Goal: Task Accomplishment & Management: Manage account settings

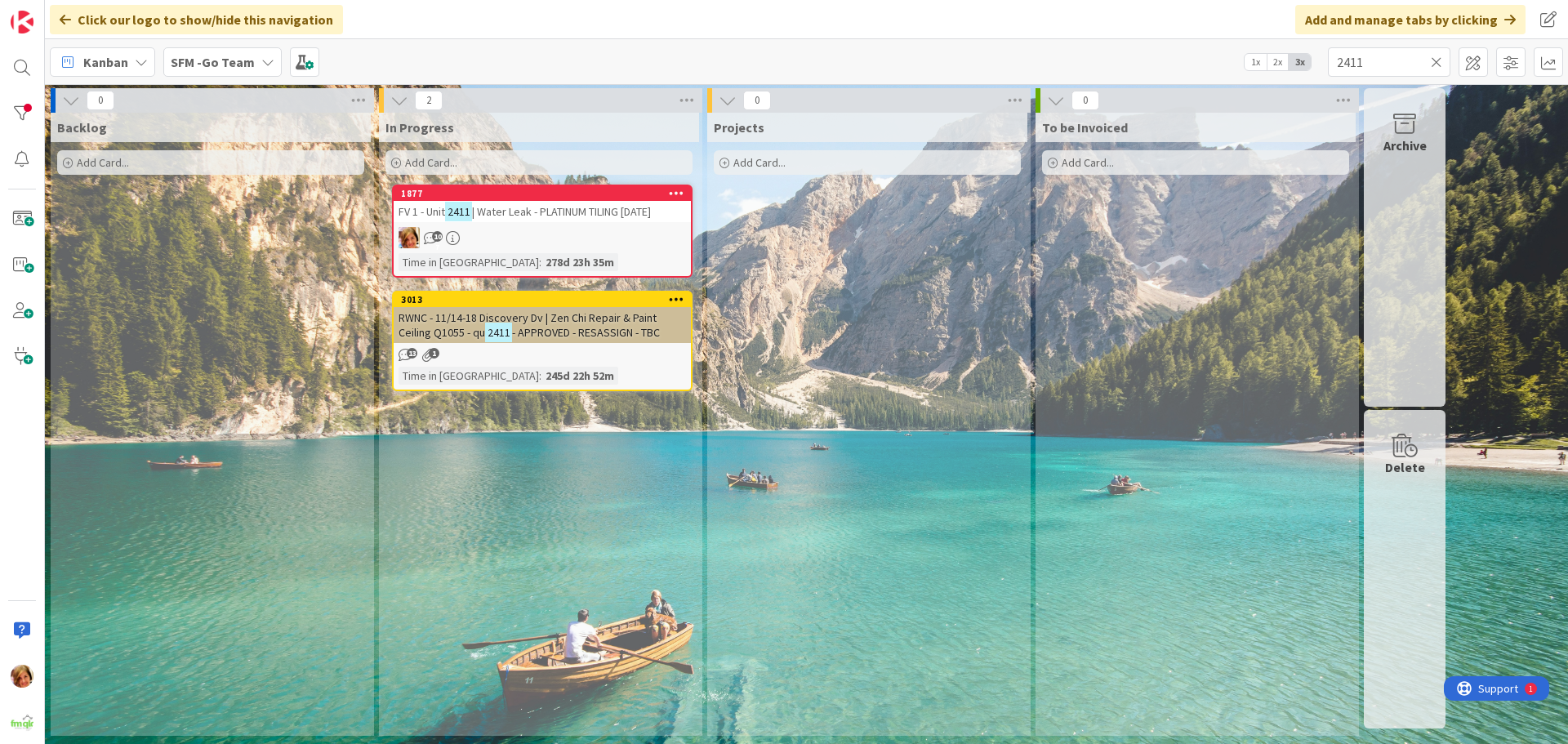
click at [1436, 58] on icon at bounding box center [1436, 62] width 11 height 15
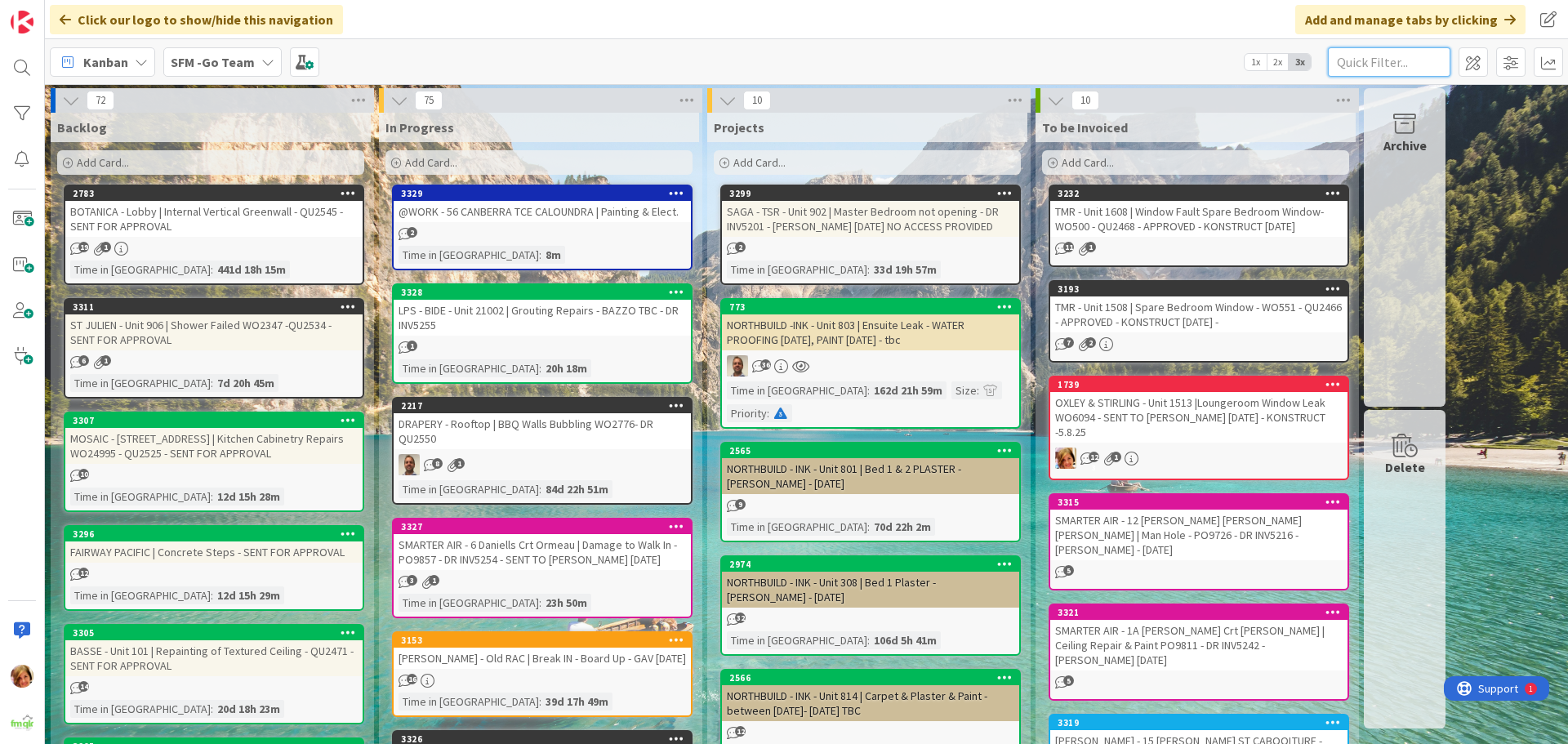
click at [1373, 60] on input "text" at bounding box center [1390, 62] width 123 height 29
type input "2001"
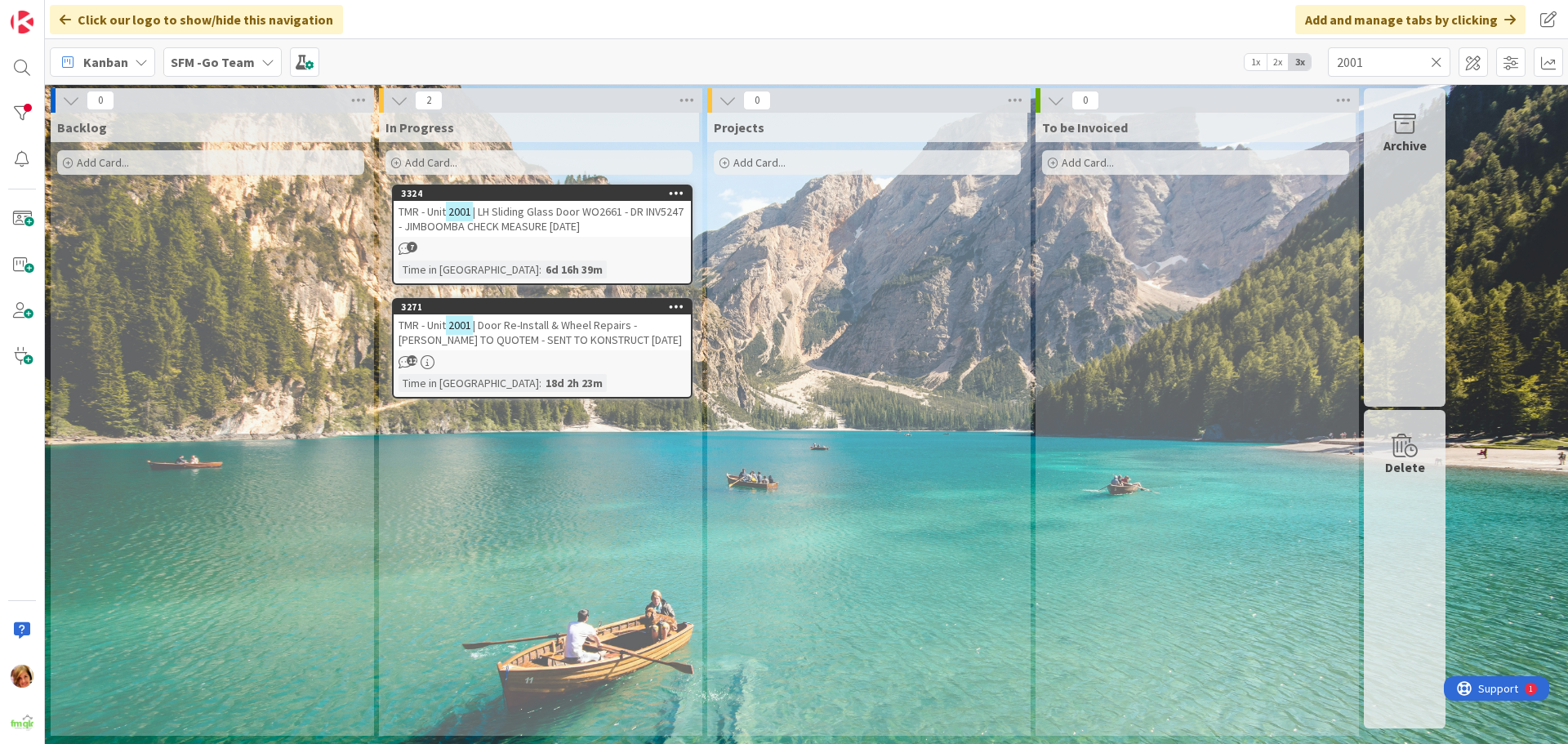
click at [553, 322] on span "| Door Re-Install & Wheel Repairs - STEVE TO QUOTEM - SENT TO KONSTRUCT 4.9.25" at bounding box center [540, 333] width 284 height 29
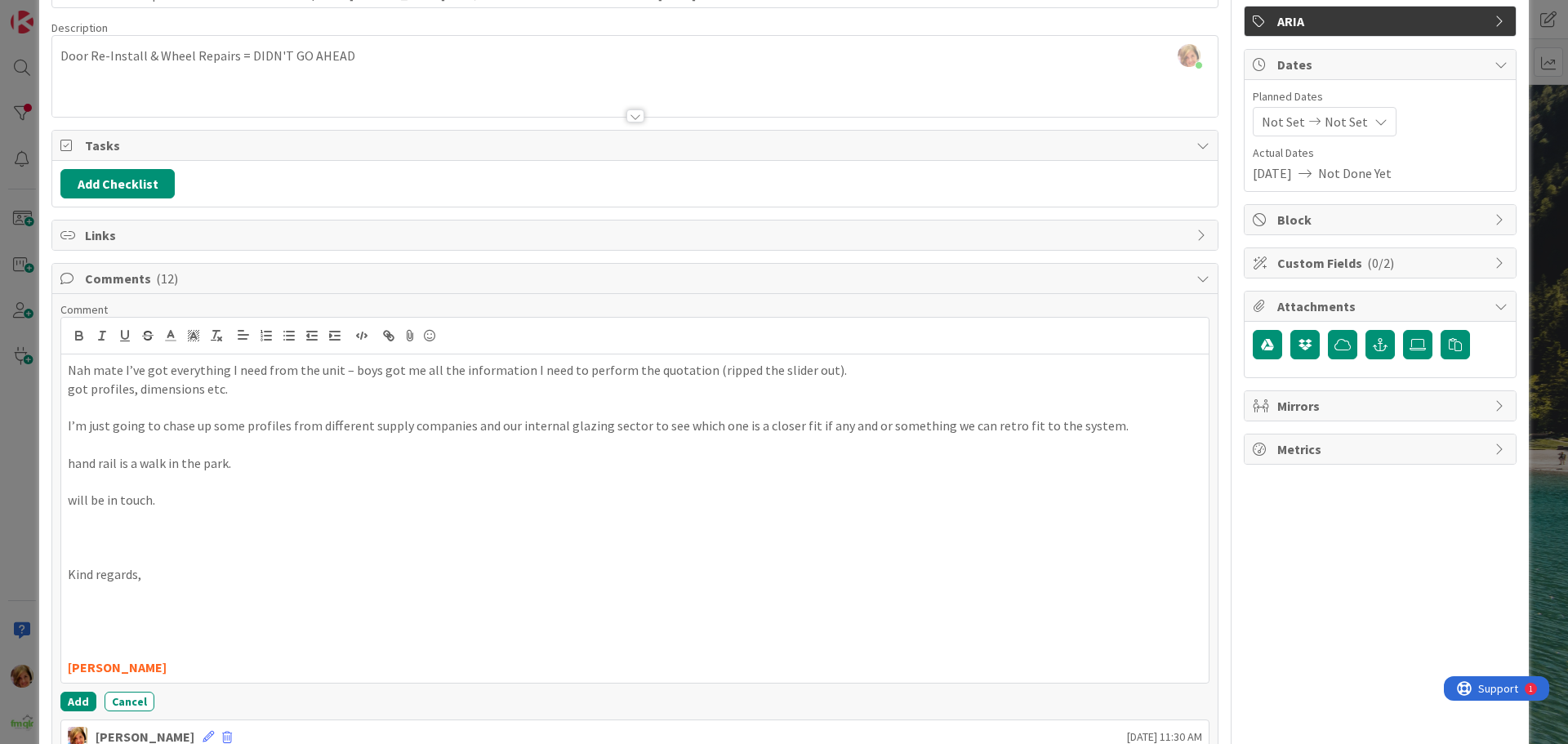
scroll to position [207, 0]
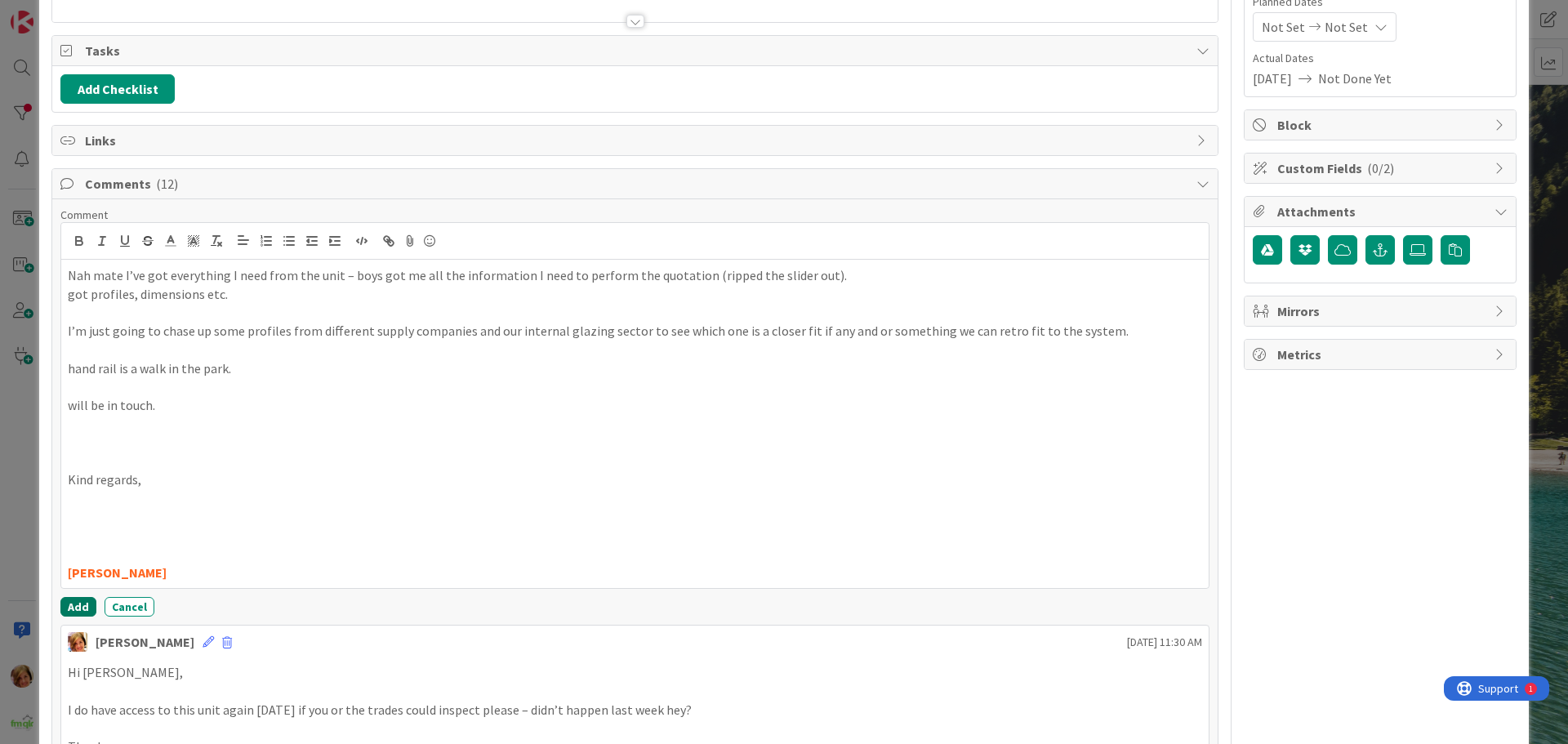
click at [74, 613] on button "Add" at bounding box center [78, 607] width 36 height 20
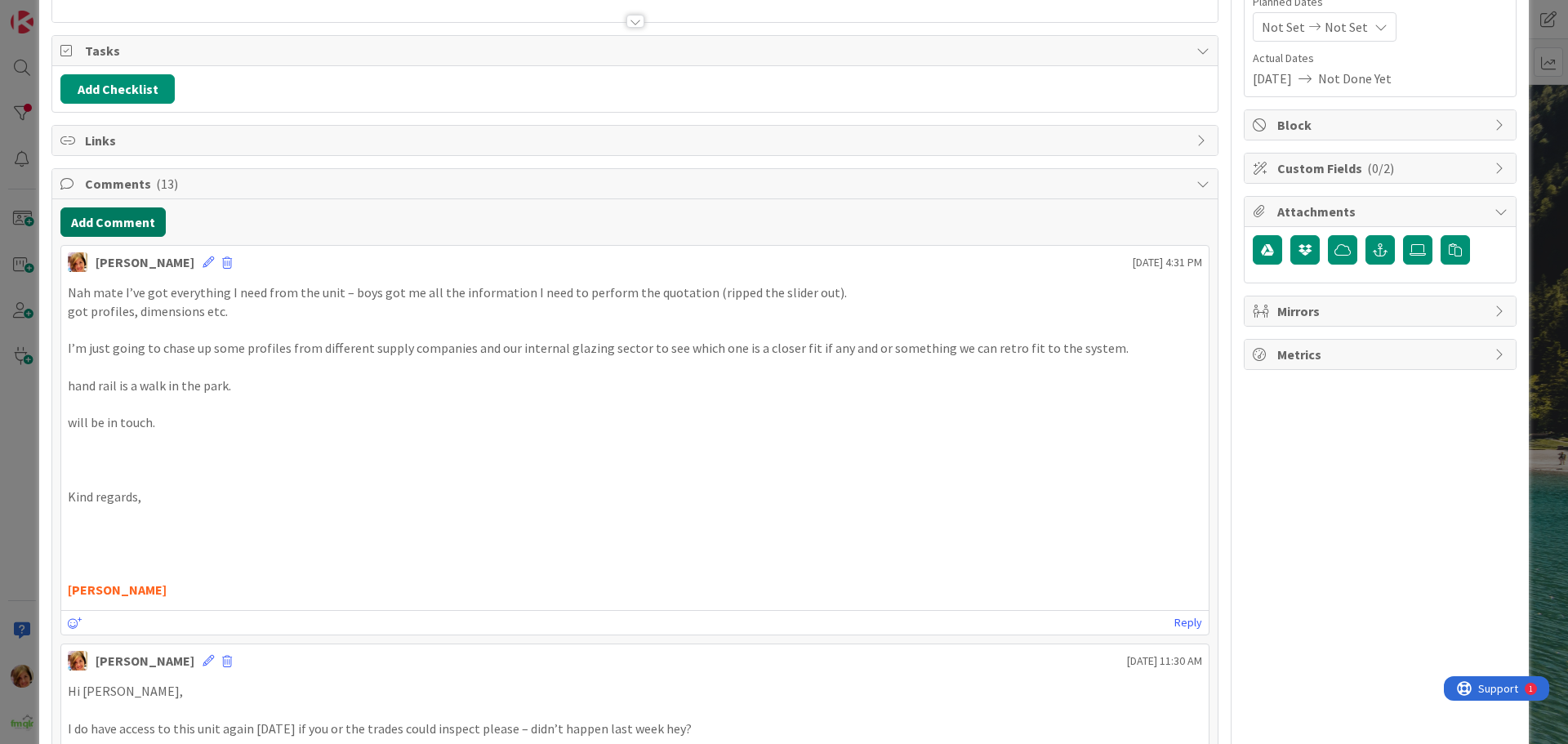
click at [130, 224] on button "Add Comment" at bounding box center [113, 222] width 105 height 29
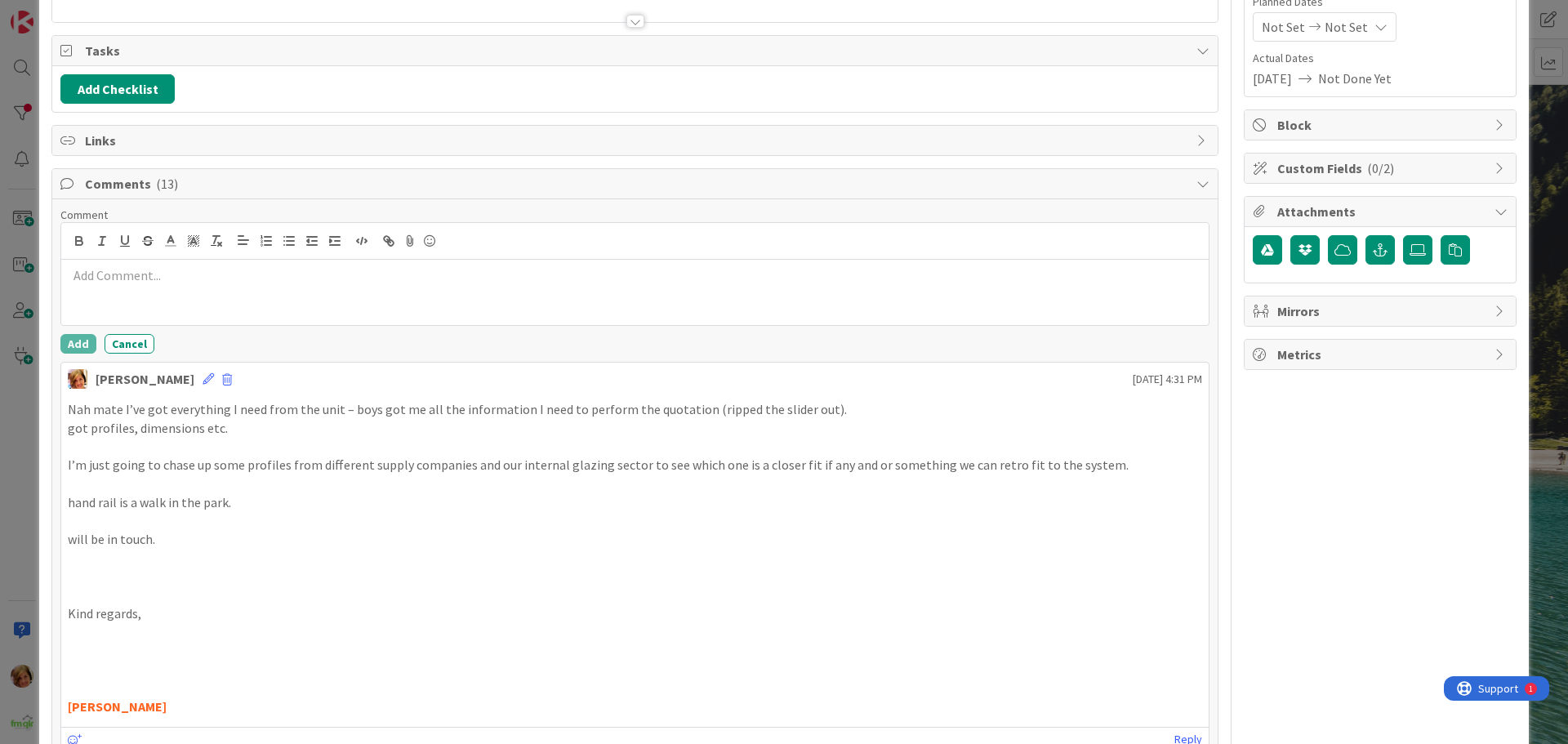
click at [161, 314] on div at bounding box center [635, 293] width 1148 height 65
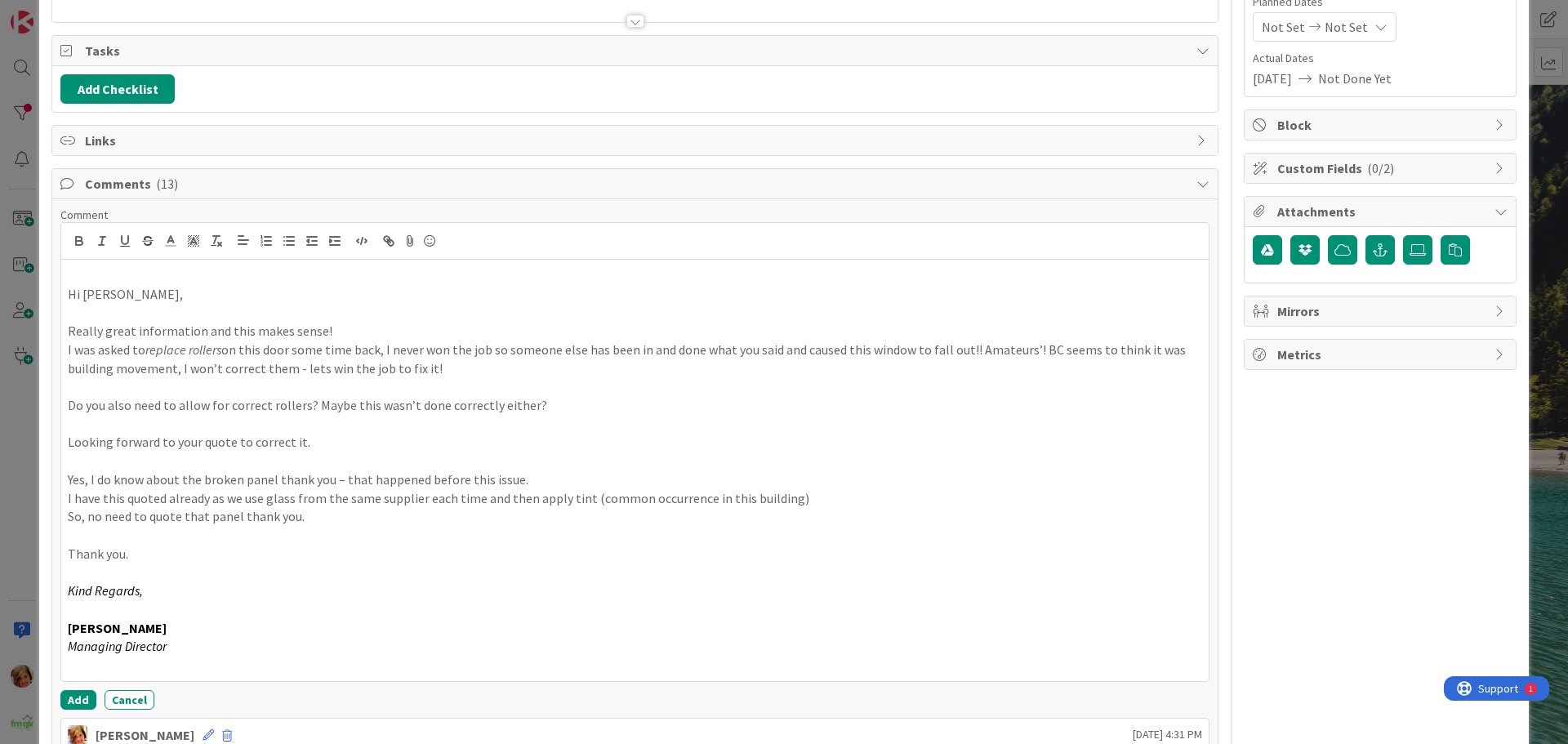
click at [63, 688] on div "Comment Hi Joel, Really great information and this makes sense! I was asked to …" at bounding box center [635, 459] width 1149 height 502
click at [70, 698] on button "Add" at bounding box center [78, 700] width 36 height 20
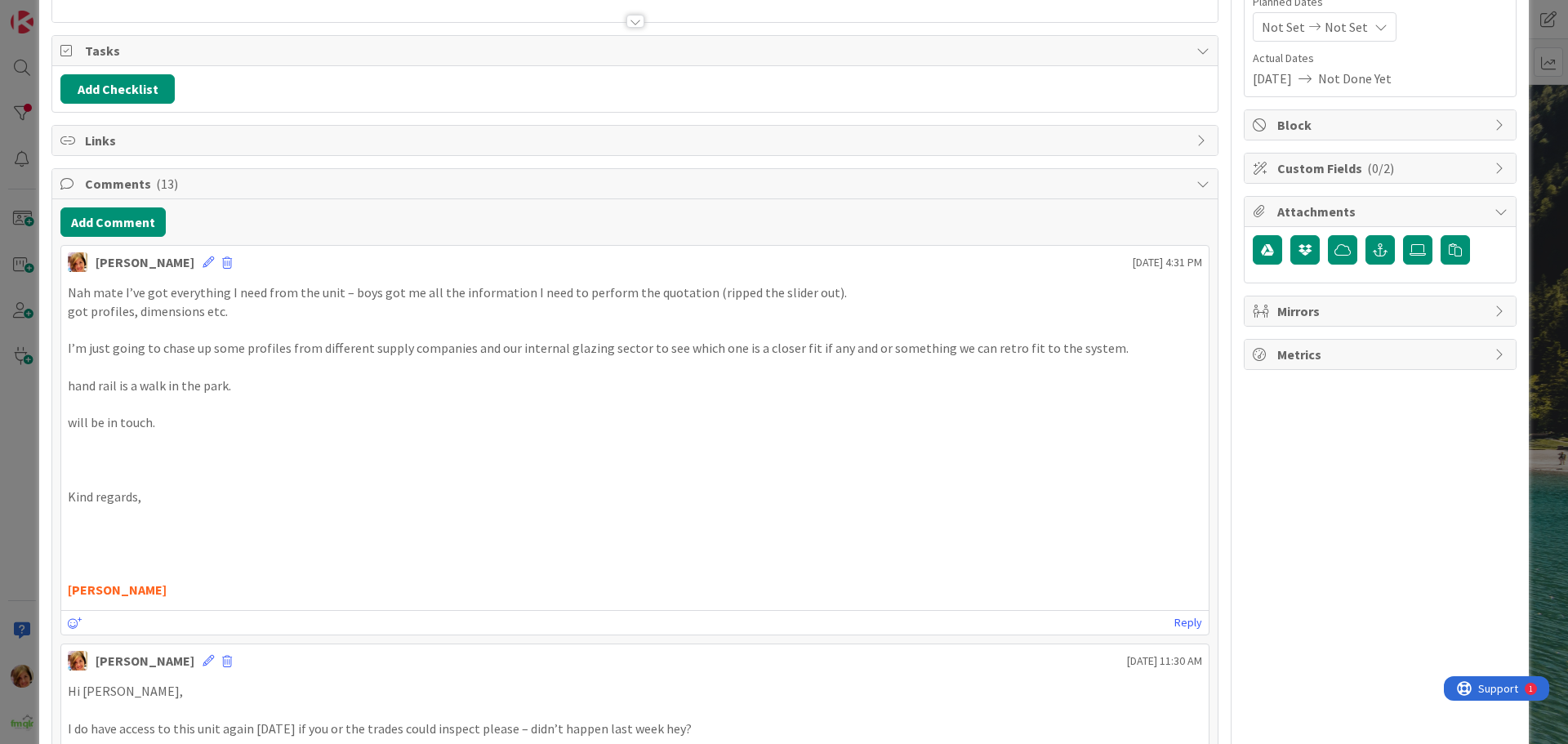
scroll to position [0, 0]
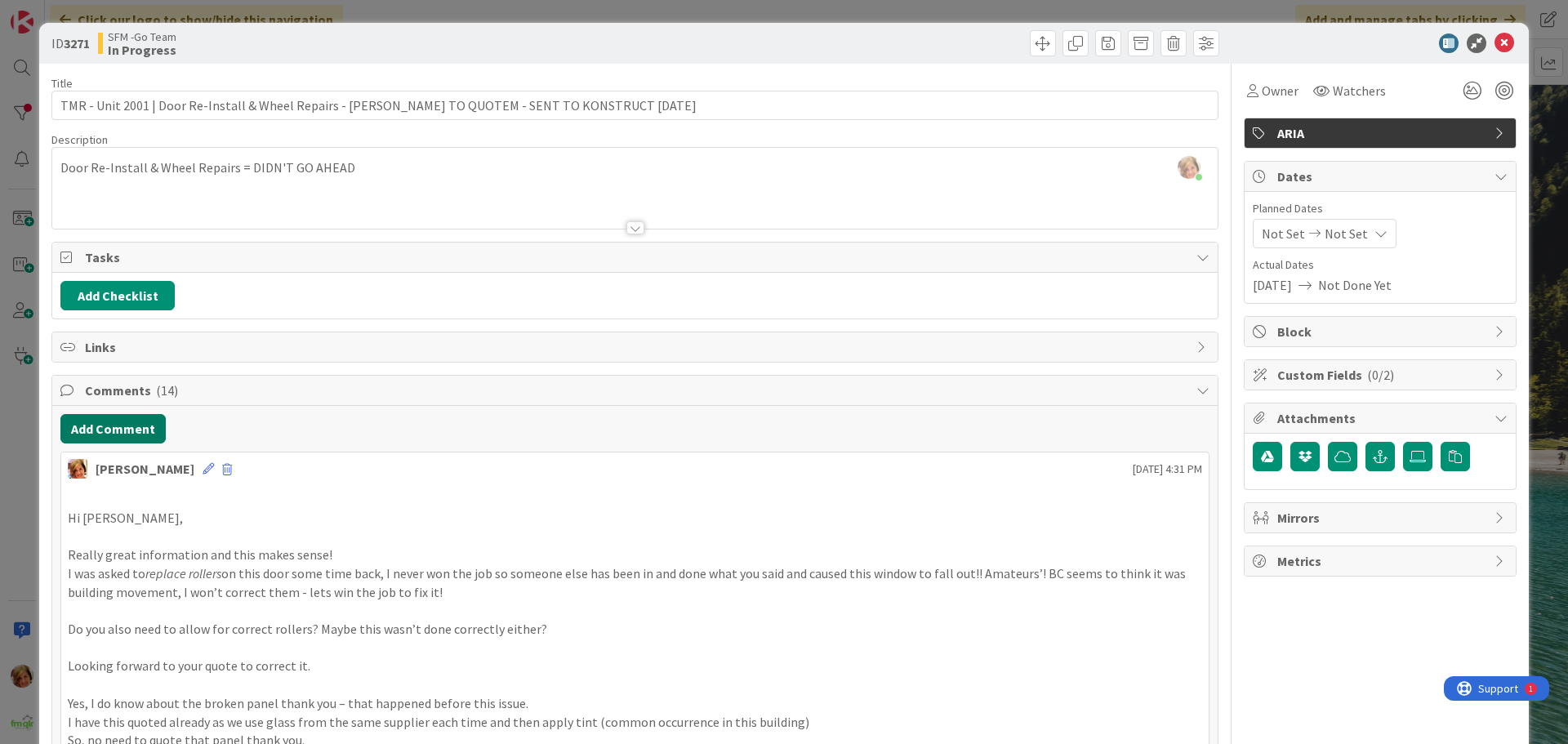
click at [121, 423] on button "Add Comment" at bounding box center [113, 429] width 105 height 29
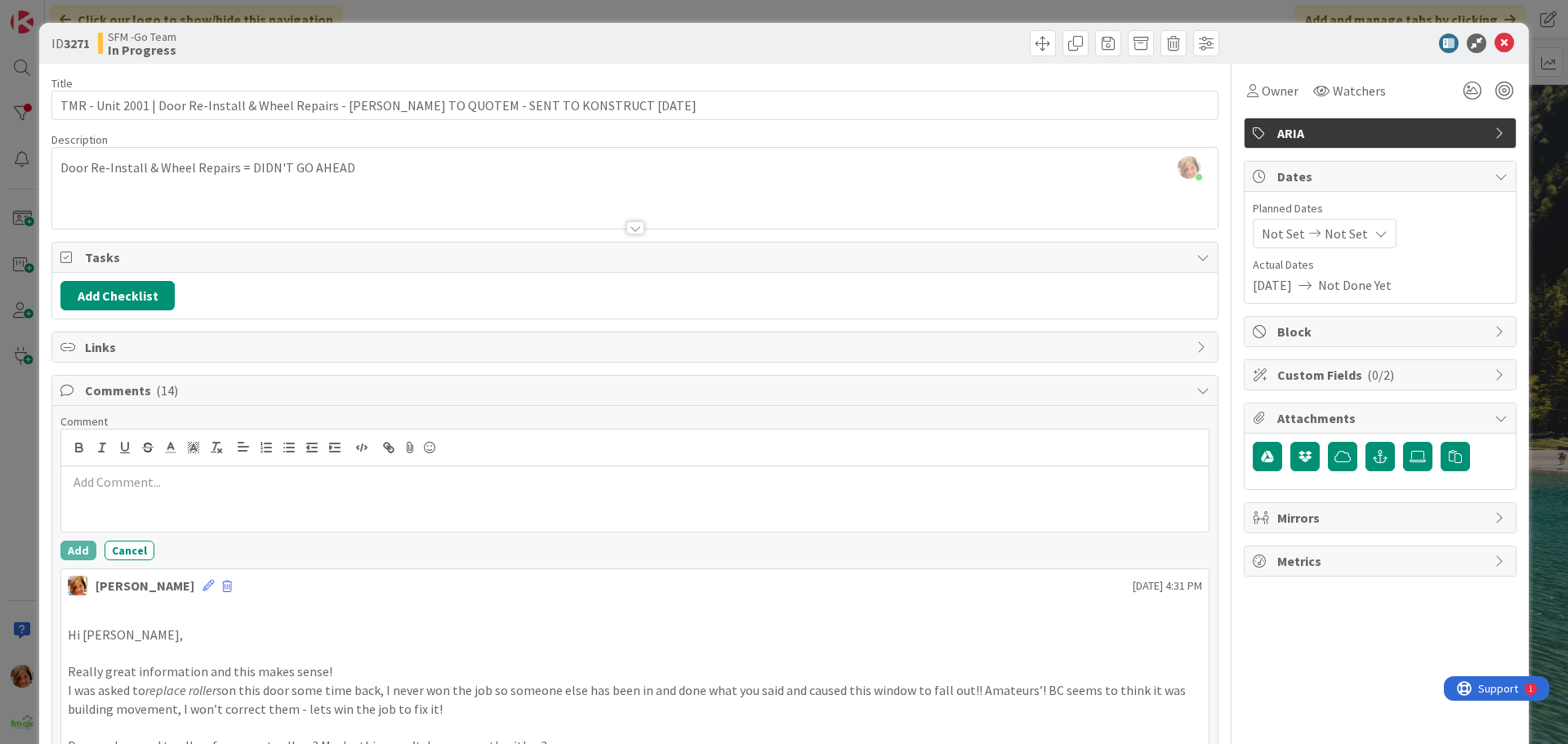
click at [158, 475] on p at bounding box center [635, 482] width 1135 height 19
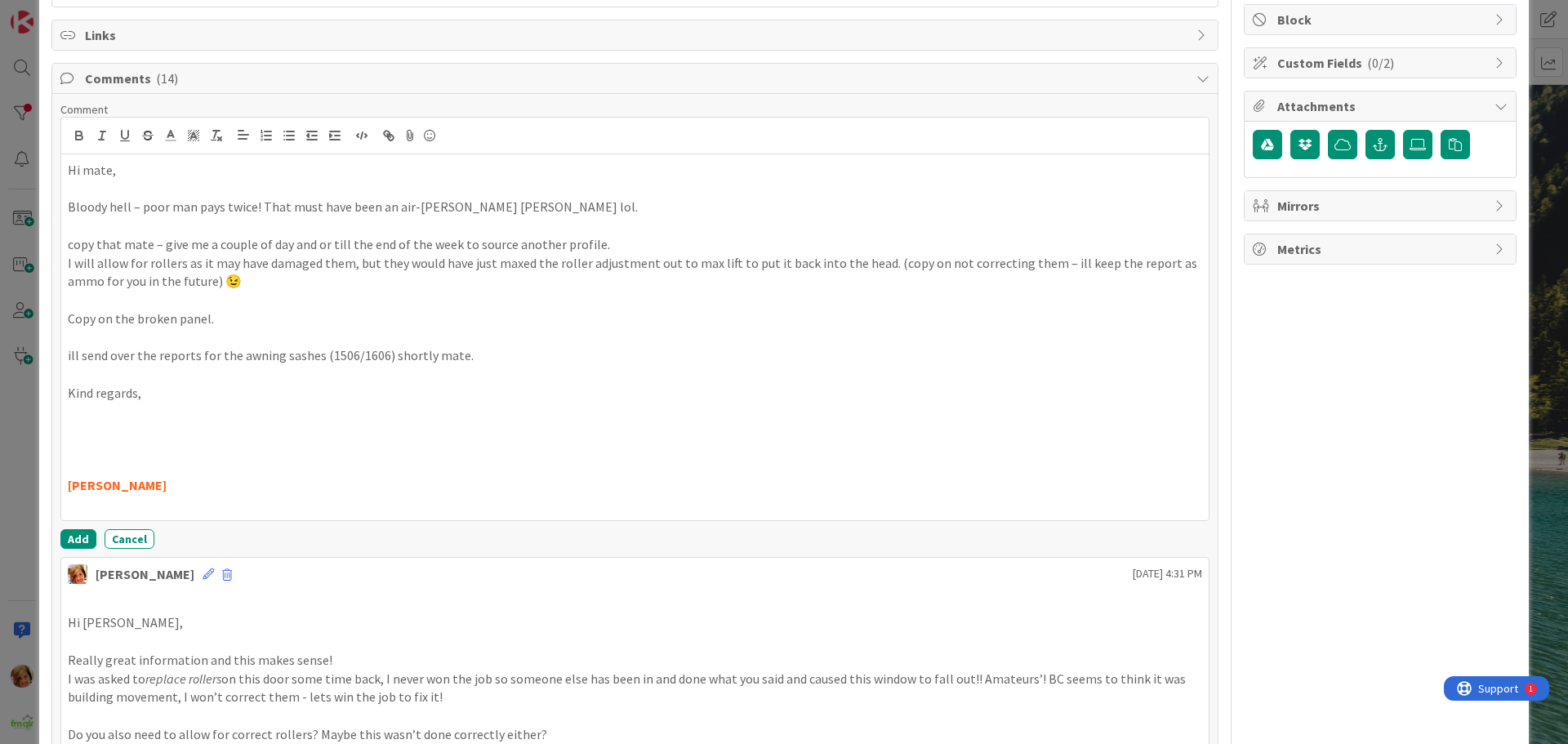
scroll to position [325, 0]
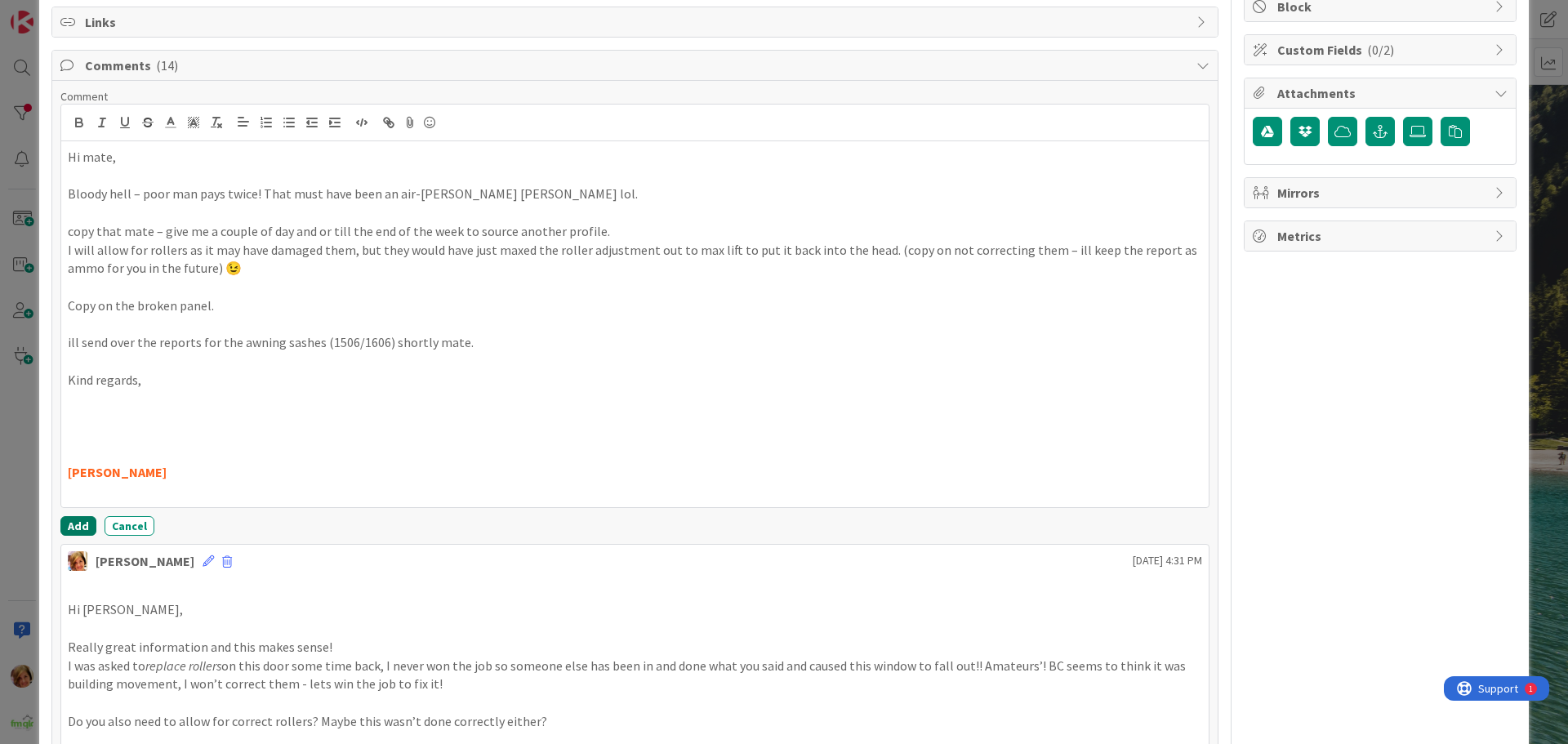
click at [70, 522] on button "Add" at bounding box center [78, 526] width 36 height 20
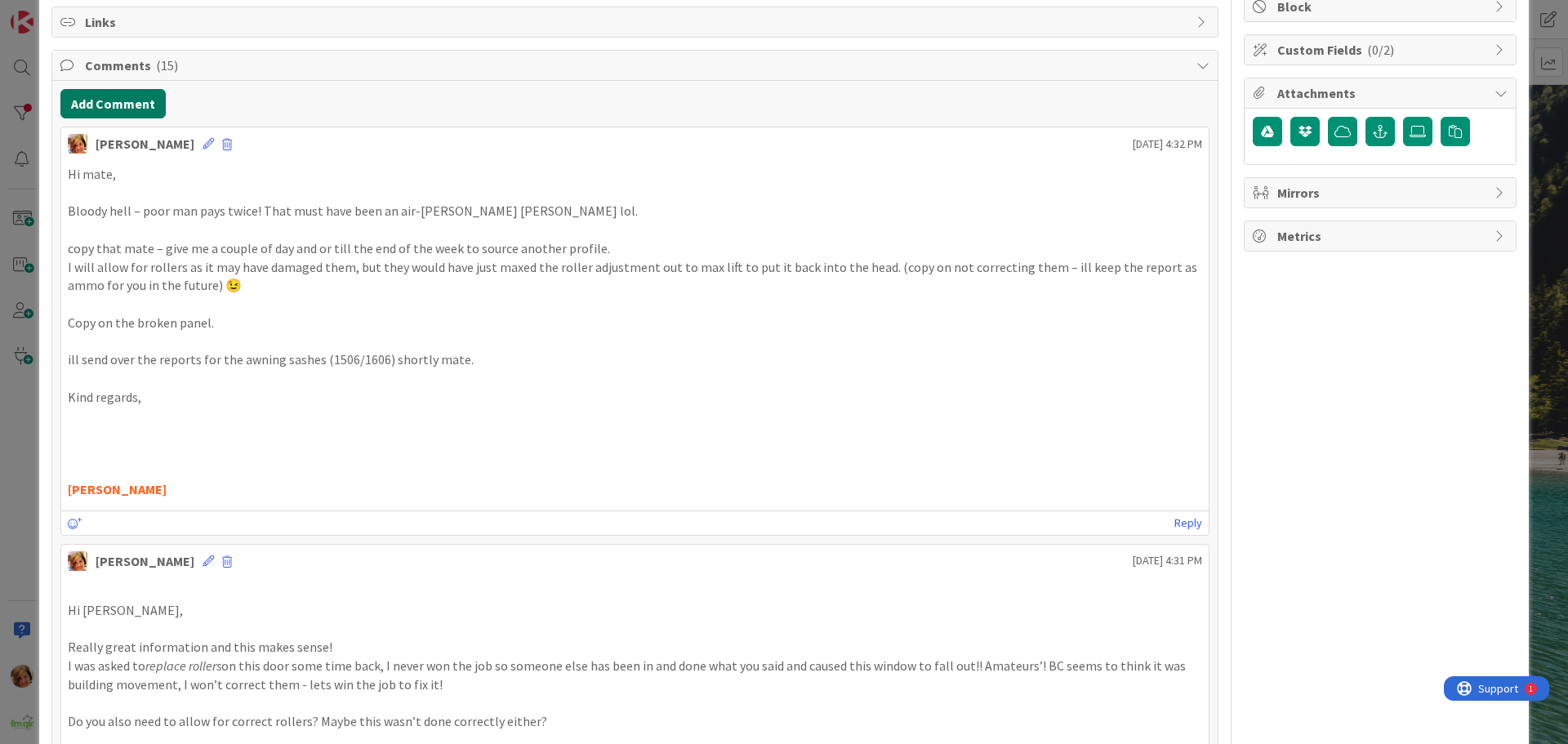
click at [130, 106] on button "Add Comment" at bounding box center [113, 104] width 105 height 29
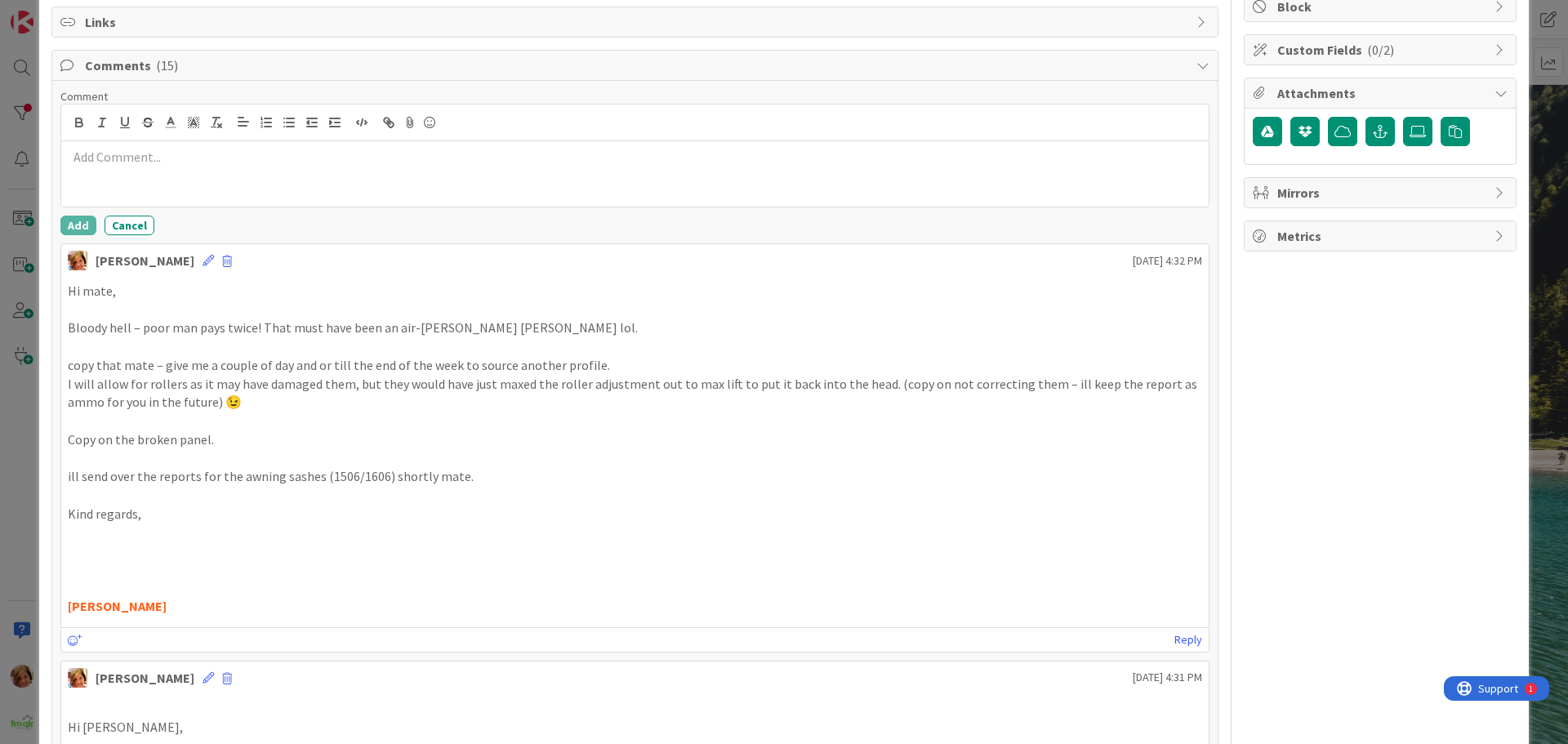
click at [177, 155] on p at bounding box center [635, 157] width 1135 height 19
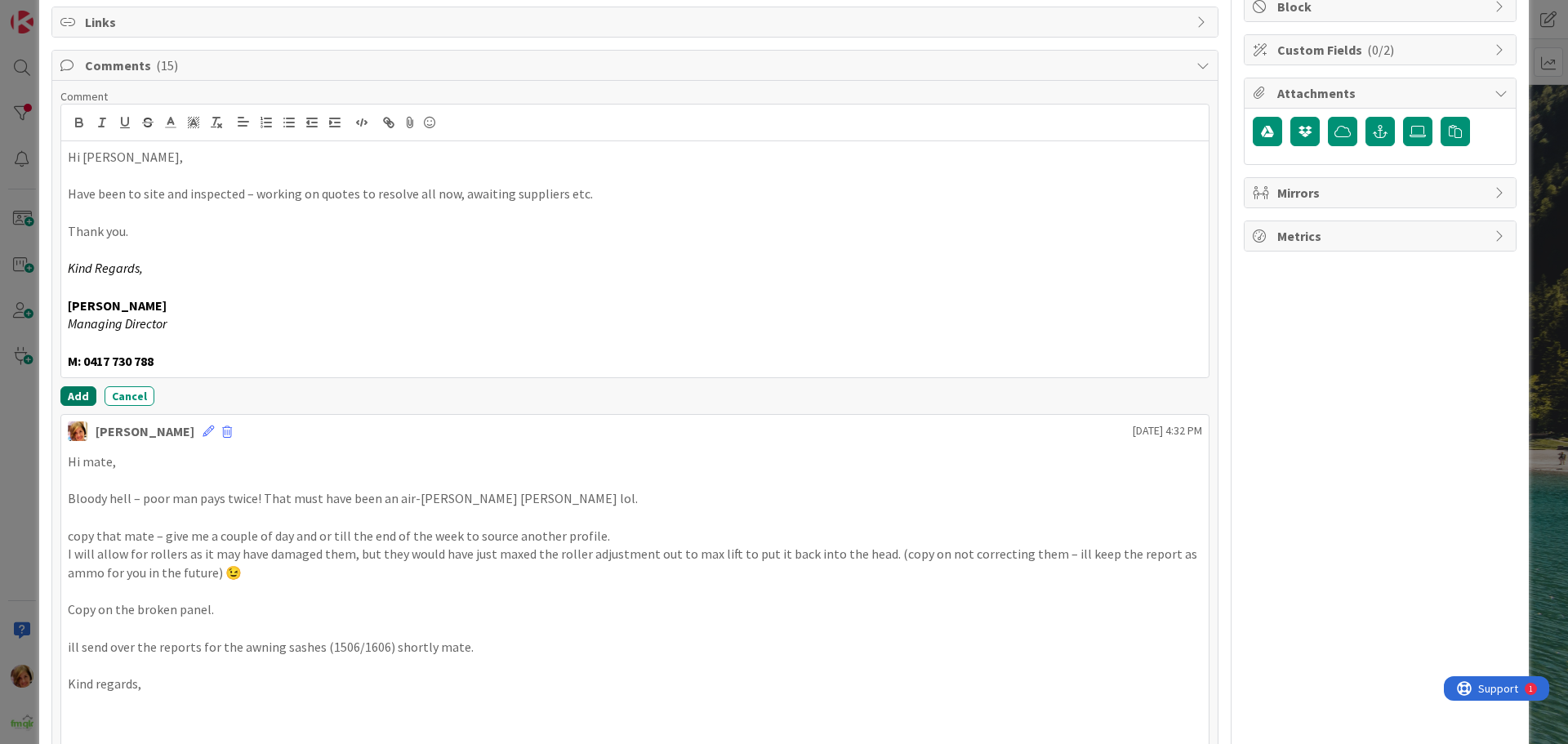
click at [74, 398] on button "Add" at bounding box center [78, 397] width 36 height 20
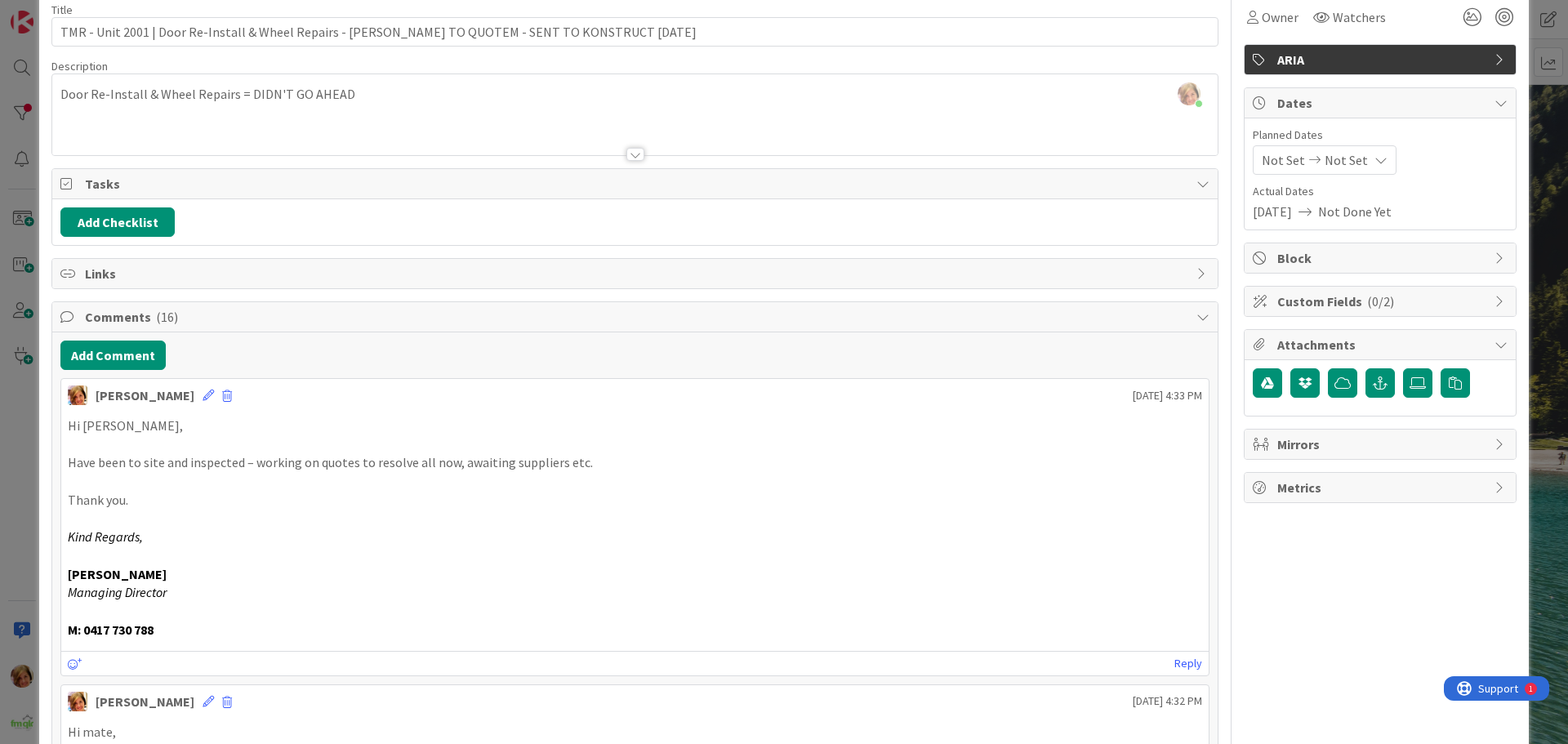
scroll to position [0, 0]
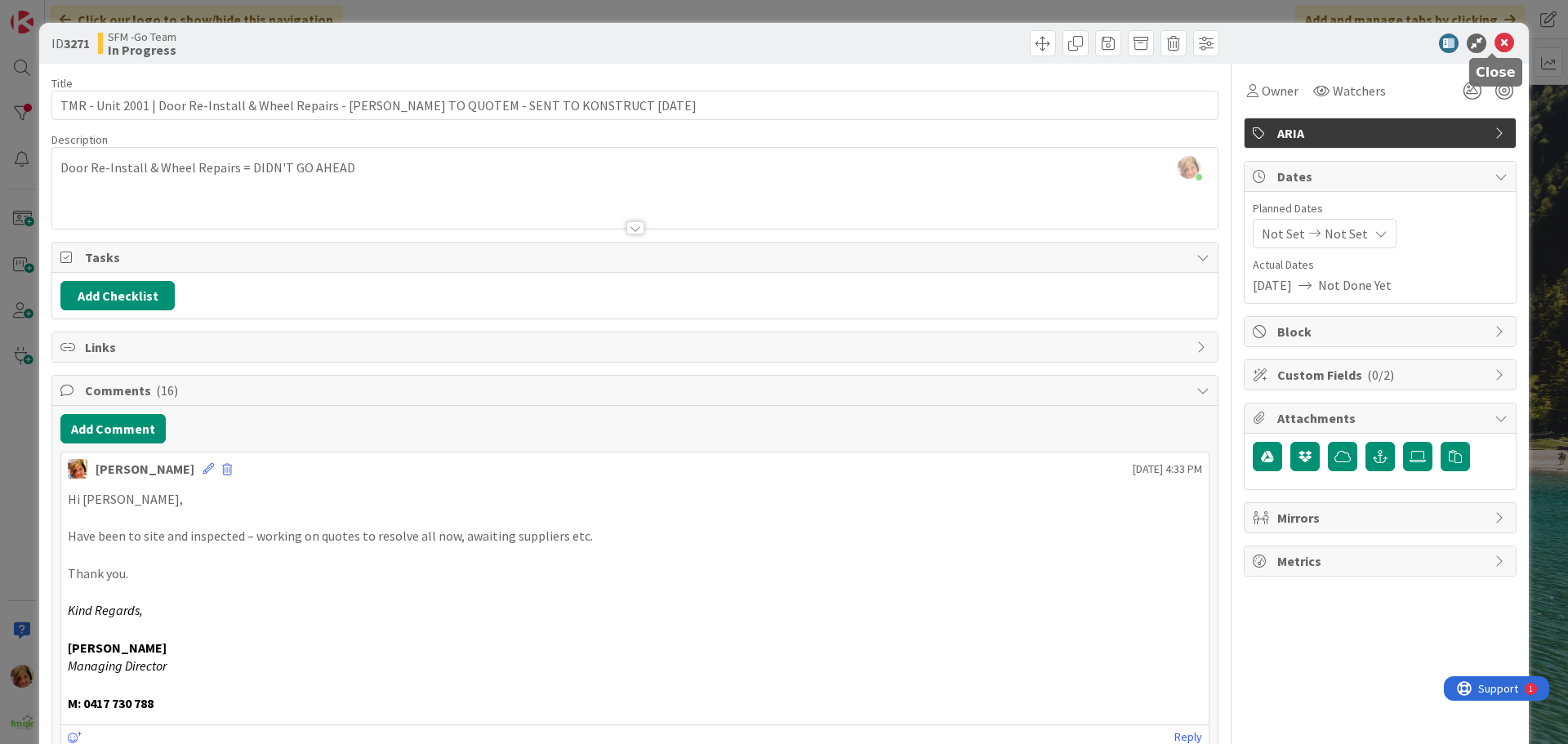
click at [1497, 39] on icon at bounding box center [1504, 43] width 20 height 20
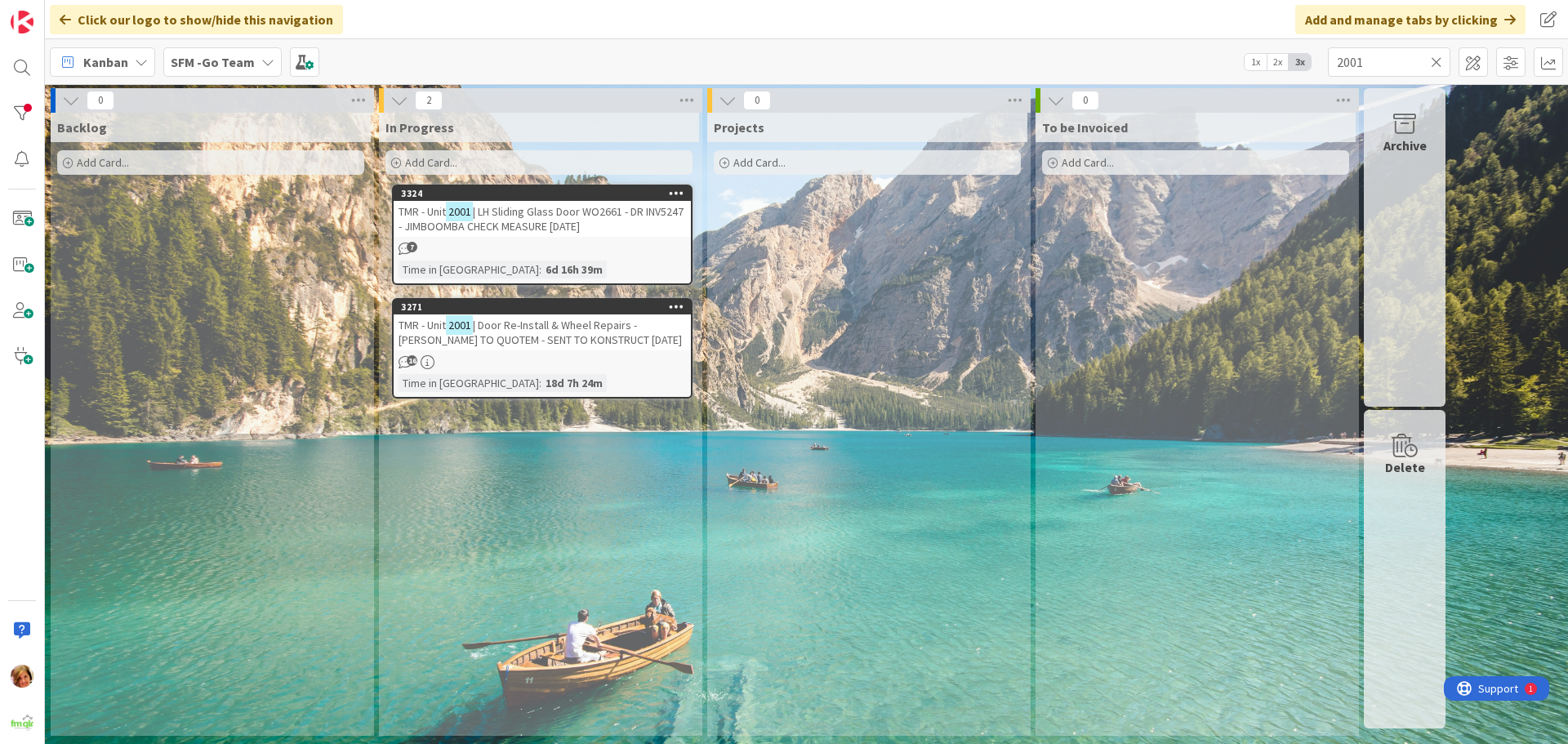
click at [1435, 57] on icon at bounding box center [1436, 62] width 11 height 15
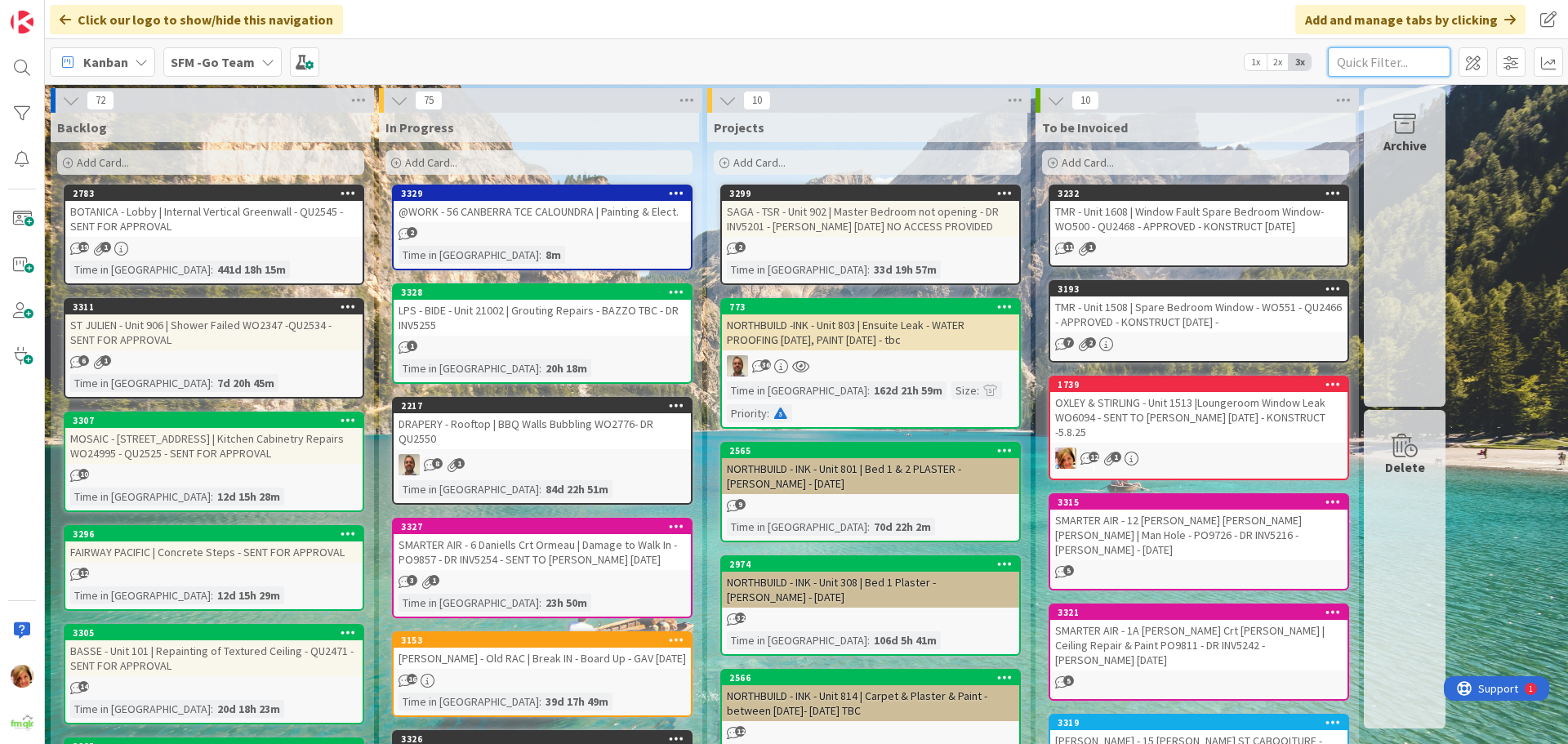
click at [1408, 68] on input "text" at bounding box center [1390, 62] width 123 height 29
type input "1513"
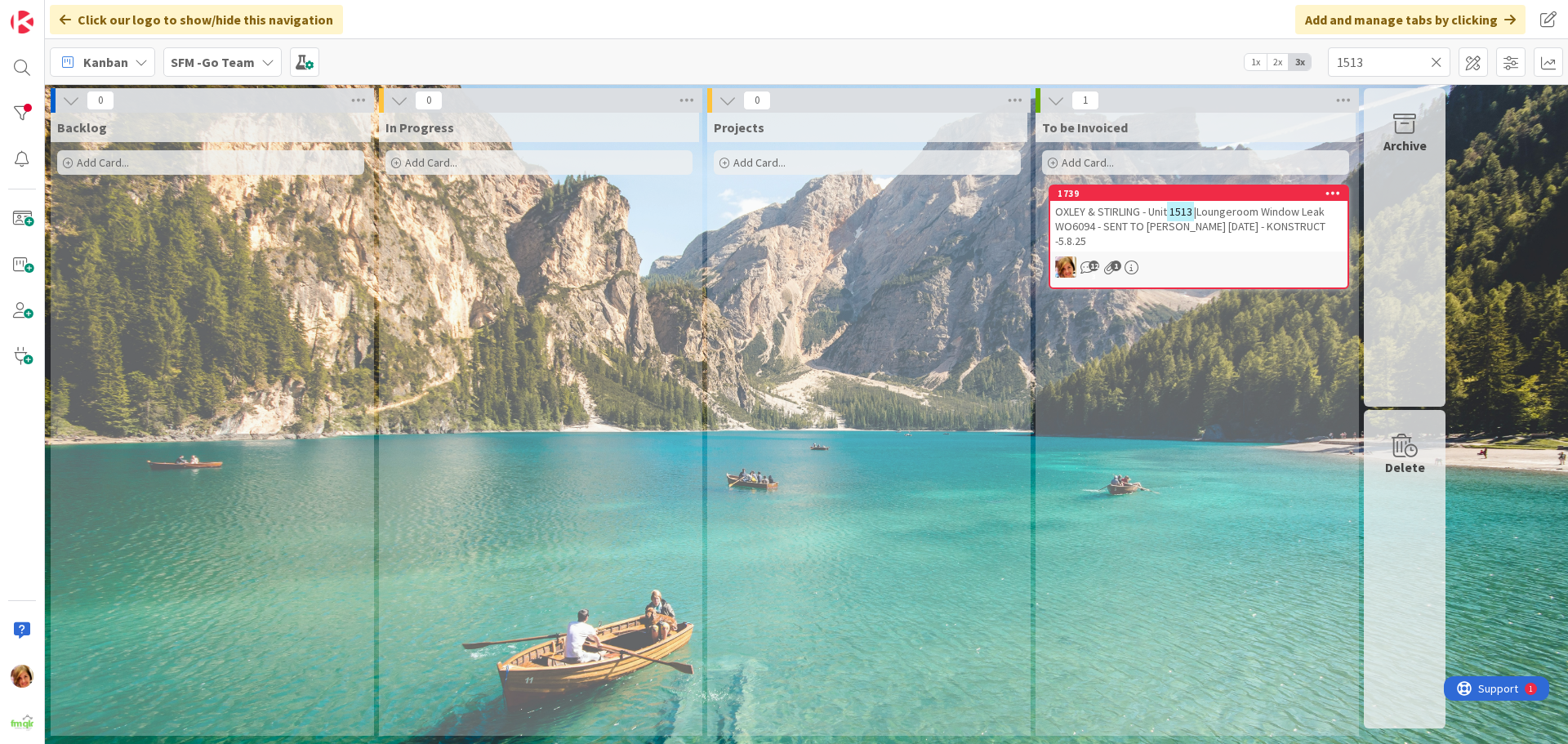
click at [1133, 211] on span "OXLEY & STIRLING - Unit" at bounding box center [1111, 212] width 112 height 15
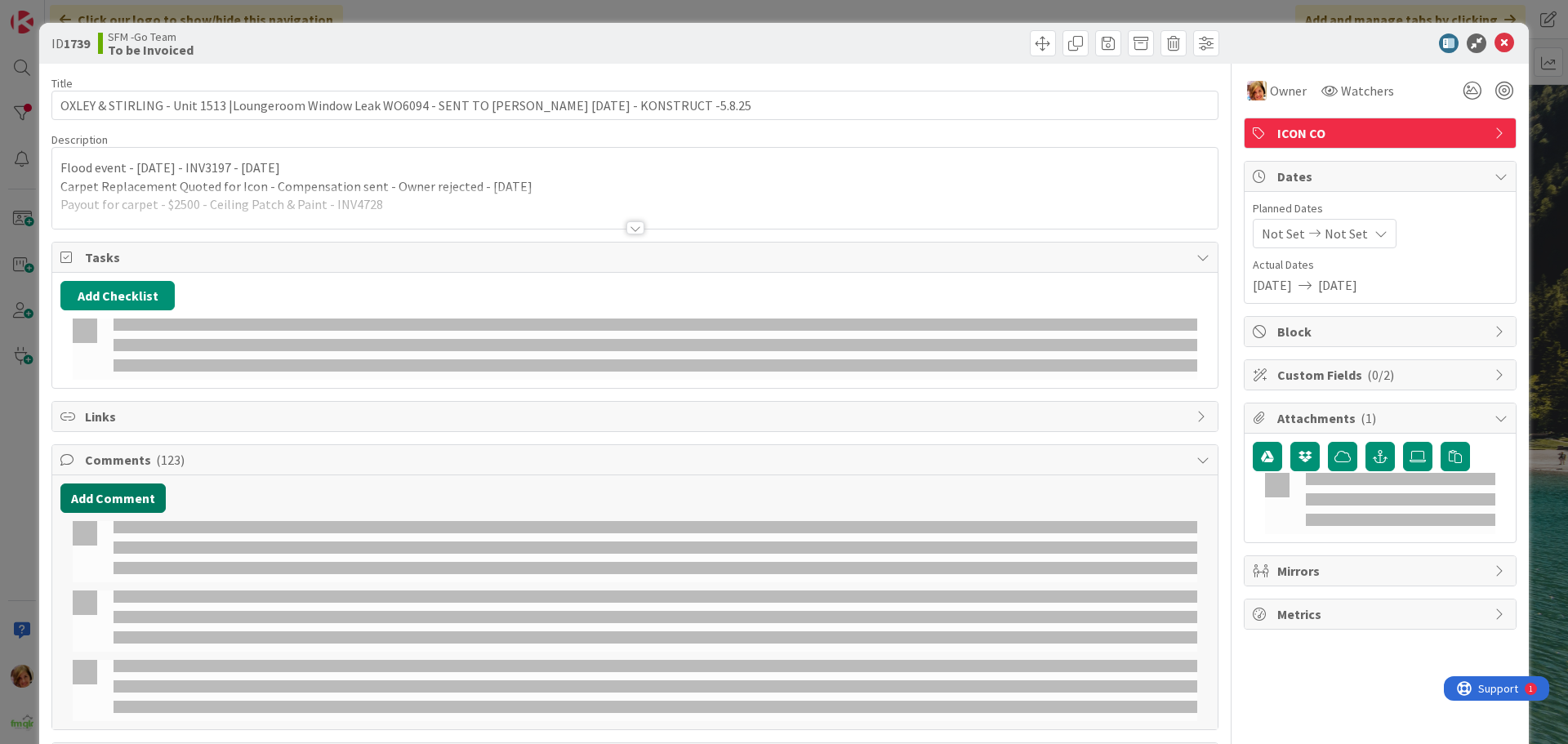
click at [123, 483] on button "Add Comment" at bounding box center [113, 498] width 105 height 29
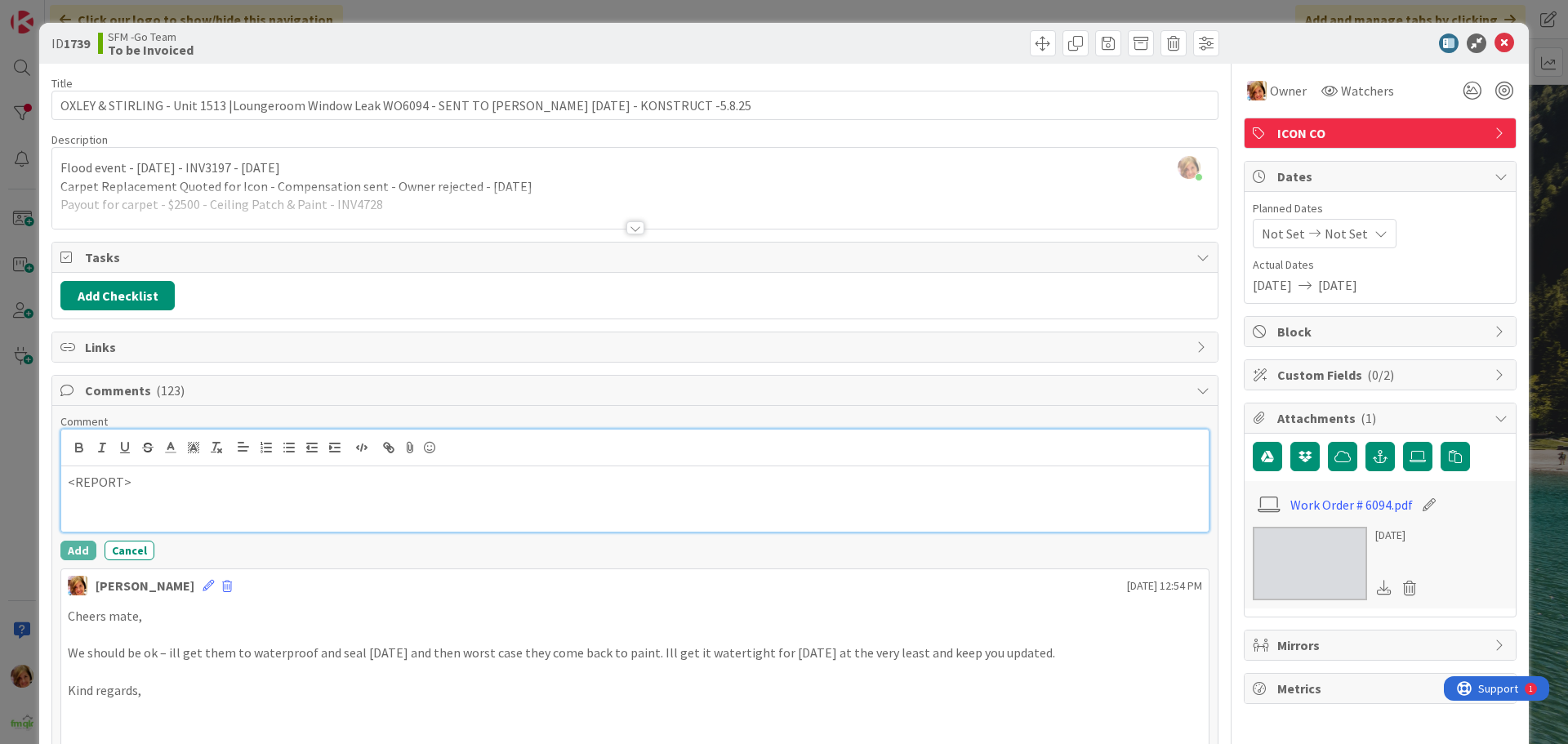
click at [170, 487] on p "<REPORT>" at bounding box center [635, 482] width 1135 height 19
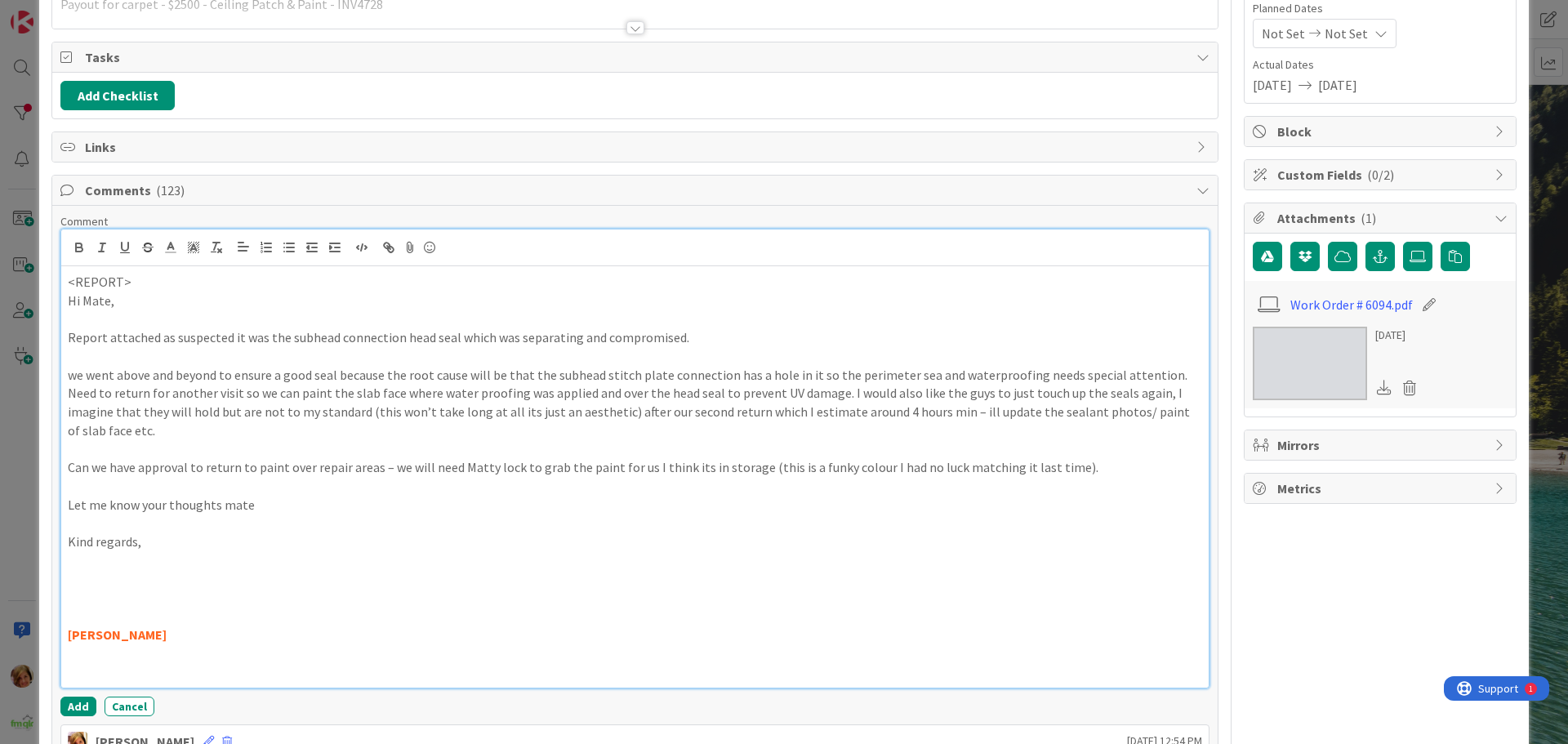
scroll to position [280, 0]
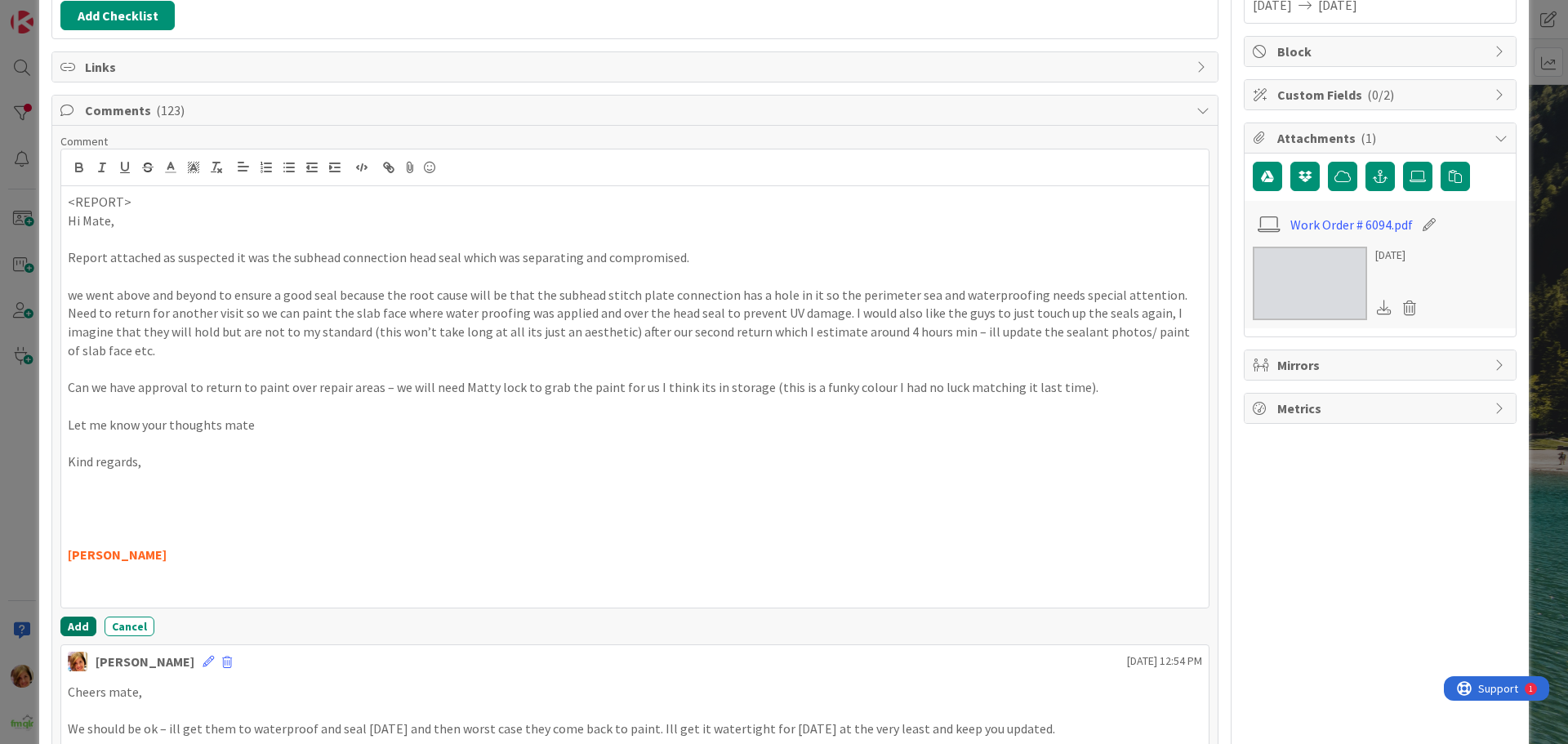
click at [69, 629] on button "Add" at bounding box center [78, 626] width 36 height 20
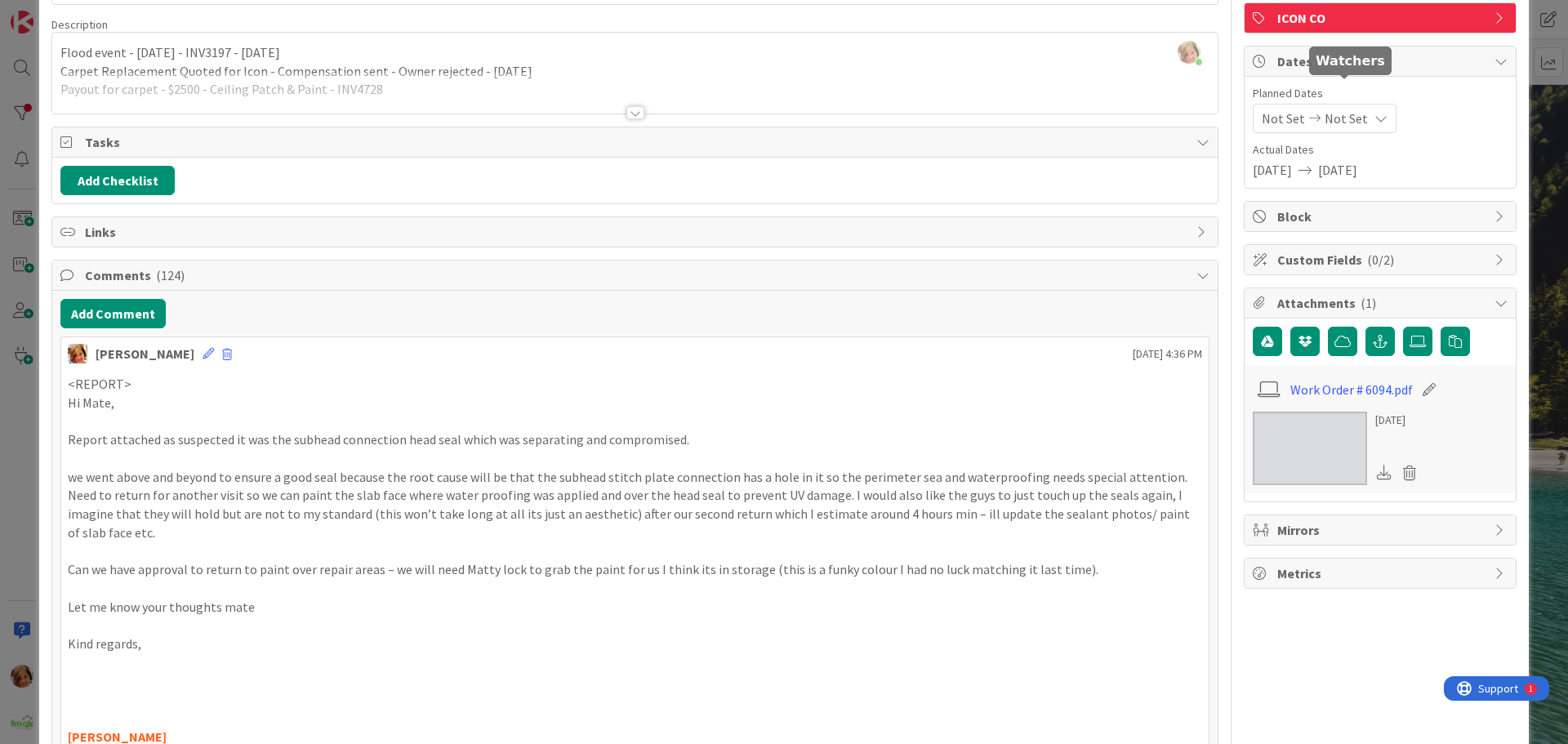
scroll to position [0, 0]
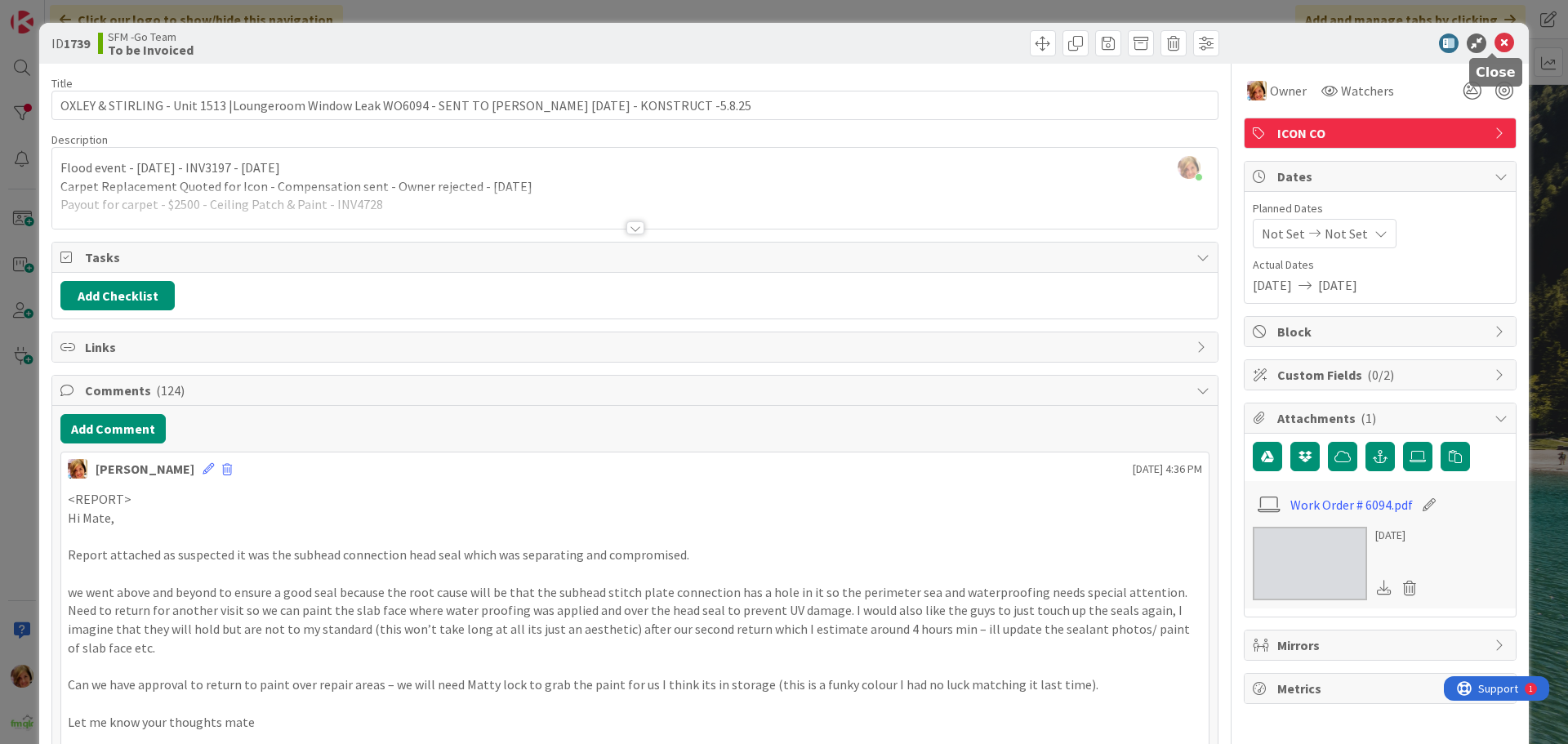
click at [1494, 46] on icon at bounding box center [1504, 43] width 20 height 20
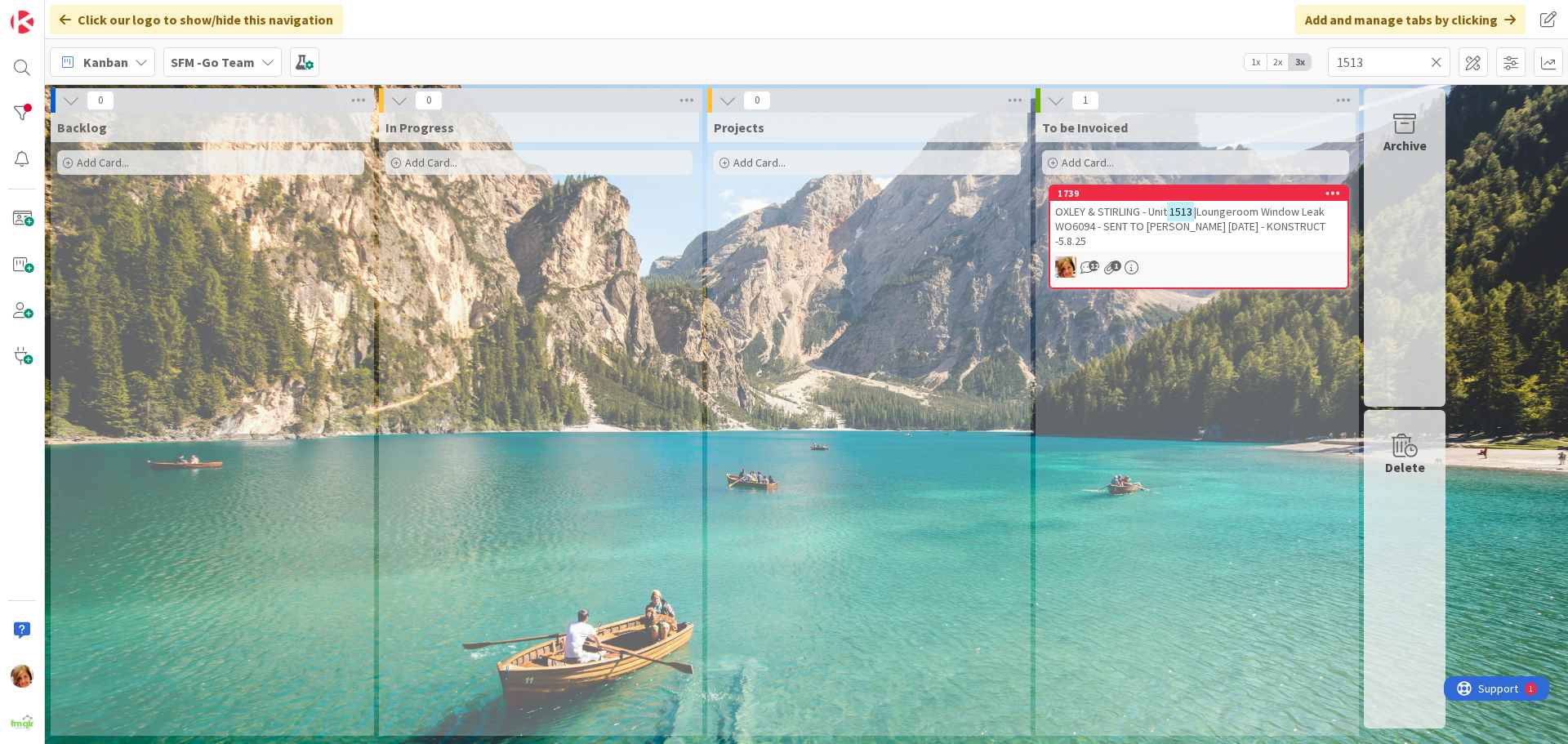
click at [1431, 61] on icon at bounding box center [1436, 62] width 11 height 15
click at [1431, 61] on input "text" at bounding box center [1390, 62] width 123 height 29
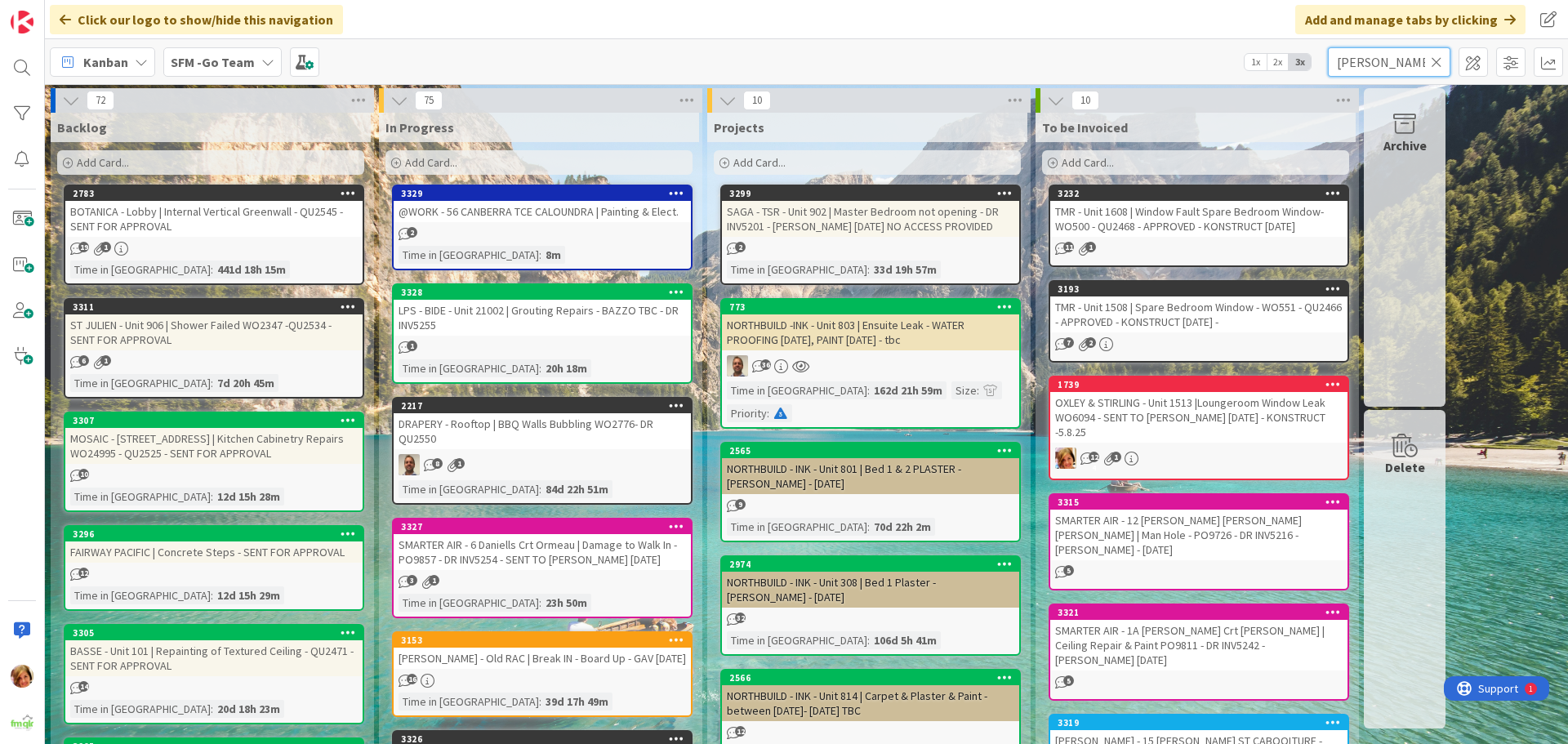
type input "vera"
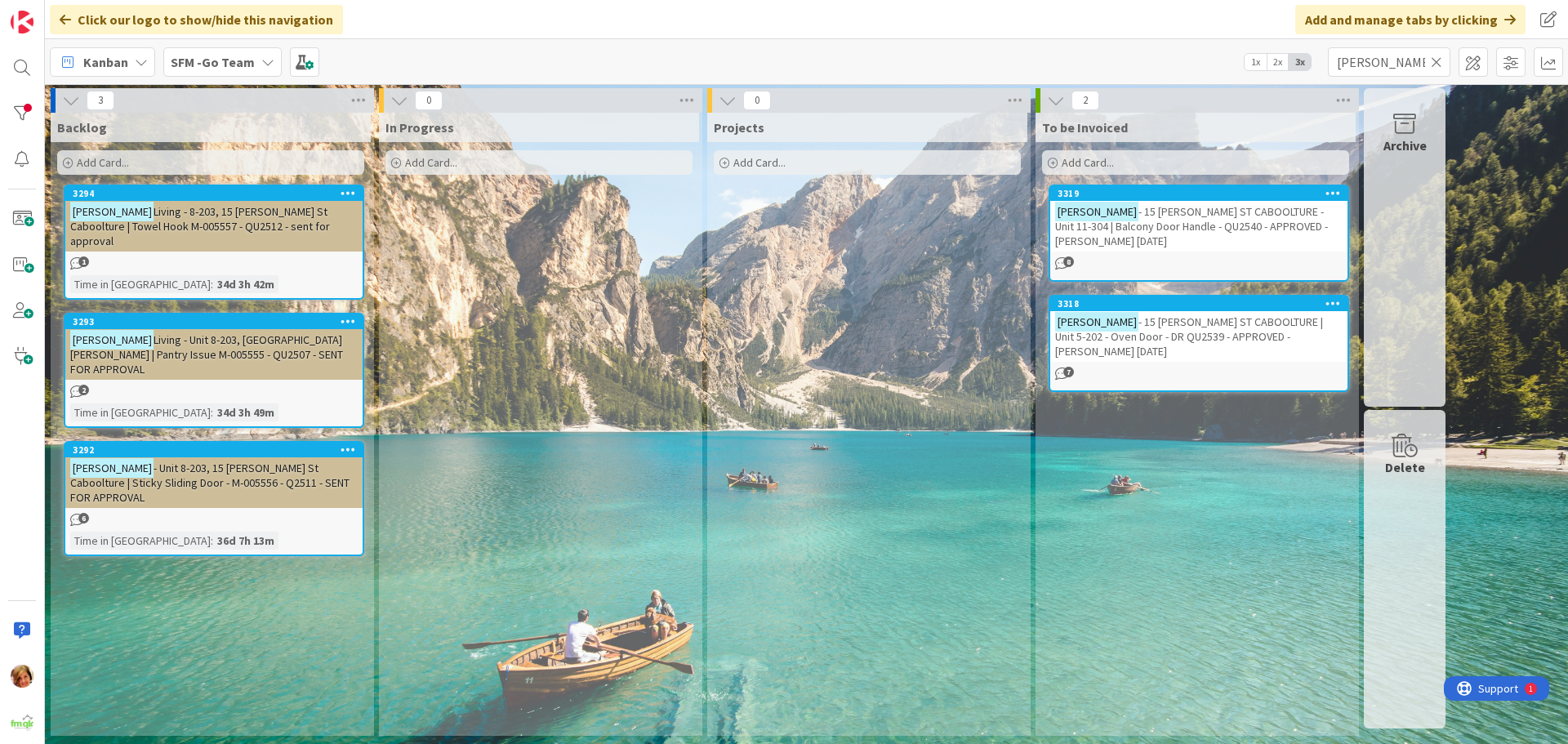
click at [1118, 222] on span "- 15 ROWE ST CABOOLTURE - Unit 11-304 | Balcony Door Handle - QU2540 - APPROVED…" at bounding box center [1192, 226] width 273 height 44
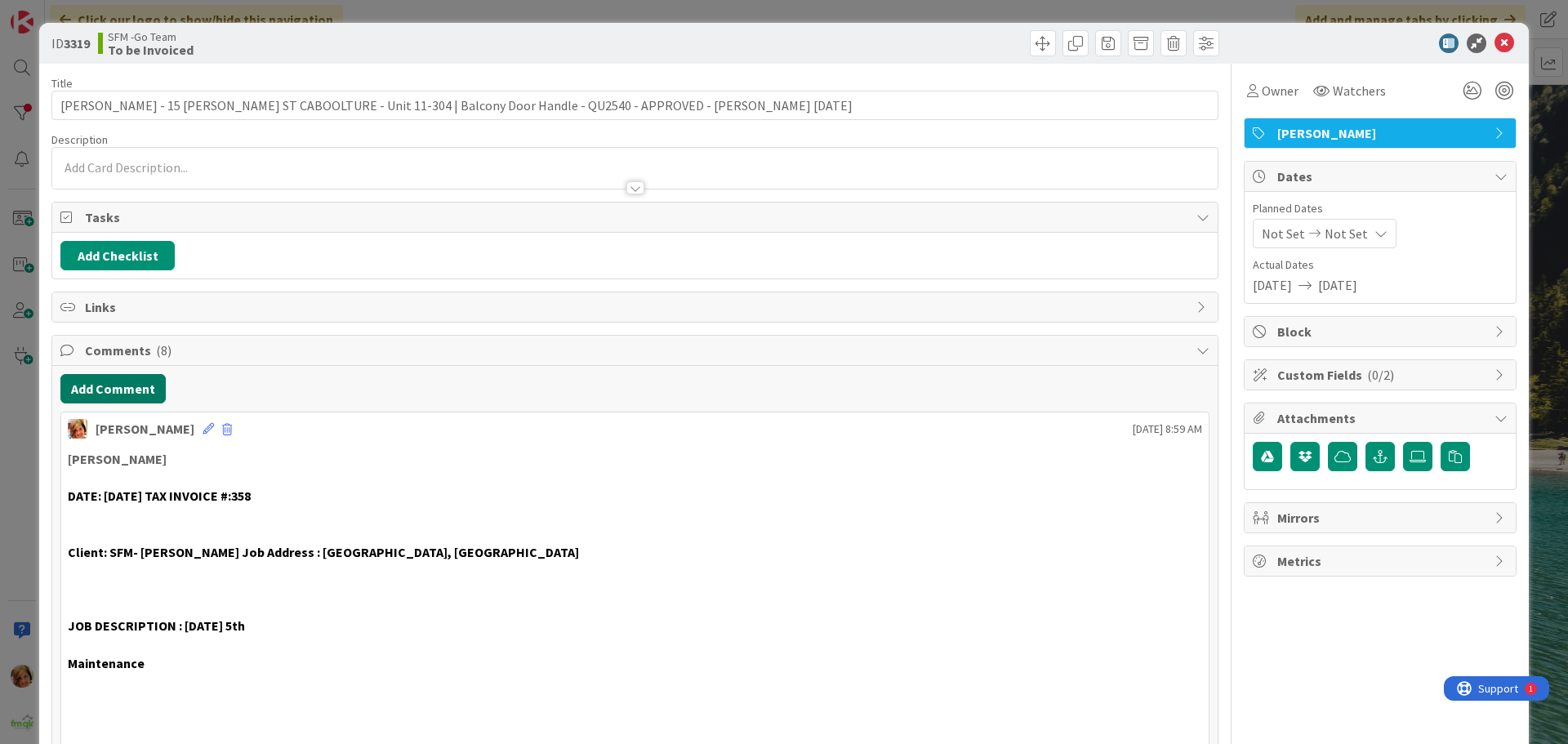
click at [96, 389] on button "Add Comment" at bounding box center [113, 389] width 105 height 29
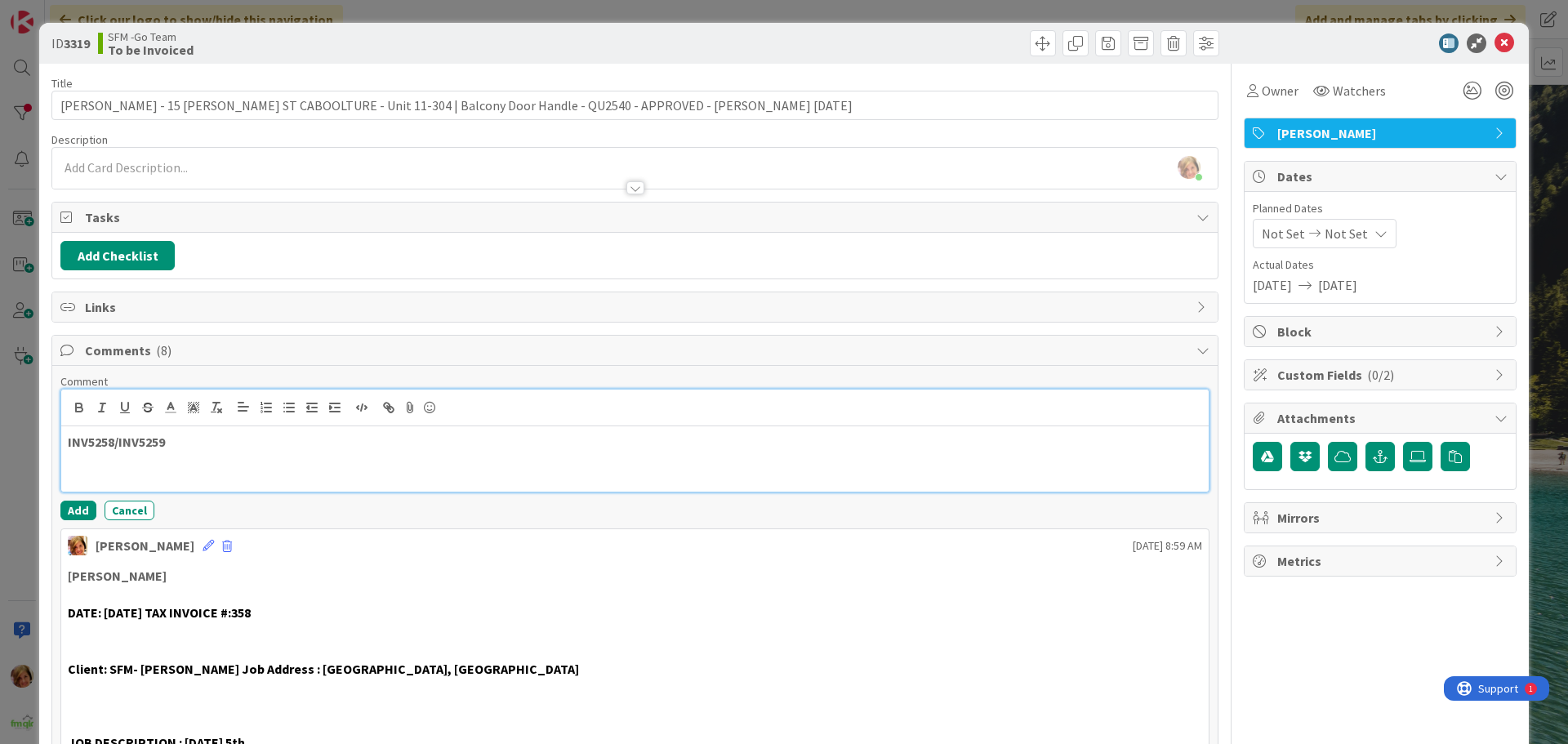
click at [284, 450] on p "INV5258/INV5259" at bounding box center [635, 442] width 1135 height 19
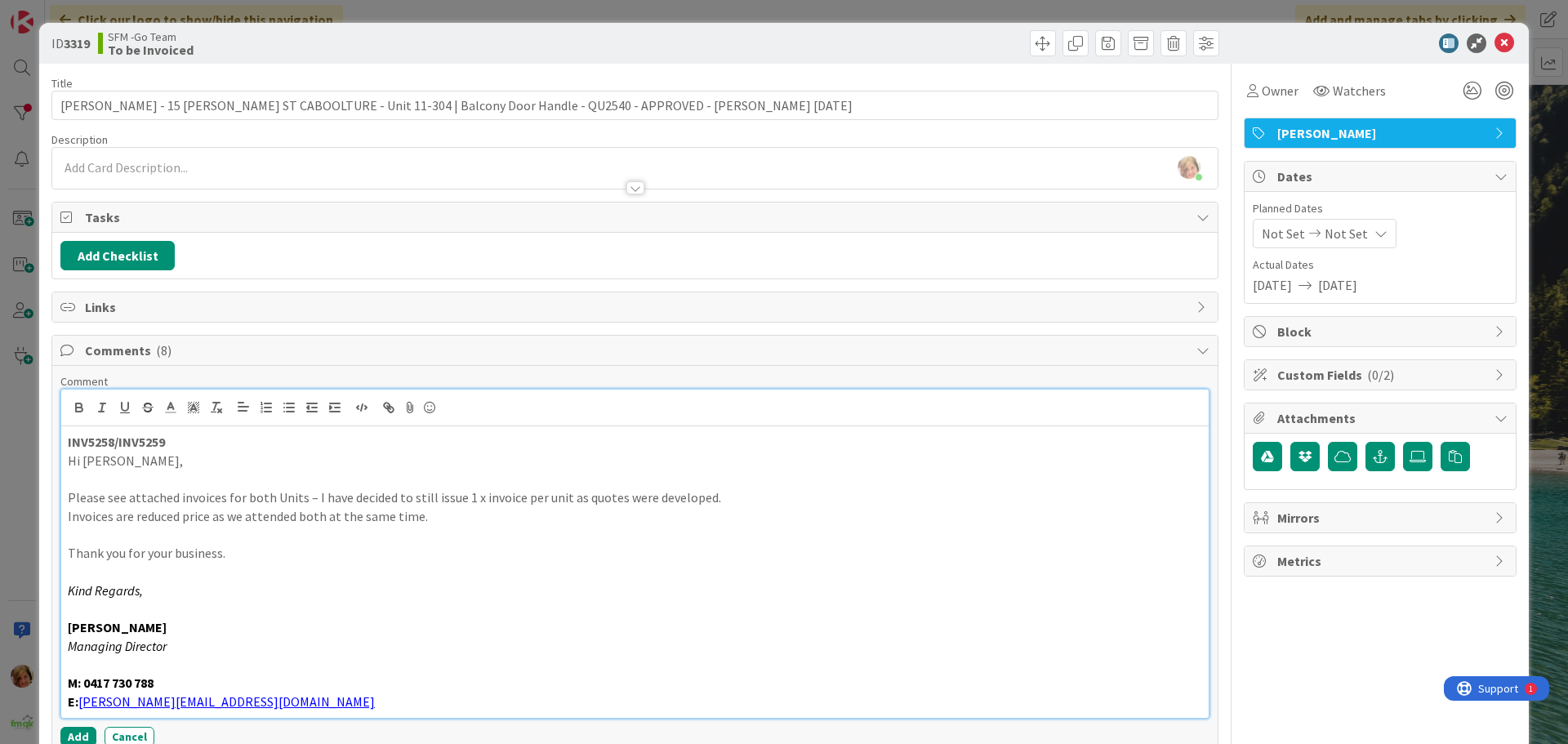
drag, startPoint x: 284, startPoint y: 450, endPoint x: 277, endPoint y: 457, distance: 9.9
drag, startPoint x: 277, startPoint y: 457, endPoint x: 74, endPoint y: 735, distance: 344.2
click at [73, 734] on button "Add" at bounding box center [78, 737] width 36 height 20
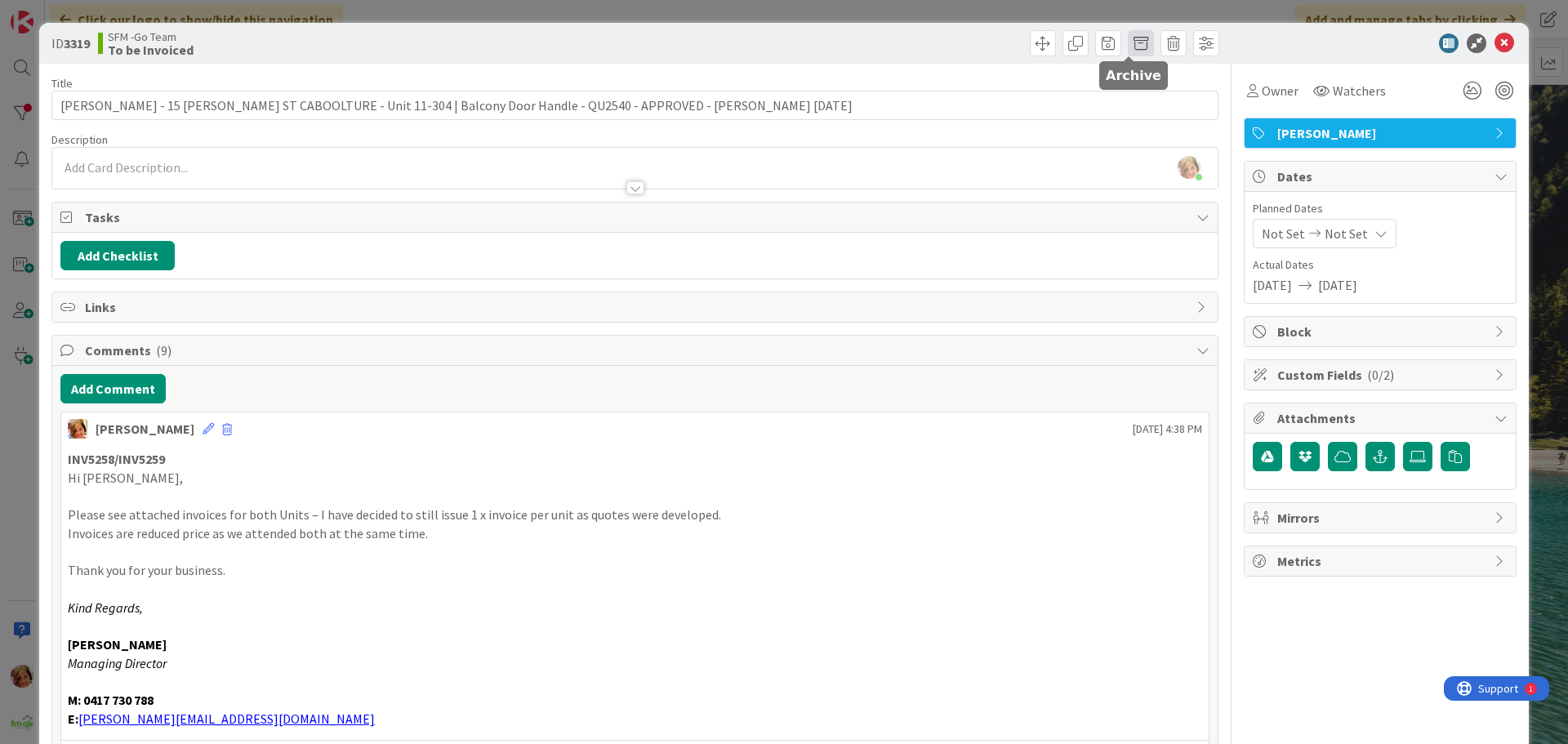
click at [1128, 38] on span at bounding box center [1141, 43] width 26 height 26
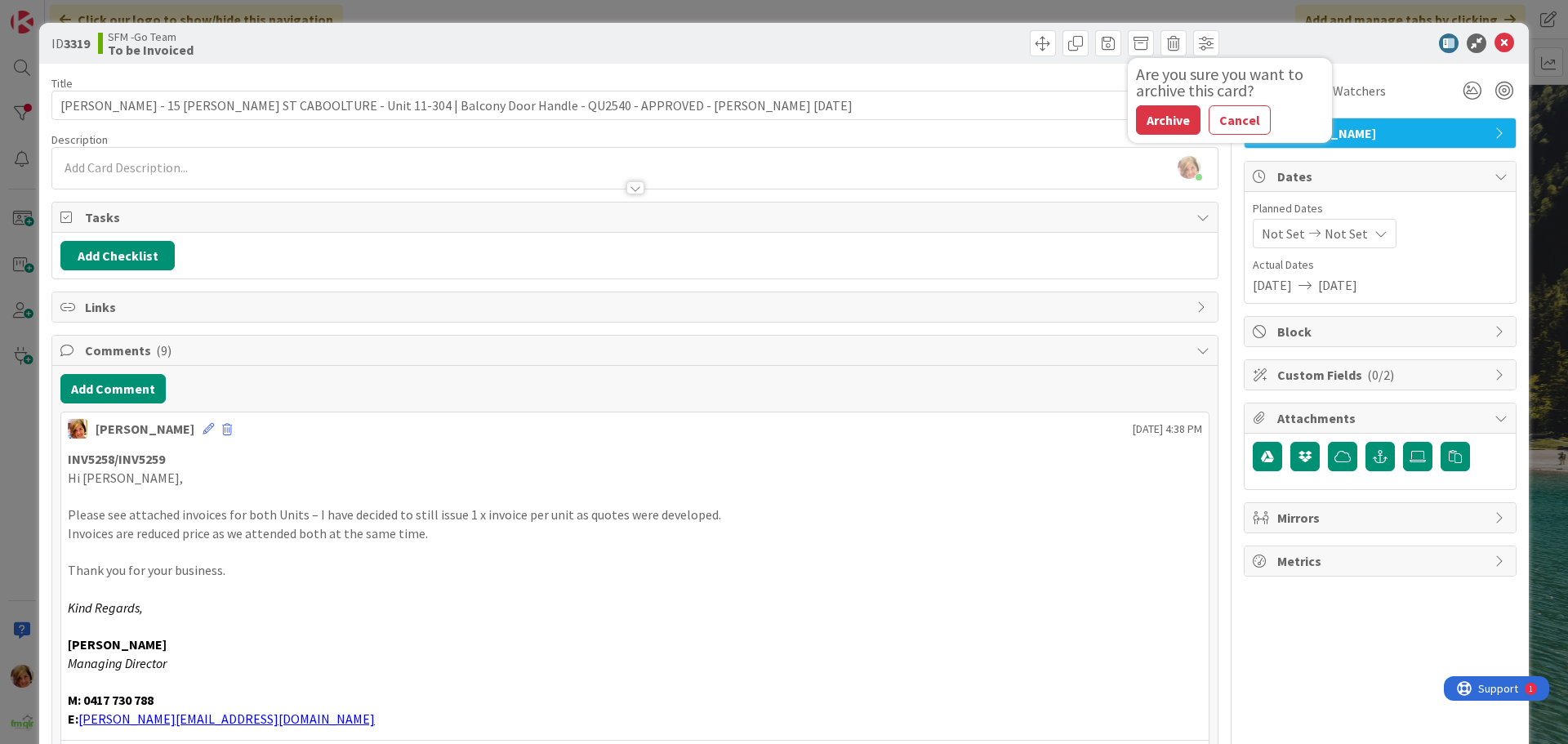
click at [1148, 126] on button "Archive" at bounding box center [1168, 120] width 65 height 29
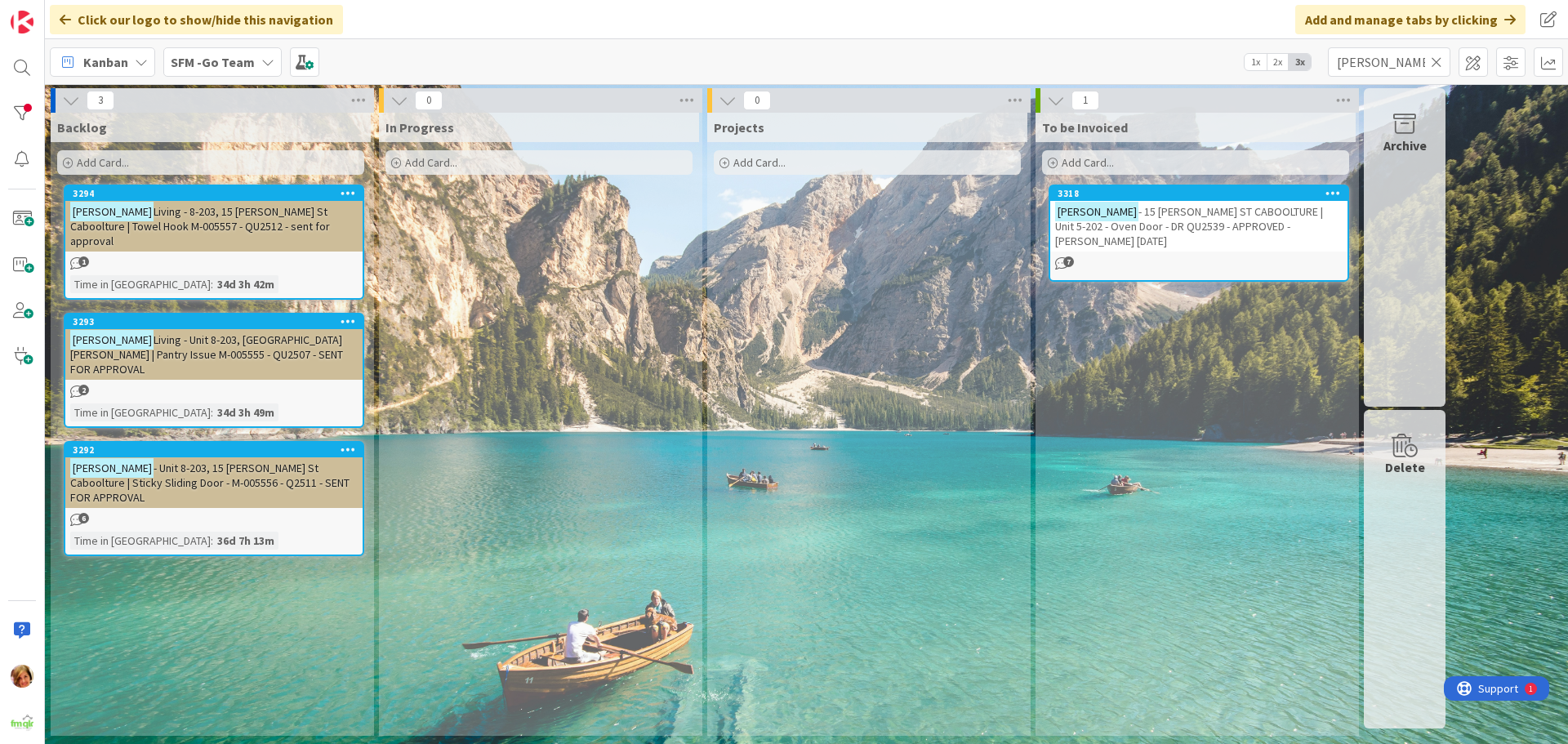
click at [1187, 210] on span "- 15 ROWE ST CABOOLTURE | Unit 5-202 - Oven Door - DR QU2539 - APPROVED - SCOTT…" at bounding box center [1189, 226] width 268 height 44
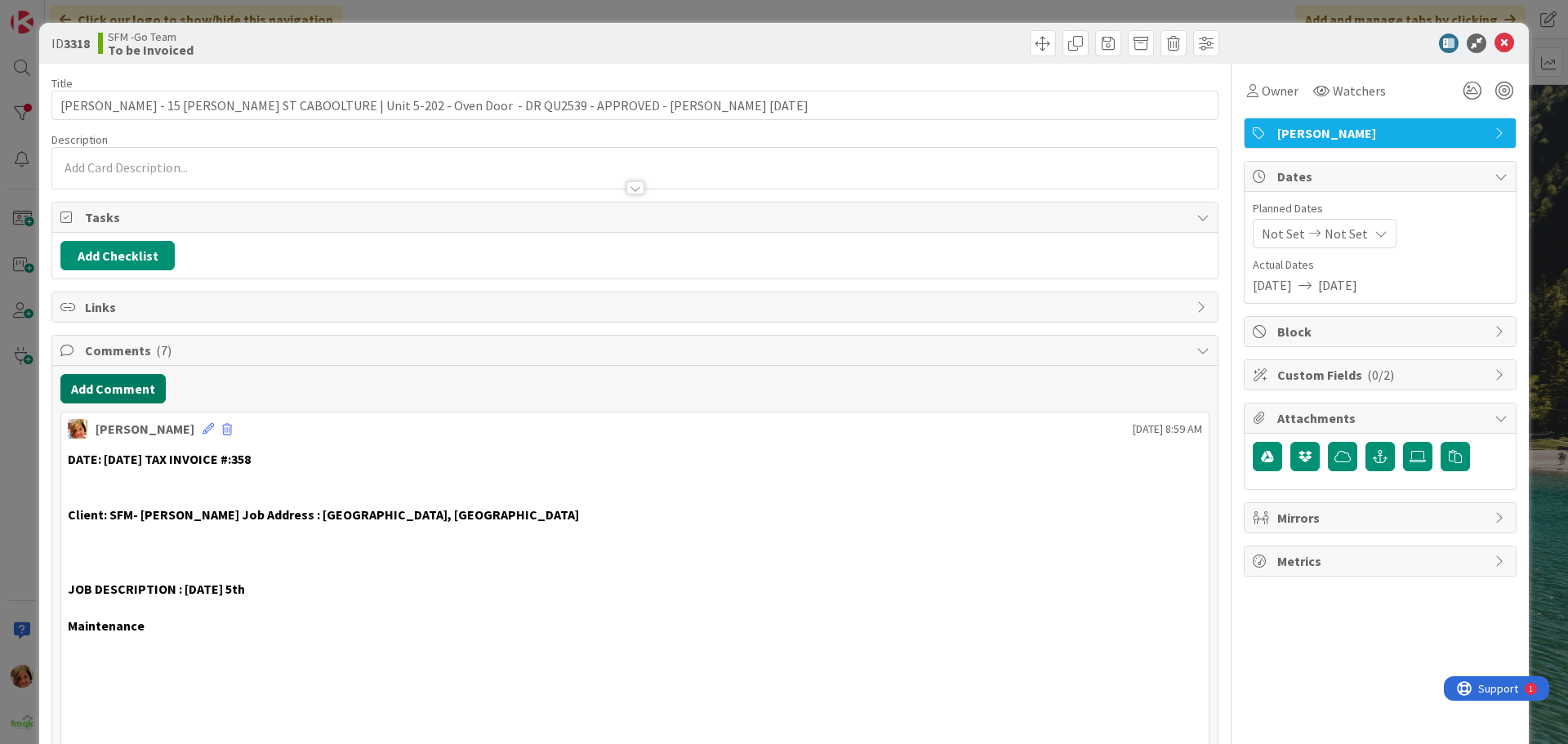
click at [93, 386] on button "Add Comment" at bounding box center [113, 389] width 105 height 29
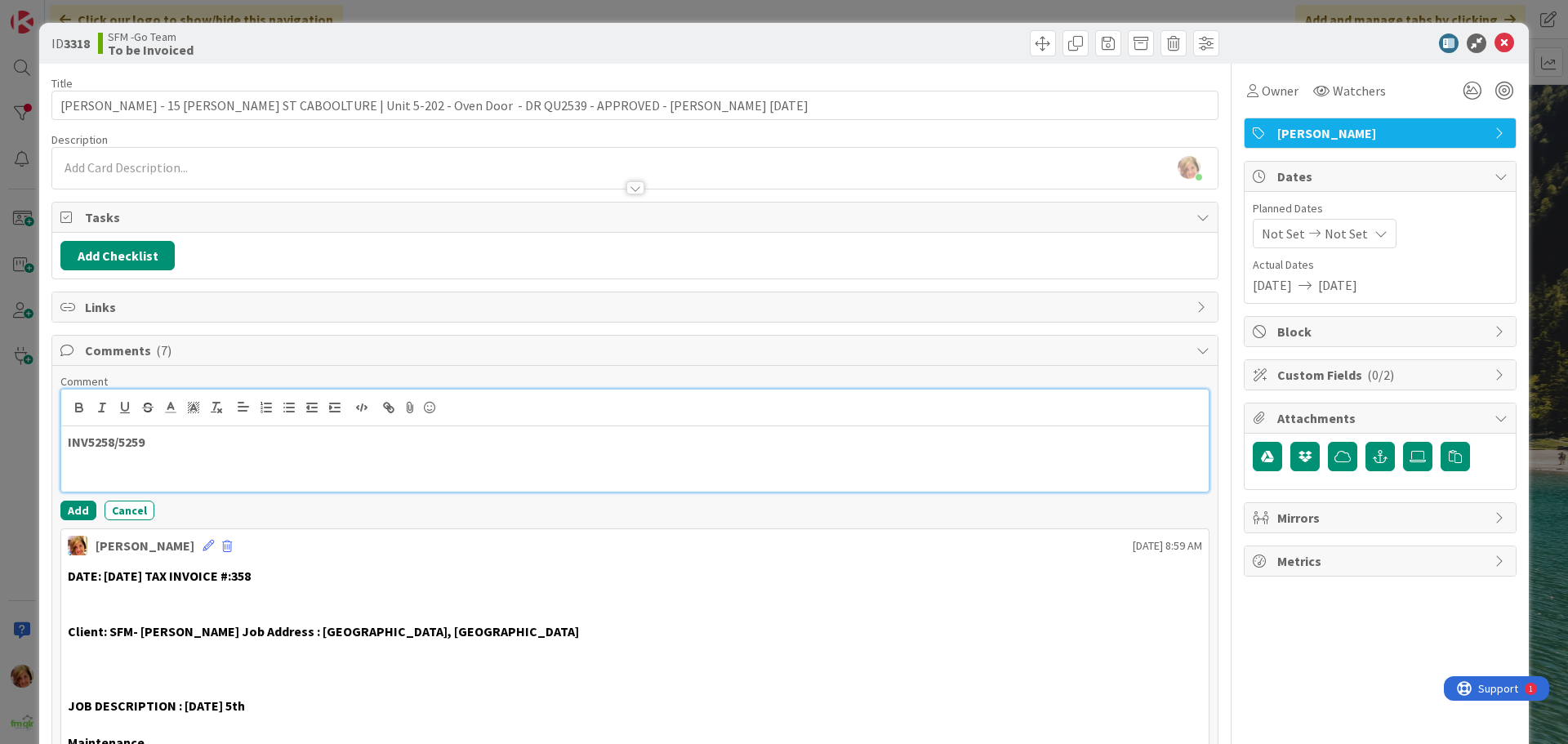
drag, startPoint x: -223, startPoint y: 295, endPoint x: 157, endPoint y: 470, distance: 418.4
click at [157, 470] on div "INV5258/5259" at bounding box center [635, 459] width 1148 height 65
click at [100, 473] on div "INV5258/5259" at bounding box center [635, 459] width 1148 height 65
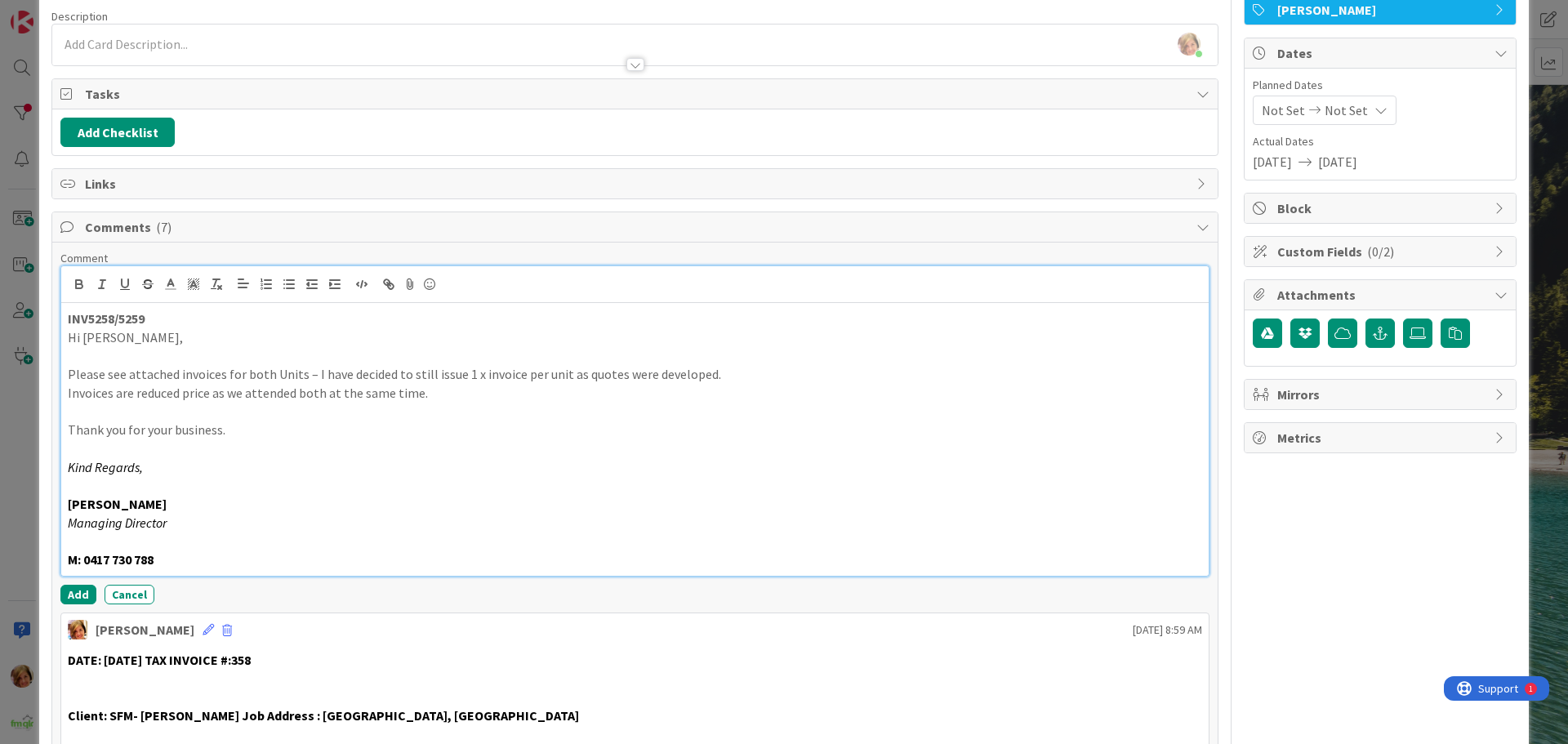
scroll to position [245, 0]
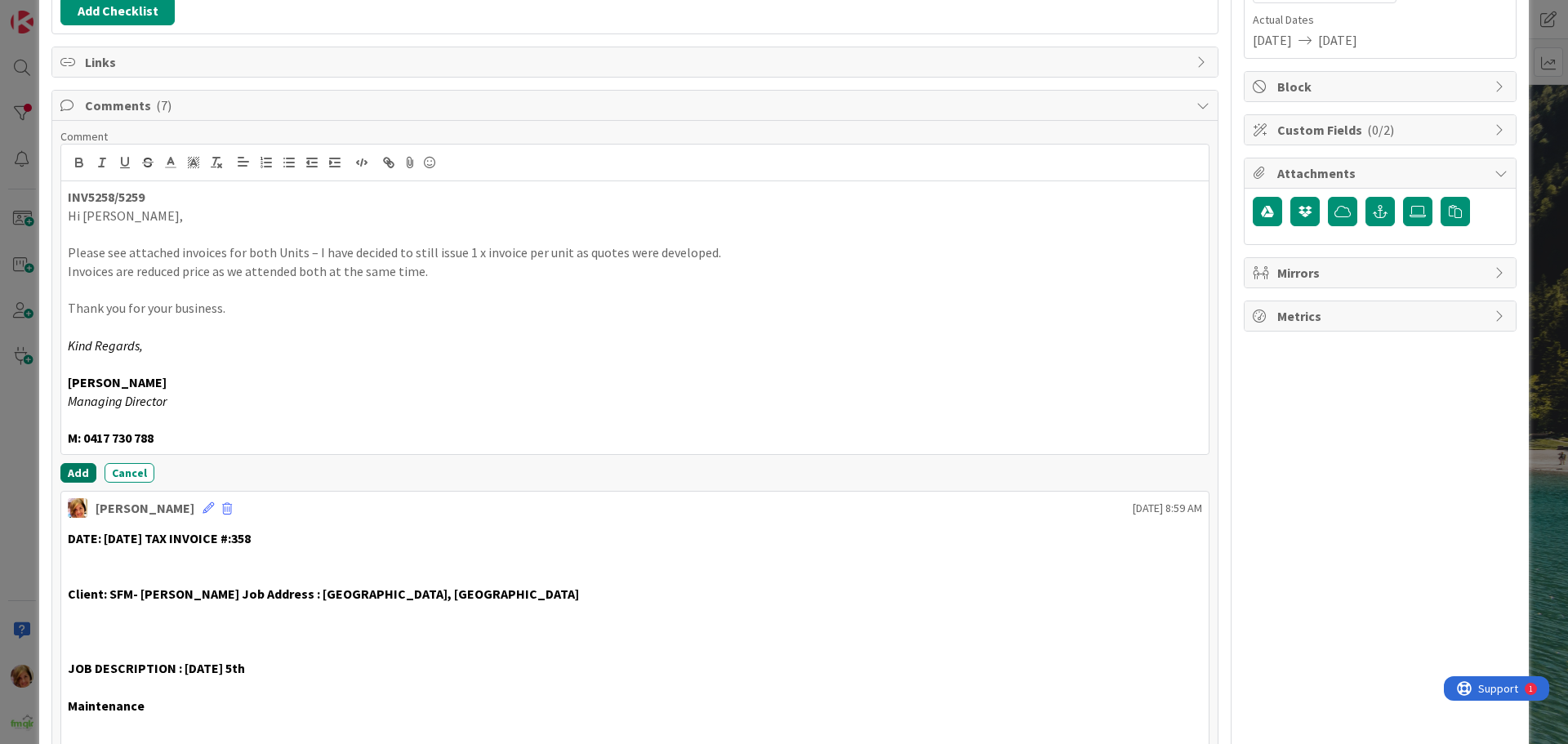
click at [75, 473] on button "Add" at bounding box center [78, 473] width 36 height 20
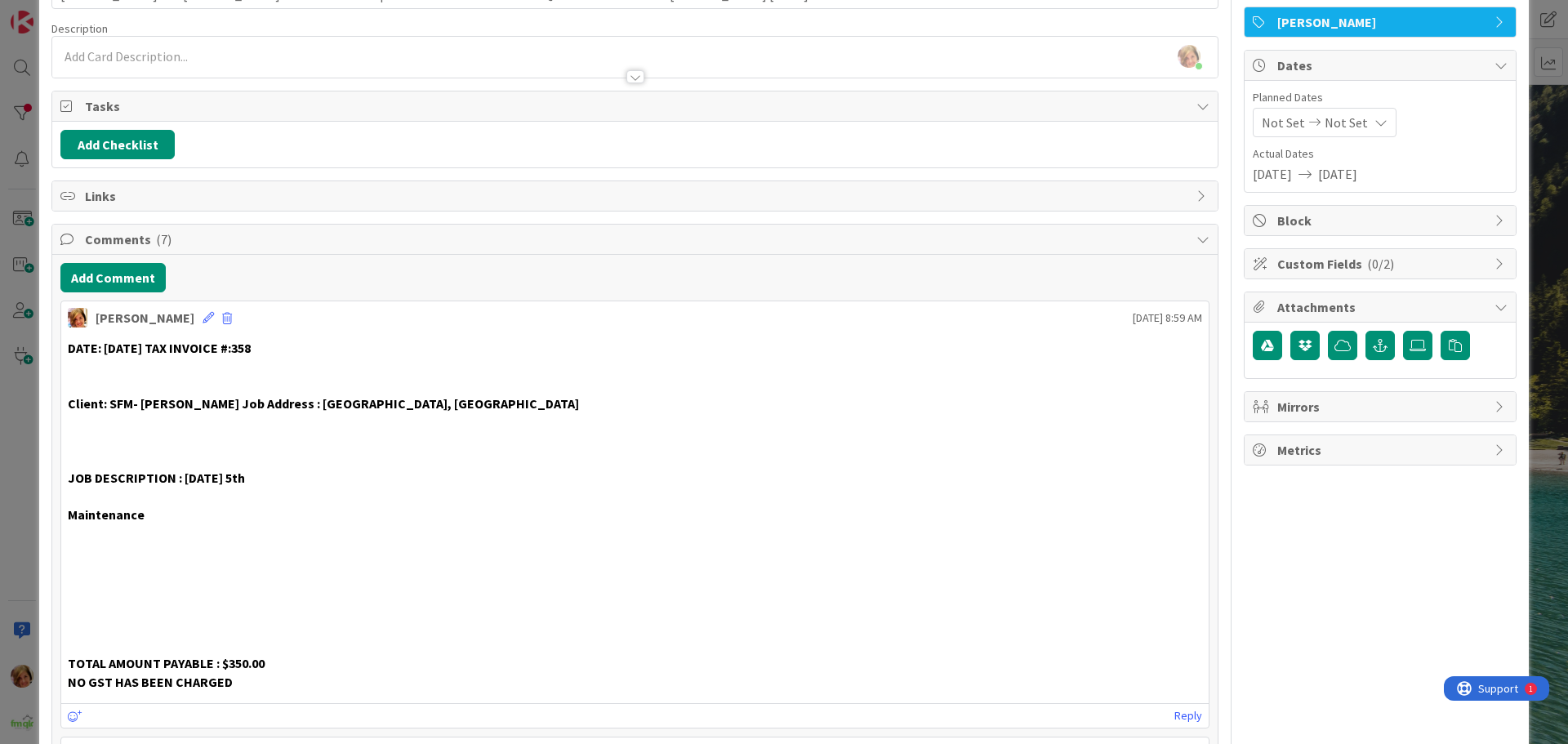
scroll to position [0, 0]
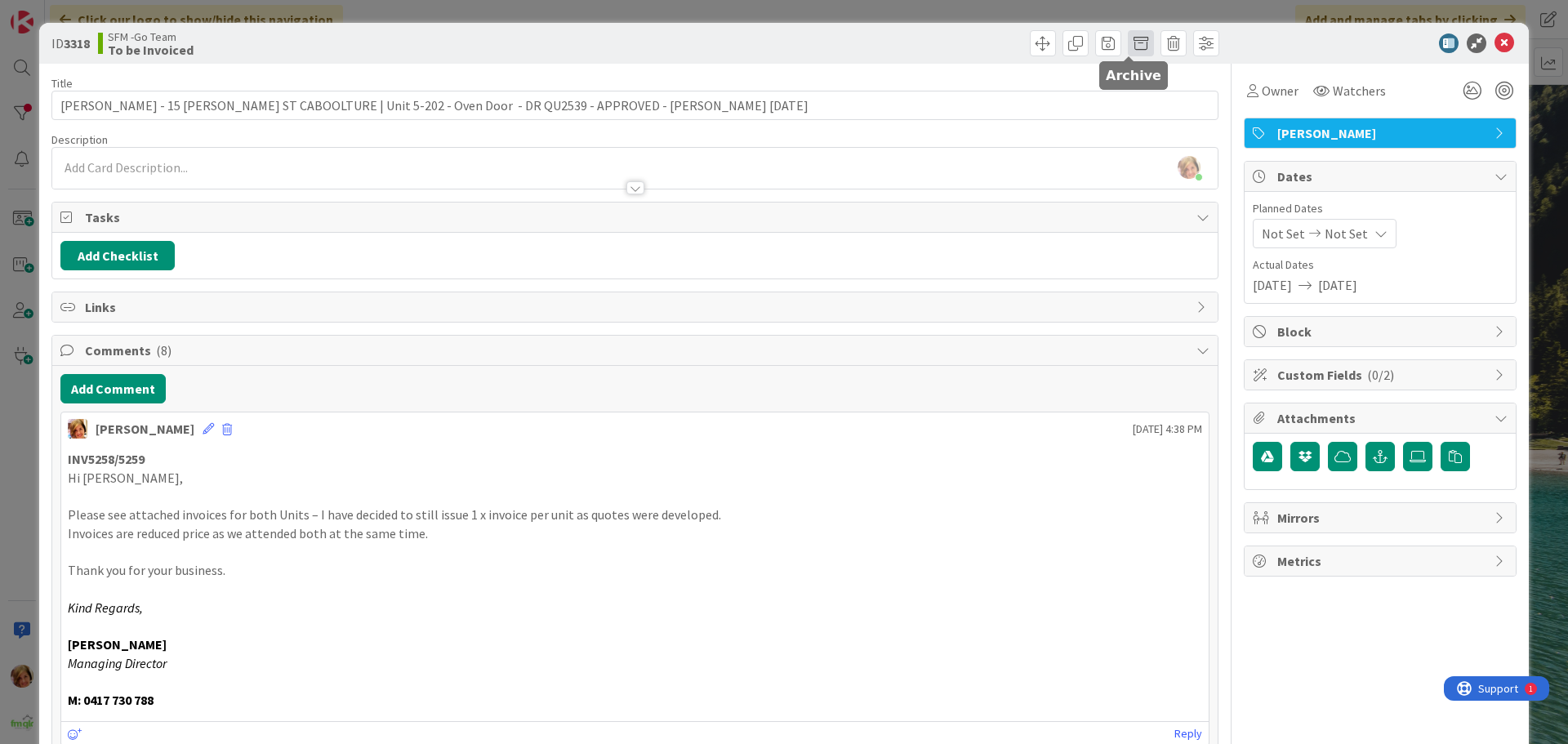
click at [1131, 40] on span at bounding box center [1141, 43] width 26 height 26
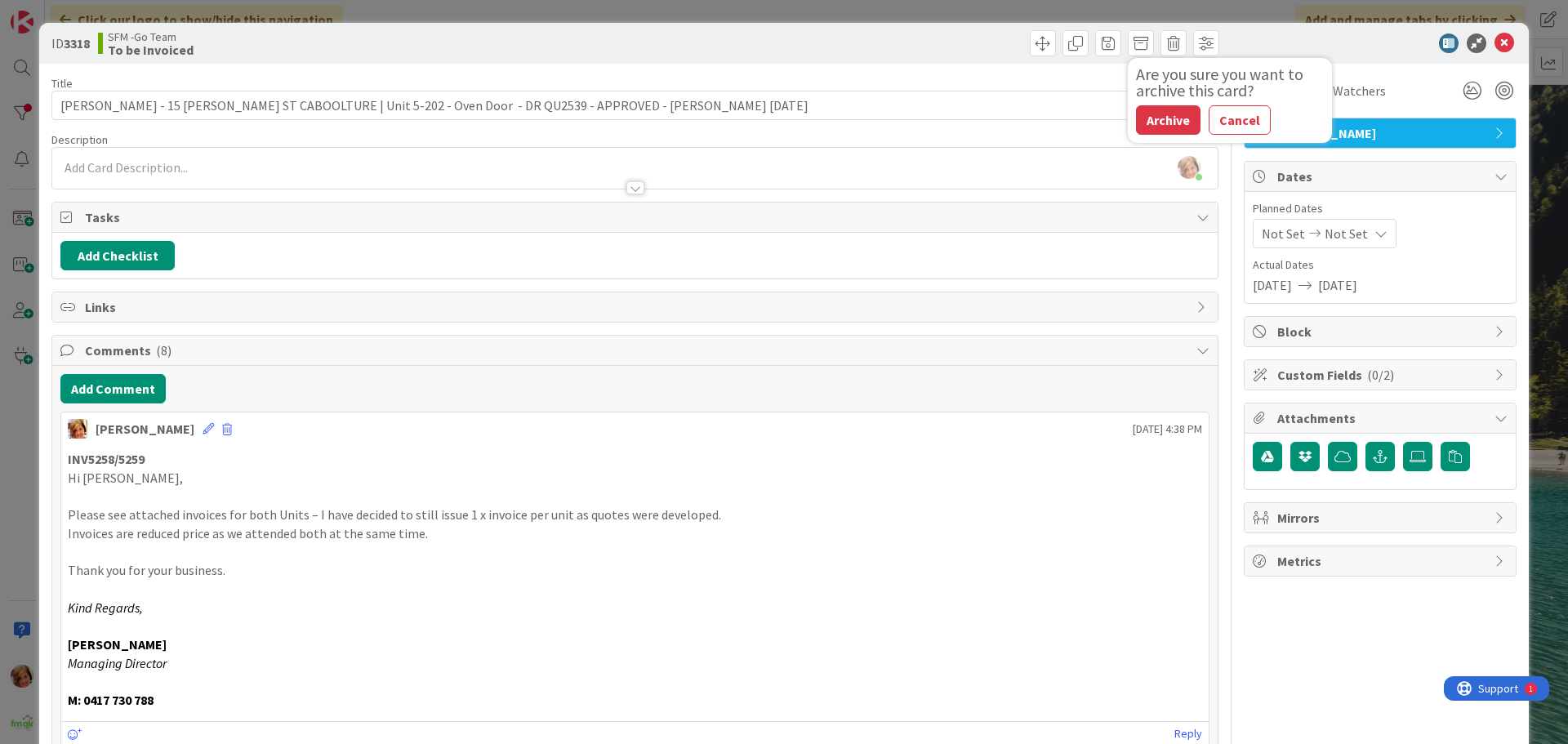
click at [1159, 123] on button "Archive" at bounding box center [1168, 120] width 65 height 29
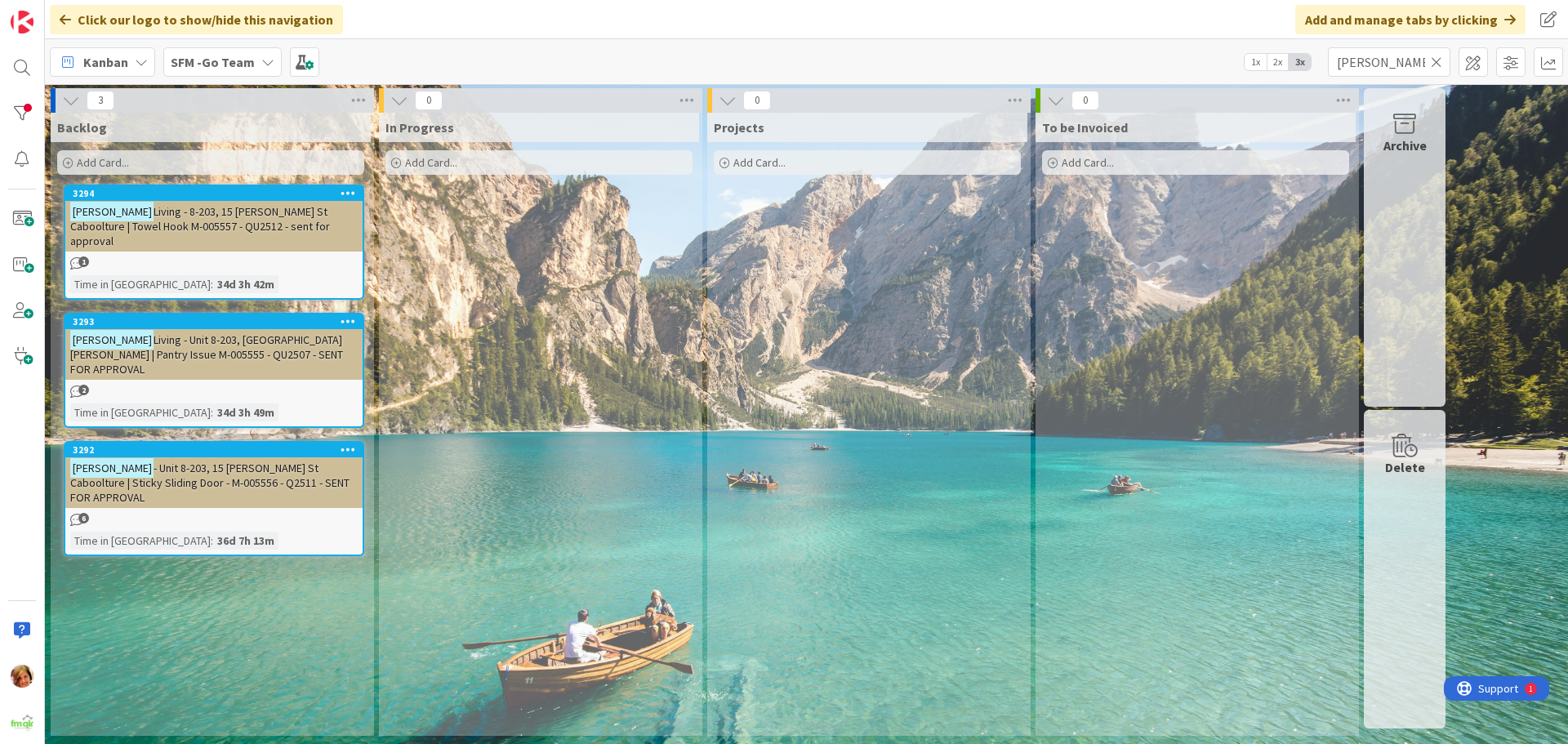
click at [1436, 61] on icon at bounding box center [1436, 62] width 11 height 15
click at [1429, 61] on input "text" at bounding box center [1390, 62] width 123 height 29
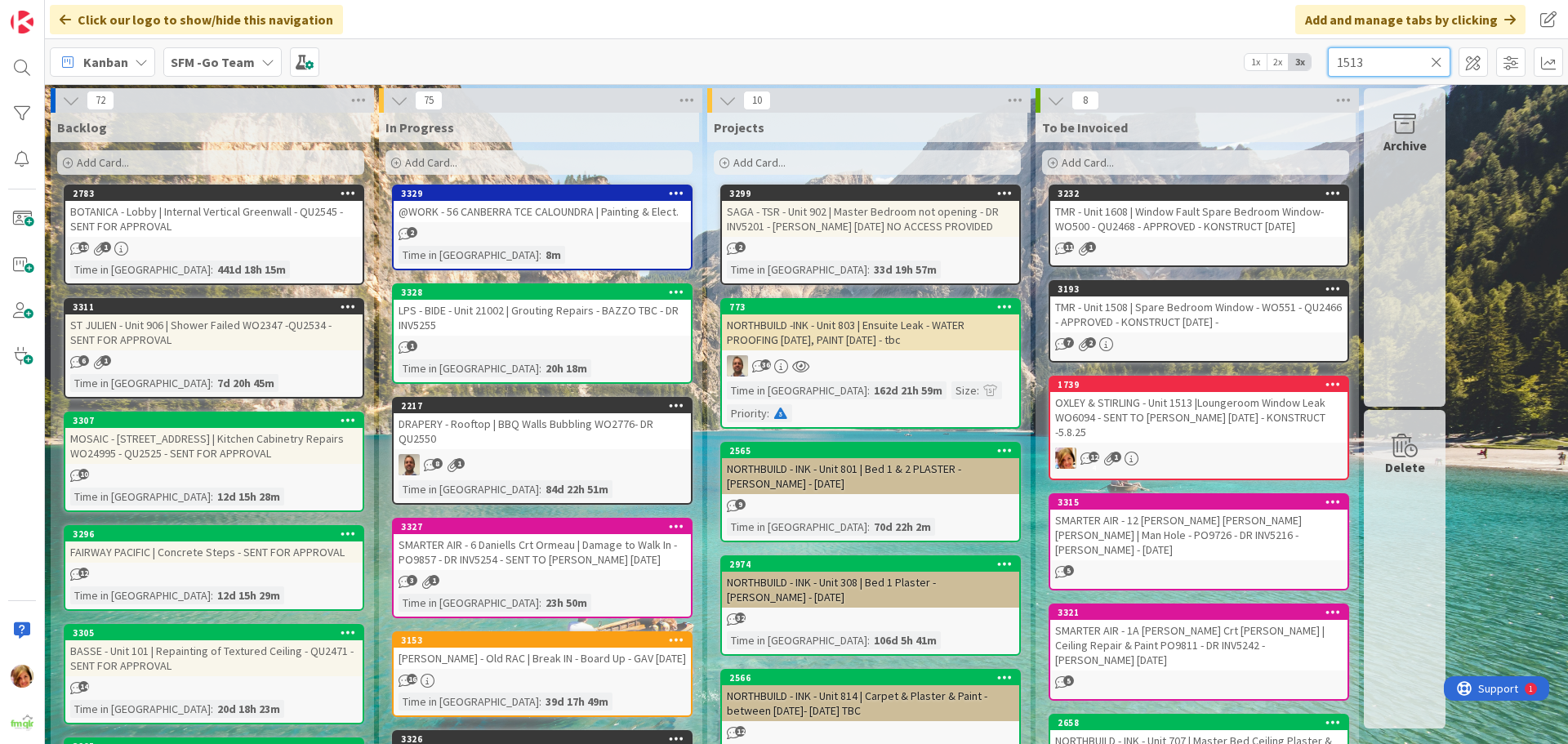
type input "1513"
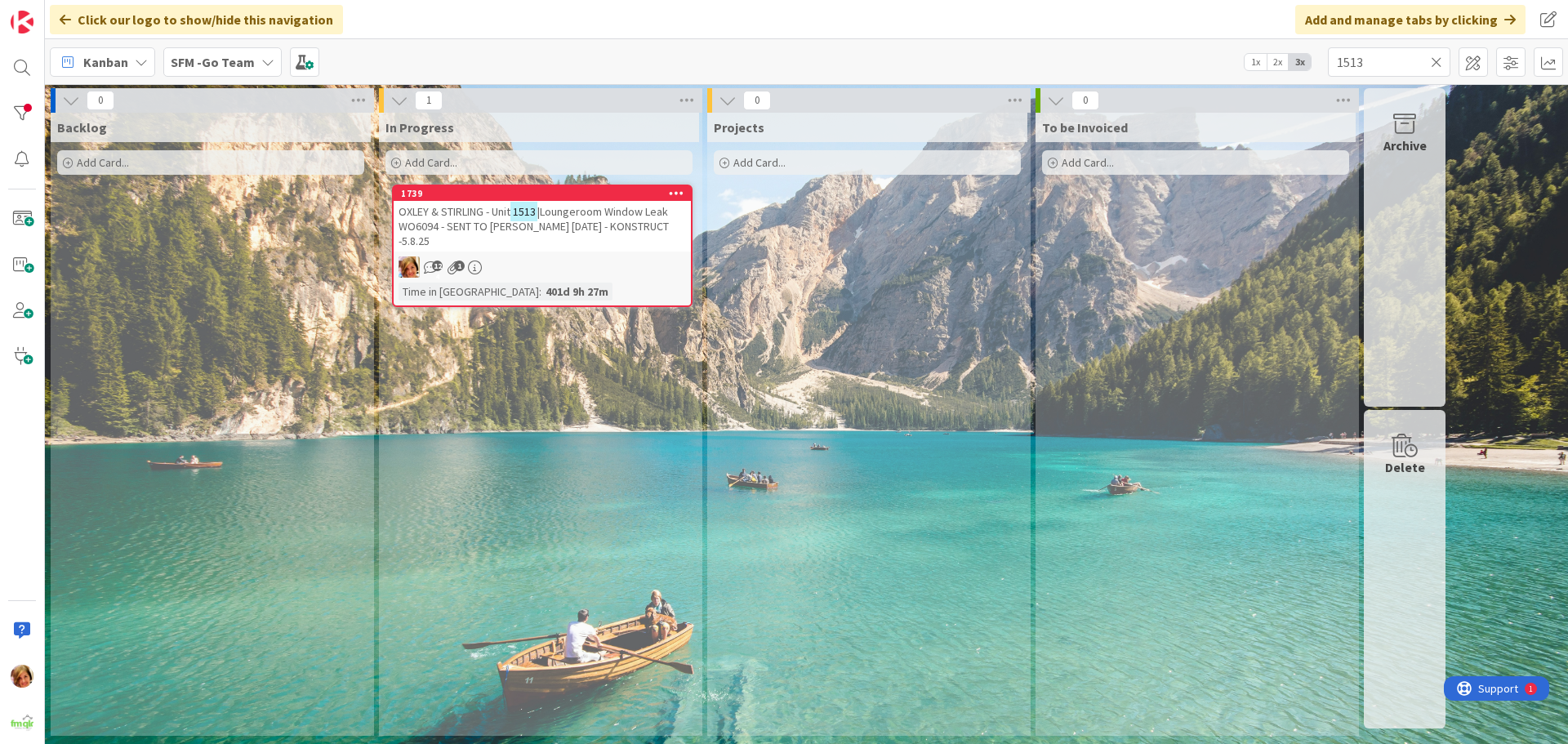
click at [482, 201] on div "OXLEY & STIRLING - Unit 1513 |Loungeroom Window Leak WO6094 - SENT TO MIKE GARD…" at bounding box center [543, 226] width 298 height 51
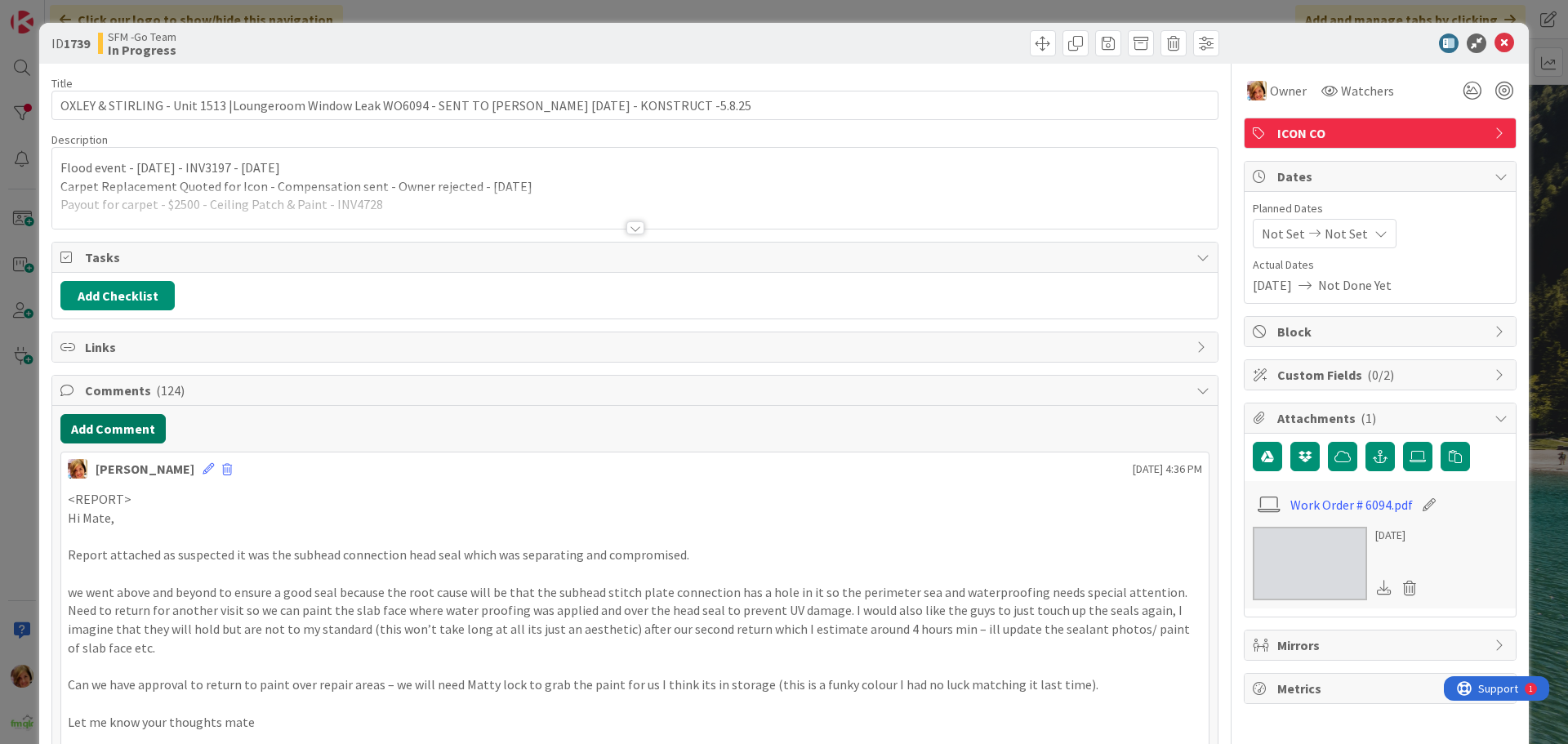
click at [114, 428] on button "Add Comment" at bounding box center [113, 429] width 105 height 29
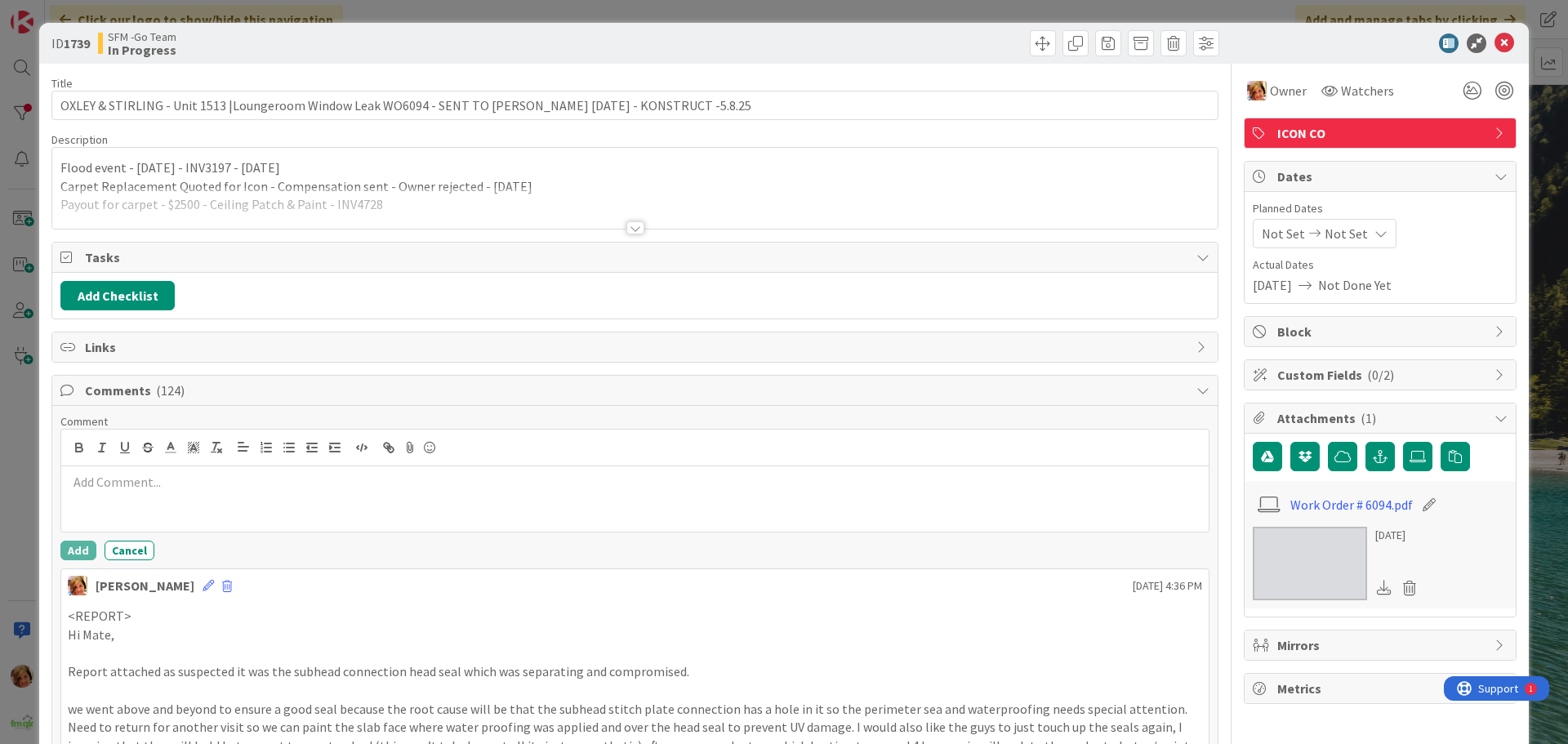
click at [157, 491] on div at bounding box center [635, 499] width 1148 height 65
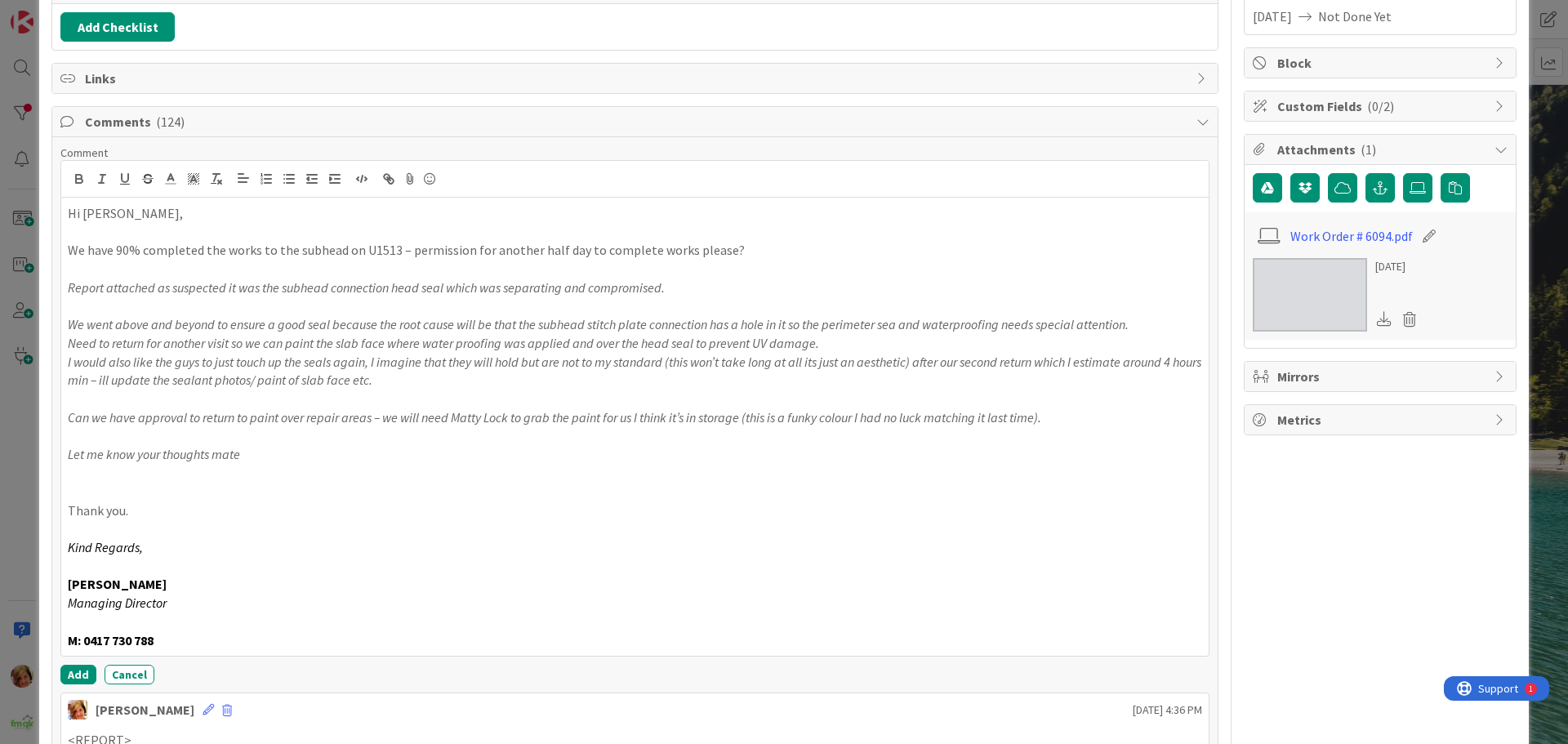
scroll to position [419, 0]
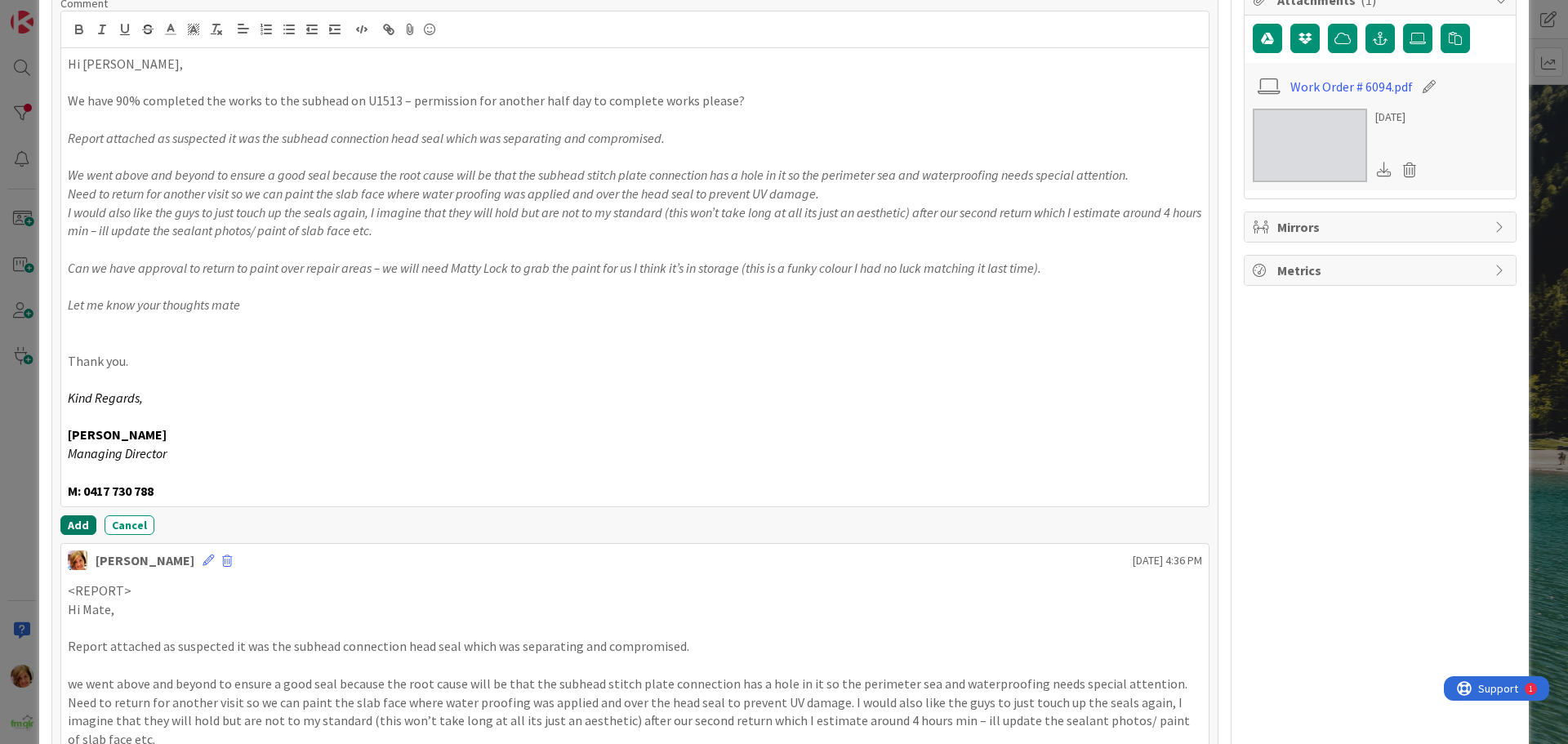
click at [69, 523] on button "Add" at bounding box center [78, 525] width 36 height 20
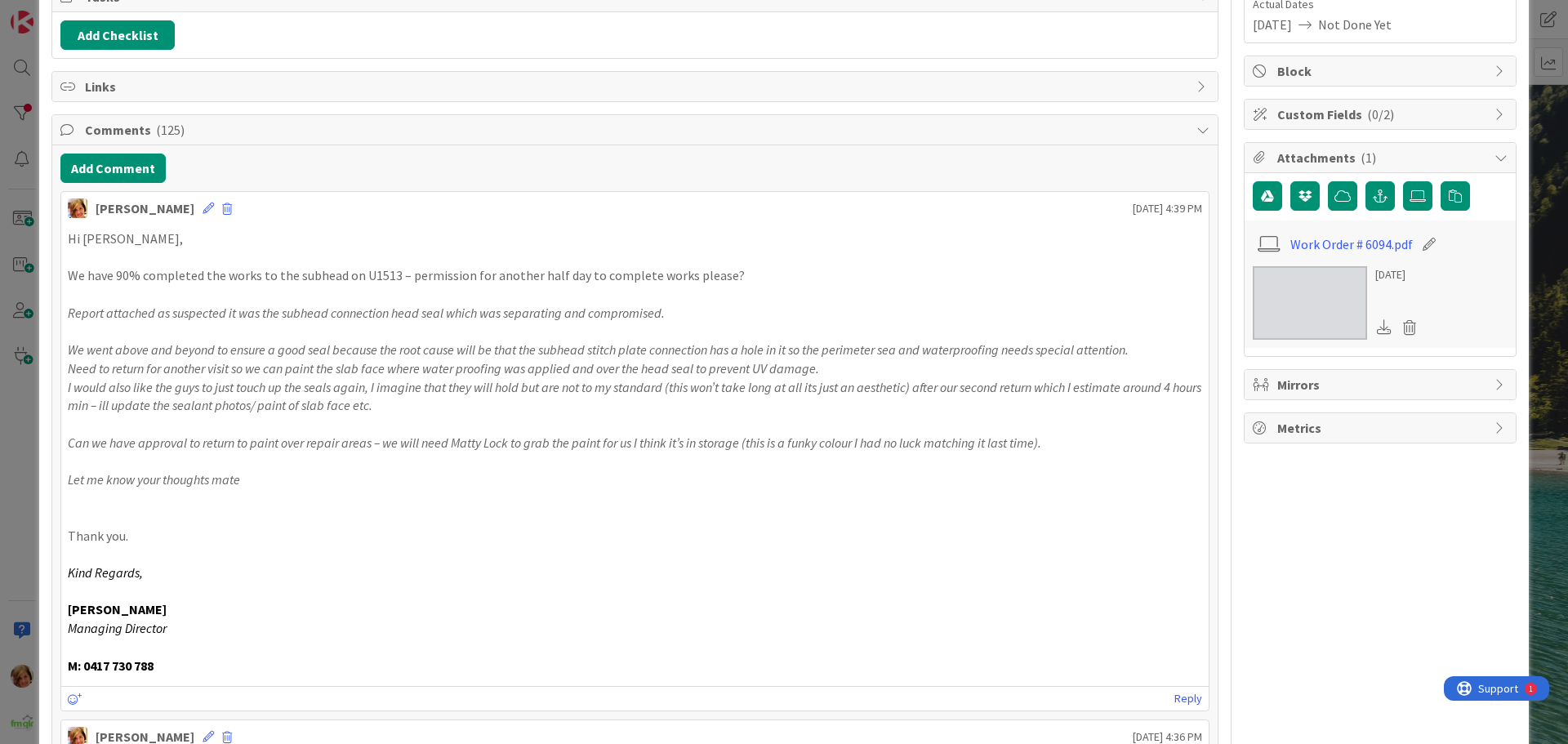
scroll to position [10, 0]
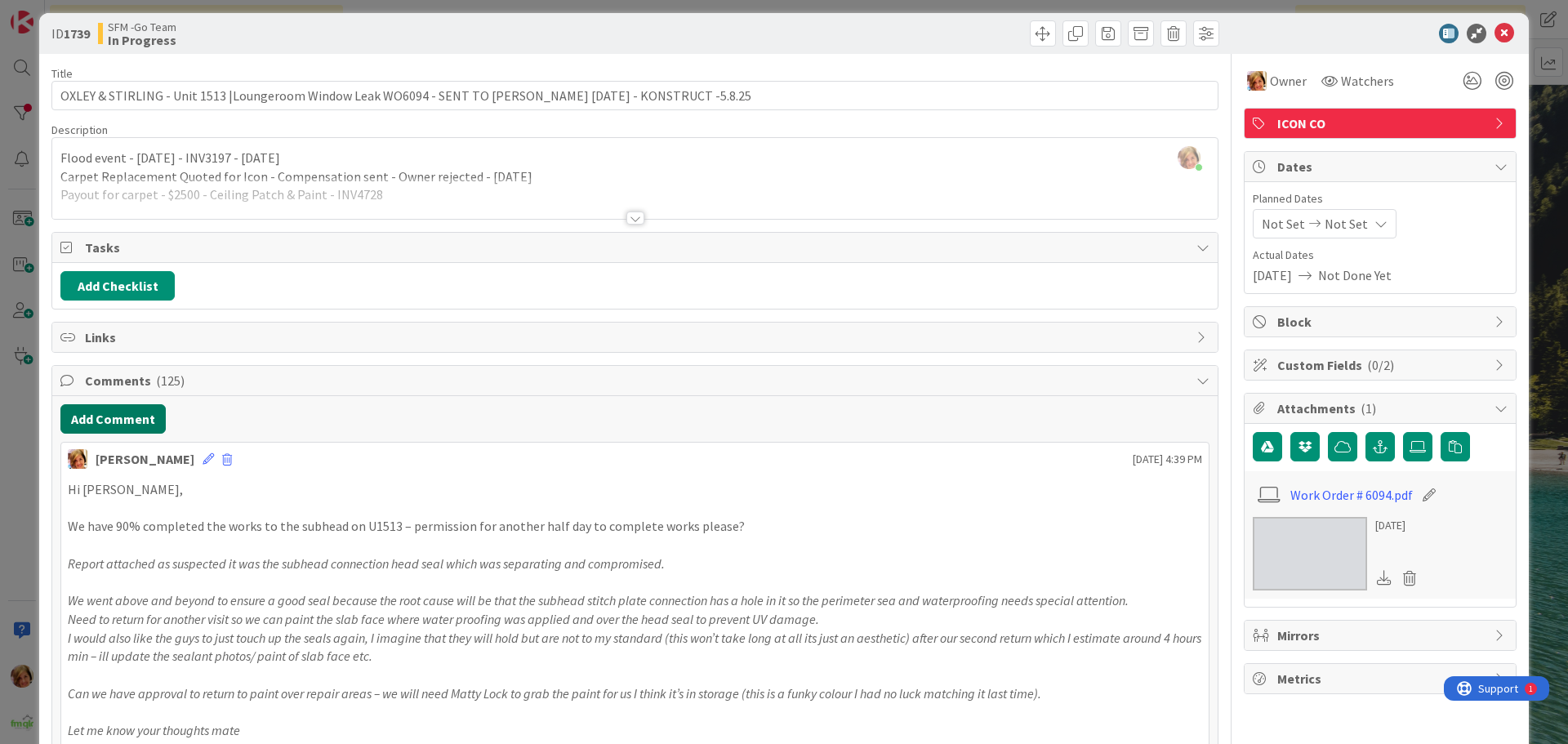
click at [119, 419] on button "Add Comment" at bounding box center [113, 419] width 105 height 29
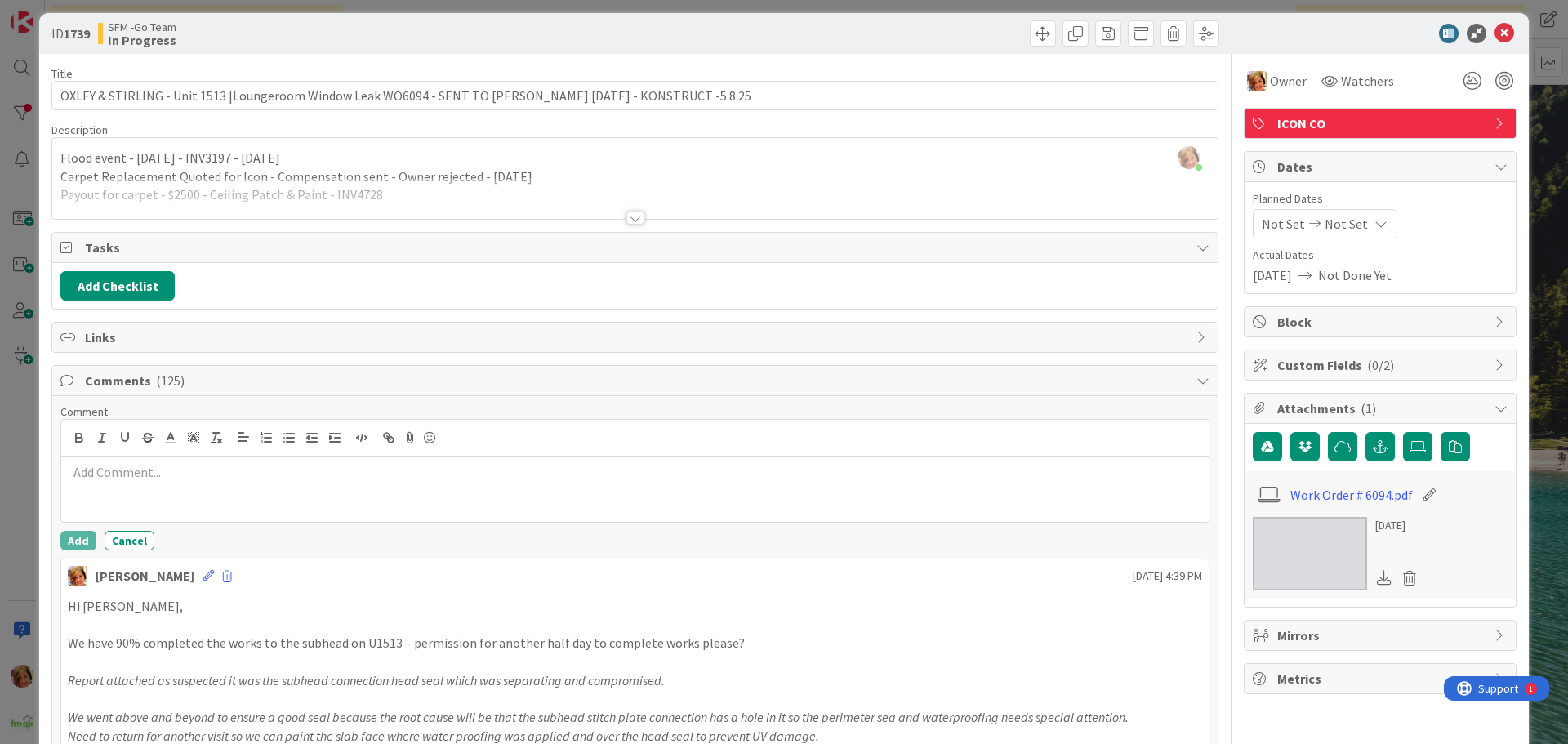
click at [179, 514] on div at bounding box center [635, 489] width 1148 height 65
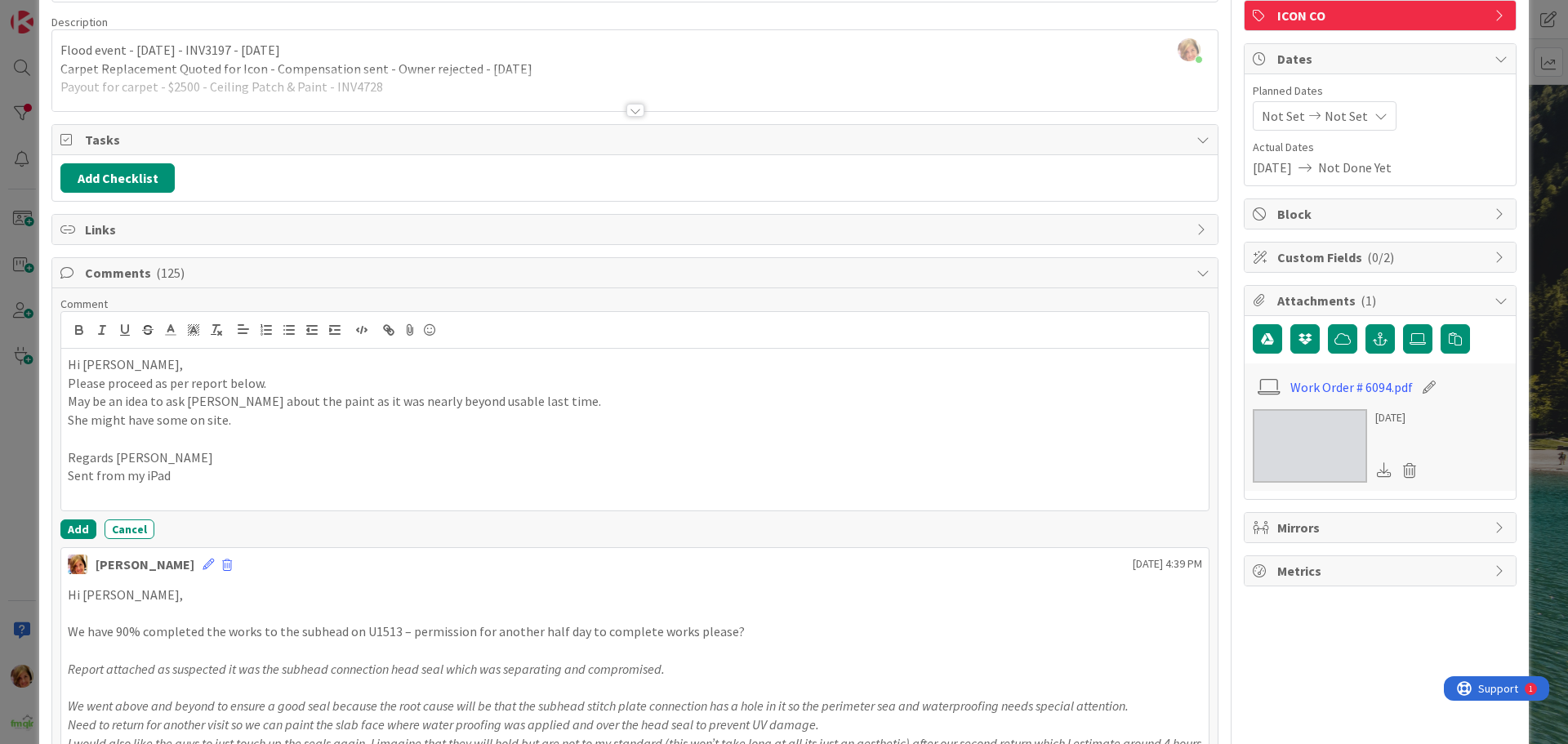
scroll to position [337, 0]
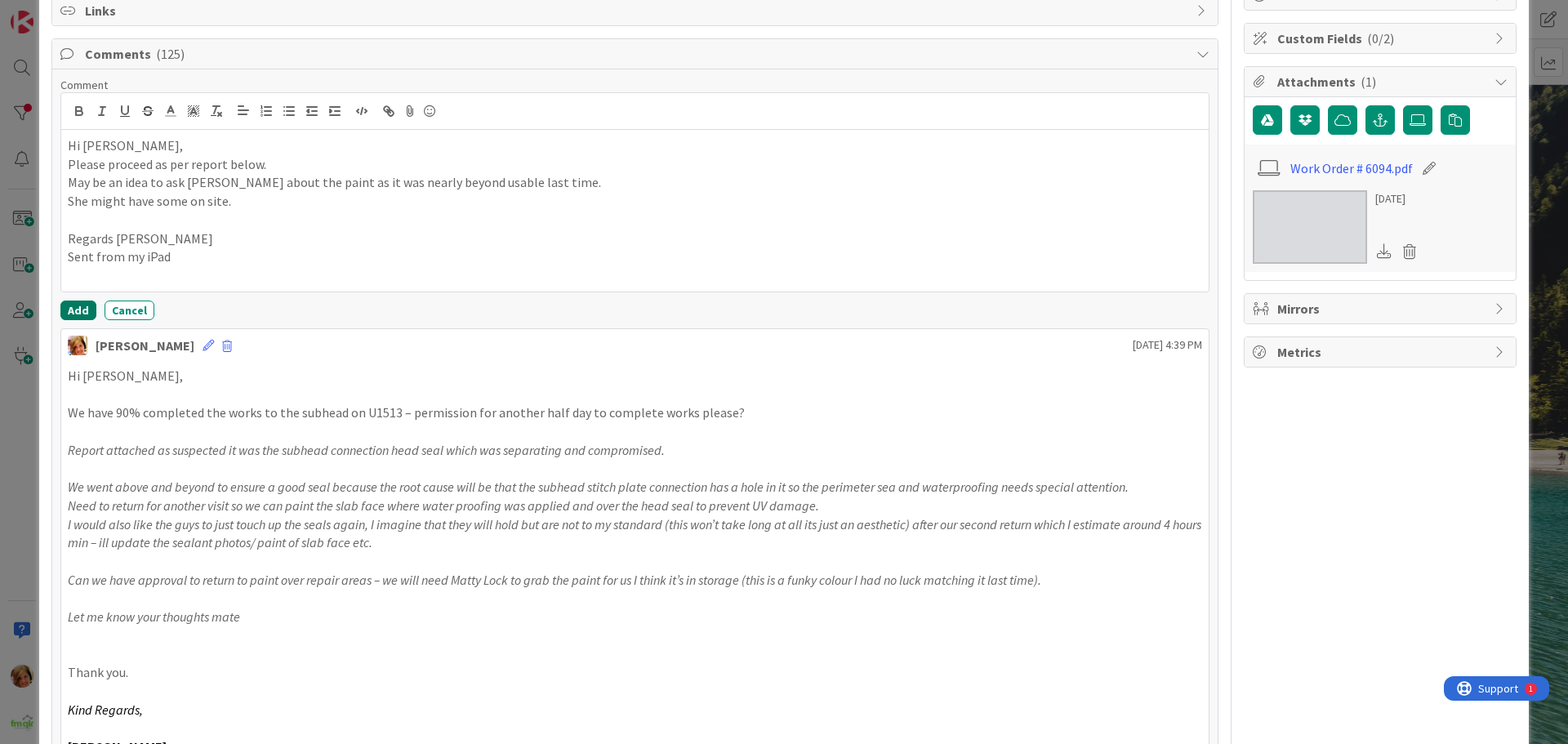
click at [75, 313] on button "Add" at bounding box center [78, 311] width 36 height 20
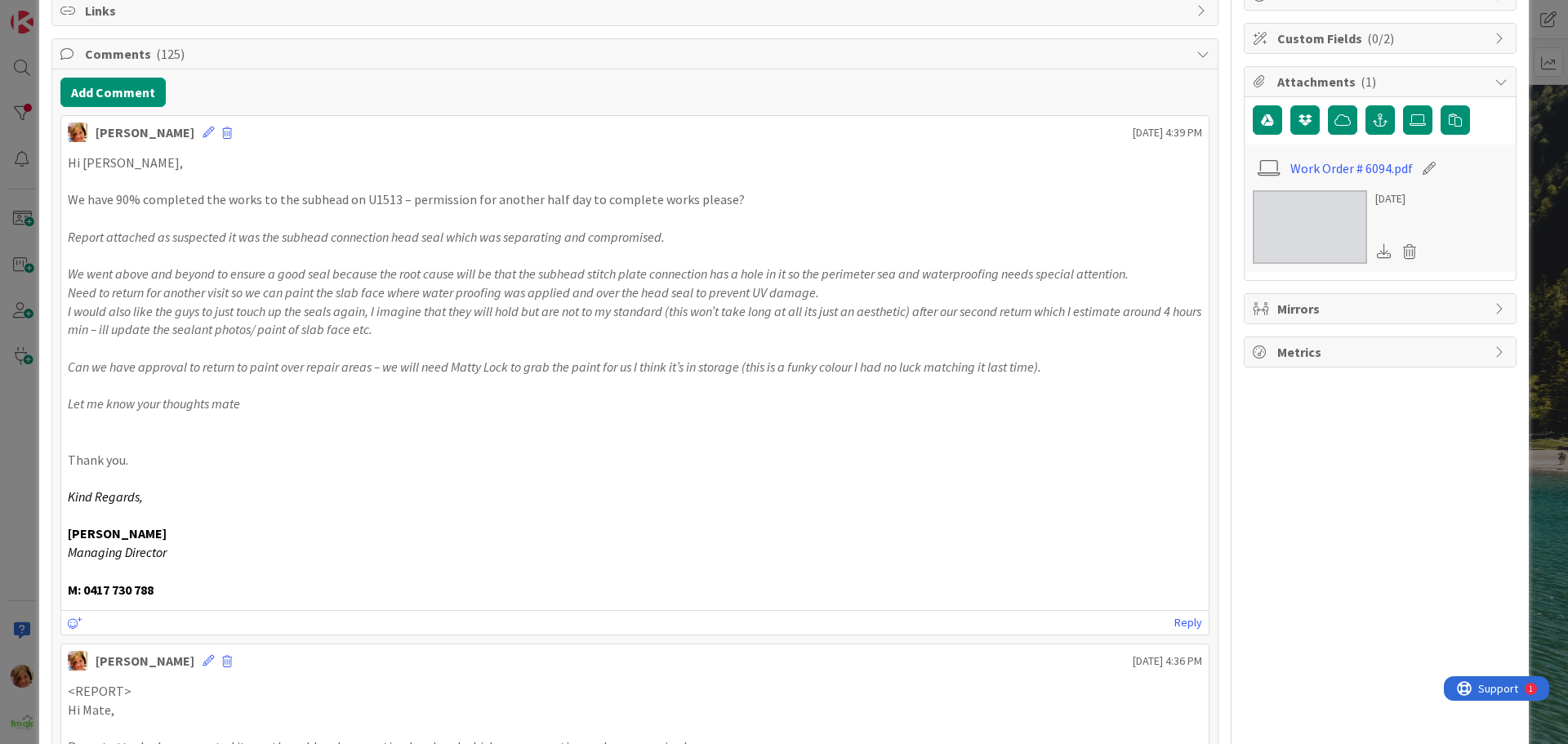
scroll to position [0, 0]
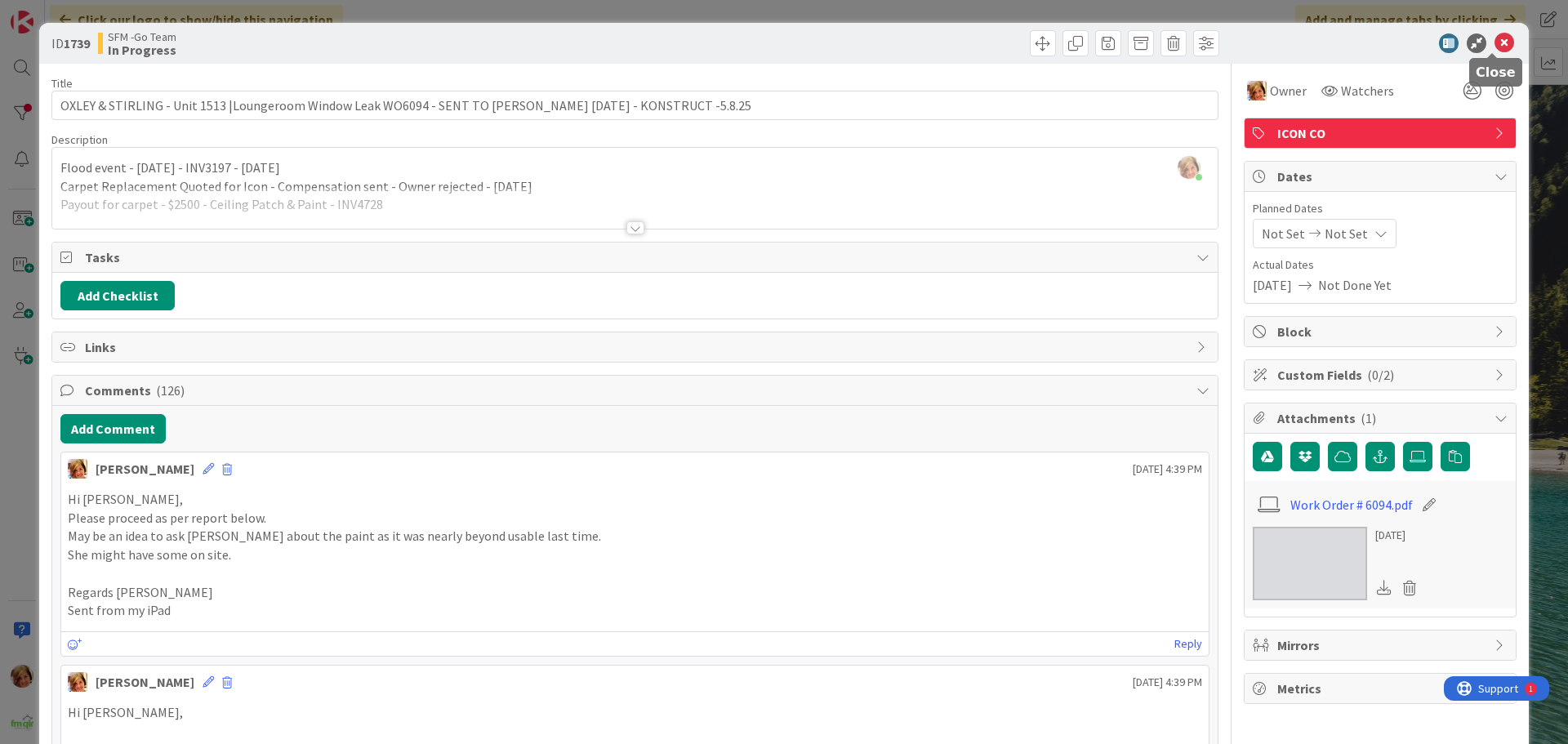
click at [1494, 41] on icon at bounding box center [1504, 43] width 20 height 20
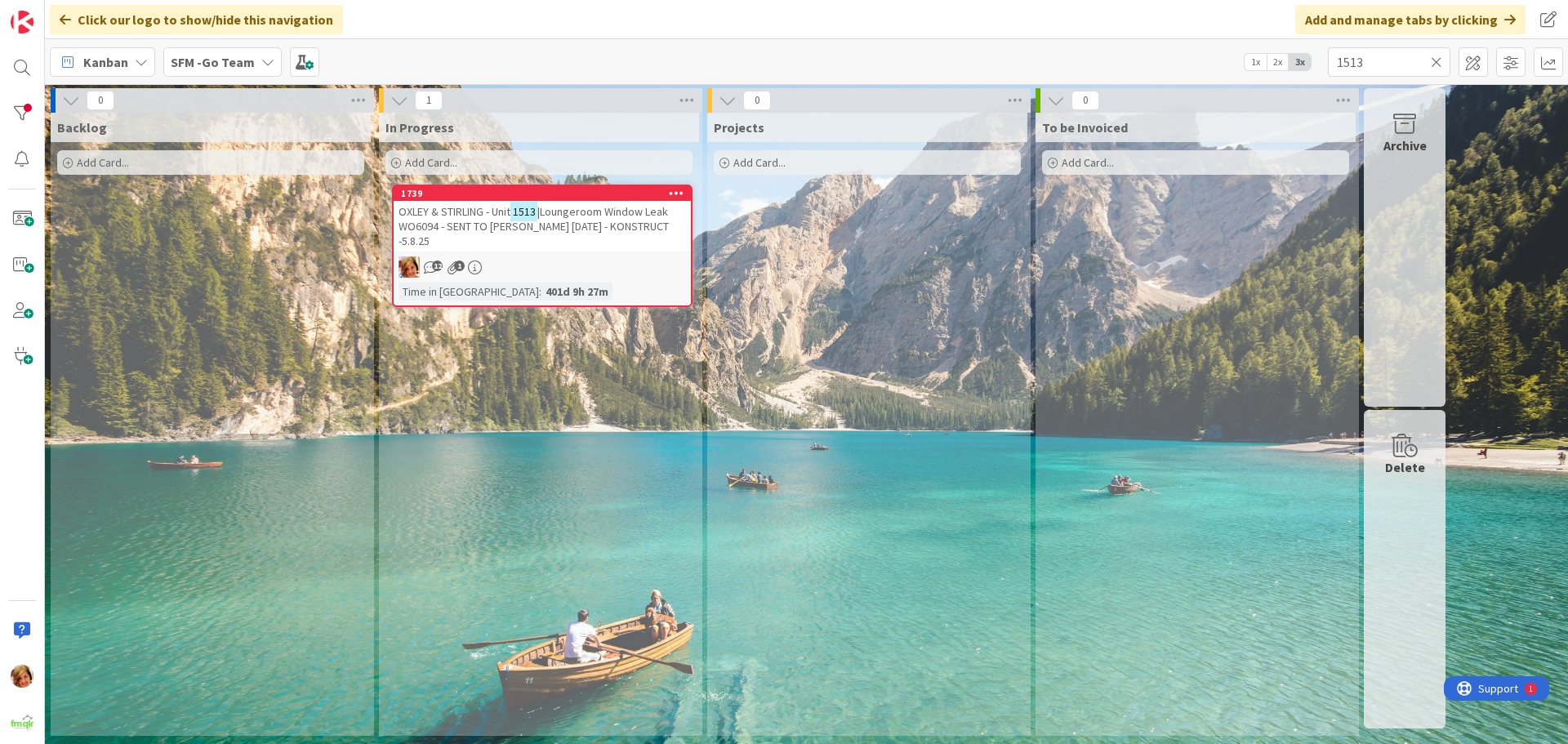
click at [1437, 63] on icon at bounding box center [1436, 62] width 11 height 15
click at [1437, 63] on input "text" at bounding box center [1390, 62] width 123 height 29
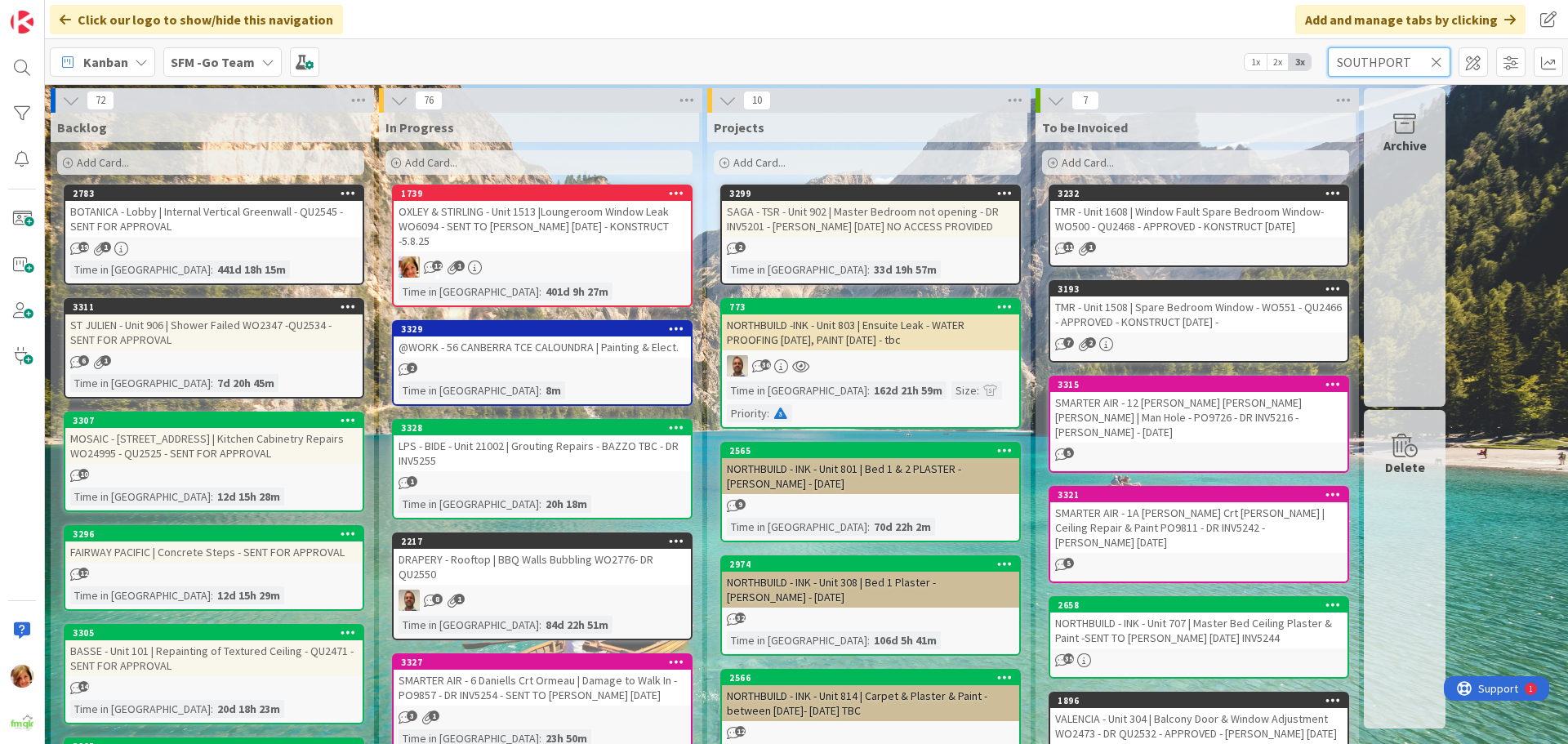
type input "SOUTHPORT"
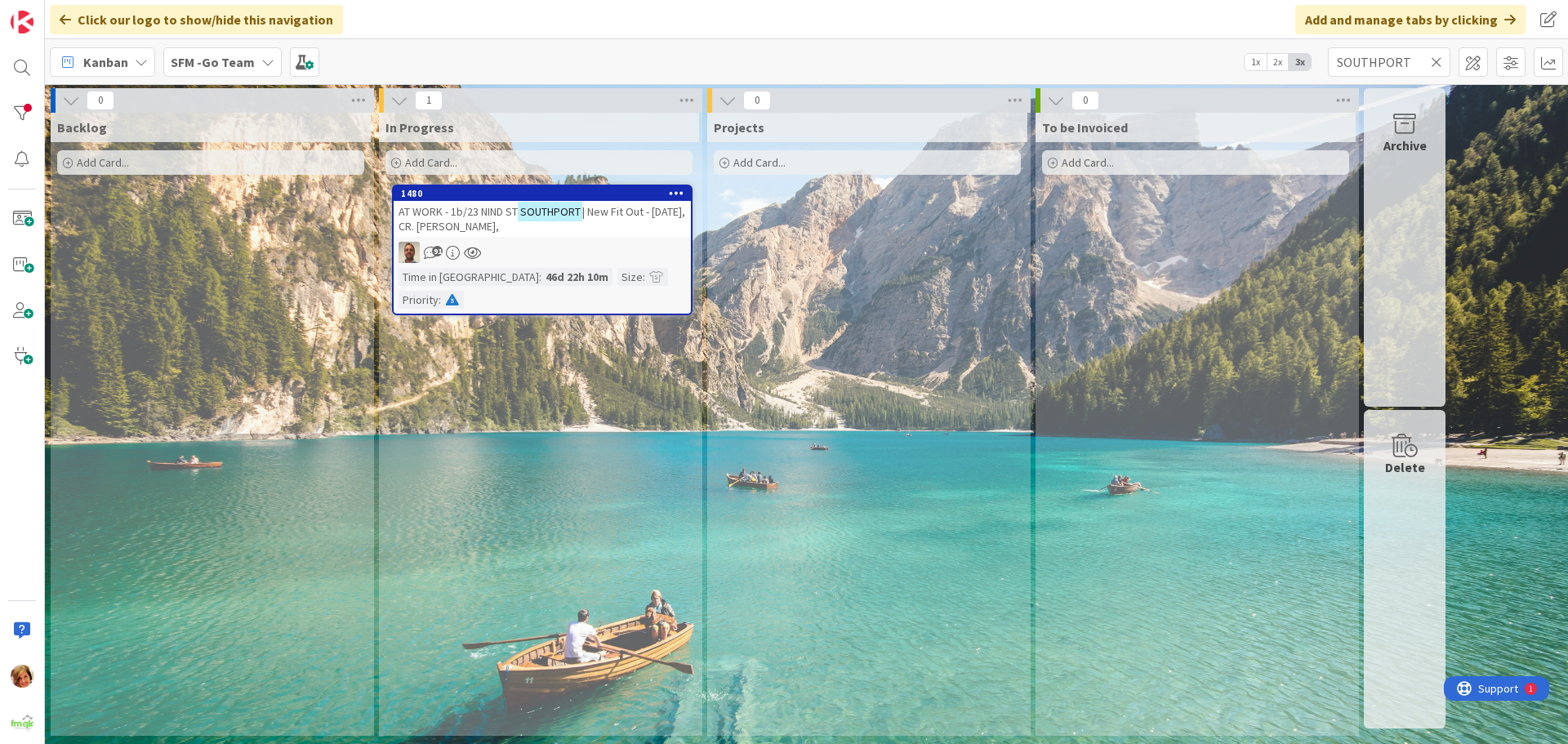
drag, startPoint x: 1437, startPoint y: 63, endPoint x: 1298, endPoint y: -39, distance: 172.4
drag, startPoint x: 1298, startPoint y: -39, endPoint x: 441, endPoint y: 218, distance: 894.7
click at [441, 218] on span "AT WORK - 1b/23 NIND ST" at bounding box center [459, 212] width 119 height 15
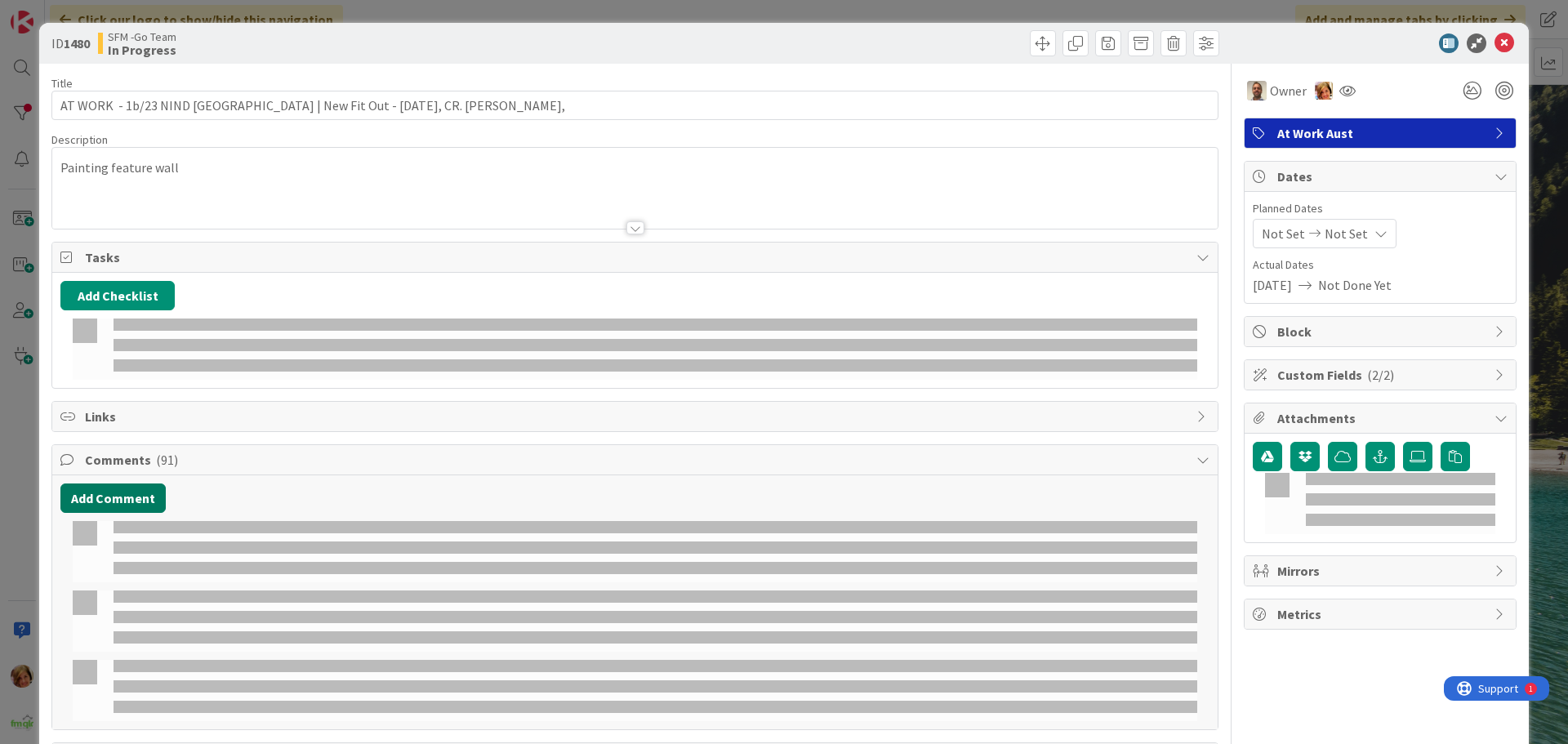
click at [92, 483] on button "Add Comment" at bounding box center [113, 498] width 105 height 29
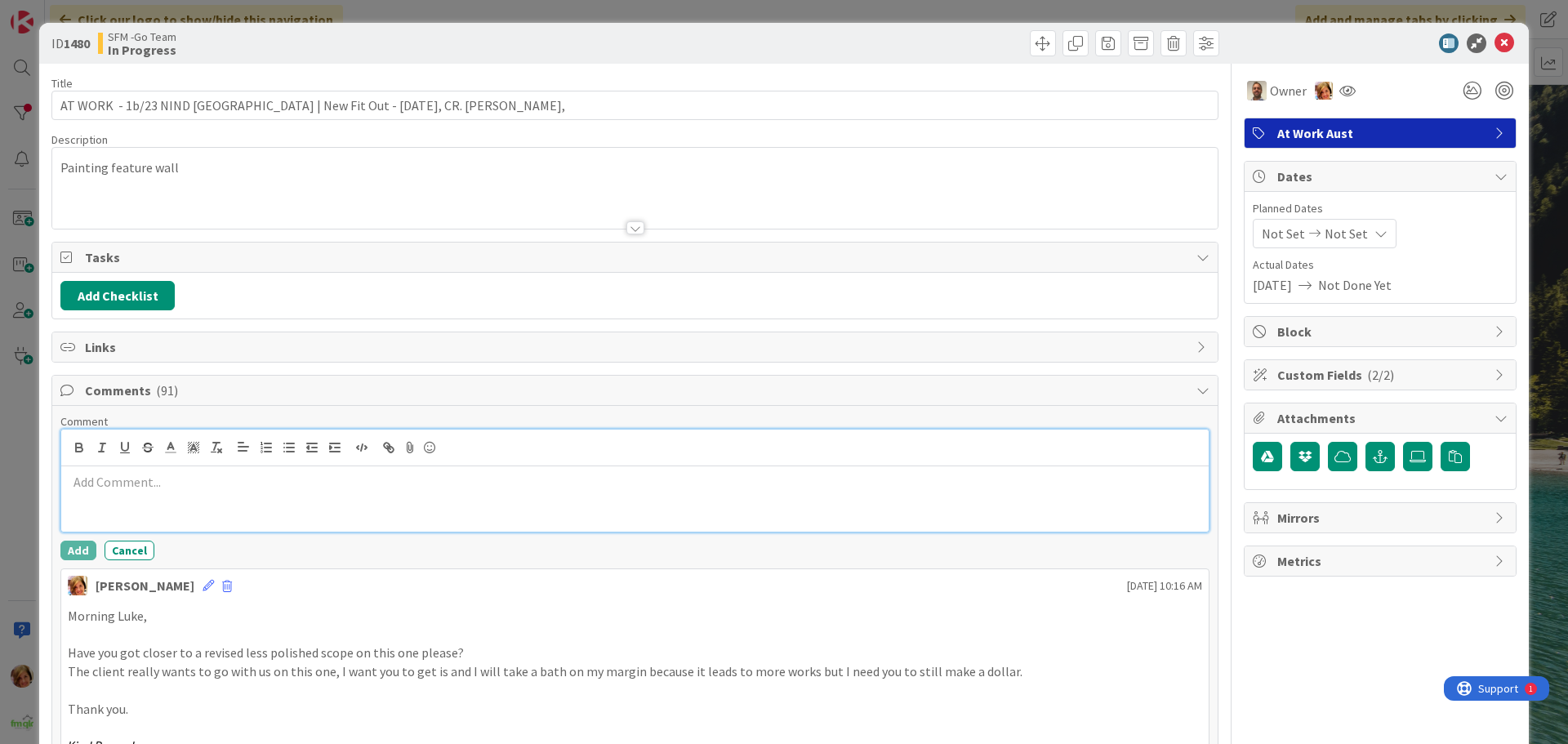
click at [181, 490] on p at bounding box center [635, 482] width 1135 height 19
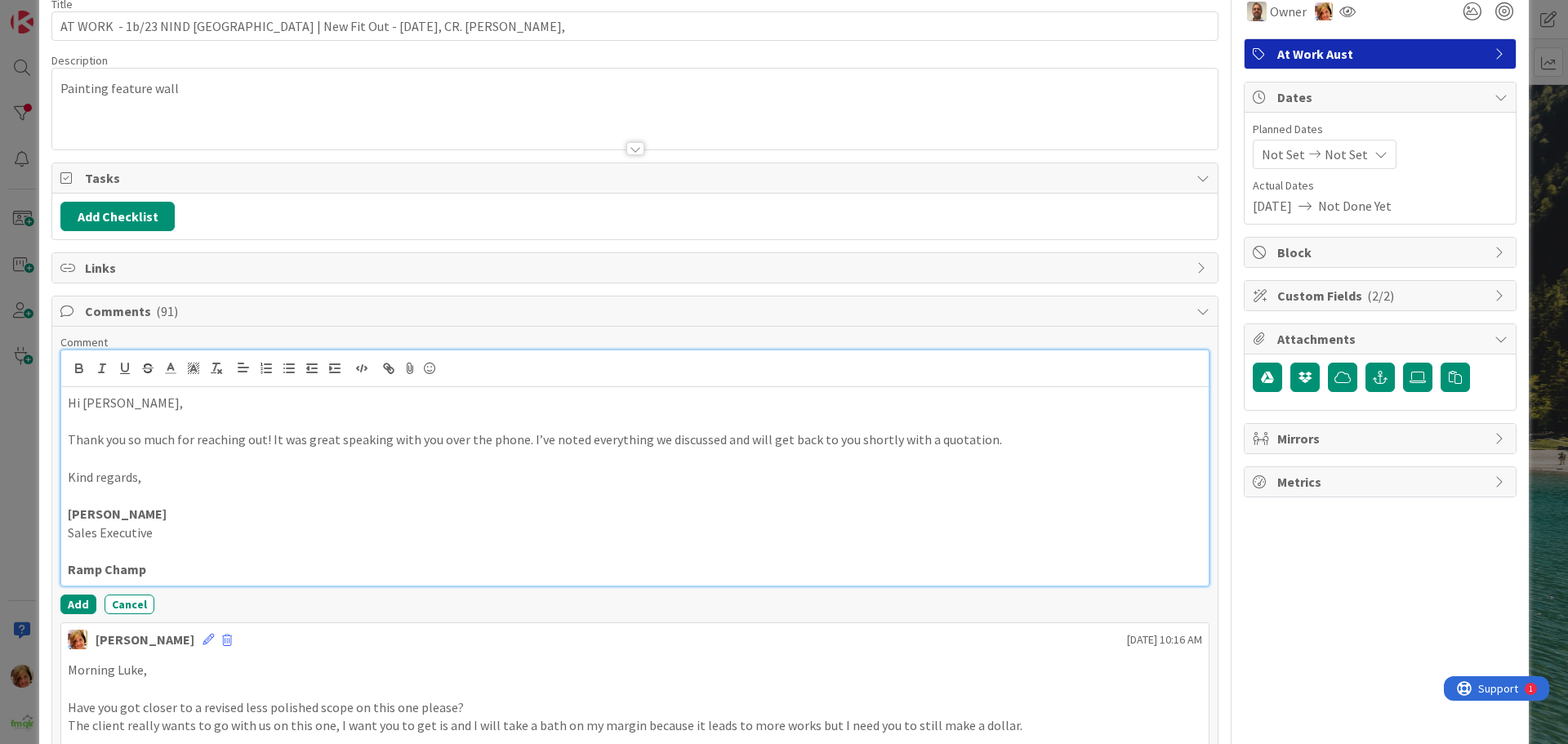
scroll to position [164, 0]
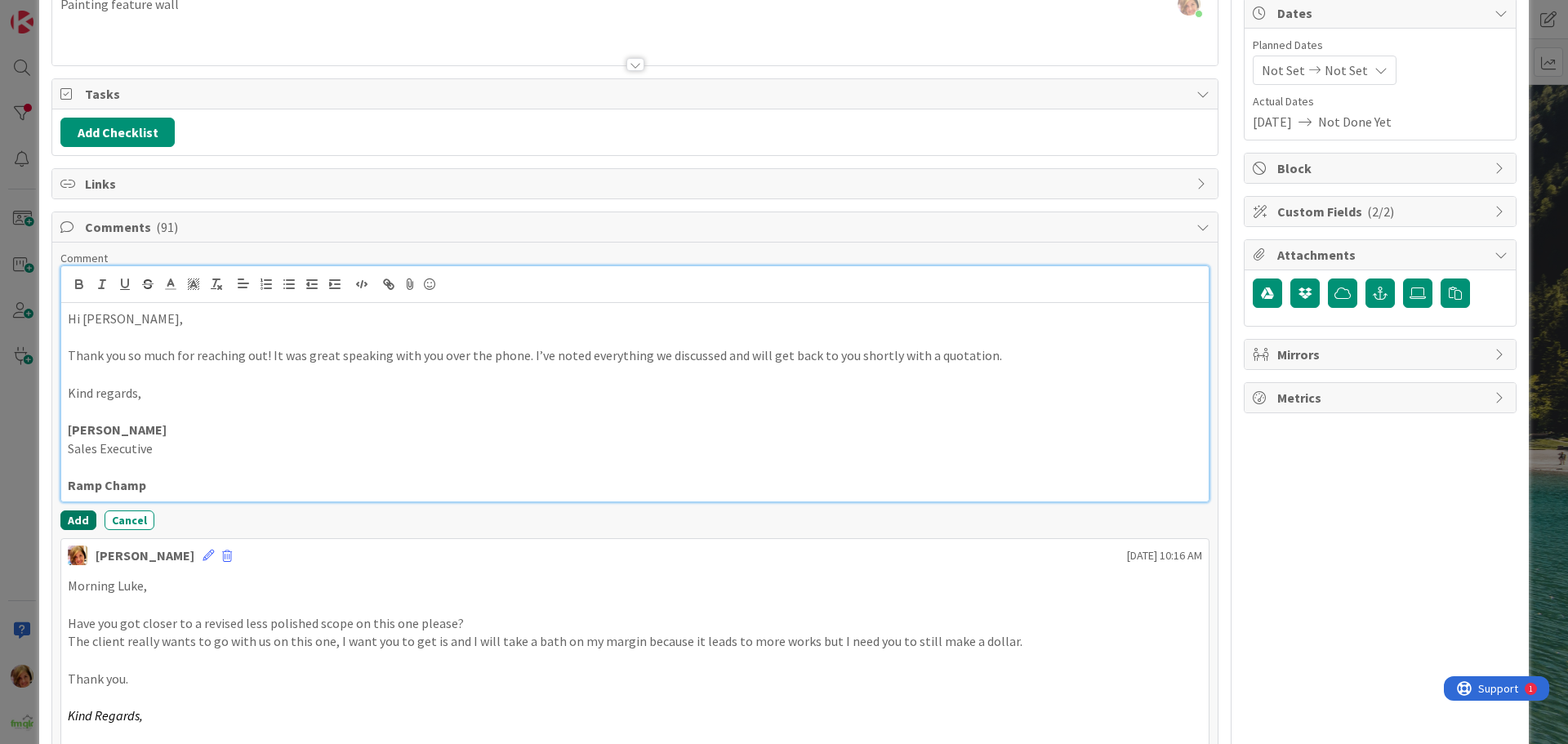
click at [78, 518] on button "Add" at bounding box center [78, 520] width 36 height 20
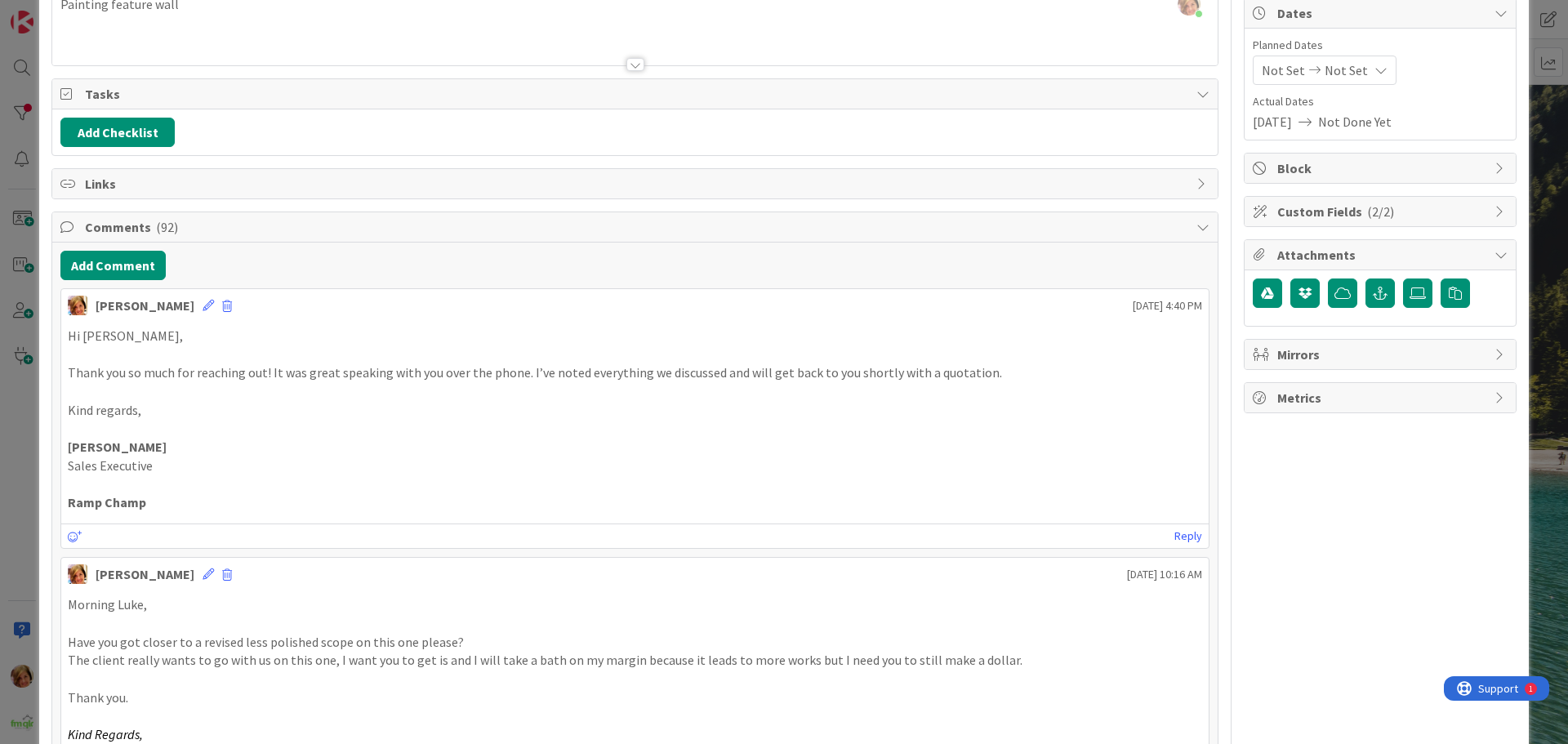
scroll to position [0, 0]
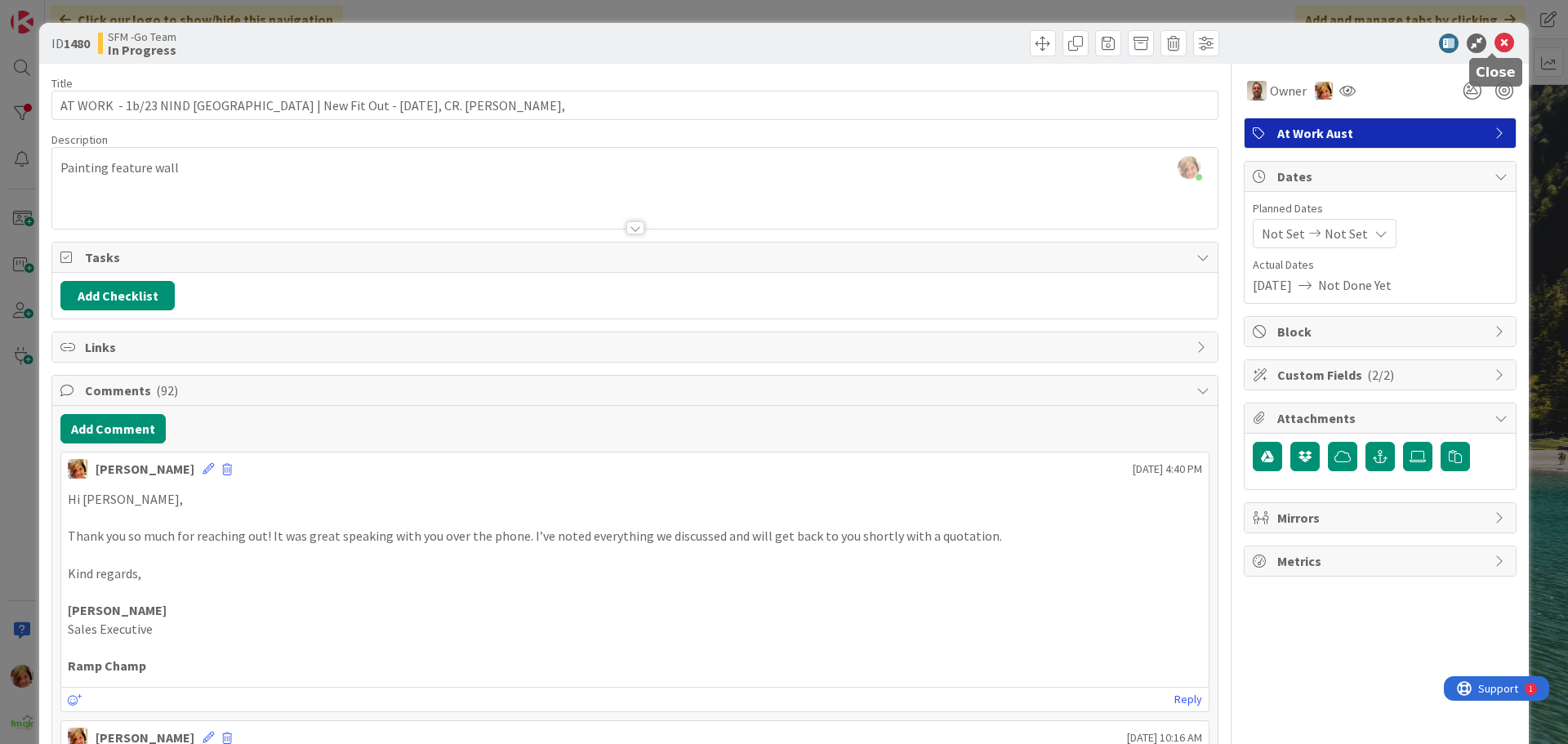
click at [1494, 43] on icon at bounding box center [1504, 43] width 20 height 20
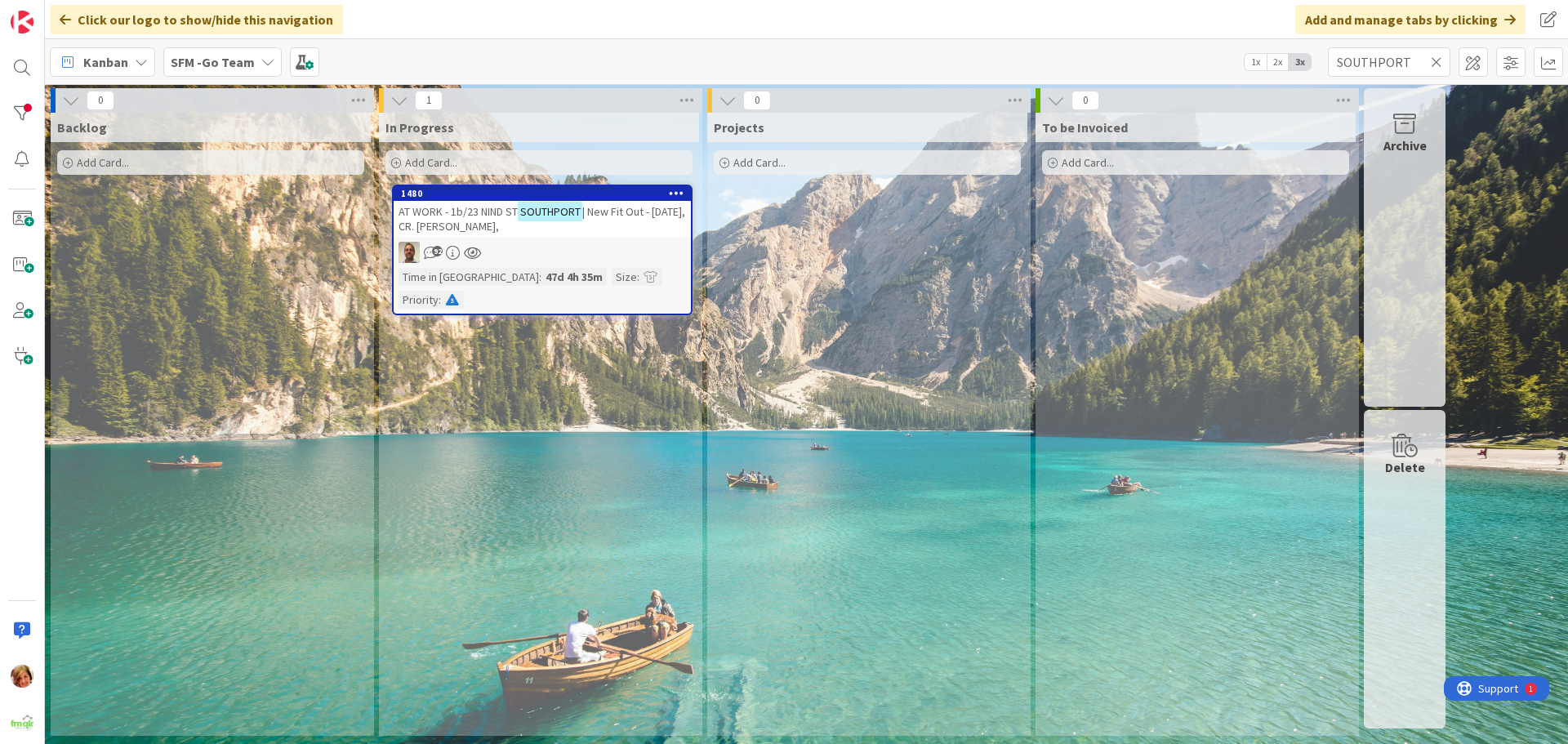
click at [1437, 59] on icon at bounding box center [1436, 62] width 11 height 15
click at [1432, 59] on input "text" at bounding box center [1390, 62] width 123 height 29
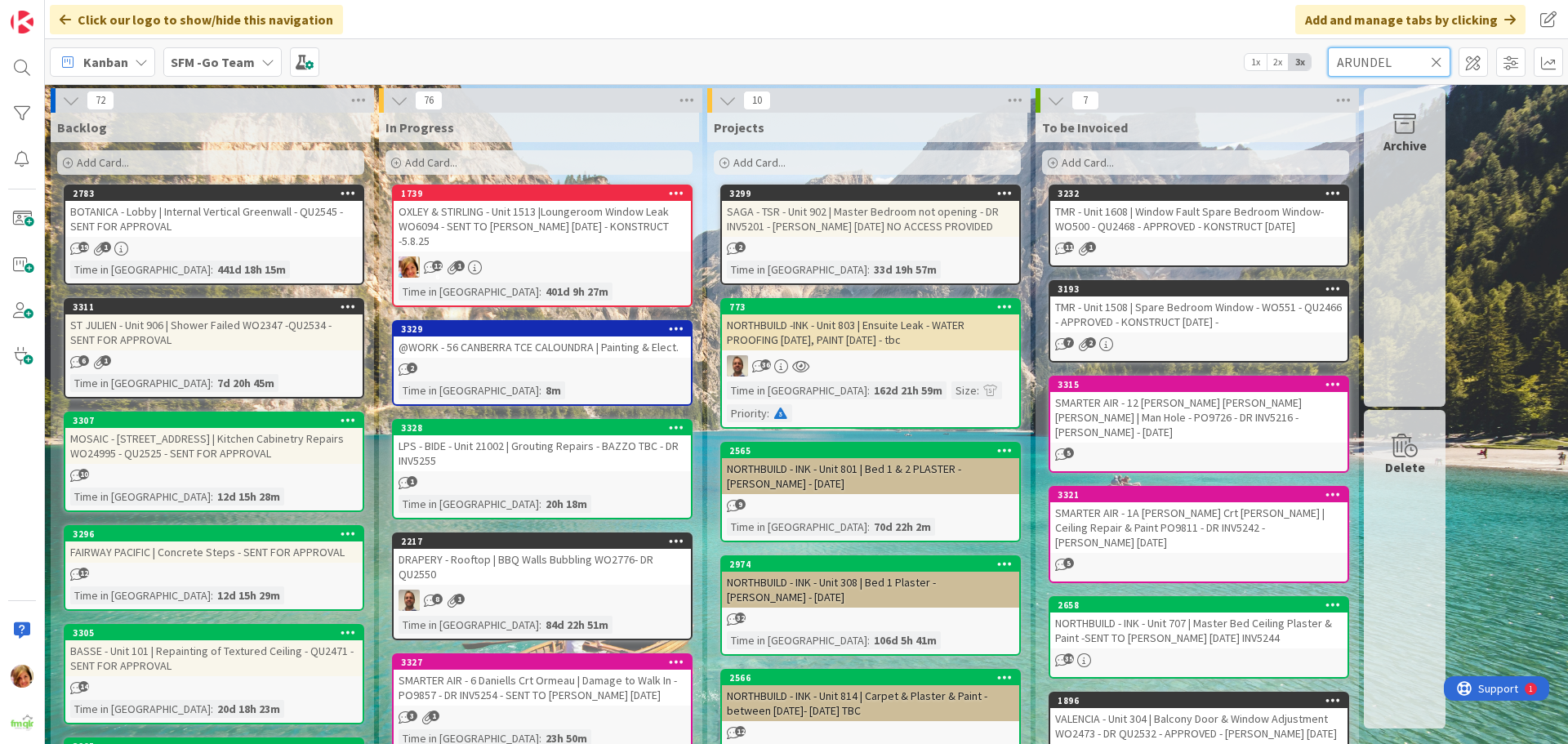
type input "ARUNDEL"
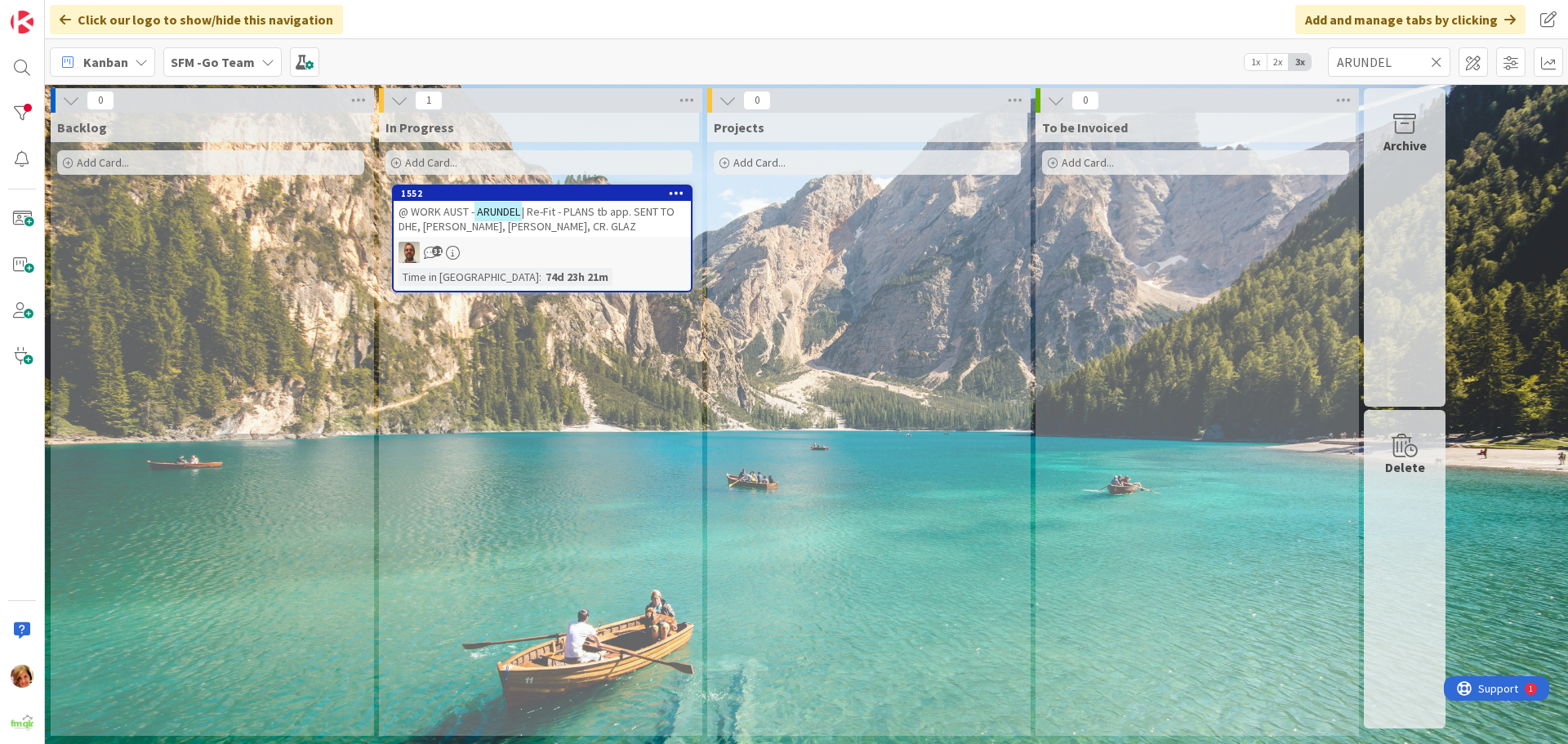
click at [581, 219] on div "@ WORK AUST - ARUNDEL | Re-Fit - PLANS tb app. SENT TO DHE, MICK, BRYCE, CR. GL…" at bounding box center [543, 219] width 298 height 36
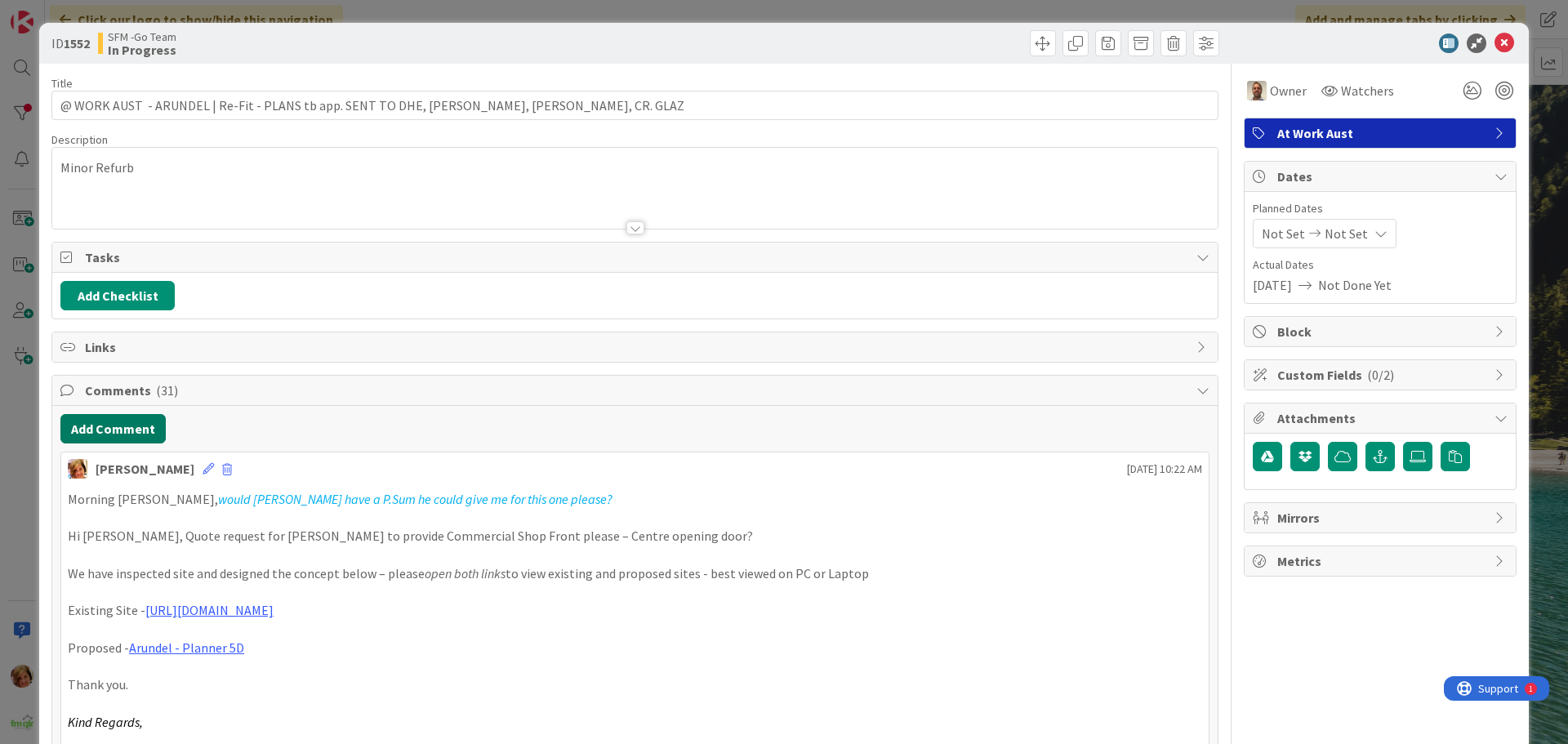
click at [131, 429] on button "Add Comment" at bounding box center [113, 429] width 105 height 29
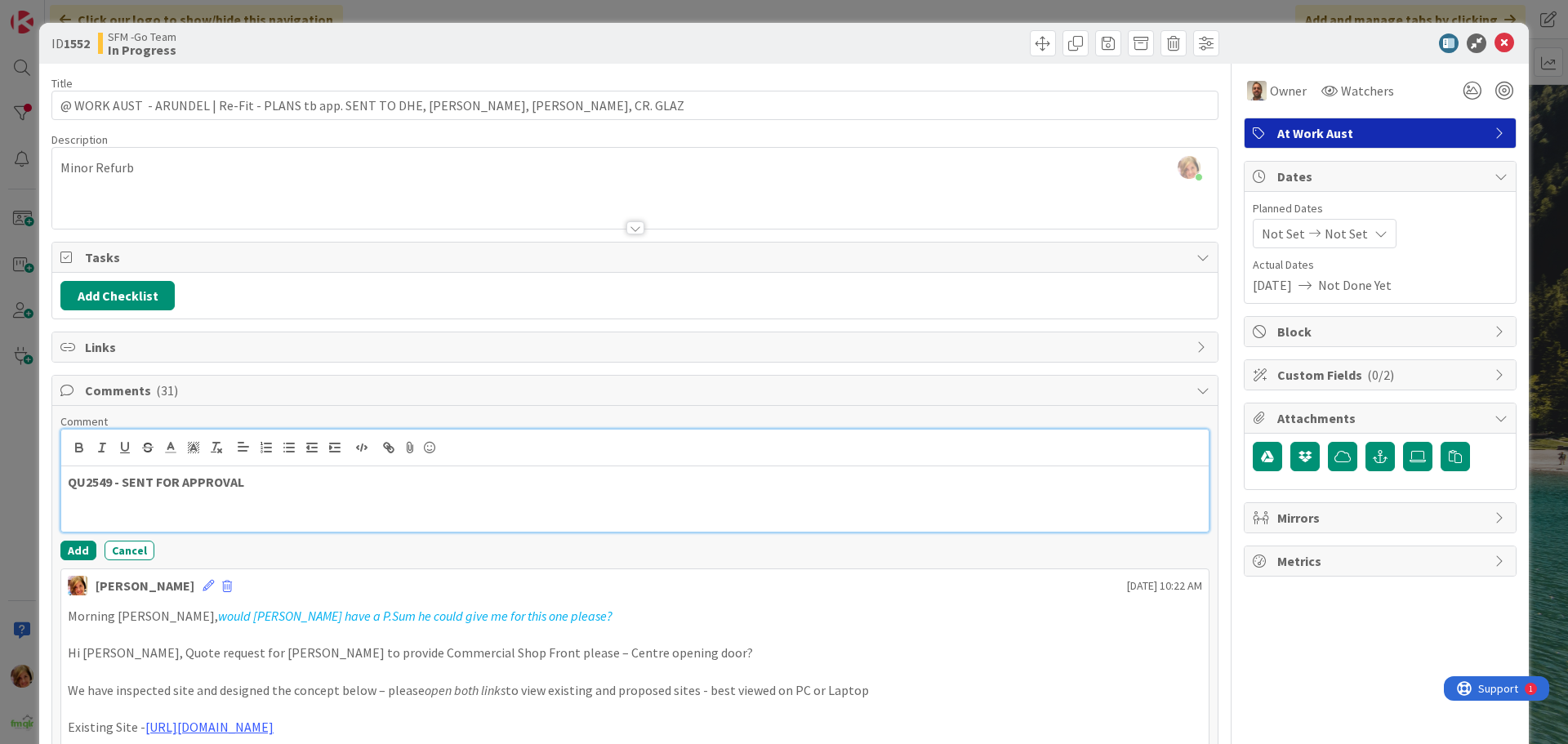
click at [289, 471] on div "QU2549 - SENT FOR APPROVAL" at bounding box center [635, 499] width 1148 height 65
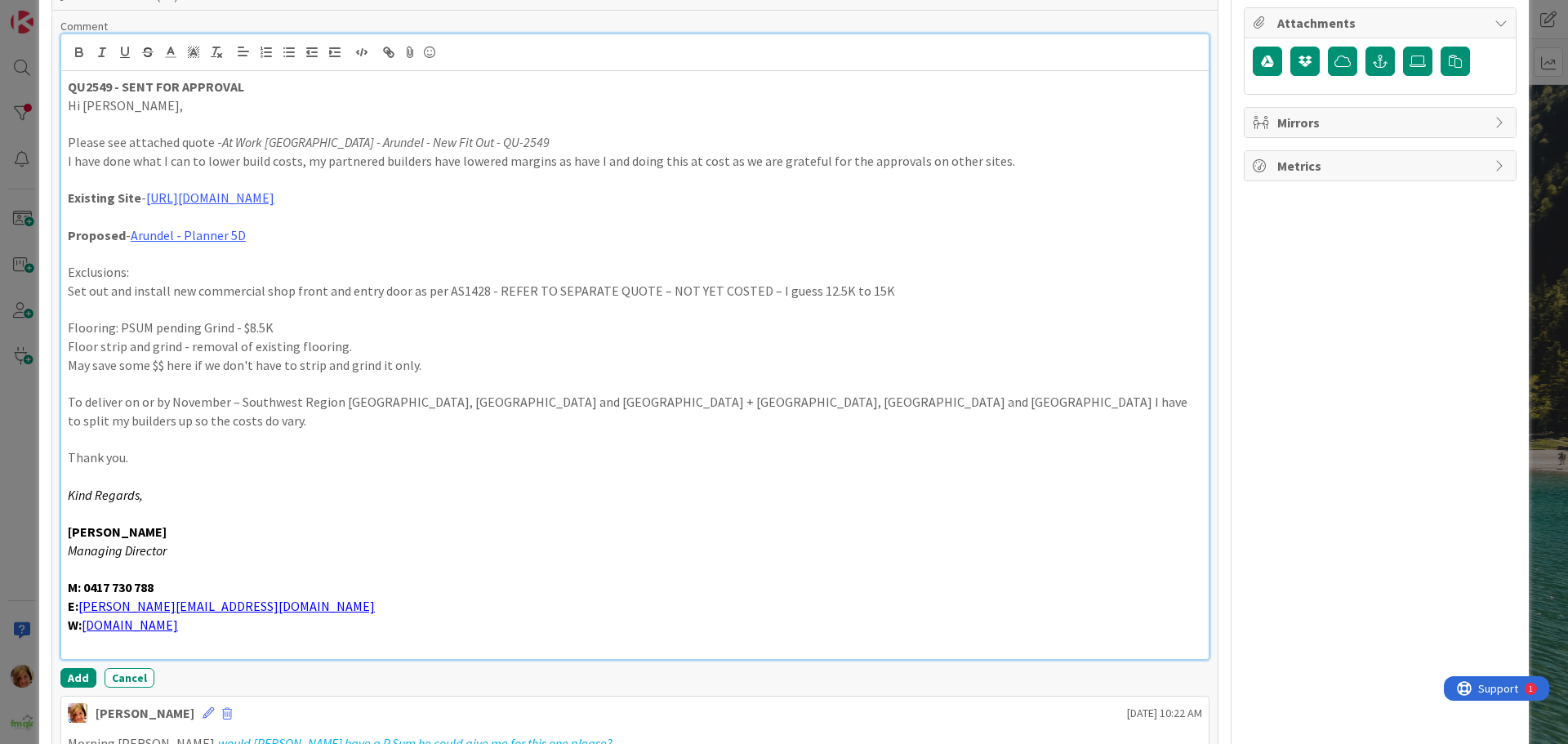
scroll to position [510, 0]
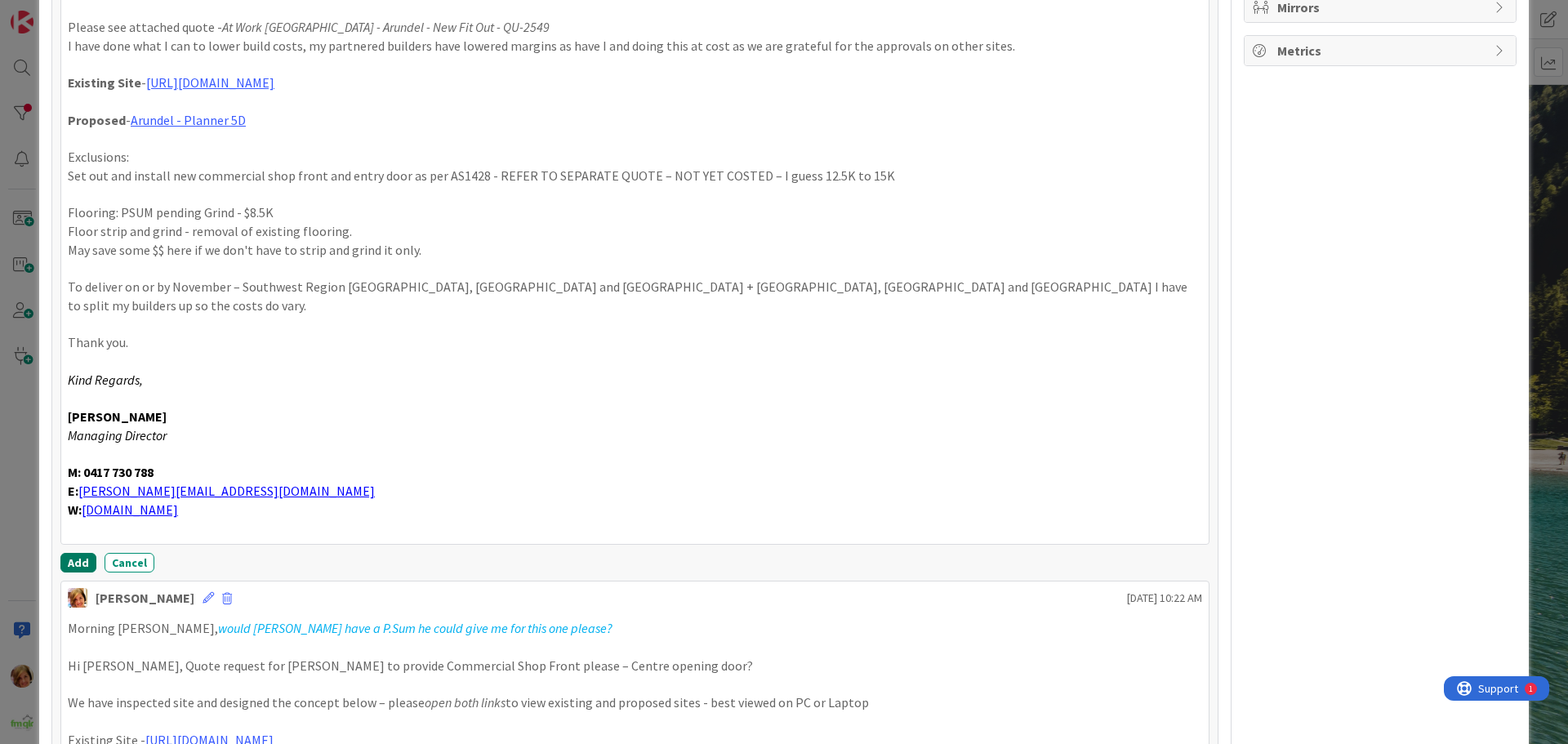
click at [78, 553] on button "Add" at bounding box center [78, 562] width 36 height 20
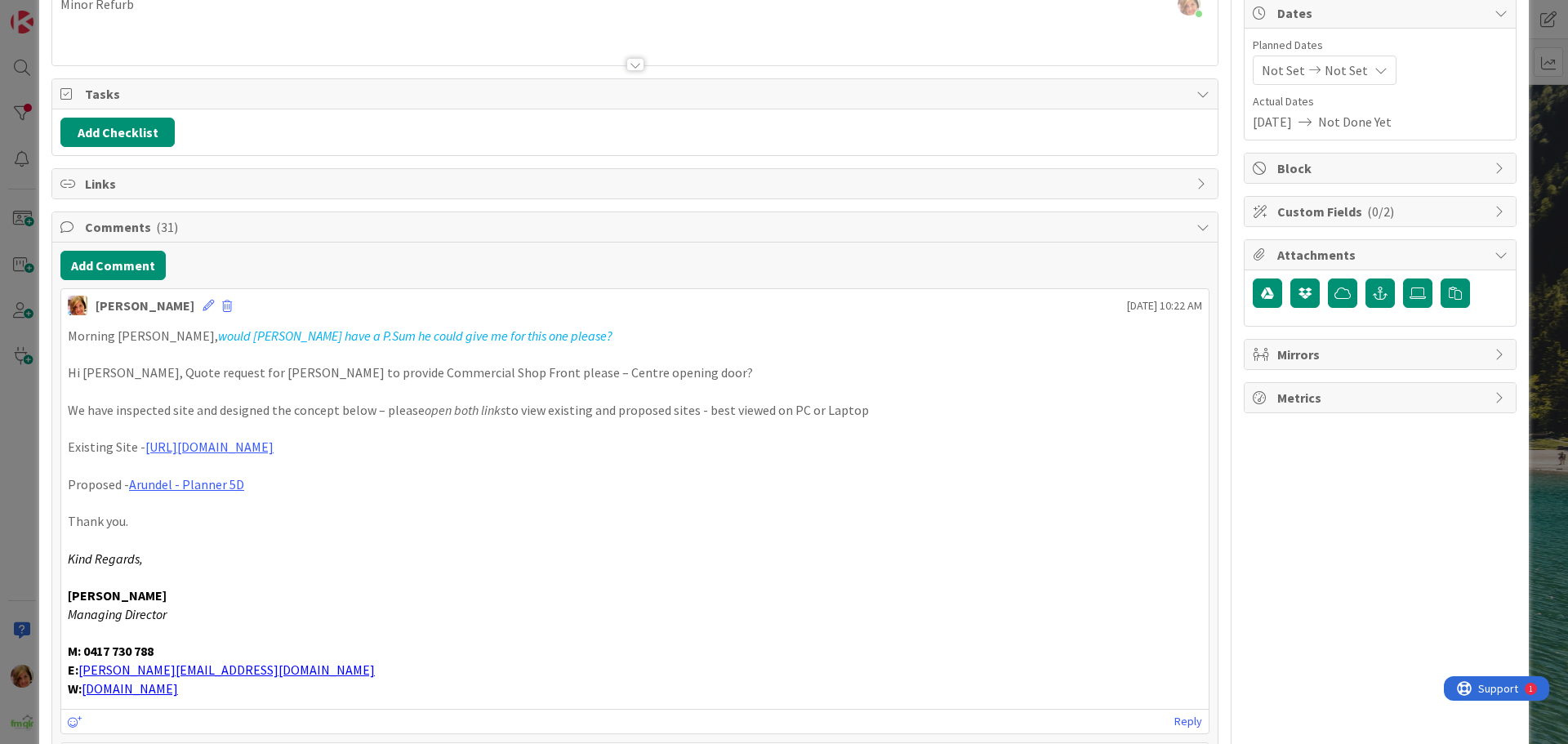
scroll to position [20, 0]
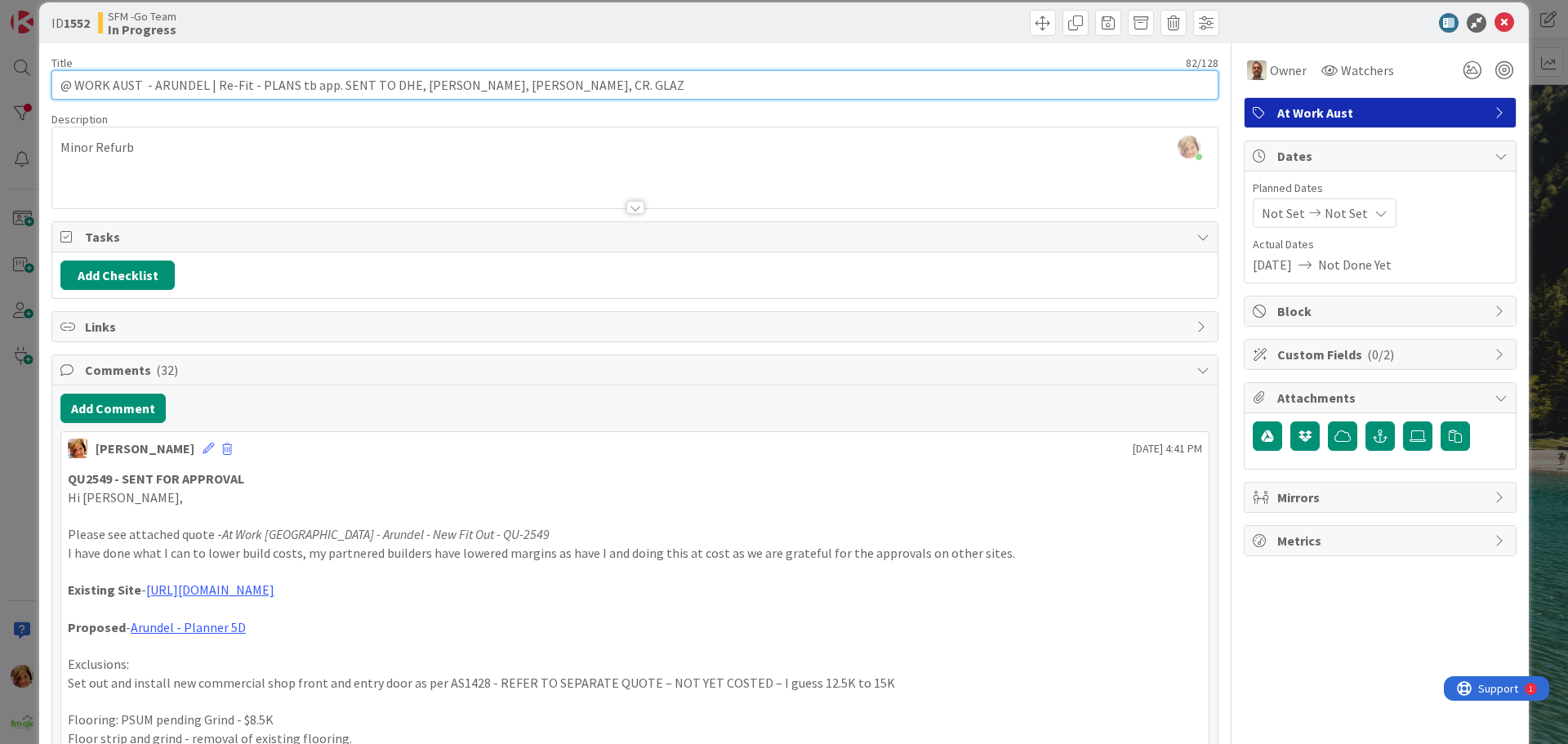
drag, startPoint x: 560, startPoint y: 92, endPoint x: 256, endPoint y: 95, distance: 304.0
click at [256, 95] on input "@ WORK AUST - ARUNDEL | Re-Fit - PLANS tb app. SENT TO DHE, MICK, BRYCE, CR. GL…" at bounding box center [635, 85] width 1167 height 29
type input "@ WORK AUST - ARUNDEL | Re-Fit - QU2549 - SENT FOR APPROVAL"
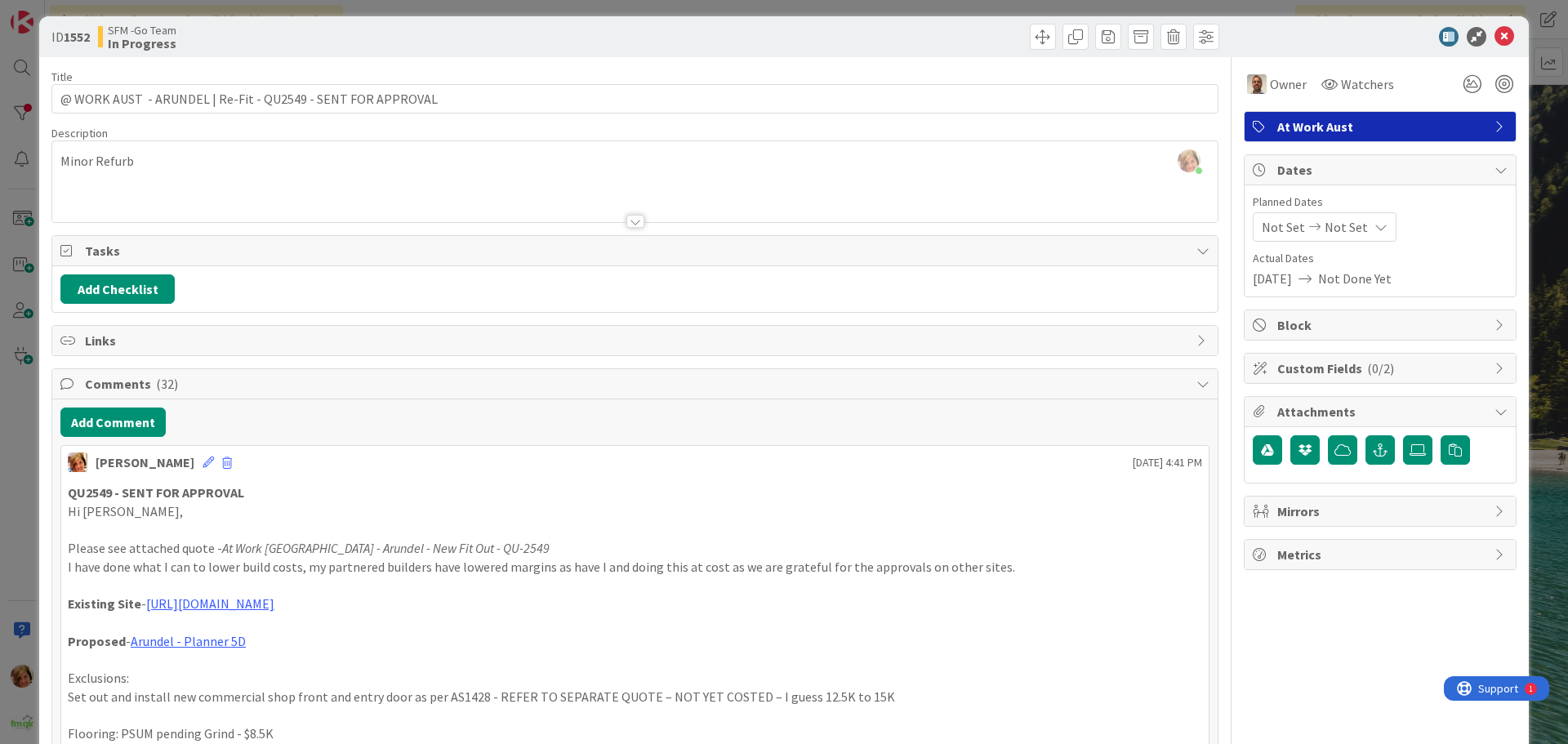
scroll to position [0, 0]
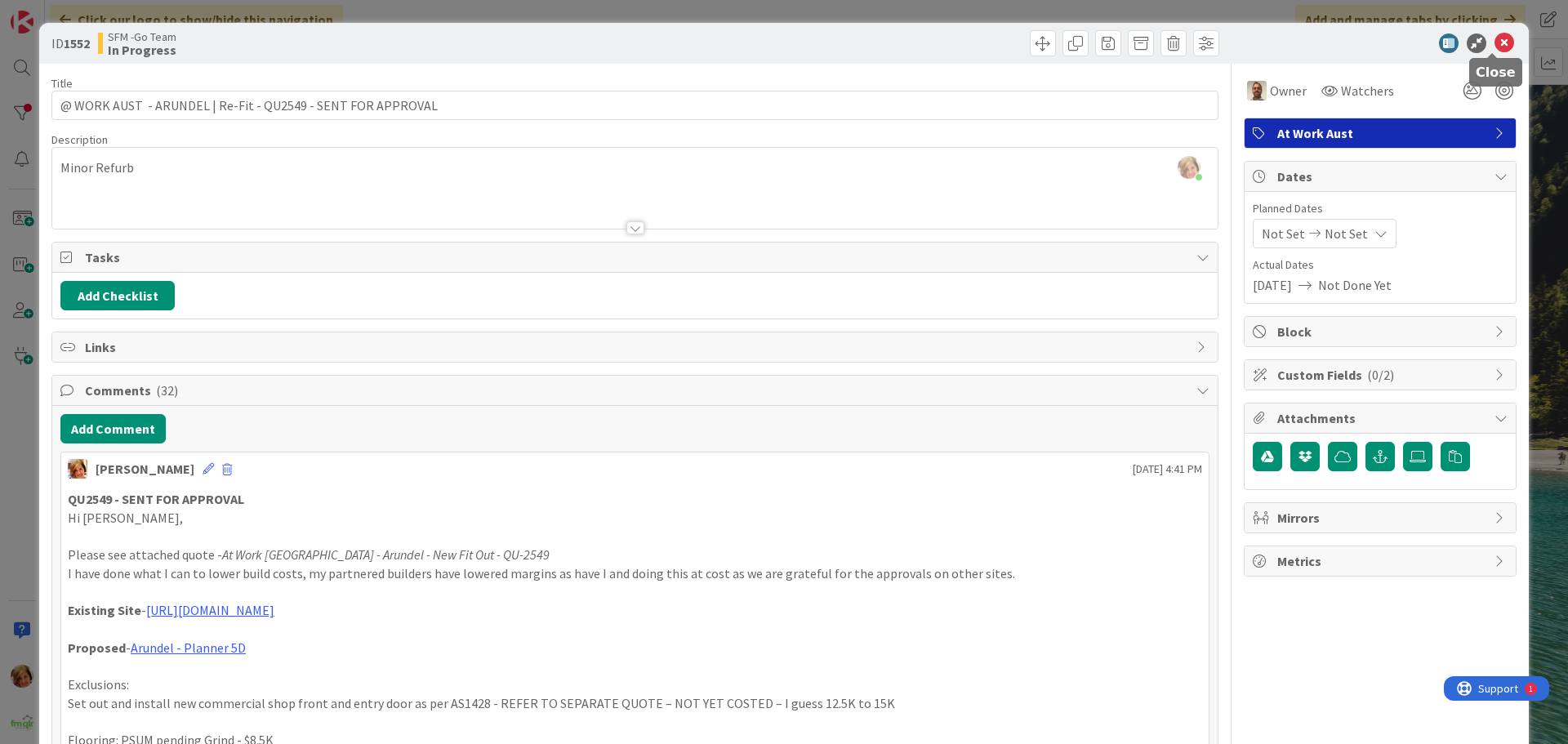
drag, startPoint x: 1493, startPoint y: 43, endPoint x: 1482, endPoint y: 44, distance: 11.0
click at [1494, 43] on icon at bounding box center [1504, 43] width 20 height 20
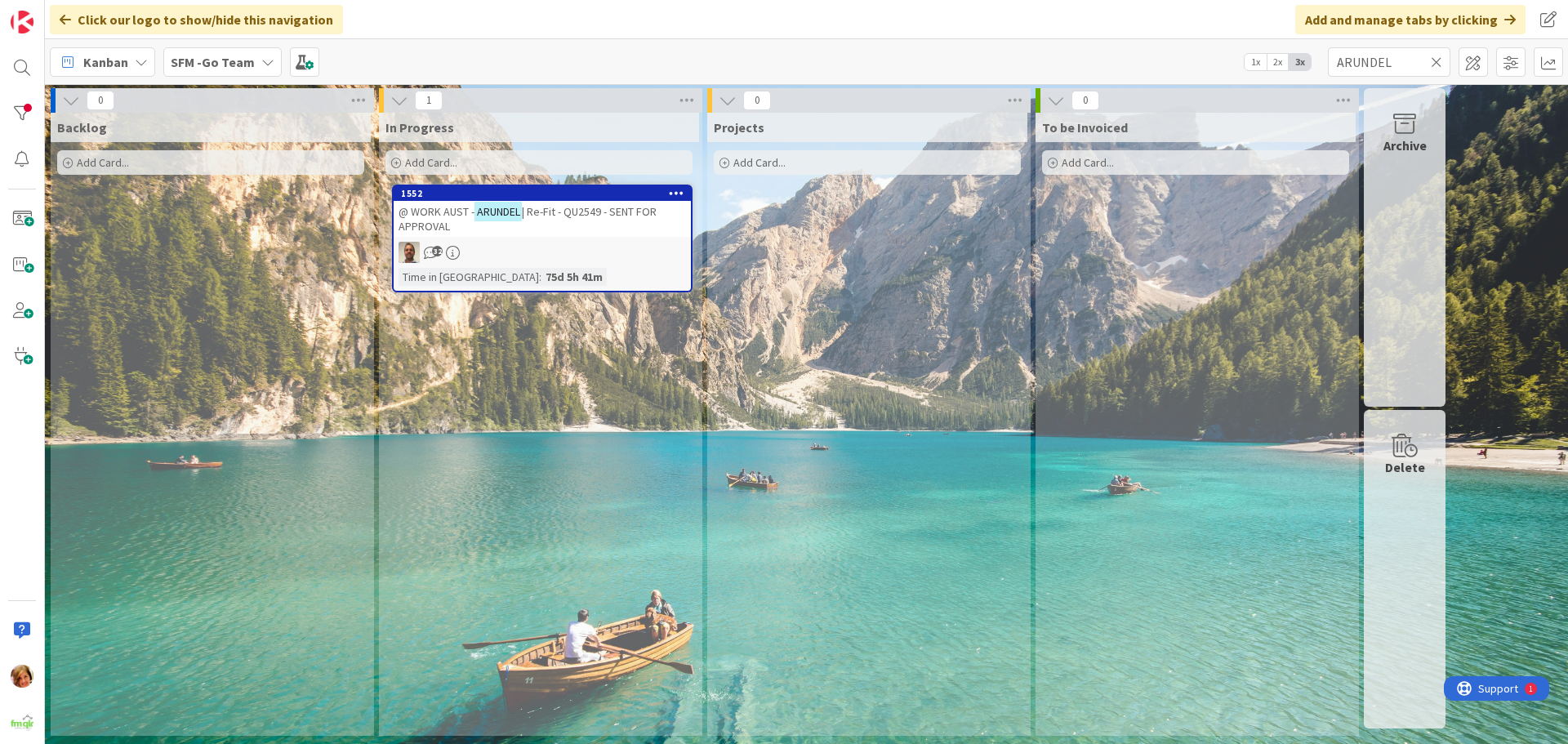
click at [1434, 60] on icon at bounding box center [1436, 62] width 11 height 15
click at [1434, 60] on input "text" at bounding box center [1390, 62] width 123 height 29
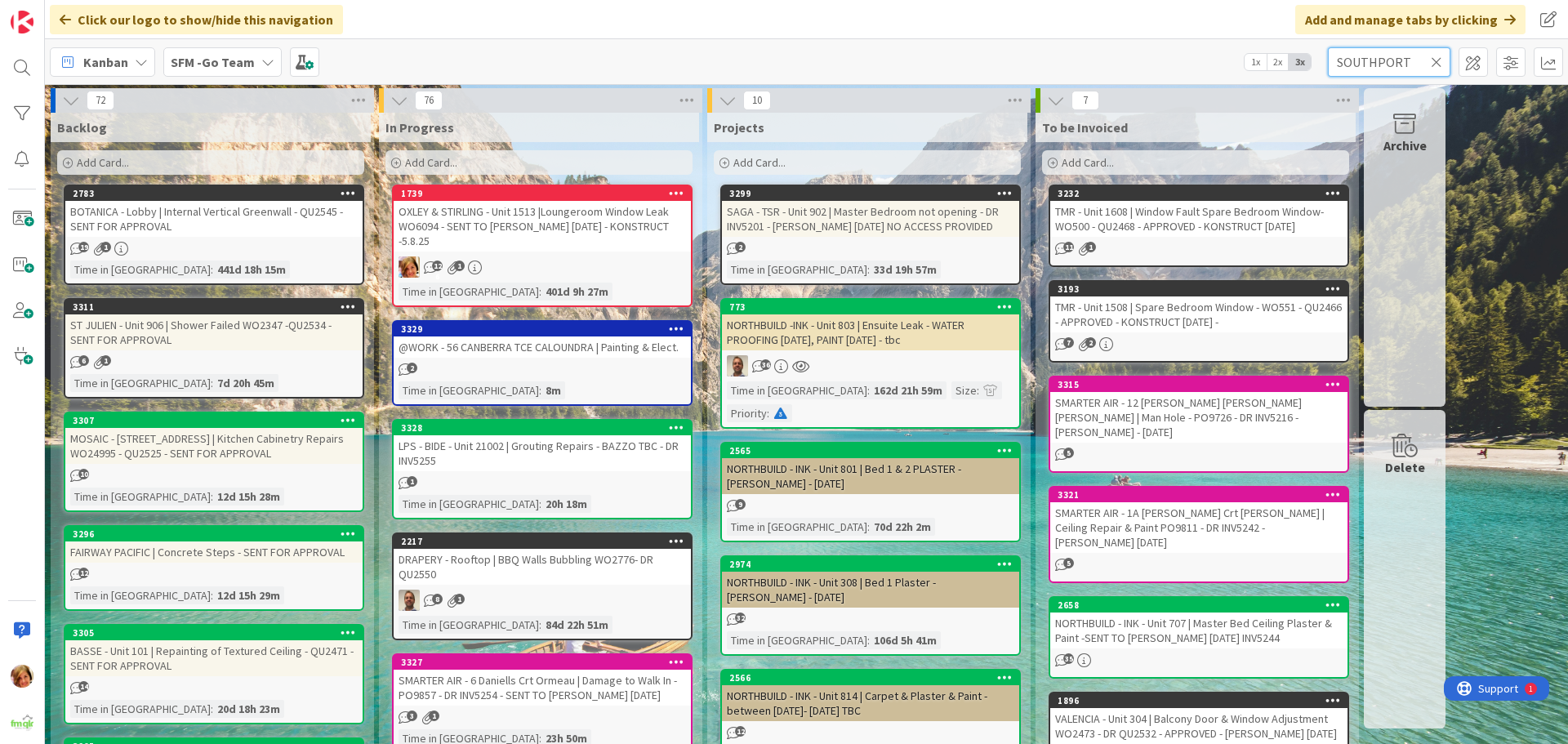
type input "SOUTHPORT"
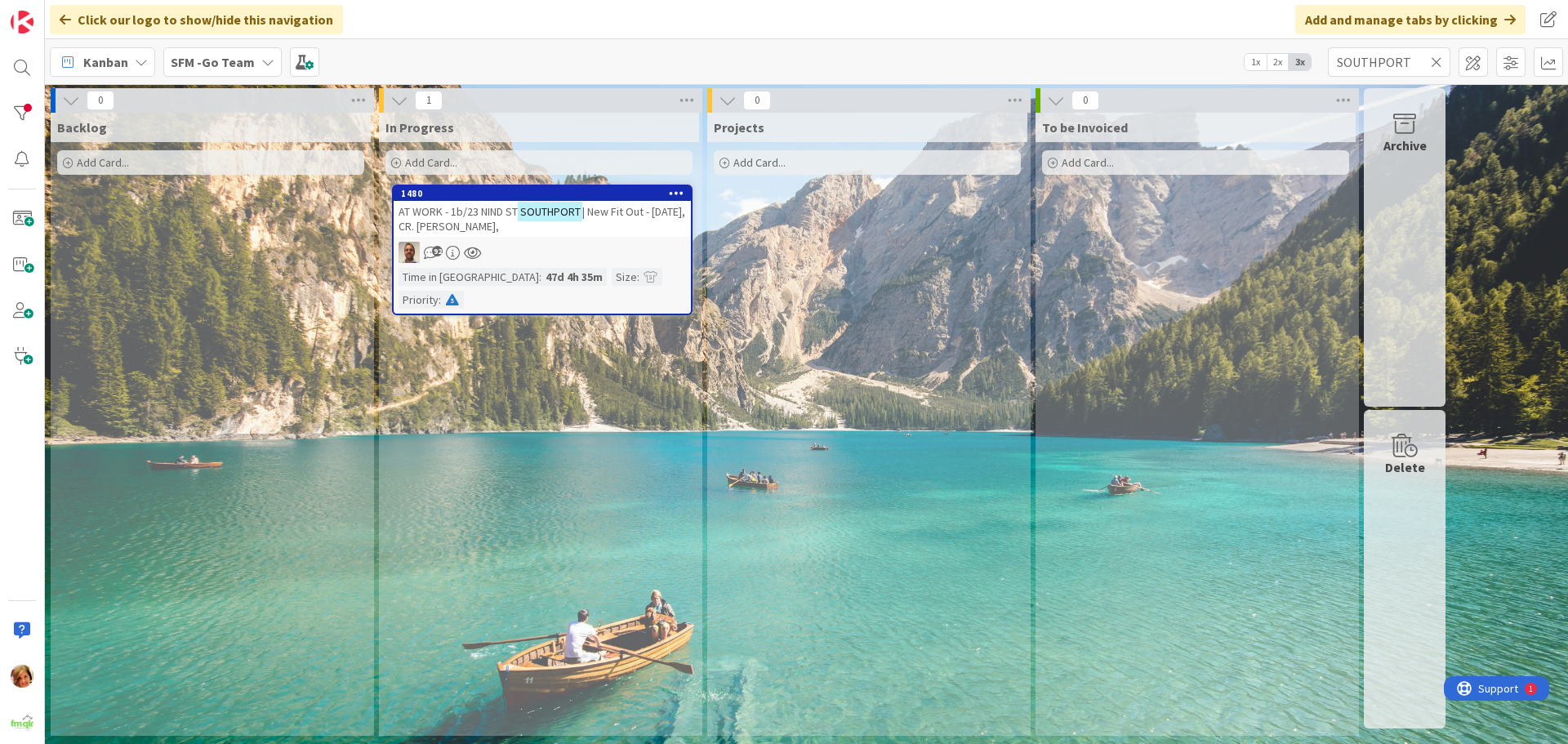
click at [480, 215] on span "AT WORK - 1b/23 NIND ST" at bounding box center [459, 212] width 119 height 15
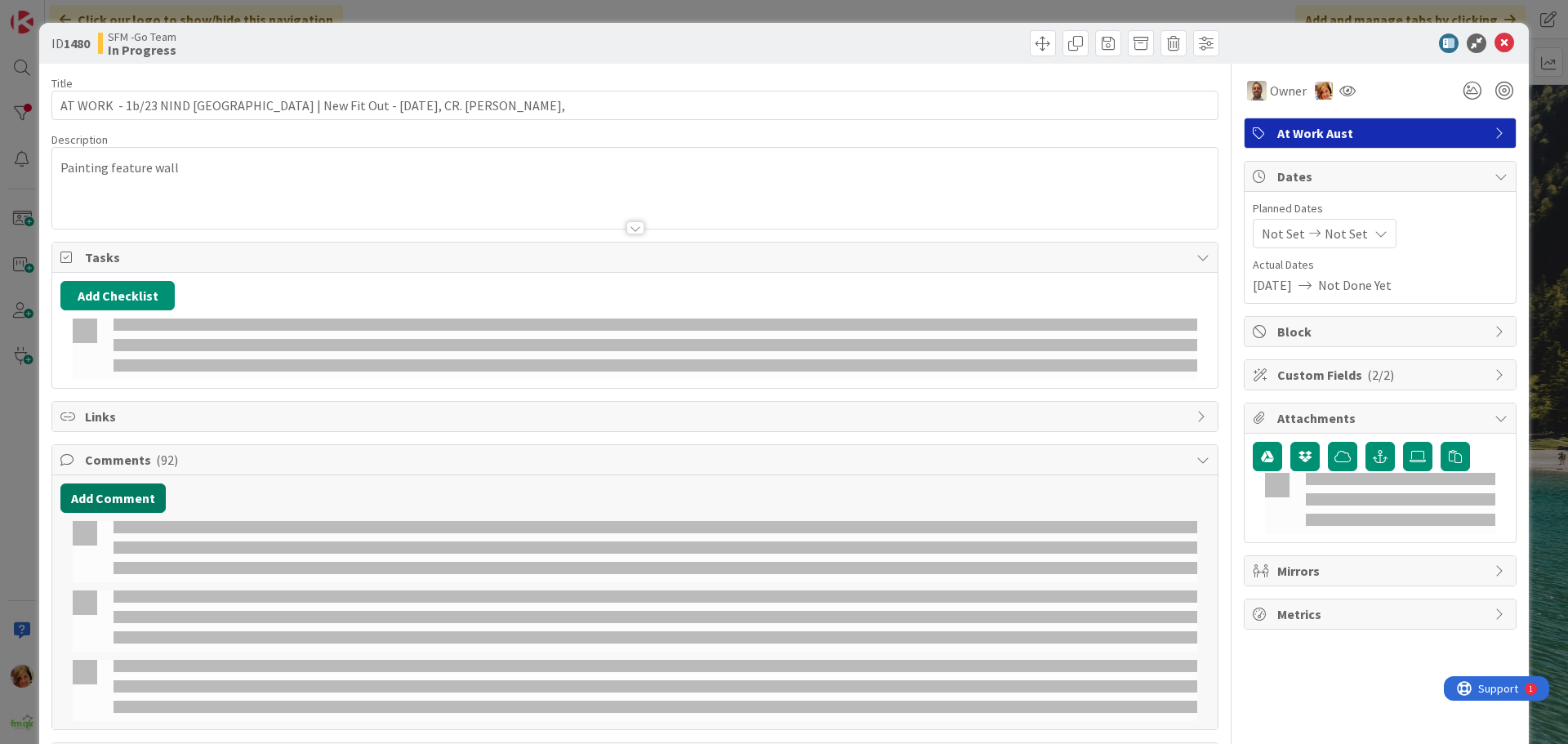
click at [120, 483] on button "Add Comment" at bounding box center [113, 498] width 105 height 29
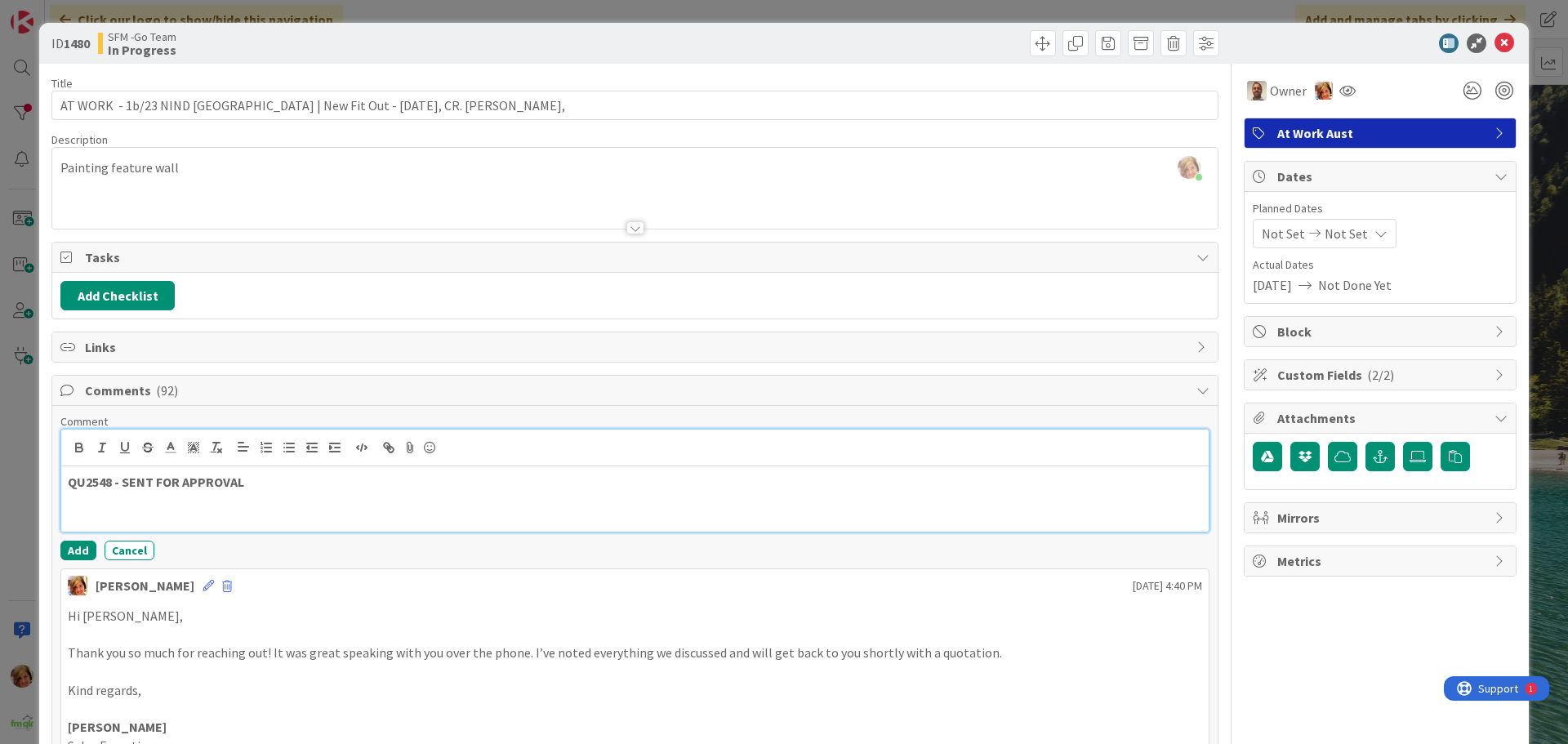
click at [297, 484] on p "QU2548 - SENT FOR APPROVAL" at bounding box center [635, 482] width 1135 height 19
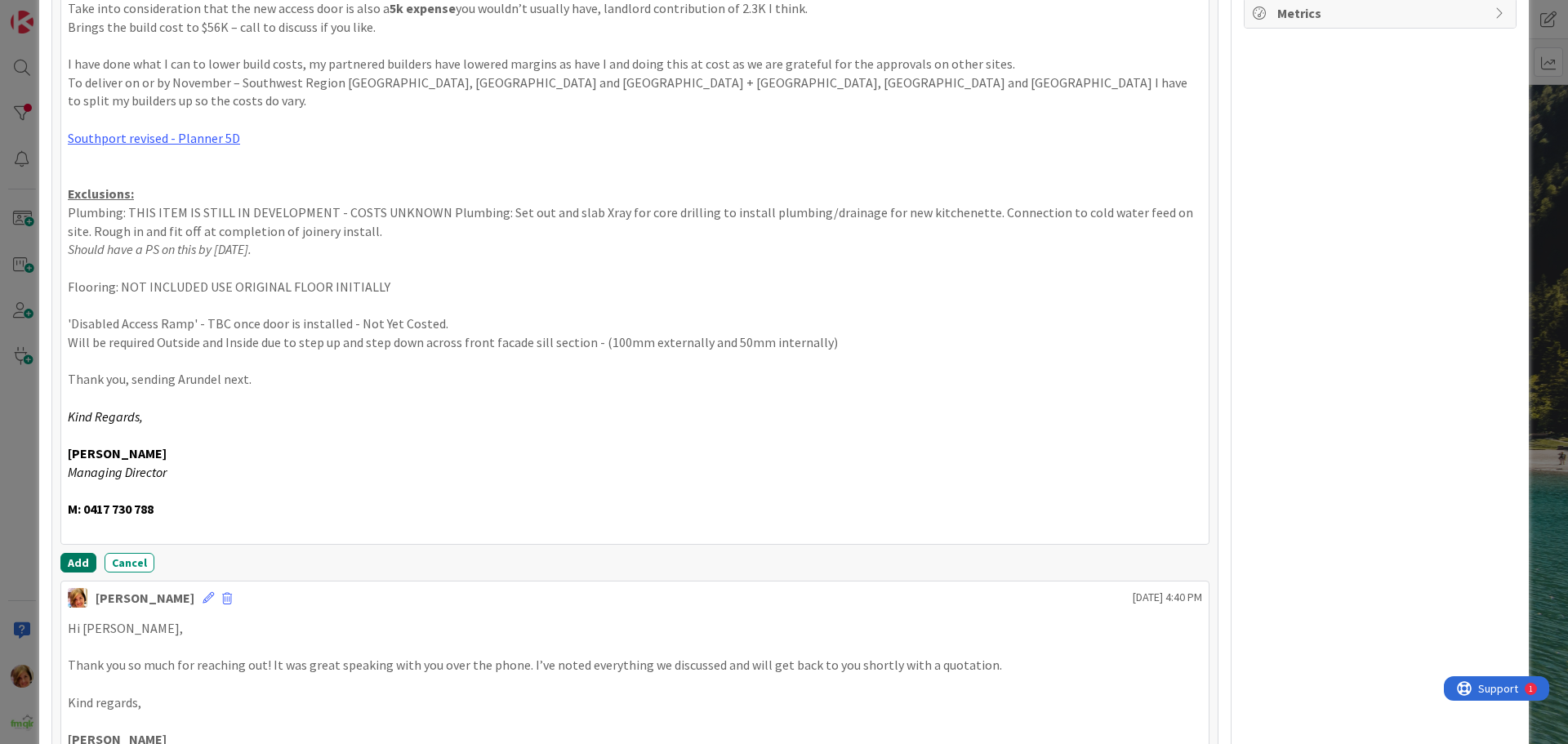
click at [79, 553] on button "Add" at bounding box center [78, 562] width 36 height 20
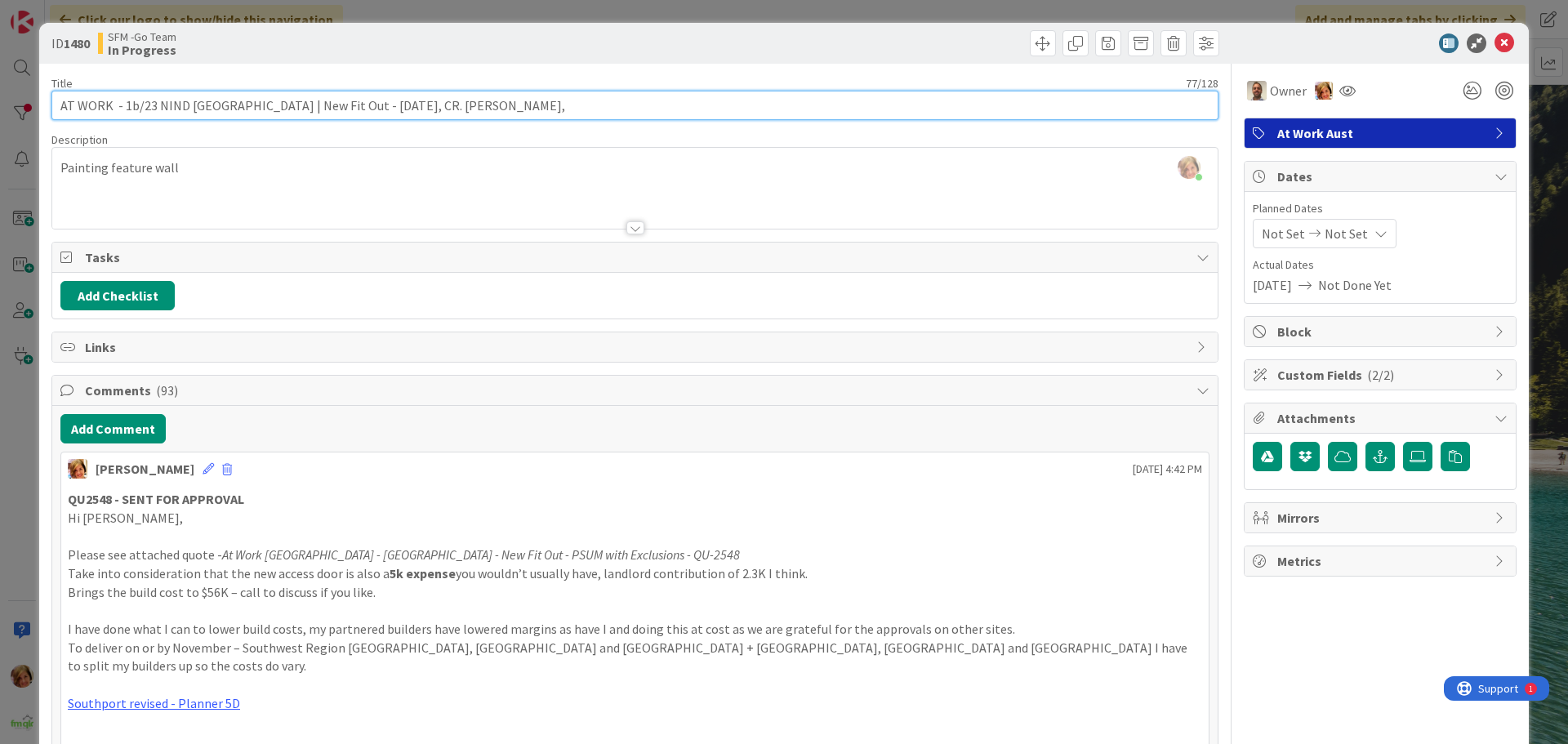
click at [527, 108] on input "AT WORK - 1b/23 NIND ST SOUTHPORT | New Fit Out - 31.10.25, CR. GLAZ, MICK," at bounding box center [635, 105] width 1167 height 29
drag, startPoint x: 525, startPoint y: 105, endPoint x: 353, endPoint y: 100, distance: 172.1
click at [353, 100] on input "AT WORK - 1b/23 NIND ST SOUTHPORT | New Fit Out - 31.10.25, CR. GLAZ, MICK," at bounding box center [635, 105] width 1167 height 29
type input "AT WORK - 1b/23 NIND ST SOUTHPORT | New Fit Out -QU2548 - SENT FOR APPROVAL"
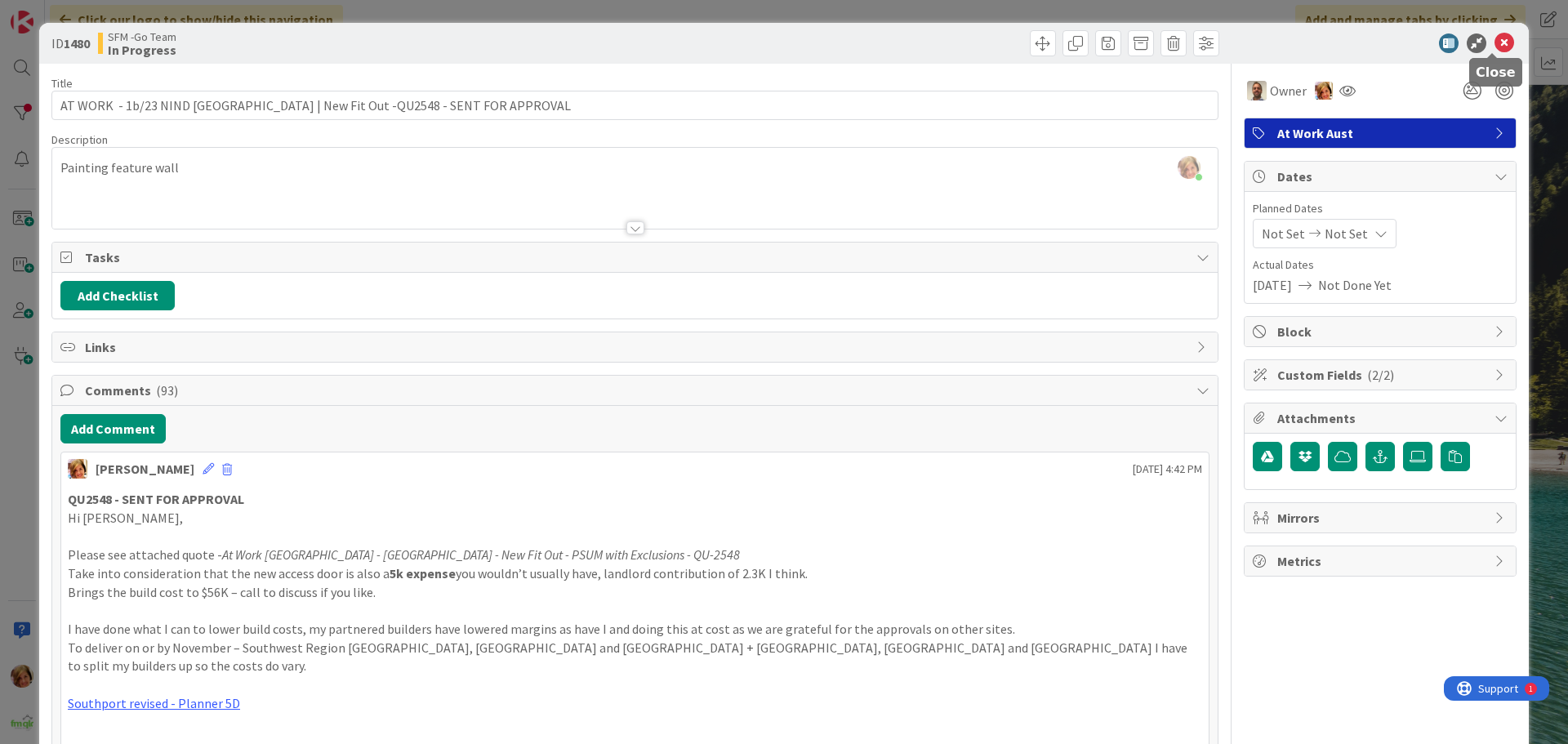
click at [1494, 43] on icon at bounding box center [1504, 43] width 20 height 20
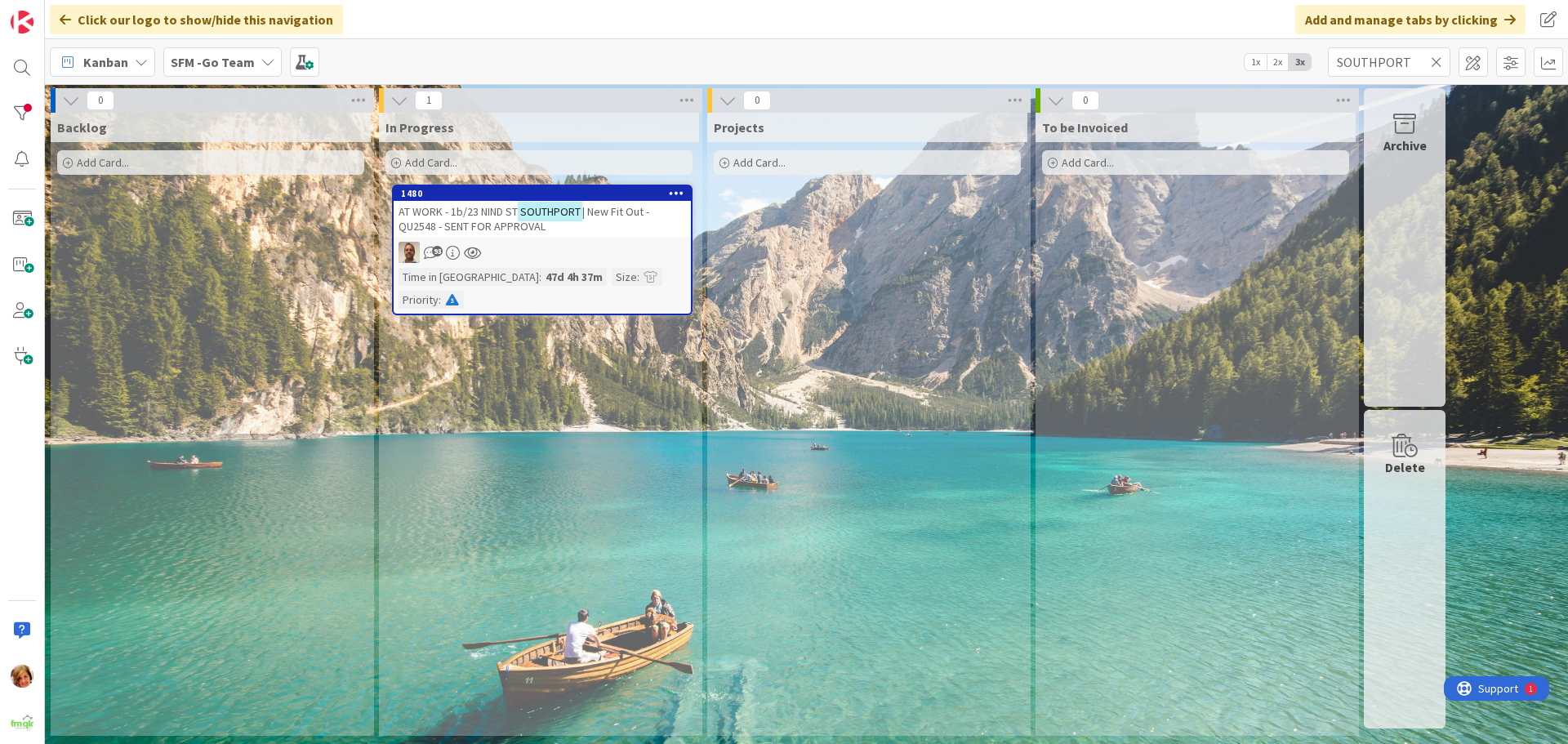
click at [451, 209] on span "AT WORK - 1b/23 NIND ST" at bounding box center [459, 212] width 119 height 15
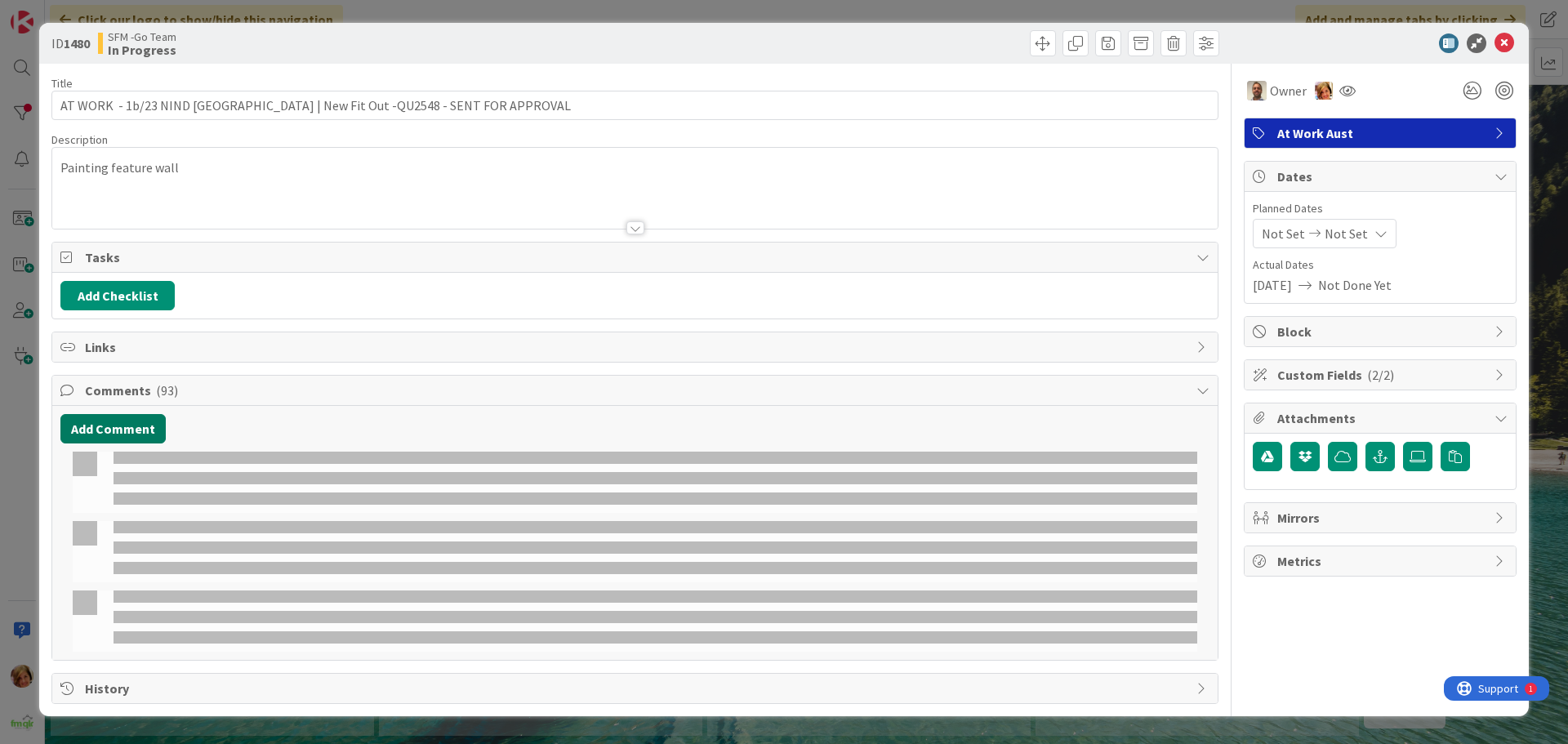
click at [122, 421] on button "Add Comment" at bounding box center [113, 429] width 105 height 29
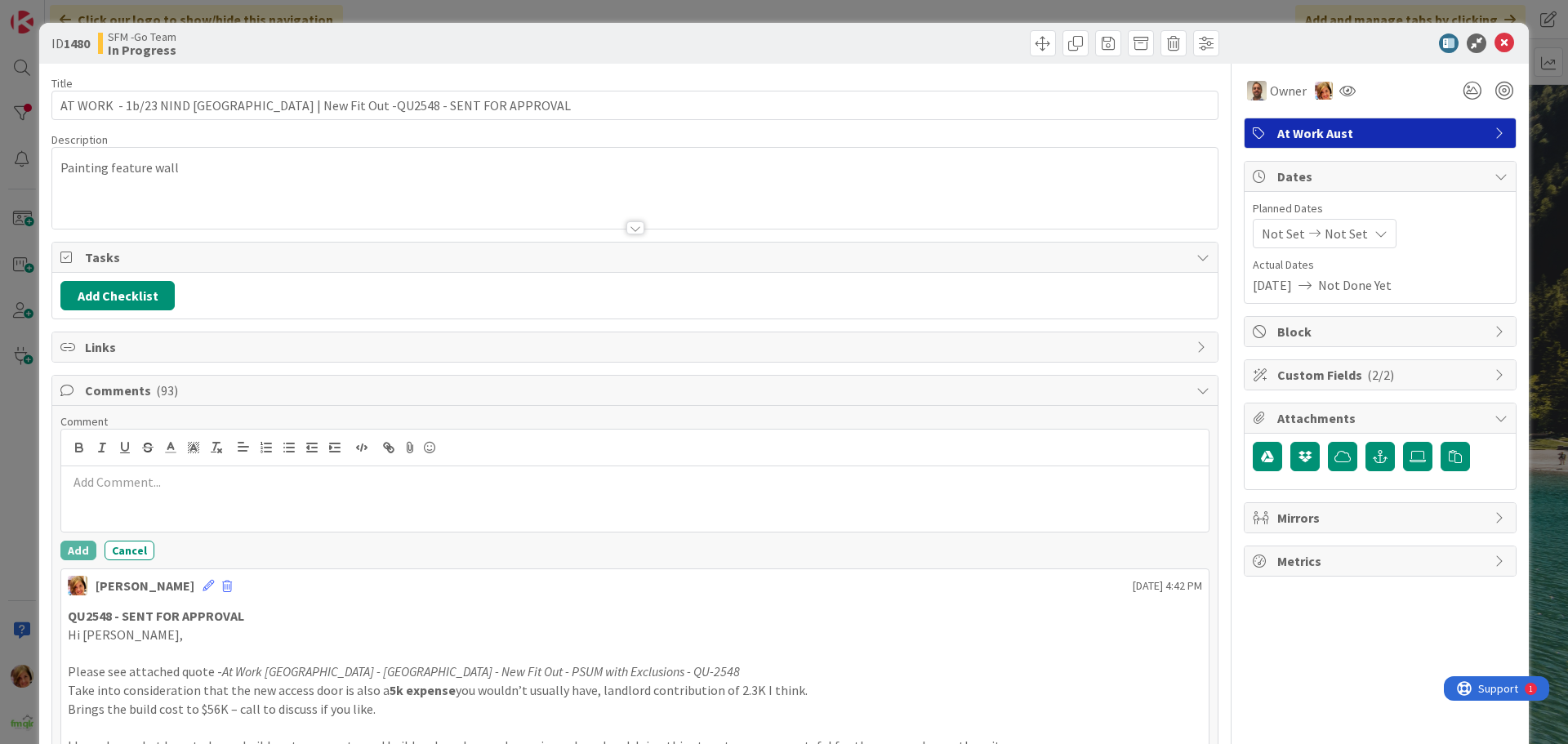
click at [146, 487] on p at bounding box center [635, 482] width 1135 height 19
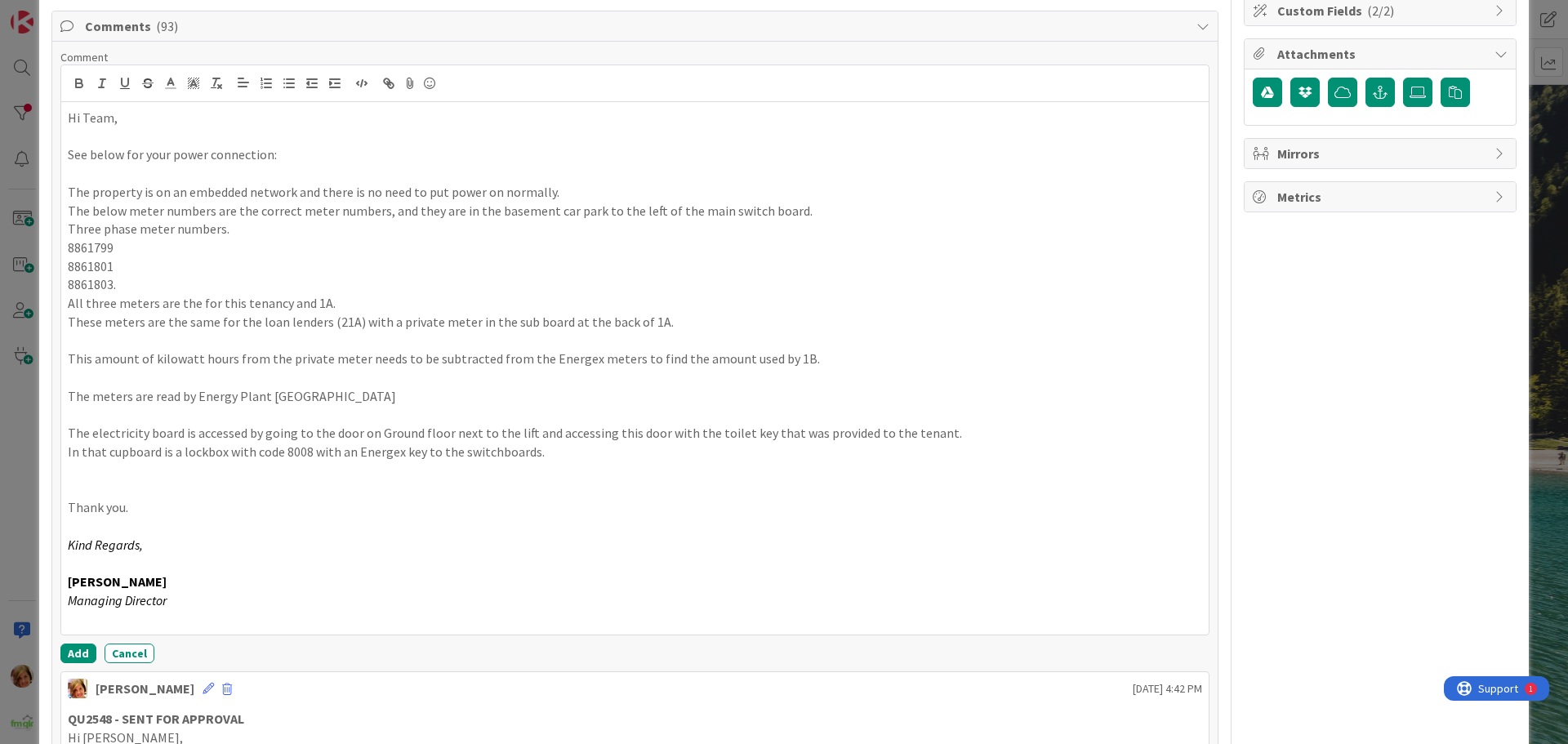
scroll to position [573, 0]
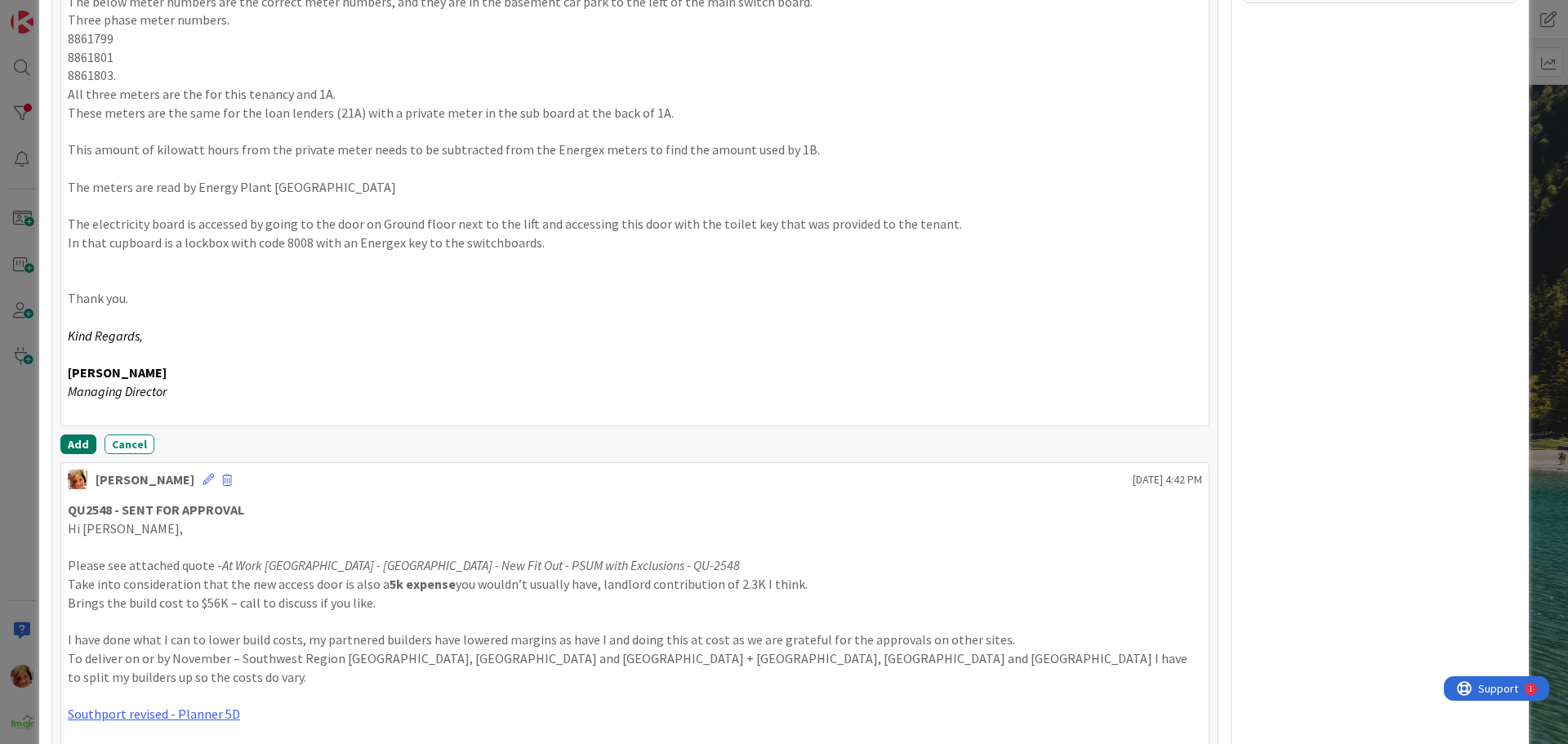
click at [78, 448] on button "Add" at bounding box center [78, 445] width 36 height 20
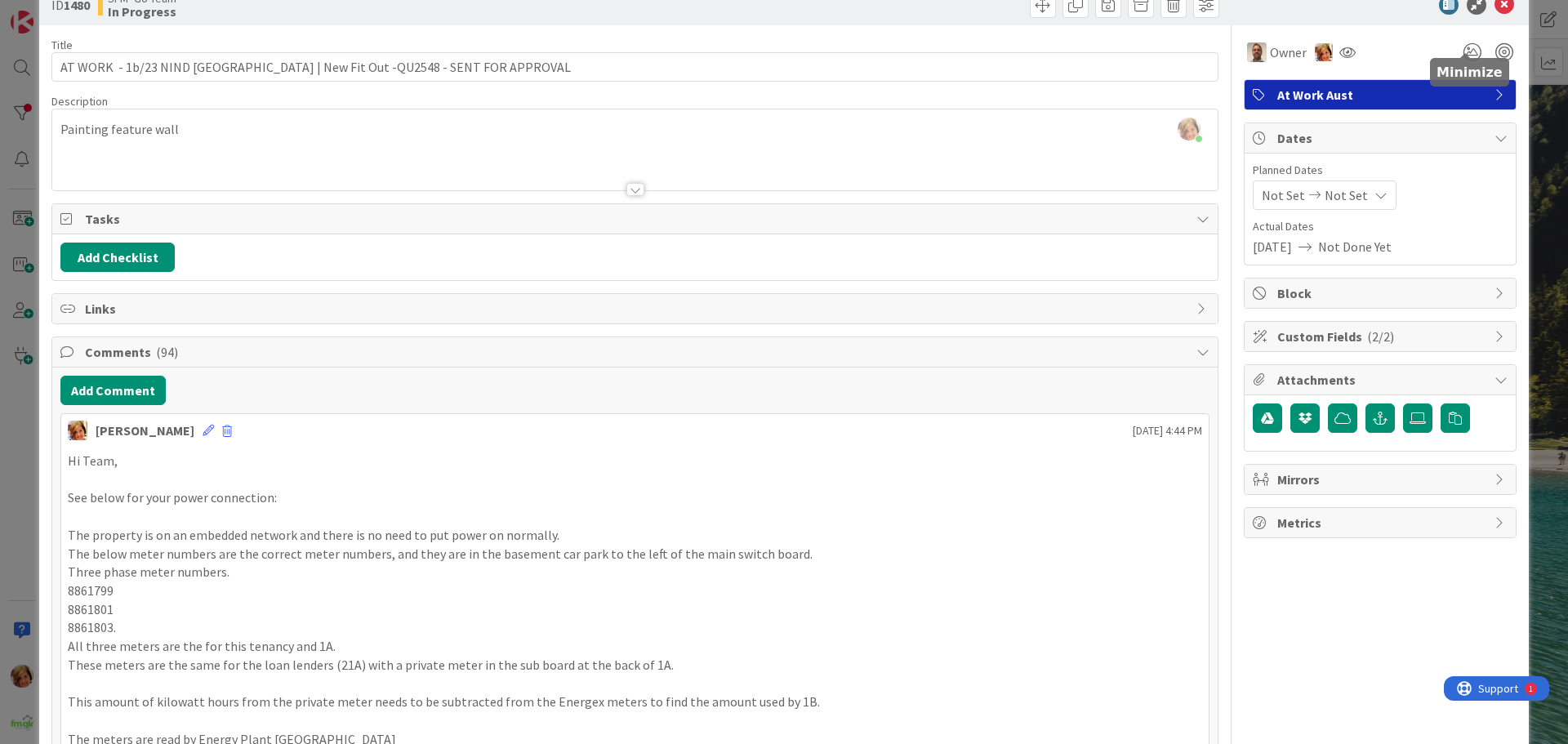
scroll to position [0, 0]
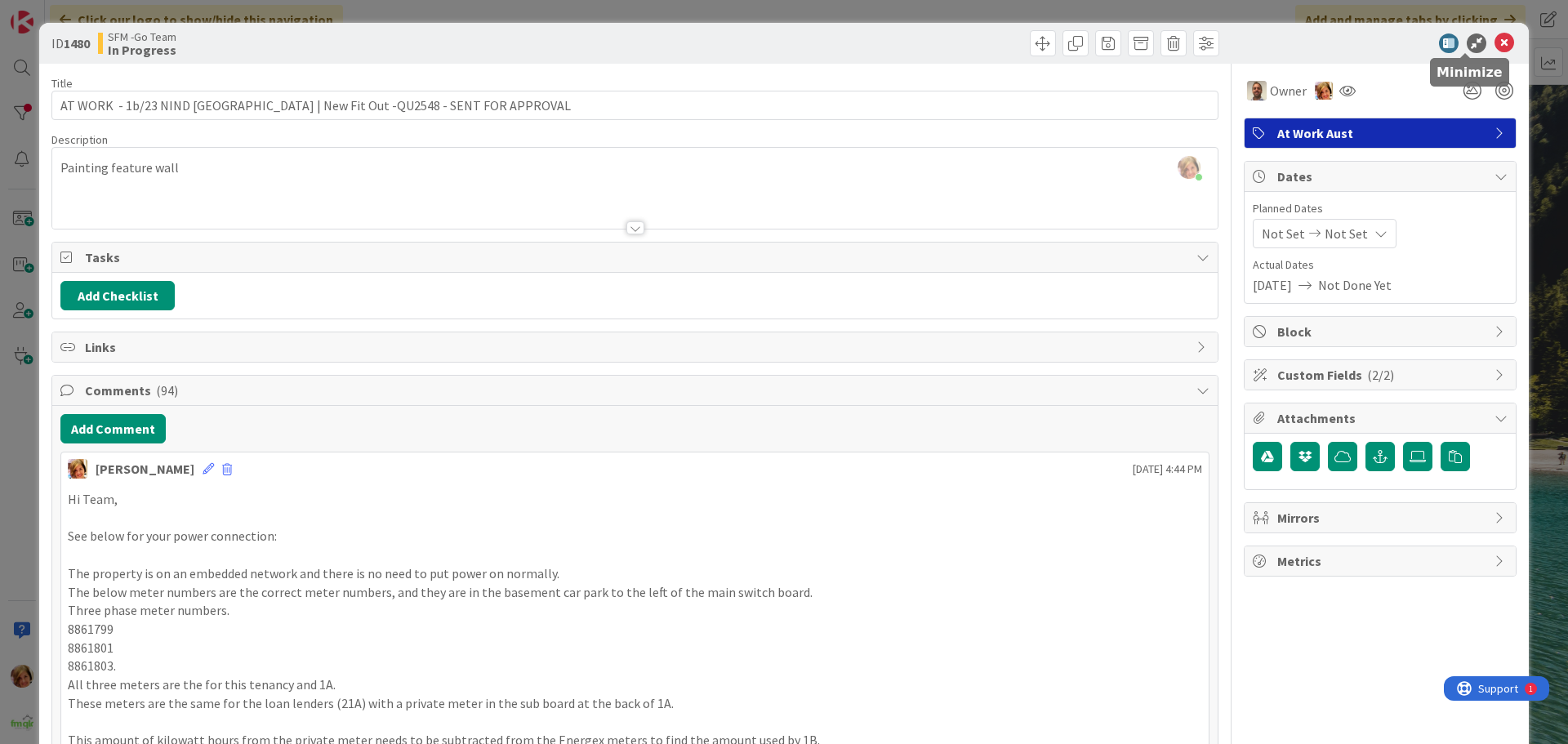
click at [1494, 40] on icon at bounding box center [1504, 43] width 20 height 20
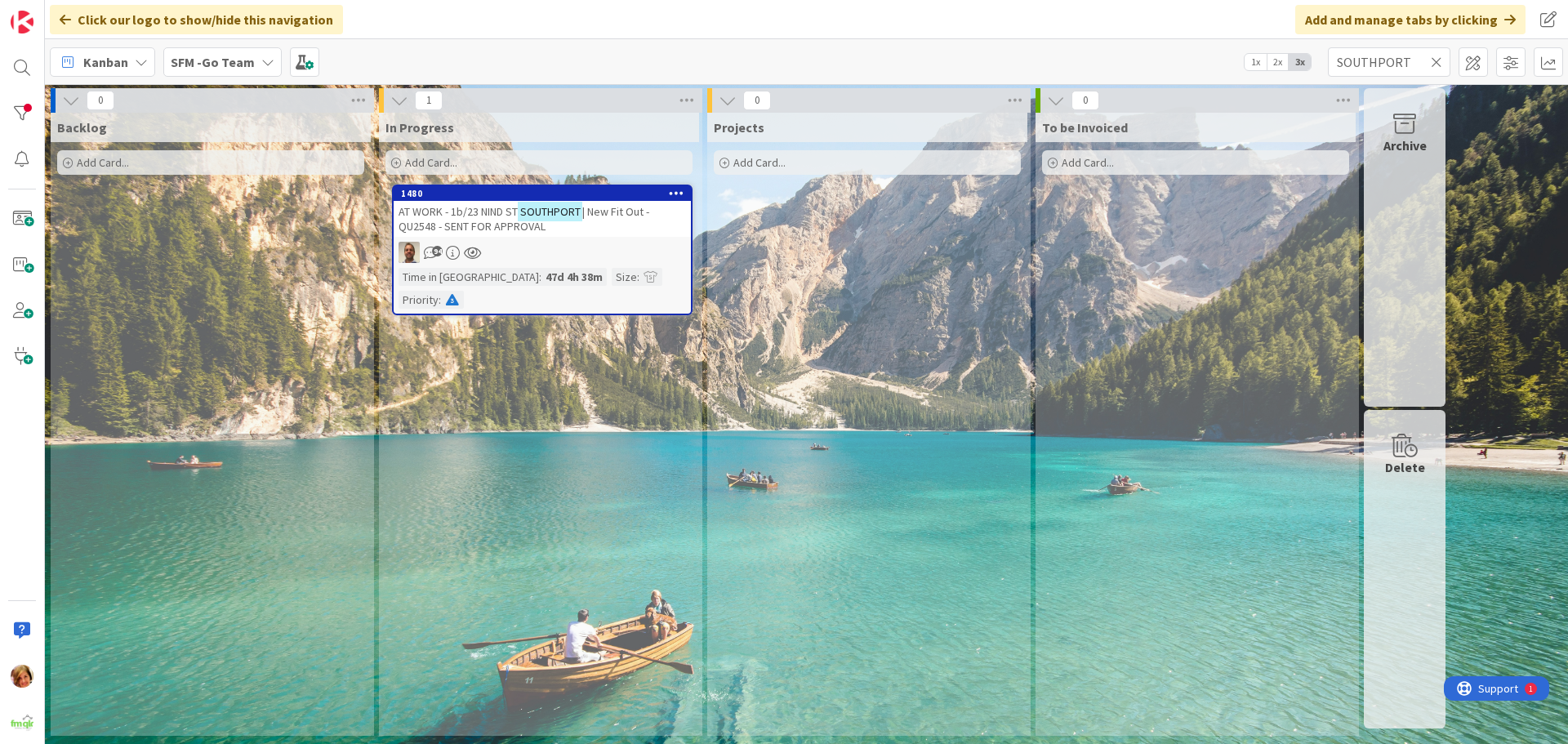
click at [1439, 57] on icon at bounding box center [1436, 62] width 11 height 15
click at [1420, 59] on input "text" at bounding box center [1390, 62] width 123 height 29
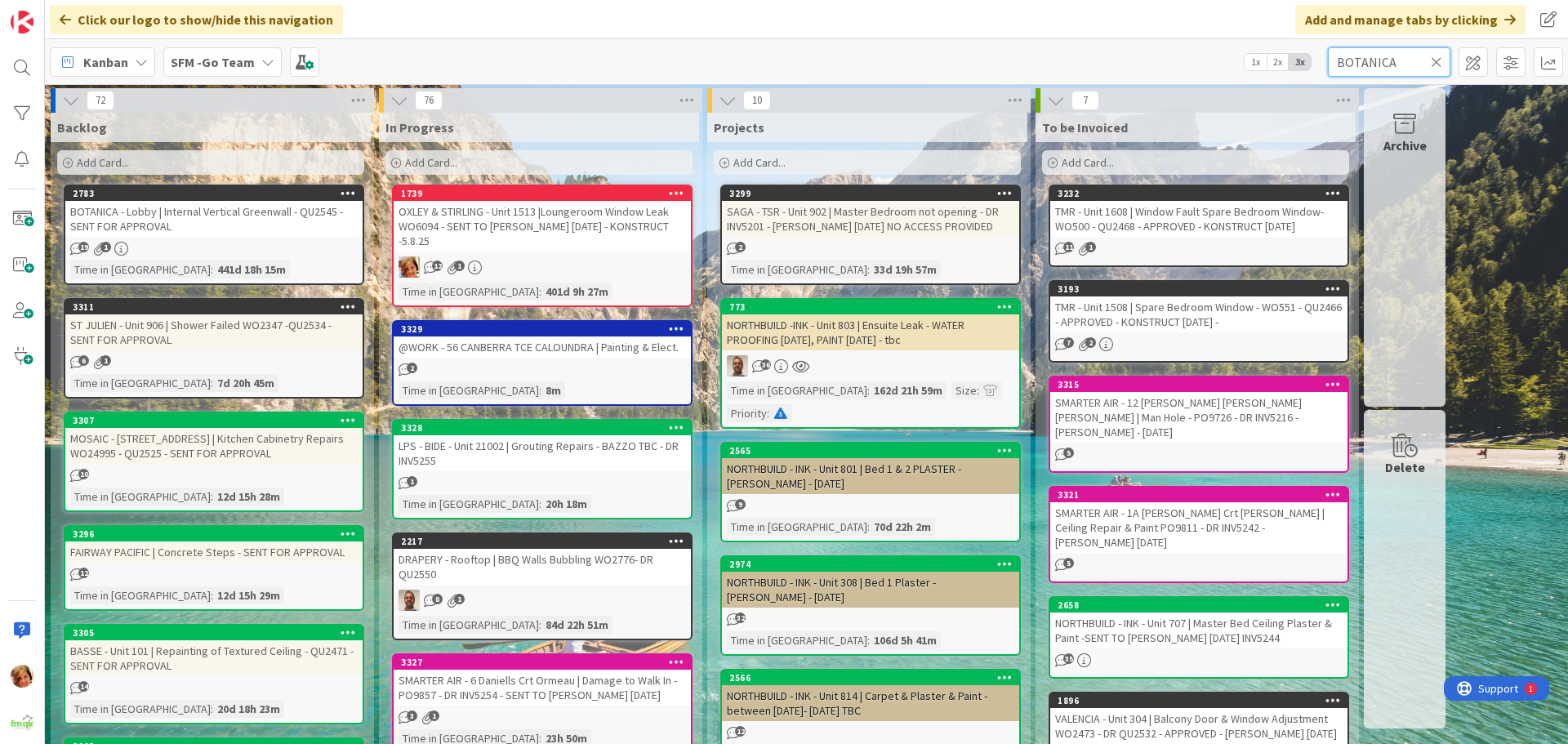
type input "BOTANICA"
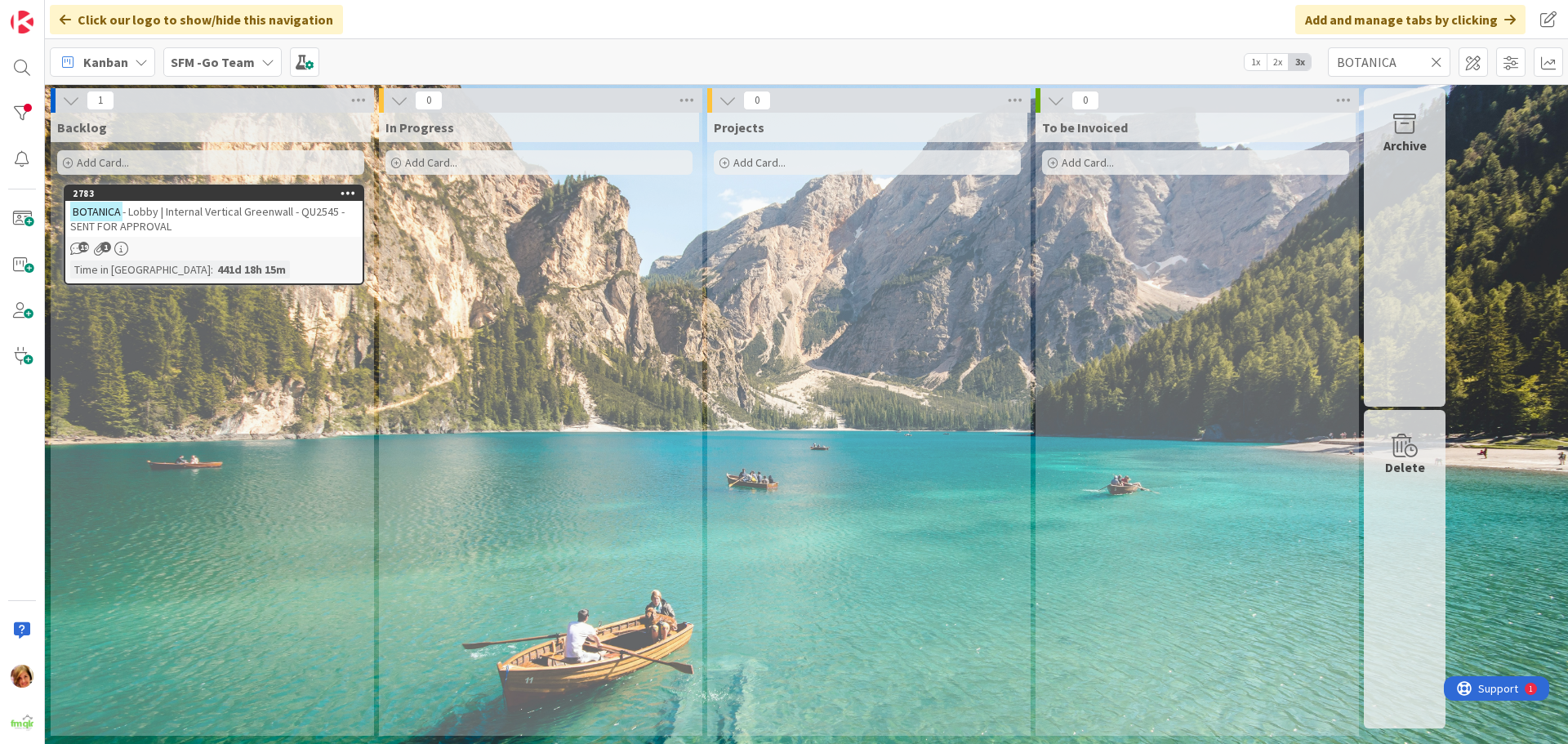
click at [245, 213] on span "- Lobby | Internal Vertical Greenwall - QU2545 - SENT FOR APPROVAL" at bounding box center [208, 219] width 275 height 29
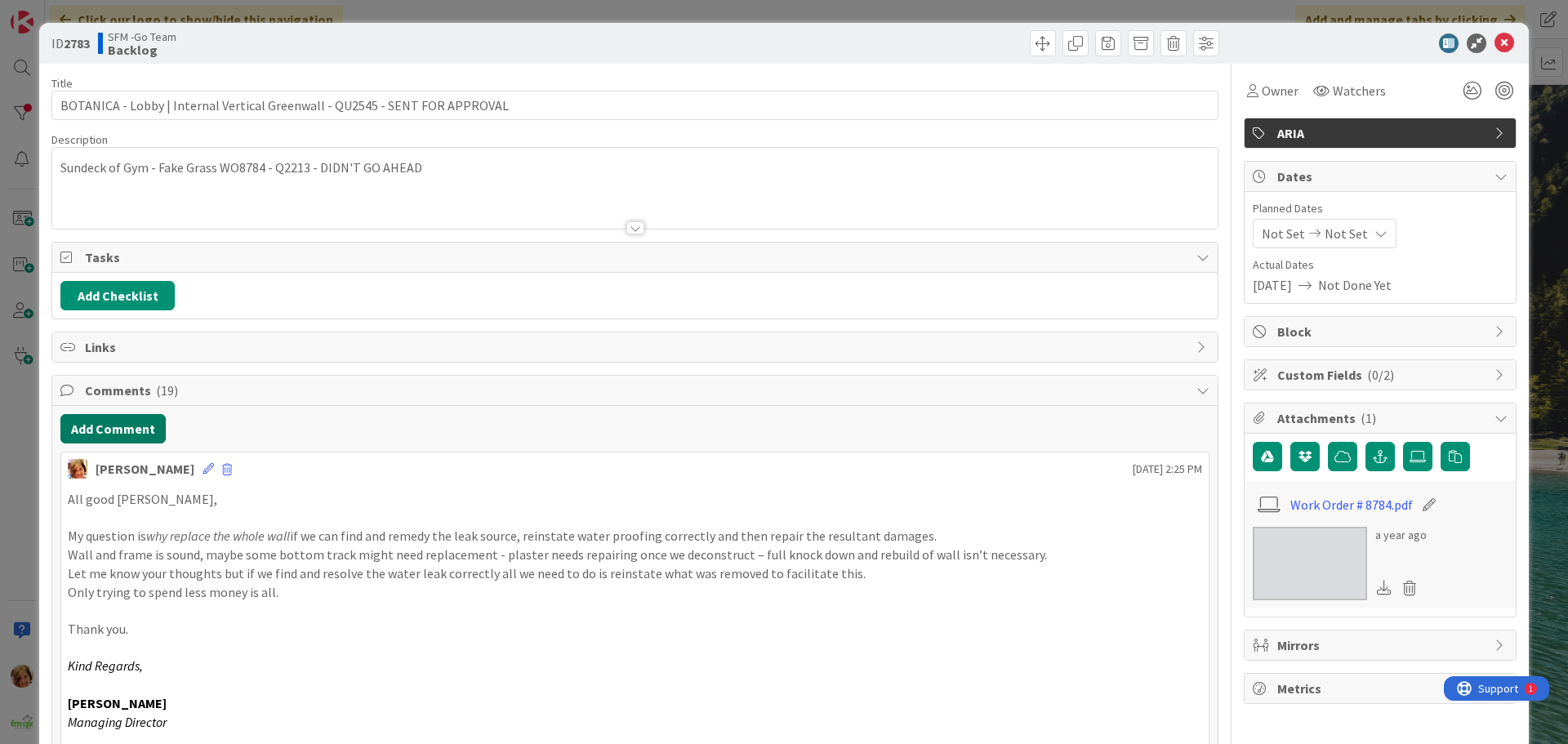
click at [93, 433] on button "Add Comment" at bounding box center [113, 429] width 105 height 29
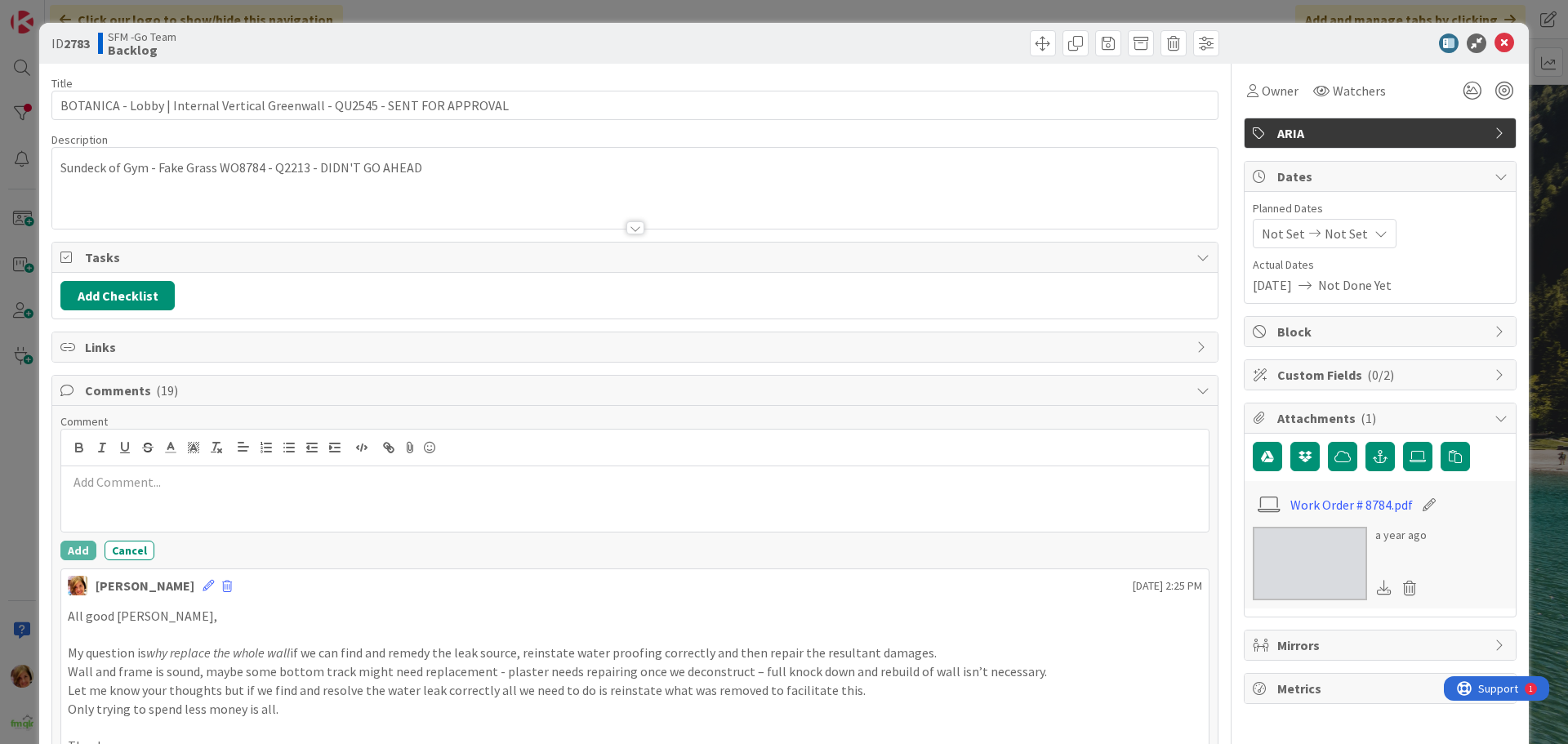
click at [221, 509] on div at bounding box center [635, 499] width 1148 height 65
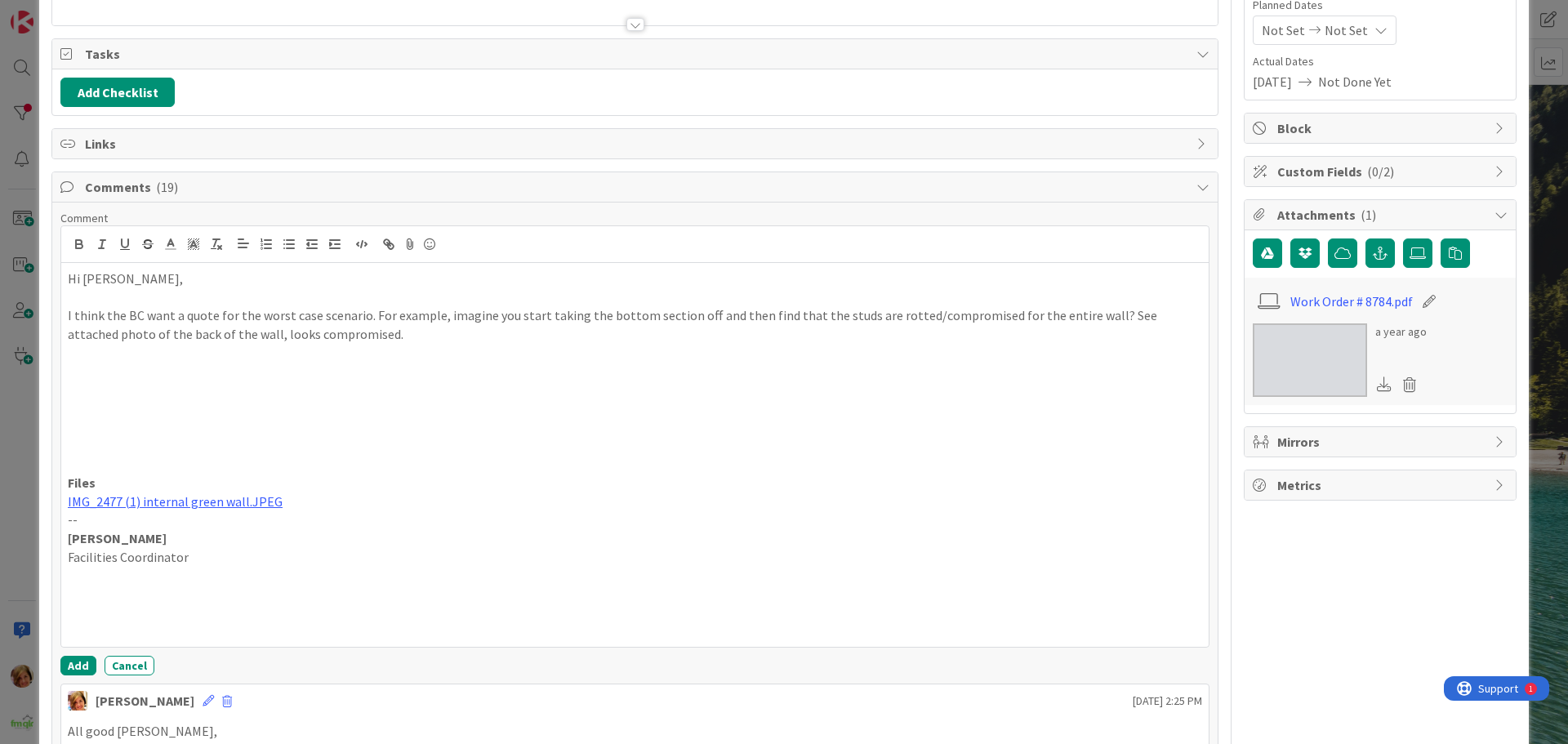
scroll to position [507, 0]
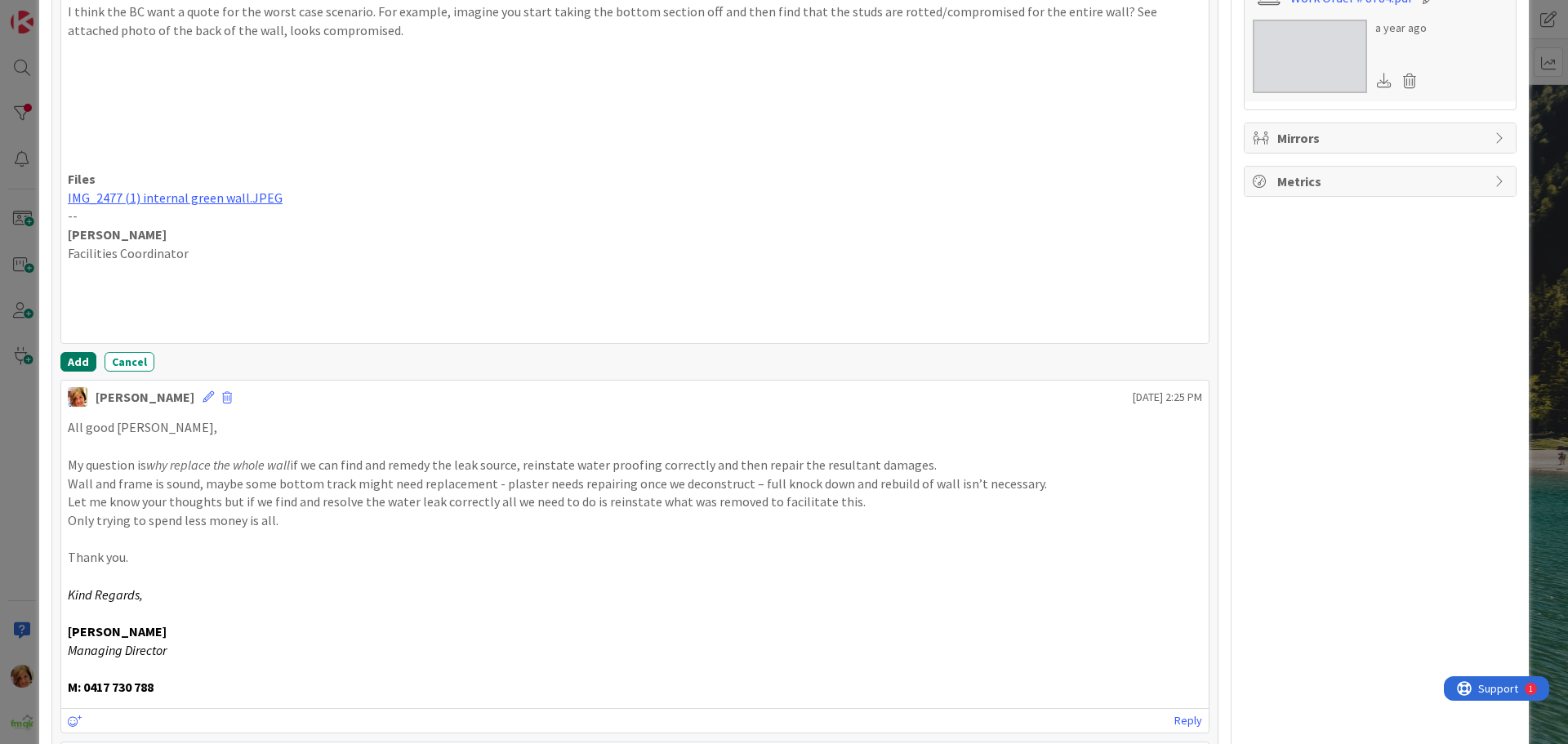
drag, startPoint x: 71, startPoint y: 356, endPoint x: 16, endPoint y: 358, distance: 55.0
click at [69, 356] on button "Add" at bounding box center [78, 362] width 36 height 20
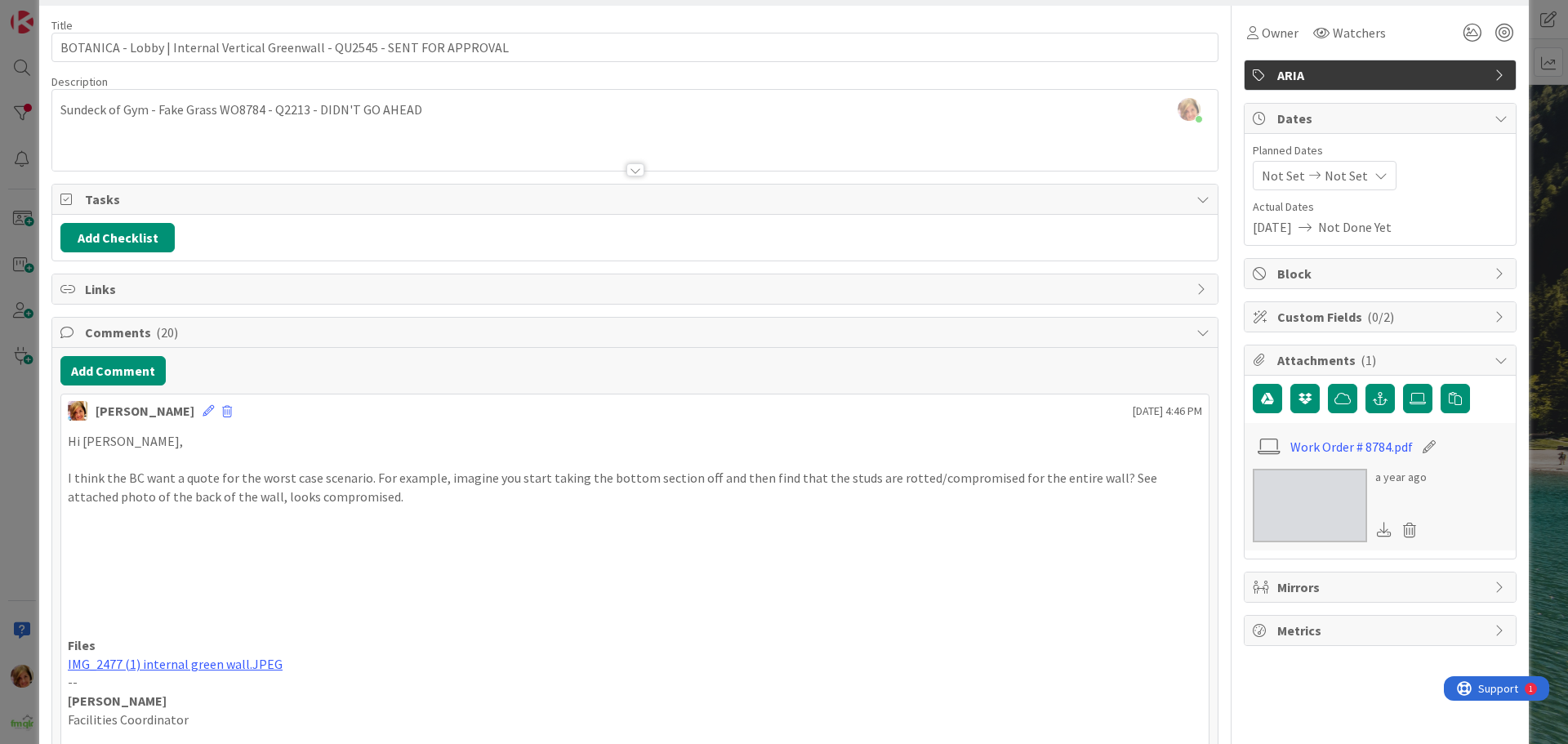
scroll to position [0, 0]
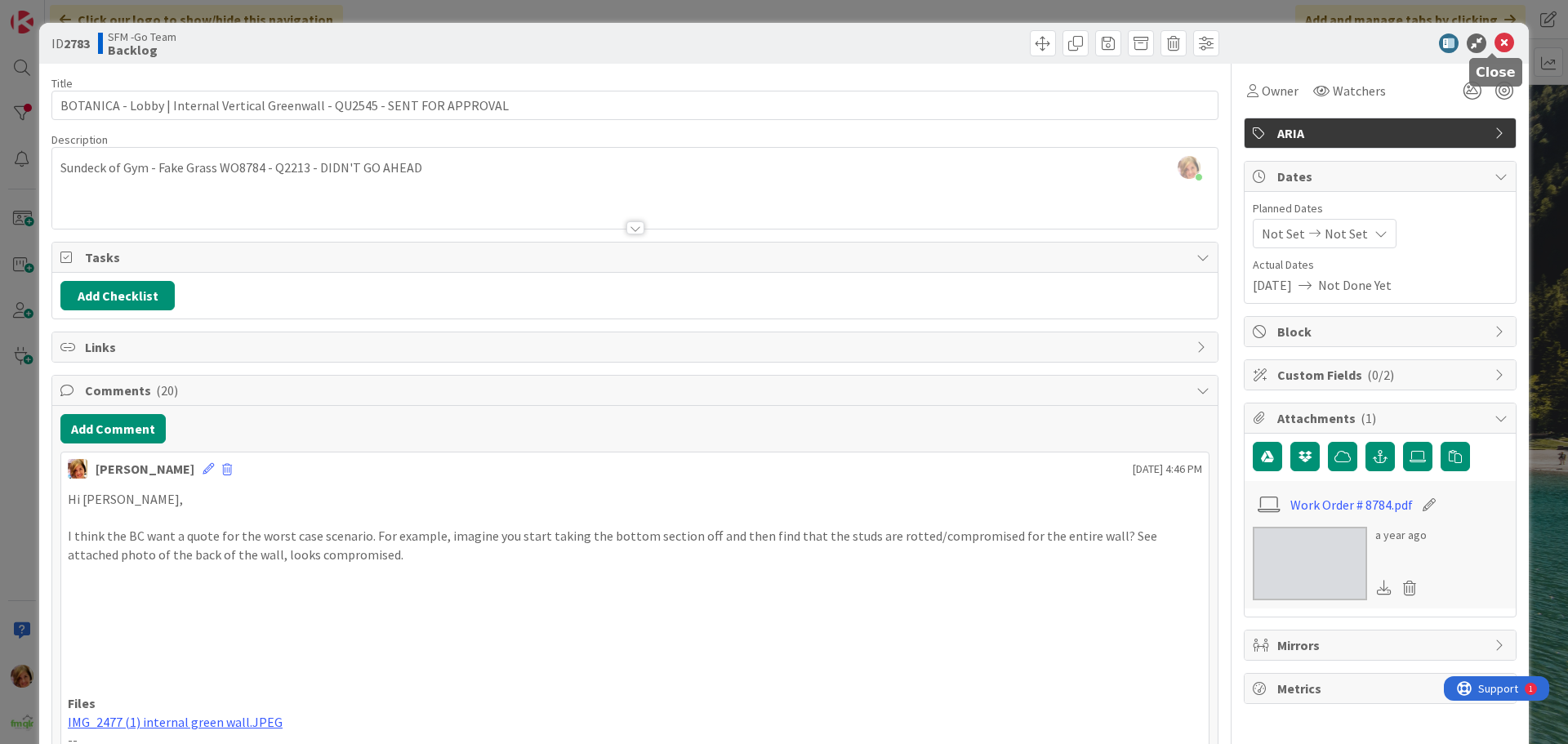
click at [1496, 45] on icon at bounding box center [1504, 43] width 20 height 20
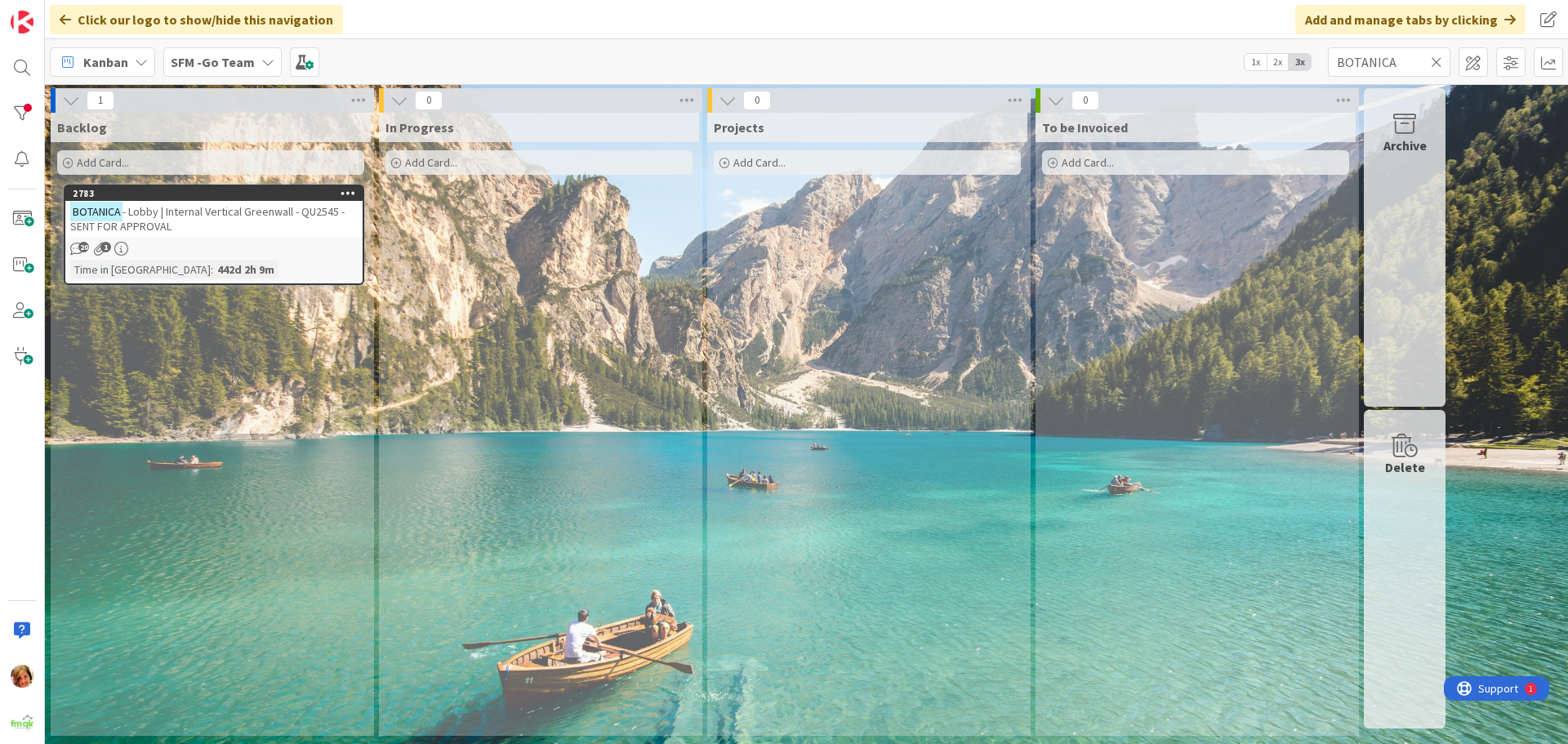
click at [1433, 61] on icon at bounding box center [1436, 62] width 11 height 15
click at [1433, 61] on input "text" at bounding box center [1390, 62] width 123 height 29
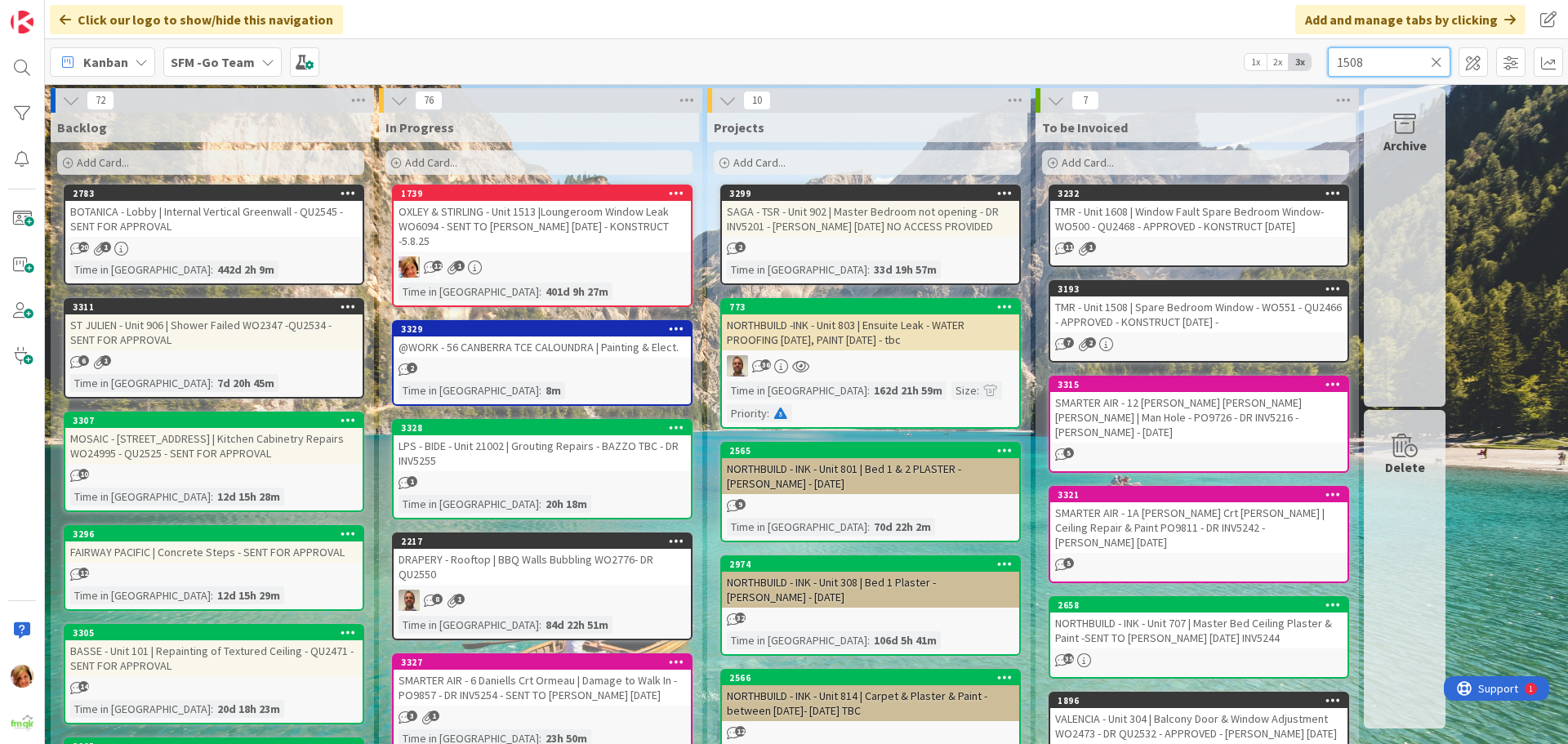
type input "1508"
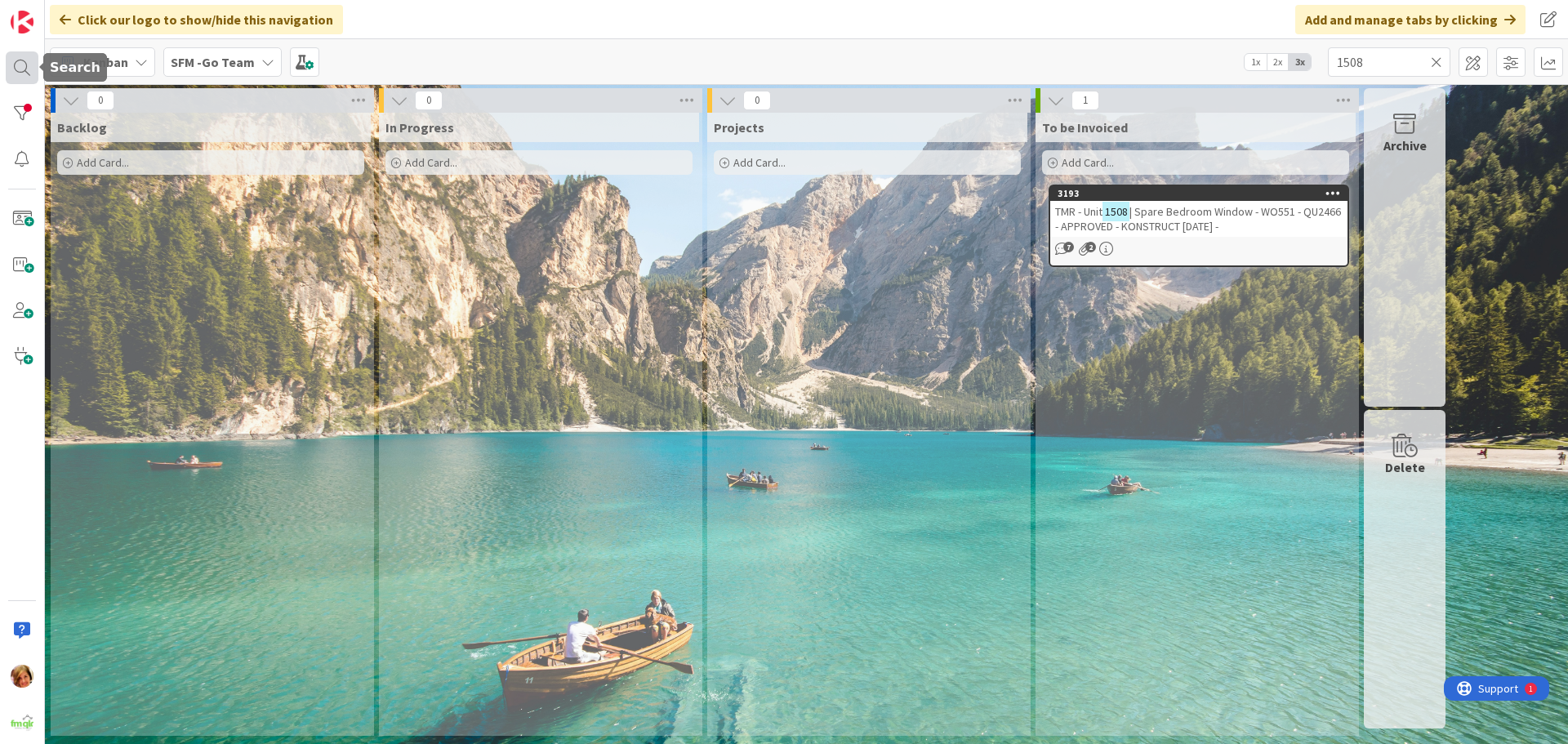
click at [20, 65] on div at bounding box center [22, 68] width 33 height 33
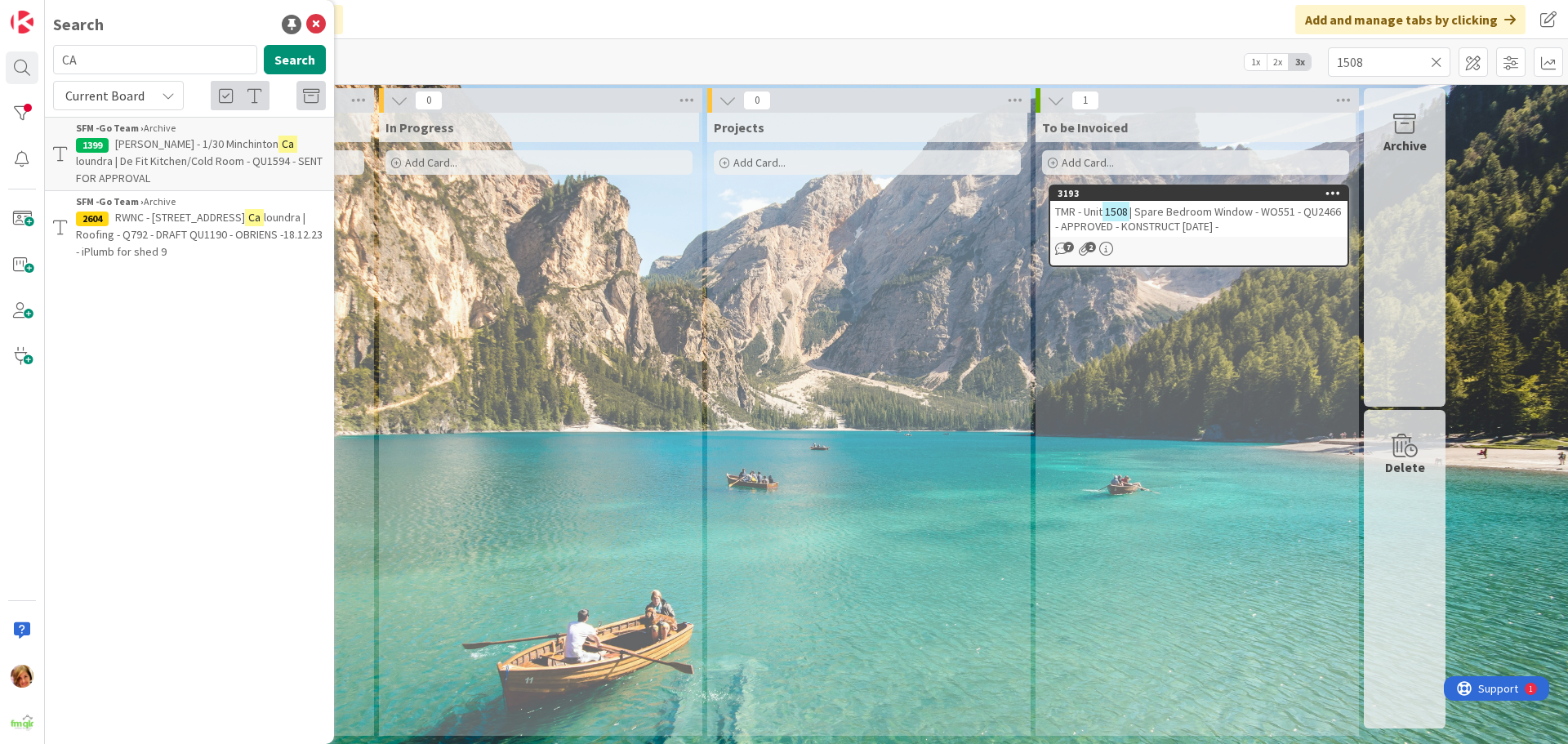
type input "C"
type input "1508"
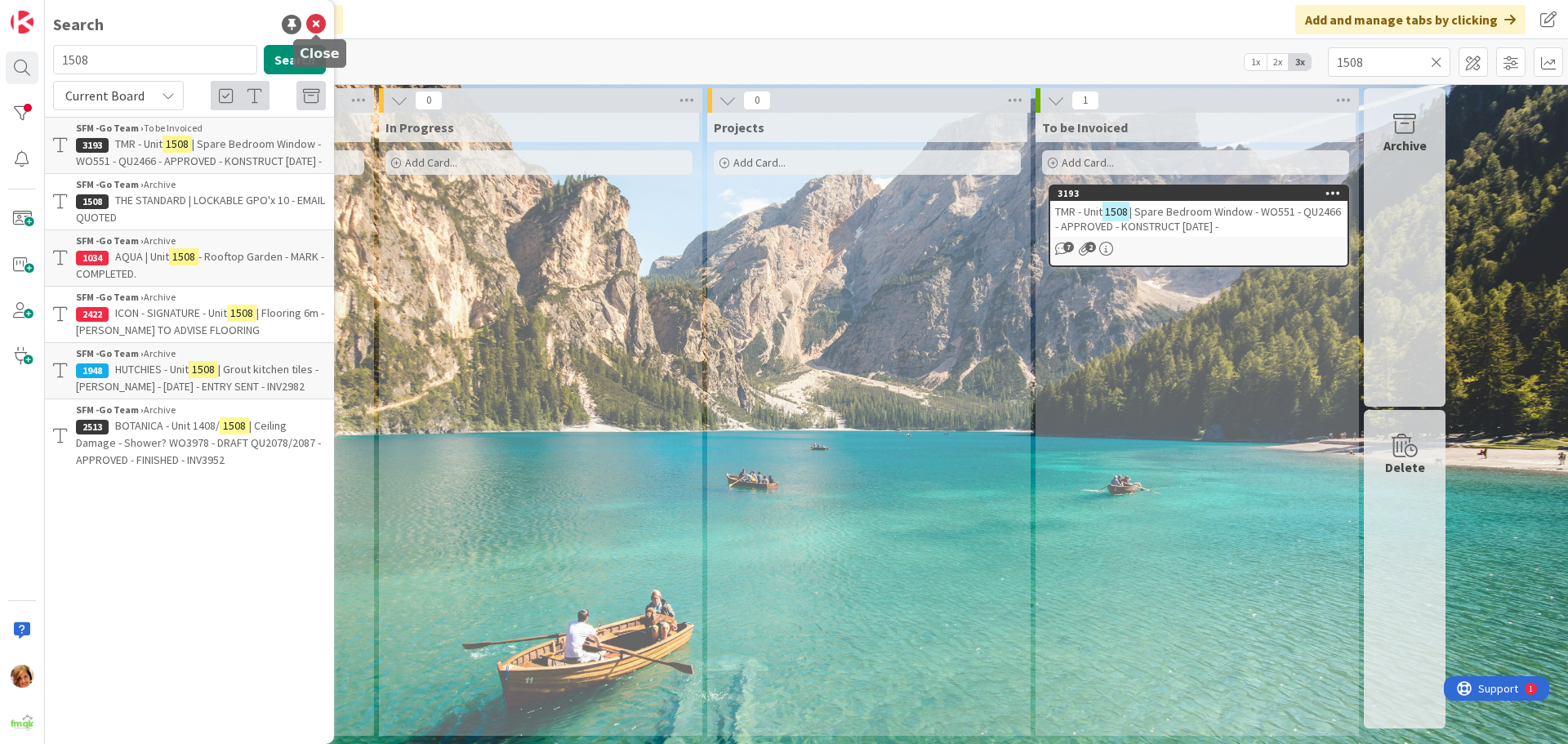
click at [315, 24] on icon at bounding box center [316, 25] width 20 height 20
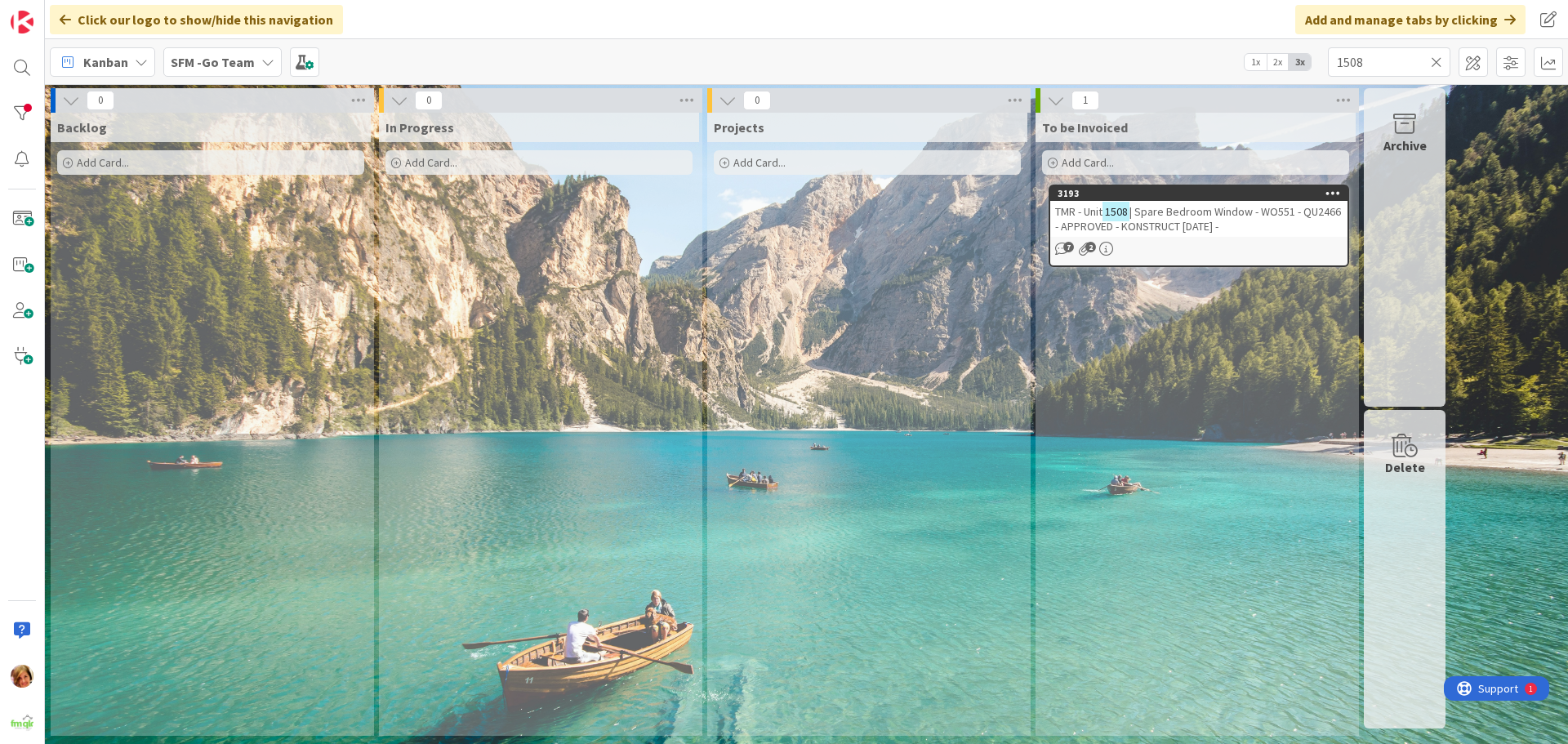
click at [1436, 57] on icon at bounding box center [1436, 62] width 11 height 15
click at [1436, 57] on input "text" at bounding box center [1390, 62] width 123 height 29
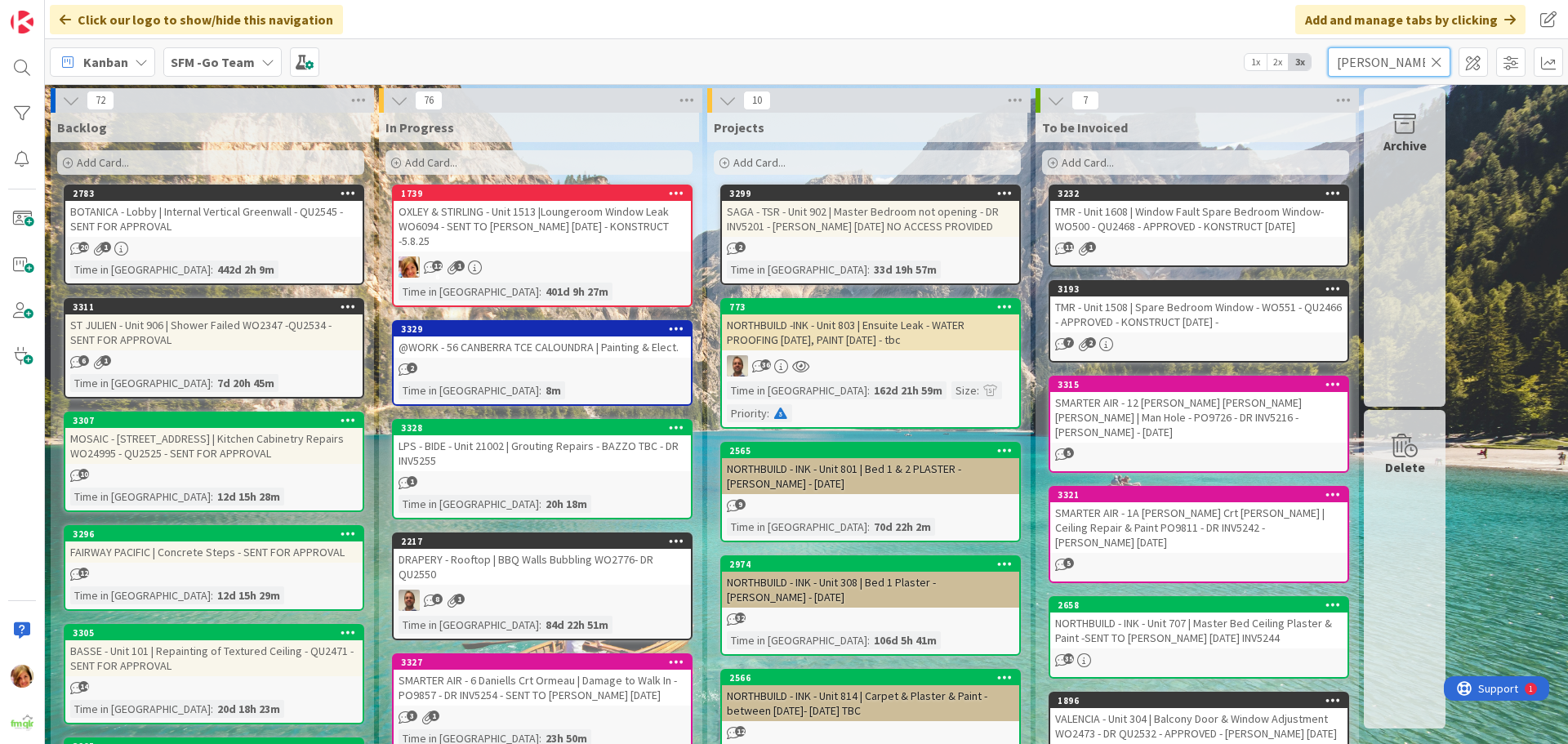
type input "hooper"
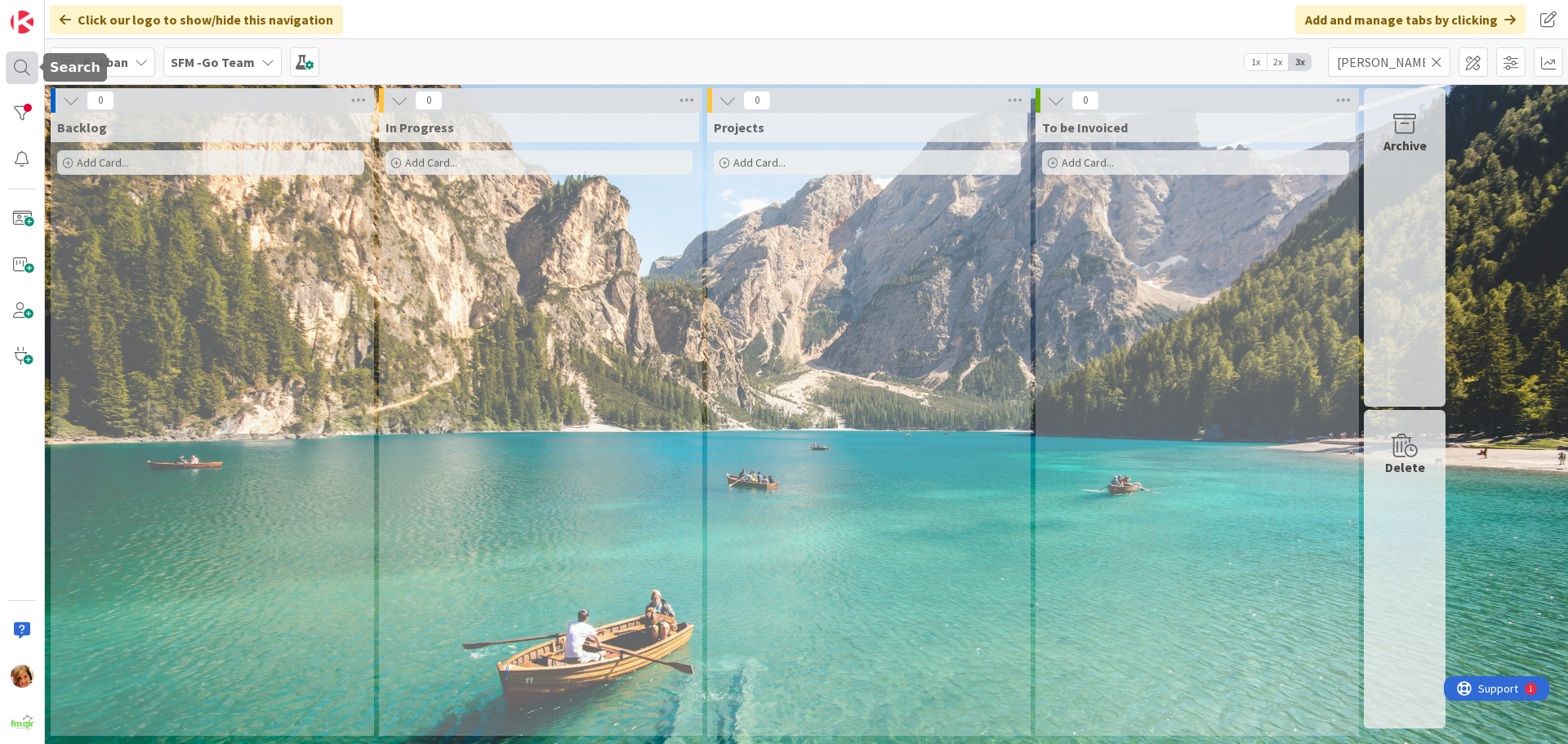
click at [17, 61] on div at bounding box center [22, 68] width 33 height 33
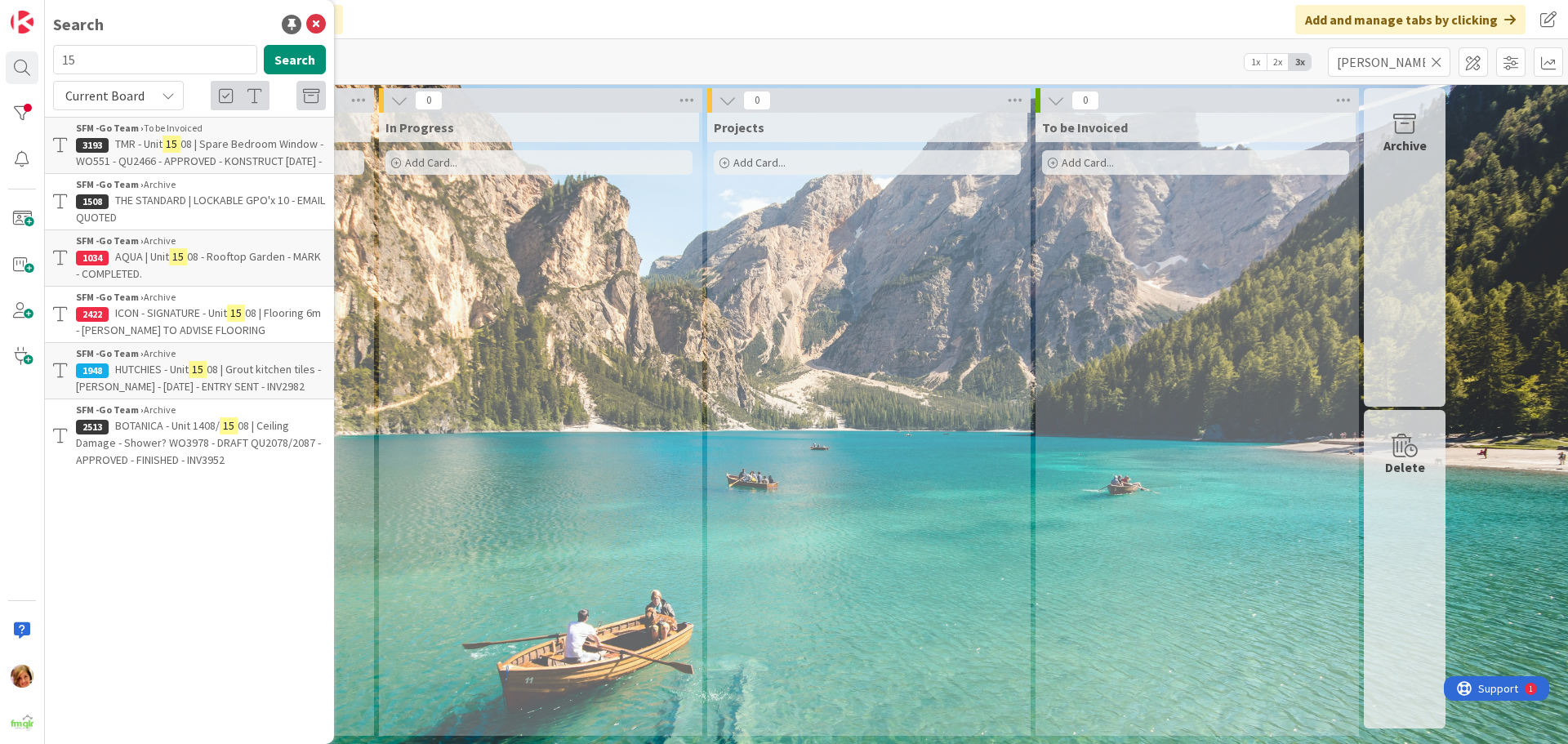
type input "1"
type input "hooper"
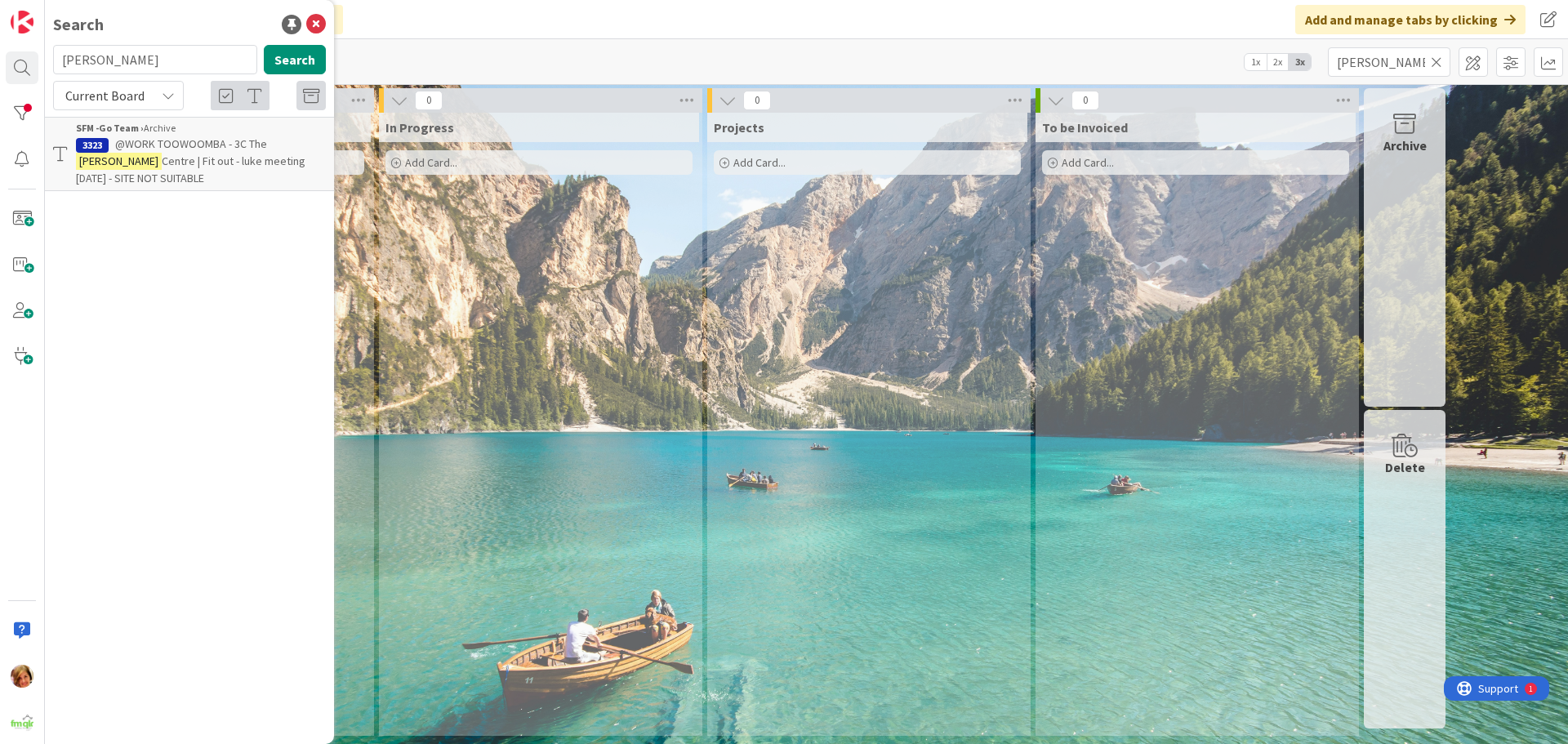
click at [178, 146] on span "@WORK TOOWOOMBA - 3C The" at bounding box center [191, 144] width 152 height 15
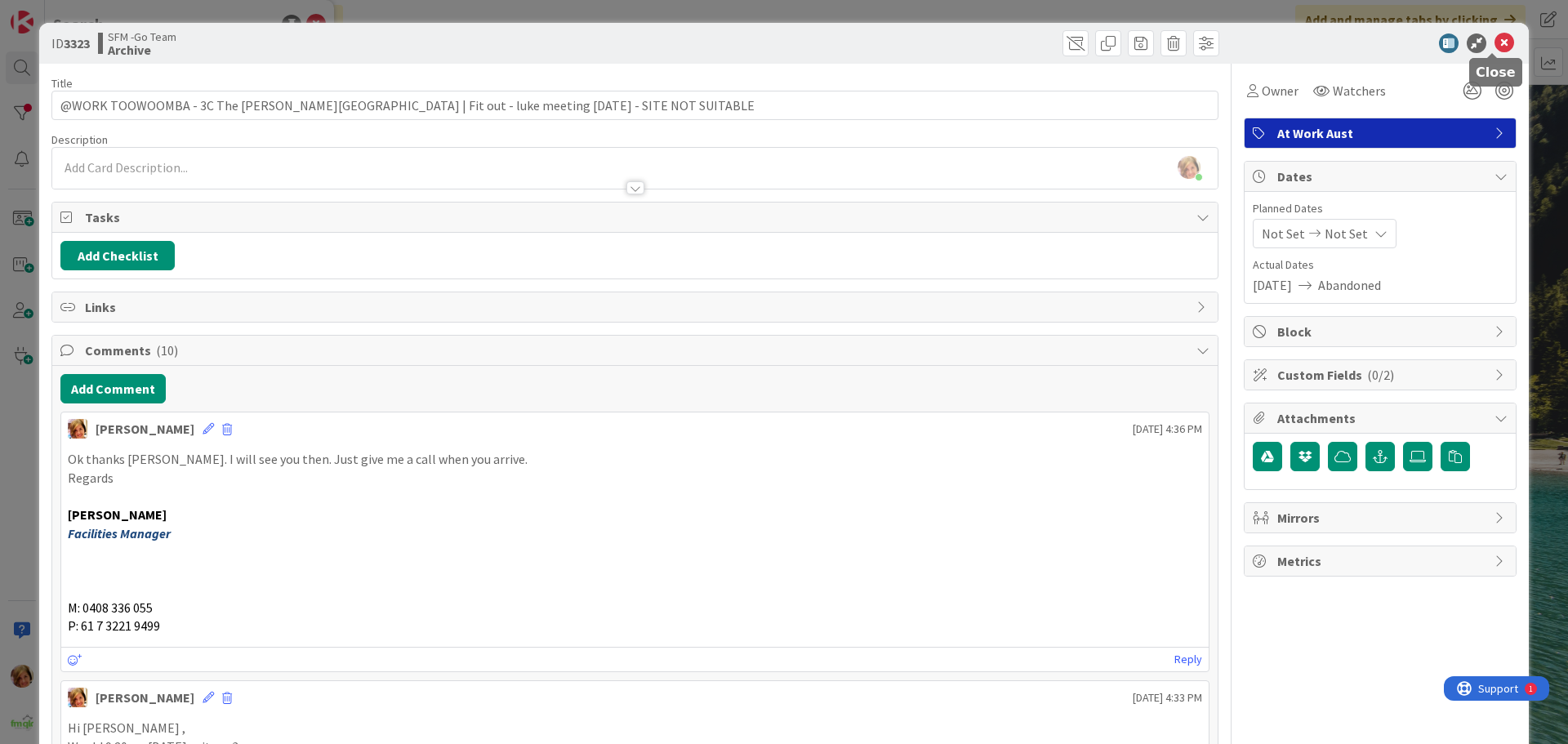
click at [1494, 40] on icon at bounding box center [1504, 43] width 20 height 20
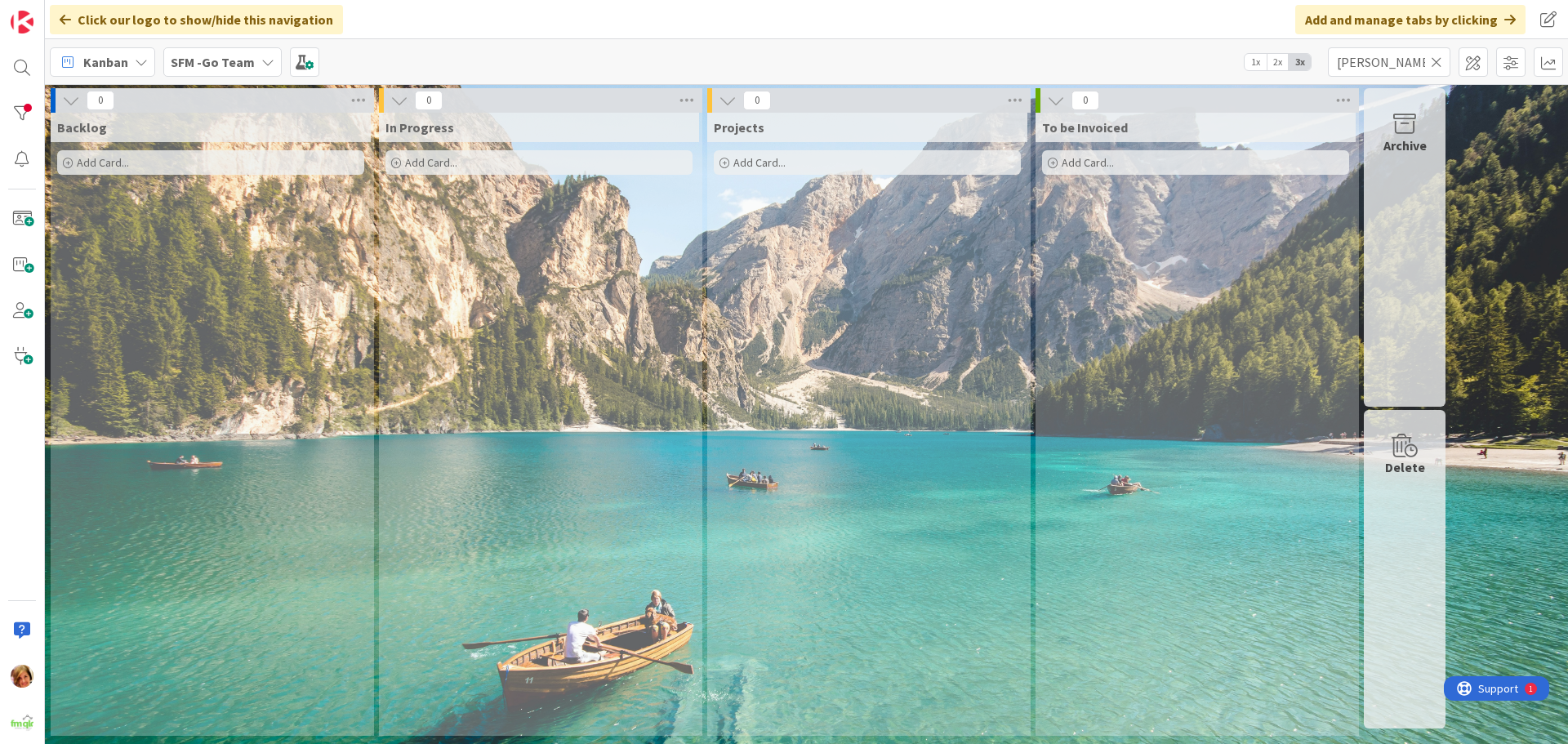
click at [1439, 63] on icon at bounding box center [1436, 62] width 11 height 15
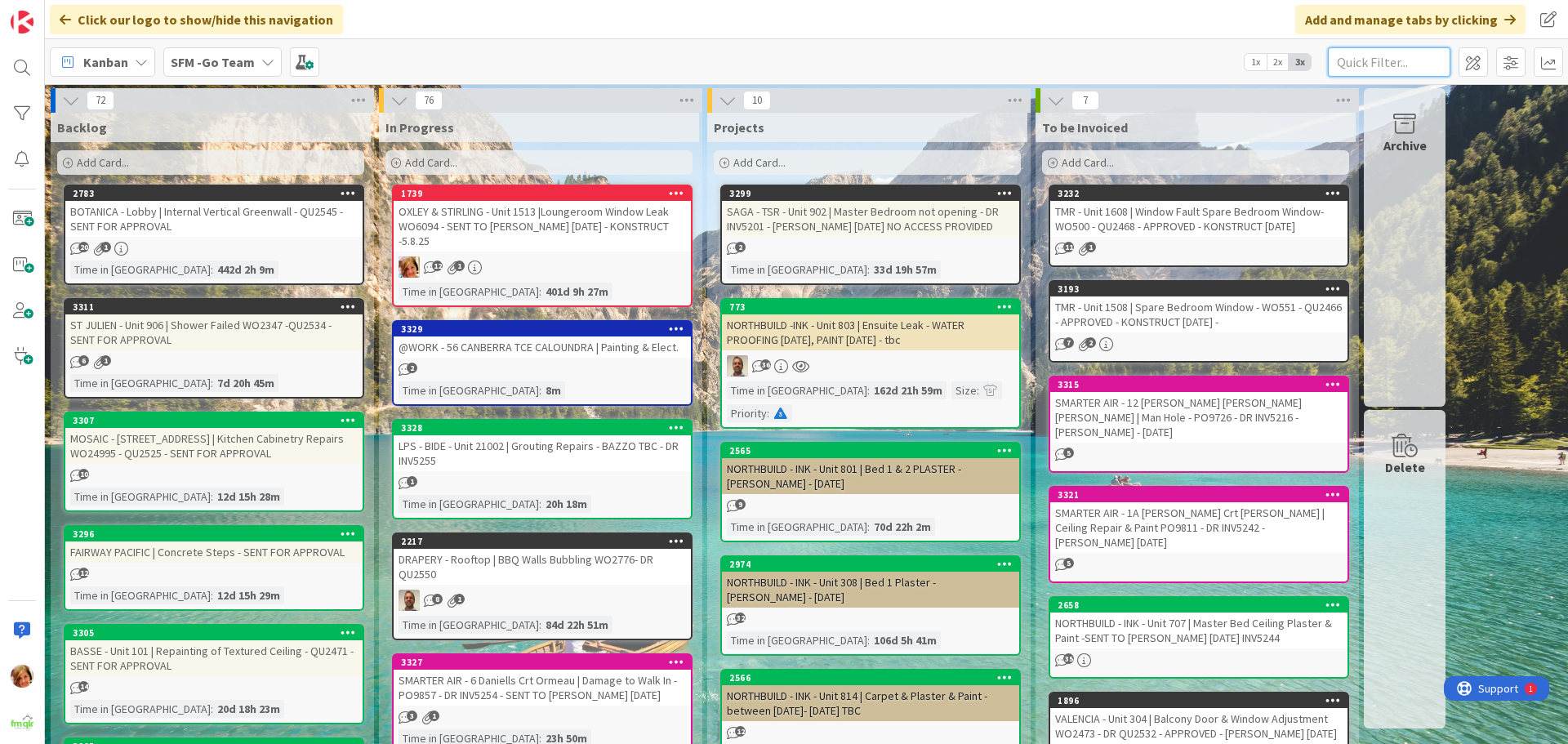
click at [1412, 60] on input "text" at bounding box center [1390, 62] width 123 height 29
type input "arundel"
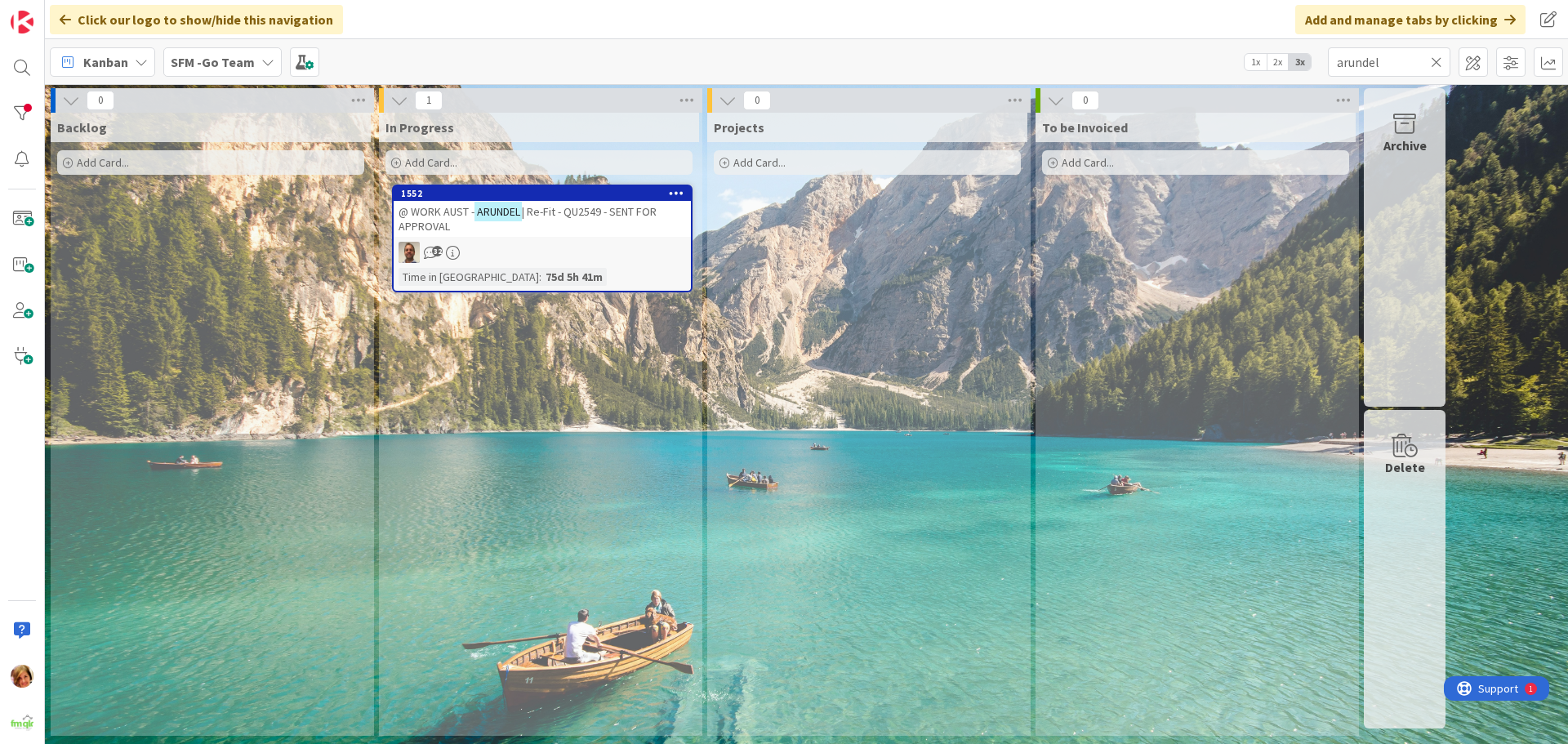
click at [579, 215] on span "| Re-Fit - QU2549 - SENT FOR APPROVAL" at bounding box center [528, 219] width 258 height 29
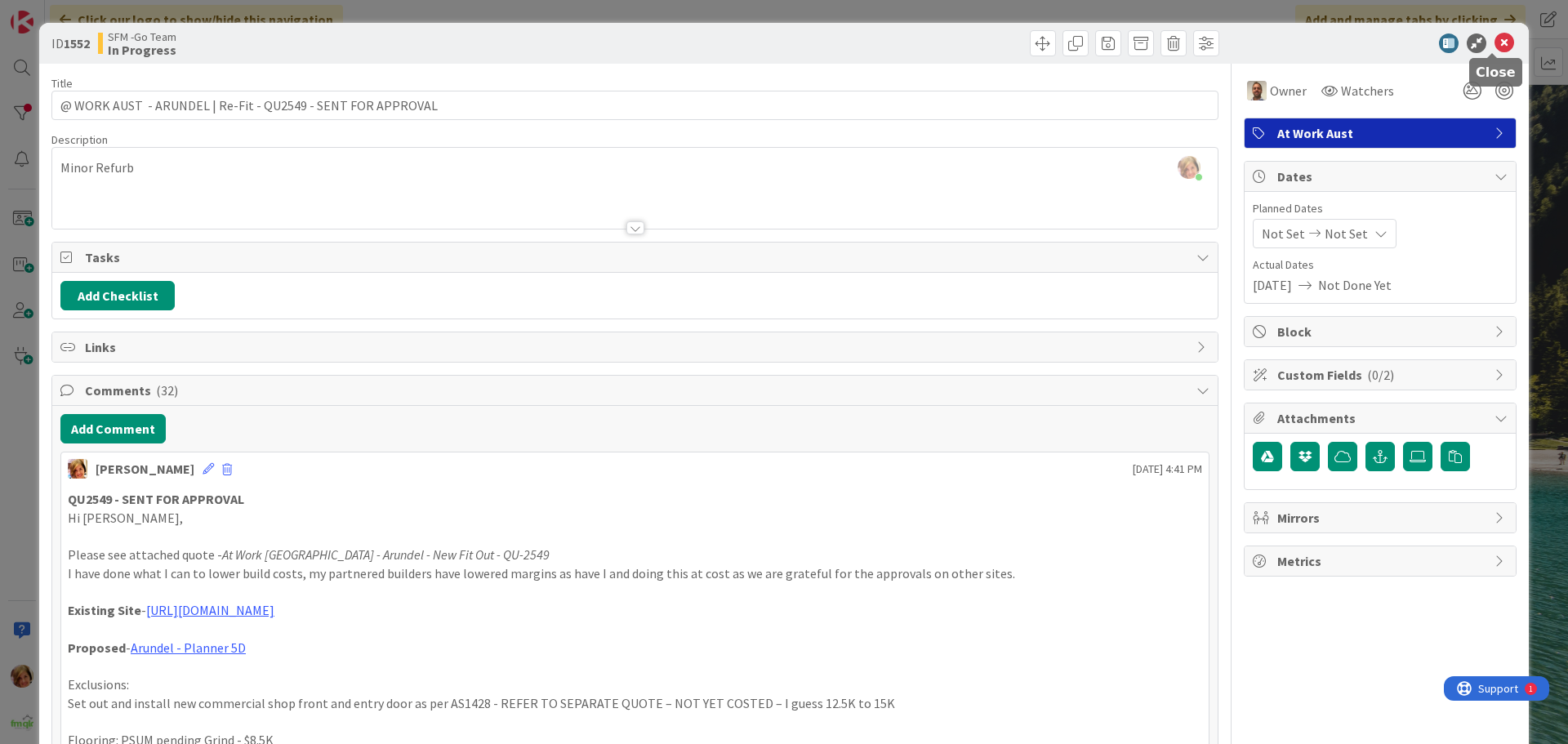
click at [1494, 39] on icon at bounding box center [1504, 43] width 20 height 20
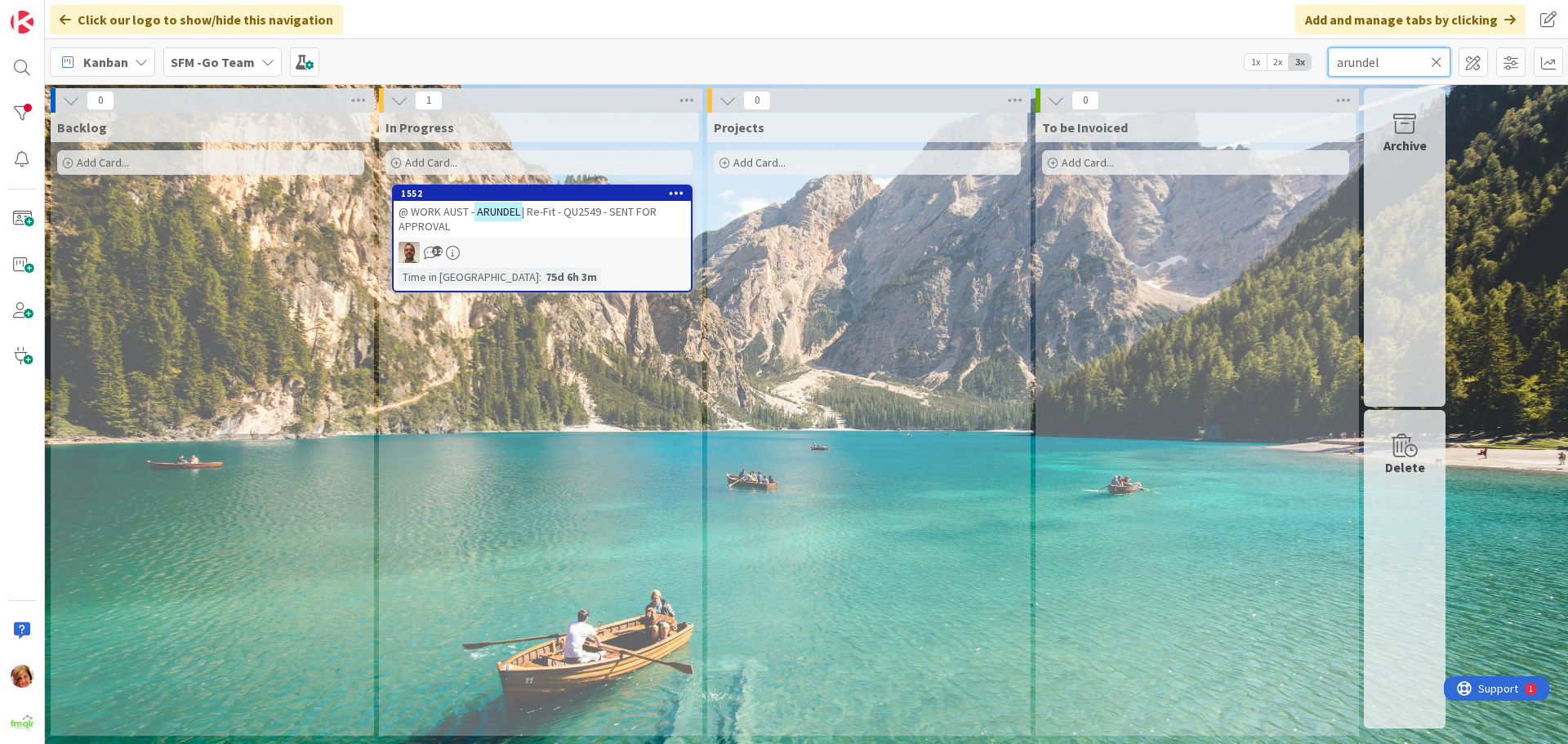
click at [1443, 60] on input "arundel" at bounding box center [1390, 62] width 123 height 29
click at [1437, 58] on icon at bounding box center [1436, 62] width 11 height 15
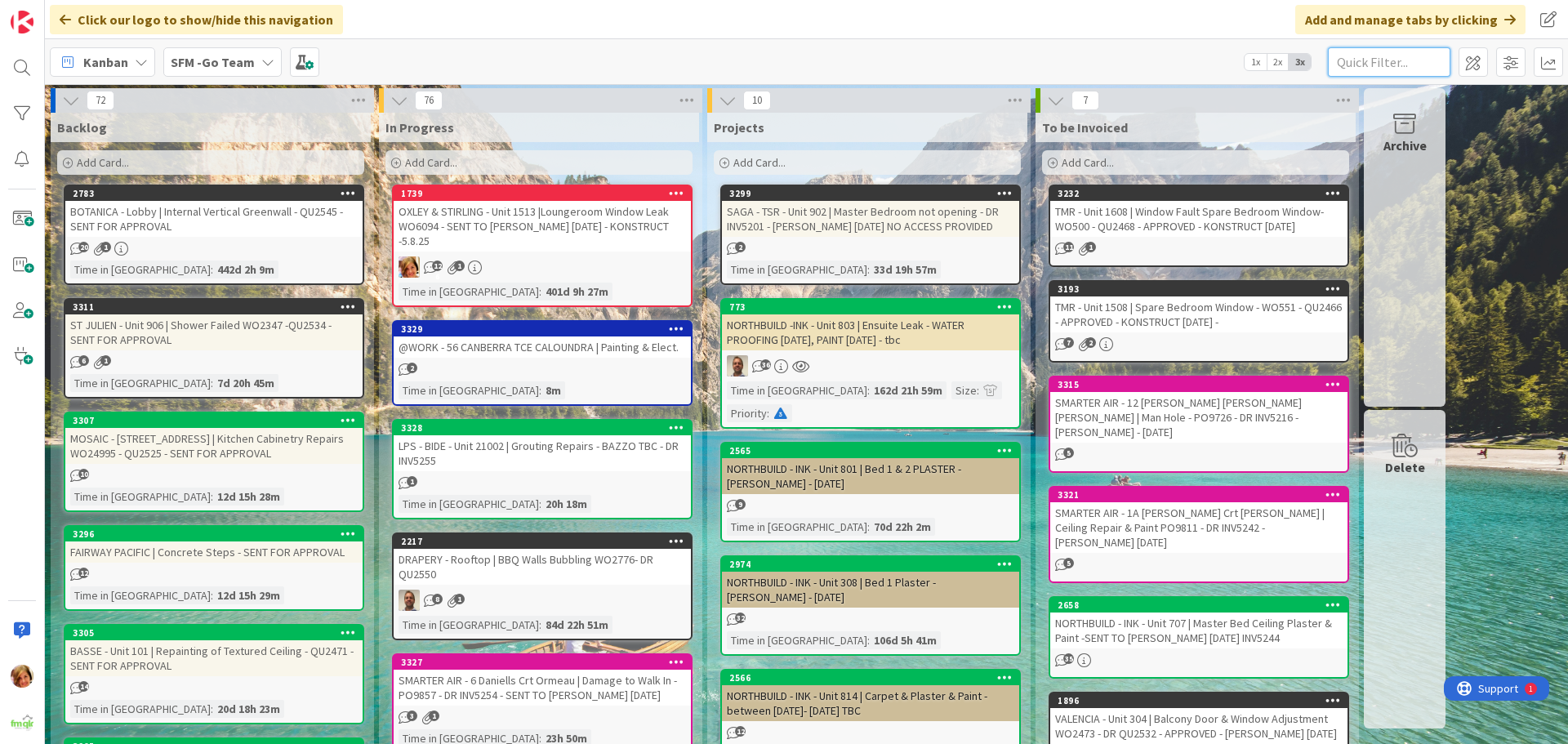
click at [1393, 65] on input "text" at bounding box center [1390, 62] width 123 height 29
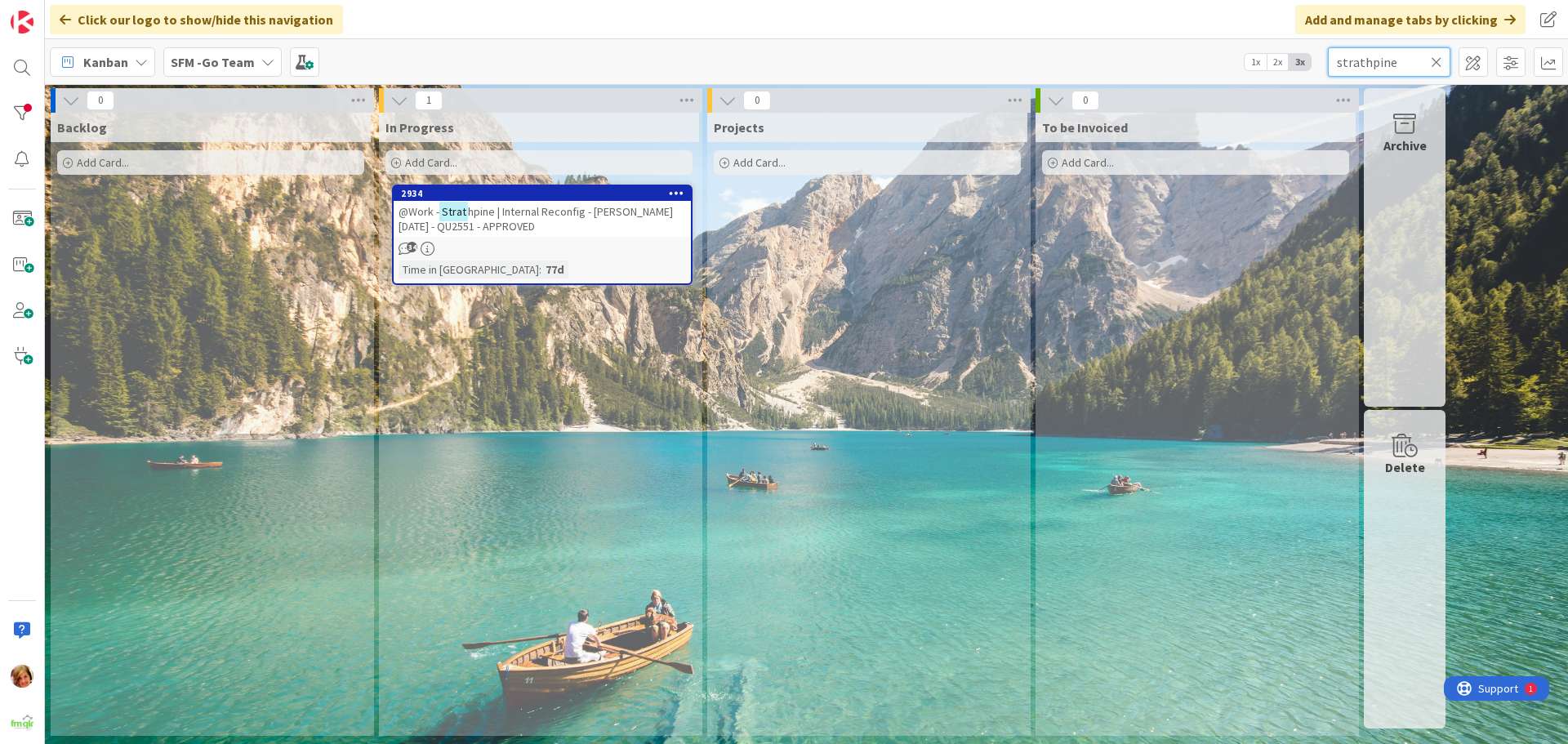
type input "strathpine"
click at [553, 230] on div "@Work - Strathpine | Internal Reconfig - STEVE 4.8.25 - QU2551 - APPROVED" at bounding box center [543, 219] width 298 height 36
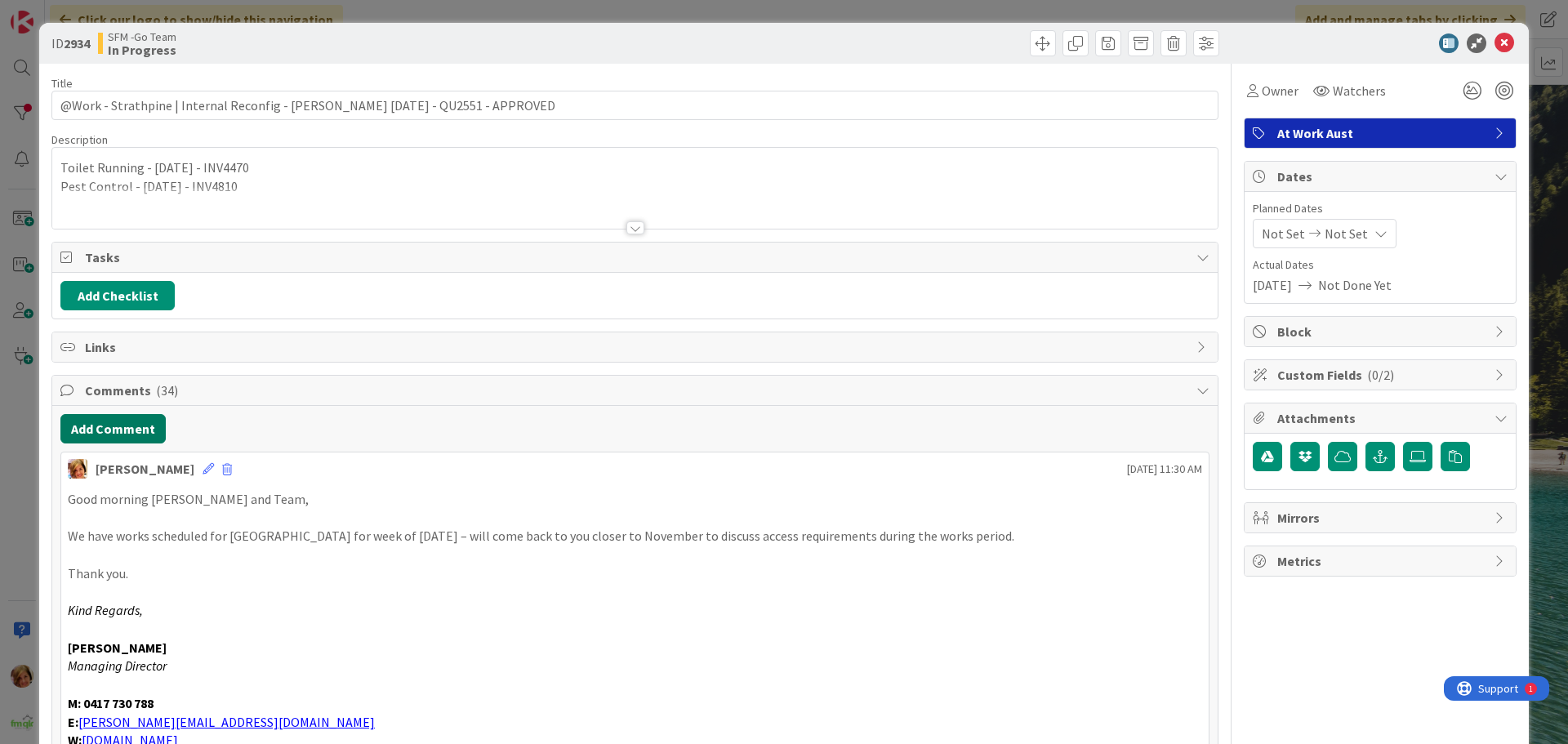
click at [123, 437] on button "Add Comment" at bounding box center [113, 429] width 105 height 29
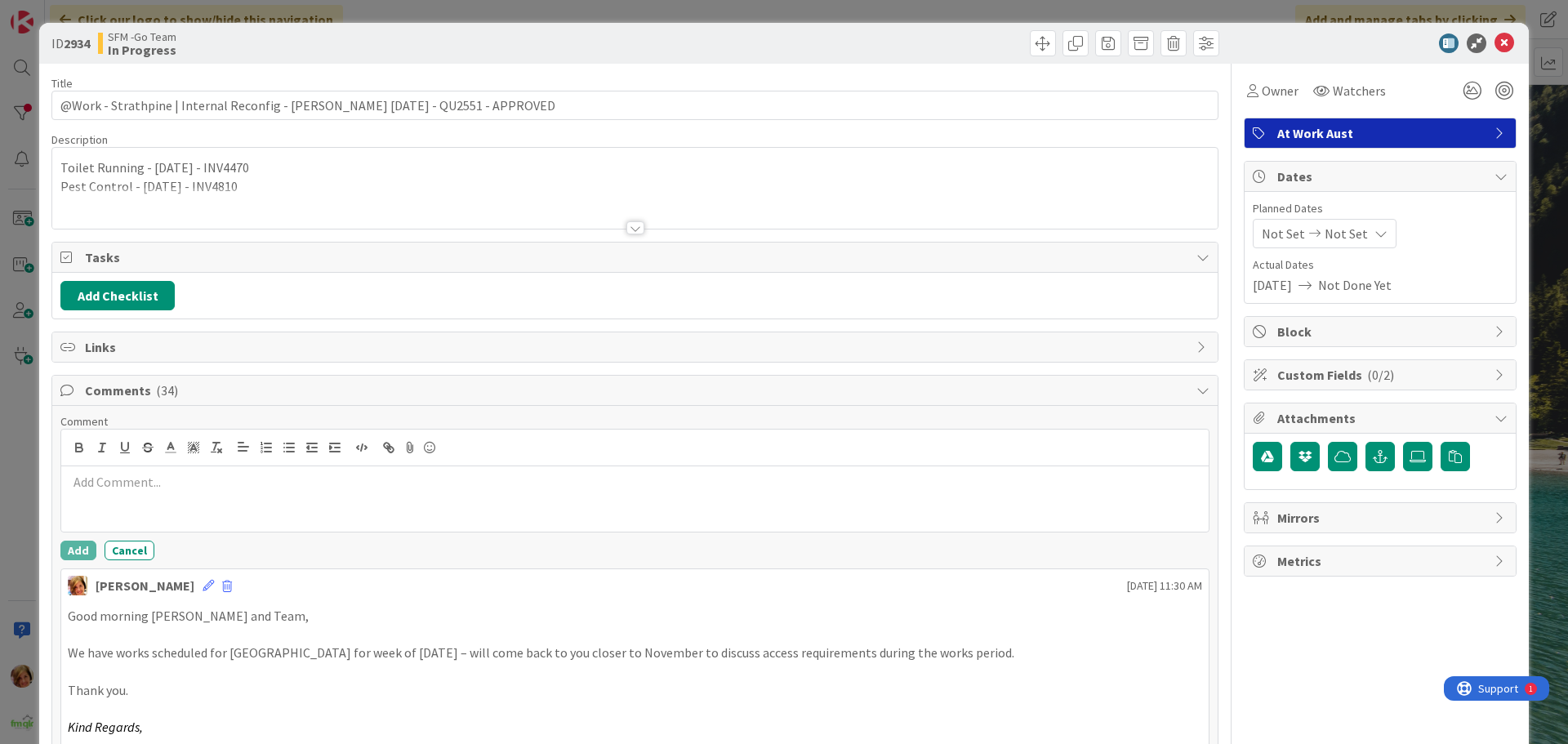
drag, startPoint x: 123, startPoint y: 437, endPoint x: 182, endPoint y: 472, distance: 68.6
click at [182, 472] on div at bounding box center [635, 499] width 1148 height 65
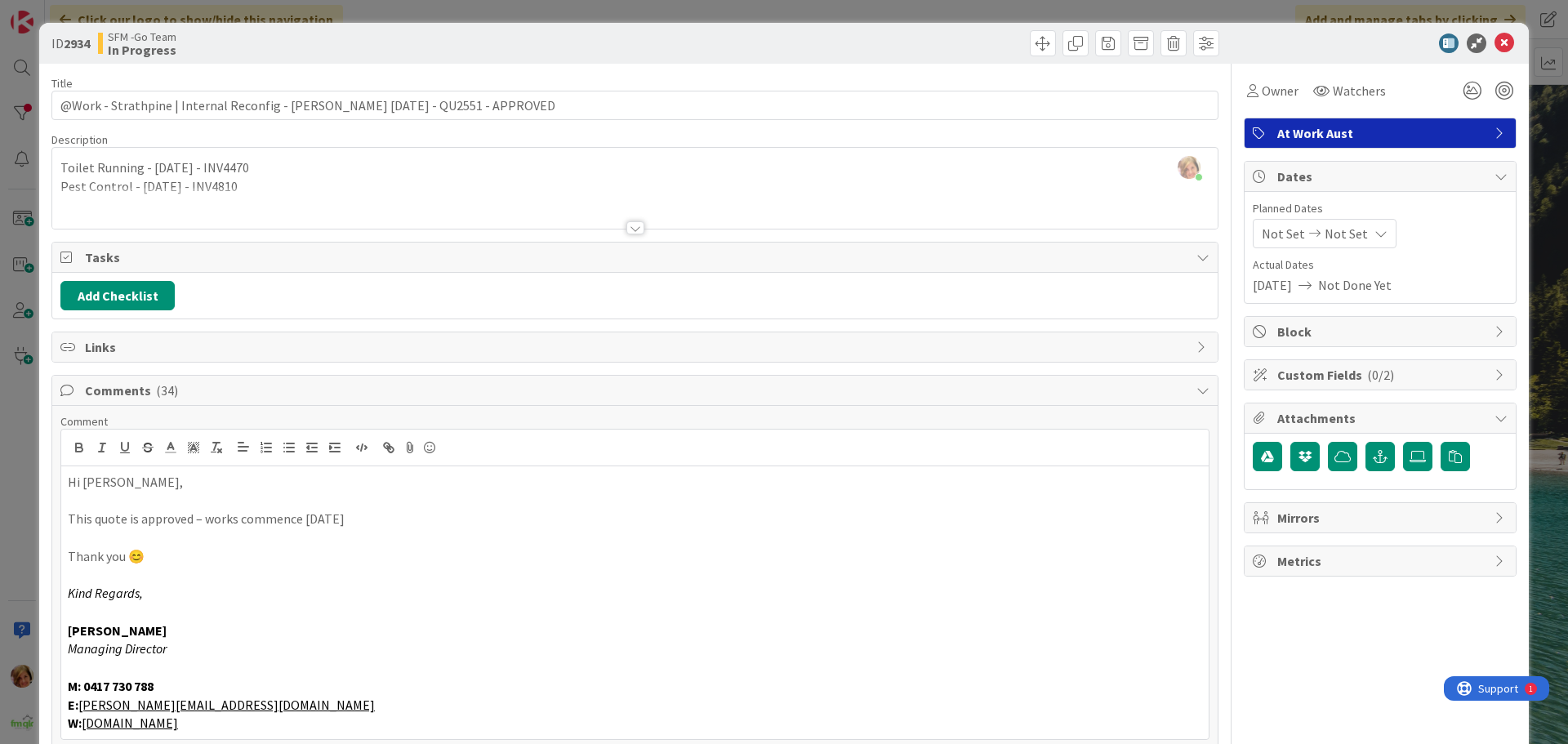
drag, startPoint x: 505, startPoint y: 124, endPoint x: 496, endPoint y: 106, distance: 20.1
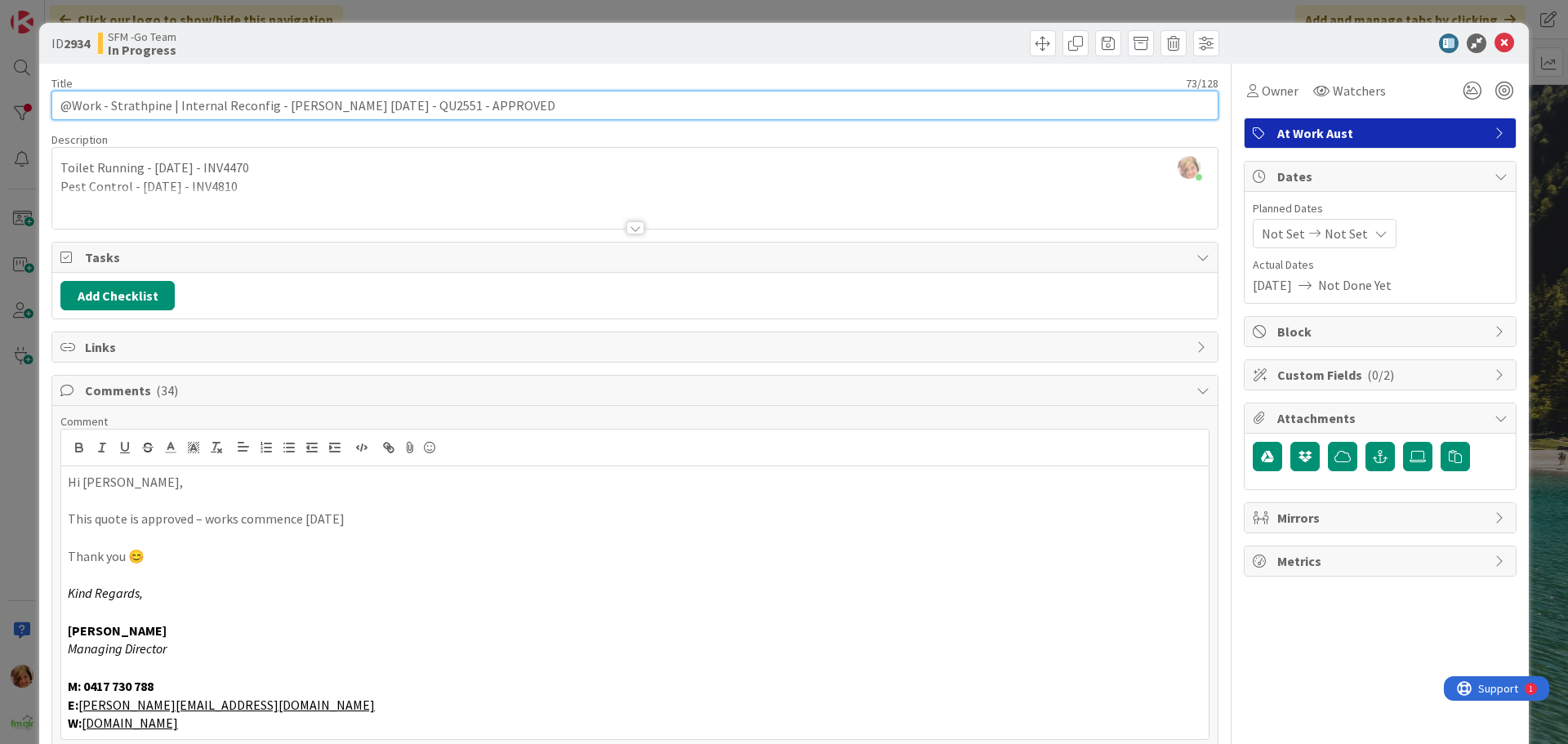
click at [496, 105] on input "@Work - Strathpine | Internal Reconfig - STEVE 4.8.25 - QU2551 - APPROVED" at bounding box center [635, 105] width 1167 height 29
type input "@Work - Strathpine | Internal Reconfig - [PERSON_NAME] [DATE] - QU2551 - APPROV…"
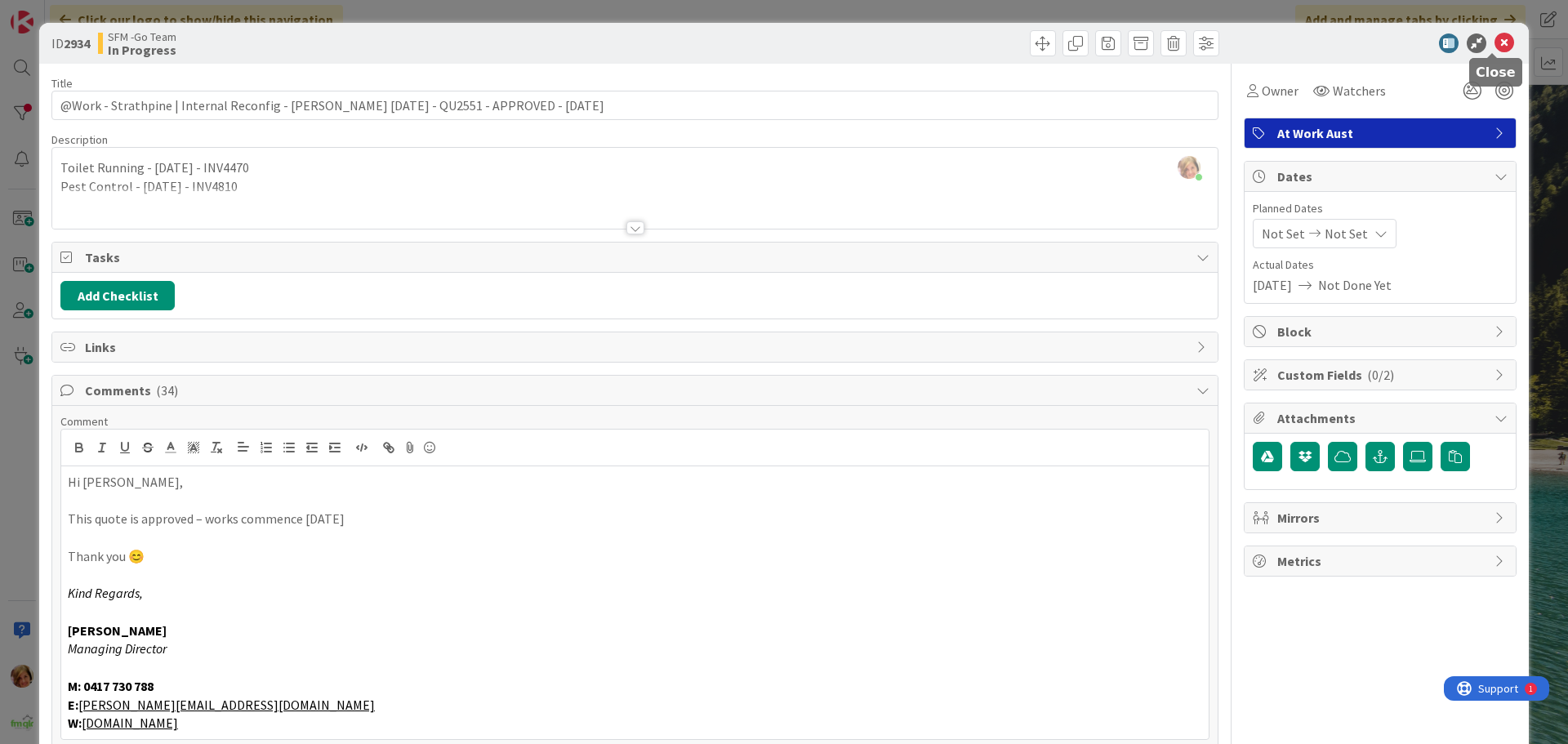
click at [1494, 39] on icon at bounding box center [1504, 43] width 20 height 20
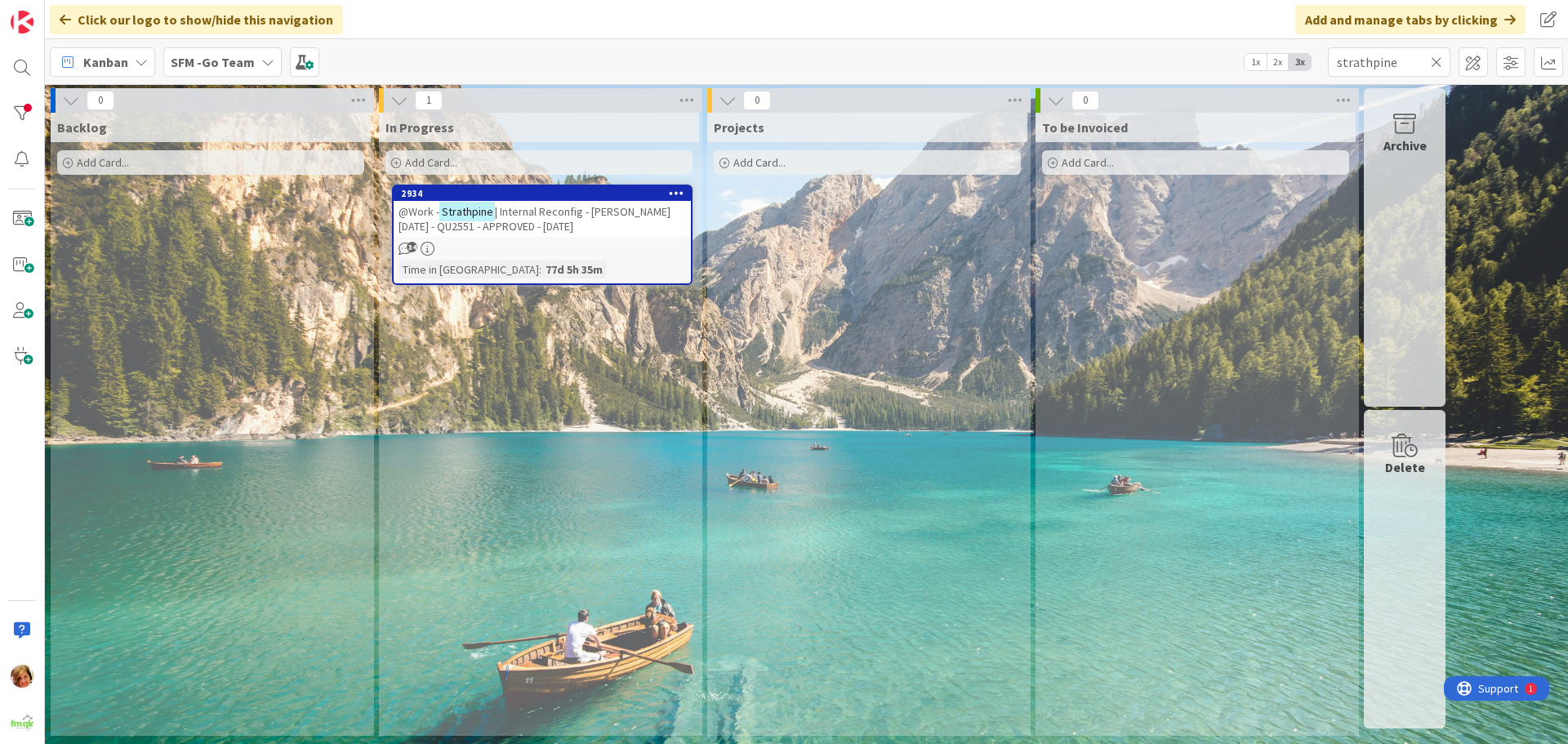
click at [1436, 62] on icon at bounding box center [1436, 62] width 11 height 15
click at [1436, 62] on input "text" at bounding box center [1390, 62] width 123 height 29
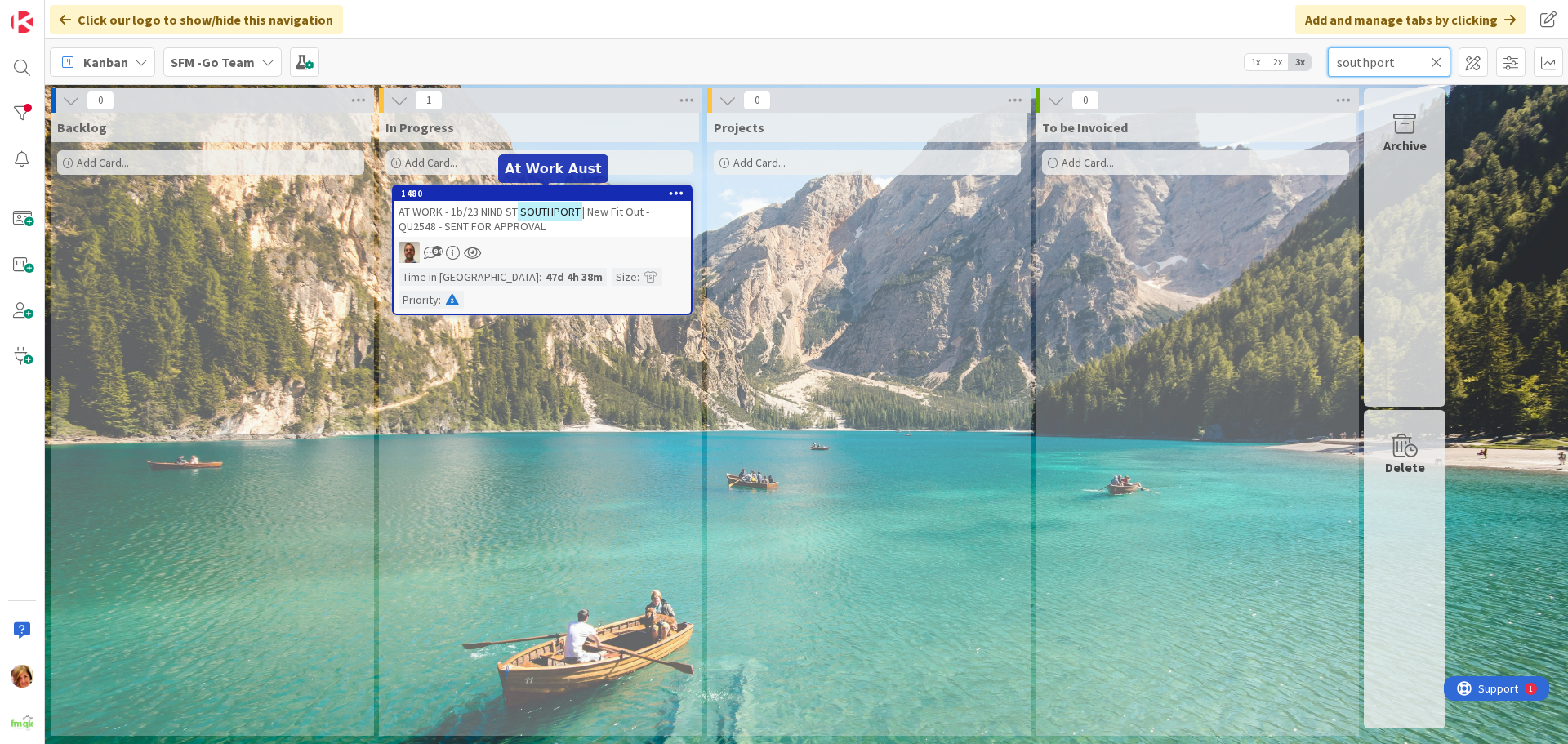
type input "southport"
click at [496, 217] on span "AT WORK - 1b/23 NIND ST" at bounding box center [459, 212] width 119 height 15
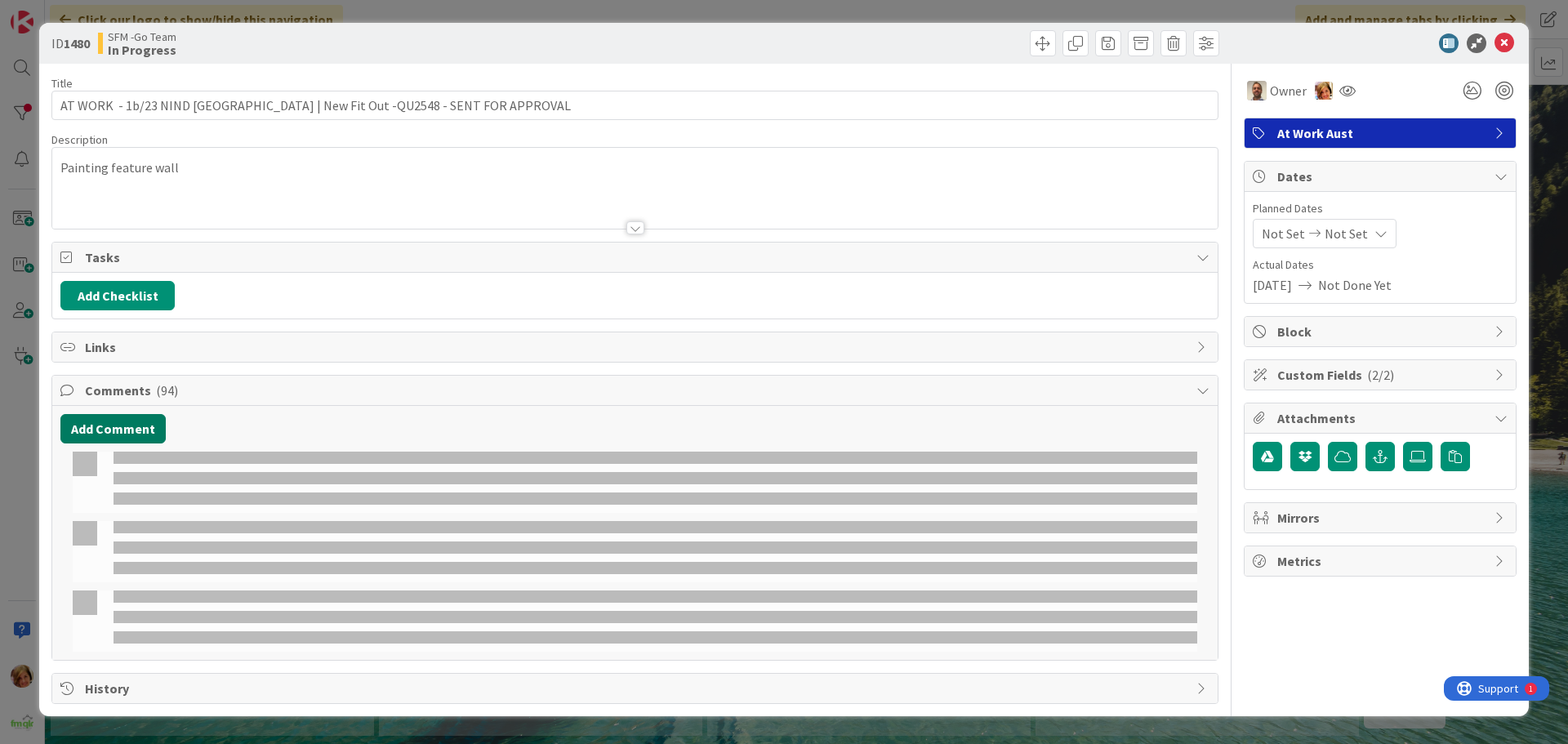
click at [115, 428] on button "Add Comment" at bounding box center [113, 429] width 105 height 29
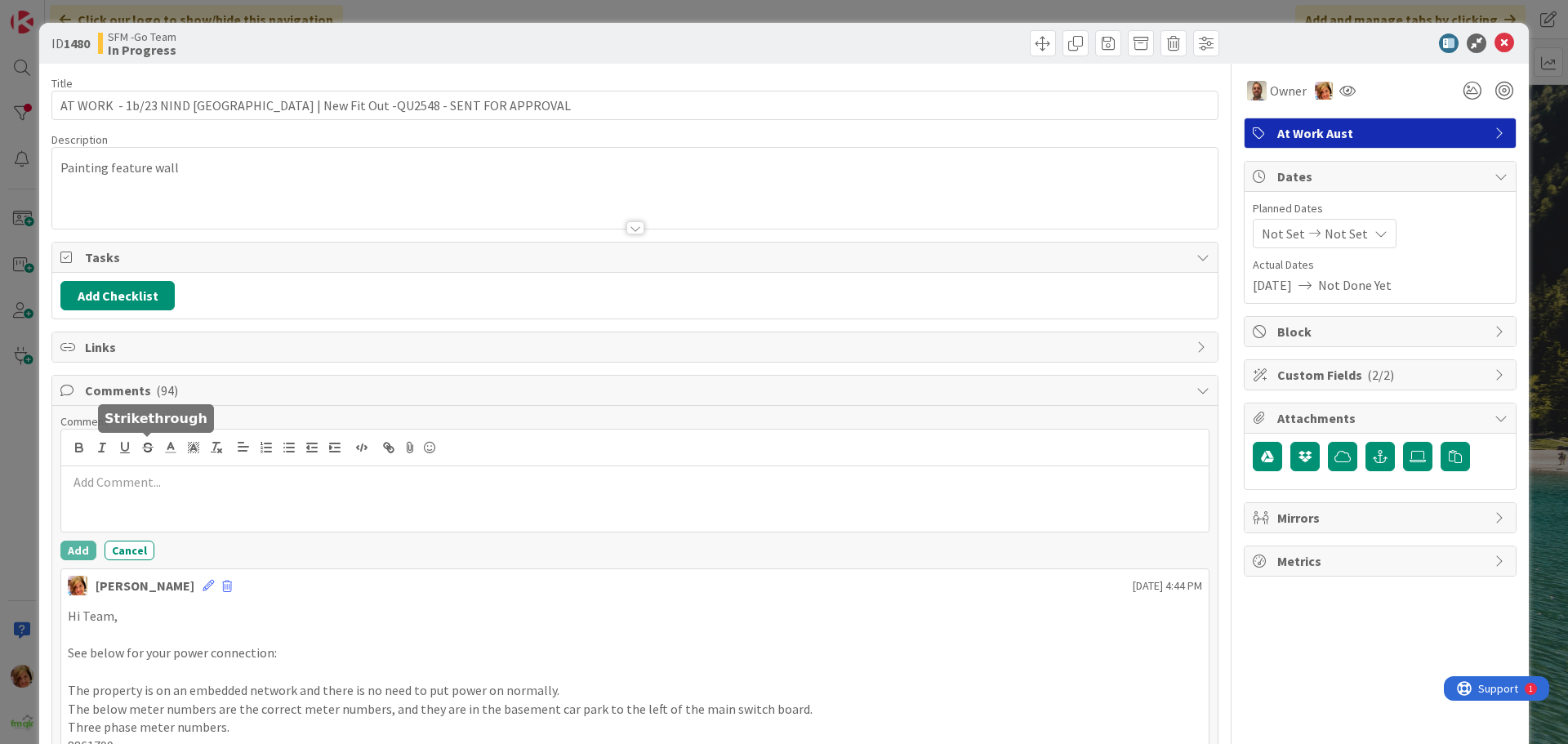
click at [148, 488] on p at bounding box center [635, 482] width 1135 height 19
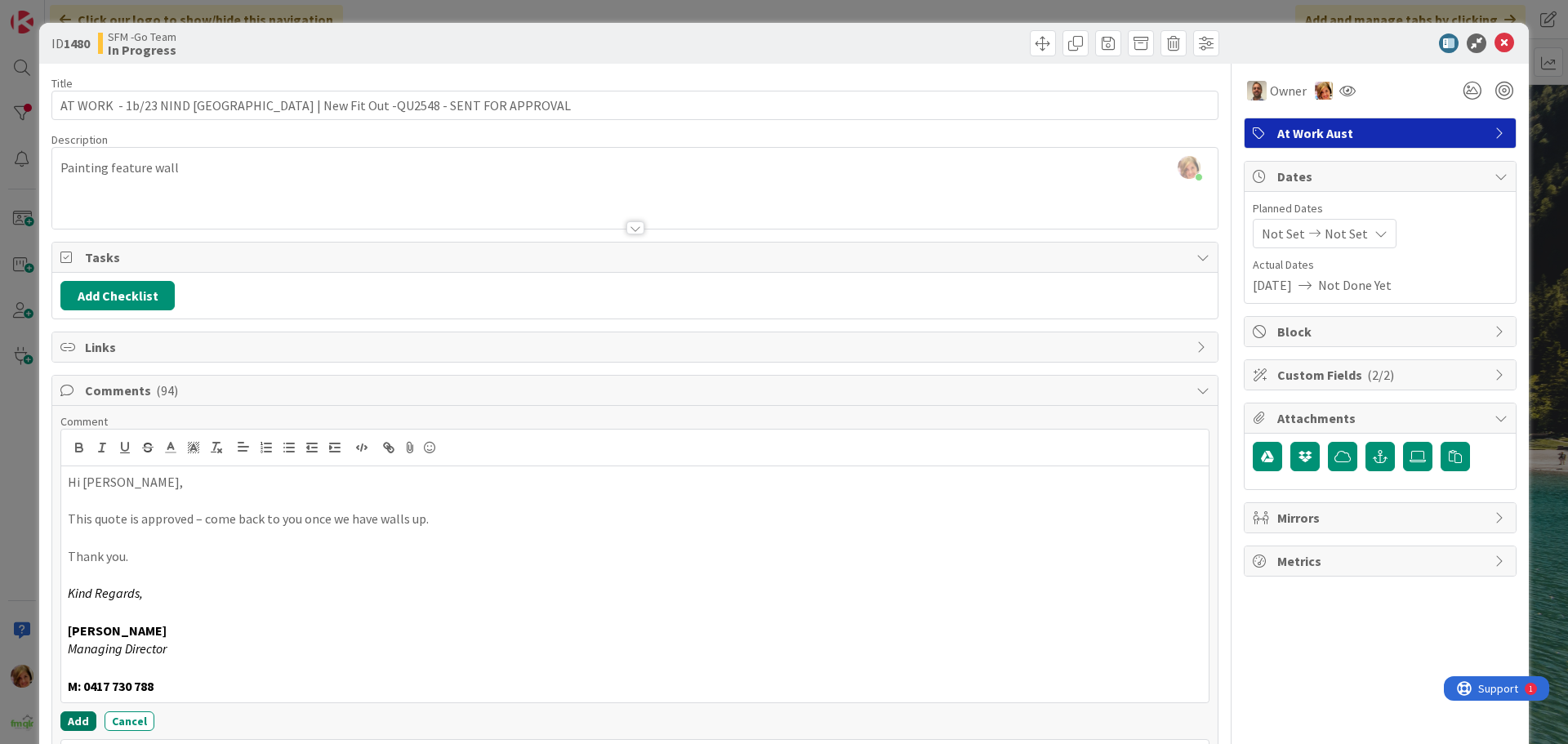
click at [77, 718] on button "Add" at bounding box center [78, 721] width 36 height 20
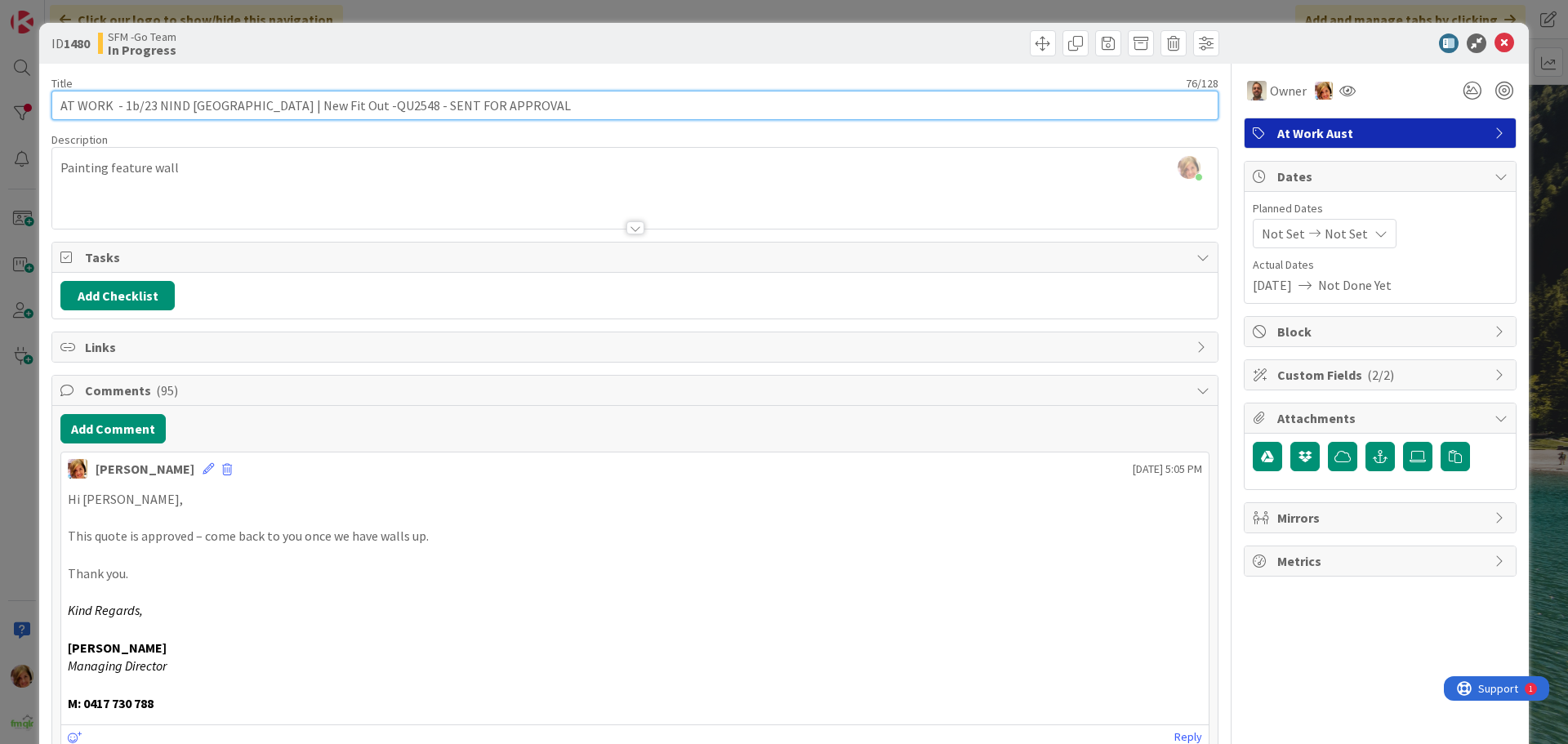
drag, startPoint x: 537, startPoint y: 111, endPoint x: 405, endPoint y: 103, distance: 132.2
click at [405, 103] on input "AT WORK - 1b/23 NIND ST SOUTHPORT | New Fit Out -QU2548 - SENT FOR APPROVAL" at bounding box center [635, 105] width 1167 height 29
type input "AT WORK - 1b/23 NIND [GEOGRAPHIC_DATA] | New Fit Out -QU2548 -APPROVED"
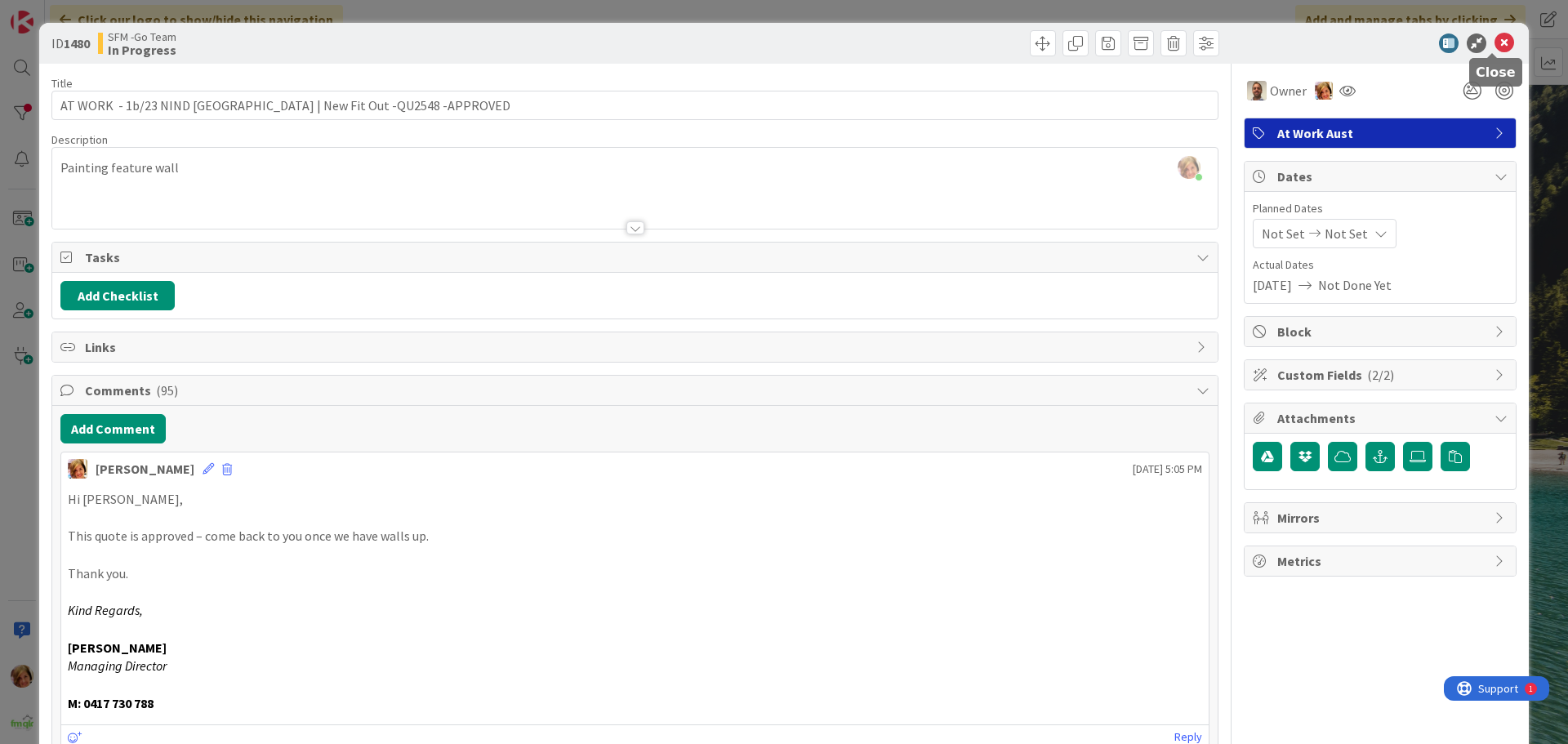
click at [1494, 40] on icon at bounding box center [1504, 43] width 20 height 20
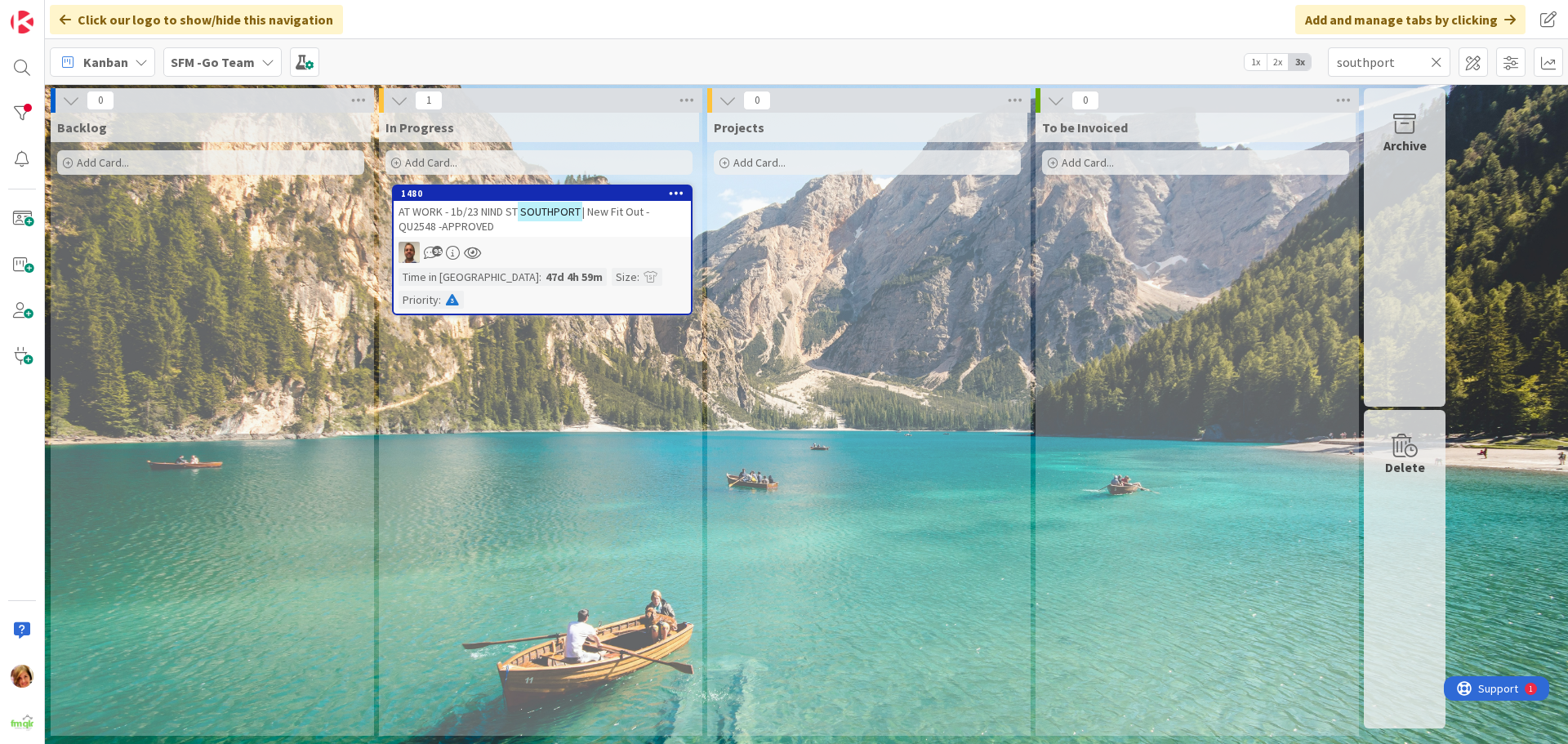
click at [1434, 57] on icon at bounding box center [1436, 62] width 11 height 15
click at [1424, 59] on input "text" at bounding box center [1390, 62] width 123 height 29
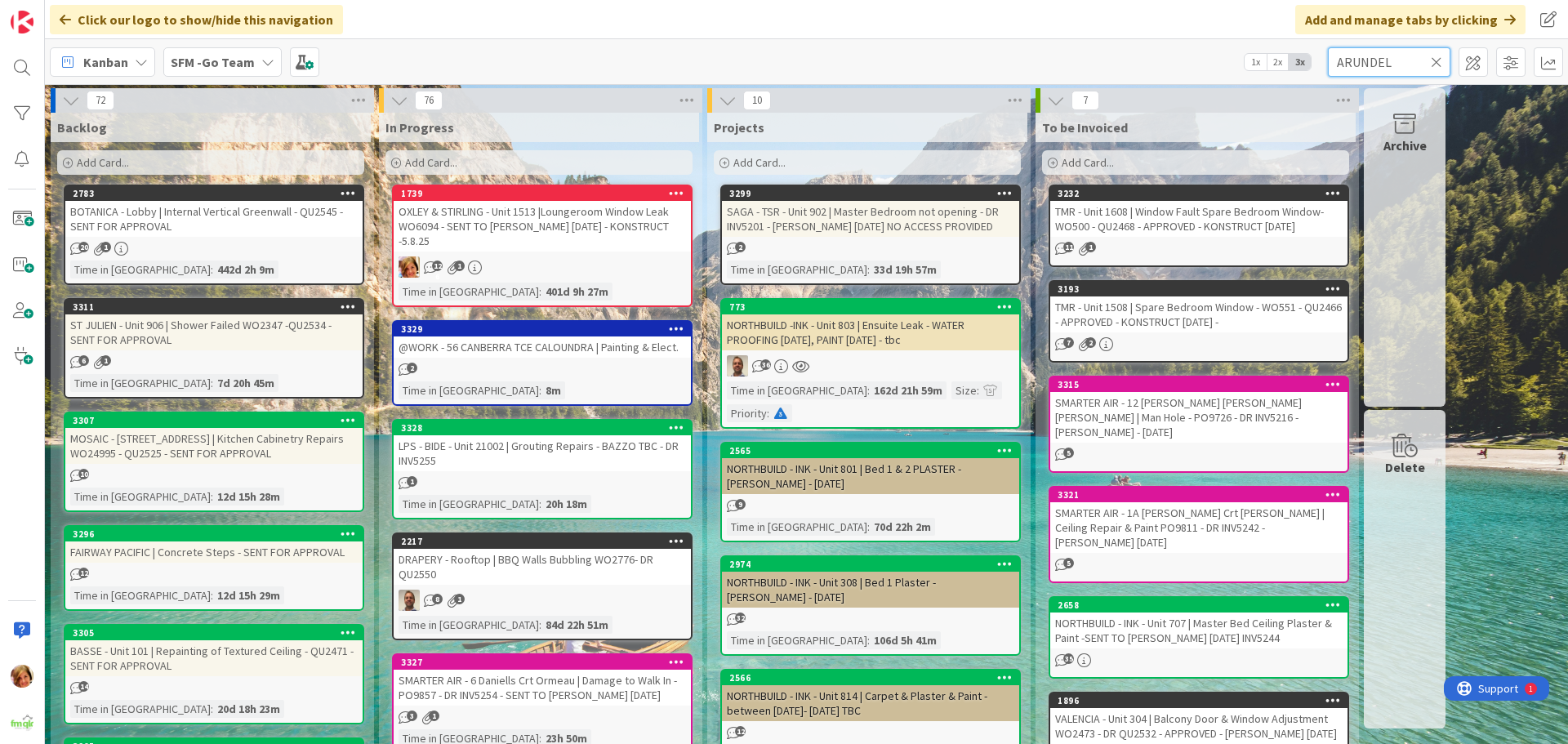
type input "ARUNDEL"
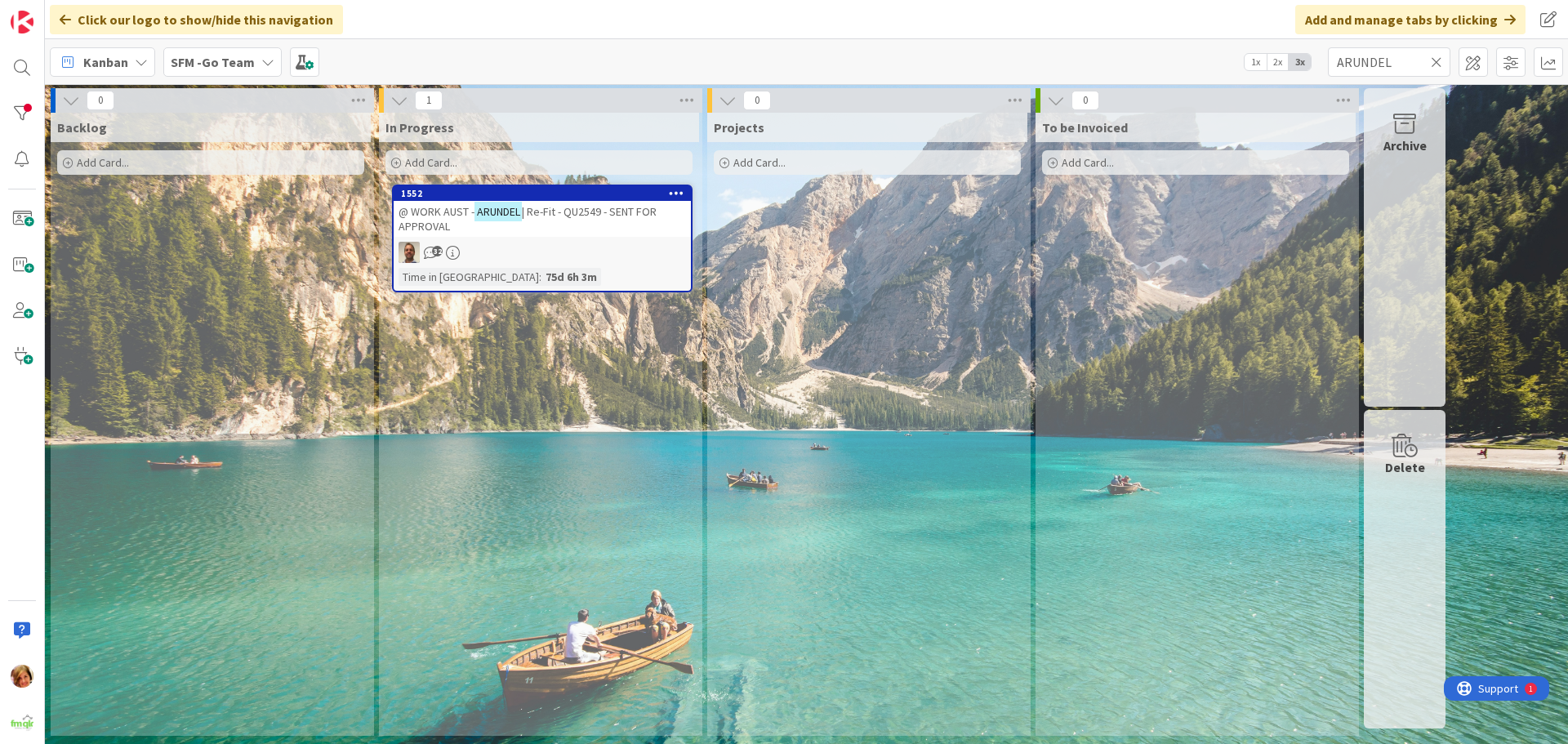
click at [573, 204] on span "| Re-Fit - QU2549 - SENT FOR APPROVAL" at bounding box center [528, 219] width 258 height 29
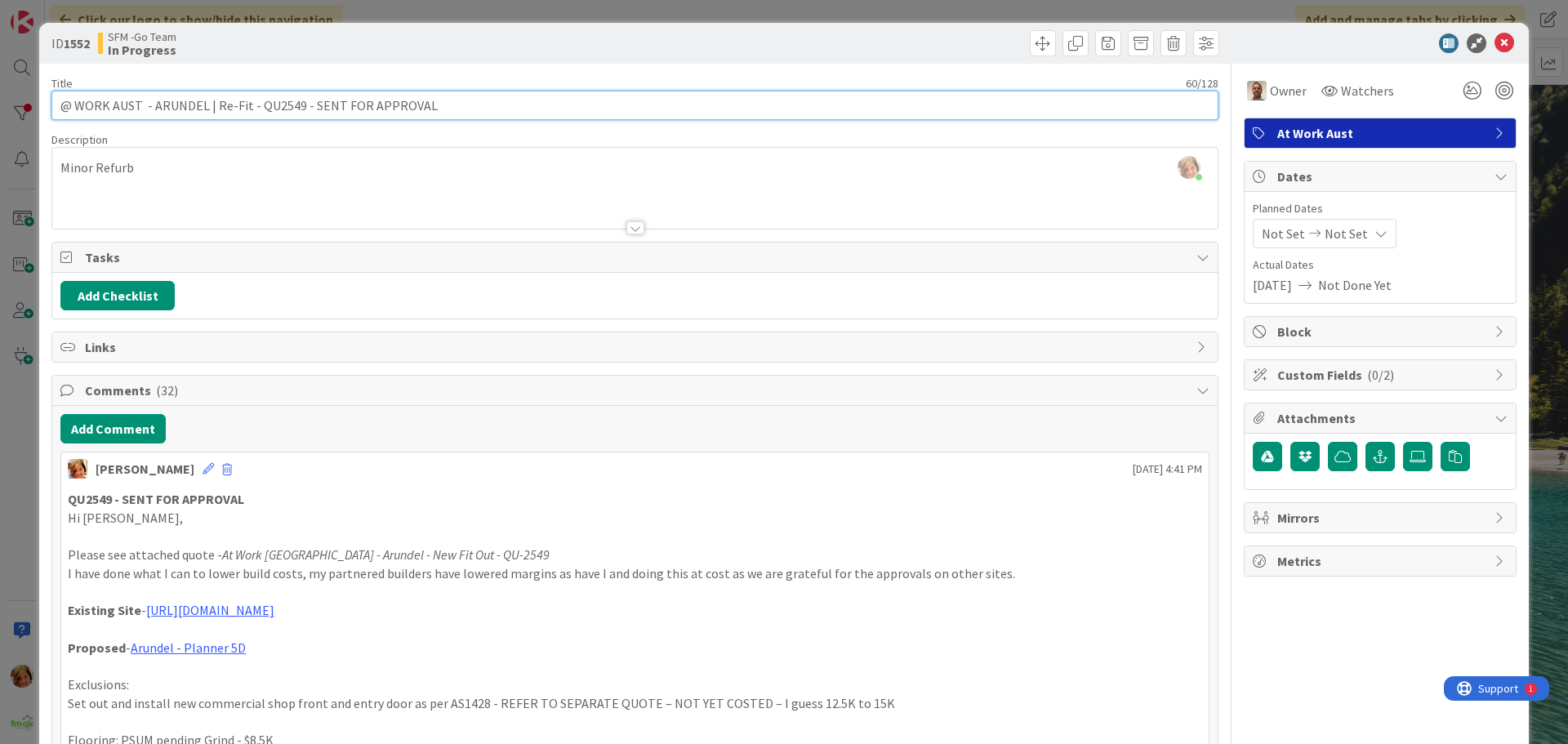
drag, startPoint x: 440, startPoint y: 110, endPoint x: 307, endPoint y: 113, distance: 133.0
click at [307, 113] on input "@ WORK AUST - ARUNDEL | Re-Fit - QU2549 - SENT FOR APPROVAL" at bounding box center [635, 105] width 1167 height 29
type input "@ WORK AUST - ARUNDEL | Re-Fit - QU2549 - APPROVED"
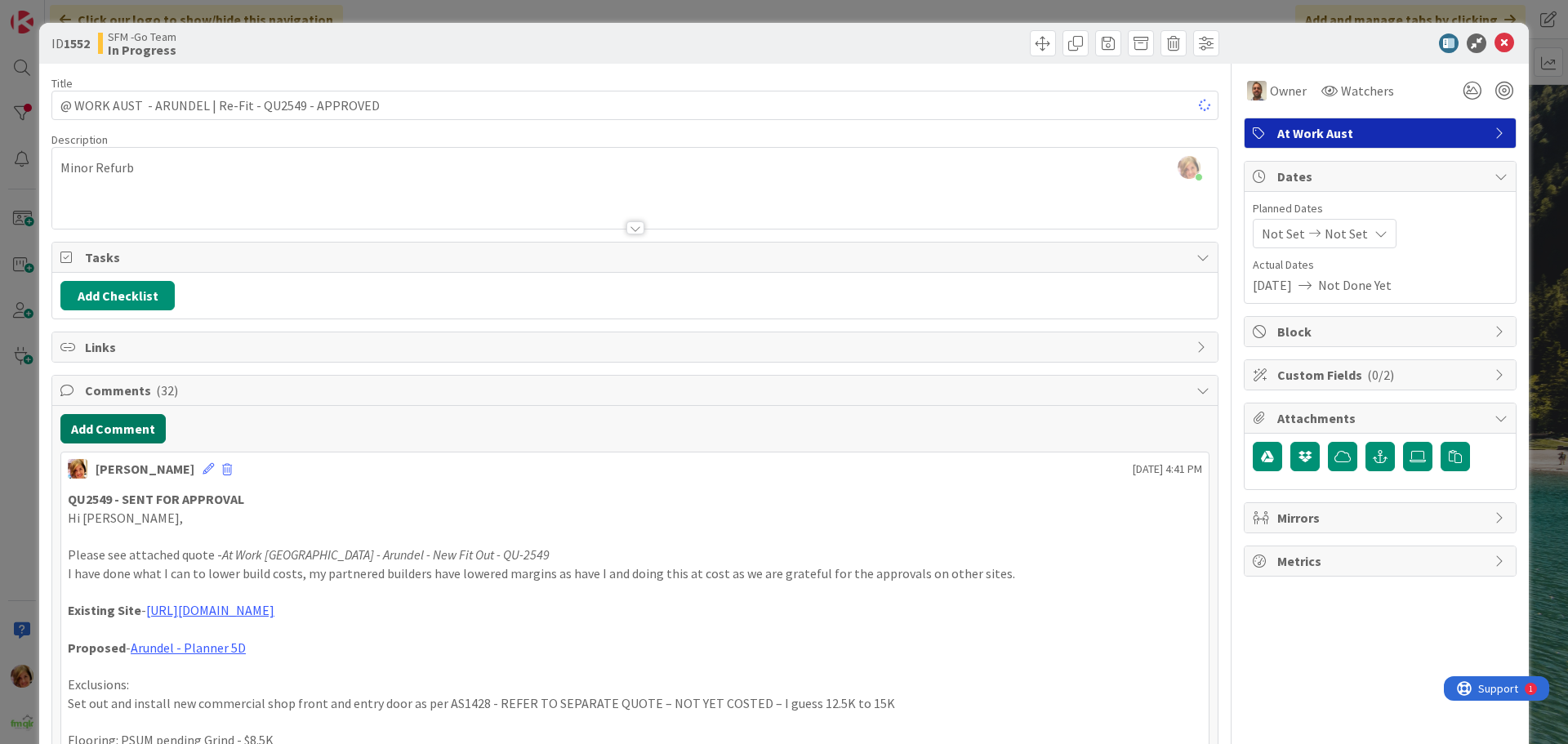
click at [126, 420] on button "Add Comment" at bounding box center [113, 429] width 105 height 29
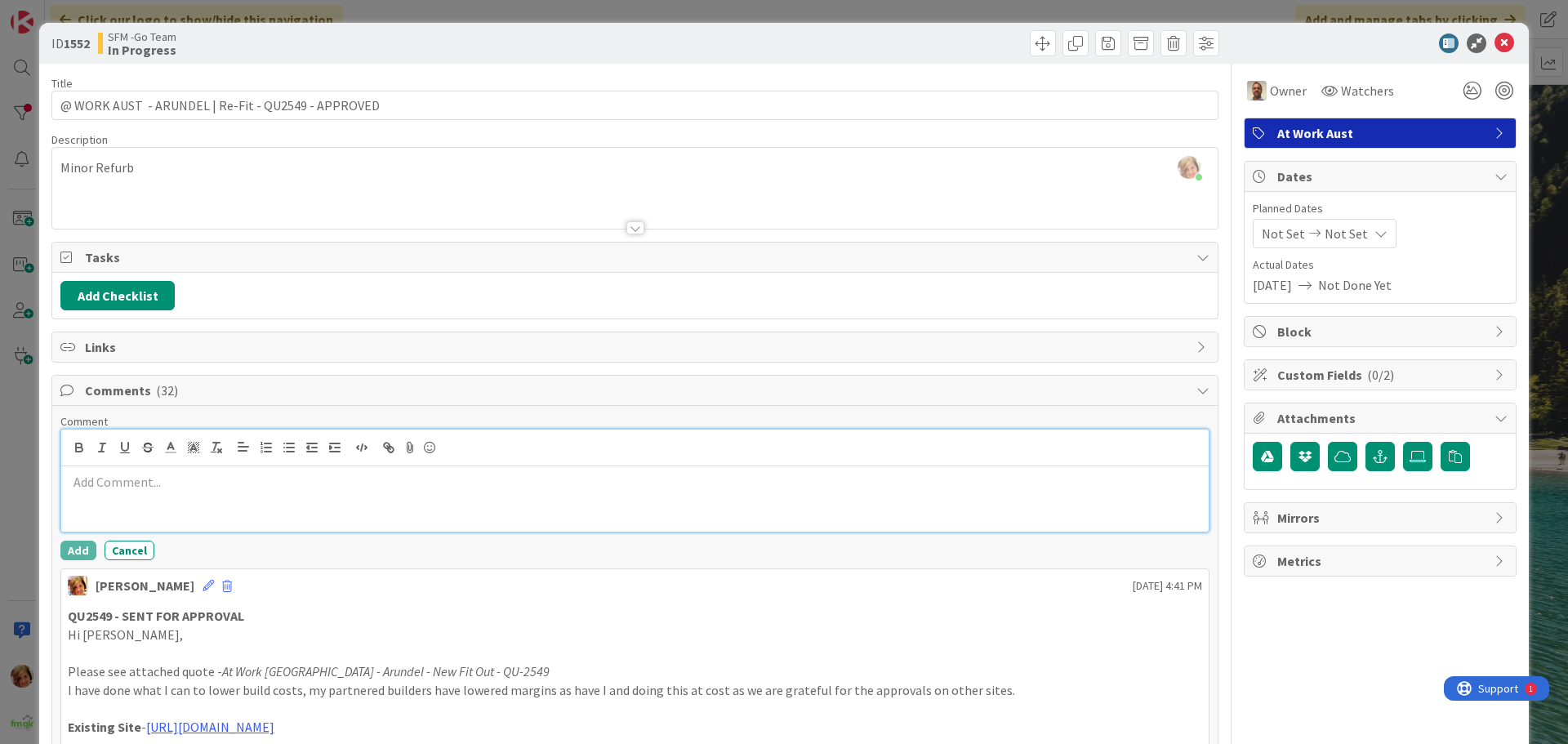
click at [196, 486] on p at bounding box center [635, 482] width 1135 height 19
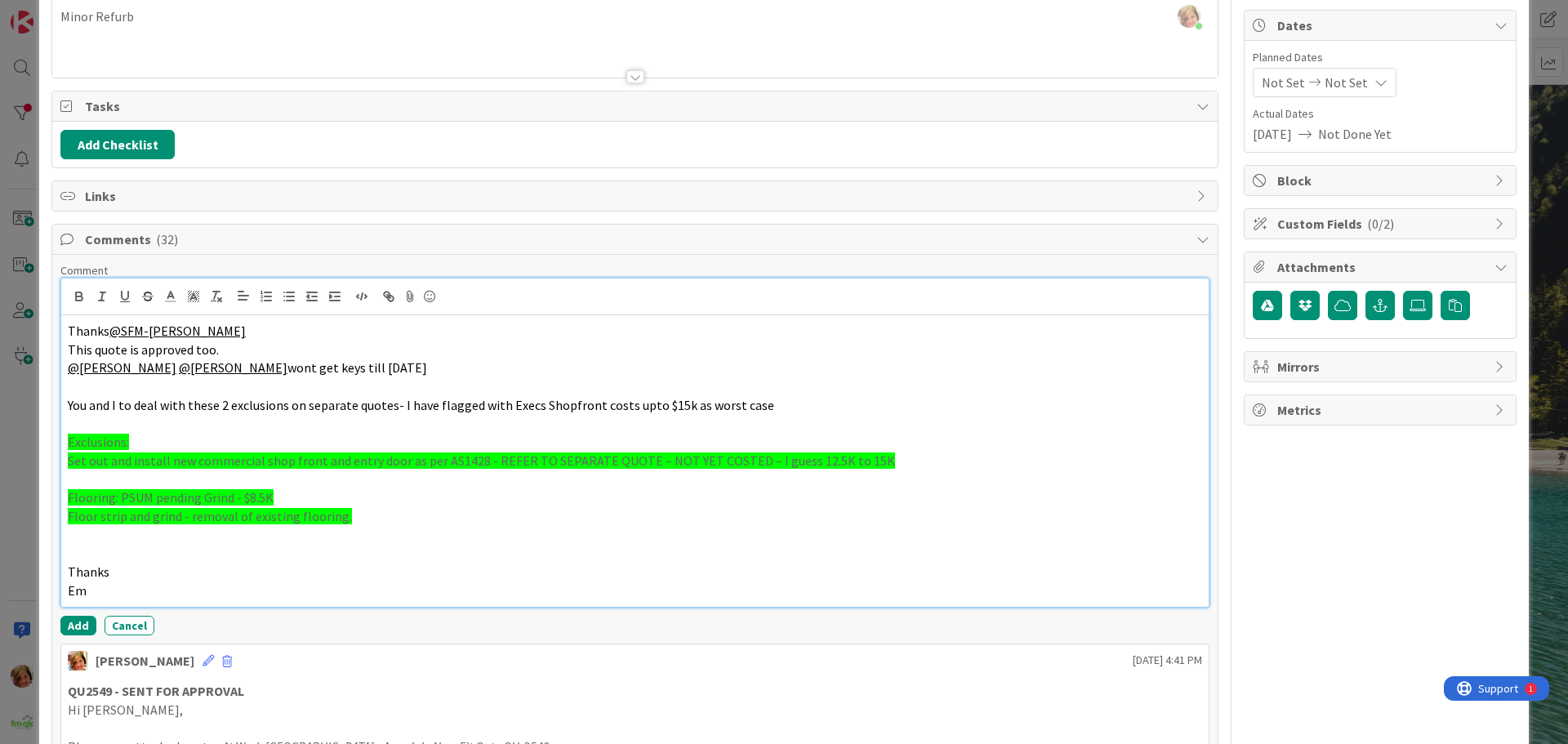
scroll to position [333, 0]
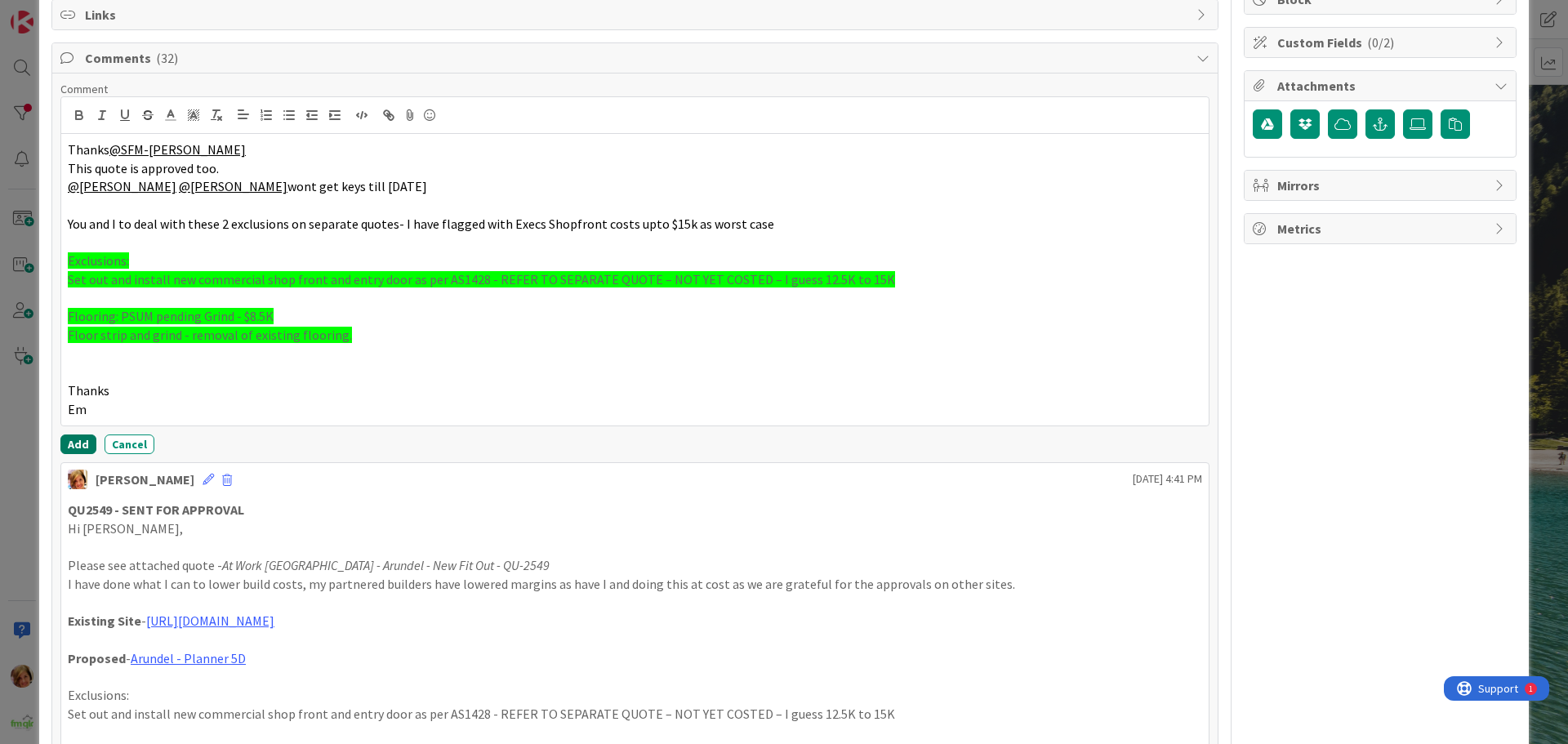
click at [76, 443] on button "Add" at bounding box center [78, 445] width 36 height 20
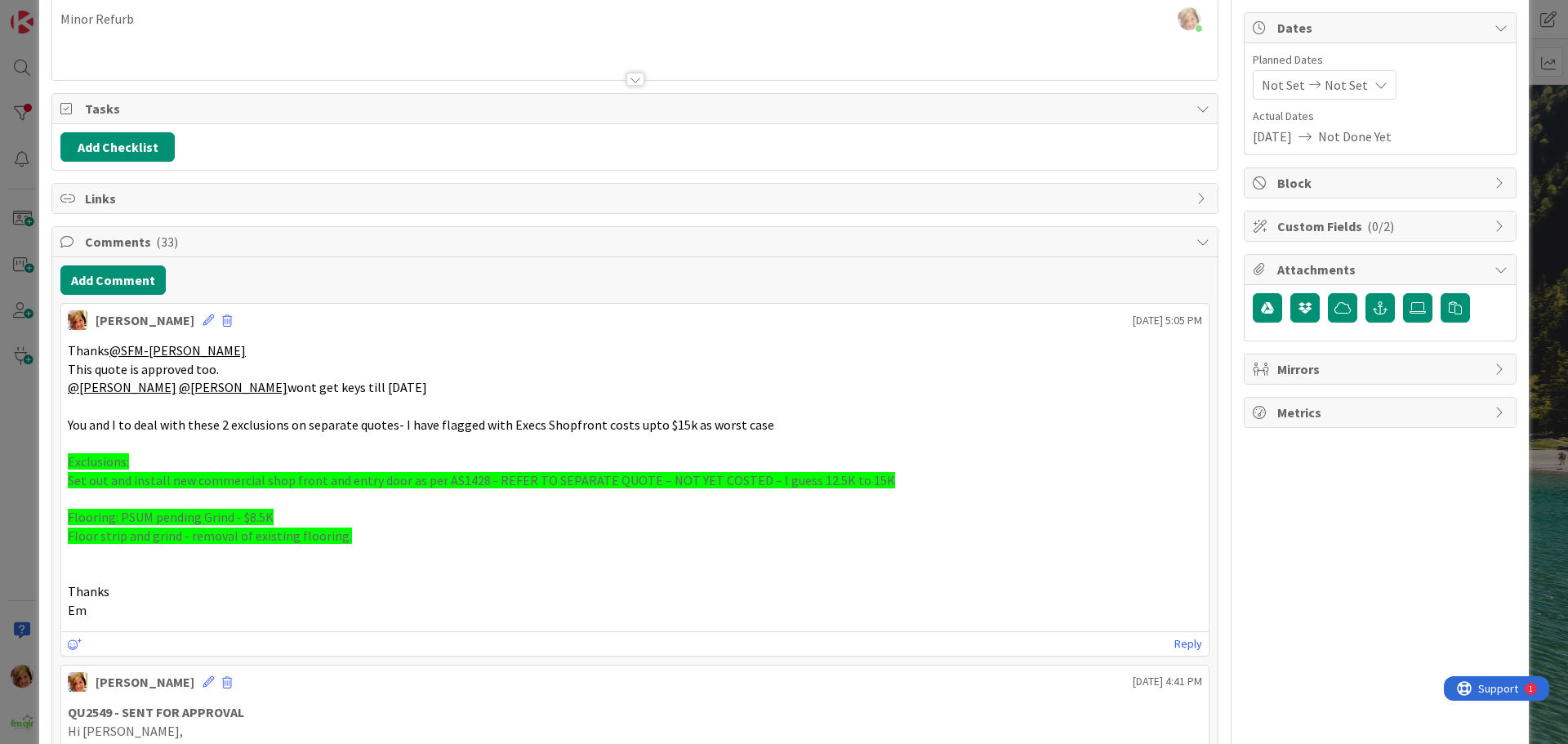
scroll to position [0, 0]
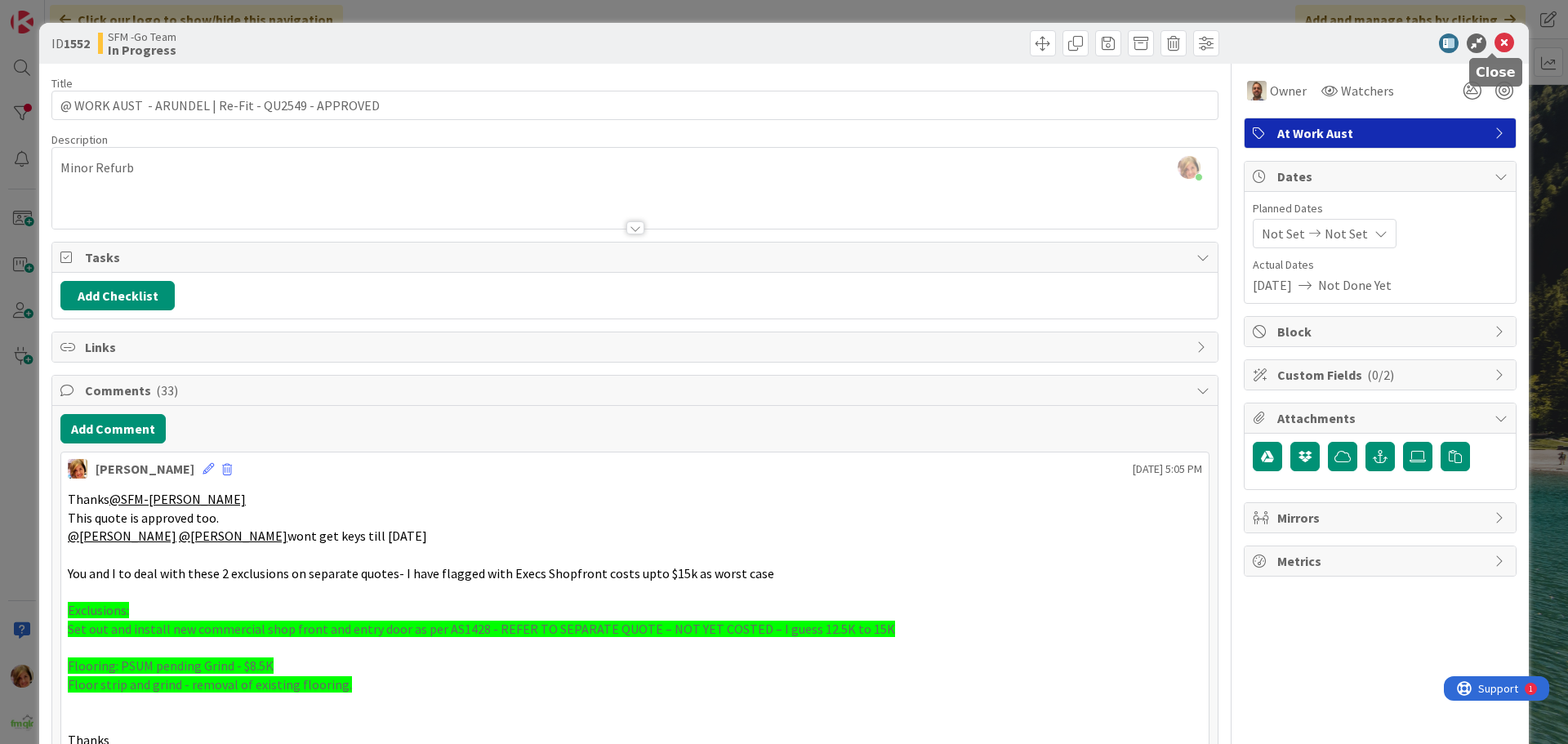
click at [1494, 41] on icon at bounding box center [1504, 43] width 20 height 20
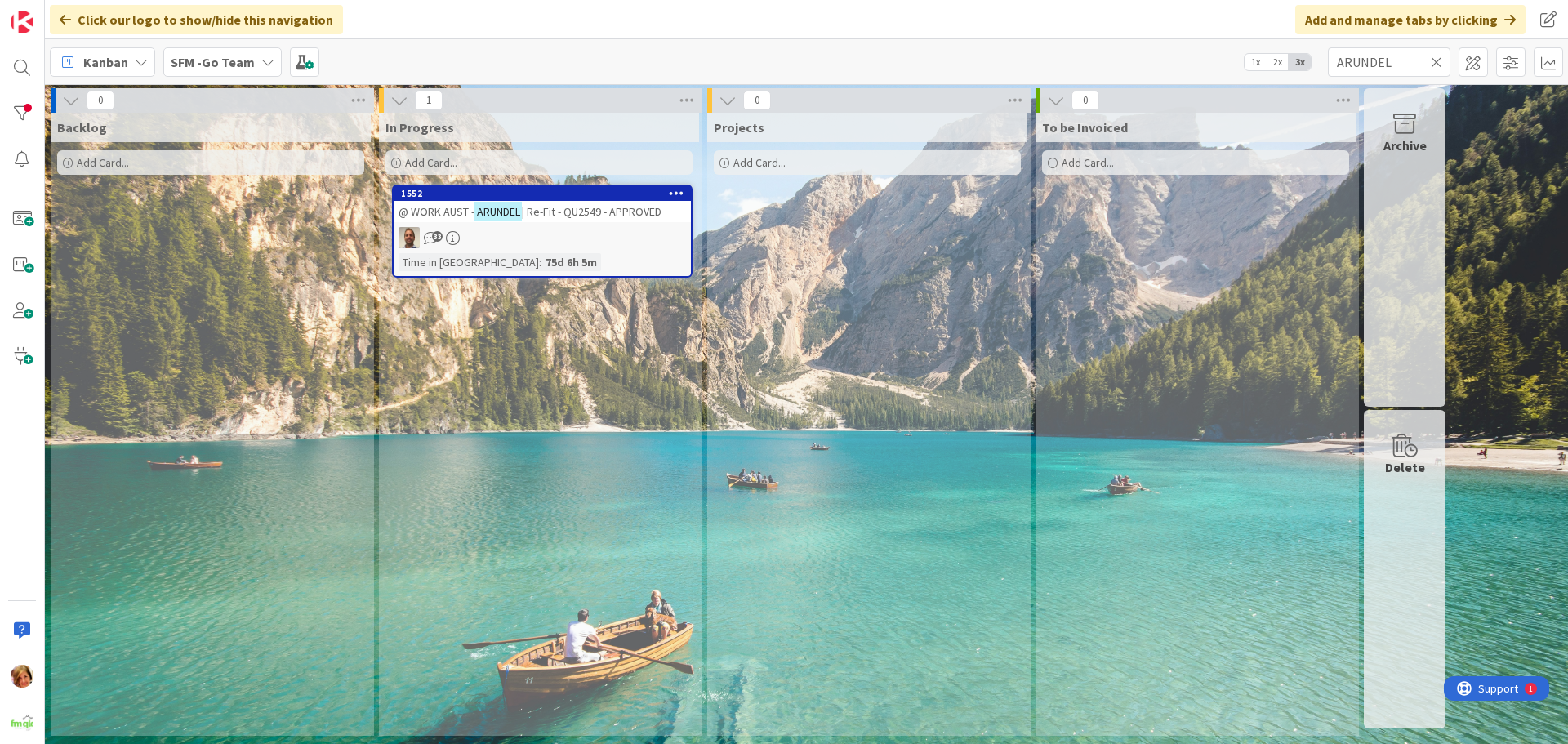
click at [565, 223] on link "1552 @ WORK AUST - ARUNDEL | Re-Fit - QU2549 - APPROVED 33 Time in Column : 75d…" at bounding box center [543, 231] width 301 height 93
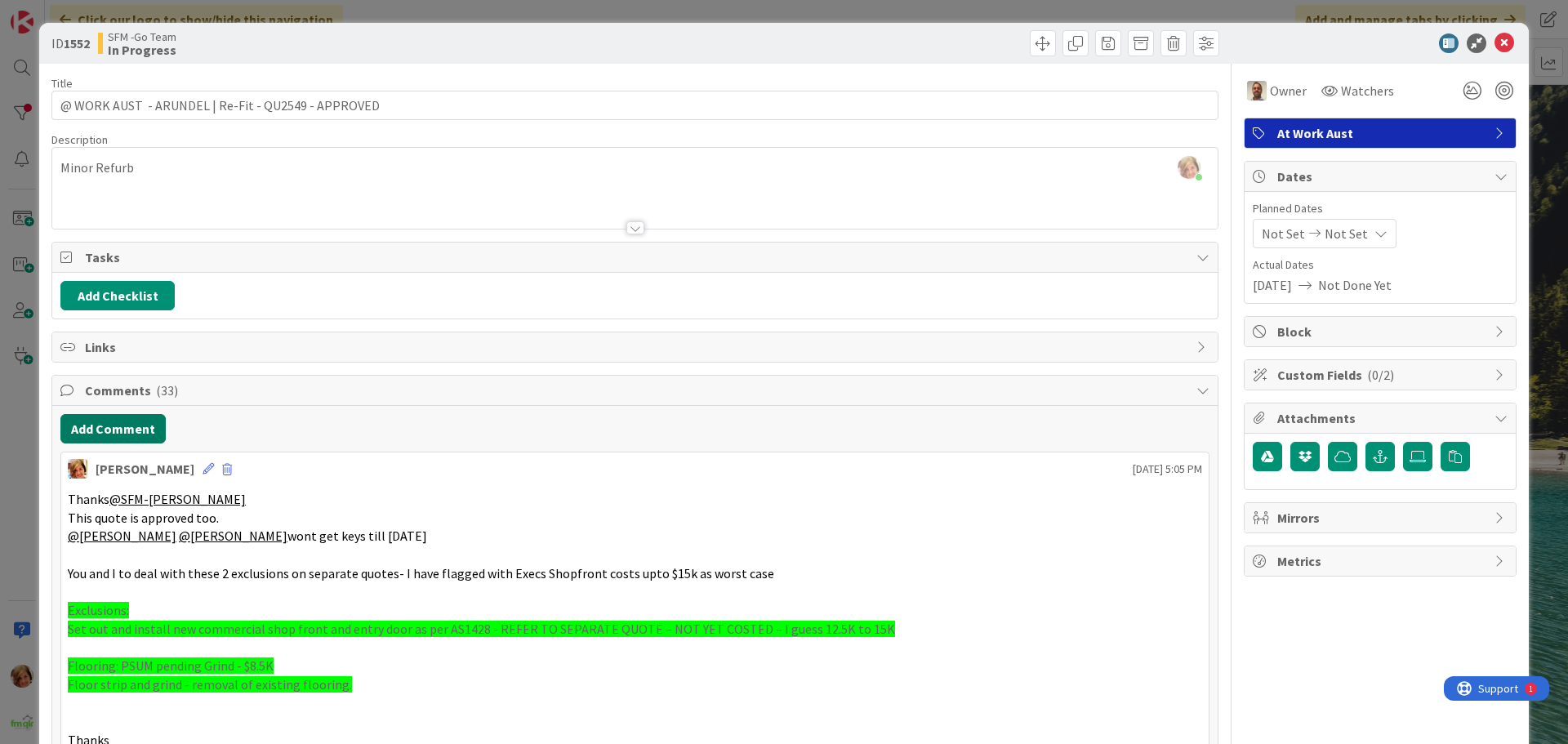
click at [118, 434] on button "Add Comment" at bounding box center [113, 429] width 105 height 29
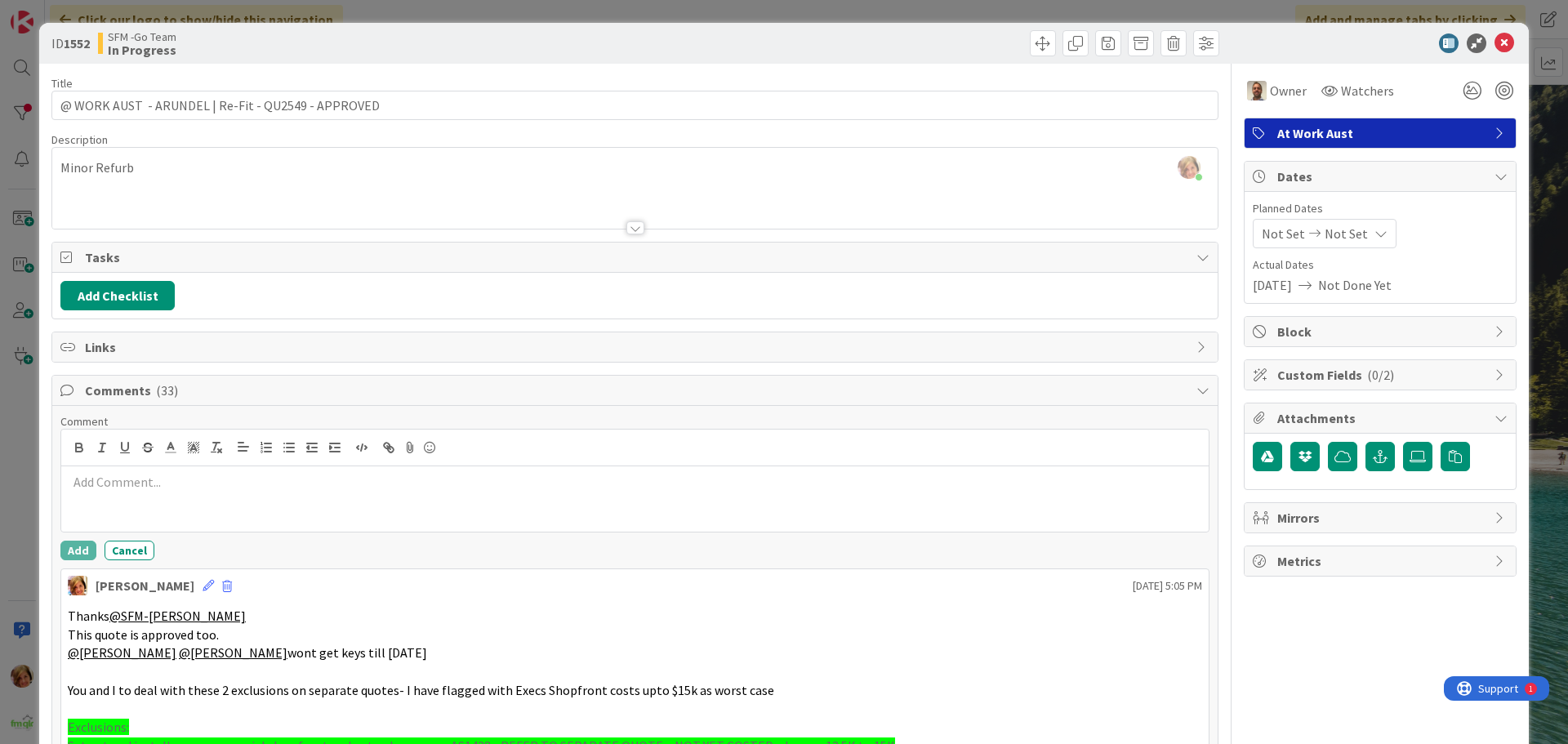
click at [161, 473] on p at bounding box center [635, 482] width 1135 height 19
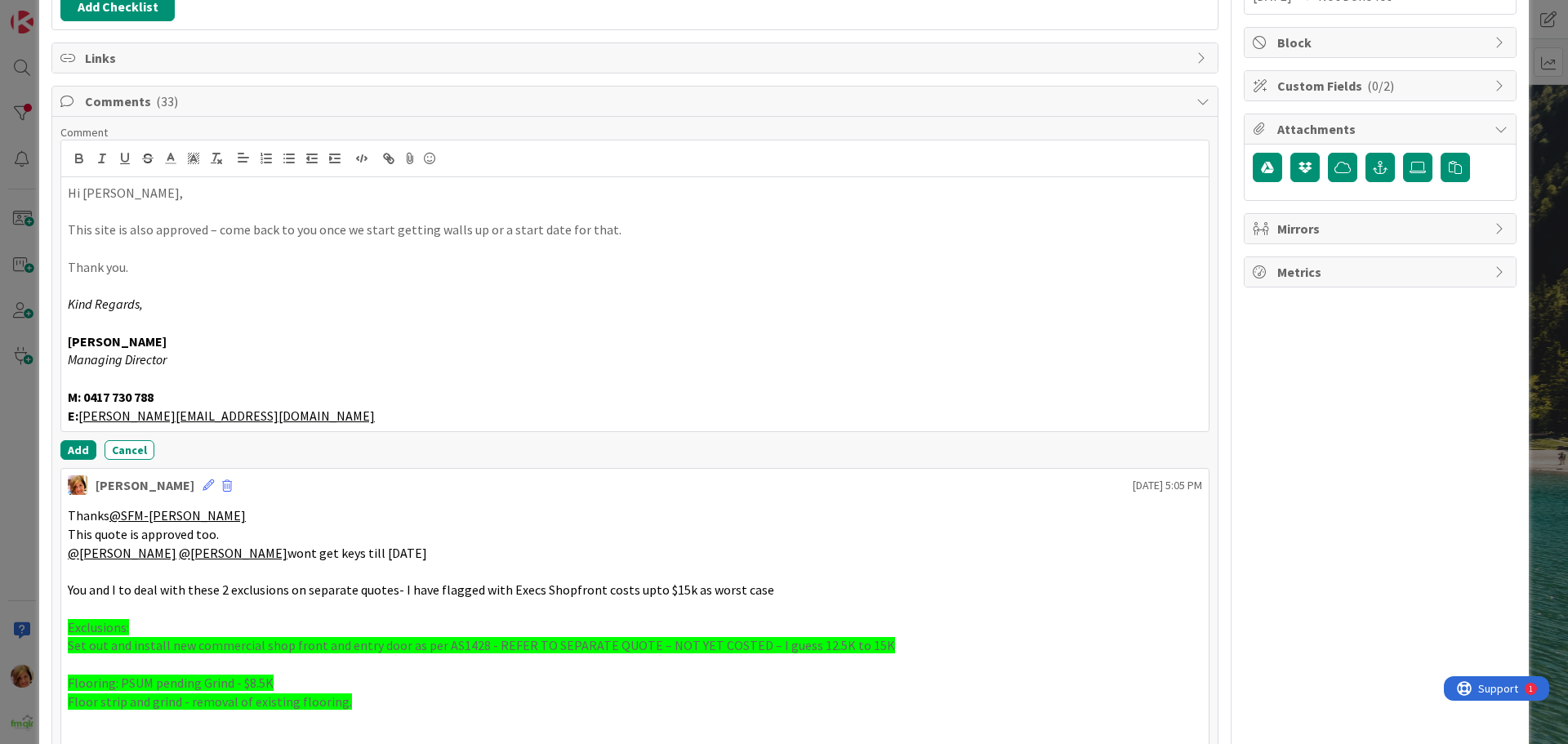
scroll to position [327, 0]
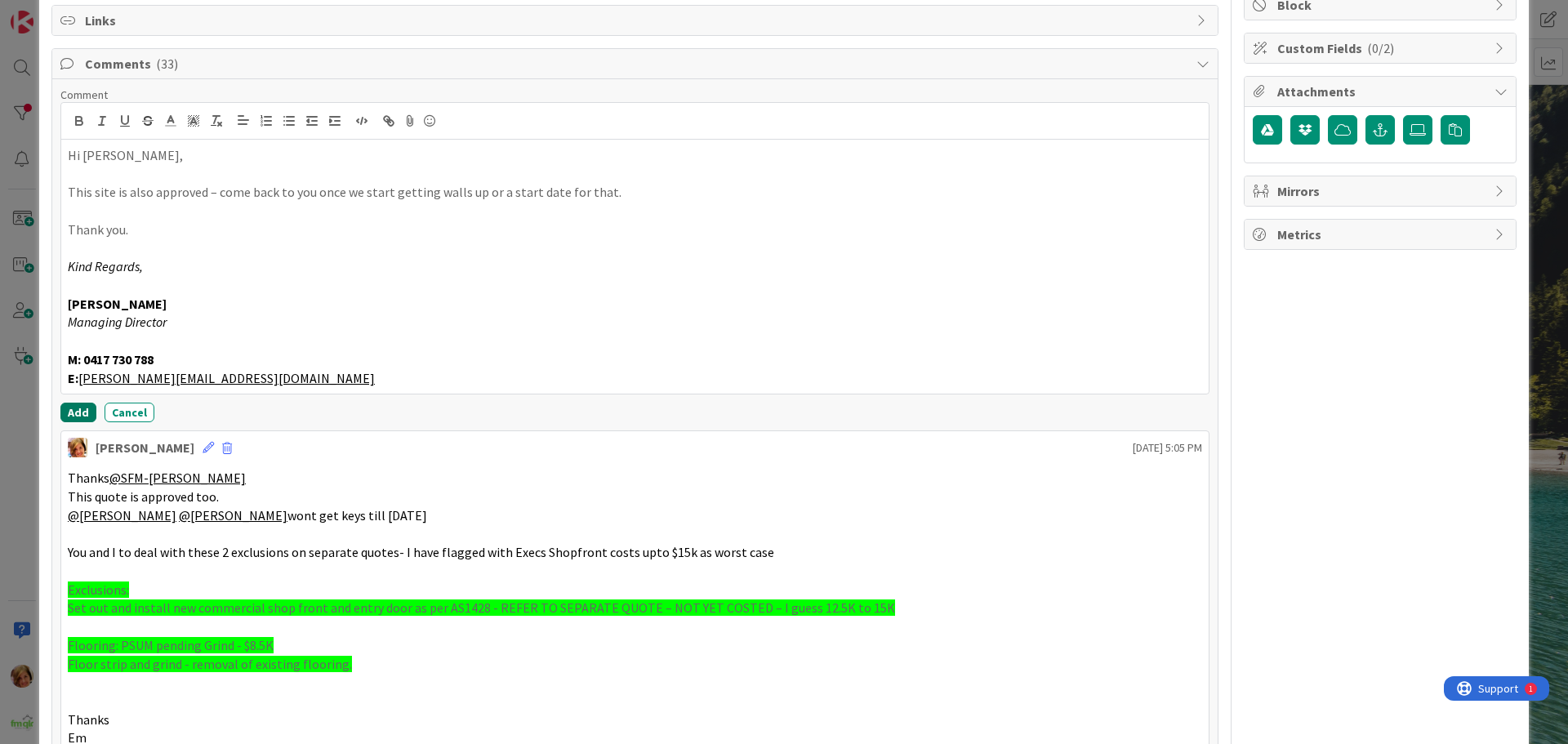
click at [73, 411] on button "Add" at bounding box center [78, 413] width 36 height 20
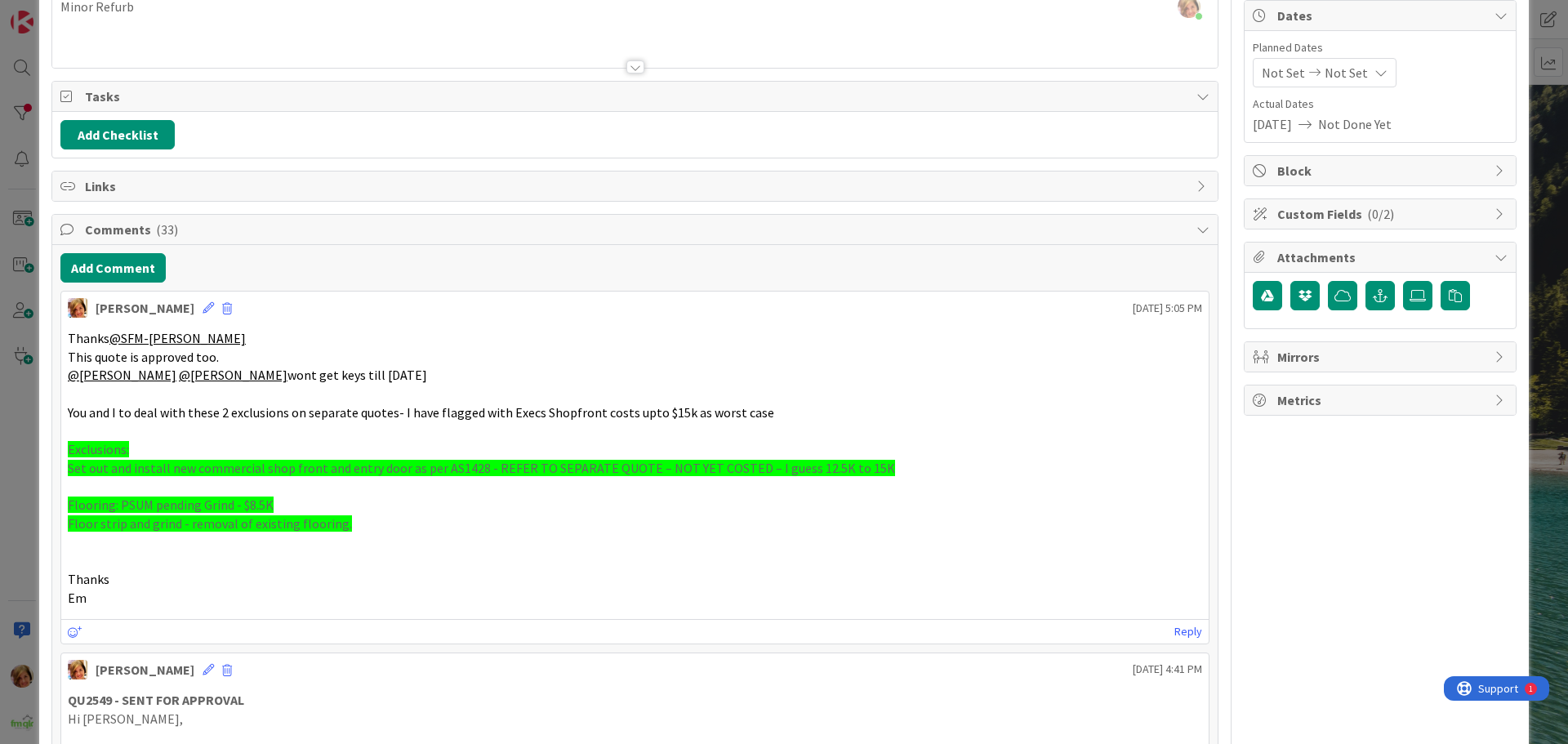
scroll to position [0, 0]
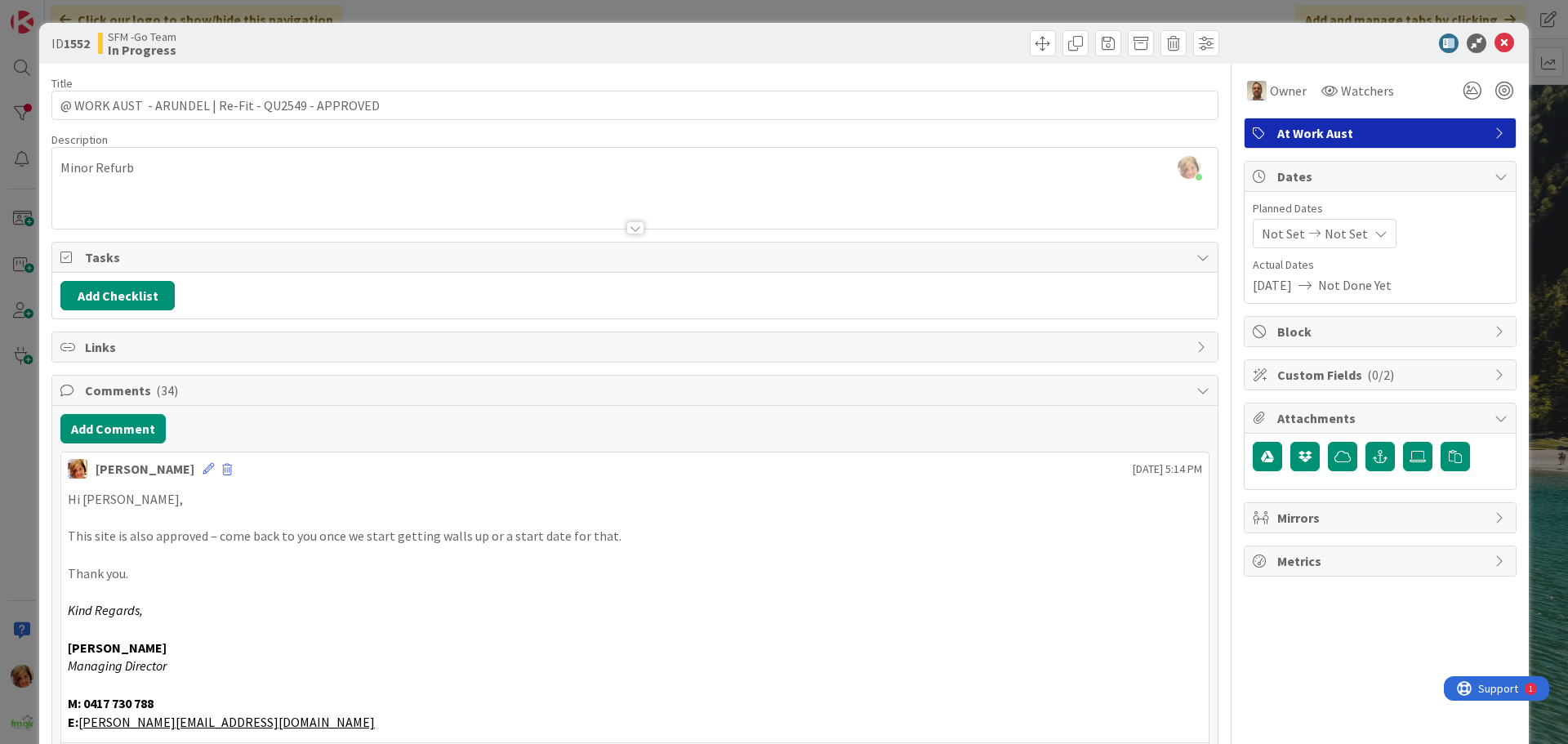
click at [825, 43] on div at bounding box center [929, 43] width 580 height 26
drag, startPoint x: 1489, startPoint y: 43, endPoint x: 232, endPoint y: 34, distance: 1257.0
click at [1494, 43] on icon at bounding box center [1504, 43] width 20 height 20
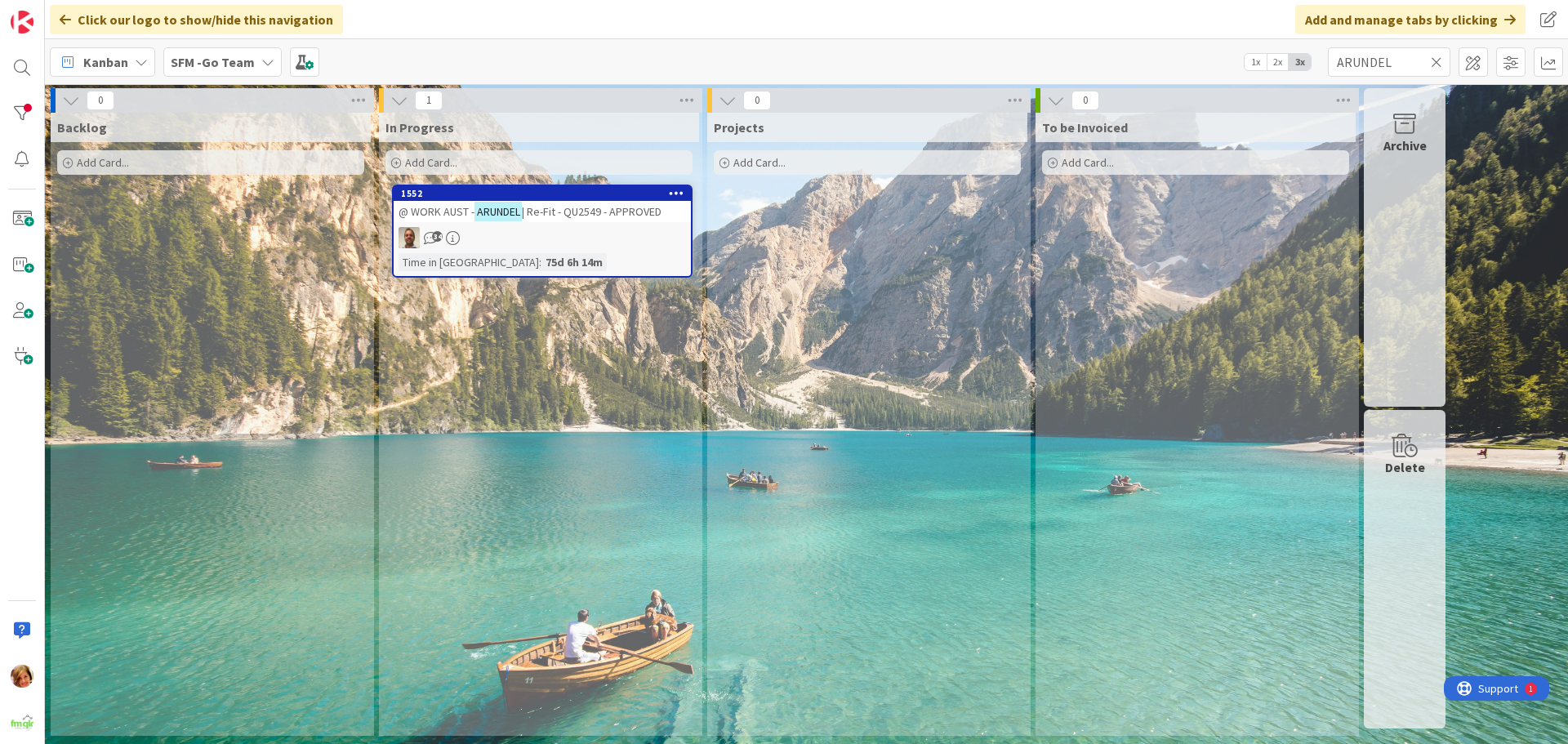
click at [573, 208] on span "| Re-Fit - QU2549 - APPROVED" at bounding box center [591, 212] width 140 height 15
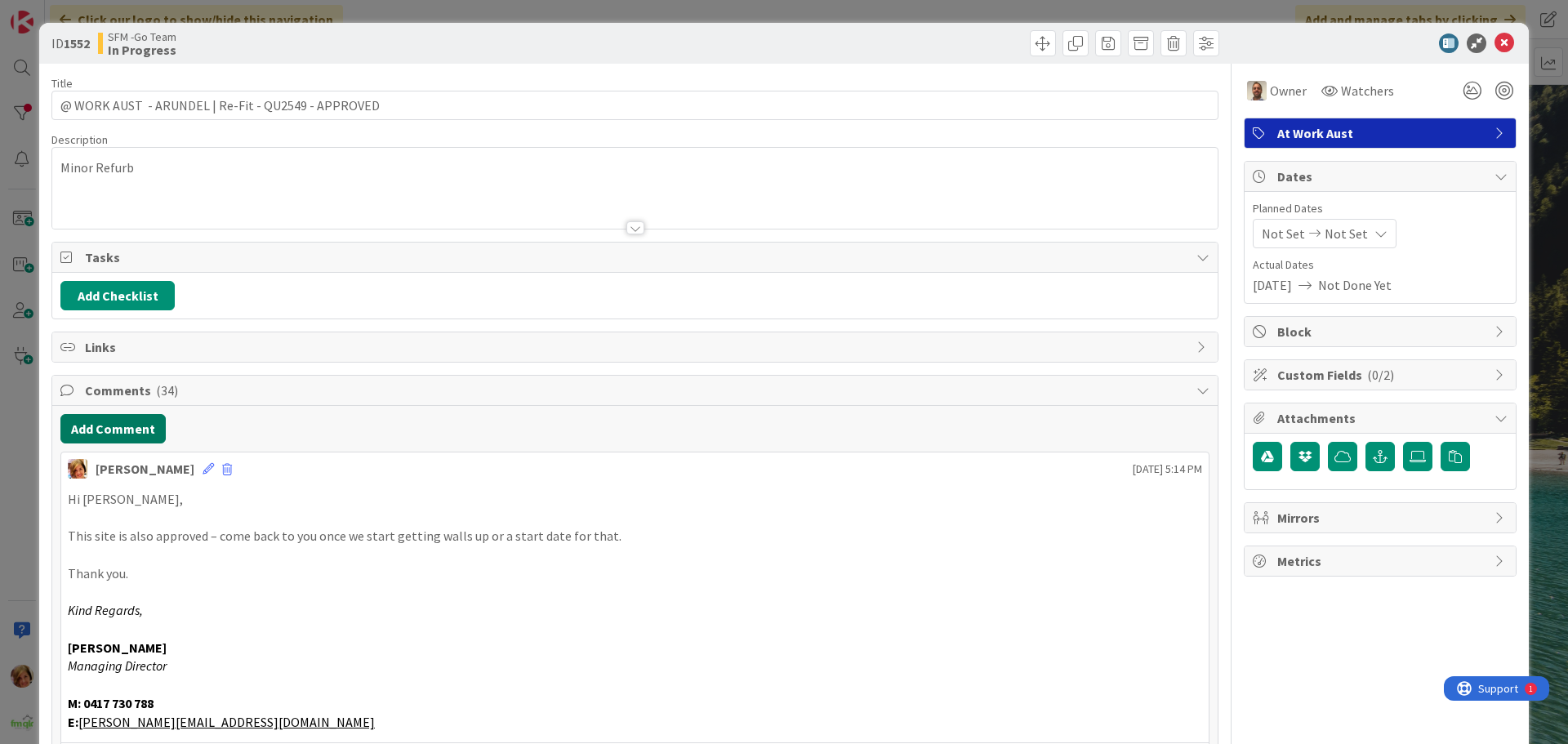
click at [119, 427] on button "Add Comment" at bounding box center [113, 429] width 105 height 29
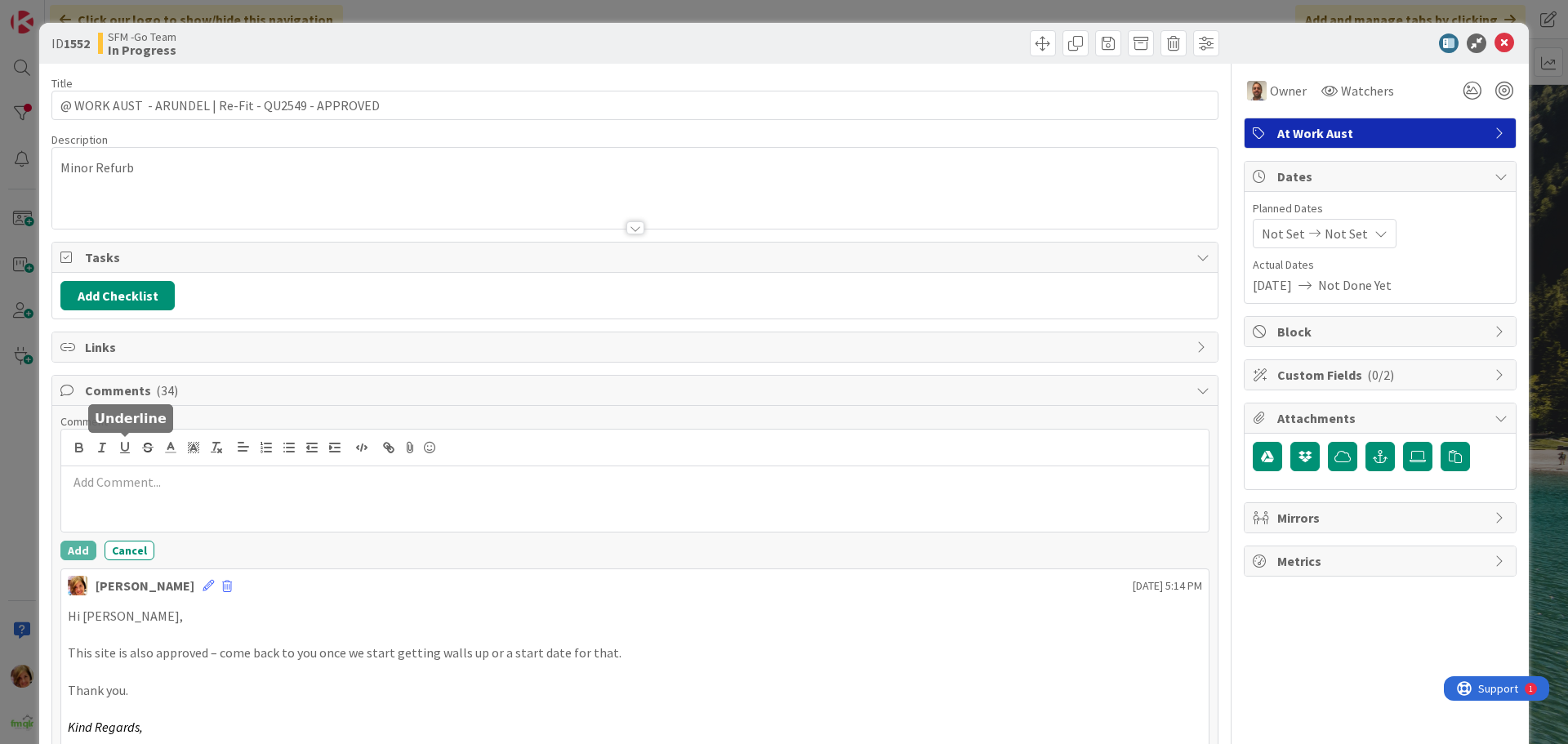
click at [158, 493] on div at bounding box center [635, 499] width 1148 height 65
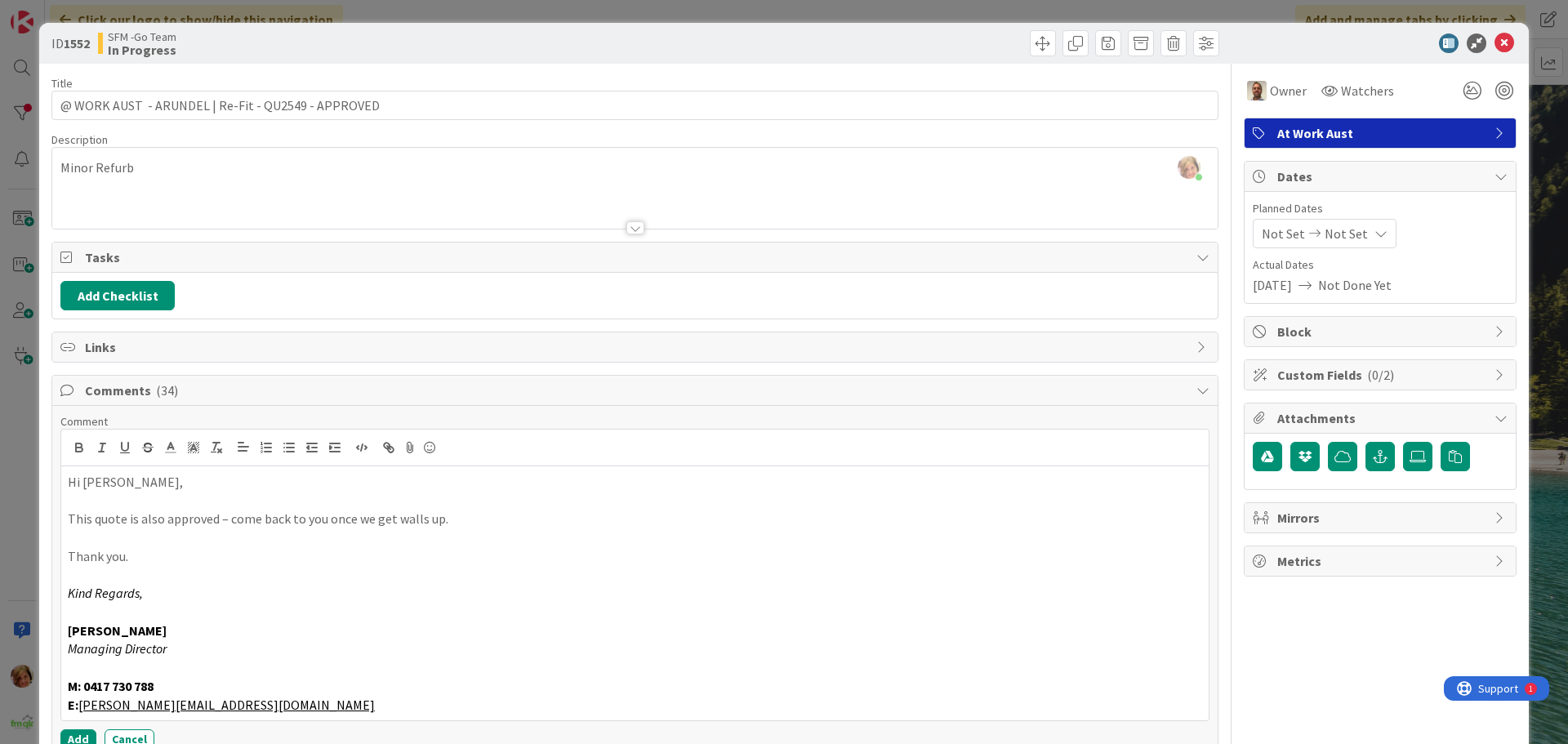
scroll to position [245, 0]
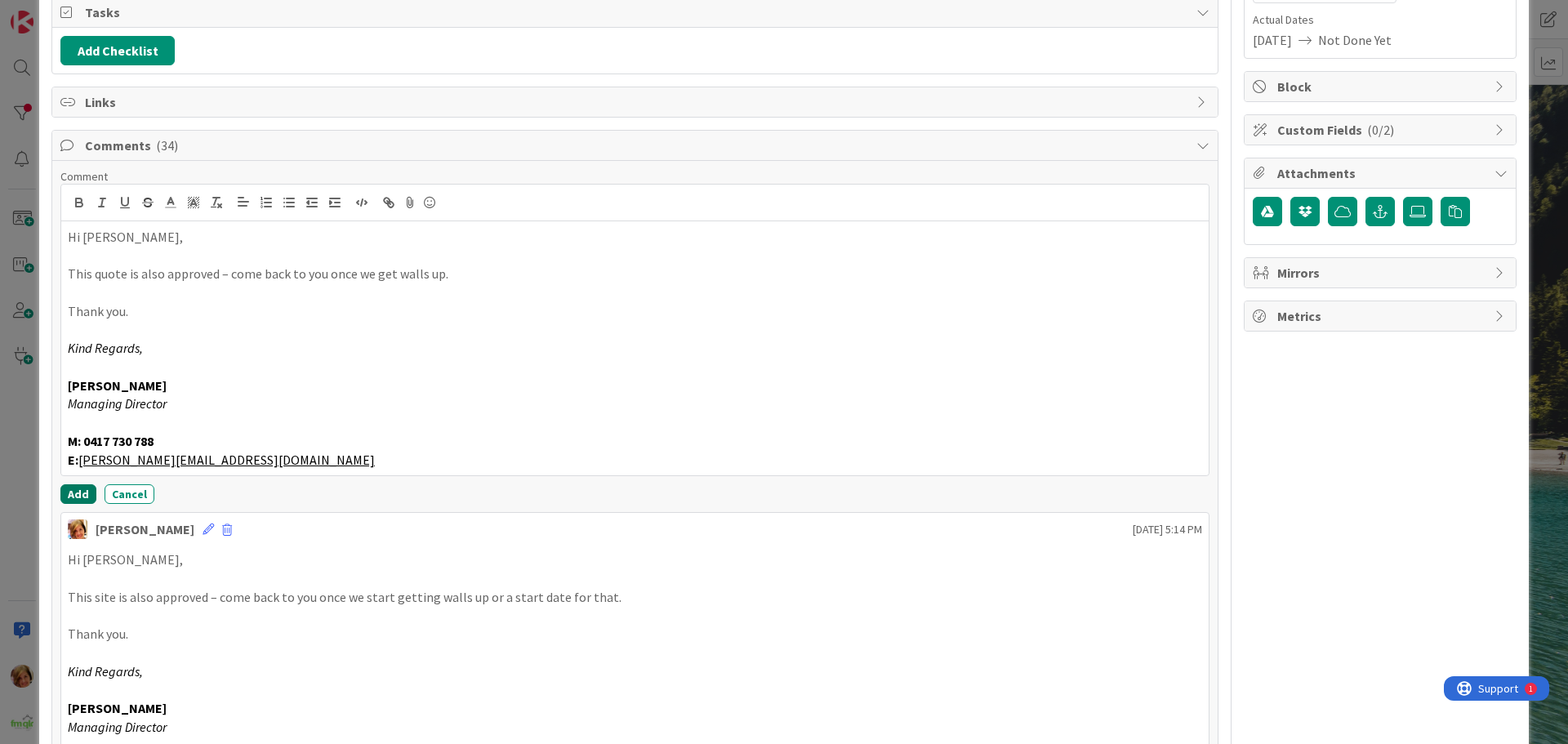
click at [69, 492] on button "Add" at bounding box center [78, 494] width 36 height 20
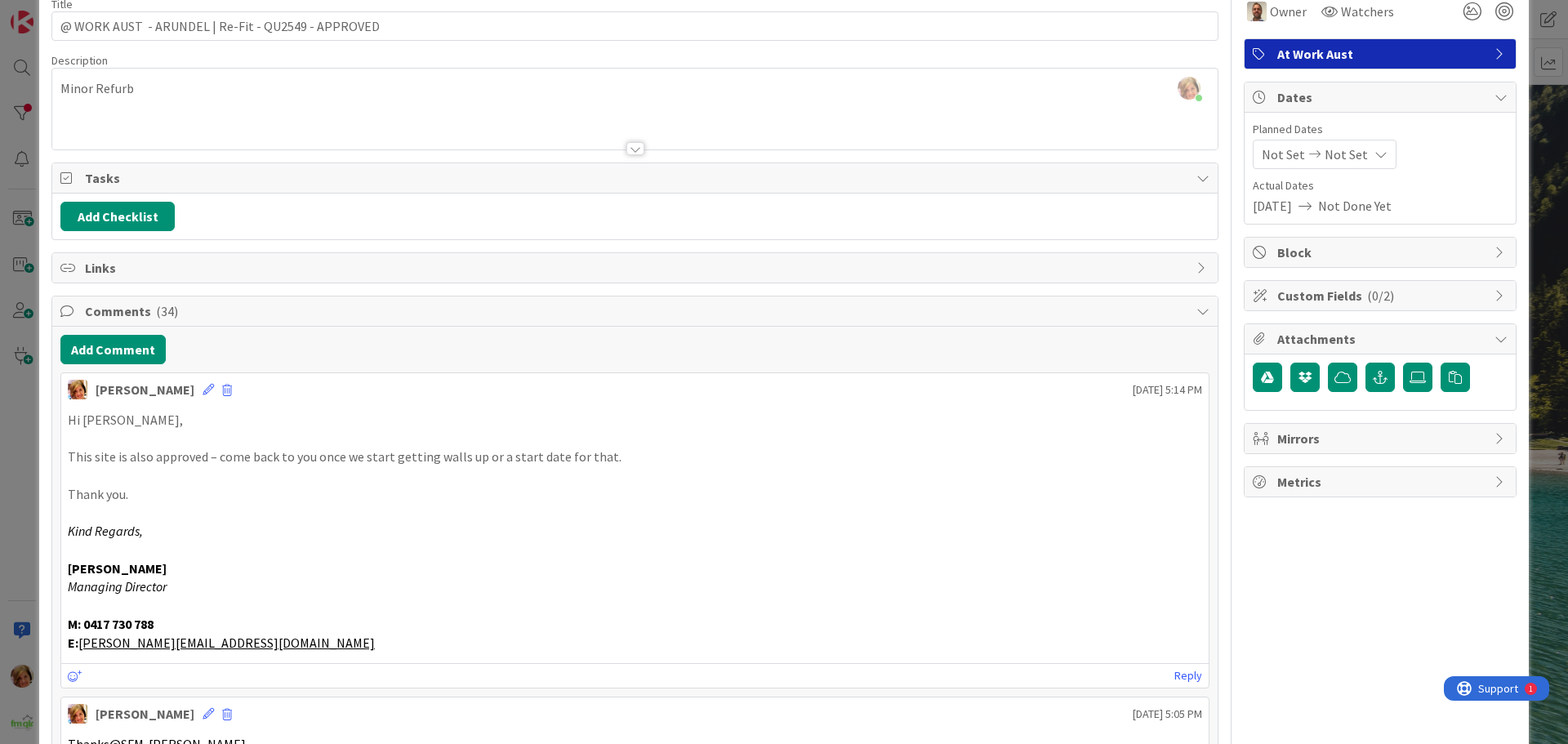
scroll to position [0, 0]
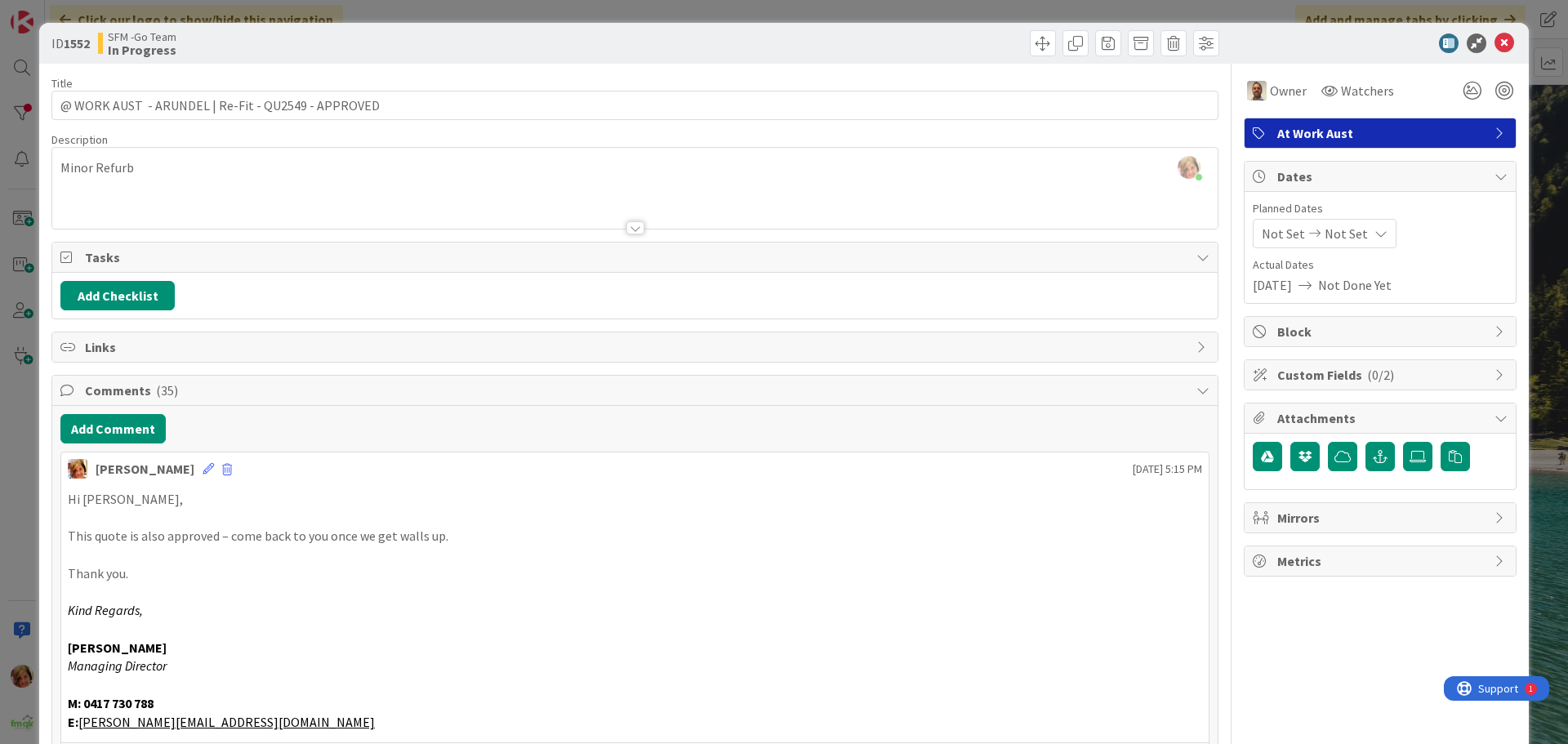
click at [809, 45] on div at bounding box center [929, 43] width 580 height 26
click at [1495, 45] on icon at bounding box center [1504, 43] width 20 height 20
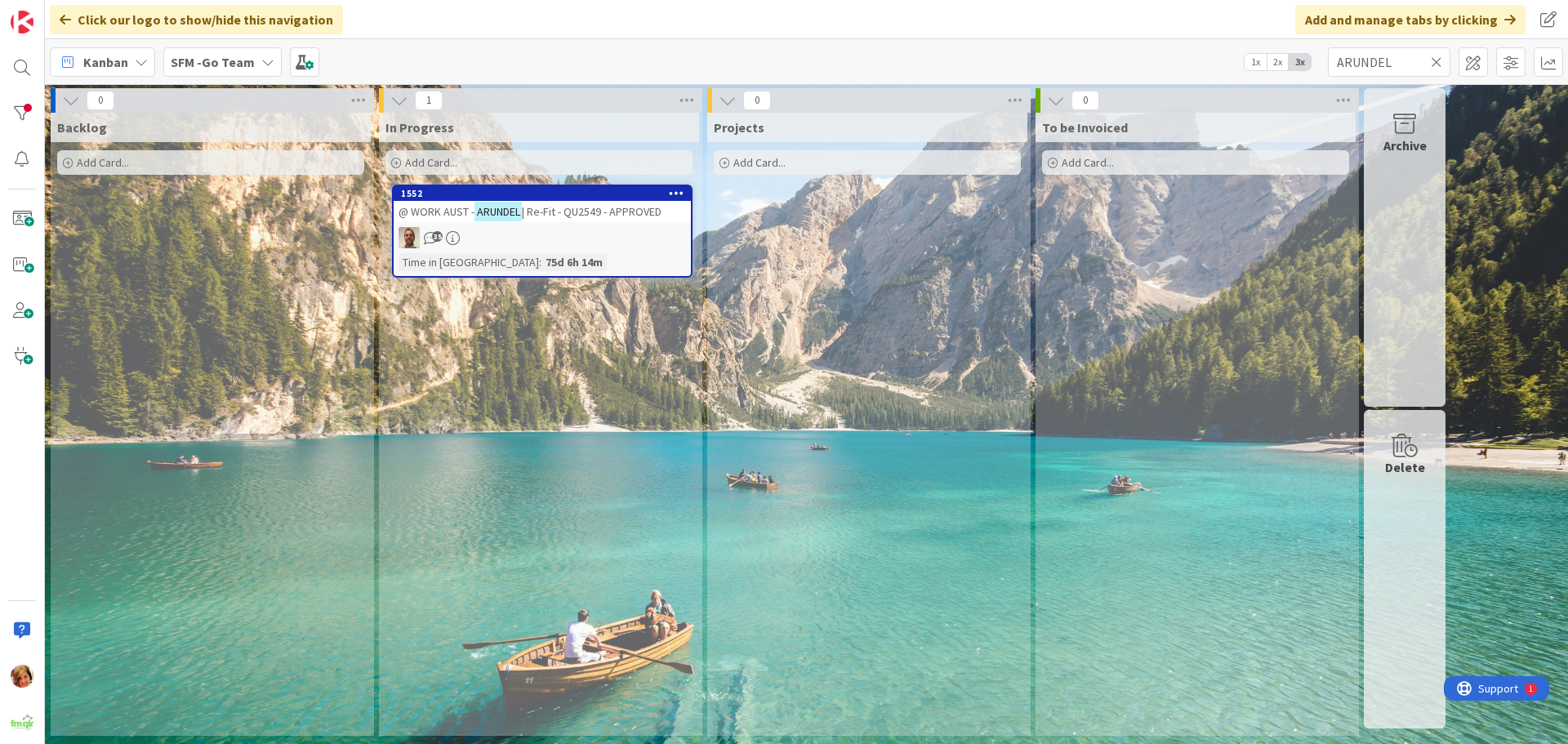
click at [1440, 61] on icon at bounding box center [1436, 62] width 11 height 15
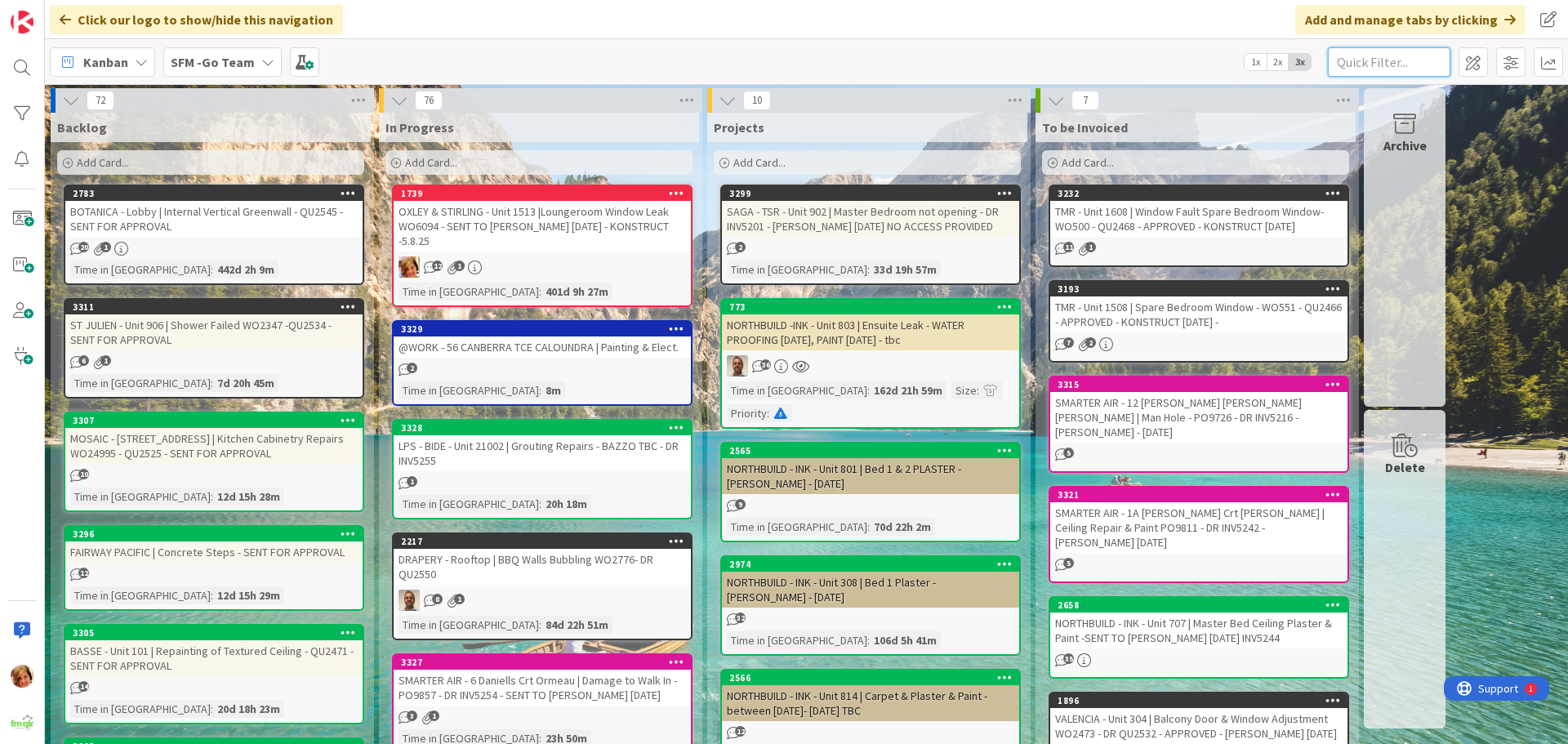
click at [1400, 64] on input "text" at bounding box center [1390, 62] width 123 height 29
type input "1513"
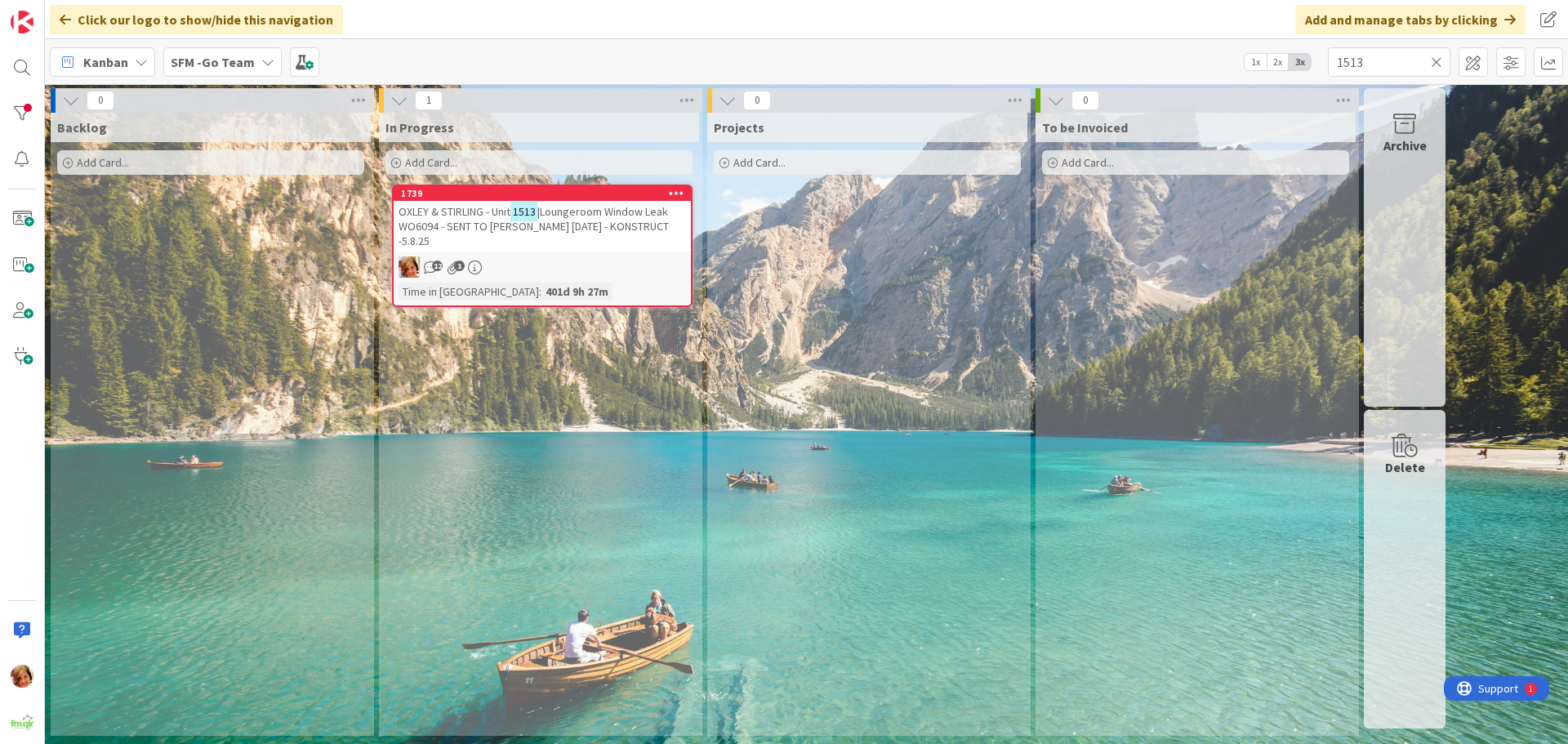
click at [574, 222] on span "|Loungeroom Window Leak WO6094 - SENT TO MIKE GARD 7.4.25 - KONSTRUCT -5.8.25" at bounding box center [534, 226] width 271 height 44
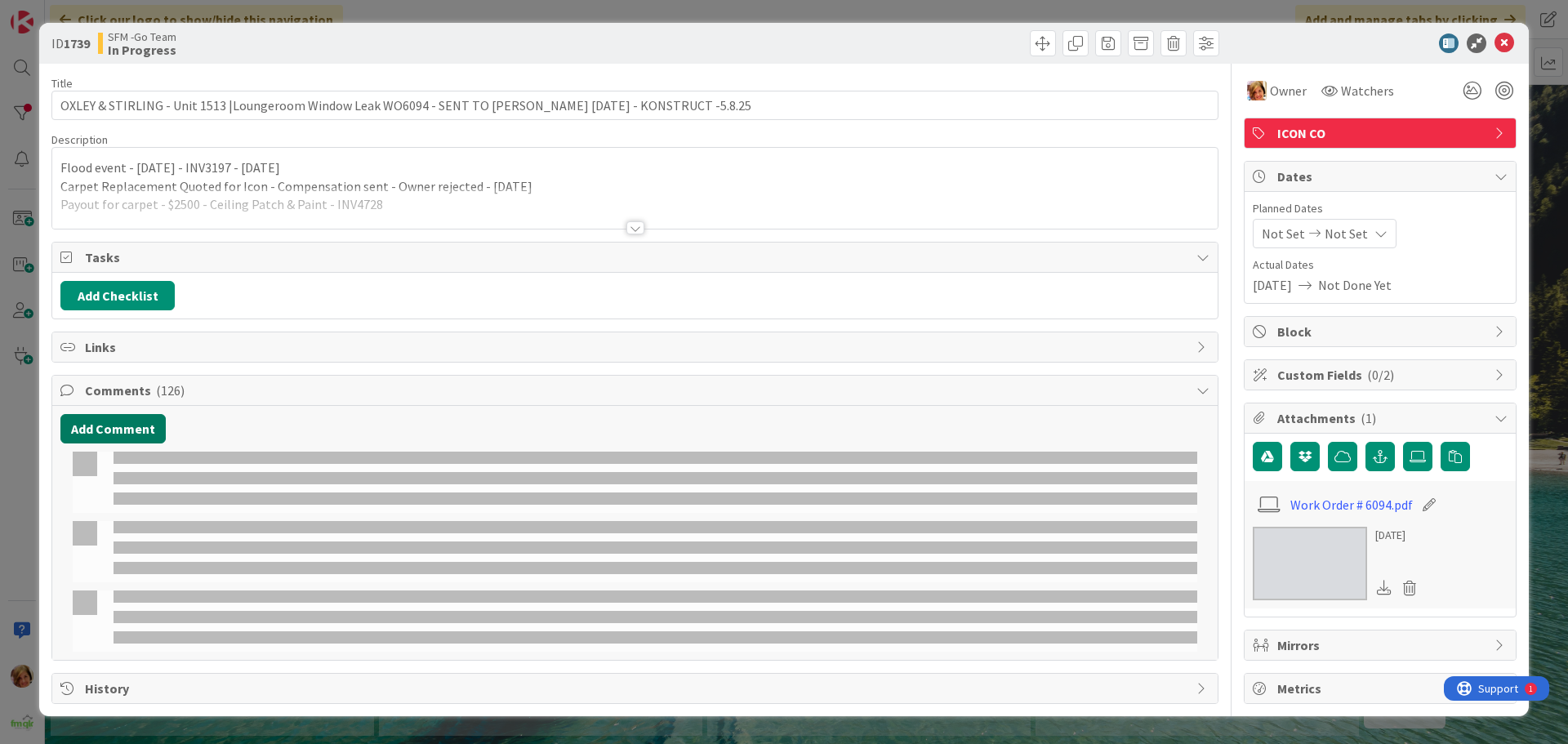
click at [100, 427] on button "Add Comment" at bounding box center [113, 429] width 105 height 29
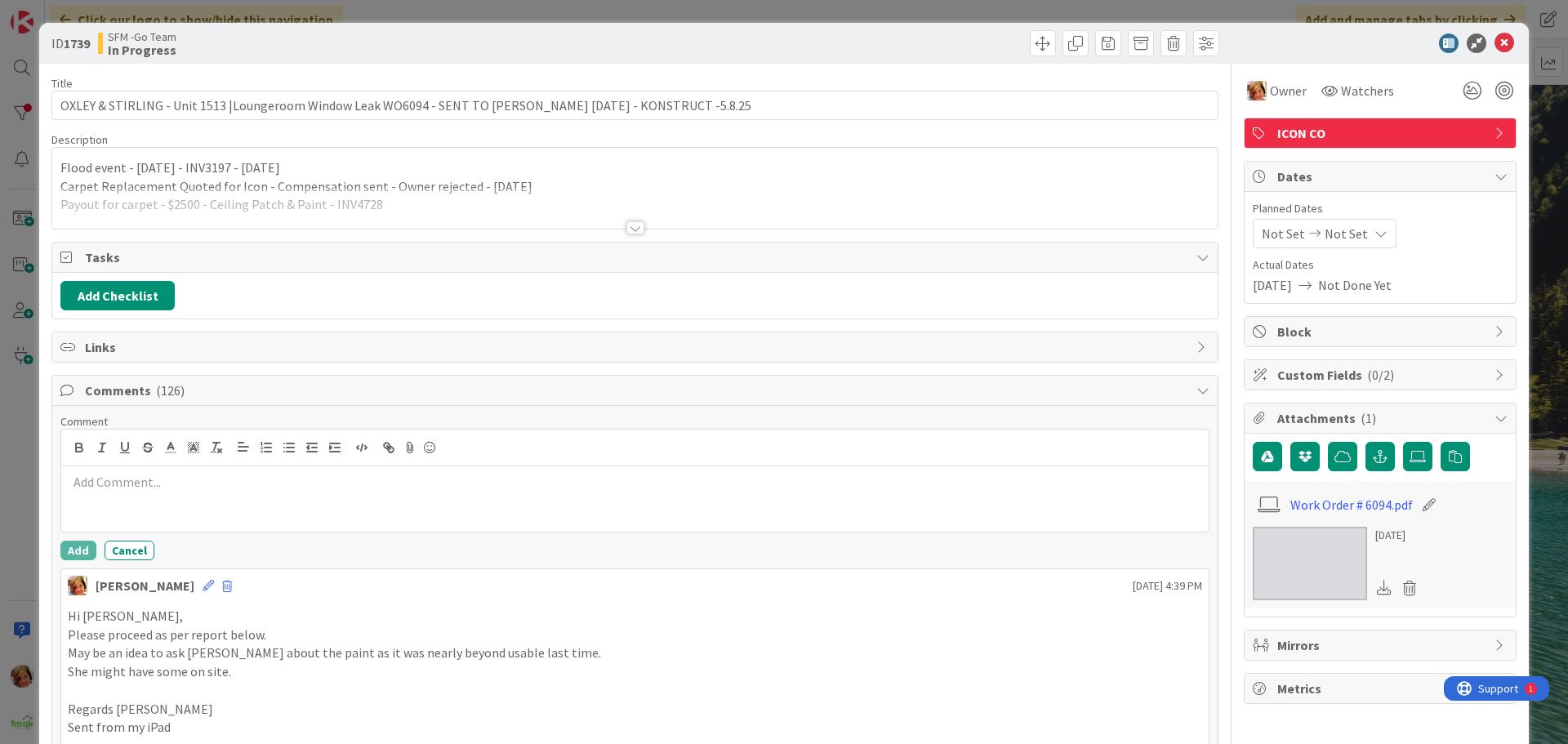
click at [163, 493] on div at bounding box center [635, 499] width 1148 height 65
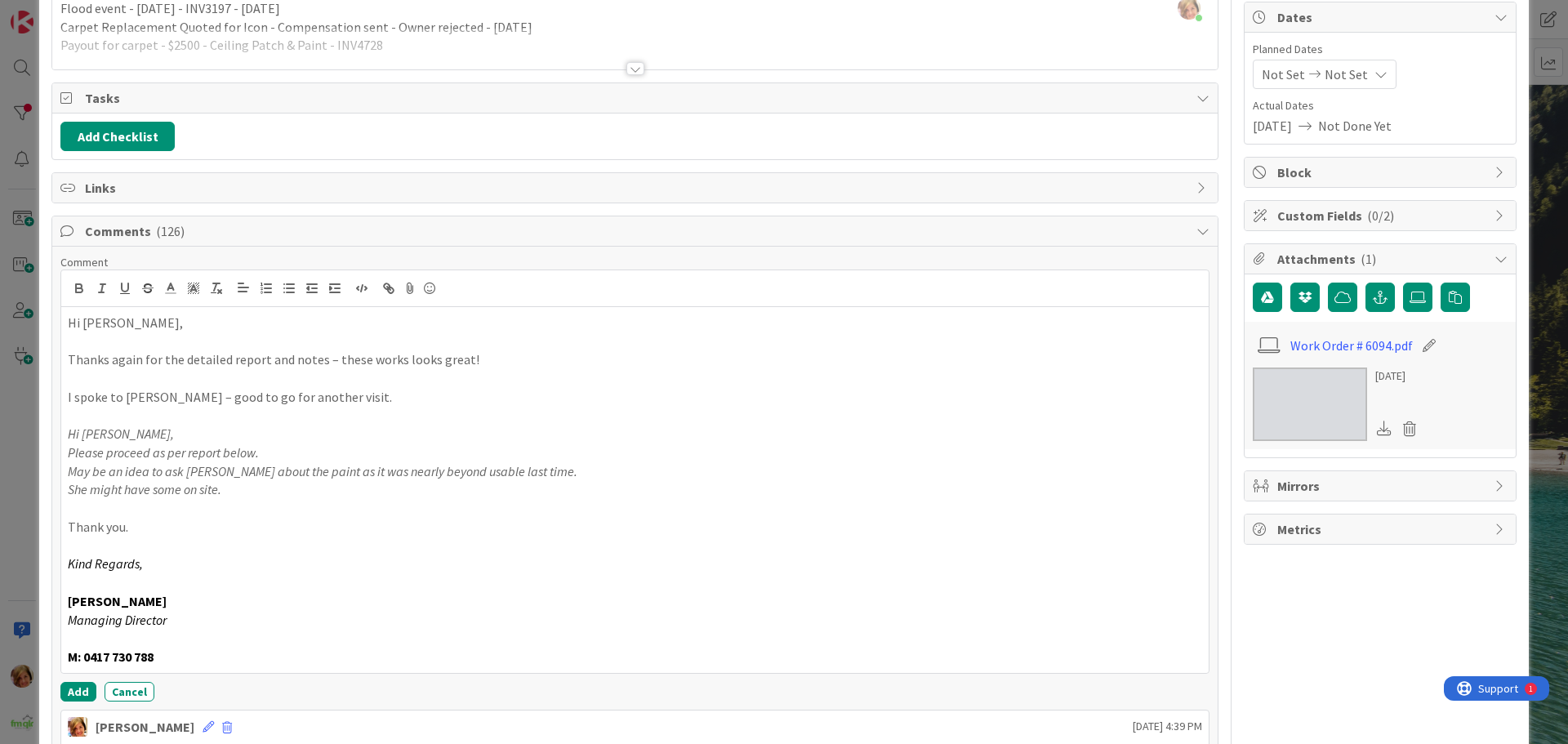
scroll to position [325, 0]
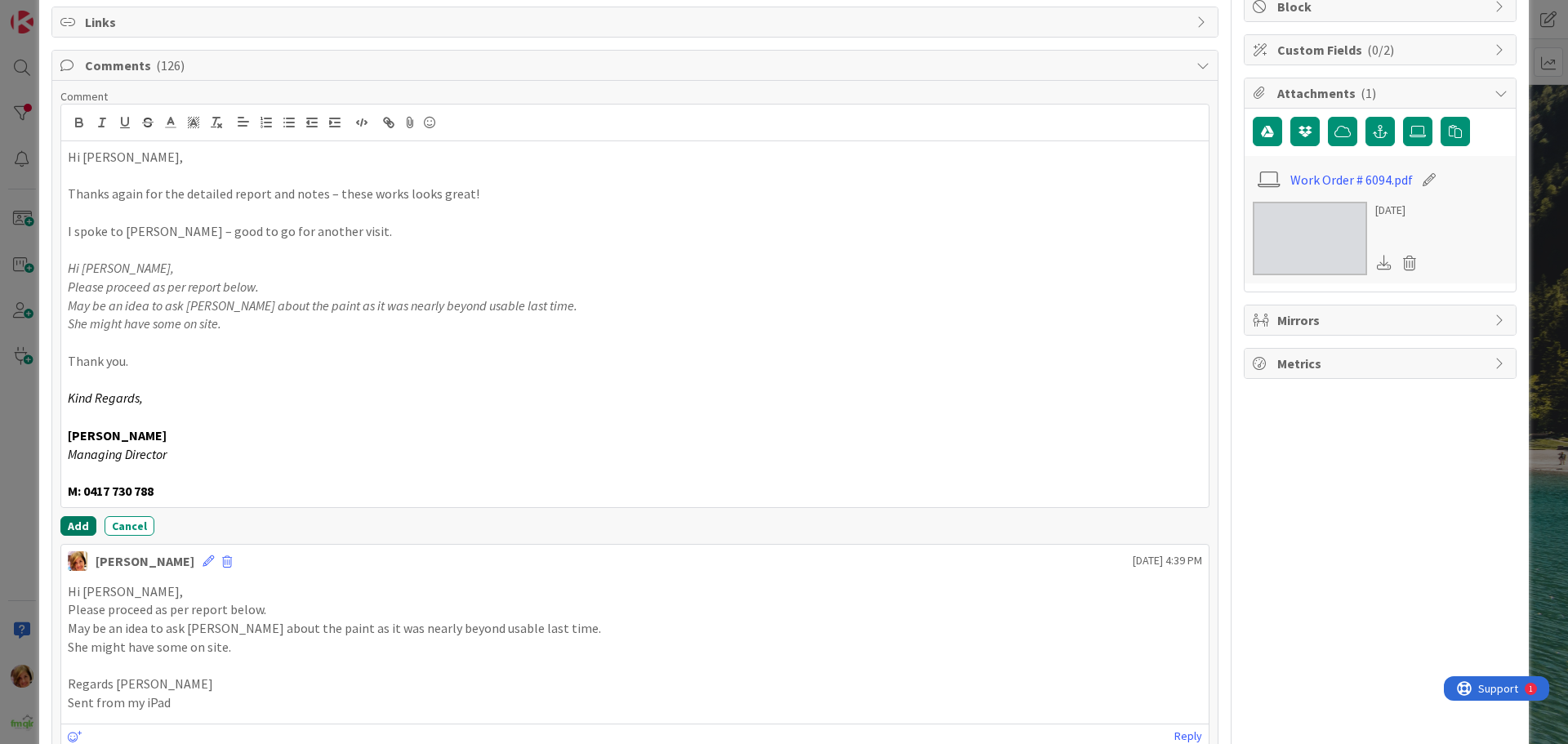
drag, startPoint x: 71, startPoint y: 520, endPoint x: 11, endPoint y: 518, distance: 60.0
click at [71, 522] on button "Add" at bounding box center [78, 526] width 36 height 20
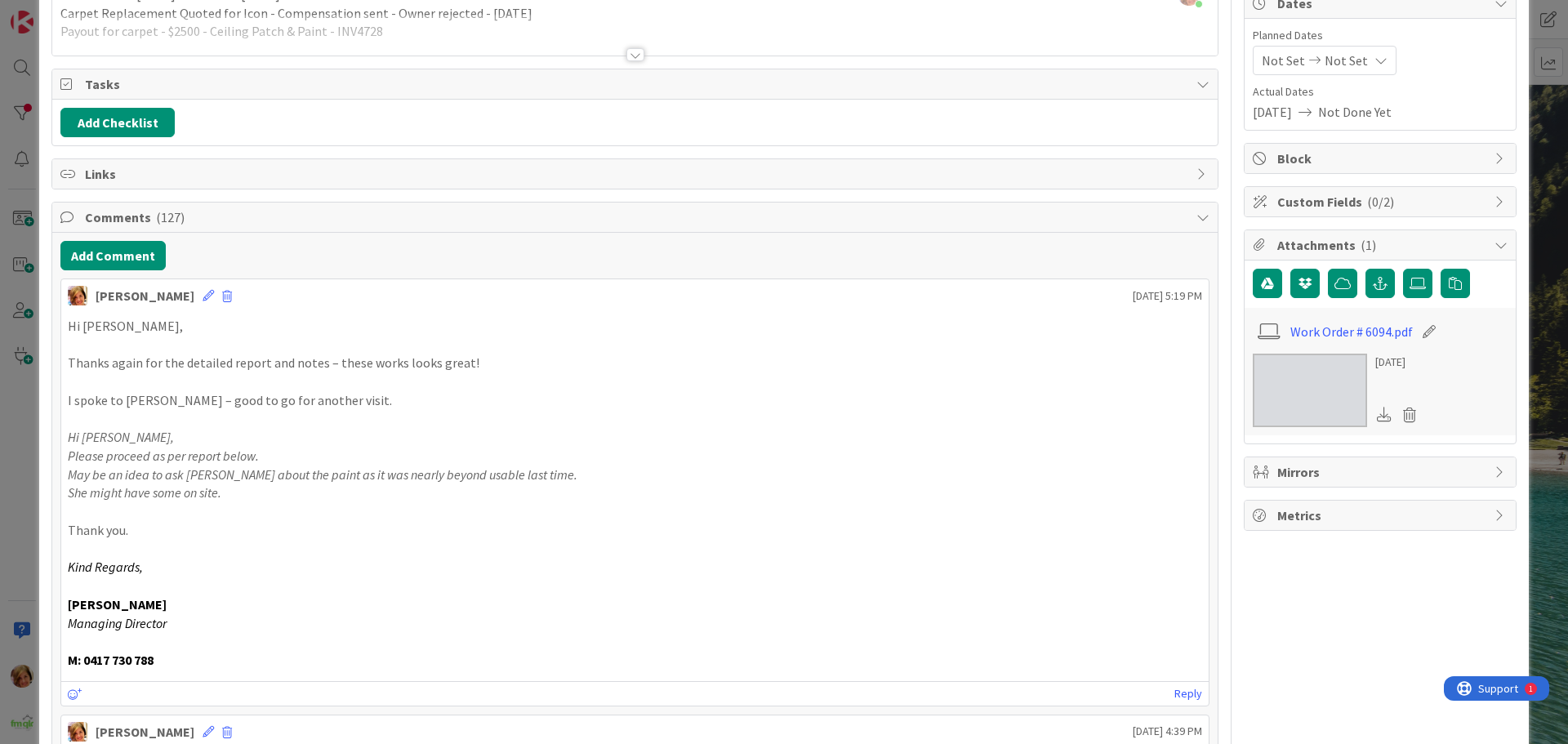
scroll to position [0, 0]
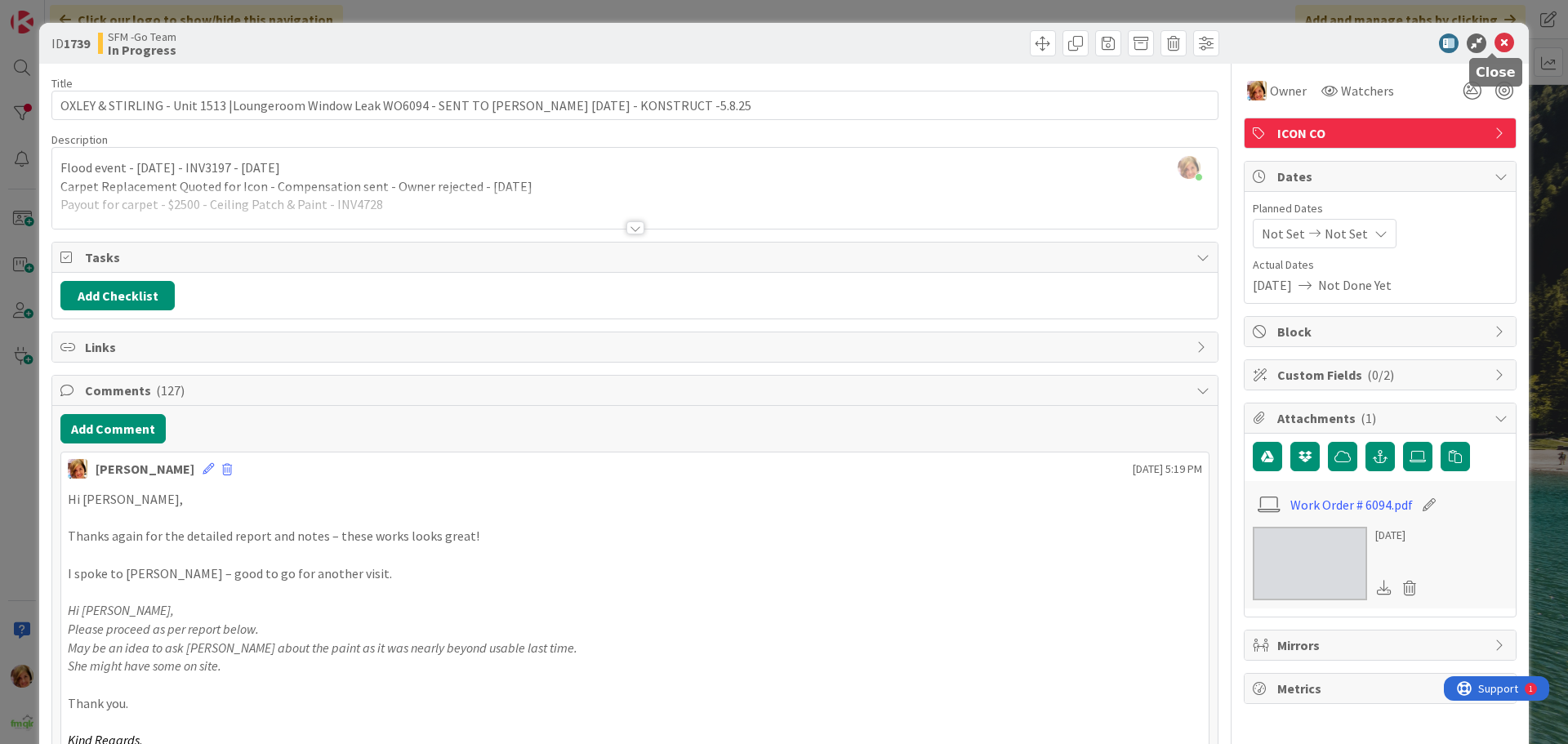
click at [1494, 46] on icon at bounding box center [1504, 43] width 20 height 20
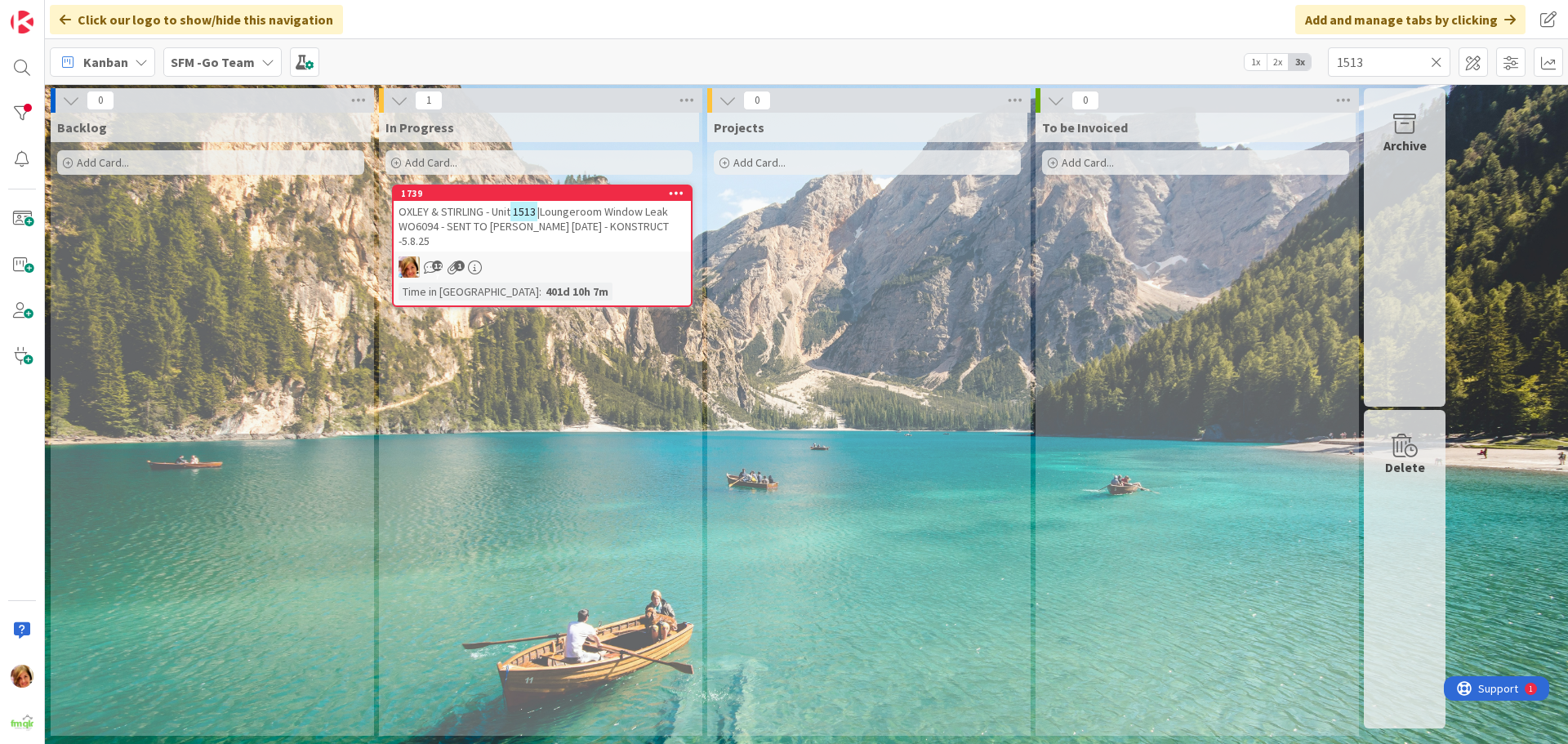
click at [1436, 63] on icon at bounding box center [1436, 62] width 11 height 15
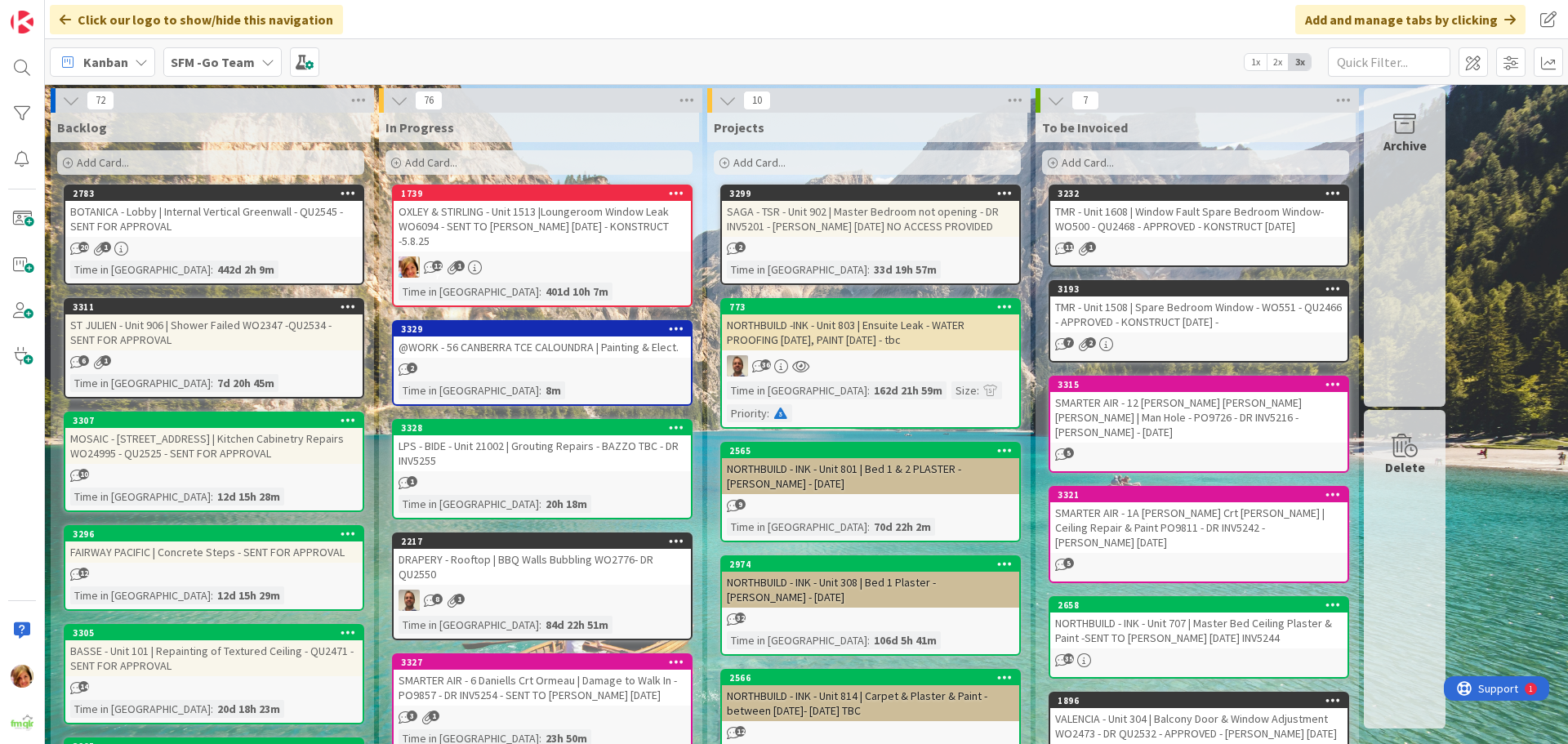
click at [612, 220] on div "OXLEY & STIRLING - Unit 1513 |Loungeroom Window Leak WO6094 - SENT TO MIKE GARD…" at bounding box center [543, 226] width 298 height 51
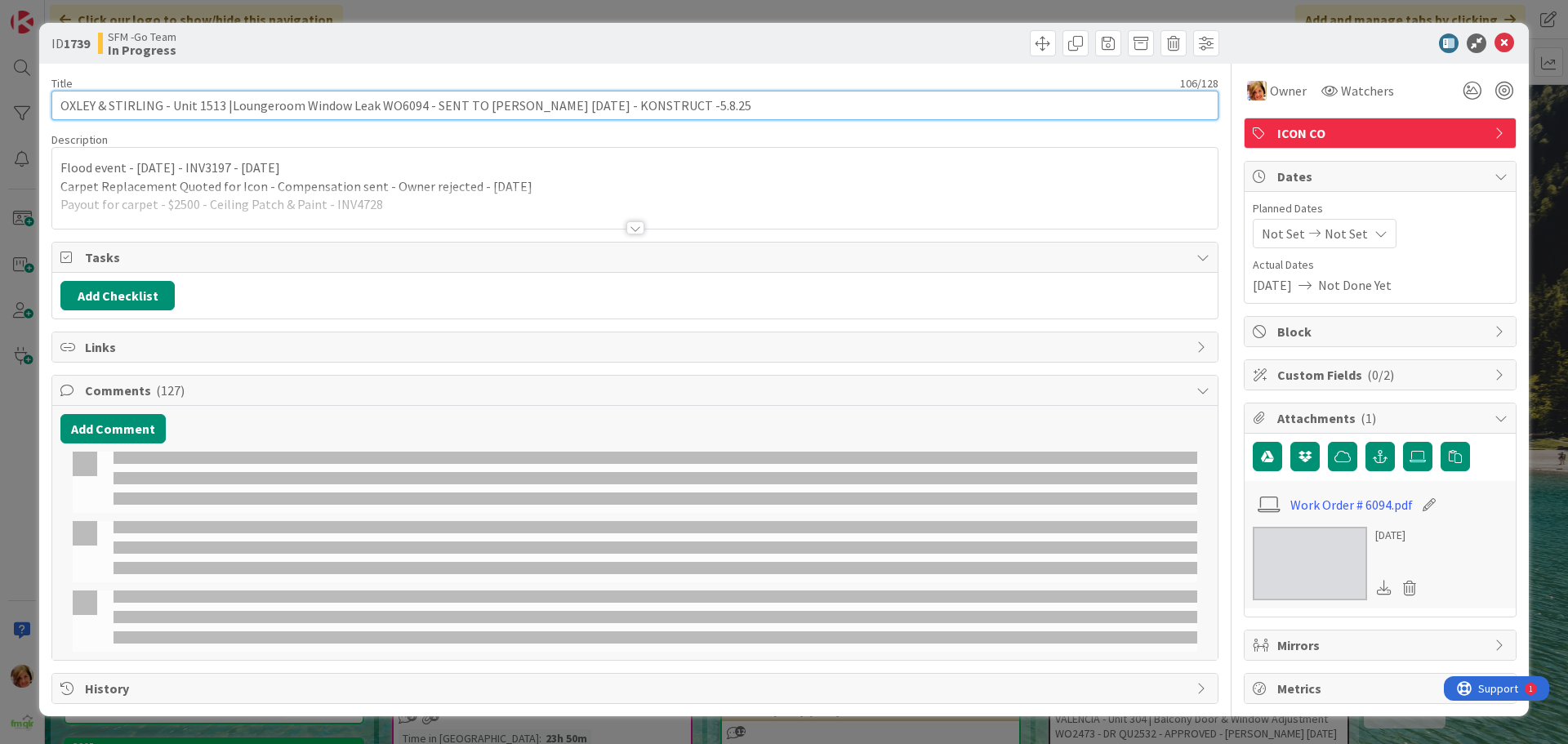
click at [438, 102] on input "OXLEY & STIRLING - Unit 1513 |Loungeroom Window Leak WO6094 - SENT TO MIKE GARD…" at bounding box center [635, 105] width 1167 height 29
click at [513, 105] on input "OXLEY & STIRLING - Unit 1513 |Loungeroom Window Leak WO6094 - SENT TO MIKE GARD…" at bounding box center [635, 105] width 1167 height 29
click at [523, 109] on input "OXLEY & STIRLING - Unit 1513 |Loungeroom Window Leak WO6094 - SENT TO MIKE GARD…" at bounding box center [635, 105] width 1167 height 29
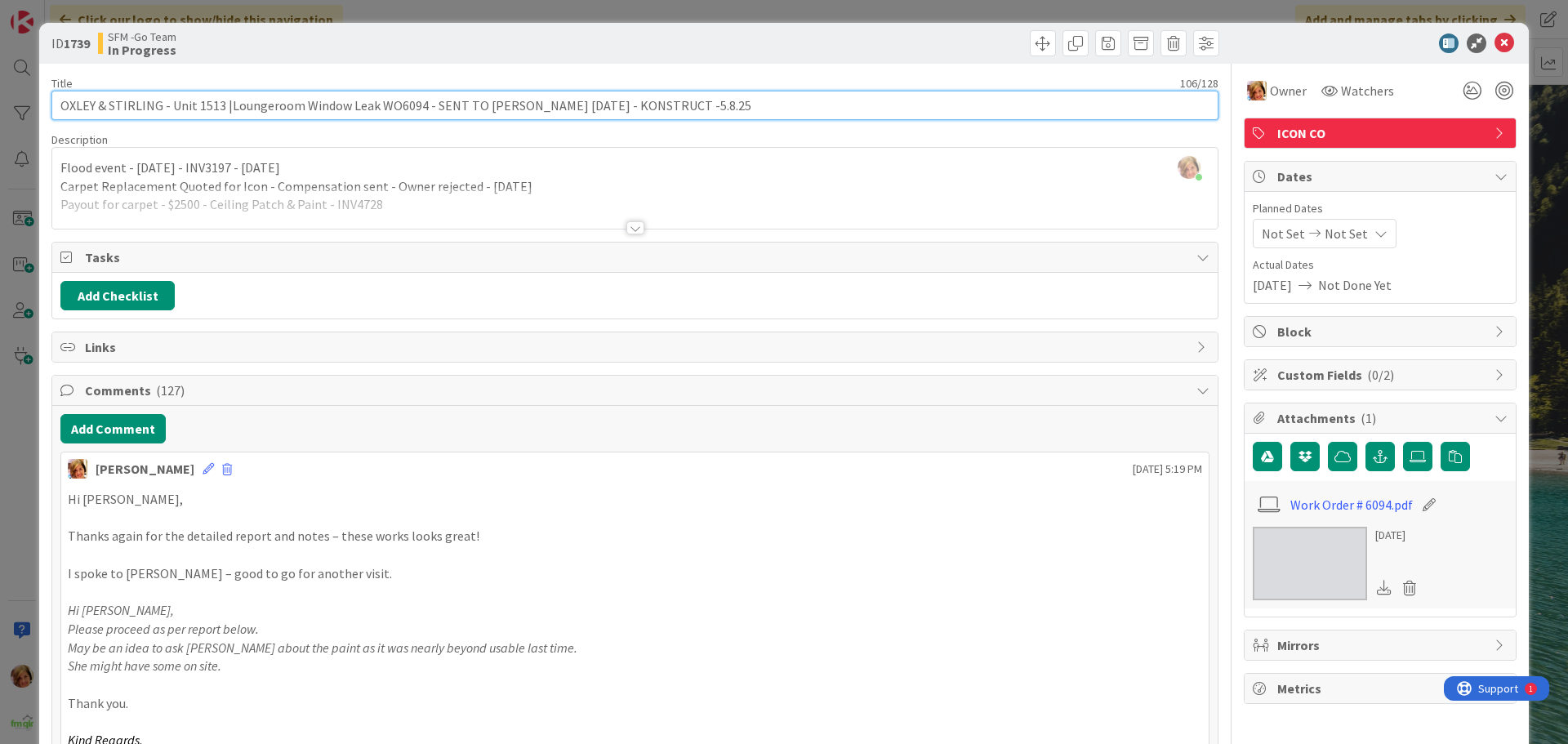
drag, startPoint x: 580, startPoint y: 105, endPoint x: 426, endPoint y: 101, distance: 154.1
click at [426, 101] on input "OXLEY & STIRLING - Unit 1513 |Loungeroom Window Leak WO6094 - SENT TO MIKE GARD…" at bounding box center [635, 105] width 1167 height 29
click at [591, 102] on input "OXLEY & STIRLING - Unit 1513 |Loungeroom Window Leak WO6094 - KONSTRUCT -5.8.25" at bounding box center [635, 105] width 1167 height 29
type input "OXLEY & STIRLING - Unit 1513 |Loungeroom Window Leak WO6094 - KONSTRUCT -5.8.25…"
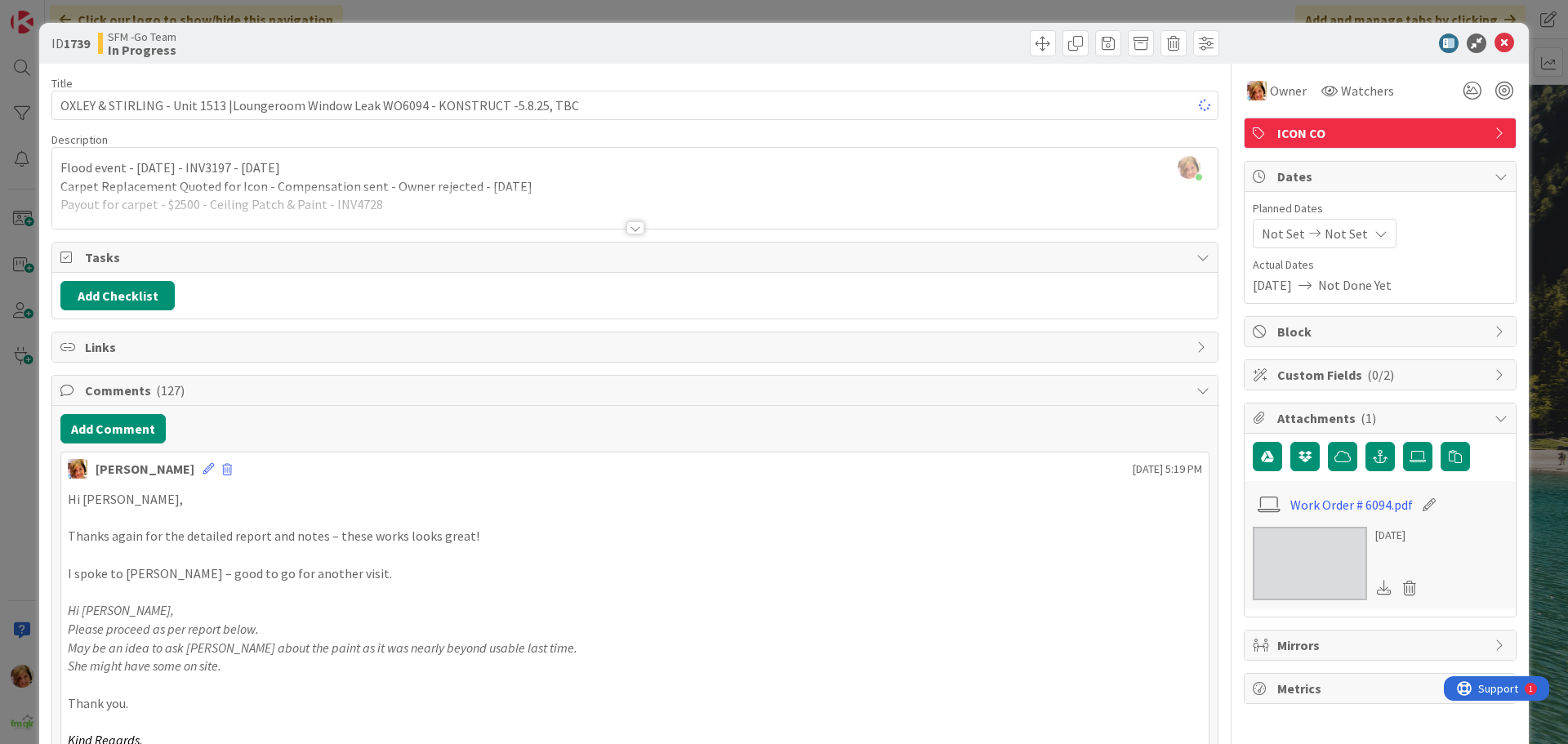
click at [912, 45] on div at bounding box center [929, 43] width 580 height 26
click at [1494, 40] on icon at bounding box center [1504, 43] width 20 height 20
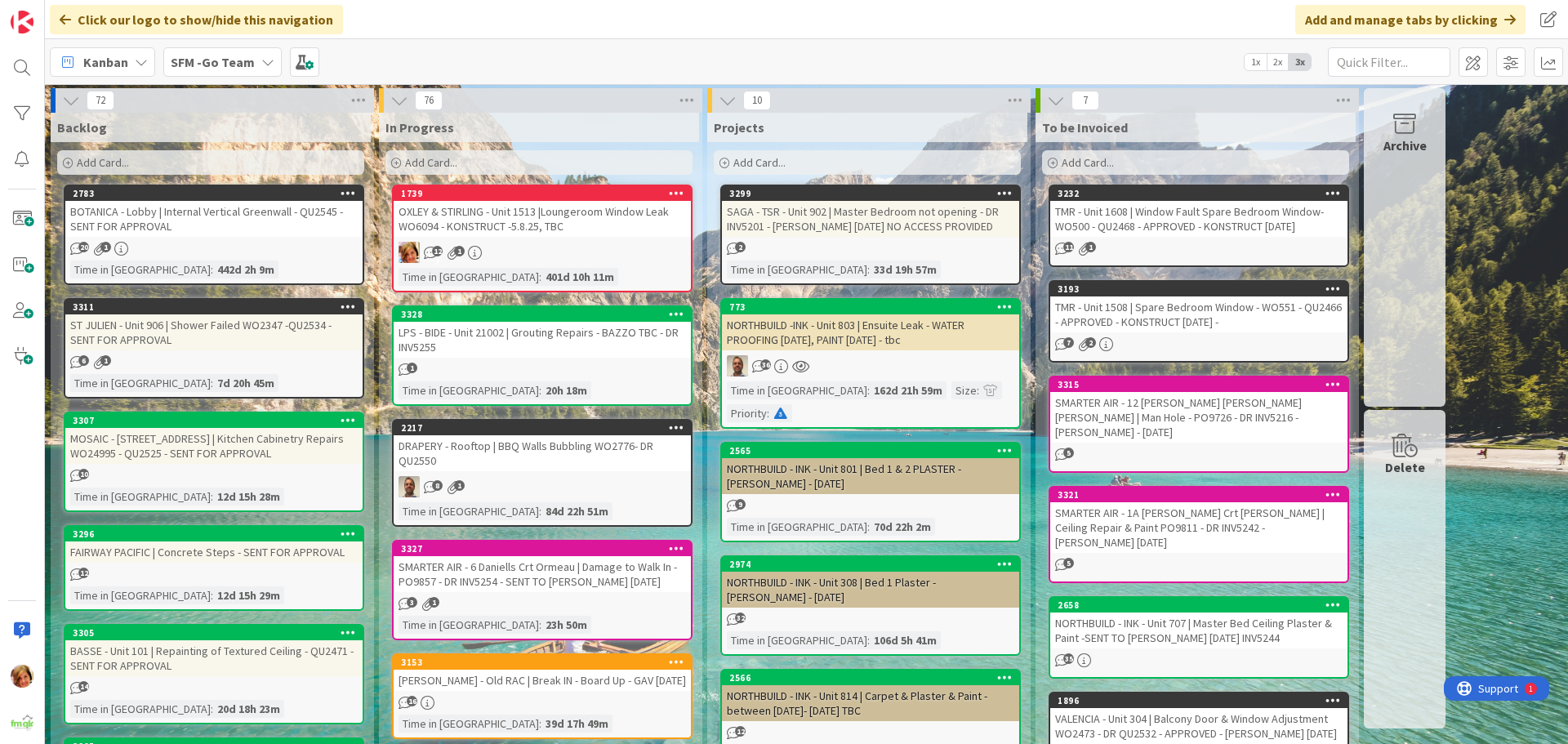
click at [550, 461] on div "DRAPERY - Rooftop | BBQ Walls Bubbling WO2776- DR QU2550" at bounding box center [543, 454] width 298 height 36
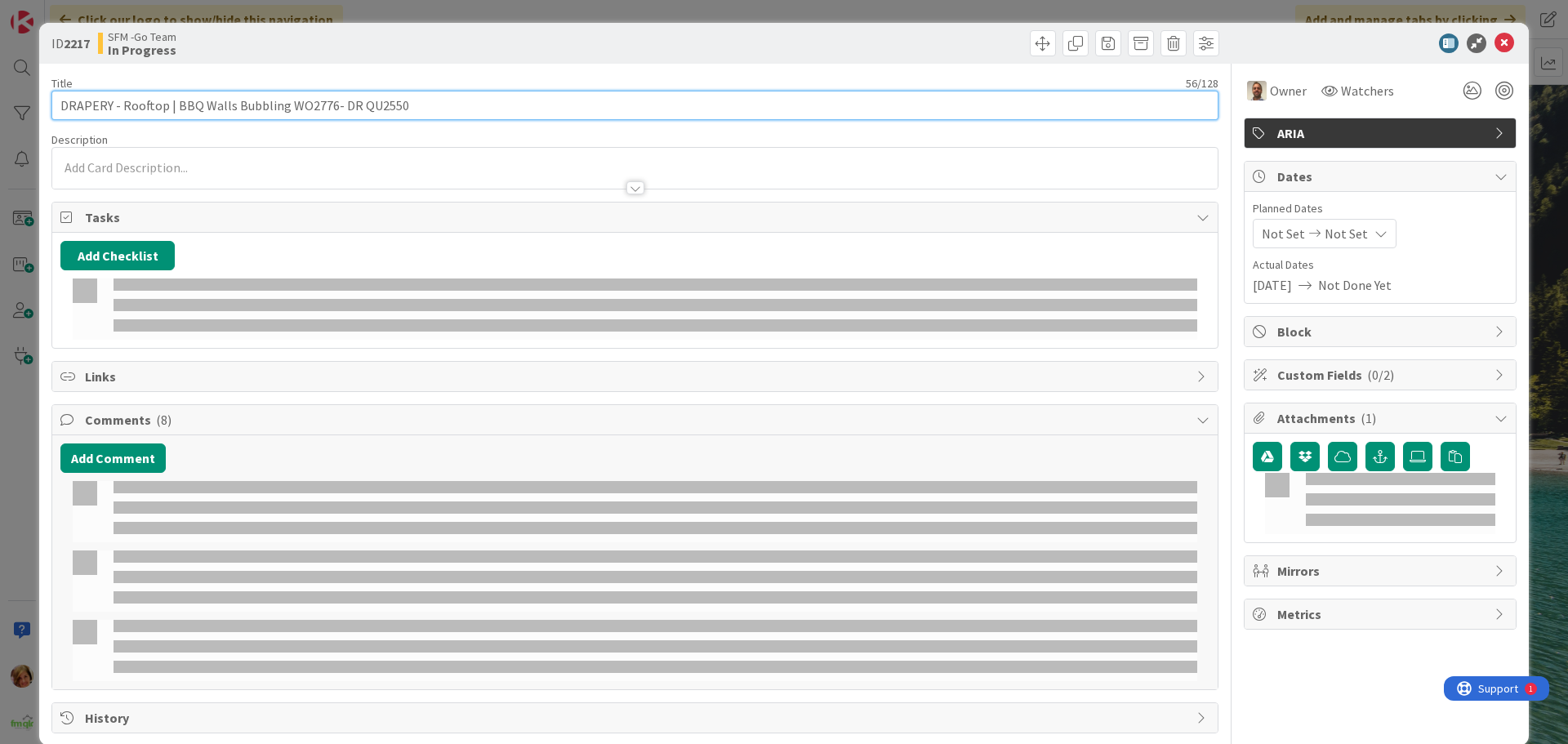
click at [461, 95] on input "DRAPERY - Rooftop | BBQ Walls Bubbling WO2776- DR QU2550" at bounding box center [635, 105] width 1167 height 29
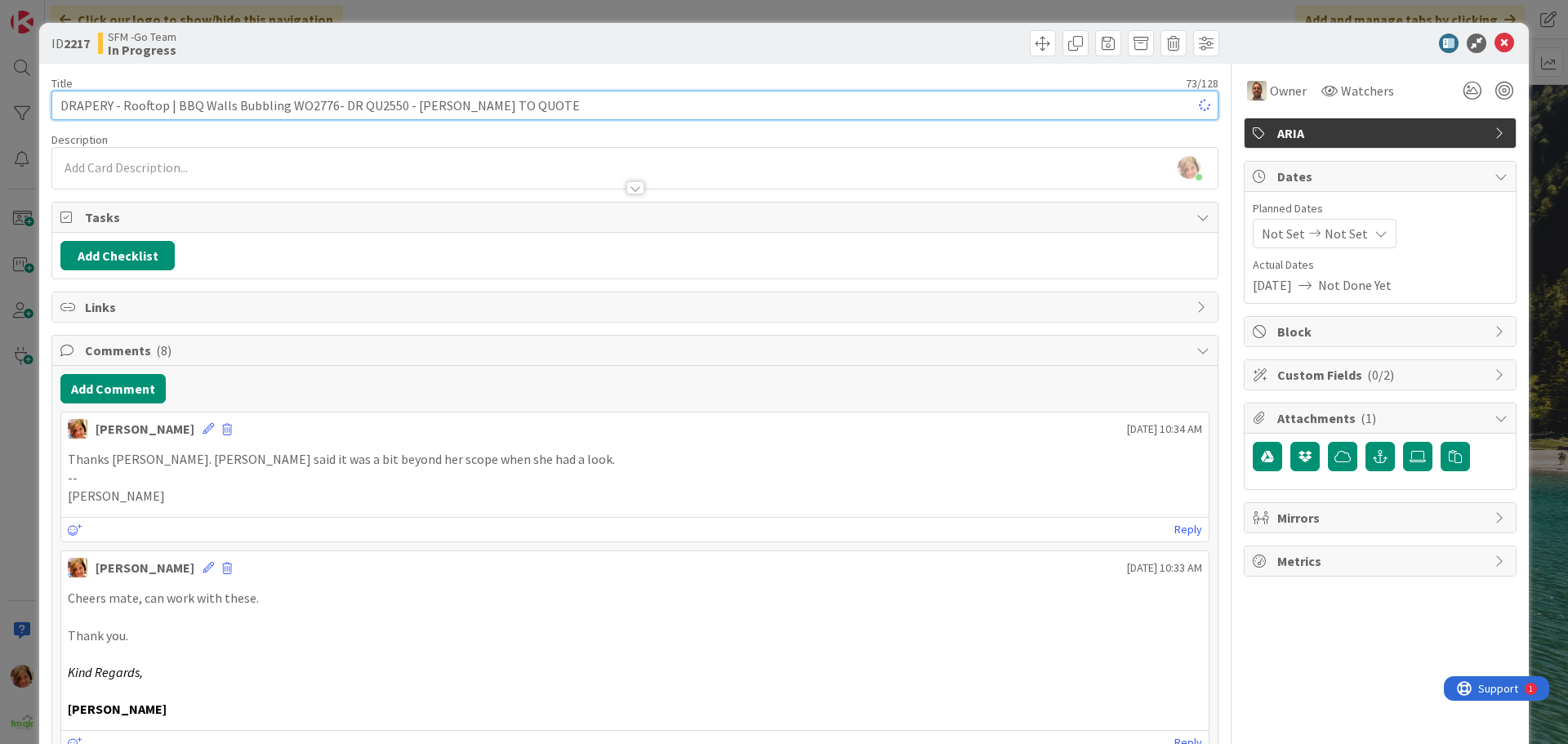
type input "DRAPERY - Rooftop | BBQ Walls Bubbling WO2776- DR QU2550 - [PERSON_NAME] TO QUO…"
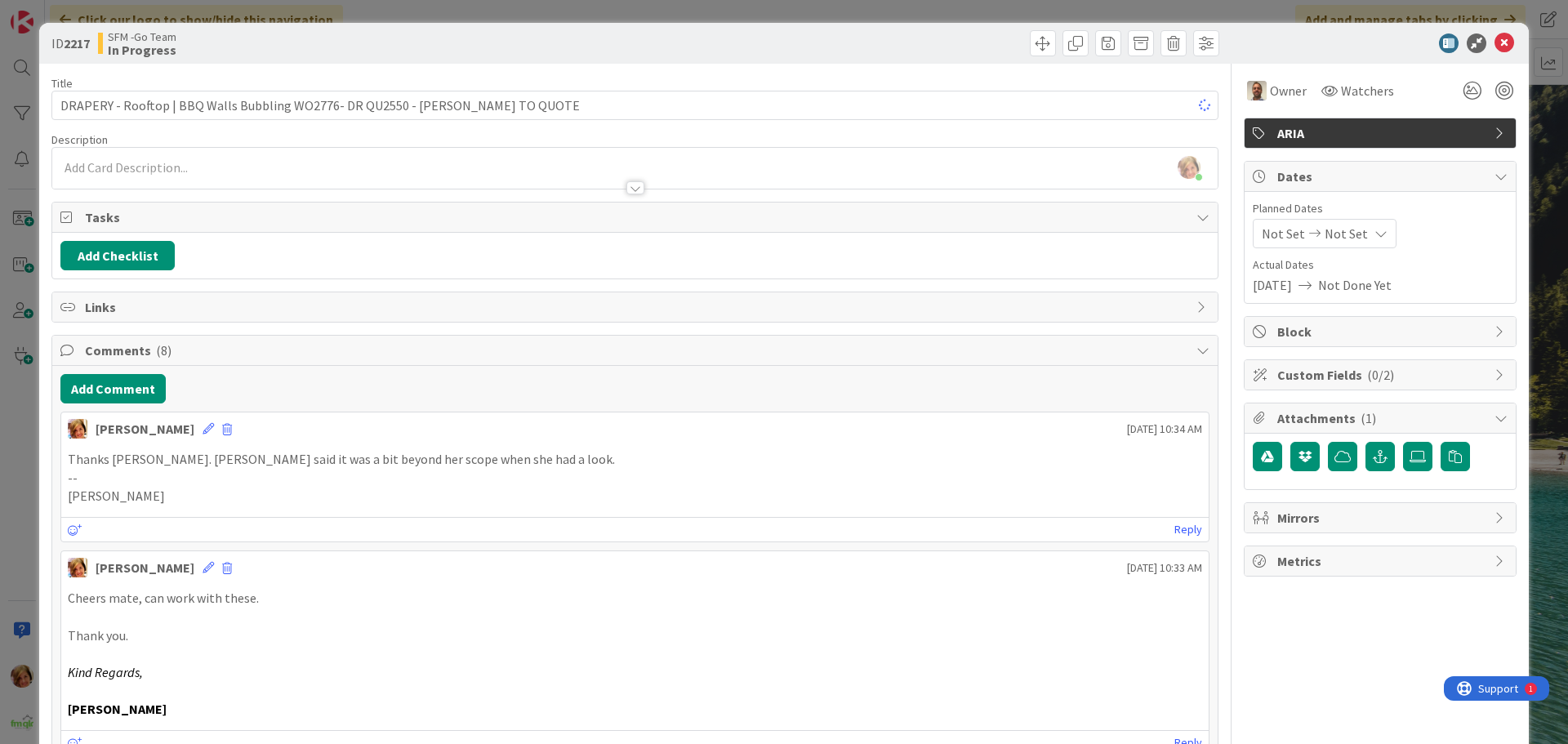
click at [677, 39] on div at bounding box center [929, 43] width 580 height 26
click at [1494, 42] on icon at bounding box center [1504, 43] width 20 height 20
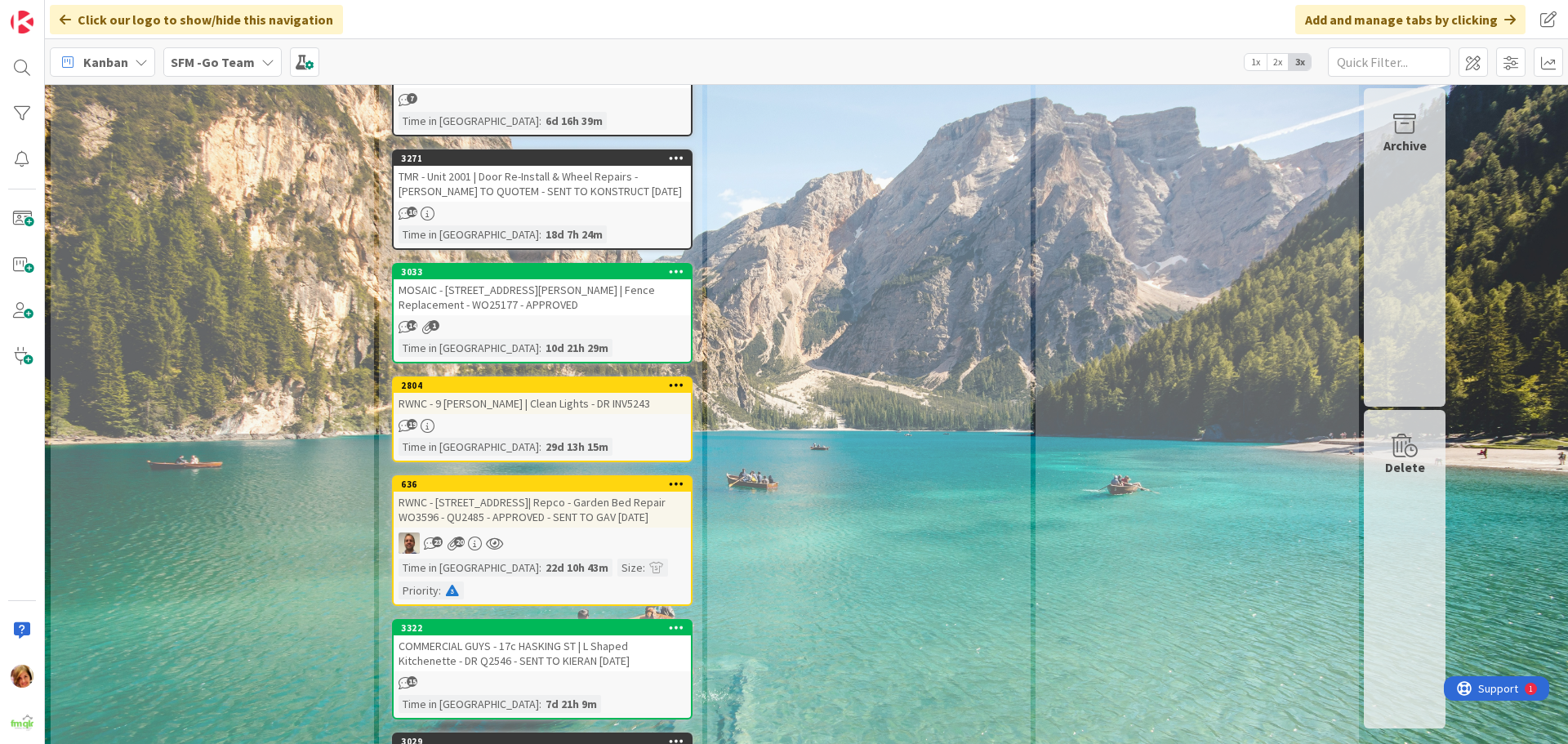
scroll to position [1307, 0]
click at [556, 394] on div "RWNC - 9 TORRES CRES | Clean Lights - DR INV5243" at bounding box center [543, 403] width 298 height 21
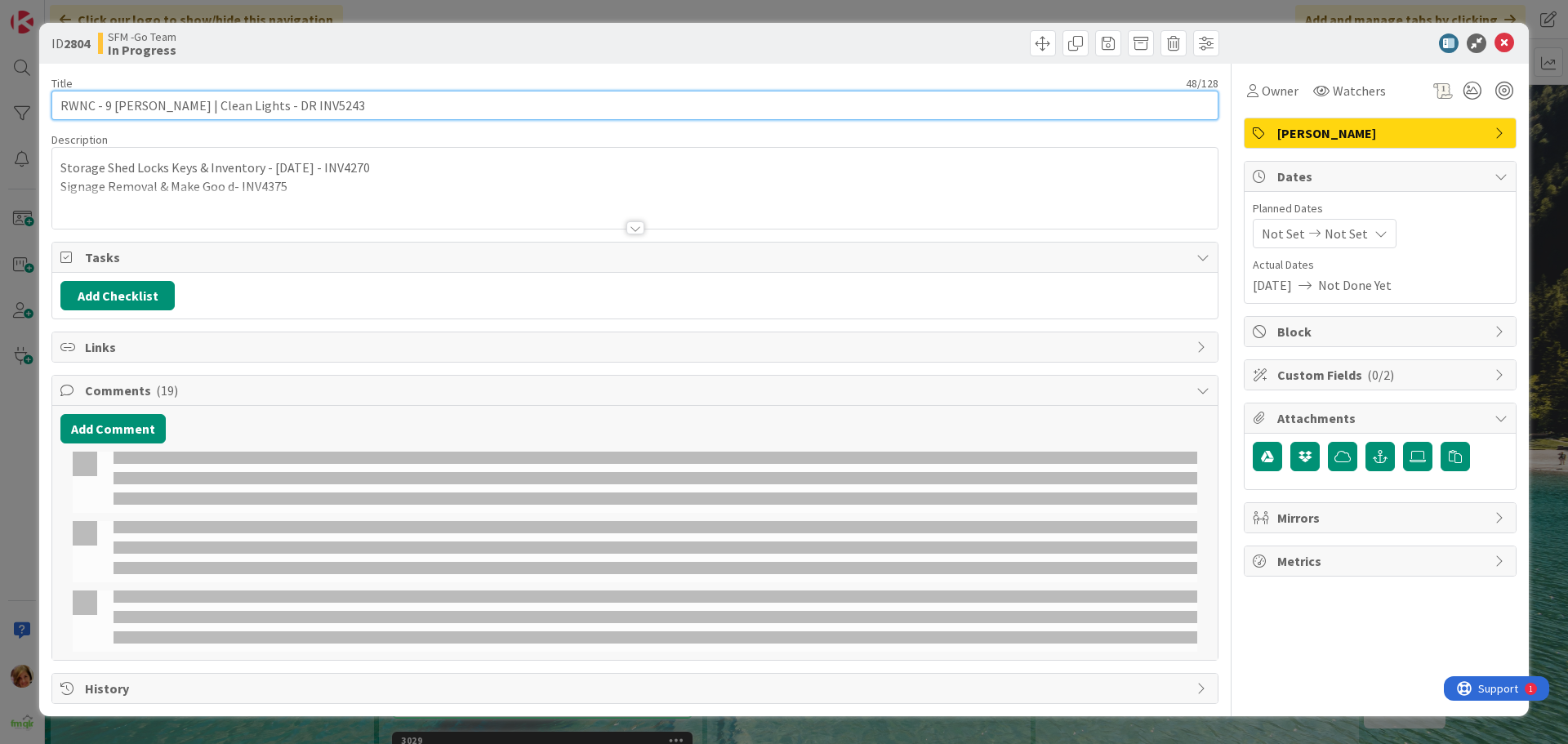
click at [388, 109] on input "RWNC - 9 TORRES CRES | Clean Lights - DR INV5243" at bounding box center [635, 105] width 1167 height 29
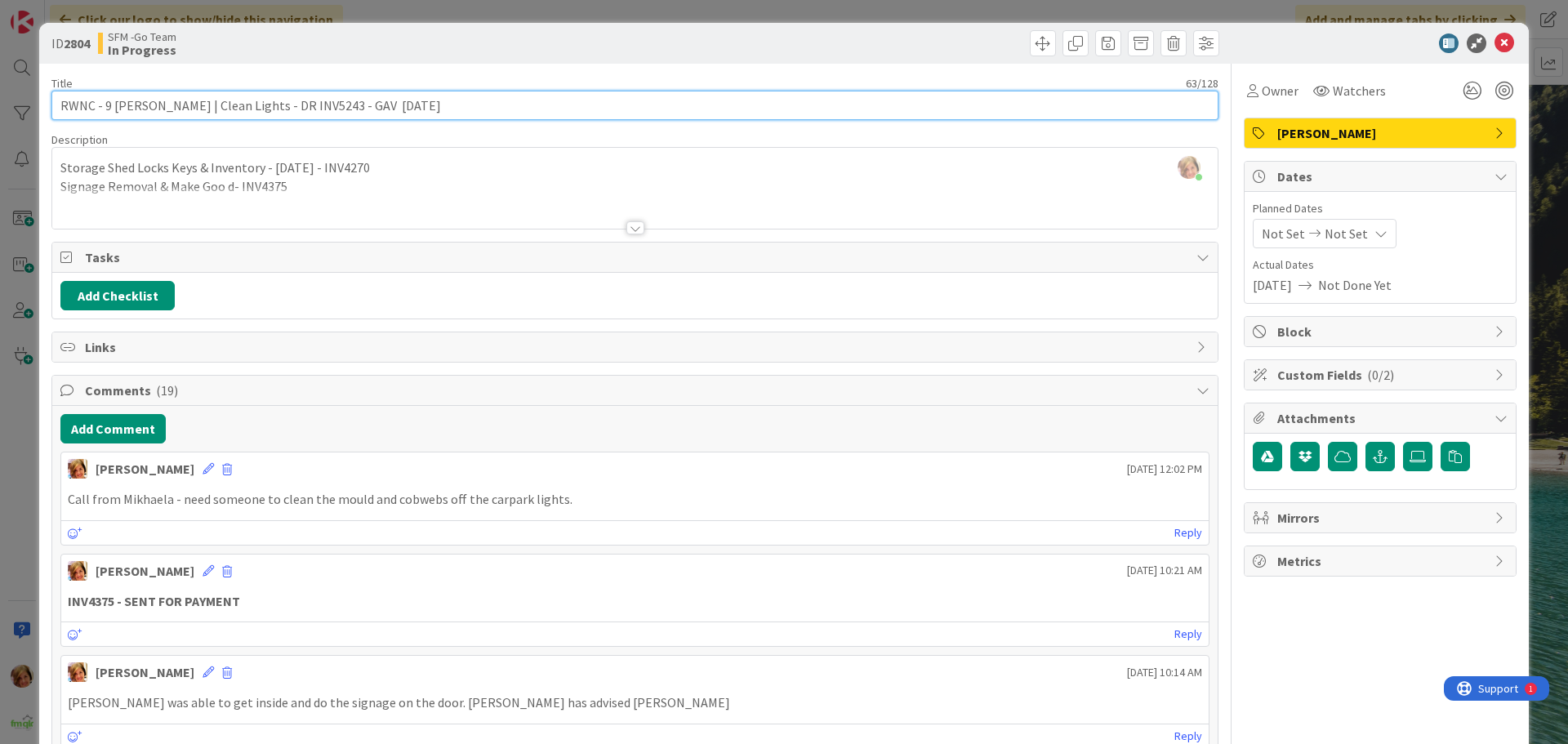
type input "RWNC - 9 [PERSON_NAME] | Clean Lights - DR INV5243 - GAV [DATE]"
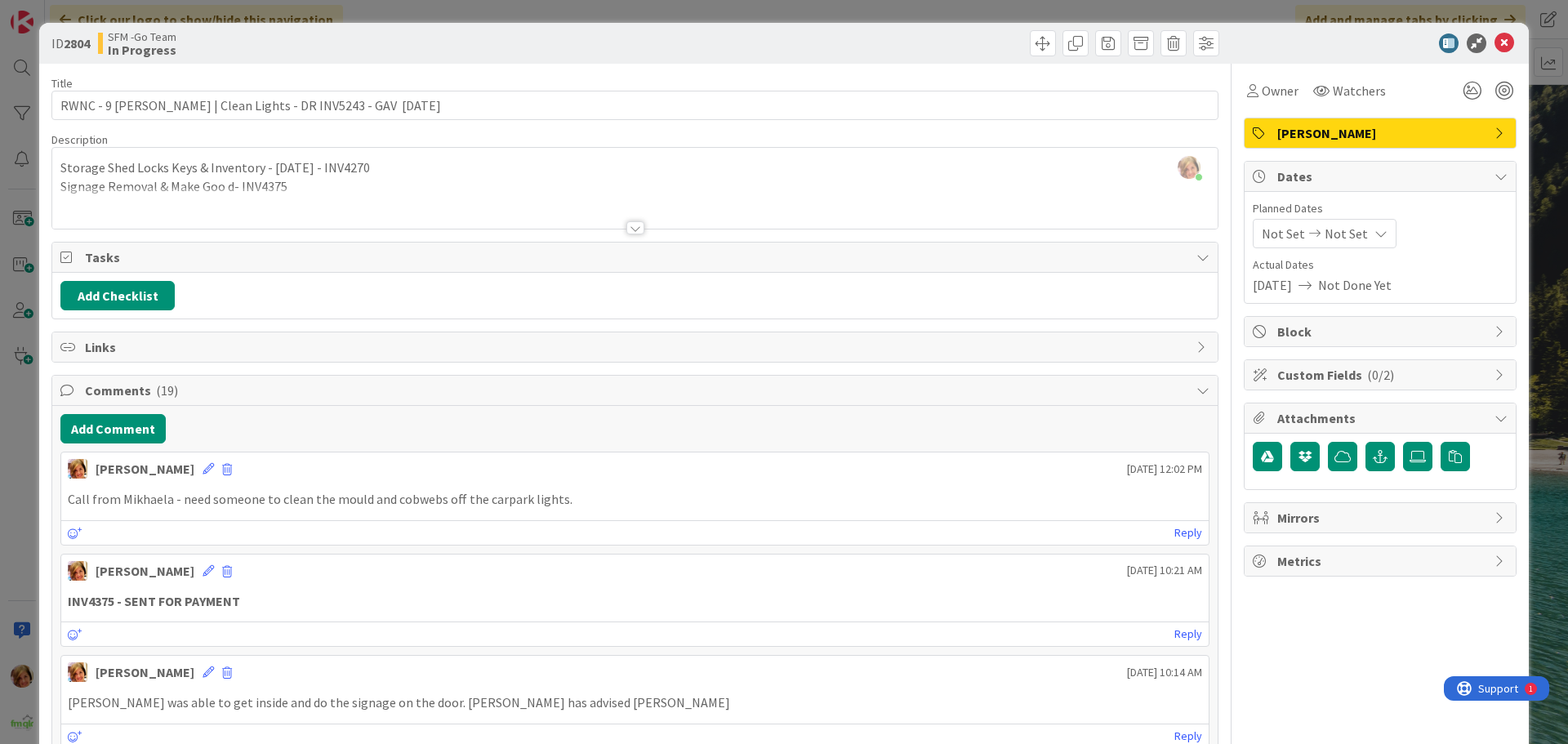
click at [791, 50] on div at bounding box center [929, 43] width 580 height 26
click at [1494, 38] on icon at bounding box center [1504, 43] width 20 height 20
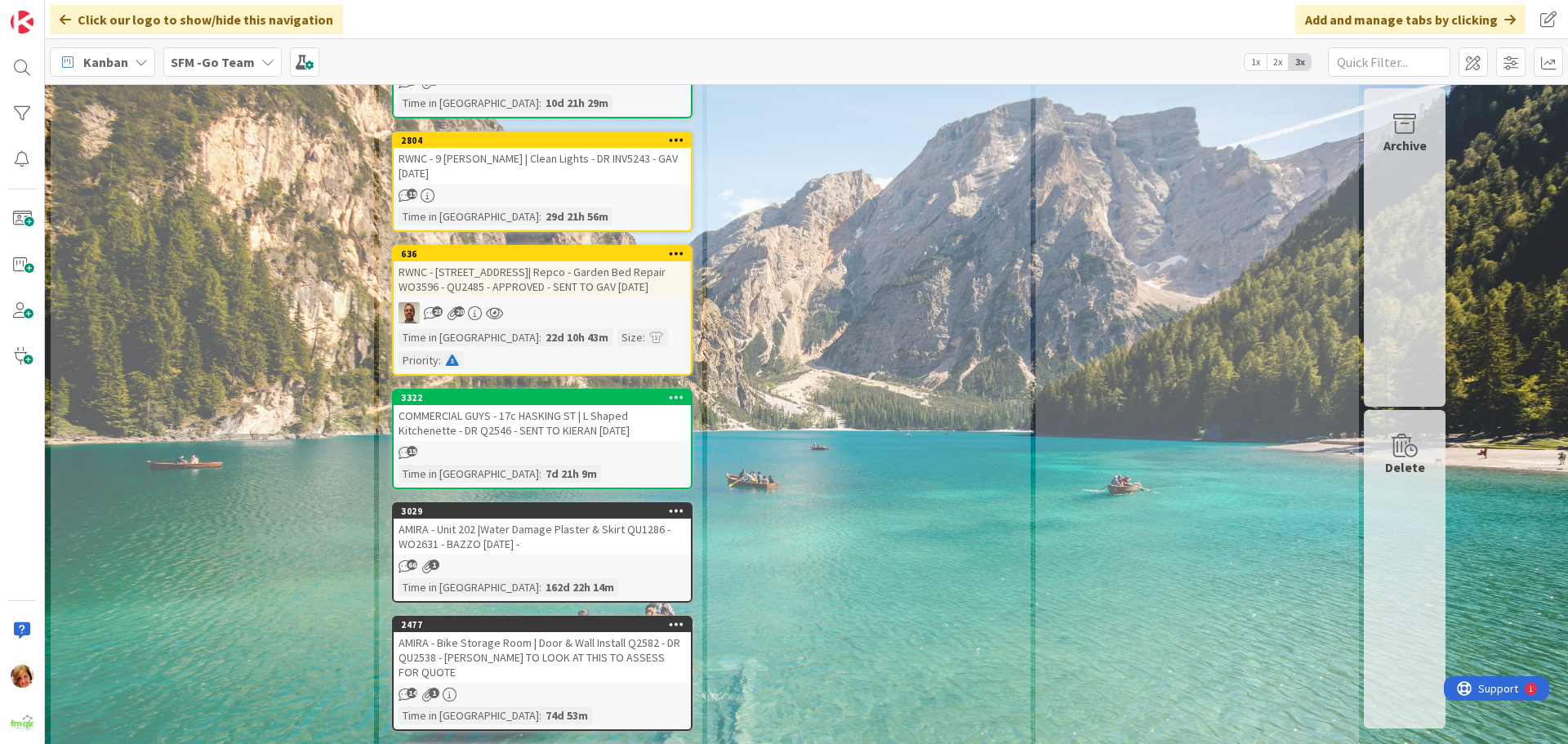
scroll to position [1552, 0]
click at [532, 405] on div "COMMERCIAL GUYS - 17c HASKING ST | L Shaped Kitchenette - DR Q2546 - SENT TO KI…" at bounding box center [543, 423] width 298 height 36
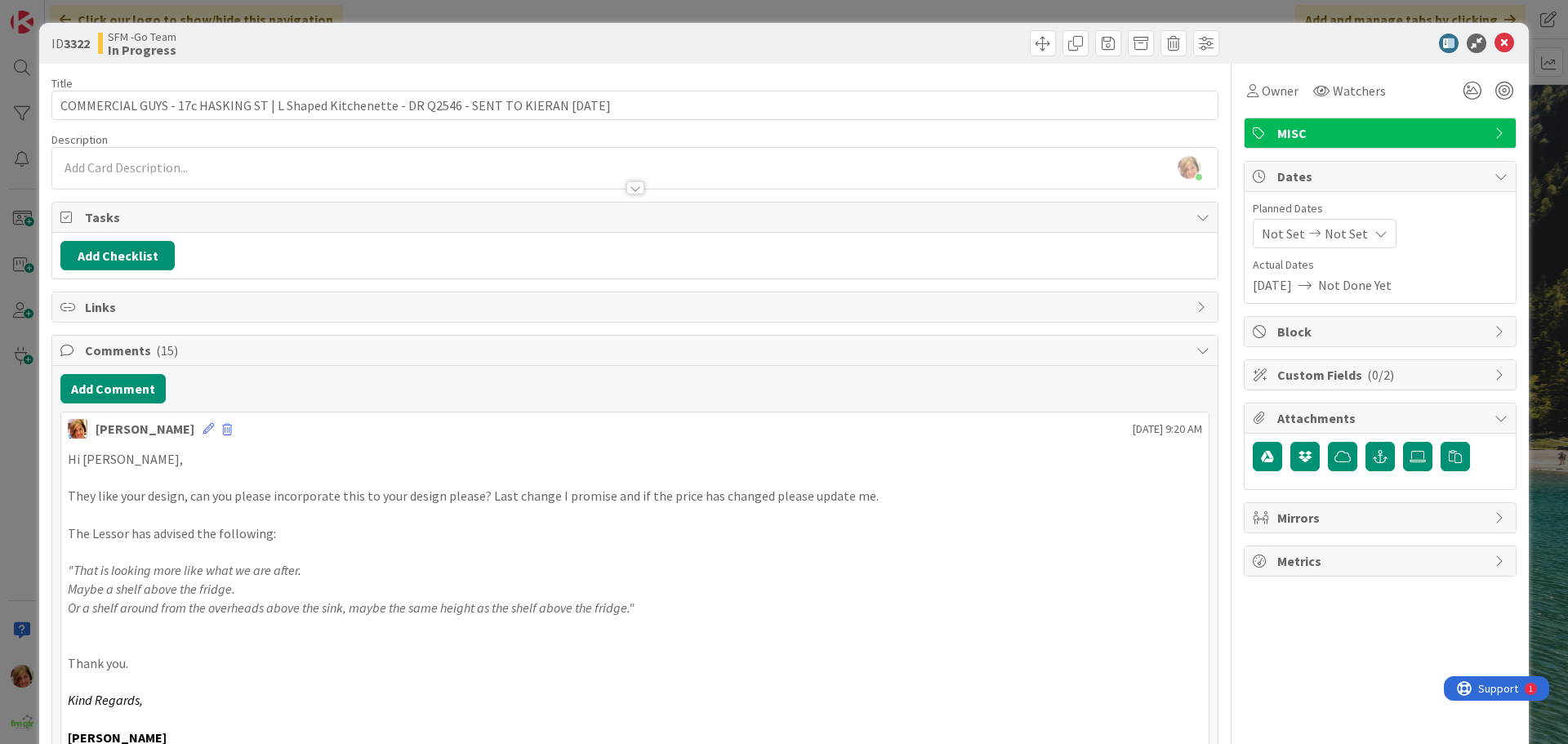
click at [923, 36] on div at bounding box center [929, 43] width 580 height 26
click at [1494, 42] on icon at bounding box center [1504, 43] width 20 height 20
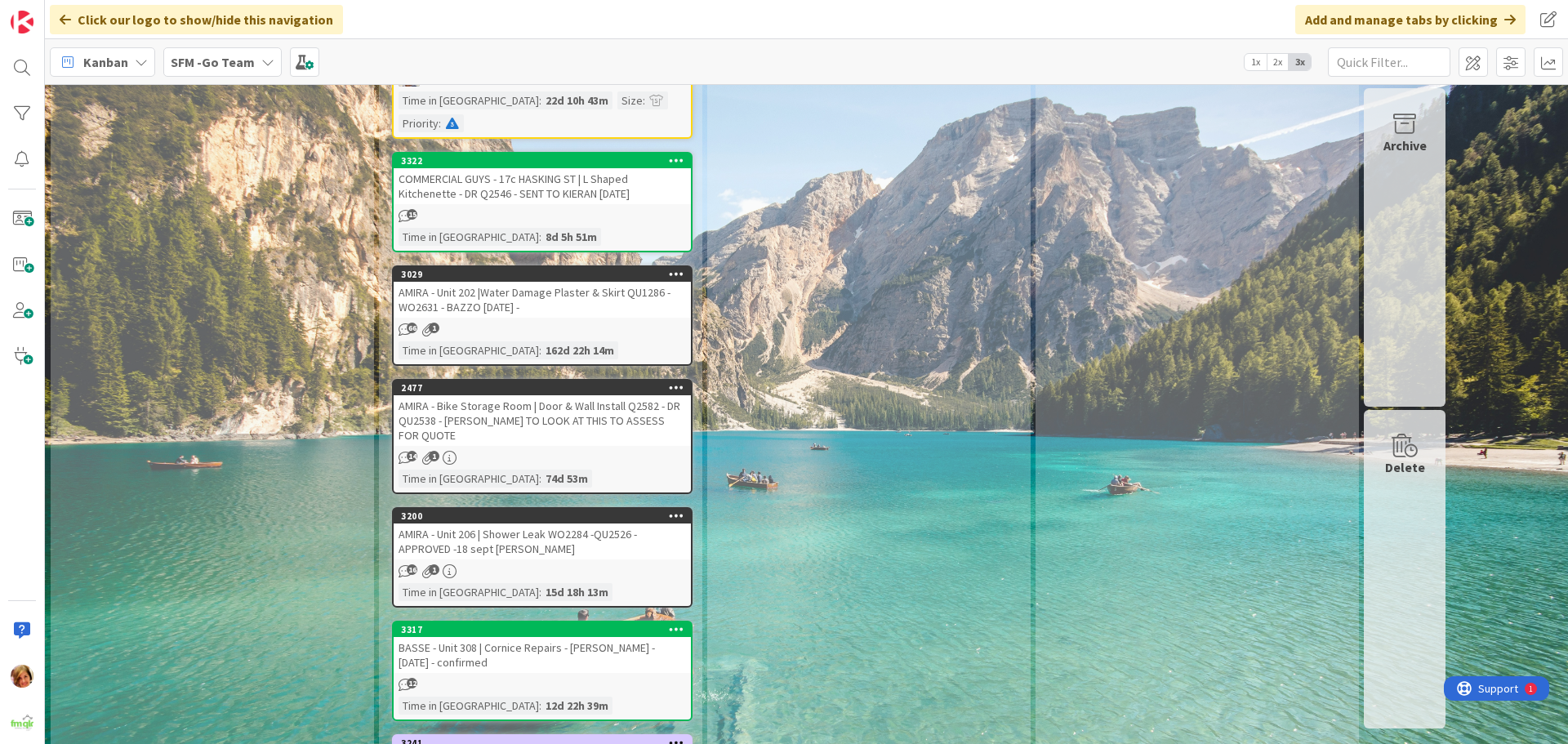
scroll to position [1879, 0]
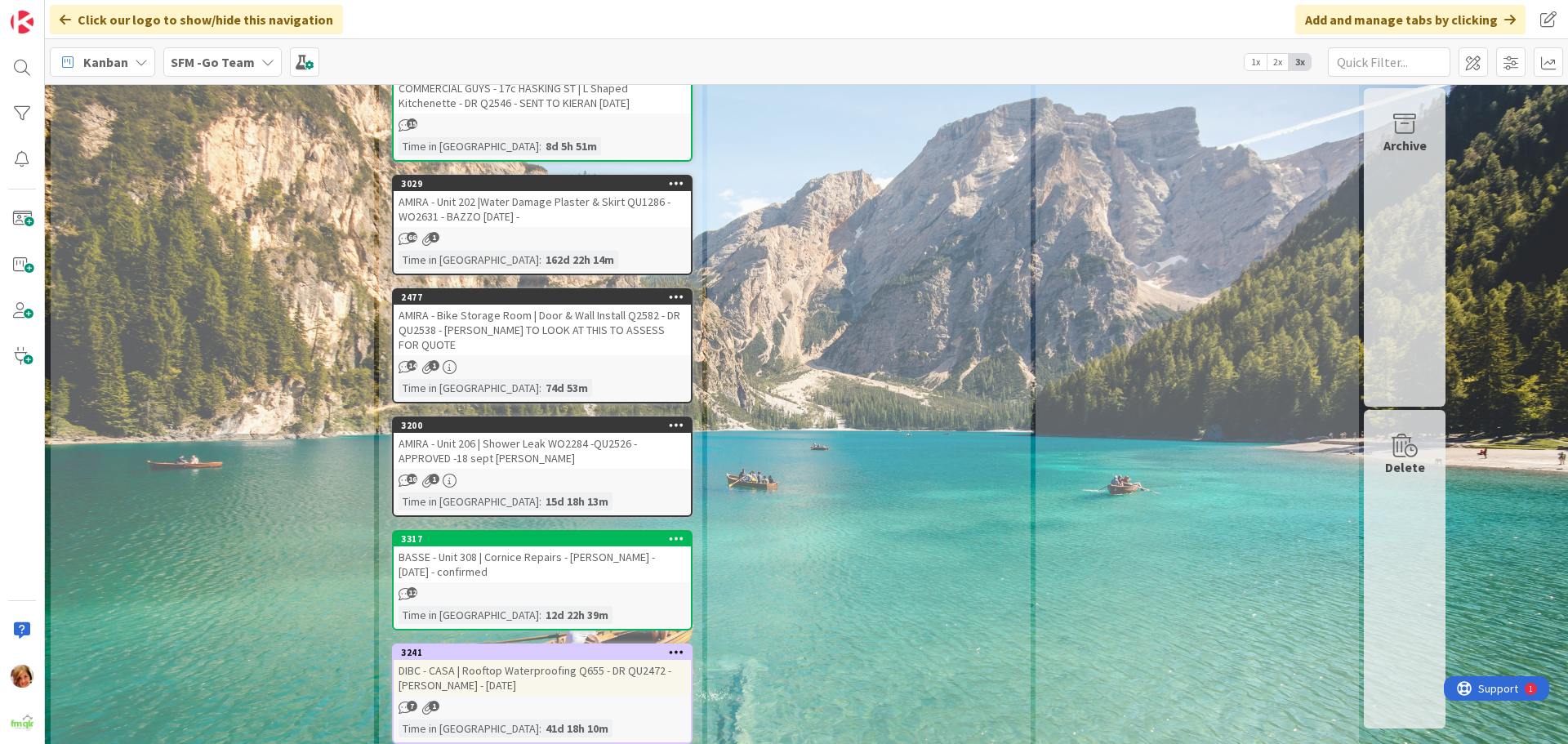
click at [535, 433] on div "AMIRA - Unit 206 | Shower Leak WO2284 -QU2526 -APPROVED -18 sept [PERSON_NAME]" at bounding box center [543, 451] width 298 height 36
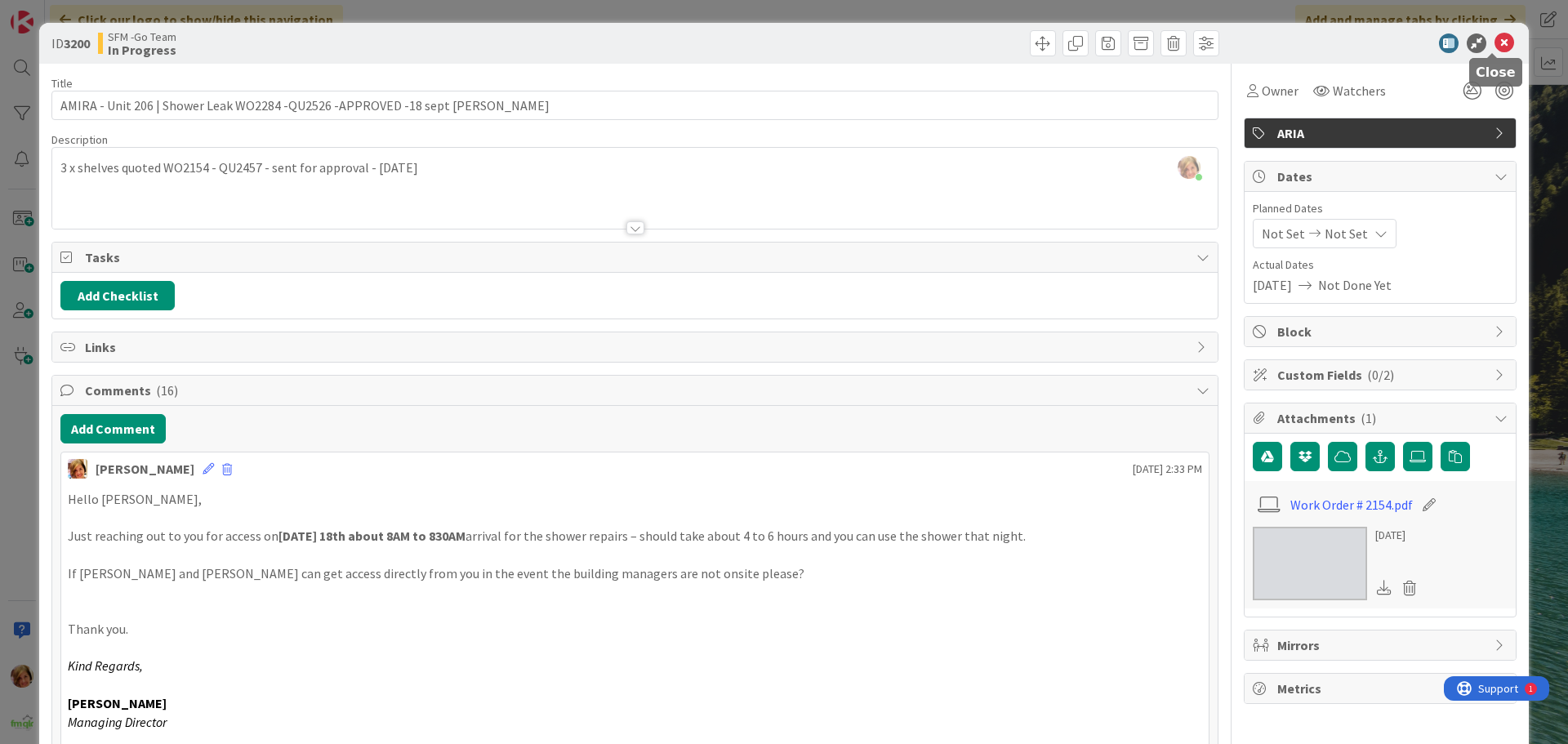
click at [1494, 45] on icon at bounding box center [1504, 43] width 20 height 20
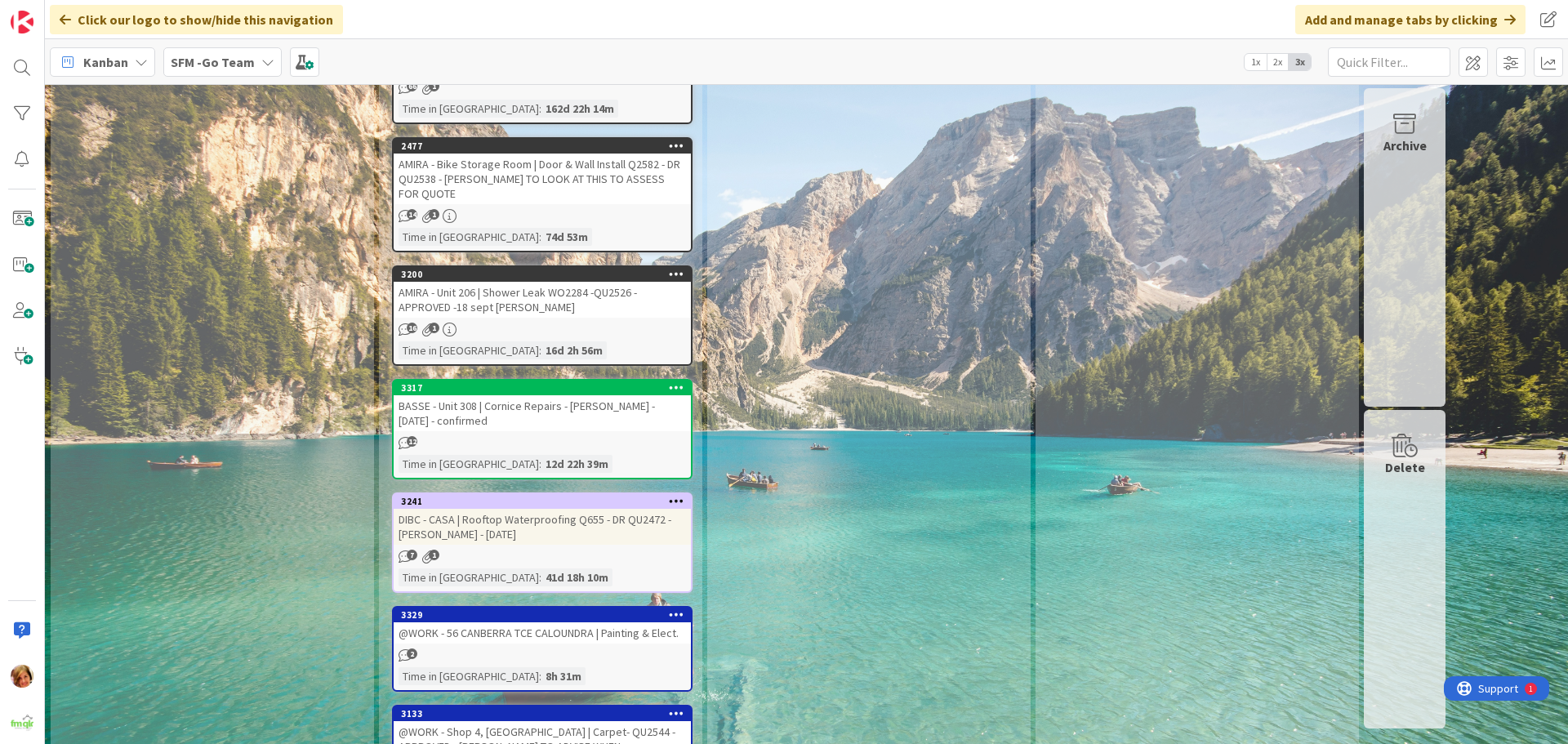
scroll to position [2042, 0]
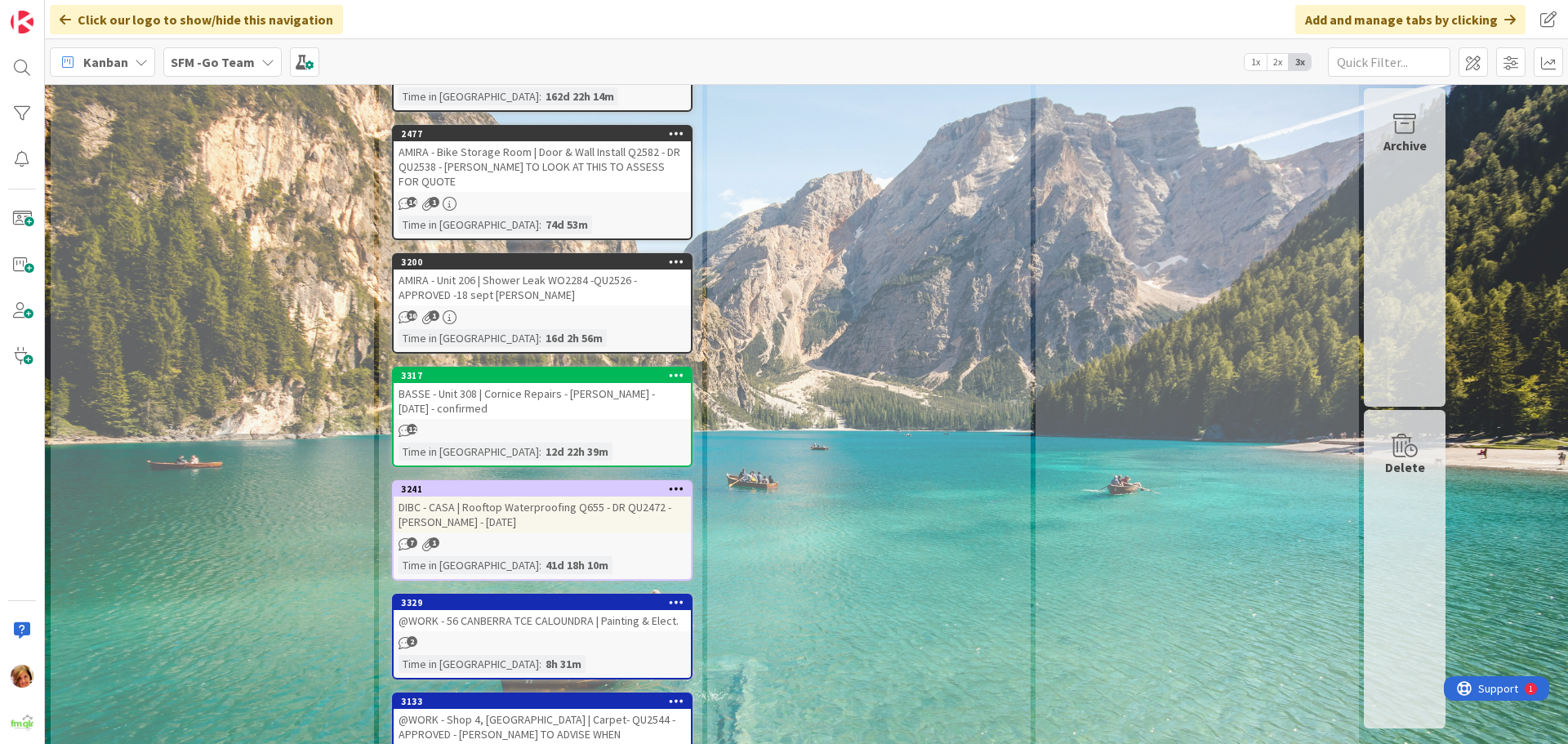
click at [575, 383] on div "BASSE - Unit 308 | Cornice Repairs - RED ELK - 5TH SEPT - confirmed" at bounding box center [543, 401] width 298 height 36
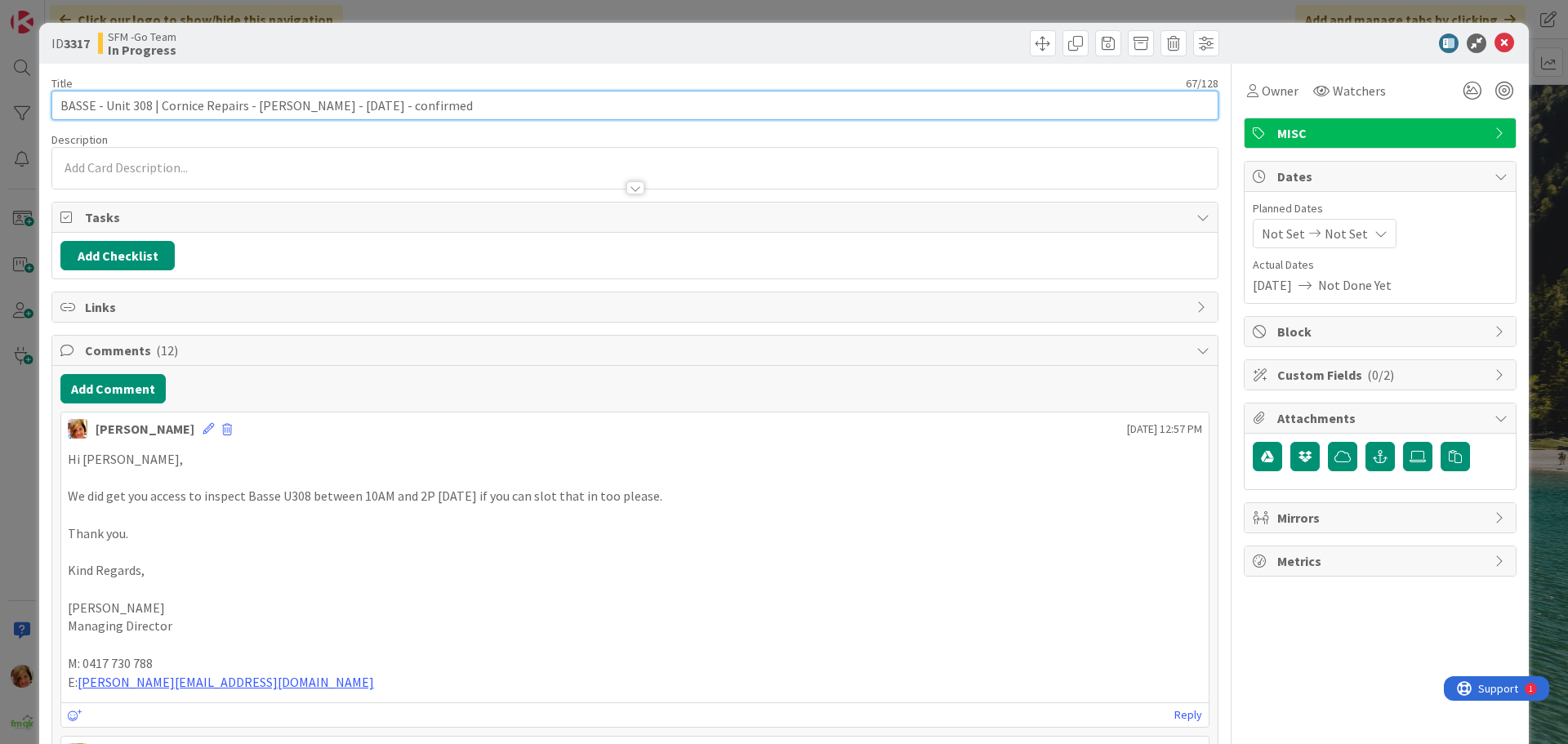
click at [455, 104] on input "BASSE - Unit 308 | Cornice Repairs - RED ELK - 5TH SEPT - confirmed" at bounding box center [635, 105] width 1167 height 29
type input "BASSE - Unit 308 | Cornice Repairs - [PERSON_NAME] - [DATE] - confirmed - [PERS…"
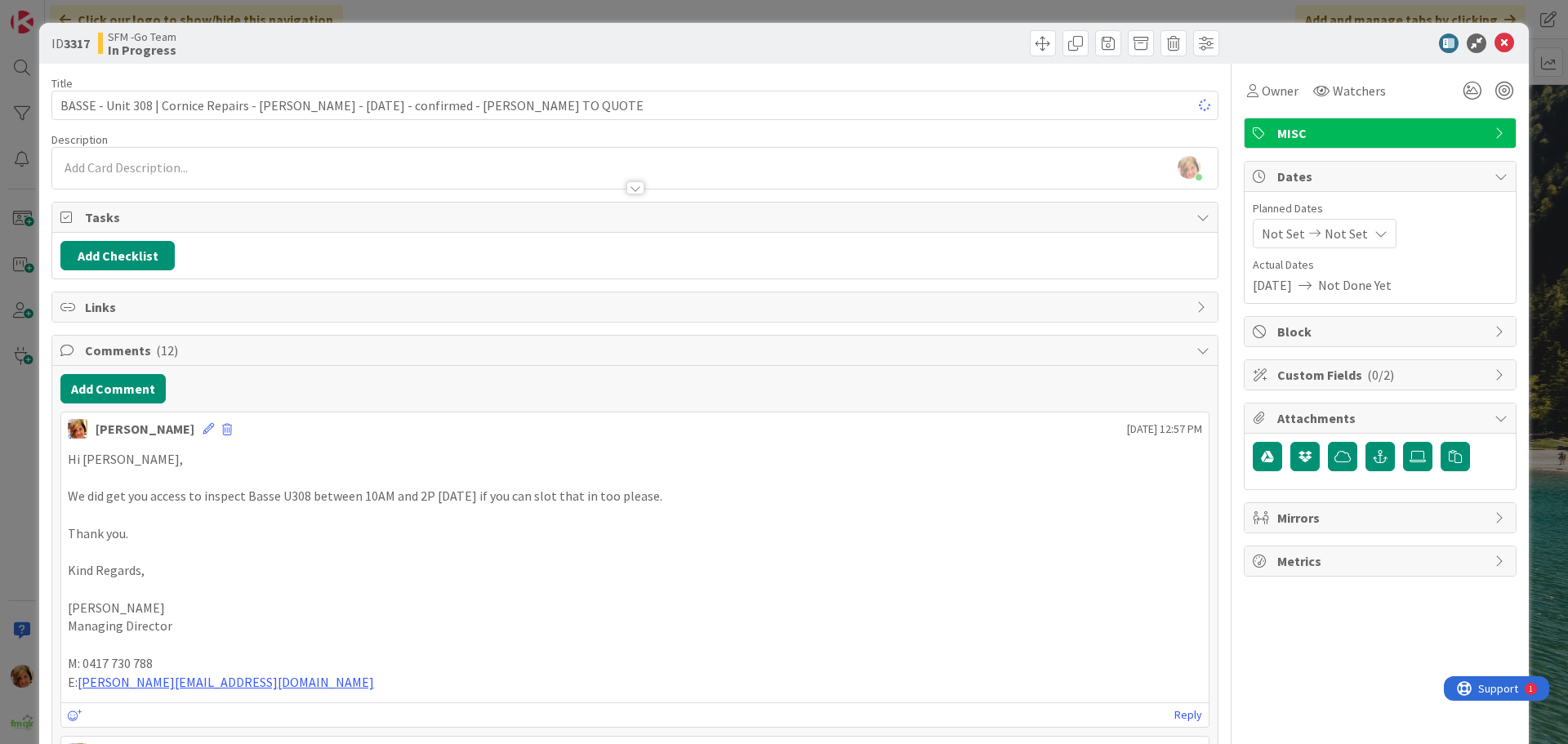
drag, startPoint x: 831, startPoint y: 29, endPoint x: 854, endPoint y: 48, distance: 29.8
click at [831, 32] on div "ID 3317 SFM -Go Team In Progress" at bounding box center [784, 43] width 1490 height 41
click at [1494, 45] on icon at bounding box center [1504, 43] width 20 height 20
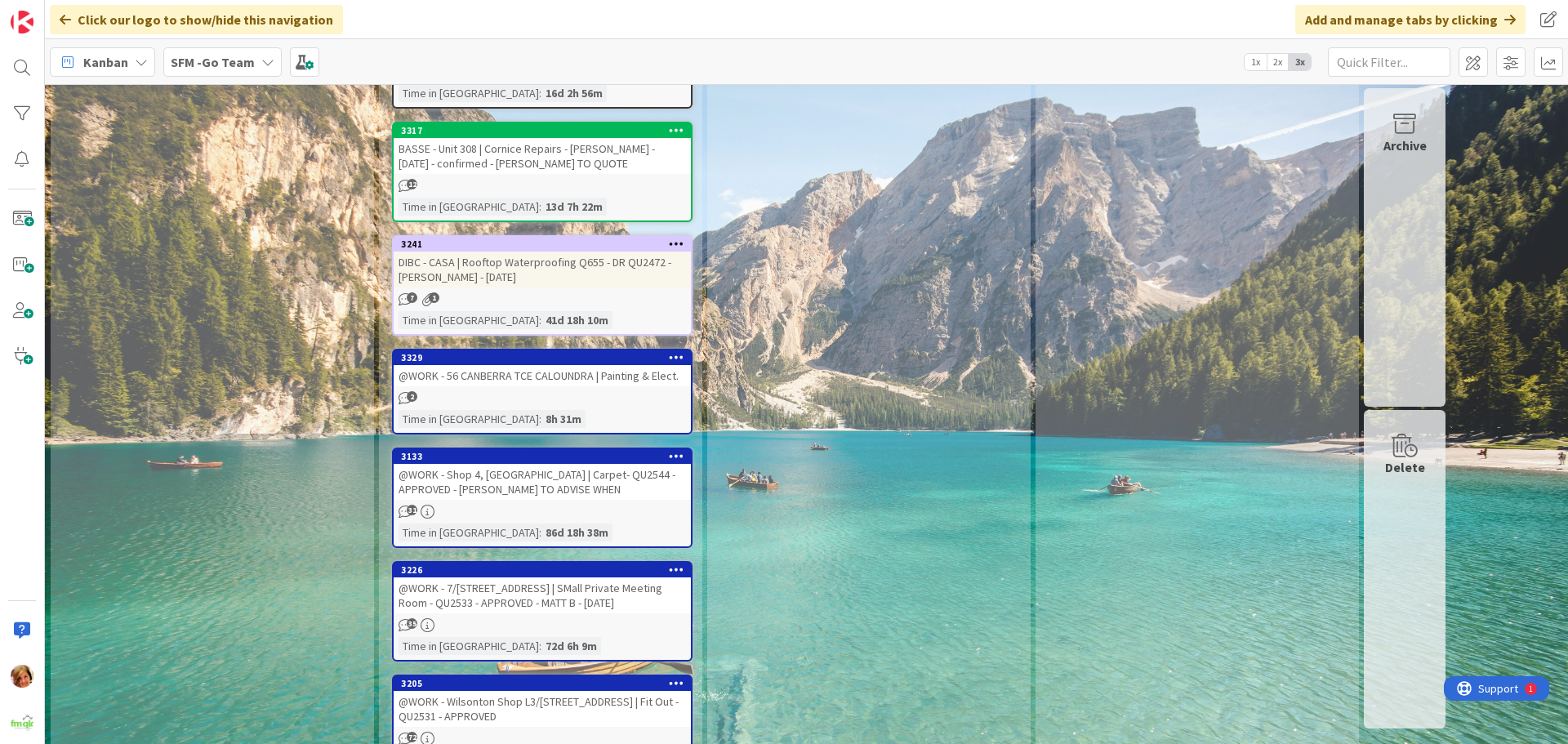
click at [542, 252] on div "DIBC - CASA | Rooftop Waterproofing Q655 - DR QU2472 - [PERSON_NAME] - [DATE]" at bounding box center [543, 270] width 298 height 36
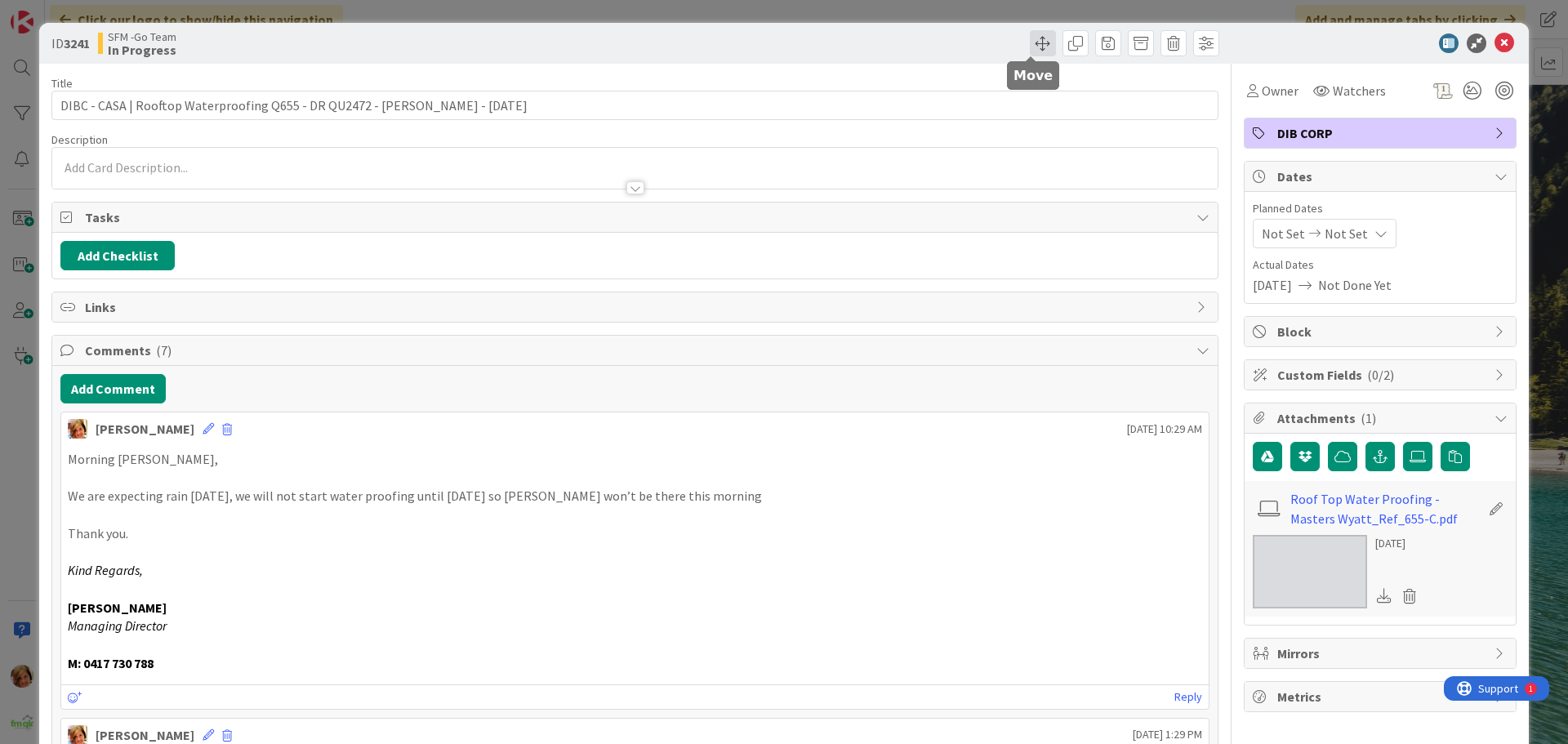
click at [1030, 38] on span at bounding box center [1043, 43] width 26 height 26
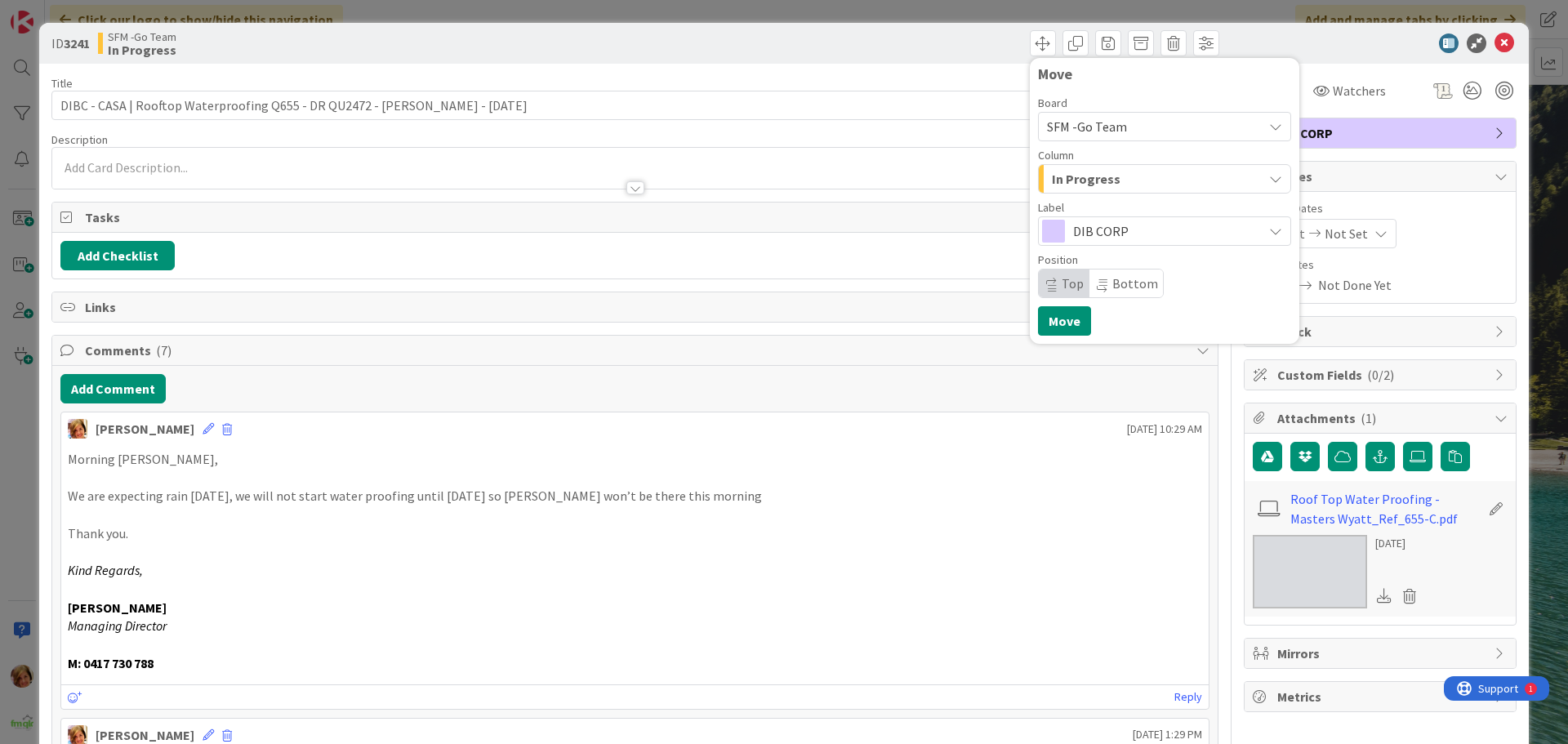
click at [1111, 181] on div "In Progress" at bounding box center [1155, 179] width 215 height 26
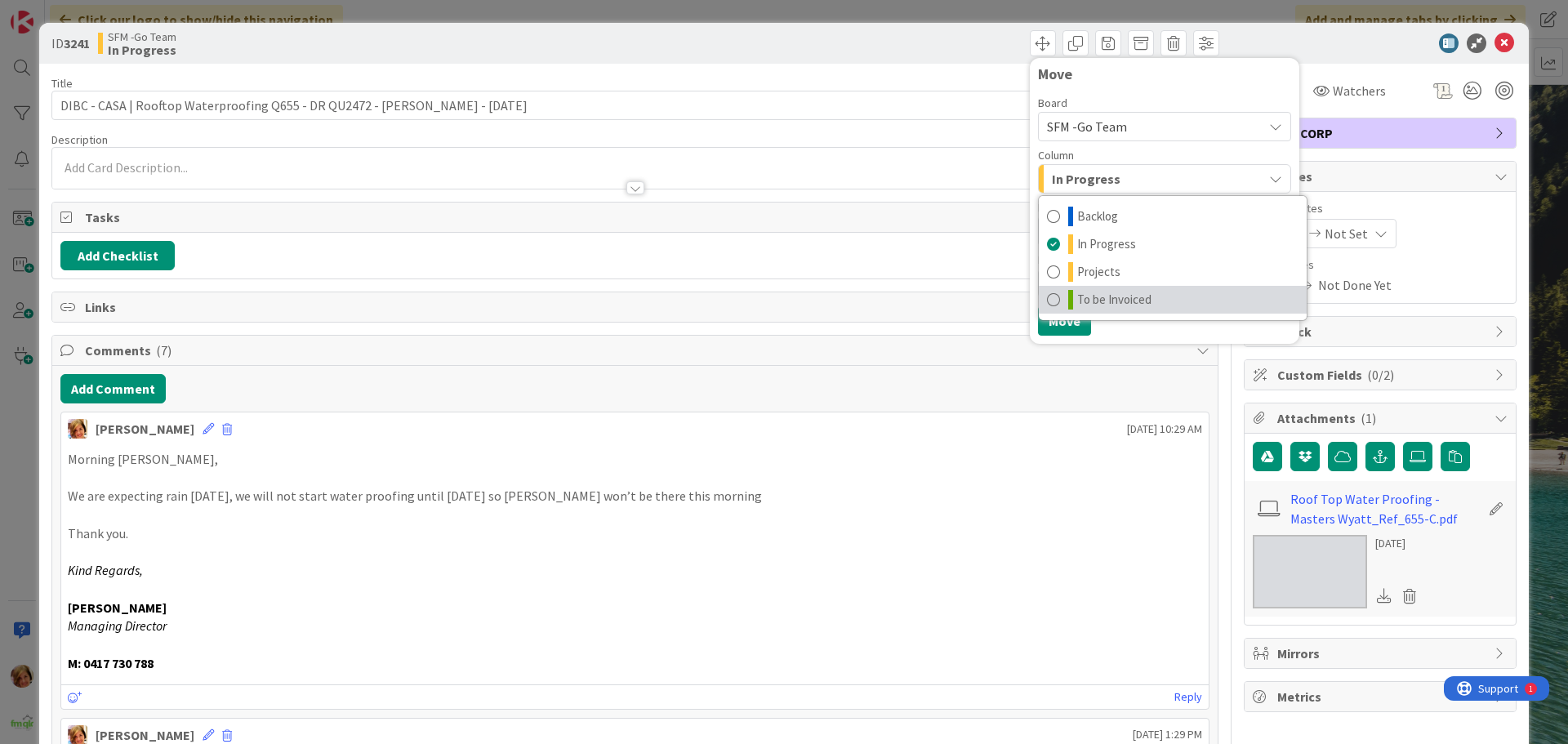
click at [1047, 300] on span at bounding box center [1054, 300] width 13 height 20
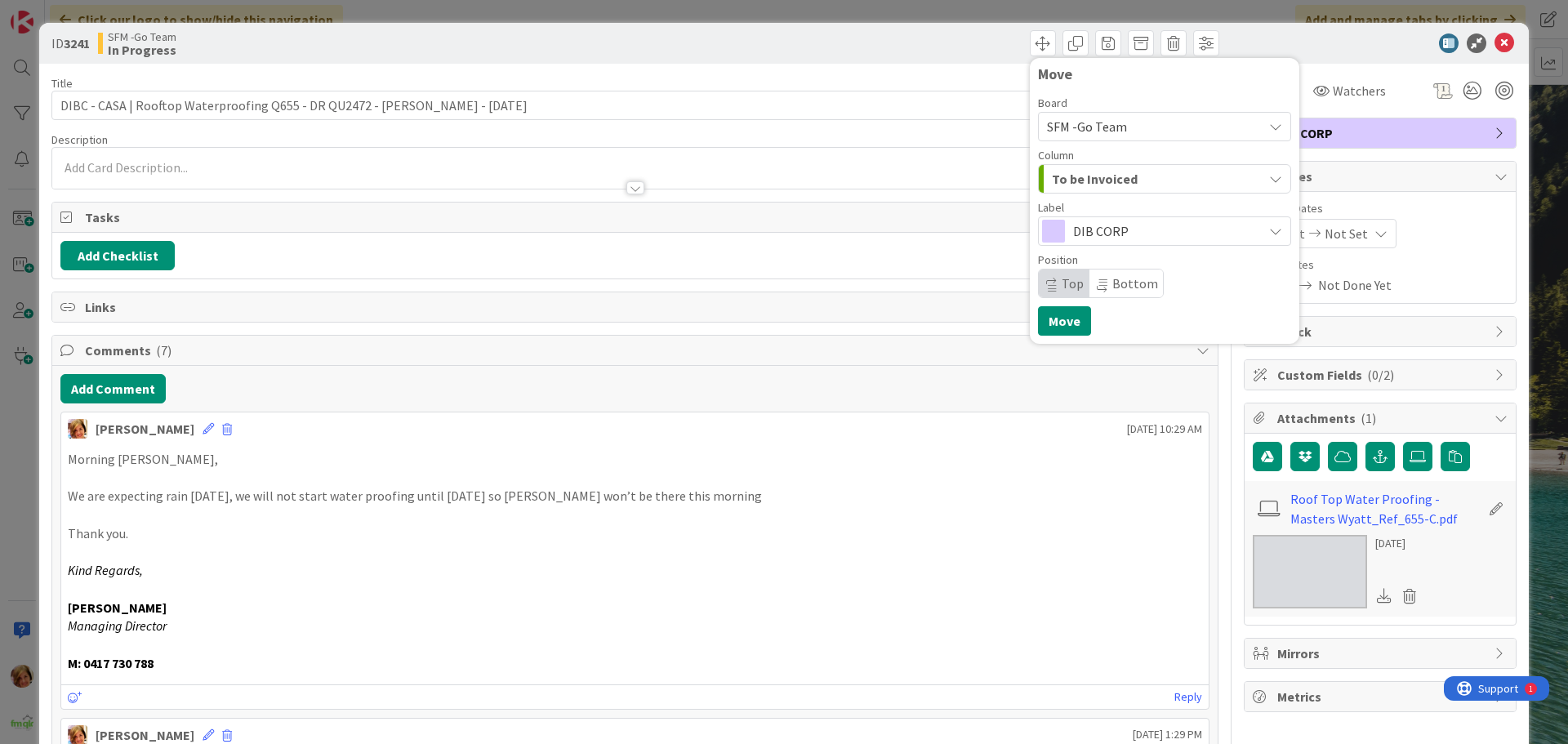
click at [896, 42] on div "Move Board SFM -Go Team Column To be Invoiced Backlog In Progress Projects To b…" at bounding box center [929, 43] width 580 height 26
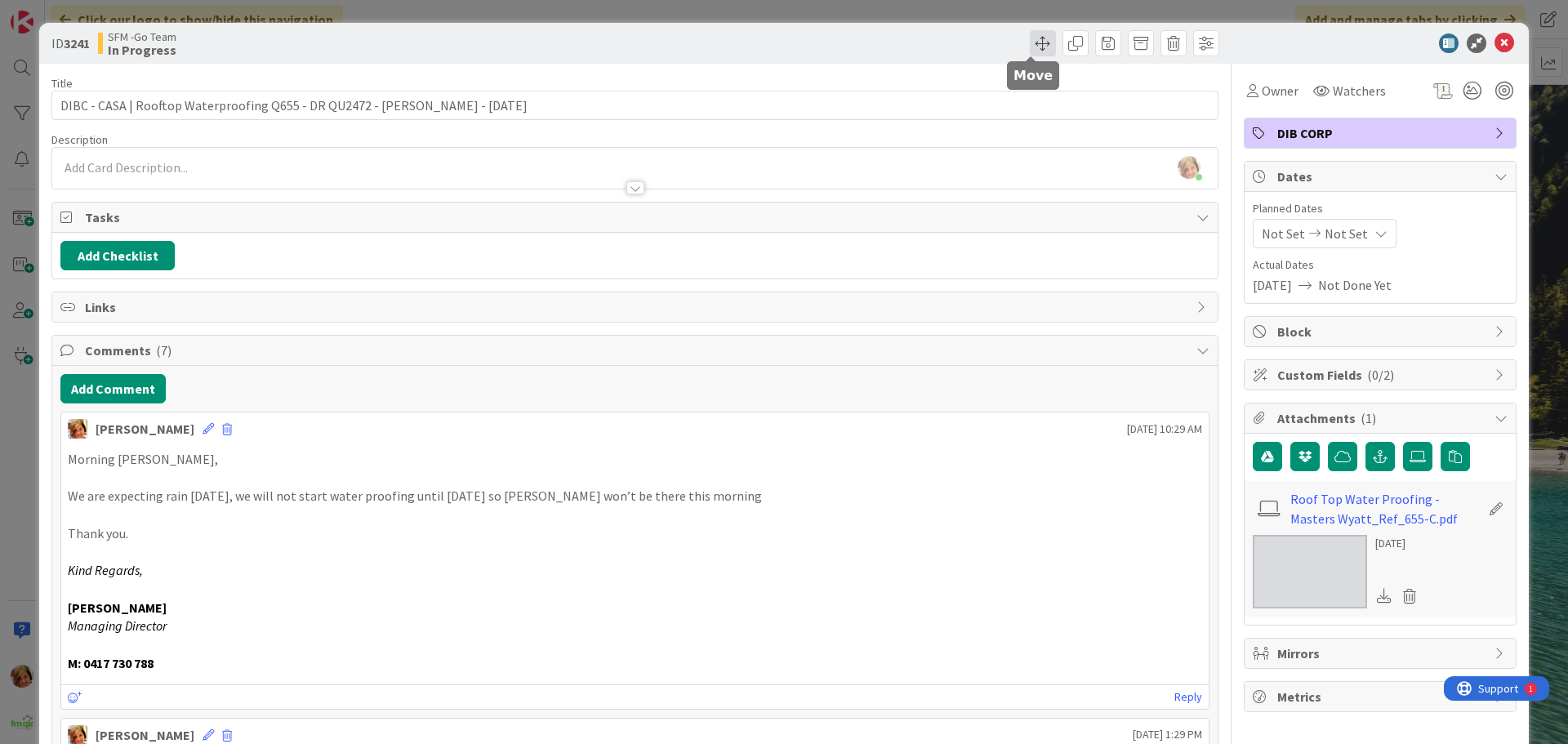
click at [1030, 41] on span at bounding box center [1043, 43] width 26 height 26
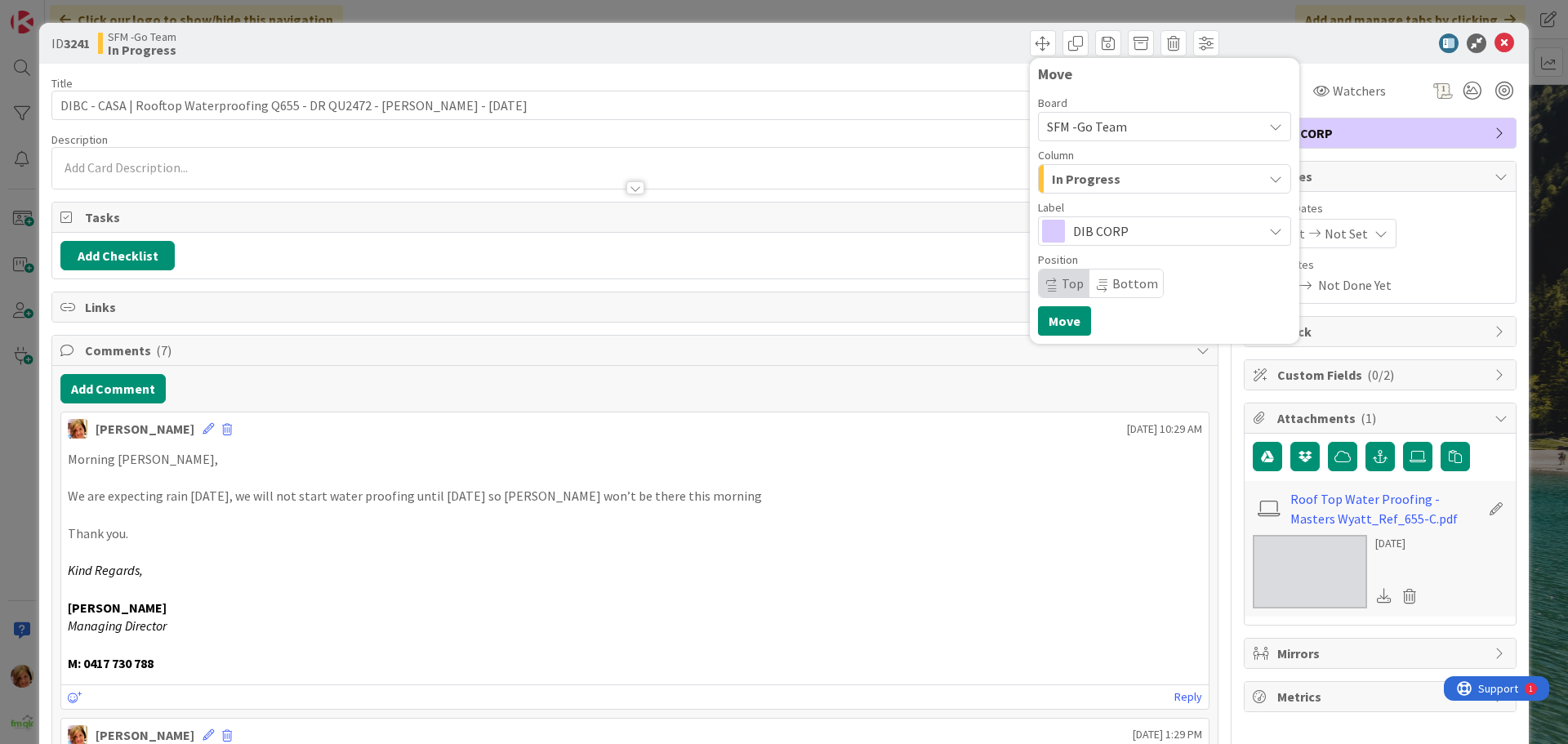
click at [1122, 182] on div "In Progress" at bounding box center [1155, 179] width 215 height 26
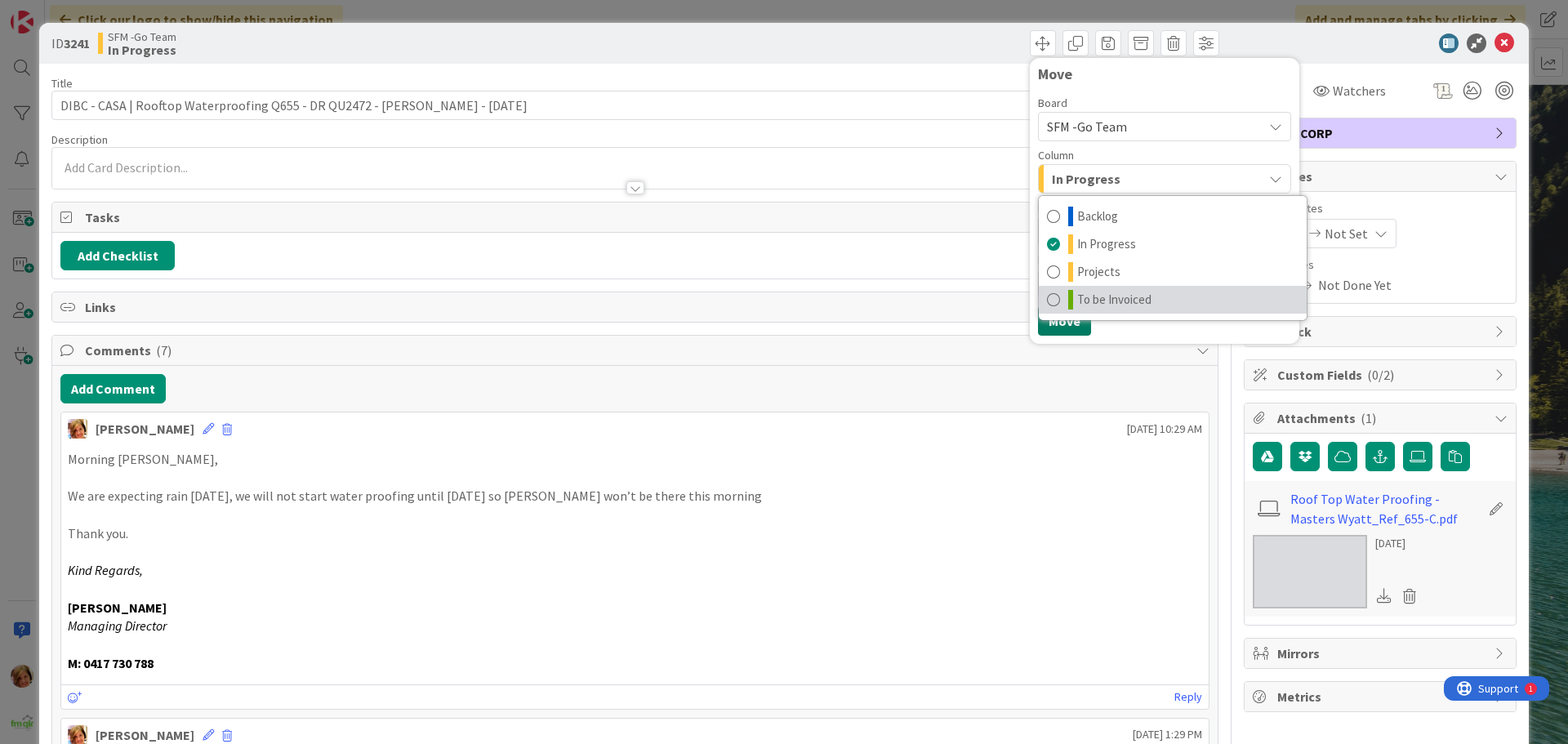
drag, startPoint x: 1127, startPoint y: 298, endPoint x: 1046, endPoint y: 315, distance: 82.8
click at [1126, 298] on span "To be Invoiced" at bounding box center [1114, 300] width 74 height 20
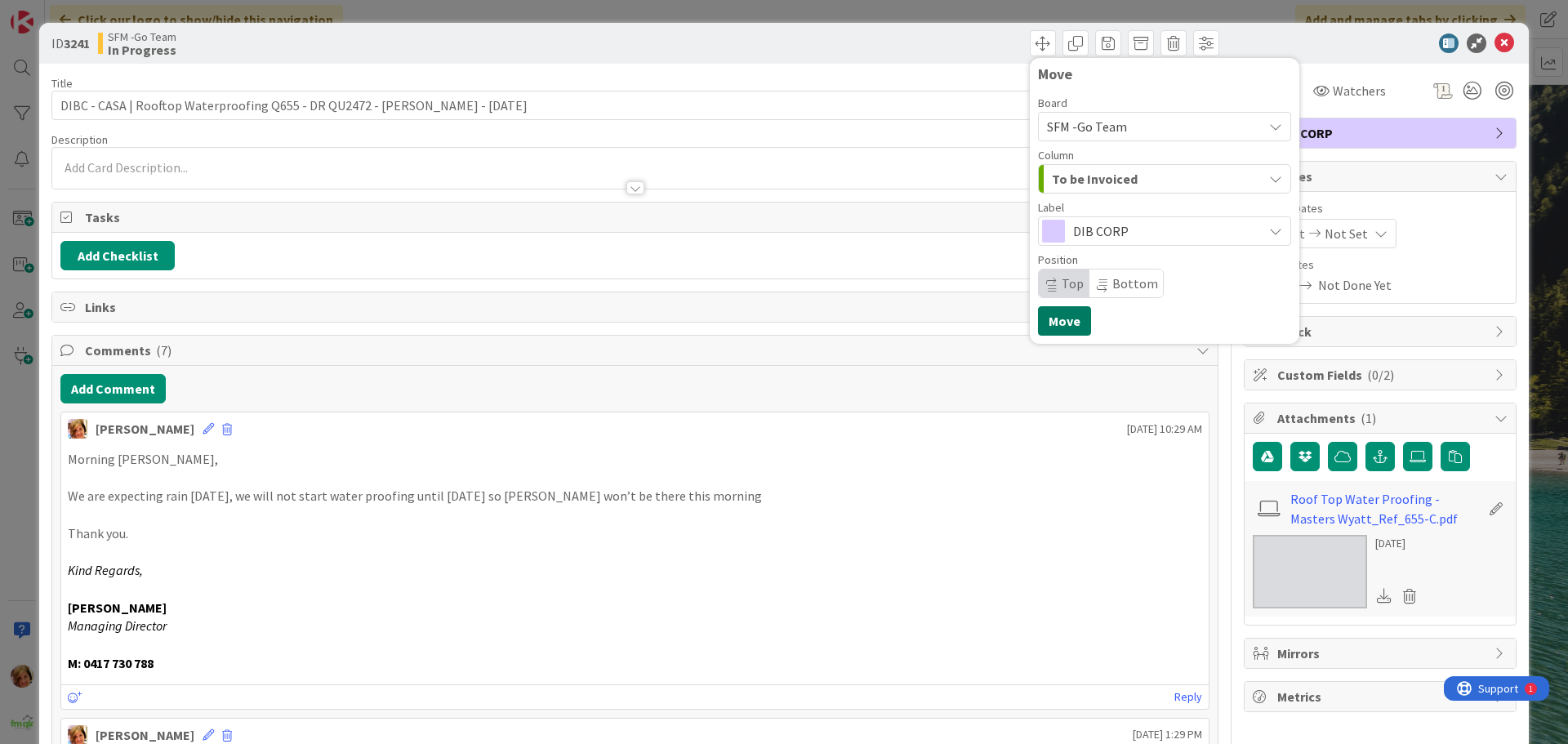
click at [1047, 320] on button "Move" at bounding box center [1064, 321] width 53 height 29
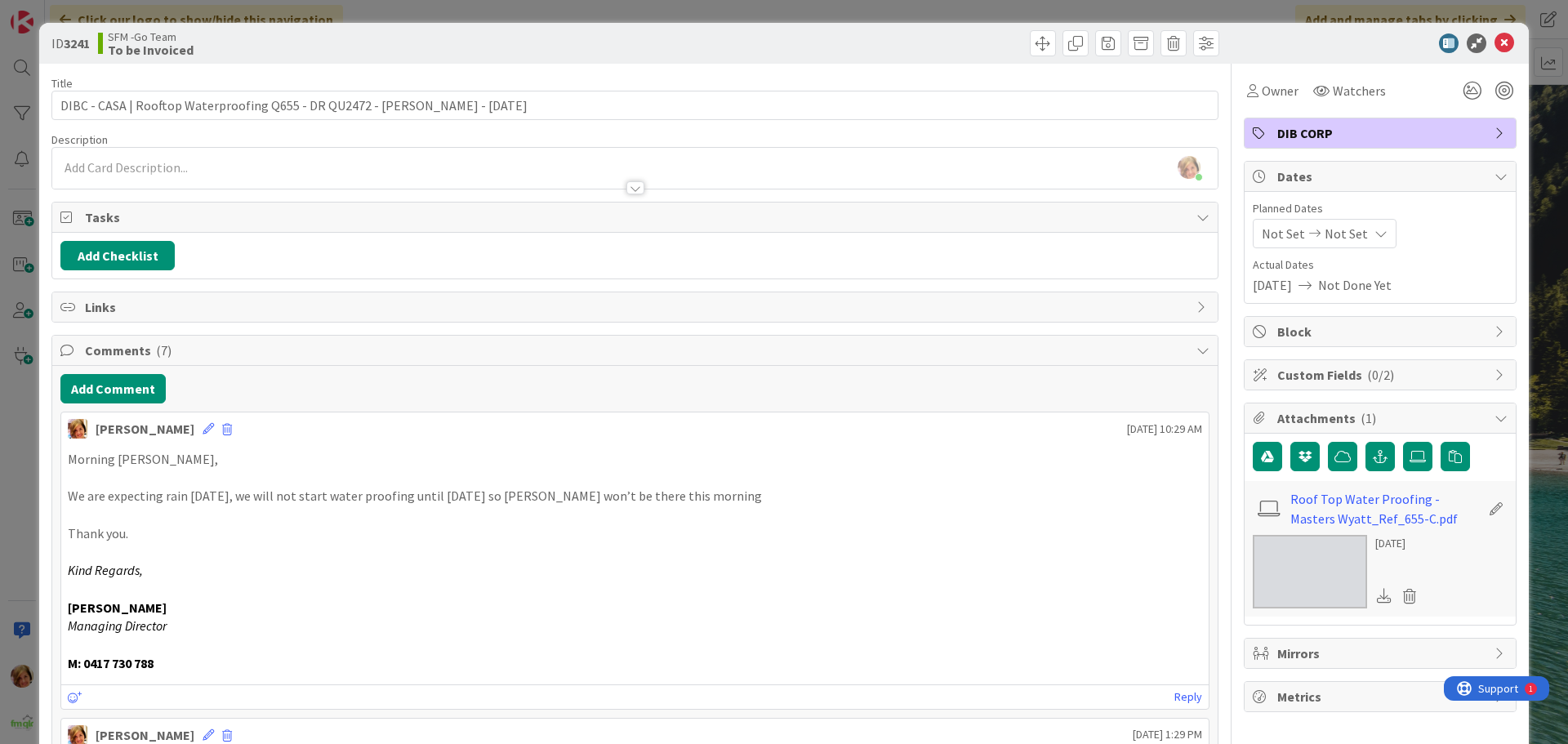
click at [920, 44] on div "Move Move" at bounding box center [929, 43] width 580 height 26
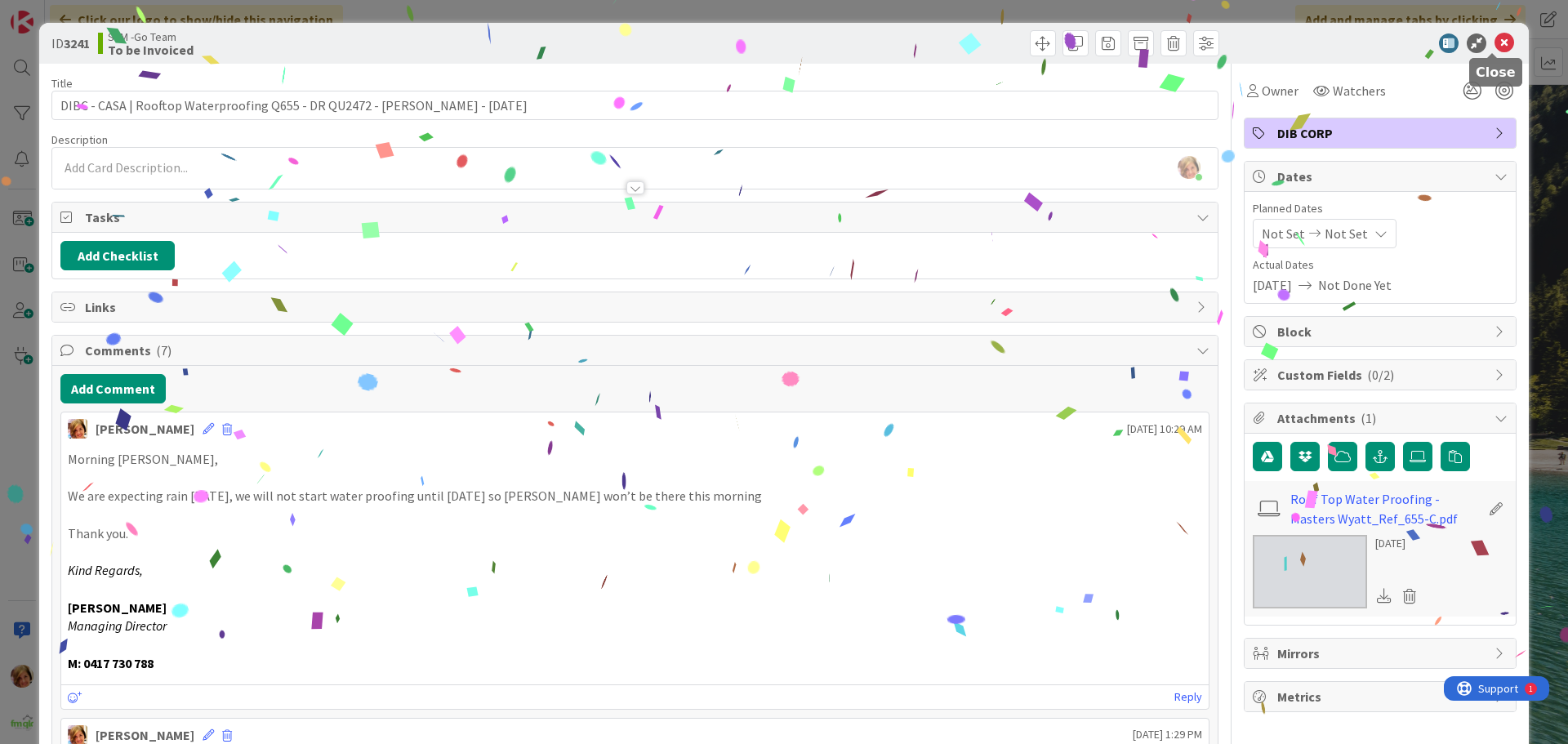
click at [1494, 44] on icon at bounding box center [1504, 43] width 20 height 20
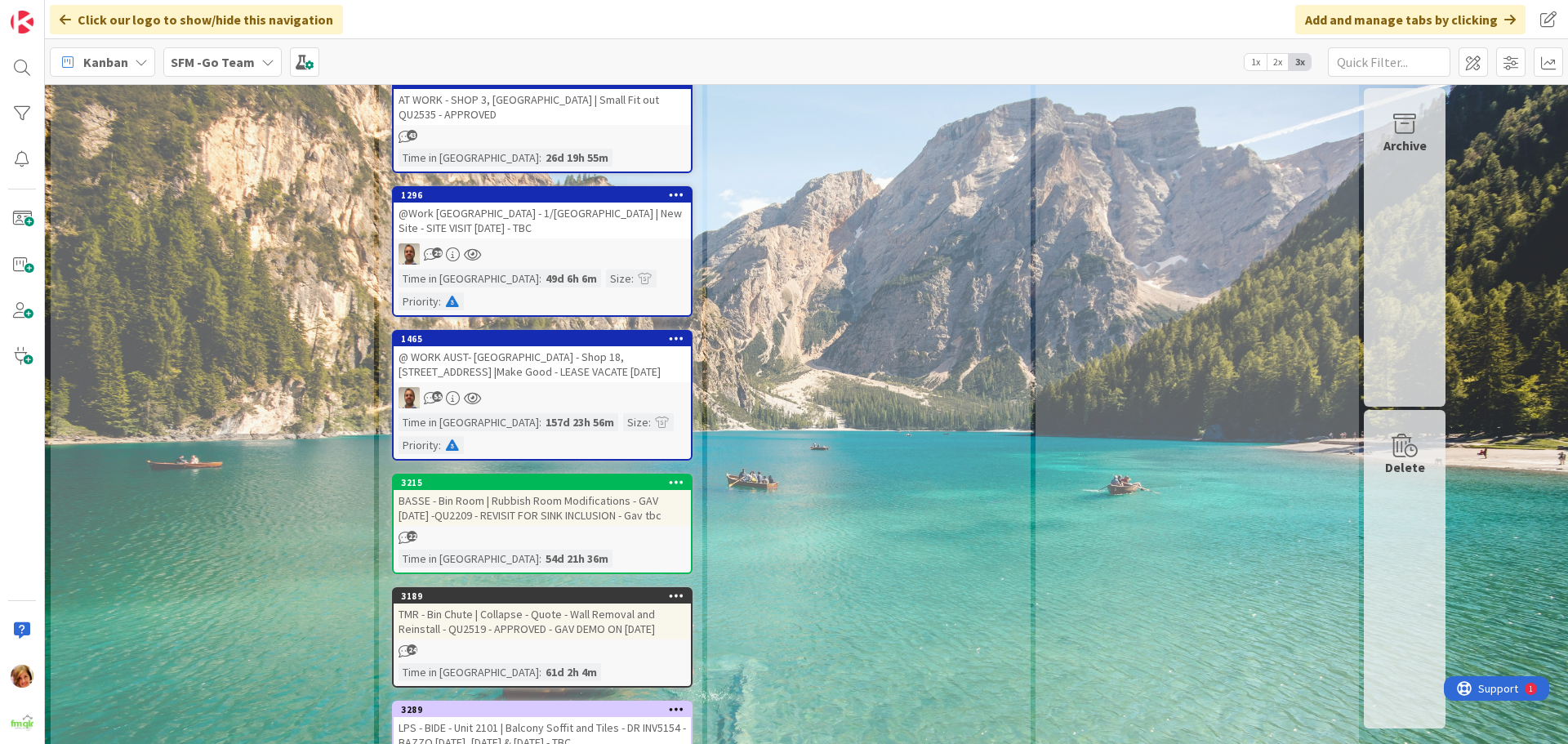
scroll to position [3512, 0]
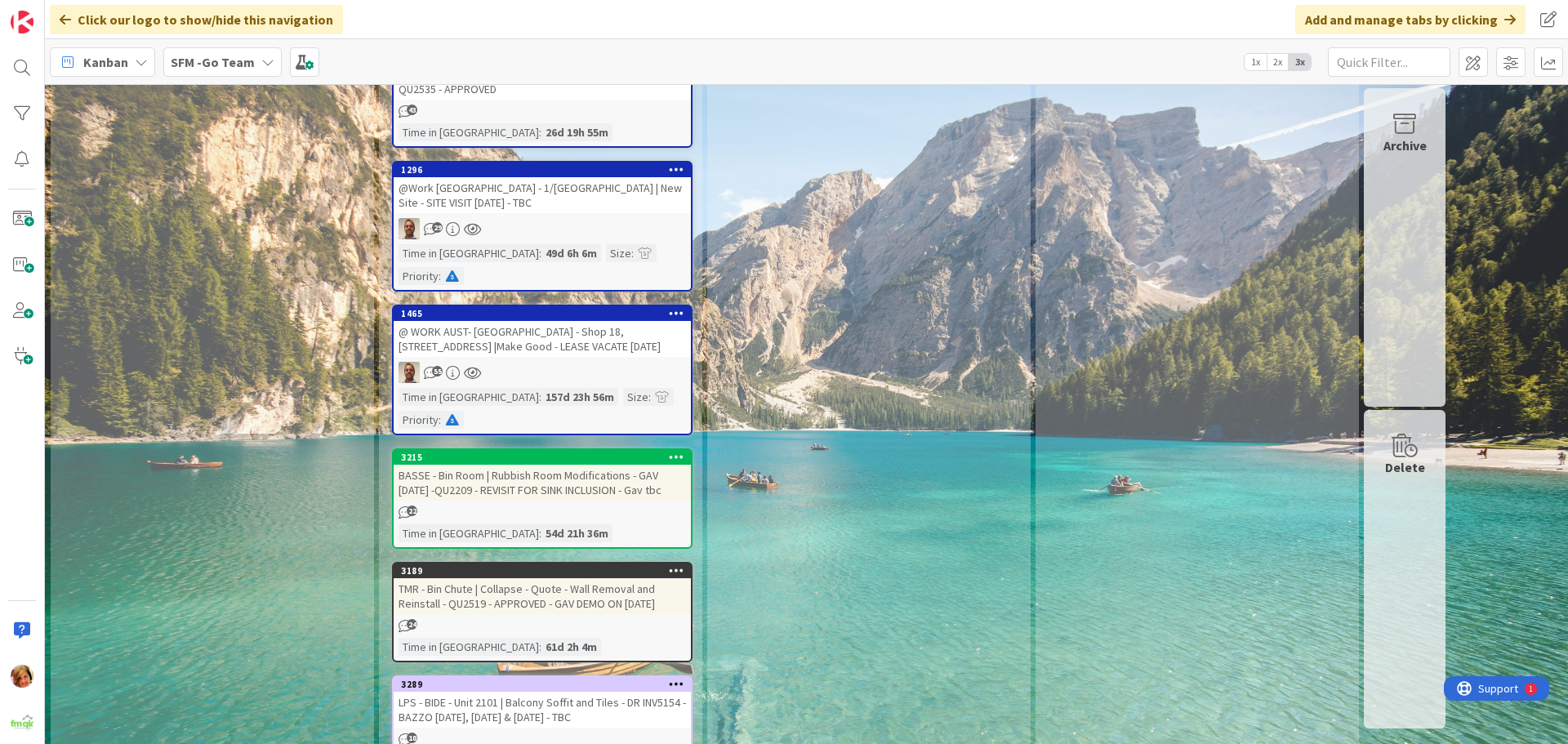
click at [540, 464] on div "BASSE - Bin Room | Rubbish Room Modifications - GAV 9.5.25 -QU2209 - REVISIT FO…" at bounding box center [543, 482] width 298 height 36
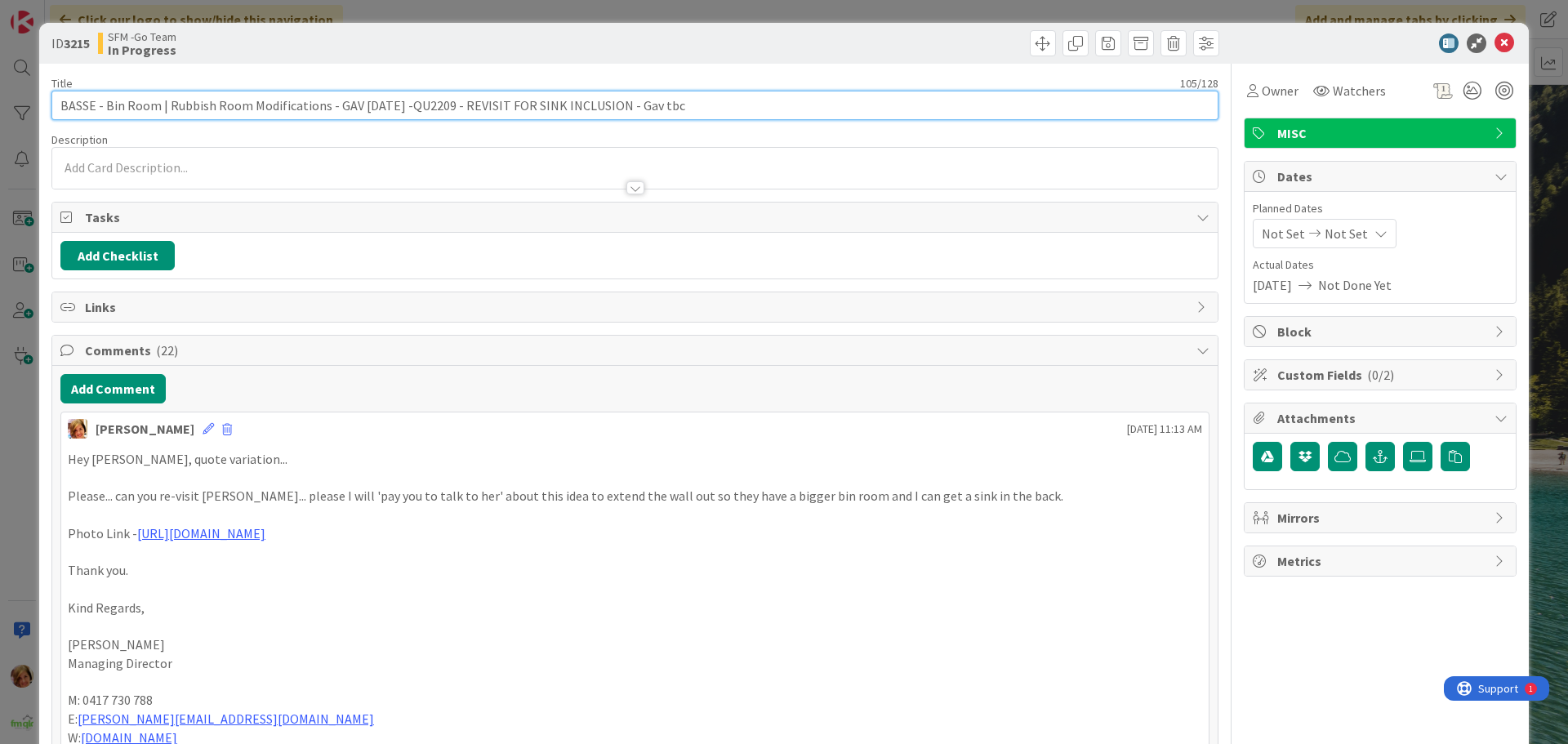
drag, startPoint x: 637, startPoint y: 104, endPoint x: 628, endPoint y: 75, distance: 30.4
click at [611, 104] on input "BASSE - Bin Room | Rubbish Room Modifications - GAV 9.5.25 -QU2209 - REVISIT FO…" at bounding box center [635, 105] width 1167 height 29
type input "BASSE - Bin Room | Rubbish Room Modifications - GAV [DATE] -QU2209 - REVISIT FO…"
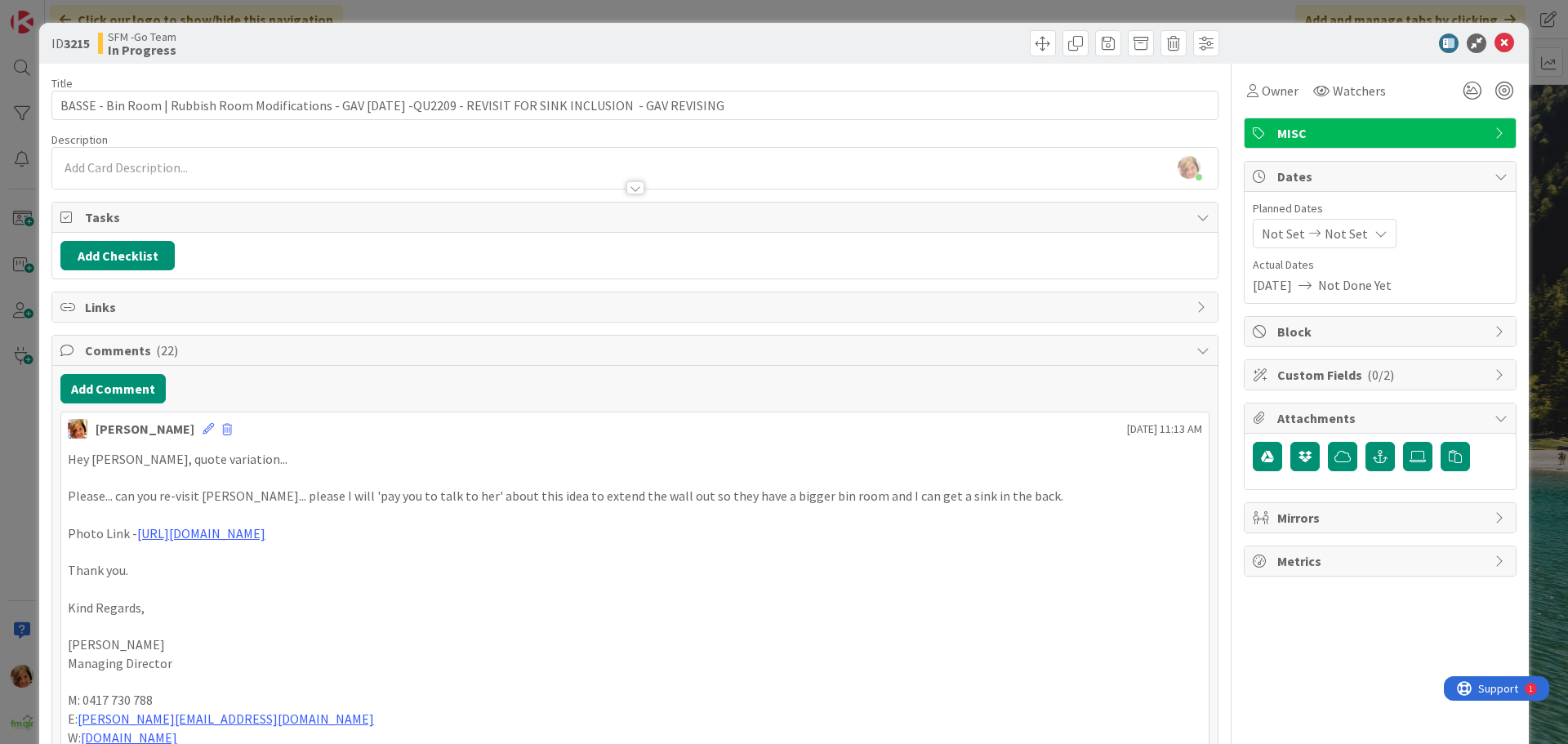
drag, startPoint x: 802, startPoint y: 36, endPoint x: 981, endPoint y: 74, distance: 183.0
click at [801, 38] on div at bounding box center [929, 43] width 580 height 26
click at [1494, 46] on icon at bounding box center [1504, 43] width 20 height 20
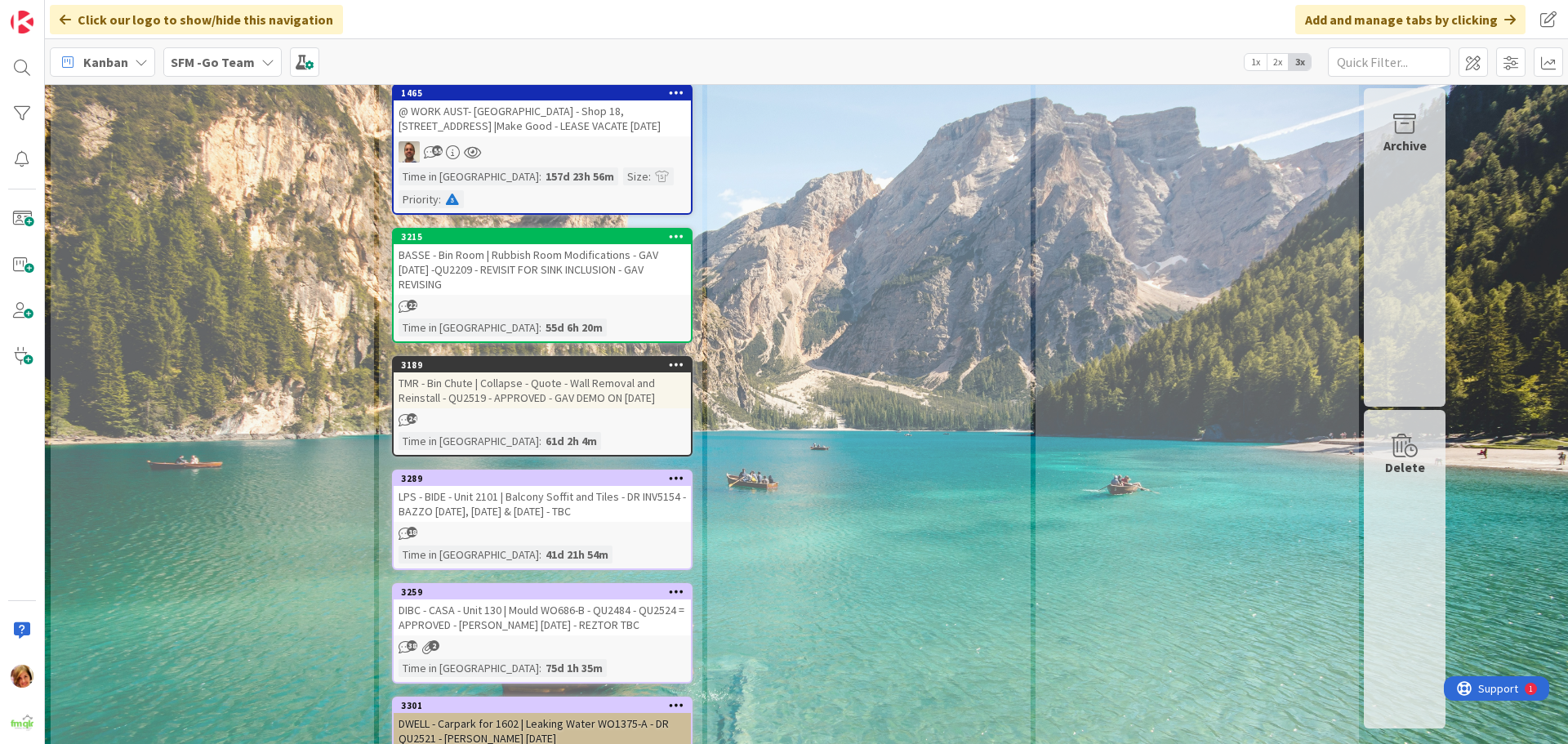
scroll to position [3758, 0]
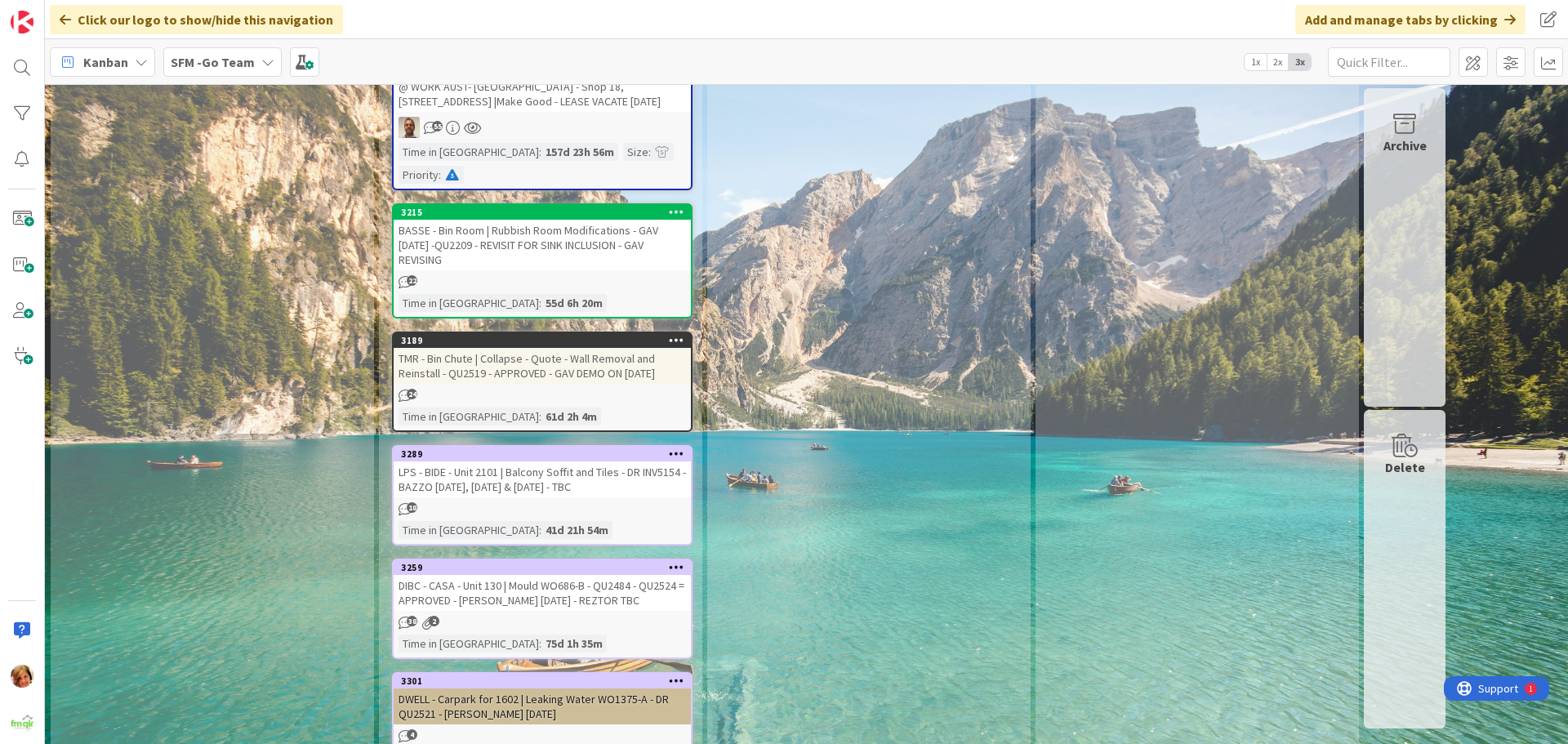
click at [578, 575] on div "DIBC - CASA - Unit 130 | Mould WO686-B - QU2484 - QU2524 = APPROVED - [PERSON_N…" at bounding box center [543, 593] width 298 height 36
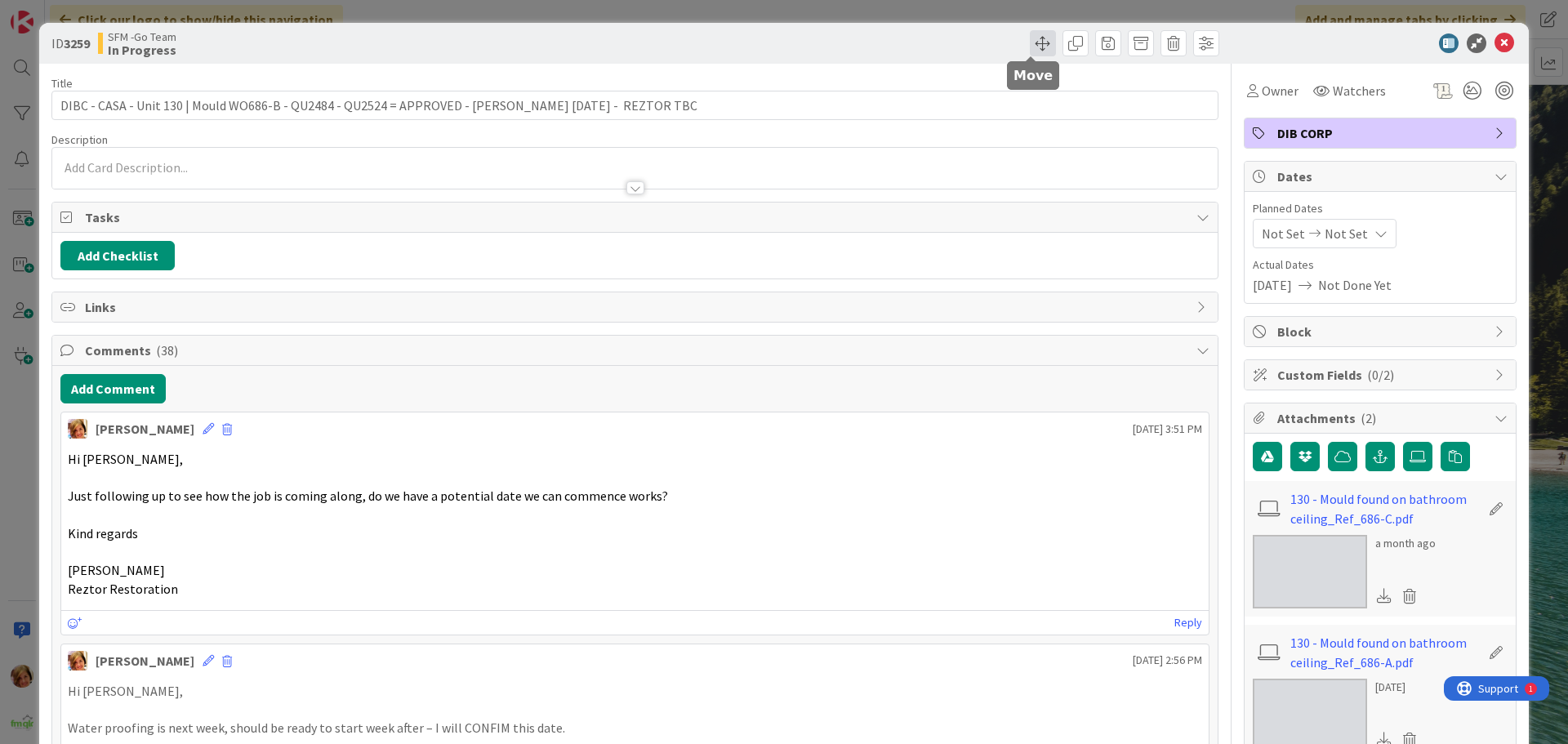
click at [1040, 45] on span at bounding box center [1043, 43] width 26 height 26
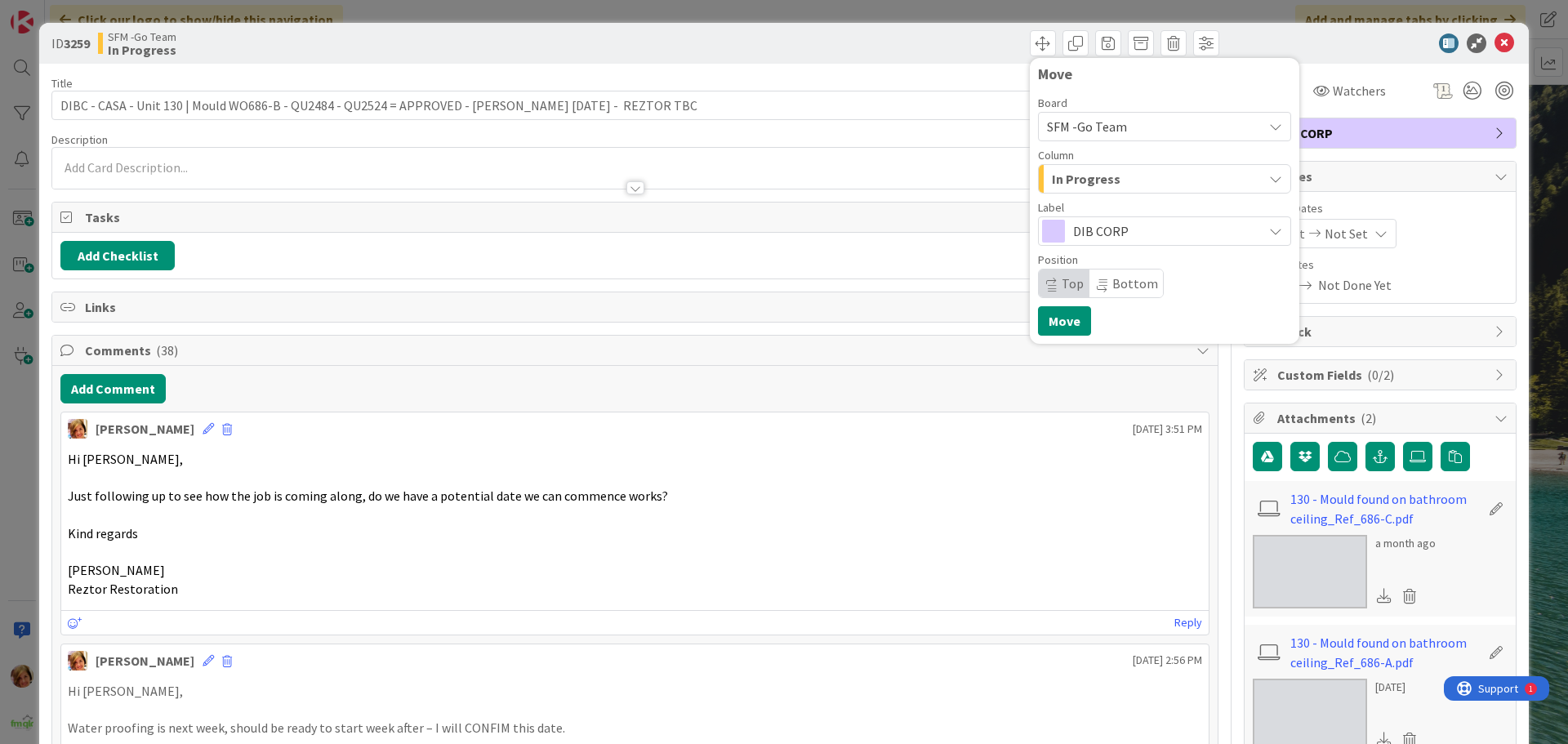
click at [1132, 177] on div "In Progress" at bounding box center [1155, 179] width 215 height 26
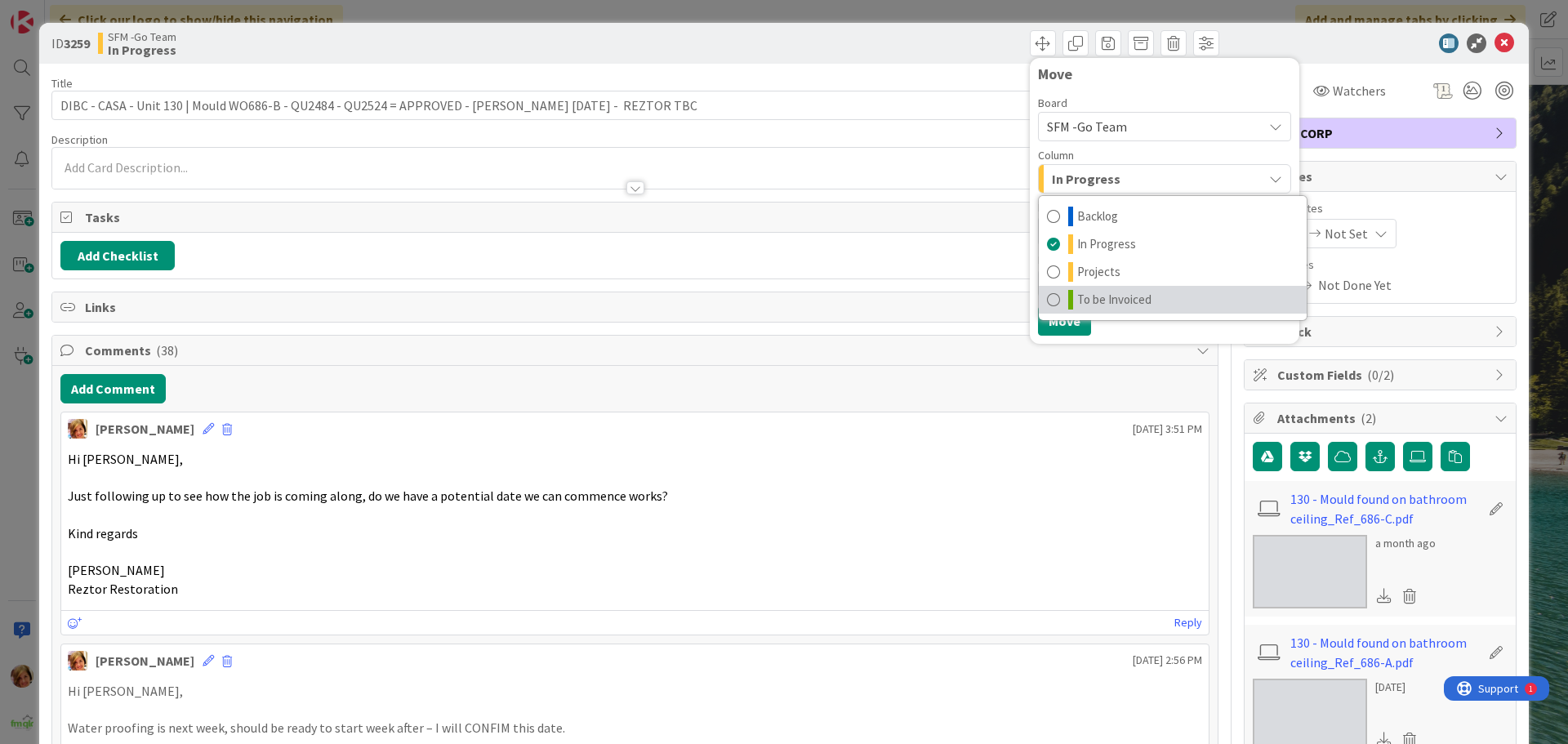
drag, startPoint x: 1126, startPoint y: 305, endPoint x: 1100, endPoint y: 315, distance: 27.9
click at [1126, 304] on span "To be Invoiced" at bounding box center [1114, 300] width 74 height 20
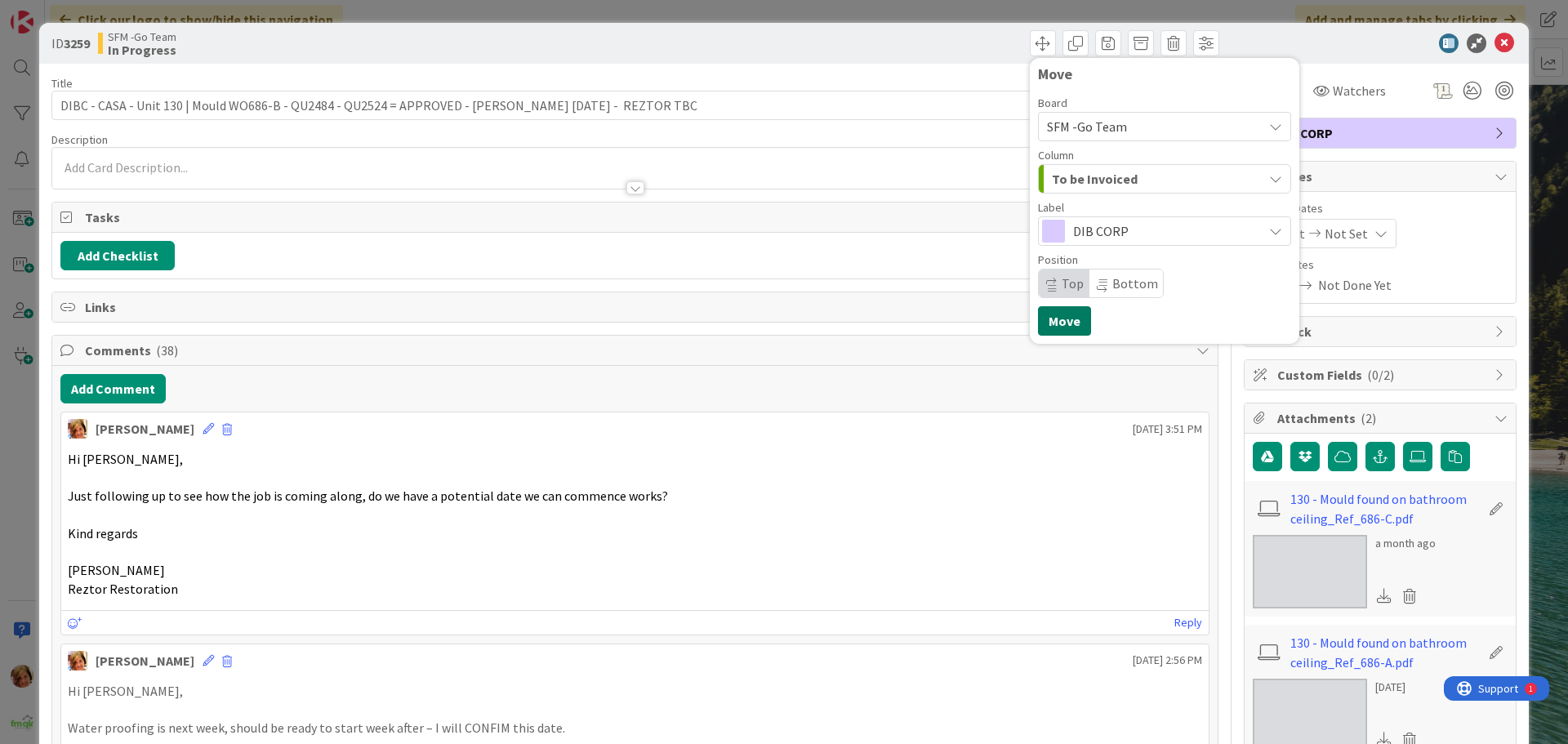
click at [1051, 320] on button "Move" at bounding box center [1064, 321] width 53 height 29
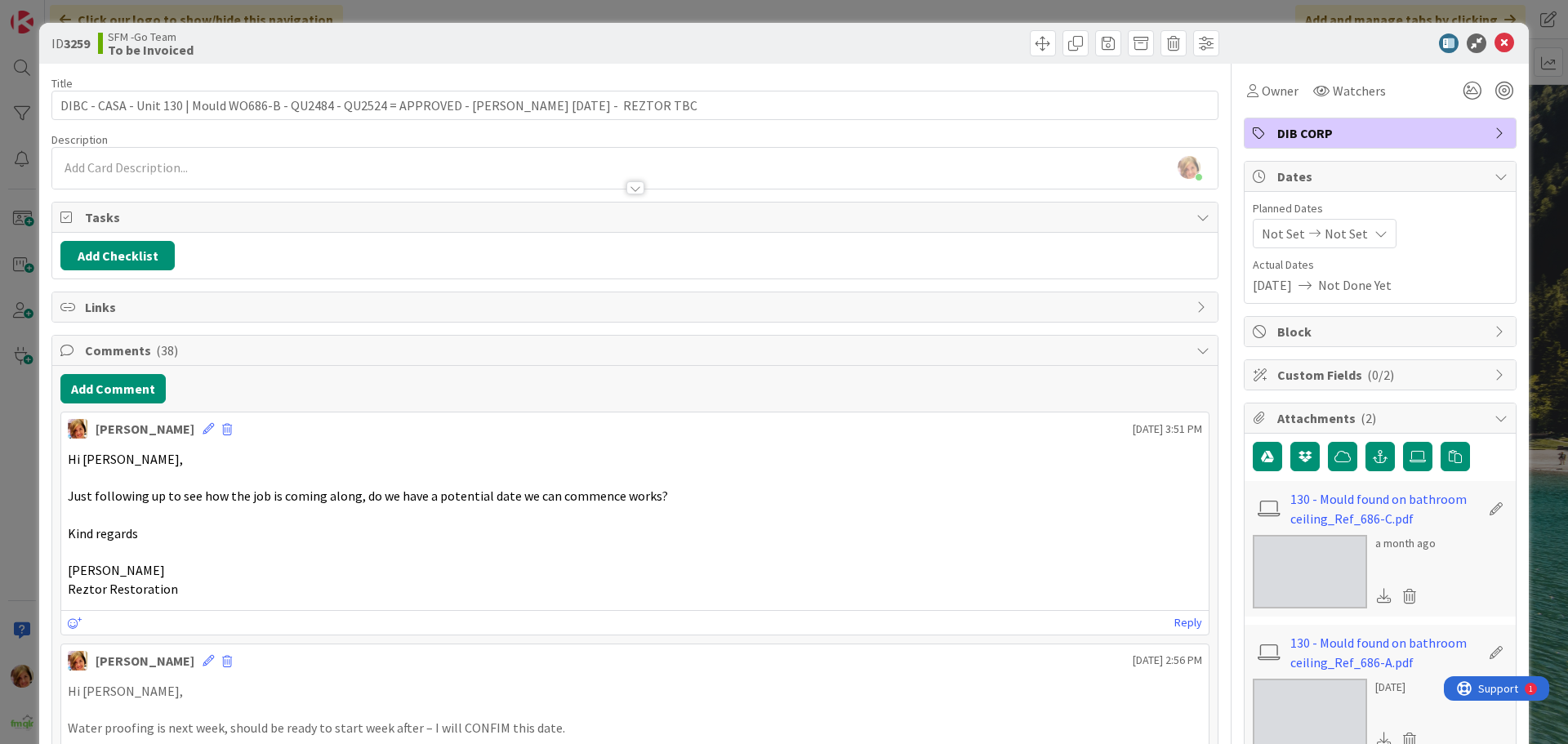
drag, startPoint x: 836, startPoint y: 42, endPoint x: 858, endPoint y: 46, distance: 22.4
click at [837, 42] on div "Move Move" at bounding box center [929, 43] width 580 height 26
click at [1494, 41] on icon at bounding box center [1504, 43] width 20 height 20
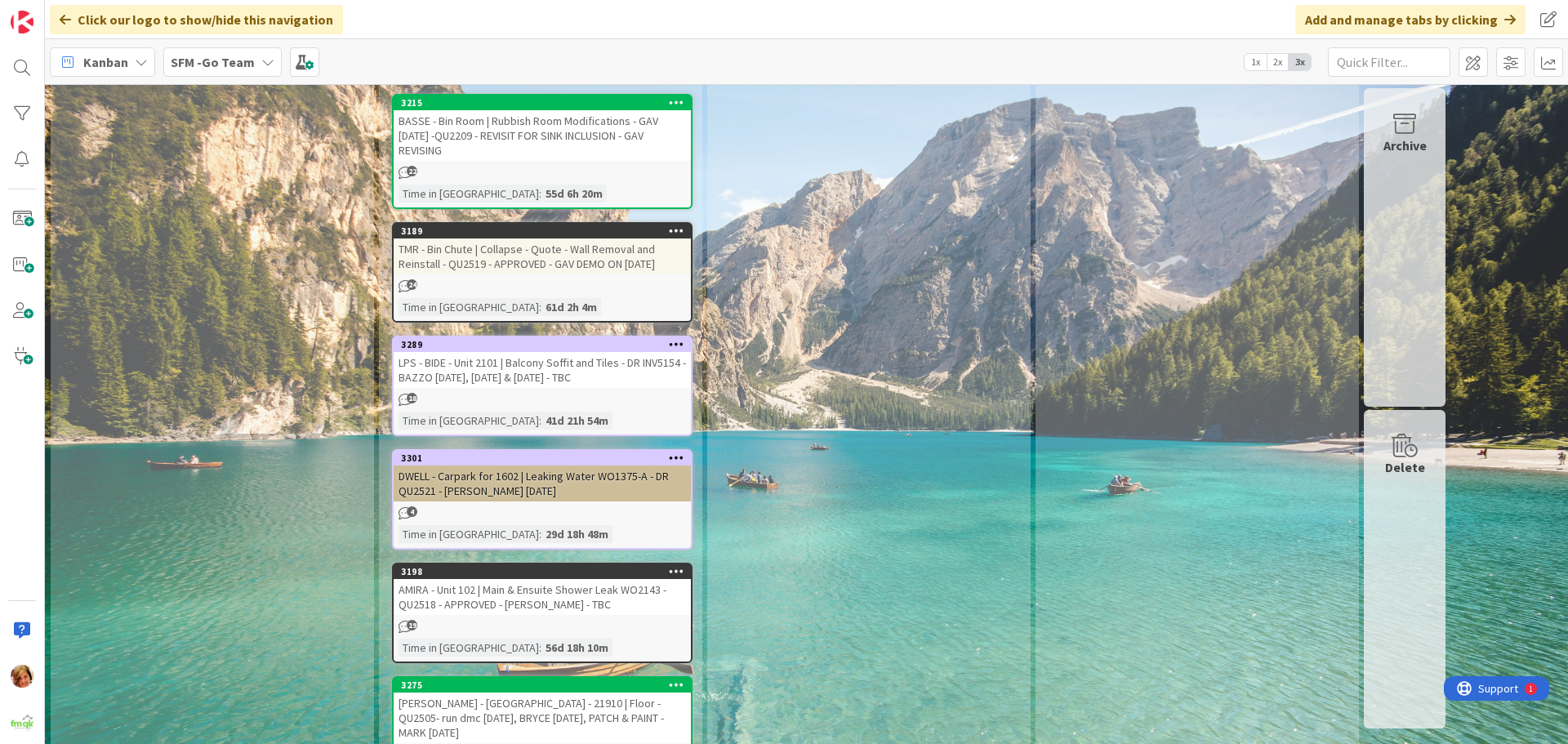
scroll to position [3839, 0]
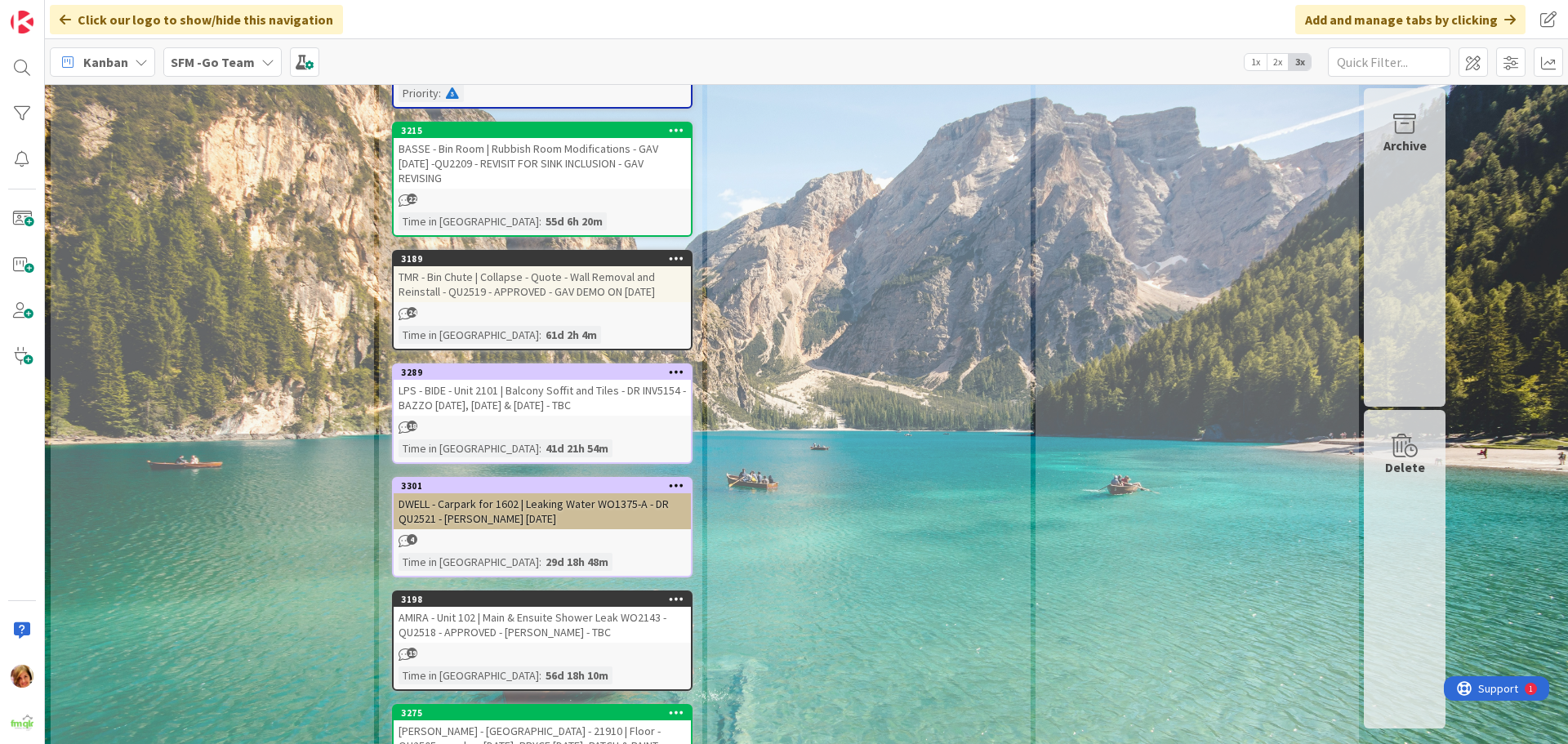
click at [585, 380] on div "LPS - BIDE - Unit 2101 | Balcony Soffit and Tiles - DR INV5154 - BAZZO [DATE], …" at bounding box center [543, 398] width 298 height 36
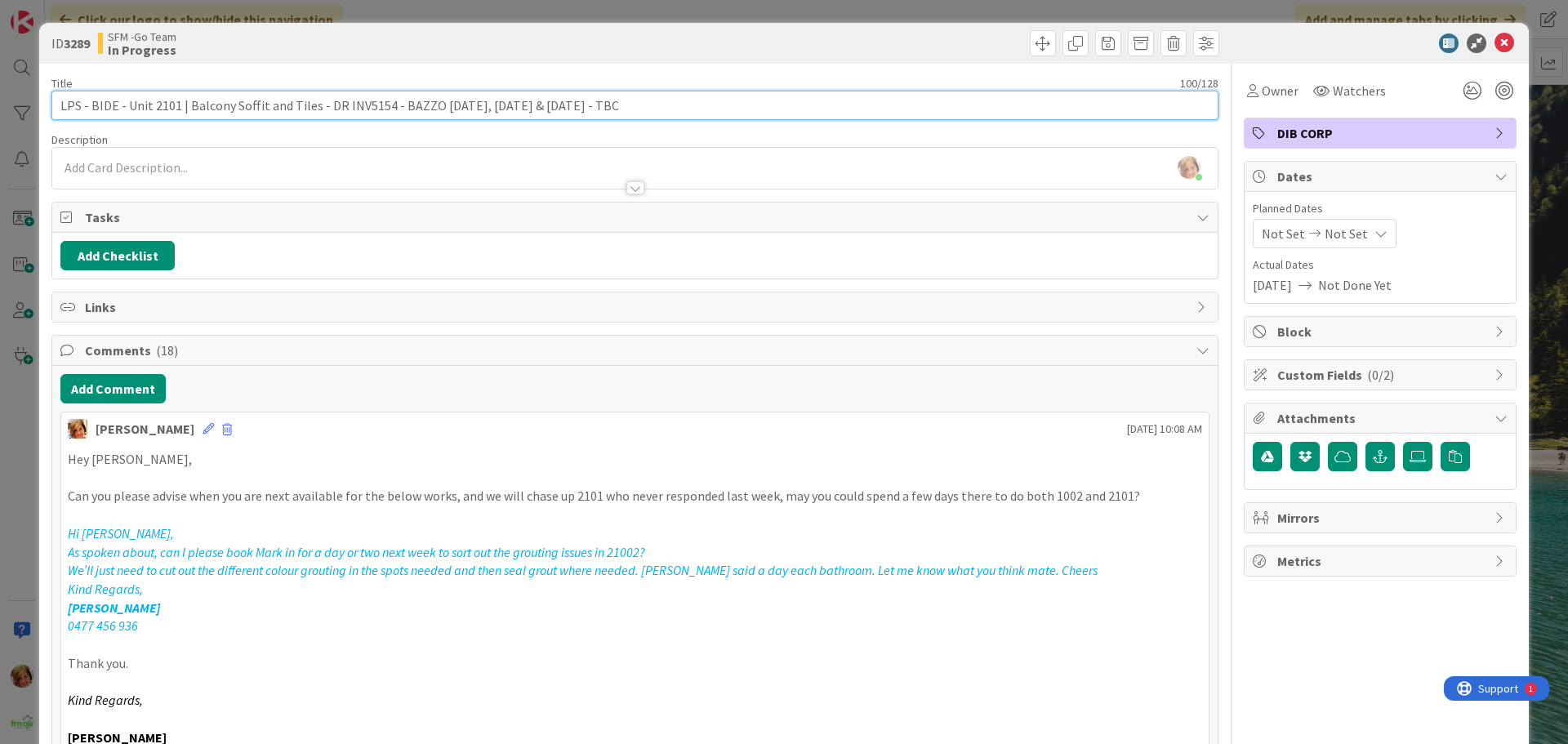
drag, startPoint x: 625, startPoint y: 107, endPoint x: 432, endPoint y: 112, distance: 193.1
click at [432, 112] on input "LPS - BIDE - Unit 2101 | Balcony Soffit and Tiles - DR INV5154 - BAZZO [DATE], …" at bounding box center [635, 105] width 1167 height 29
type input "LPS - BIDE - Unit 2101 | Balcony Soffit and Tiles - DR INV5154 - BAZZO - -OWNER…"
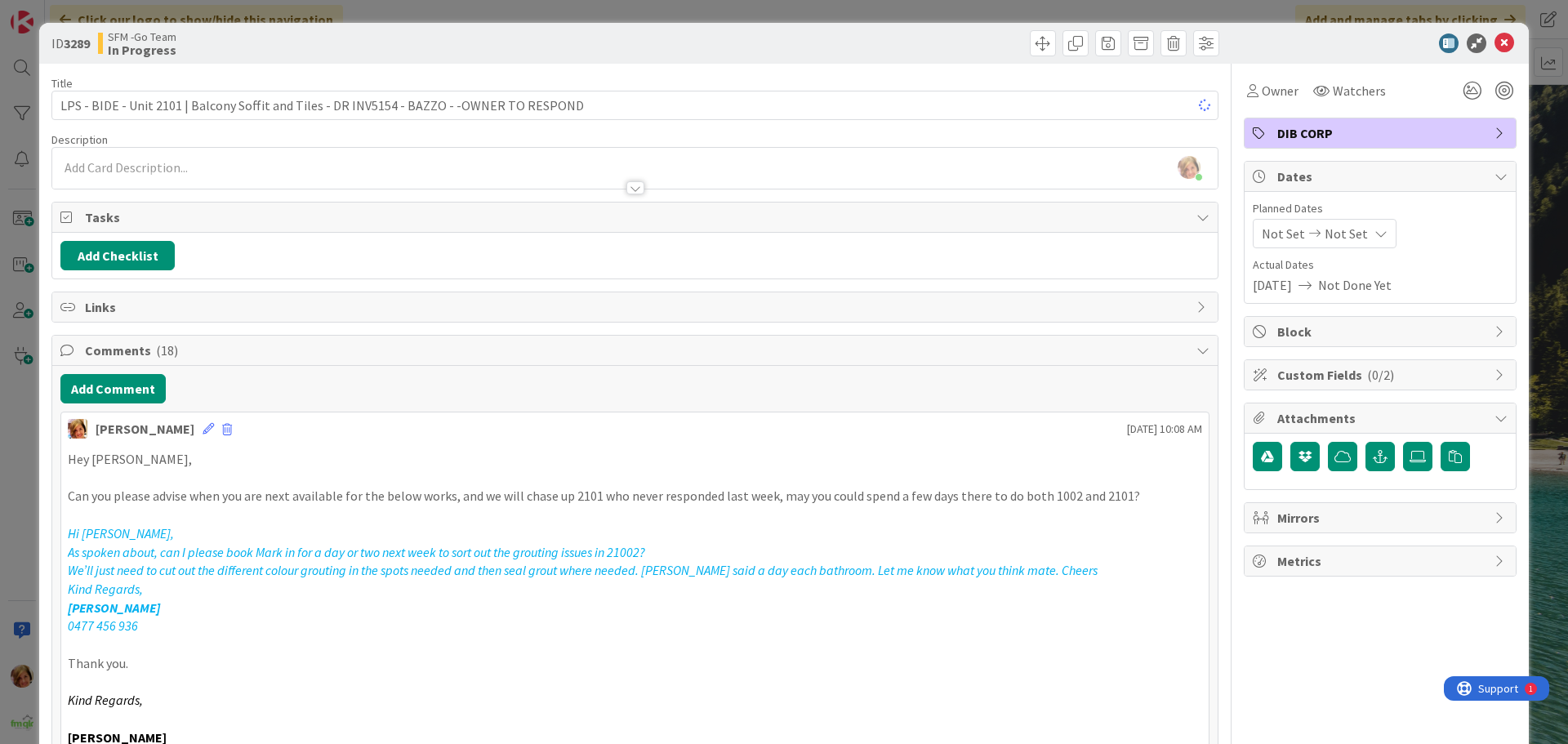
click at [788, 52] on div at bounding box center [929, 43] width 580 height 26
click at [1494, 47] on icon at bounding box center [1504, 43] width 20 height 20
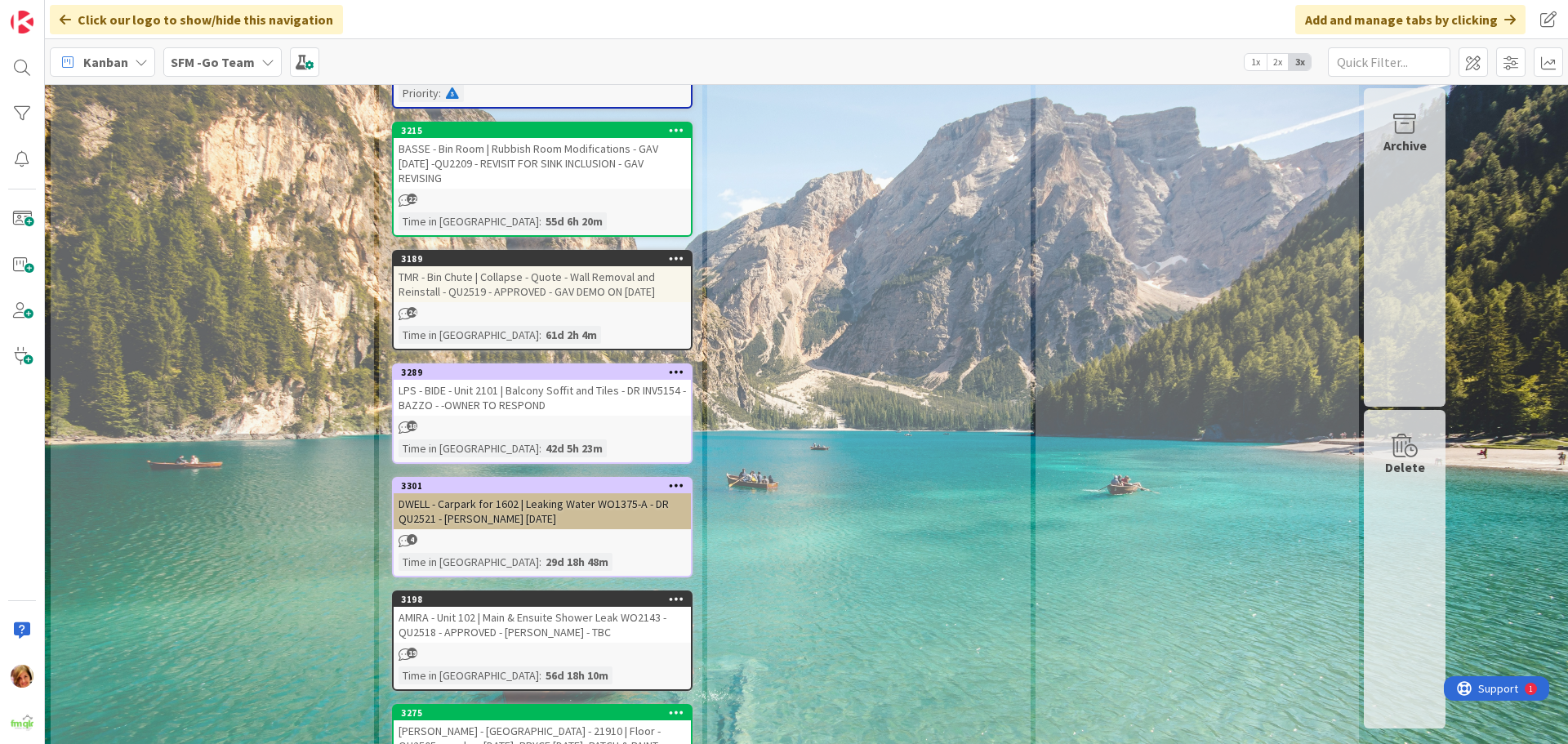
click at [544, 493] on div "DWELL - Carpark for 1602 | Leaking Water WO1375-A - DR QU2521 - [PERSON_NAME] […" at bounding box center [543, 511] width 298 height 36
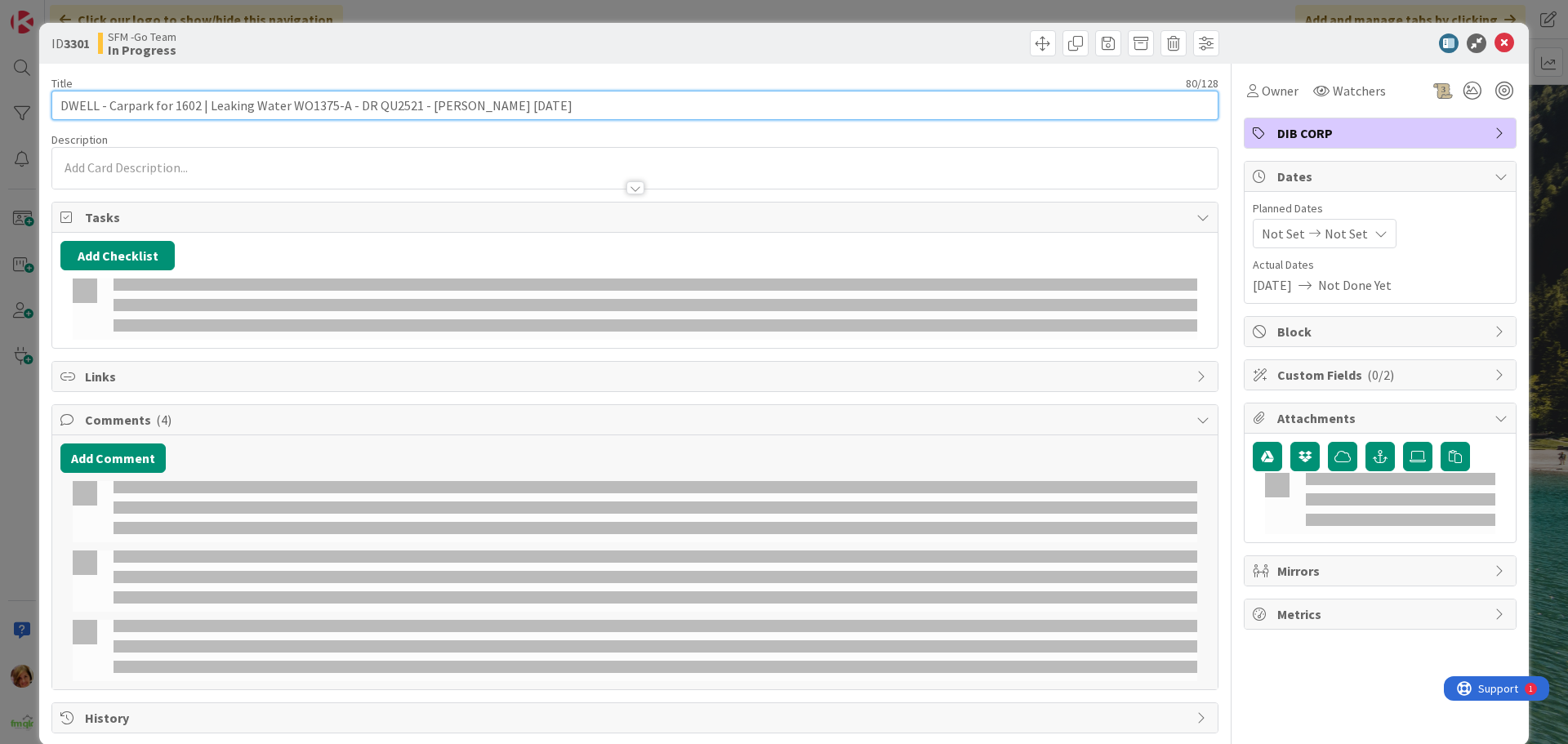
click at [558, 109] on input "DWELL - Carpark for 1602 | Leaking Water WO1375-A - DR QU2521 - [PERSON_NAME] […" at bounding box center [635, 105] width 1167 height 29
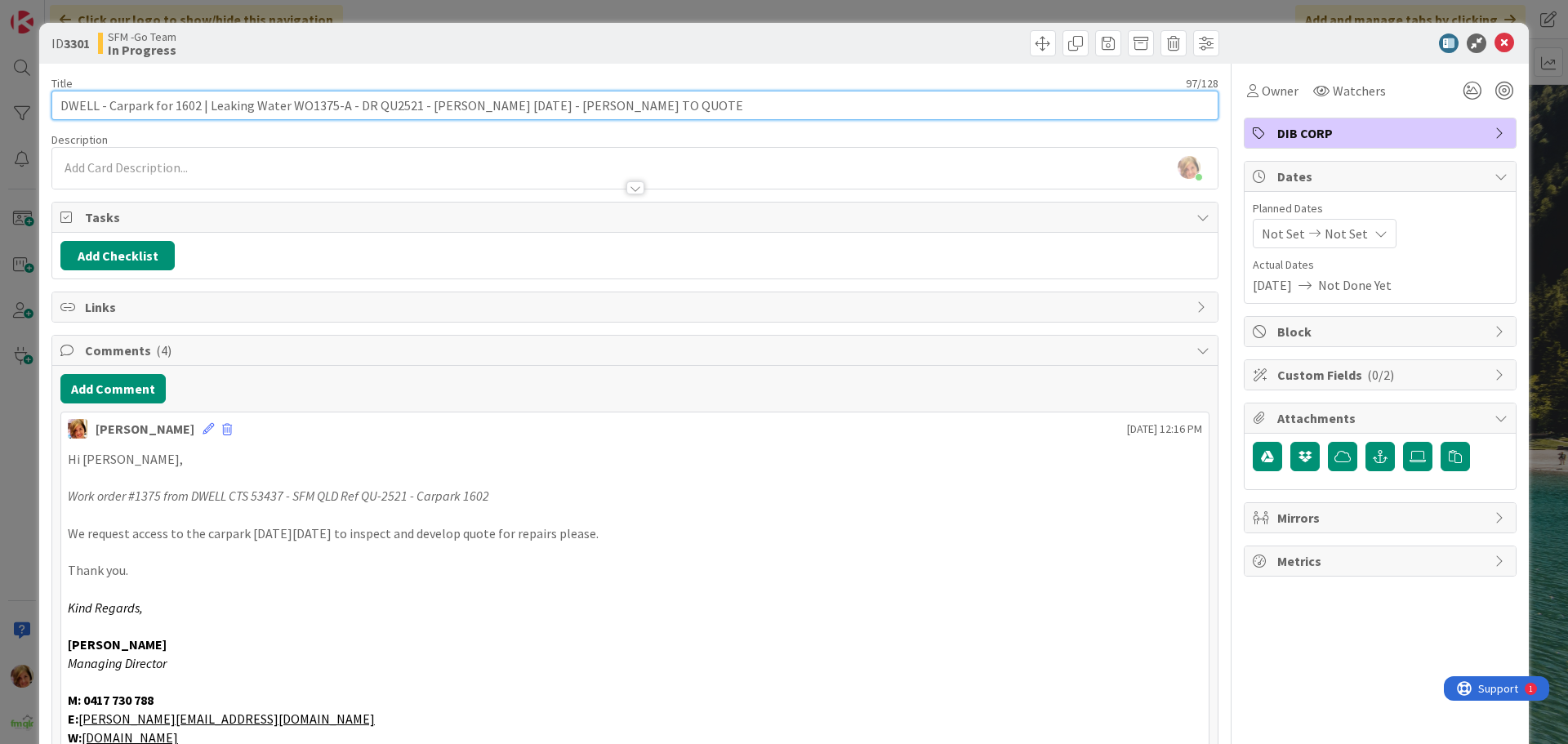
type input "DWELL - Carpark for 1602 | Leaking Water WO1375-A - DR QU2521 - [PERSON_NAME] […"
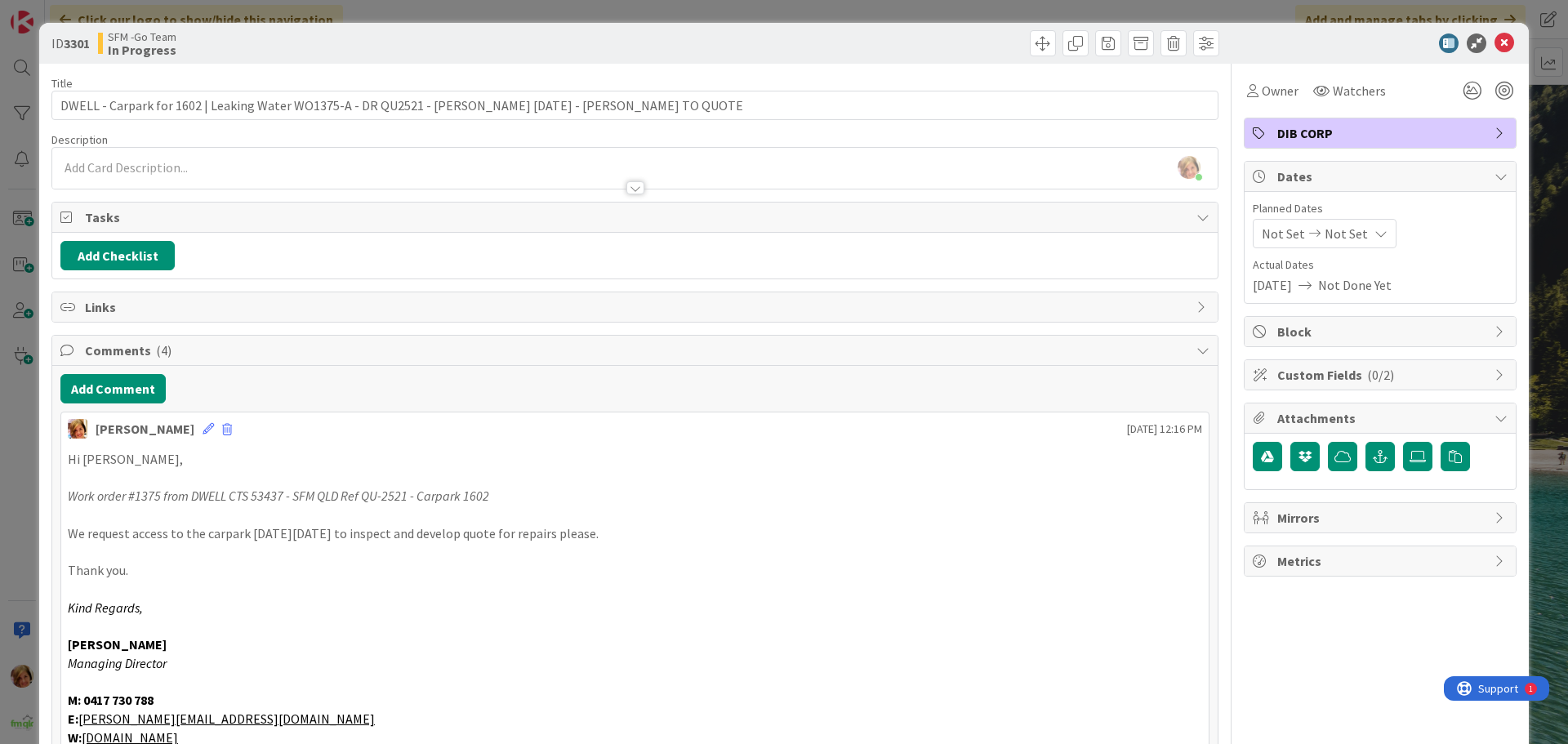
click at [791, 43] on div at bounding box center [929, 43] width 580 height 26
click at [1494, 49] on icon at bounding box center [1504, 43] width 20 height 20
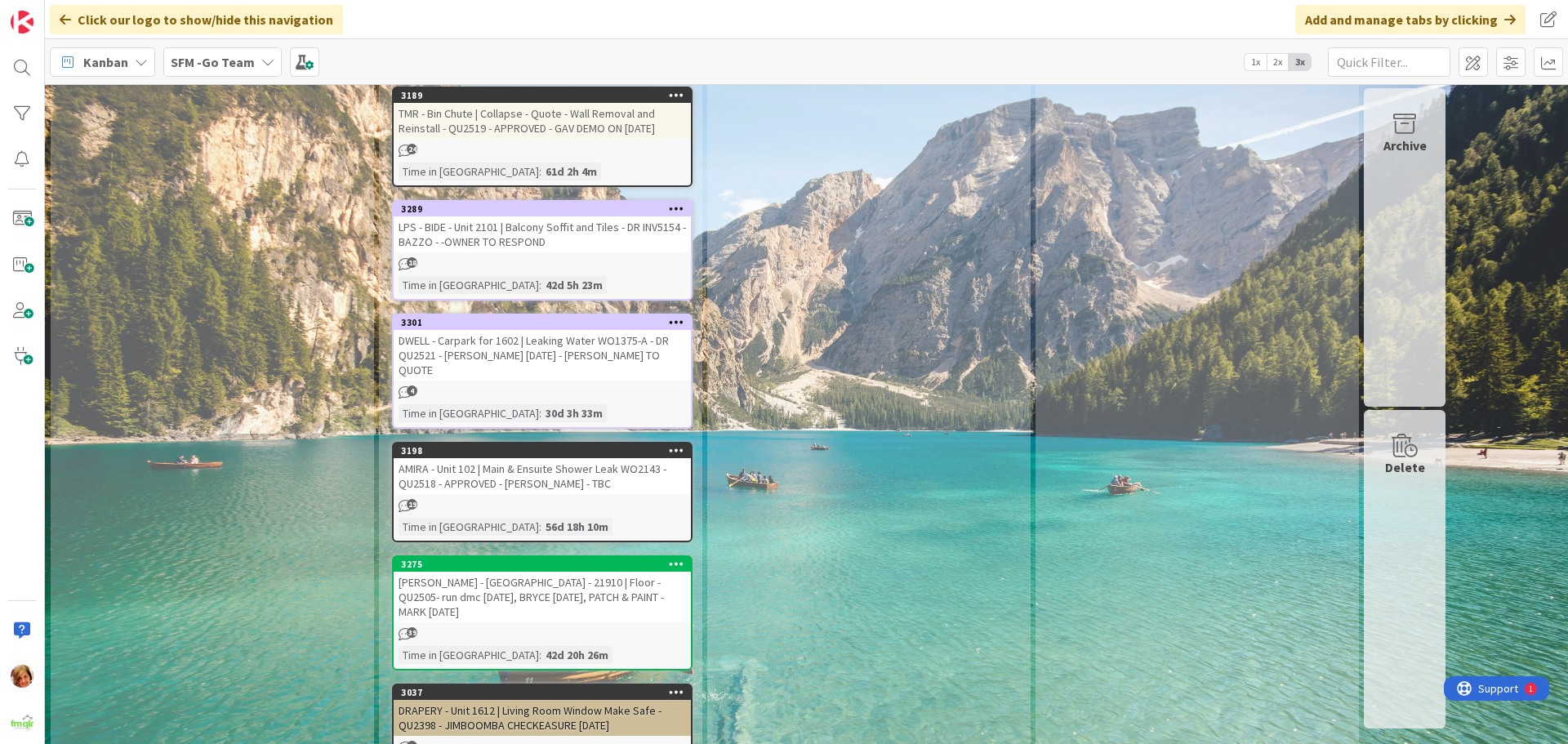
click at [567, 458] on div "AMIRA - Unit 102 | Main & Ensuite Shower Leak WO2143 - QU2518 - APPROVED - [PER…" at bounding box center [543, 476] width 298 height 36
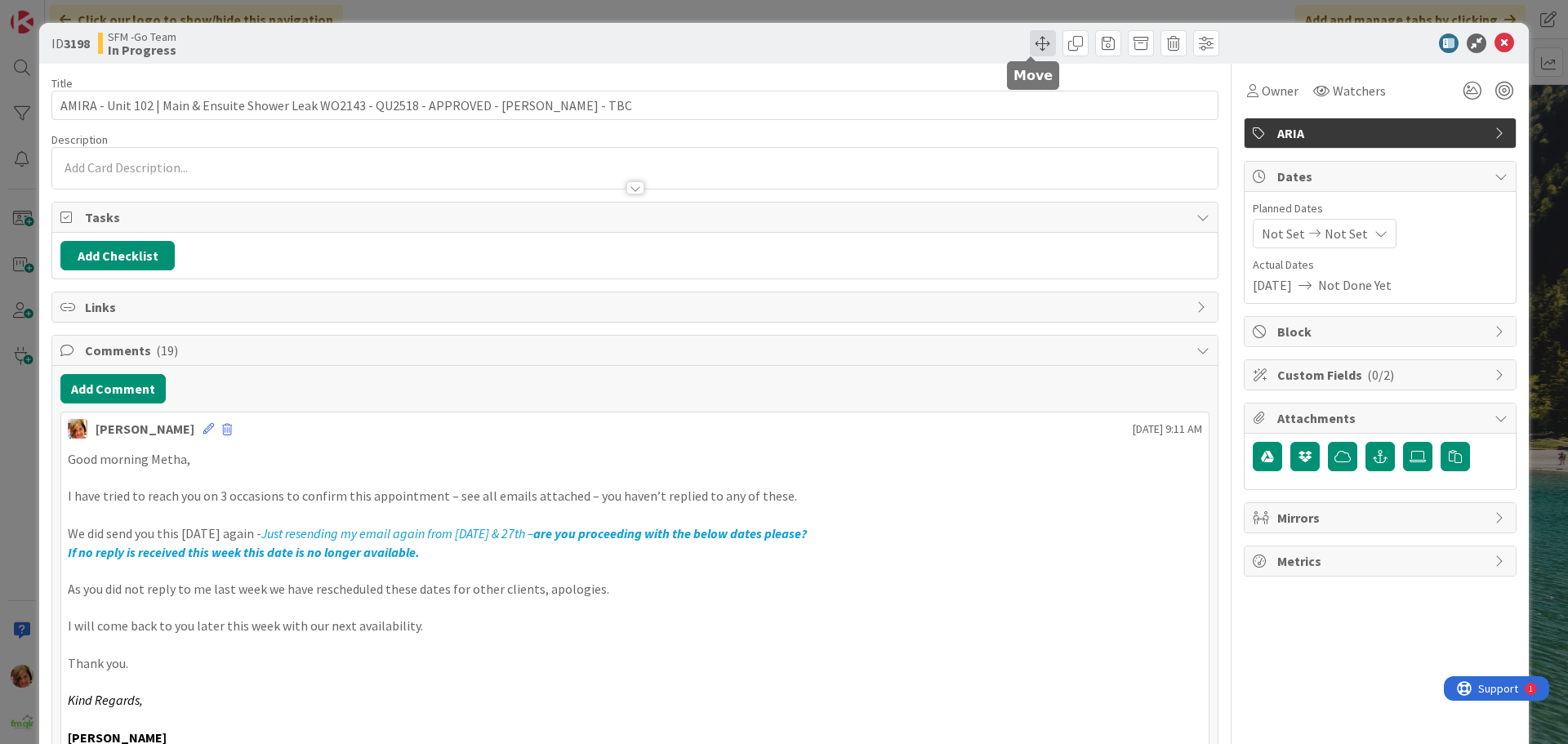
click at [1037, 40] on span at bounding box center [1043, 43] width 26 height 26
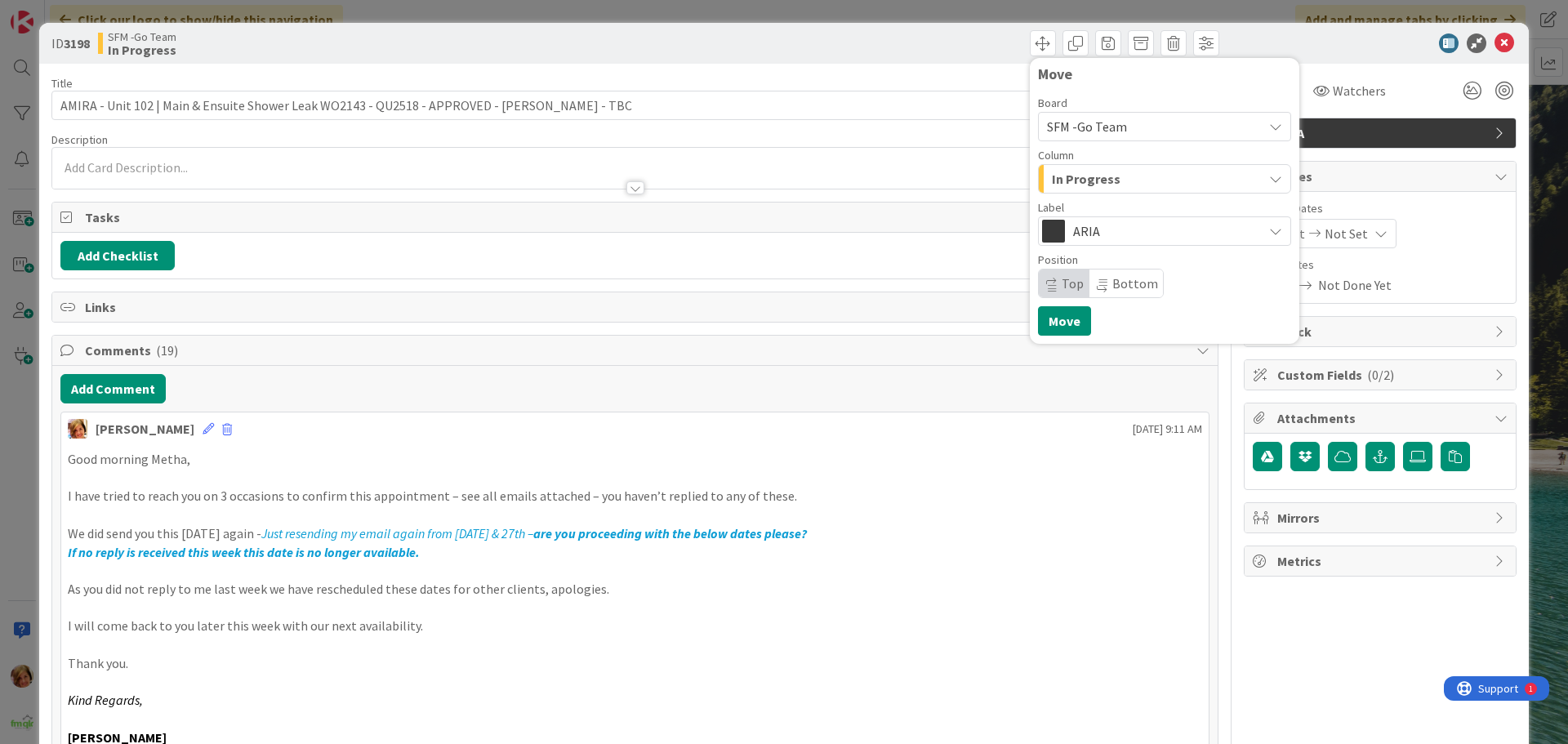
click at [836, 38] on div "Move Board SFM -Go Team Column In Progress Label ARIA Position Top Bottom Move" at bounding box center [929, 43] width 580 height 26
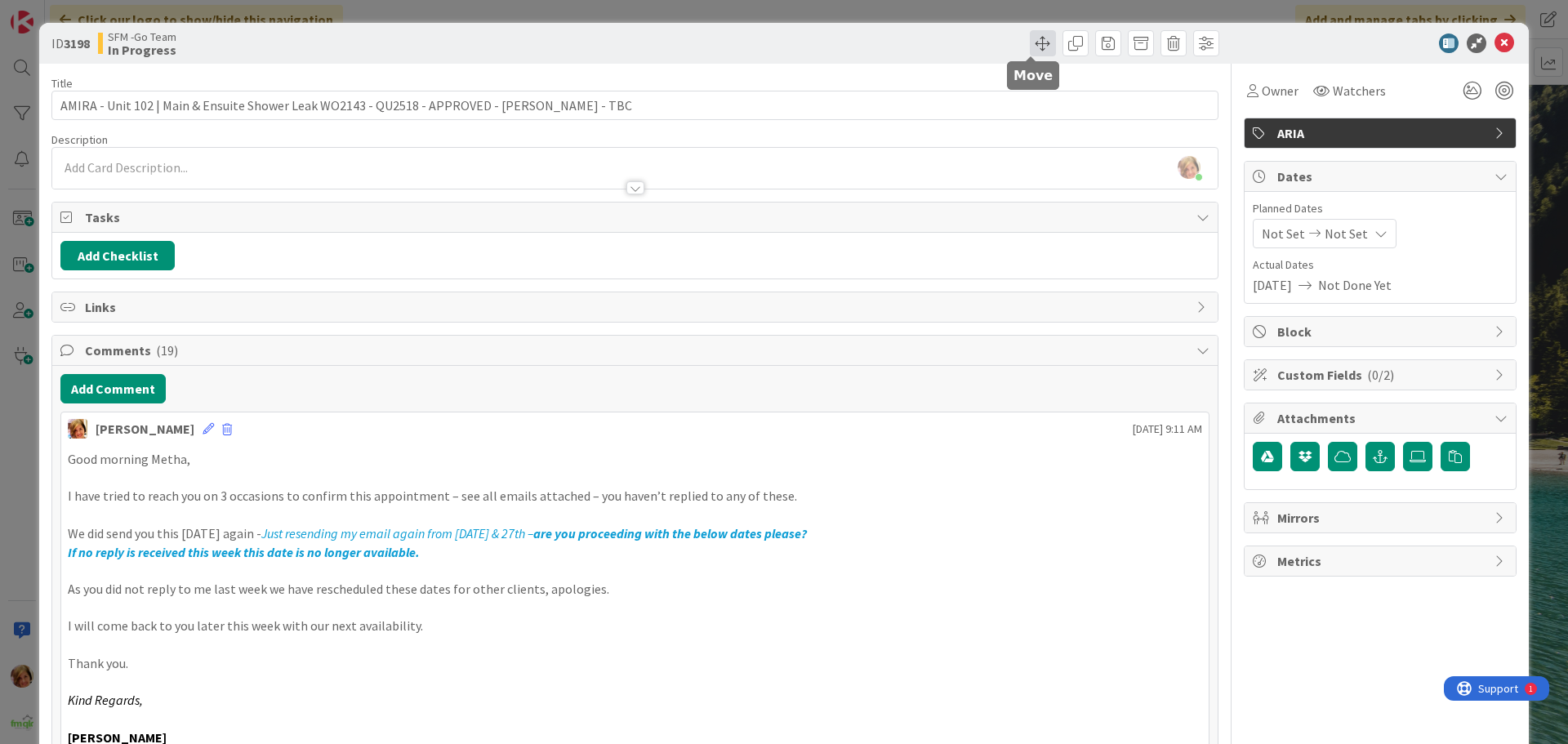
click at [1034, 43] on span at bounding box center [1043, 43] width 26 height 26
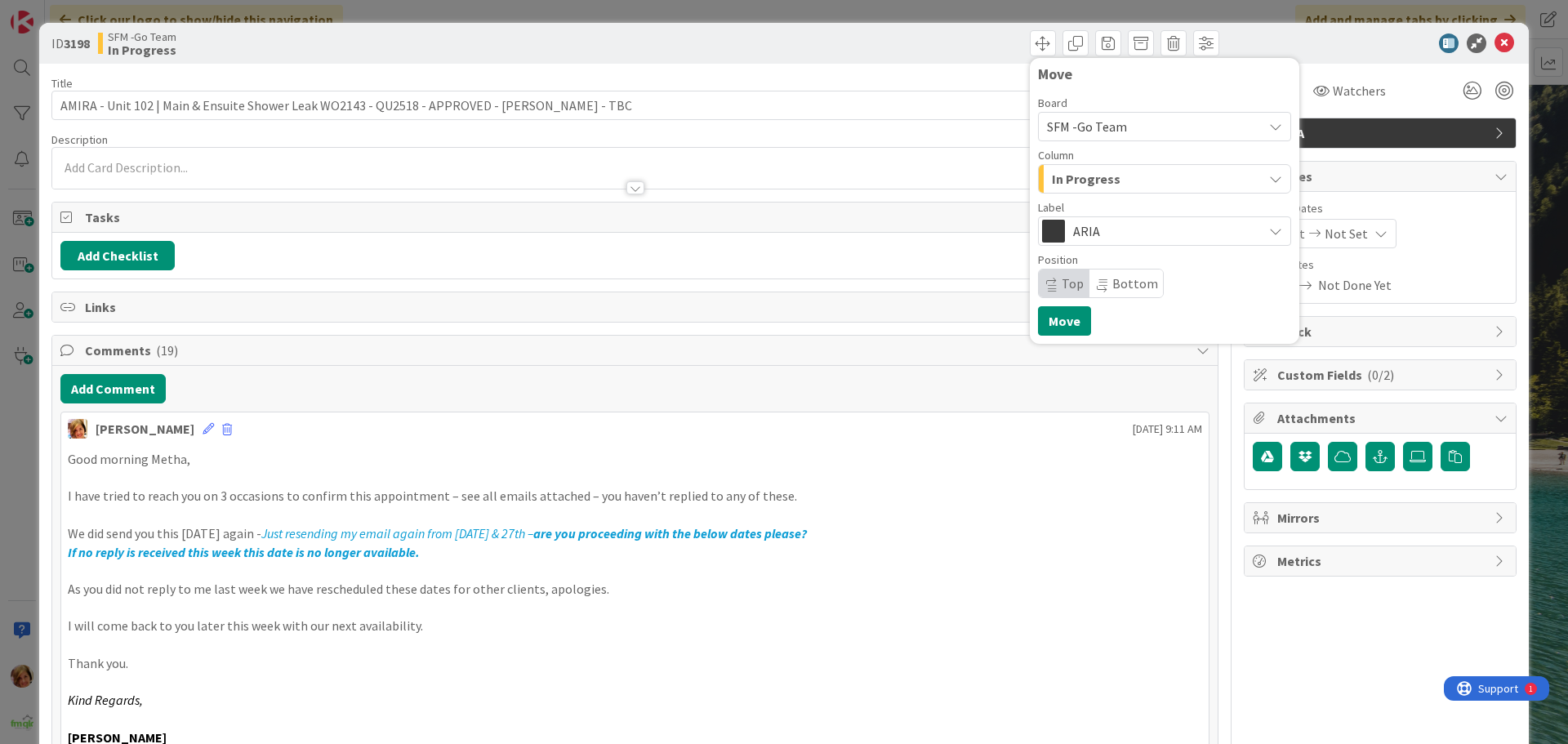
click at [1097, 177] on span "In Progress" at bounding box center [1086, 179] width 69 height 21
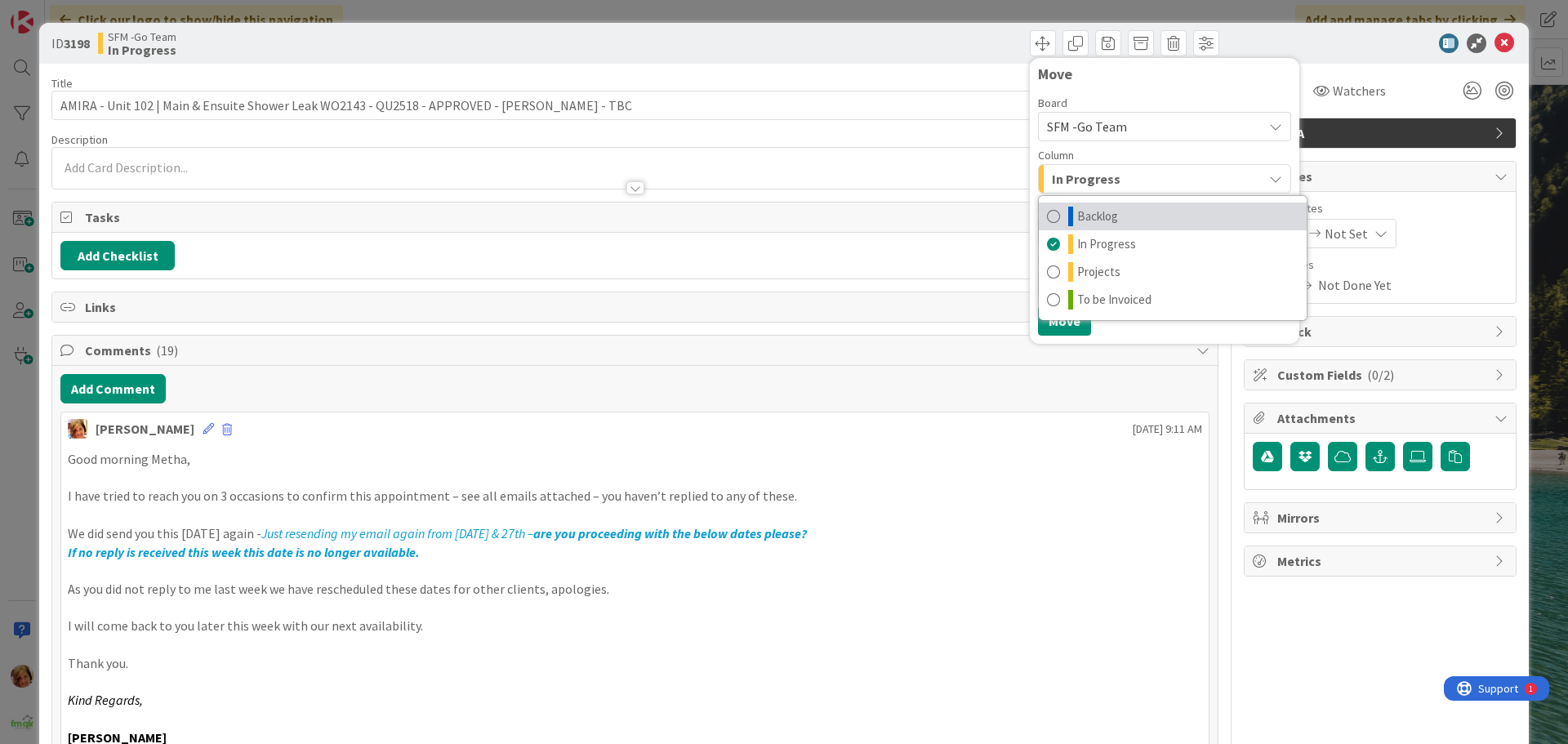
drag, startPoint x: 1091, startPoint y: 210, endPoint x: 1083, endPoint y: 233, distance: 24.4
click at [1091, 210] on span "Backlog" at bounding box center [1098, 217] width 41 height 20
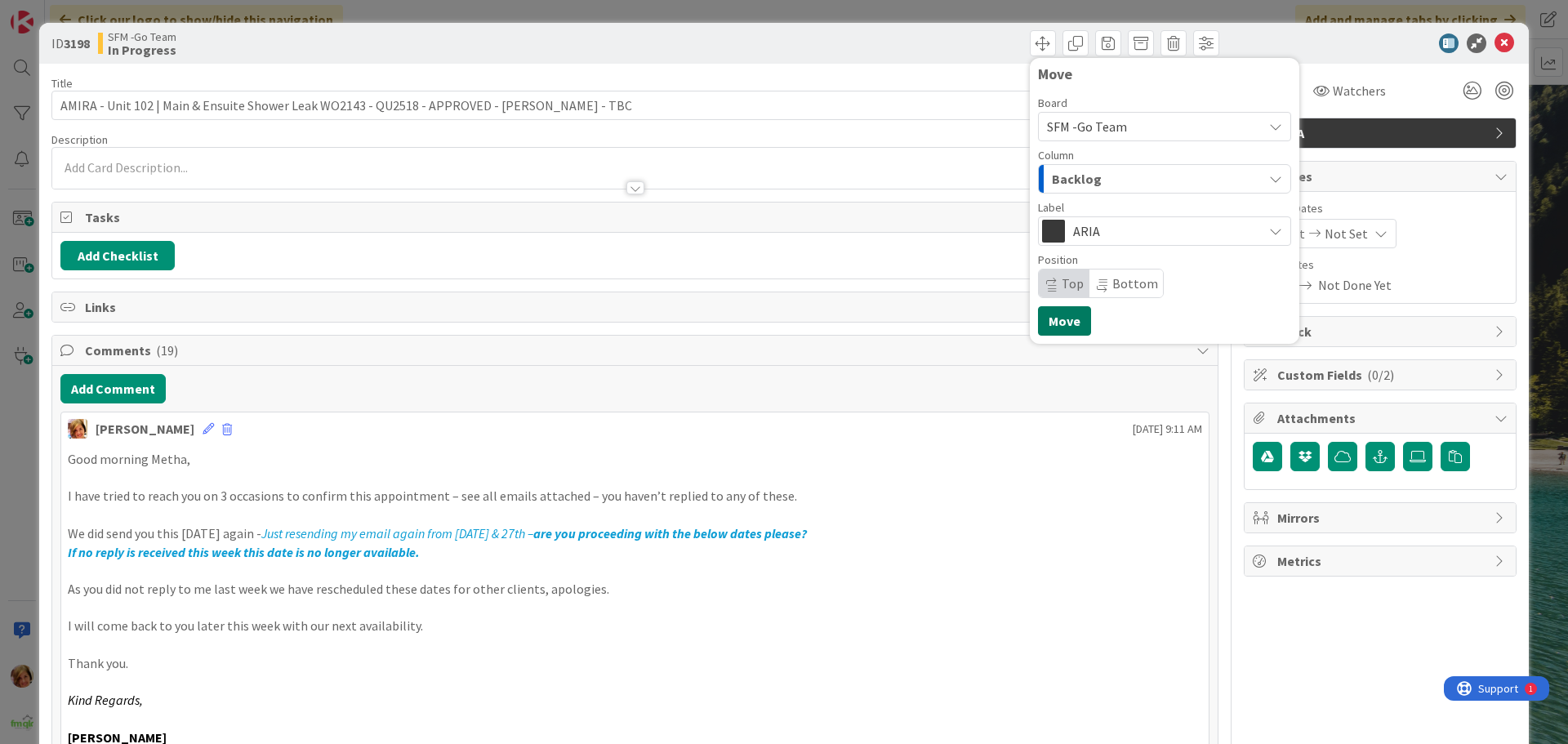
click at [1047, 320] on button "Move" at bounding box center [1064, 321] width 53 height 29
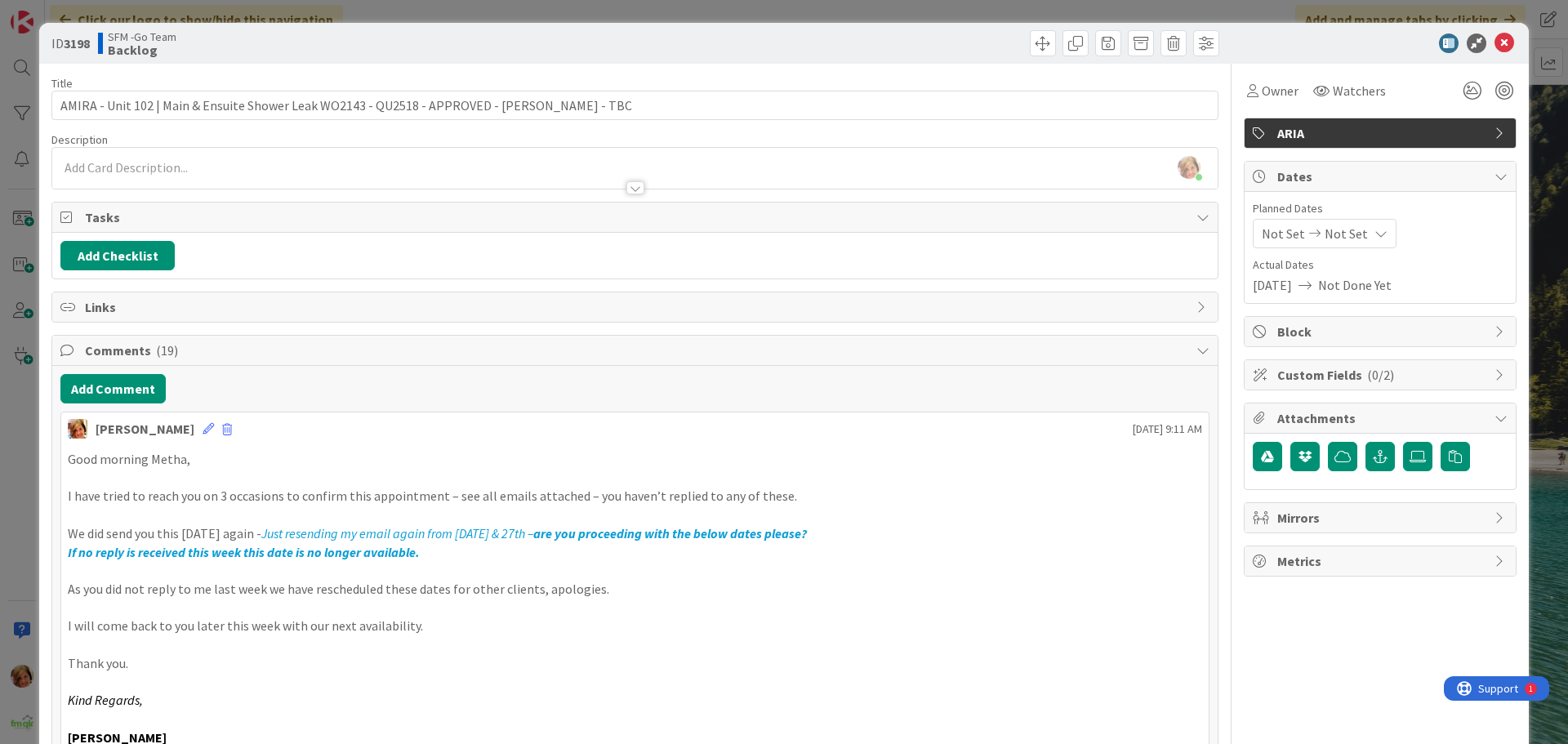
click at [940, 44] on div "Move Move" at bounding box center [929, 43] width 580 height 26
click at [1497, 34] on icon at bounding box center [1504, 43] width 20 height 20
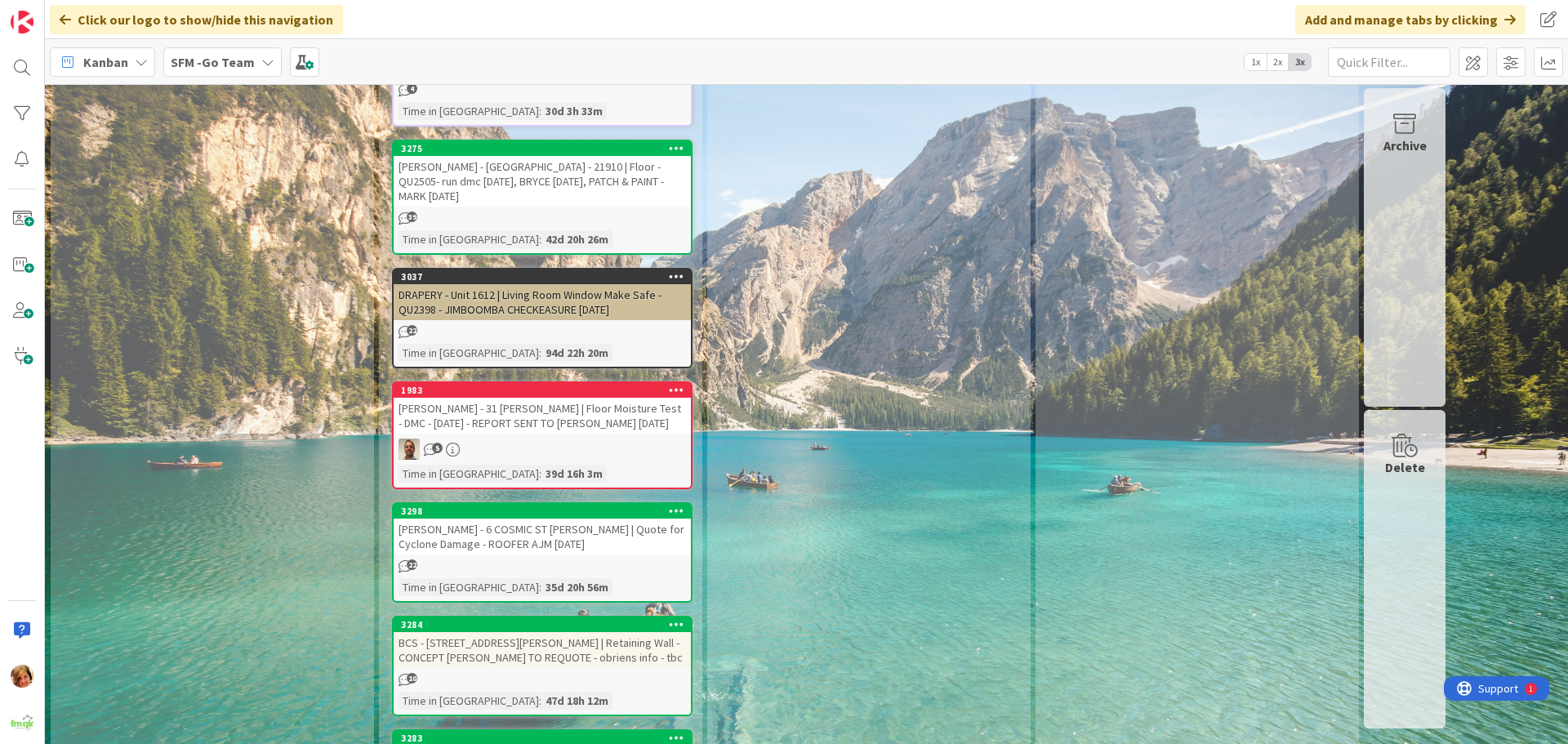
scroll to position [4329, 0]
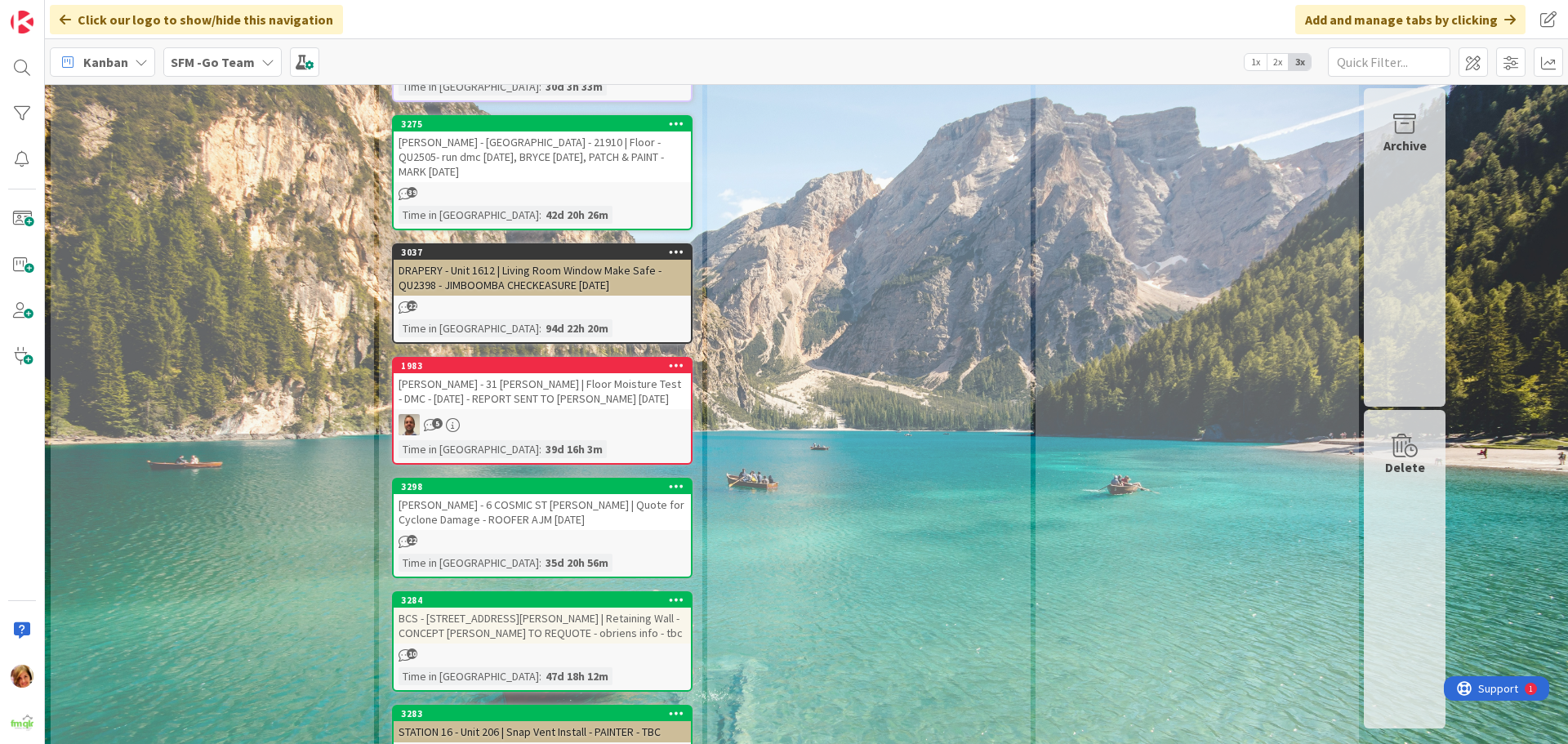
click at [527, 374] on div "[PERSON_NAME] - 31 [PERSON_NAME] | Floor Moisture Test - DMC - [DATE] - REPORT …" at bounding box center [543, 392] width 298 height 36
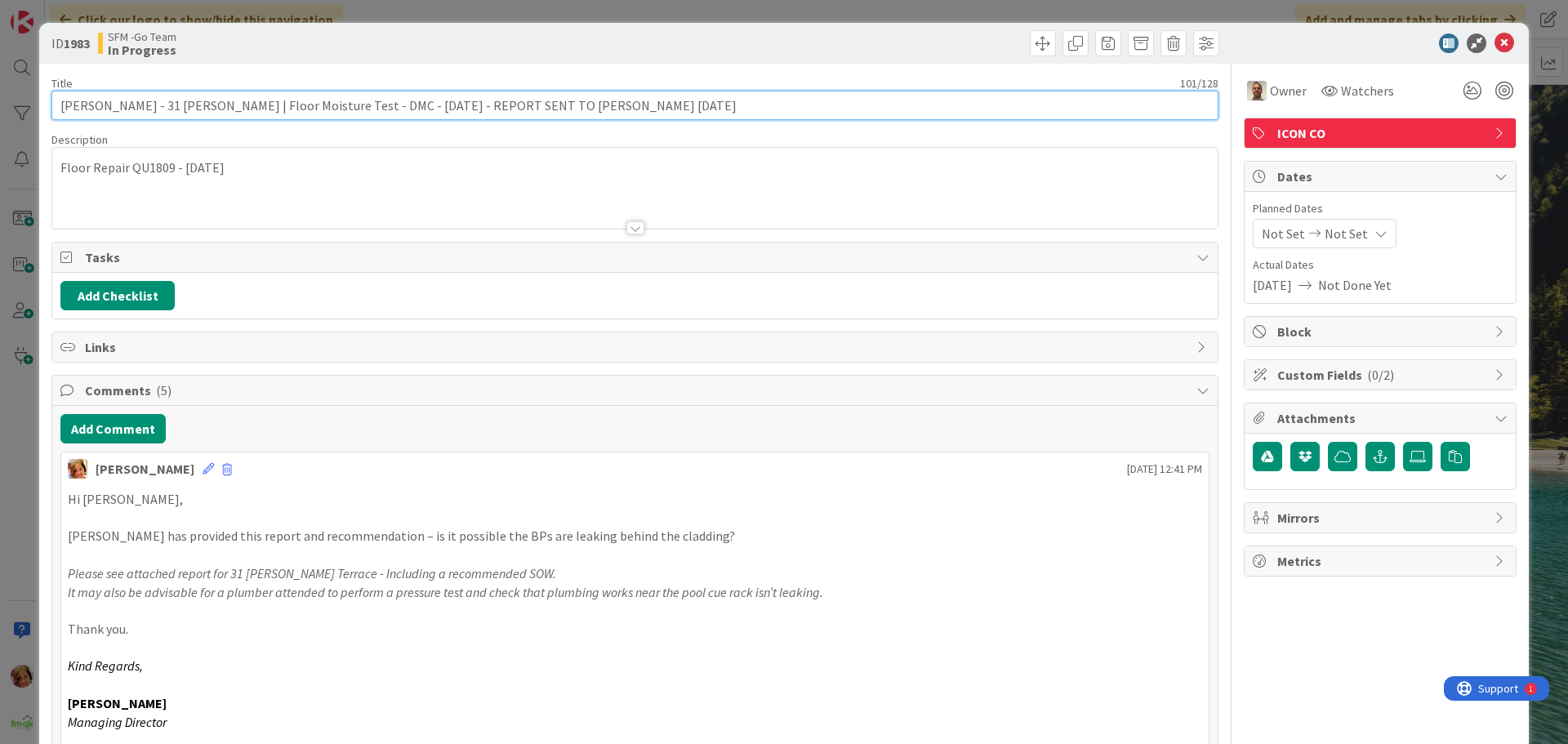
drag, startPoint x: 620, startPoint y: 102, endPoint x: 417, endPoint y: 98, distance: 203.0
click at [417, 98] on input "[PERSON_NAME] - 31 [PERSON_NAME] | Floor Moisture Test - DMC - [DATE] - REPORT …" at bounding box center [635, 105] width 1167 height 29
type input "[PERSON_NAME] - 31 [PERSON_NAME] | Floor Moisture Test - DMC - [DATE] - TO SEND…"
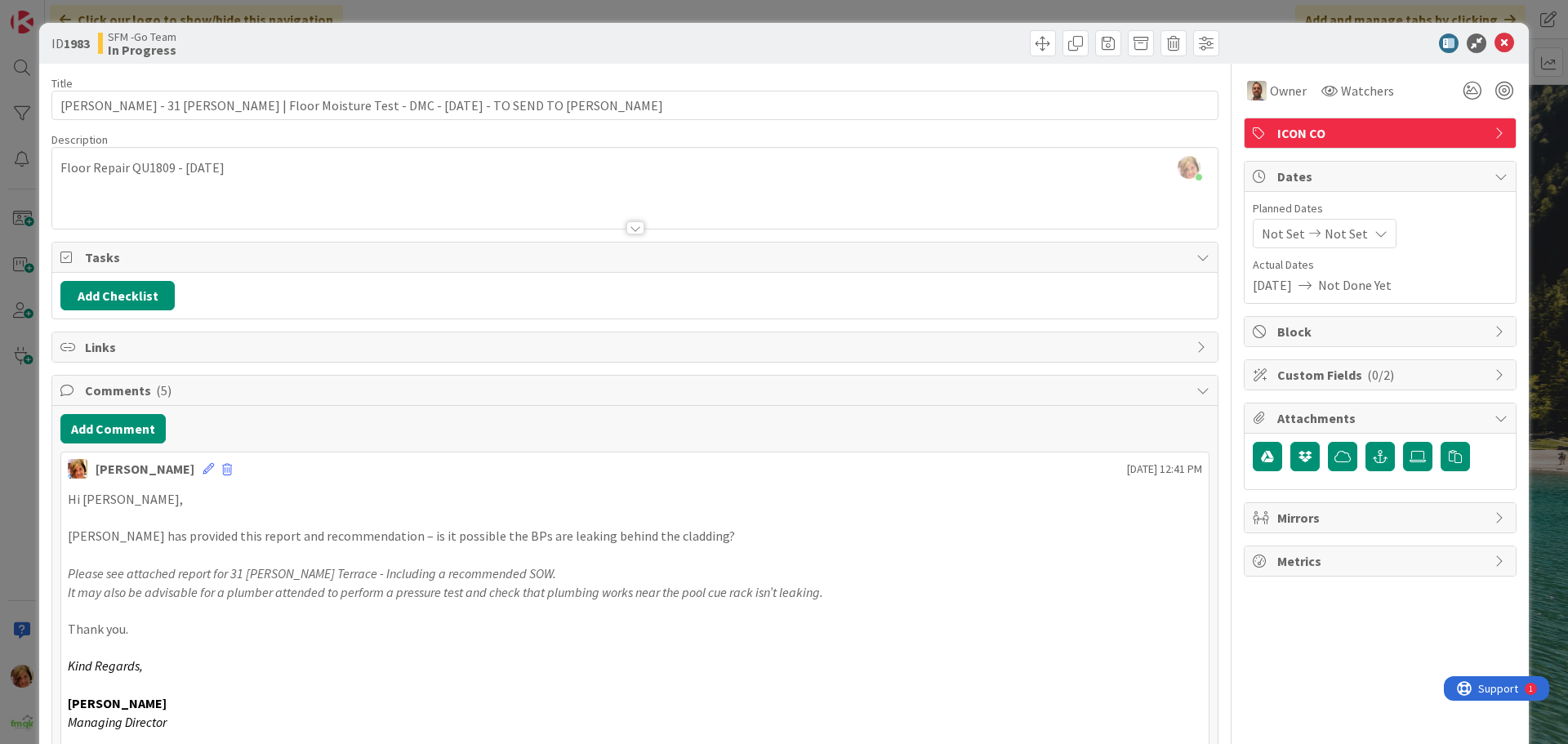
drag, startPoint x: 762, startPoint y: 43, endPoint x: 1566, endPoint y: 74, distance: 804.6
click at [763, 43] on div at bounding box center [929, 43] width 580 height 26
click at [1498, 43] on icon at bounding box center [1504, 43] width 20 height 20
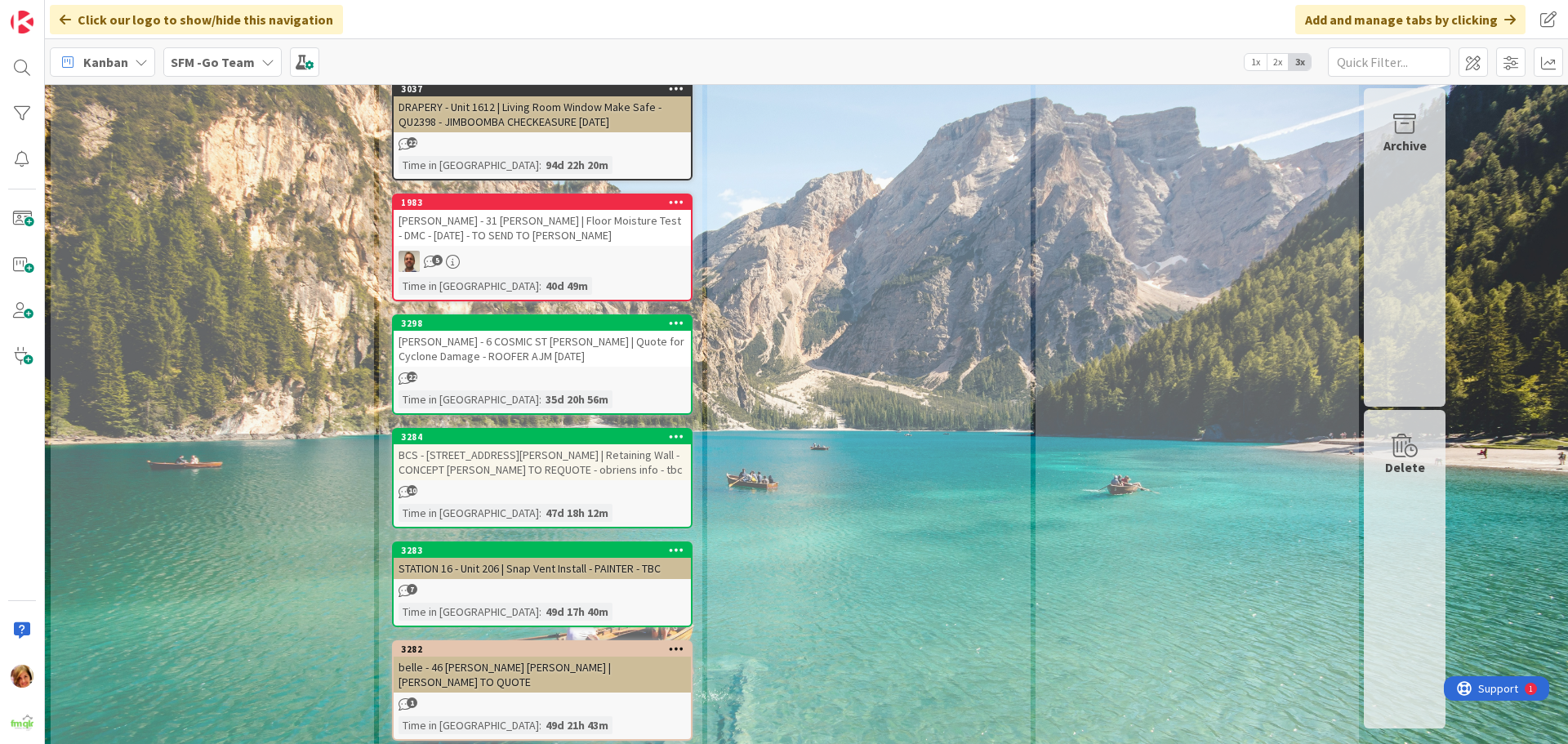
click at [554, 331] on div "[PERSON_NAME] - 6 COSMIC ST [PERSON_NAME] | Quote for Cyclone Damage - ROOFER A…" at bounding box center [543, 349] width 298 height 36
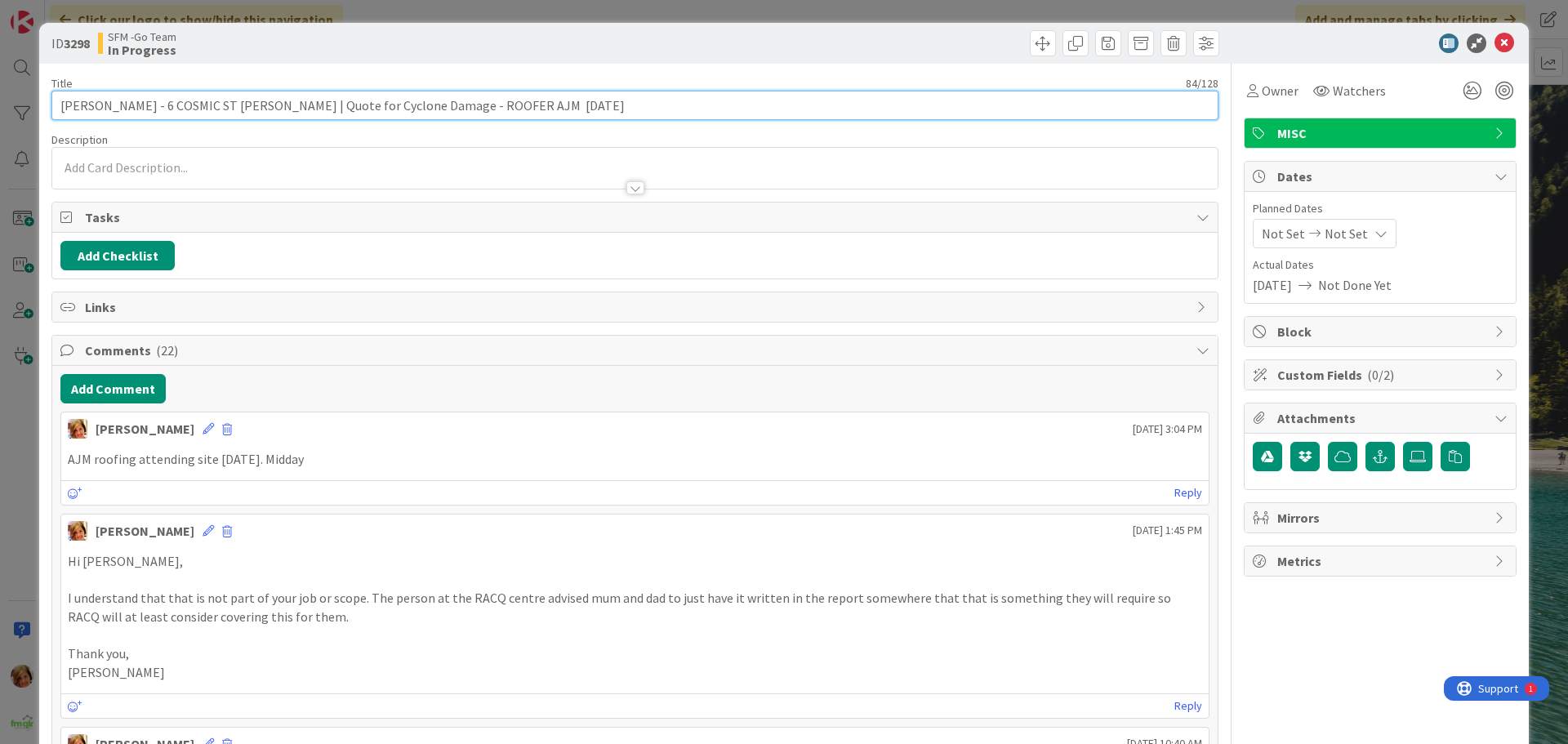
drag, startPoint x: 482, startPoint y: 102, endPoint x: 457, endPoint y: 105, distance: 25.2
click at [457, 105] on input "[PERSON_NAME] - 6 COSMIC ST [PERSON_NAME] | Quote for Cyclone Damage - ROOFER A…" at bounding box center [635, 105] width 1167 height 29
type input "[PERSON_NAME] - 6 COSMIC ST [PERSON_NAME] | Quote for Cyclone Damage - AJM TO Q…"
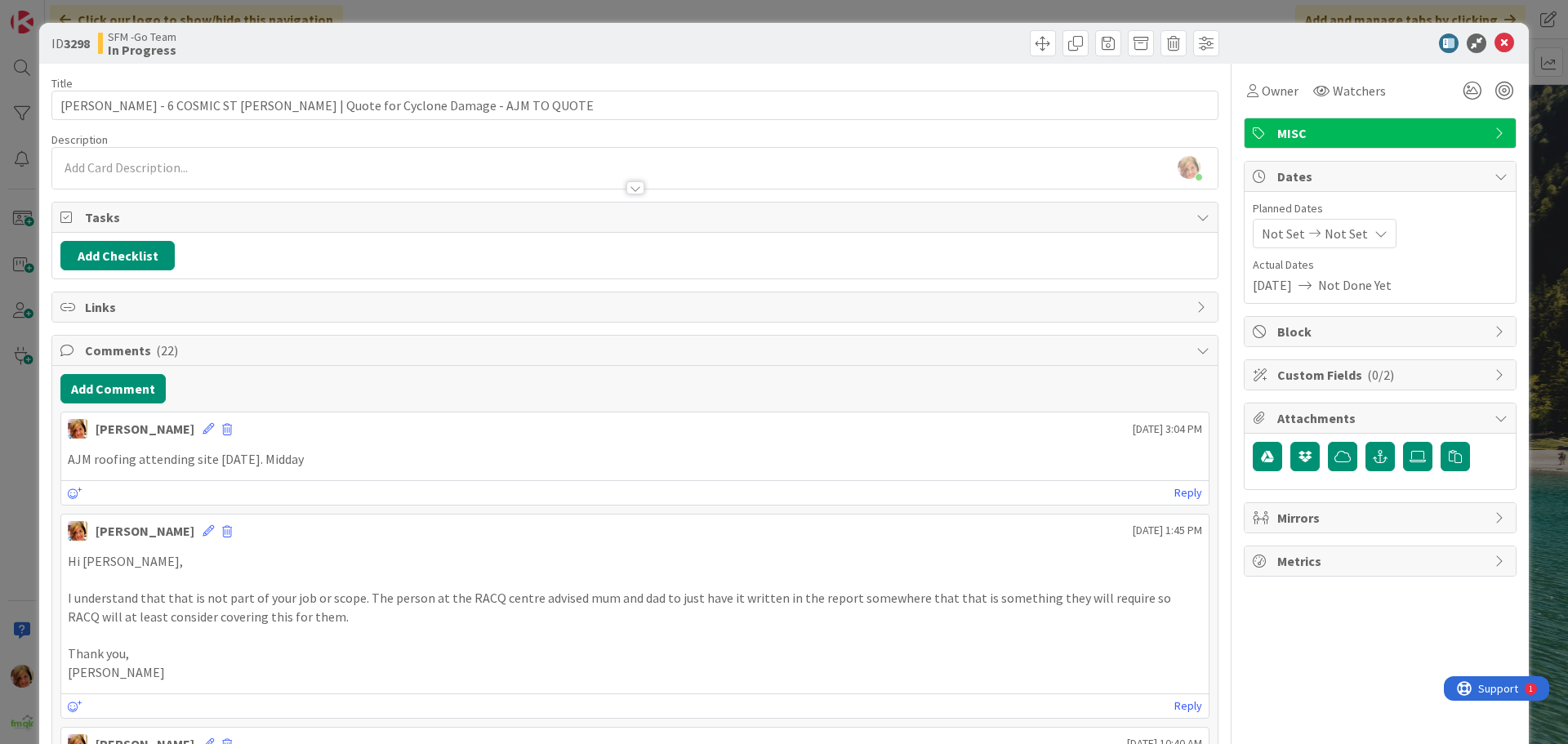
click at [818, 38] on div at bounding box center [929, 43] width 580 height 26
click at [1494, 43] on icon at bounding box center [1504, 43] width 20 height 20
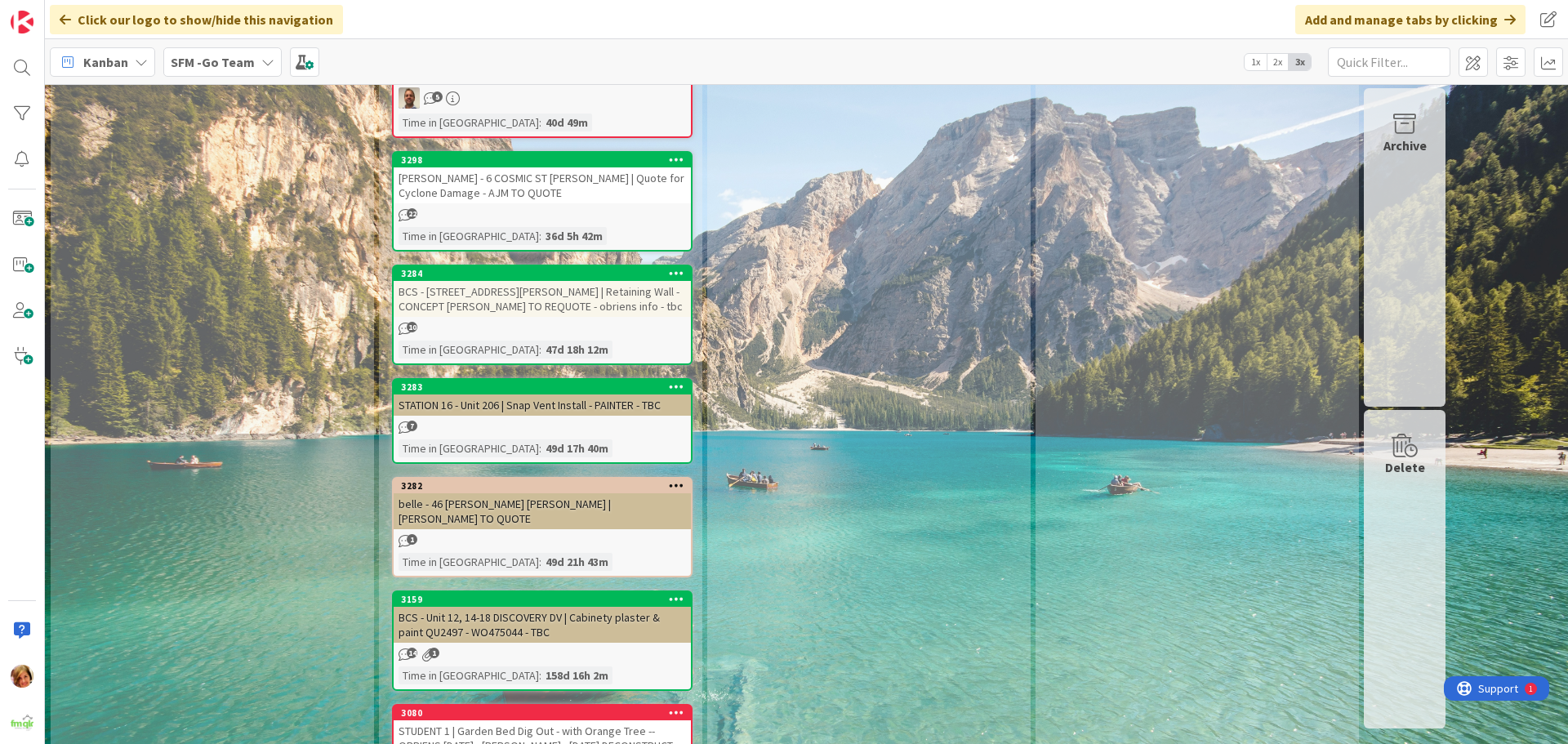
click at [516, 281] on div "BCS - [STREET_ADDRESS][PERSON_NAME] | Retaining Wall - CONCEPT [PERSON_NAME] TO…" at bounding box center [543, 299] width 298 height 36
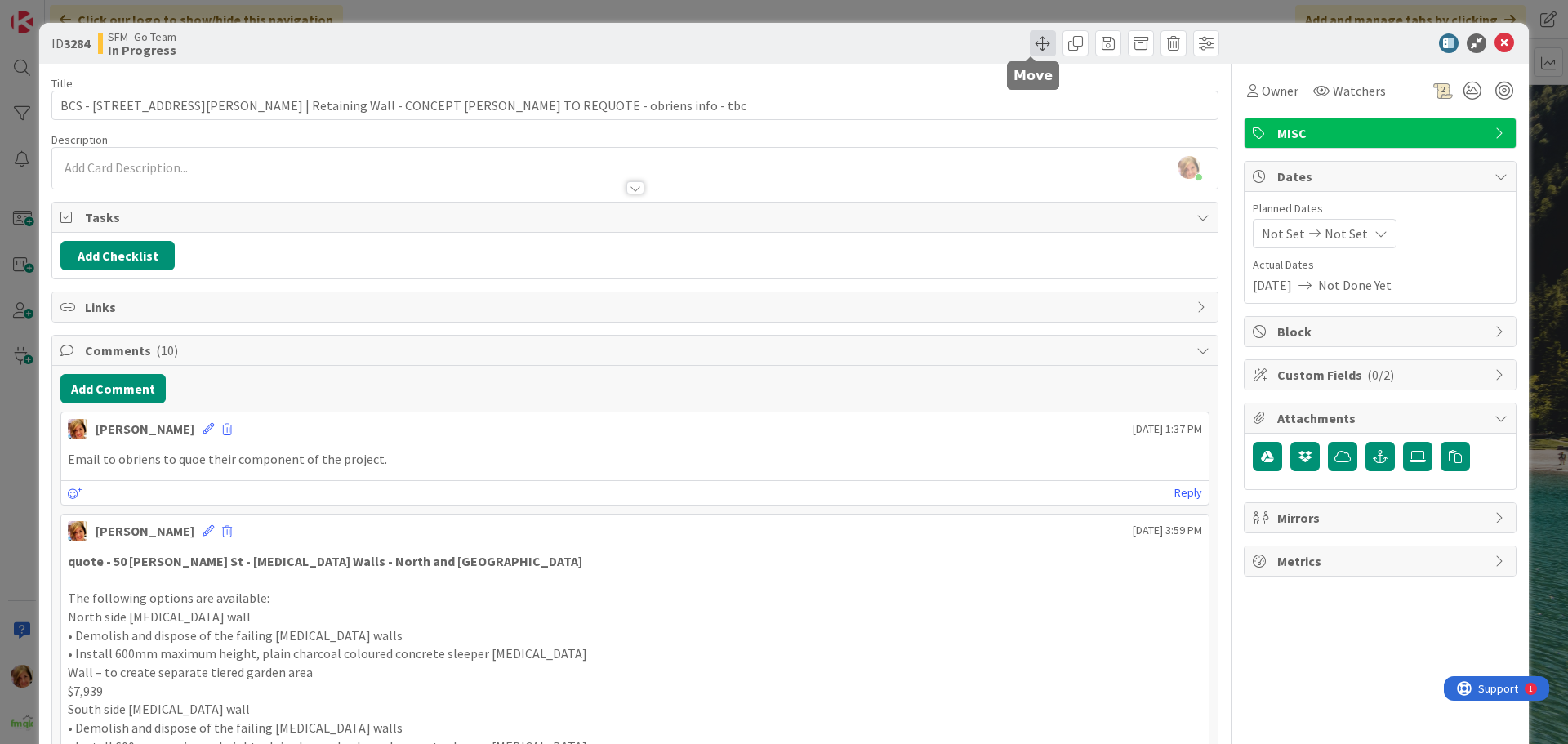
click at [1030, 43] on span at bounding box center [1043, 43] width 26 height 26
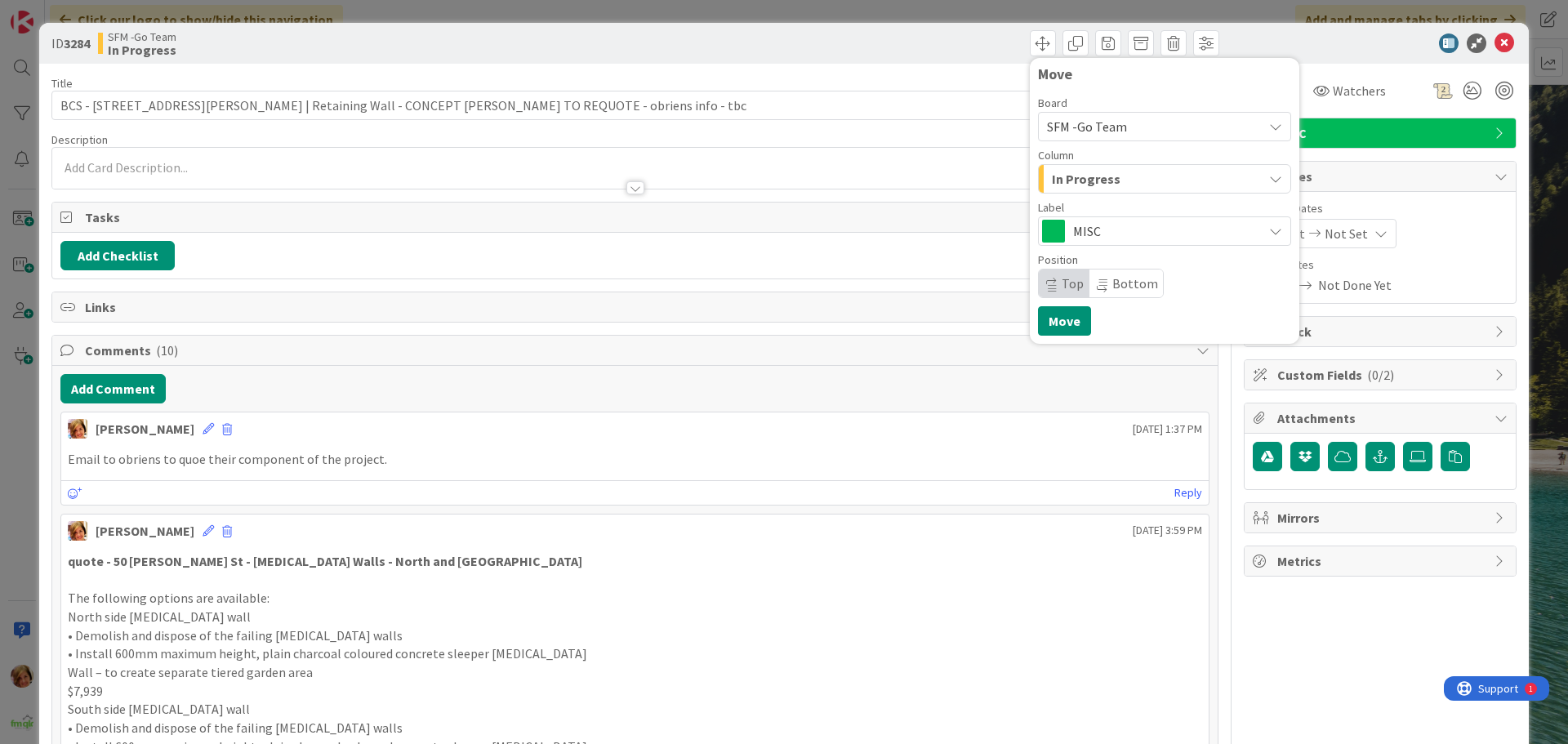
click at [1115, 179] on div "In Progress" at bounding box center [1155, 179] width 215 height 26
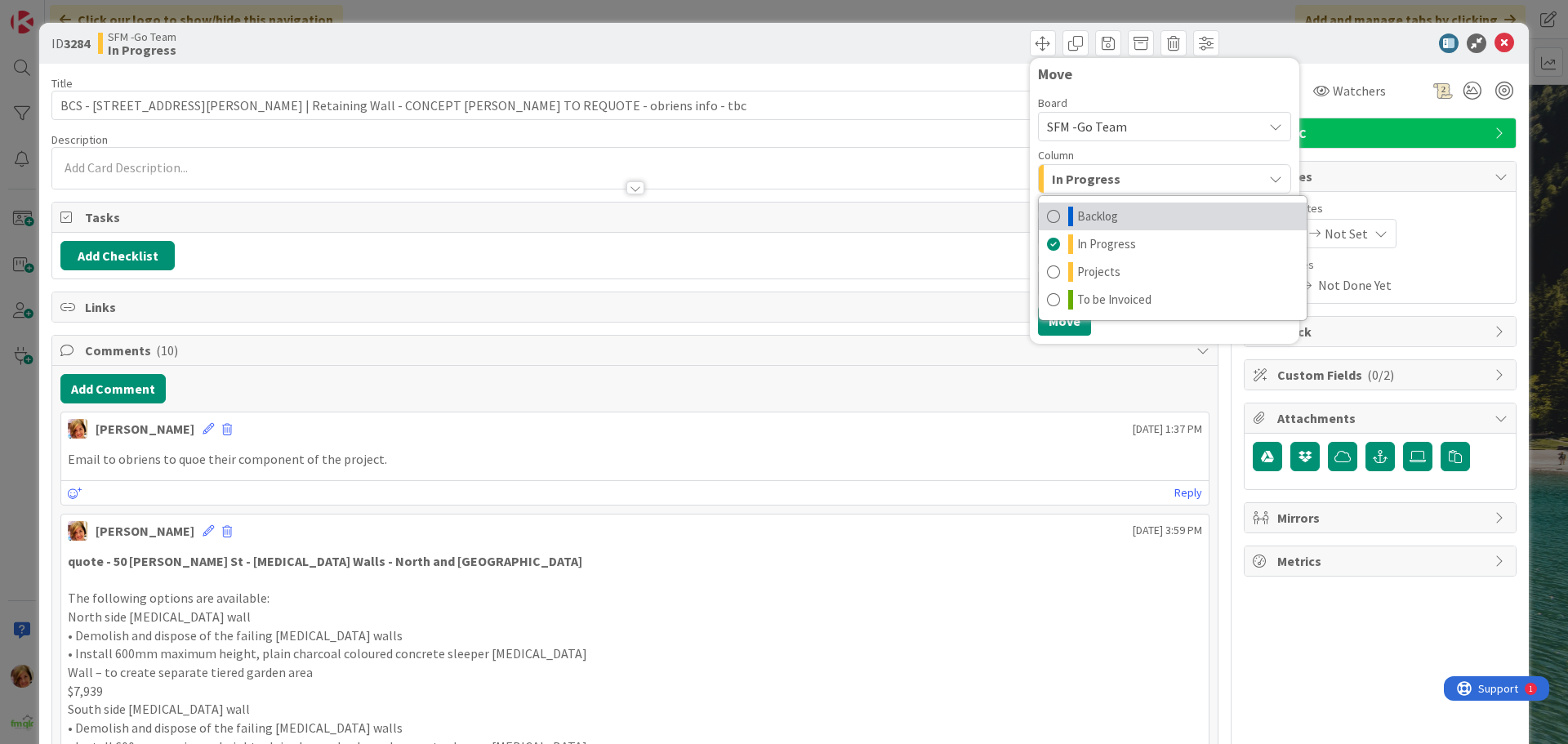
drag, startPoint x: 1043, startPoint y: 214, endPoint x: 1043, endPoint y: 226, distance: 12.0
click at [1047, 214] on span at bounding box center [1054, 217] width 13 height 20
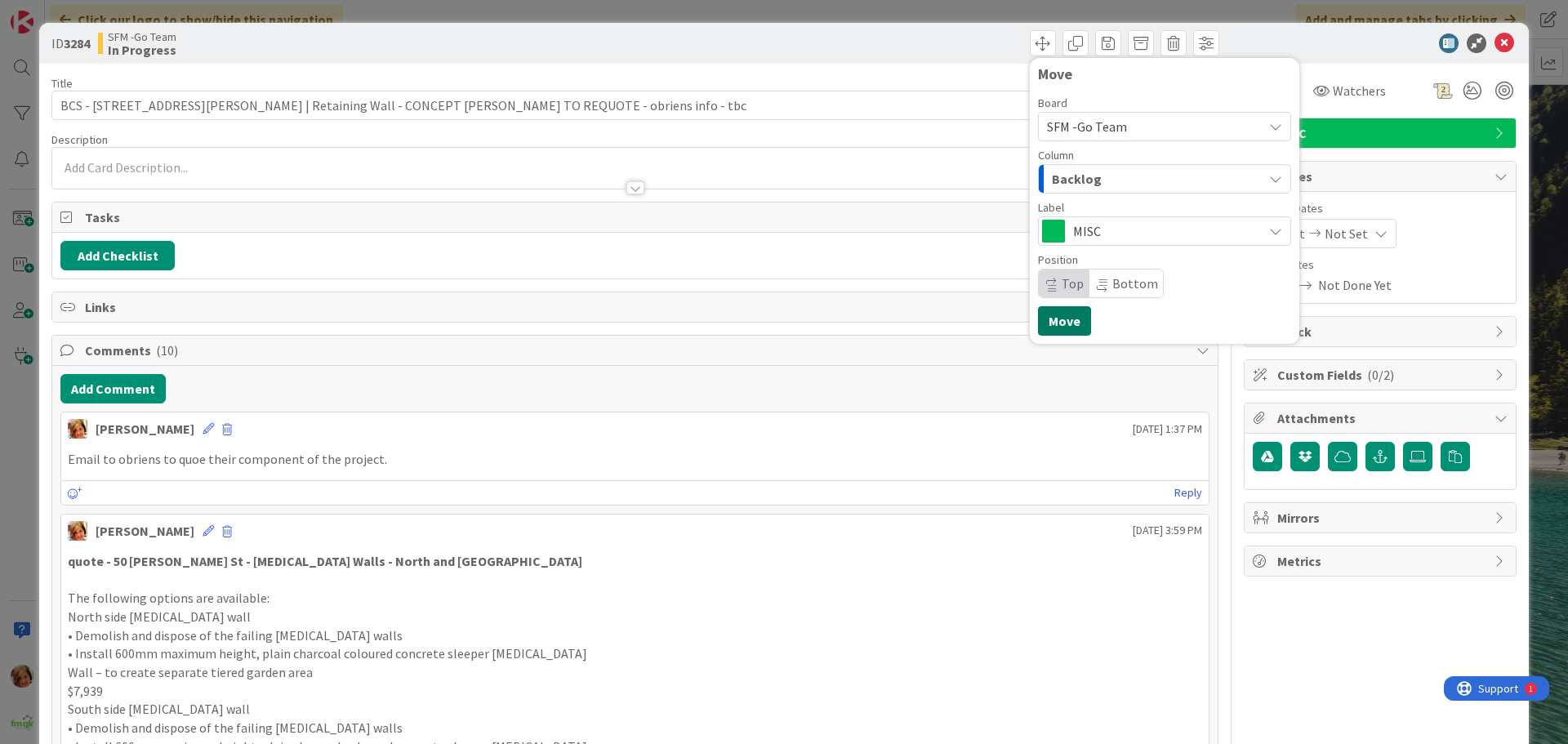
click at [1058, 329] on button "Move" at bounding box center [1064, 321] width 53 height 29
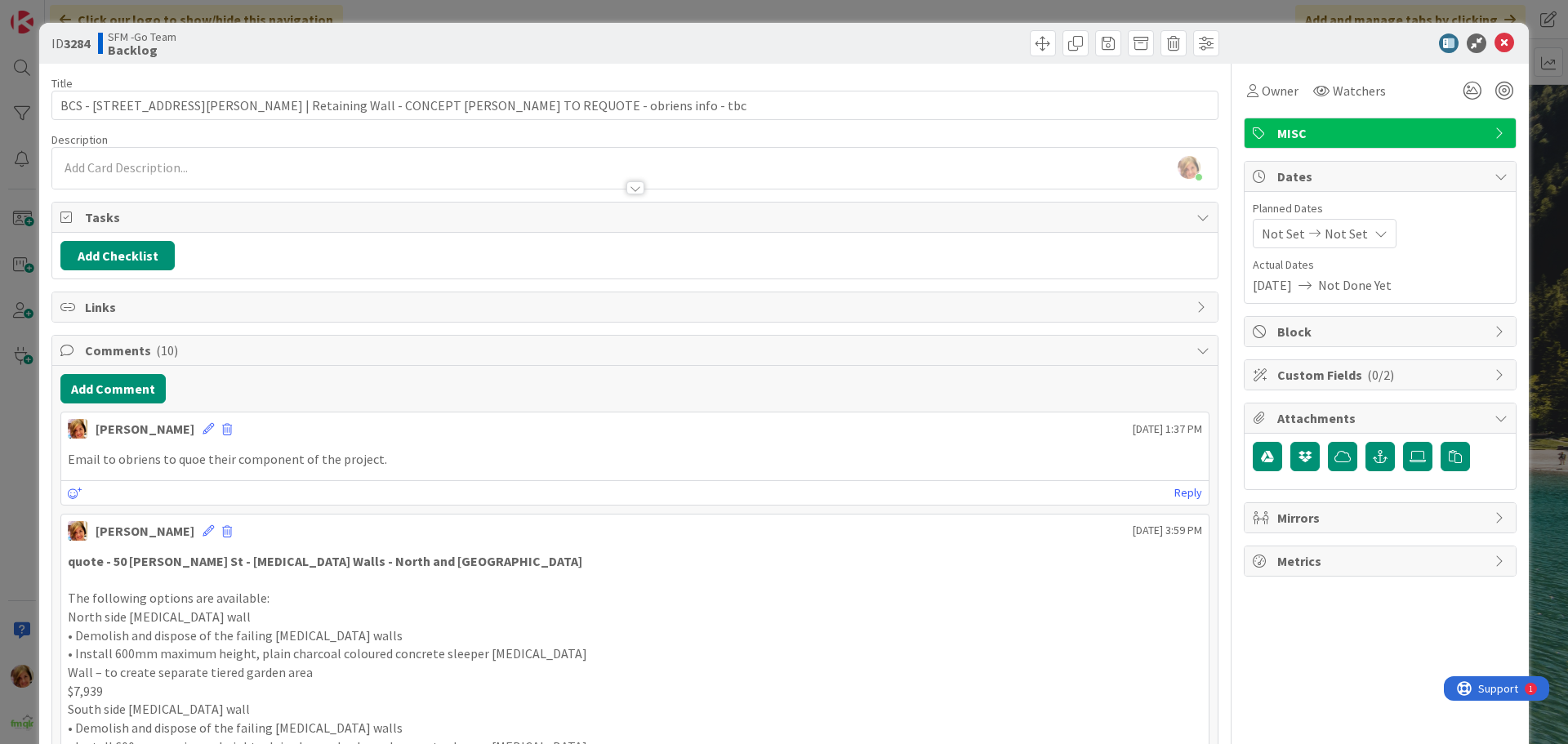
click at [958, 35] on div "Move Move" at bounding box center [929, 43] width 580 height 26
click at [1494, 41] on icon at bounding box center [1504, 43] width 20 height 20
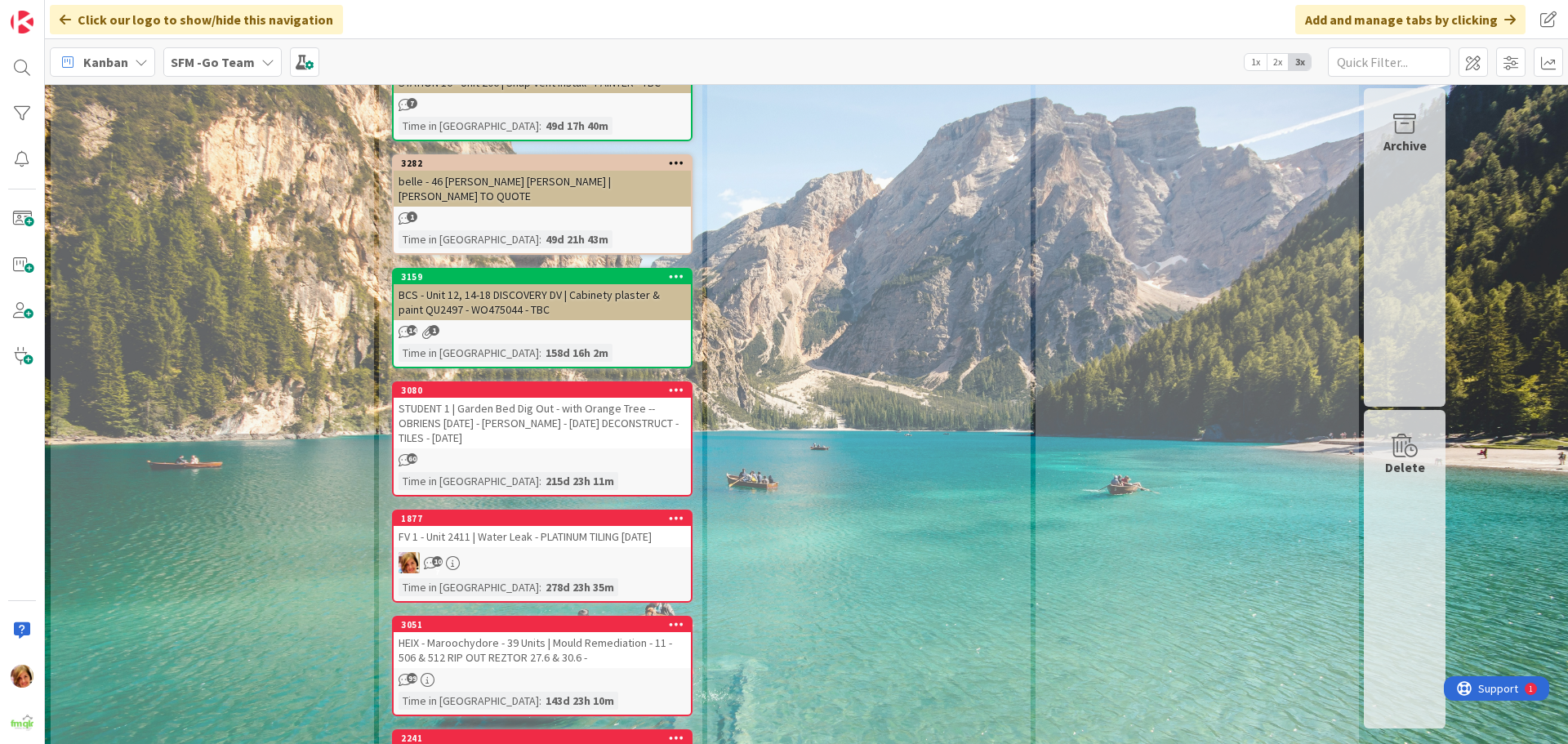
scroll to position [4901, 0]
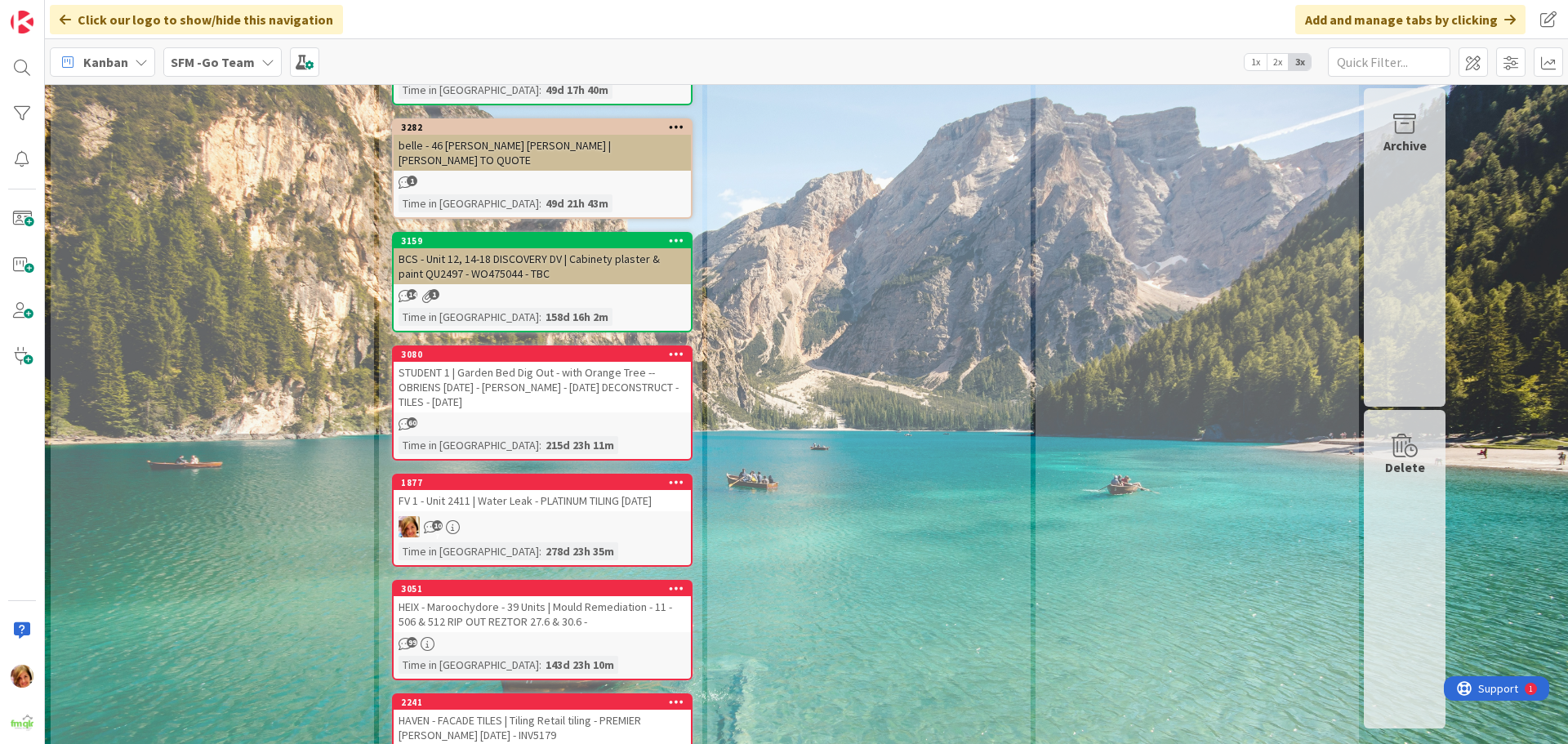
click at [575, 362] on div "STUDENT 1 | Garden Bed Dig Out - with Orange Tree -- OBRIENS [DATE] - [PERSON_N…" at bounding box center [543, 388] width 298 height 51
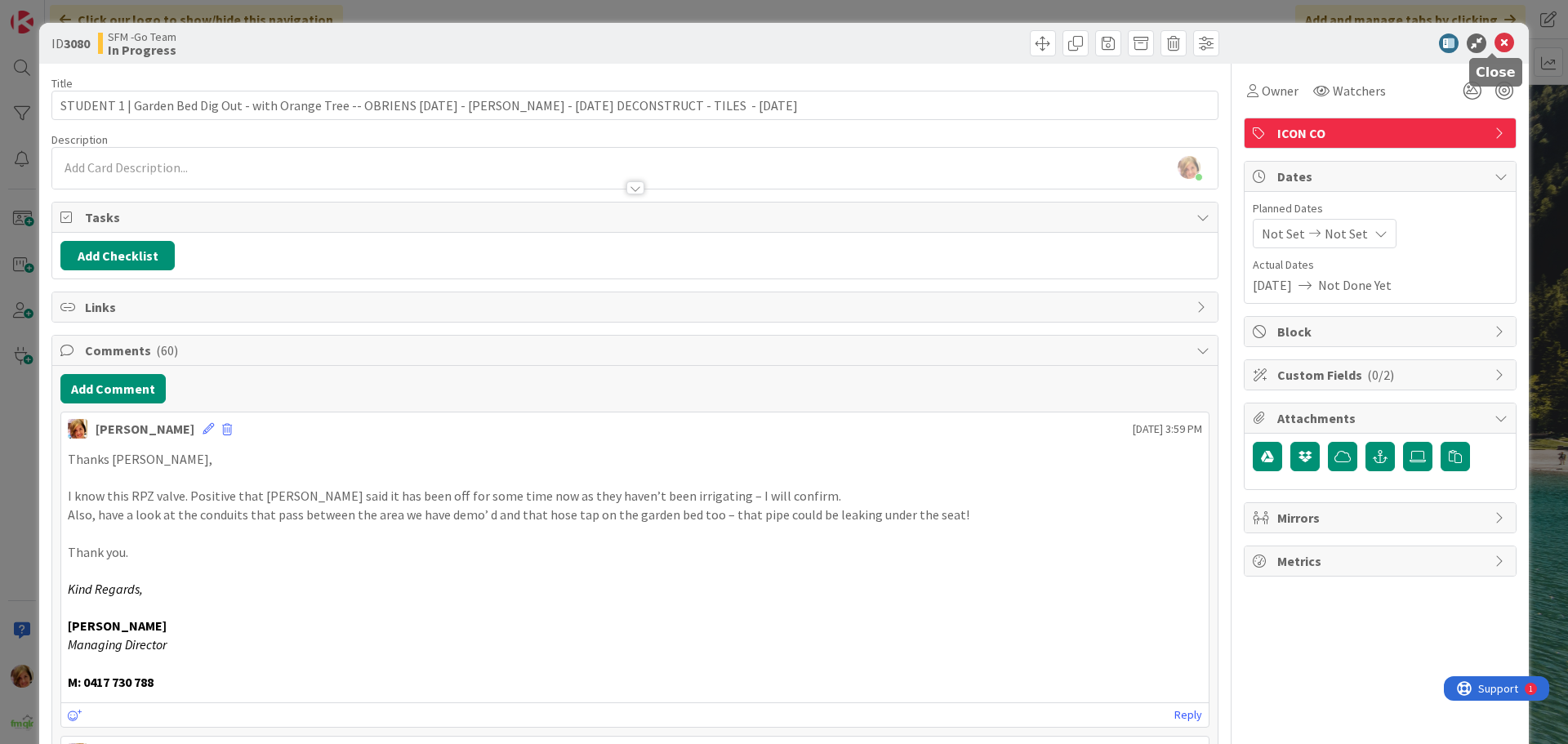
click at [1496, 41] on icon at bounding box center [1504, 43] width 20 height 20
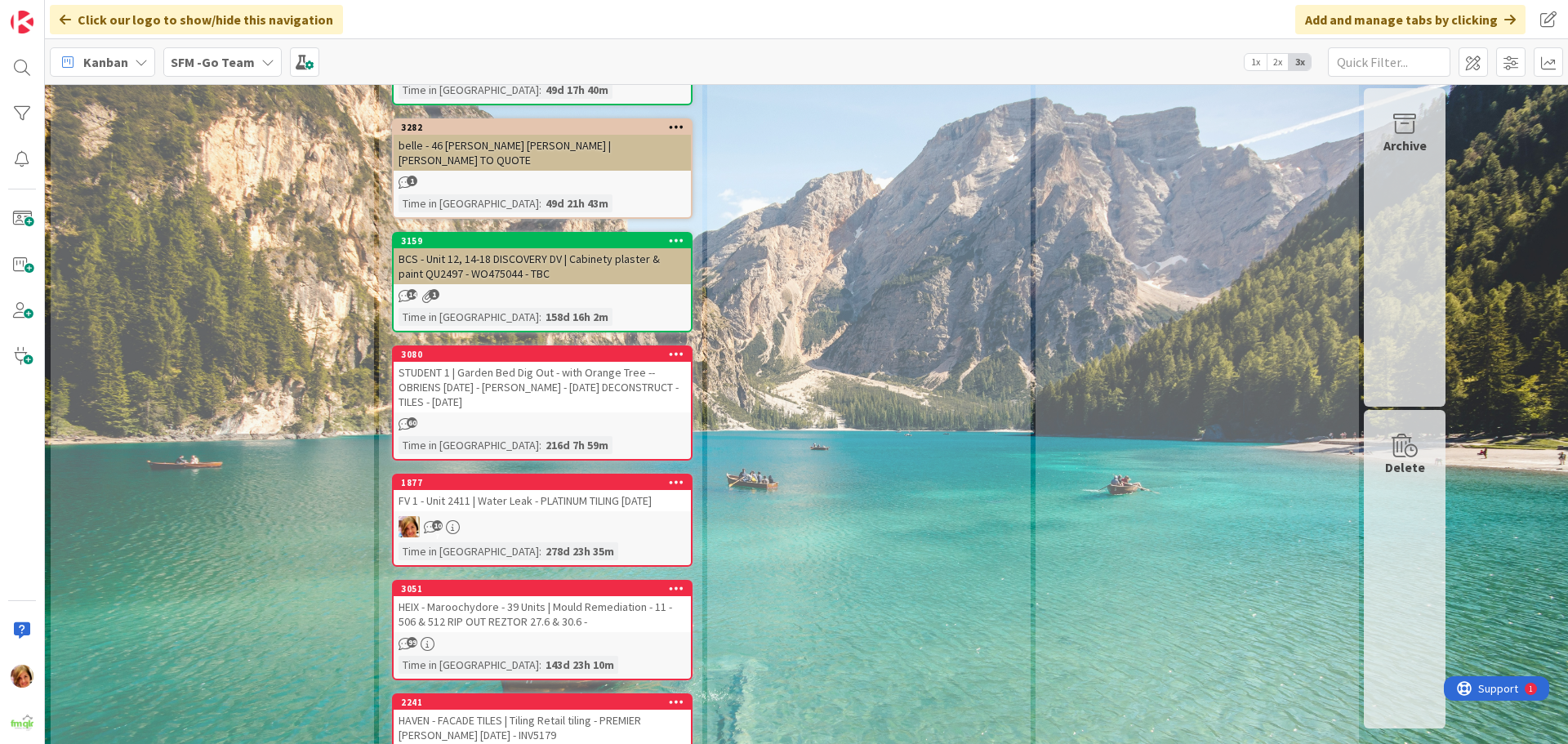
click at [508, 596] on div "HEIX - Maroochydore - 39 Units | Mould Remediation - 11 - 506 & 512 RIP OUT REZ…" at bounding box center [543, 614] width 298 height 36
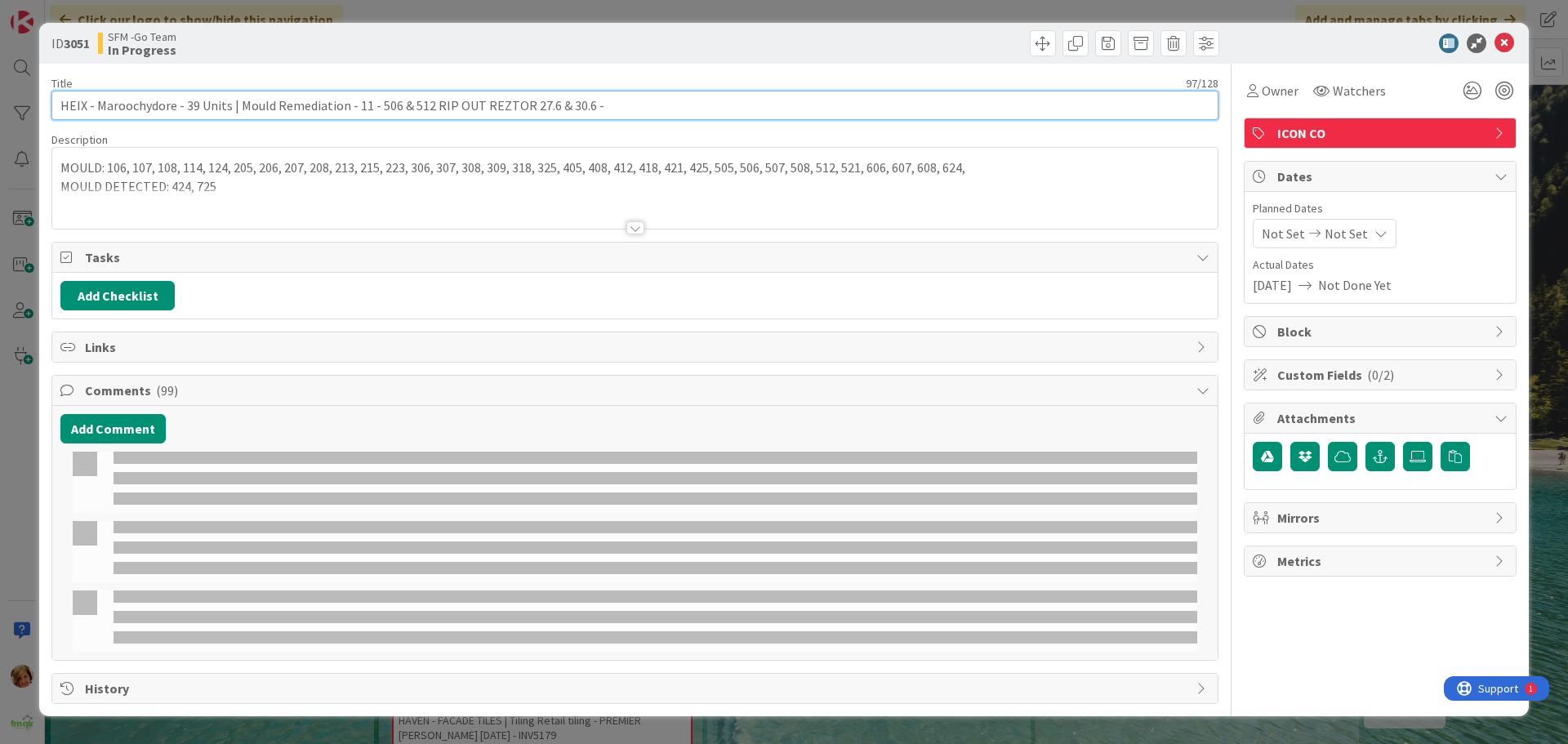
click at [80, 104] on input "HEIX - Maroochydore - 39 Units | Mould Remediation - 11 - 506 & 512 RIP OUT REZ…" at bounding box center [635, 105] width 1167 height 29
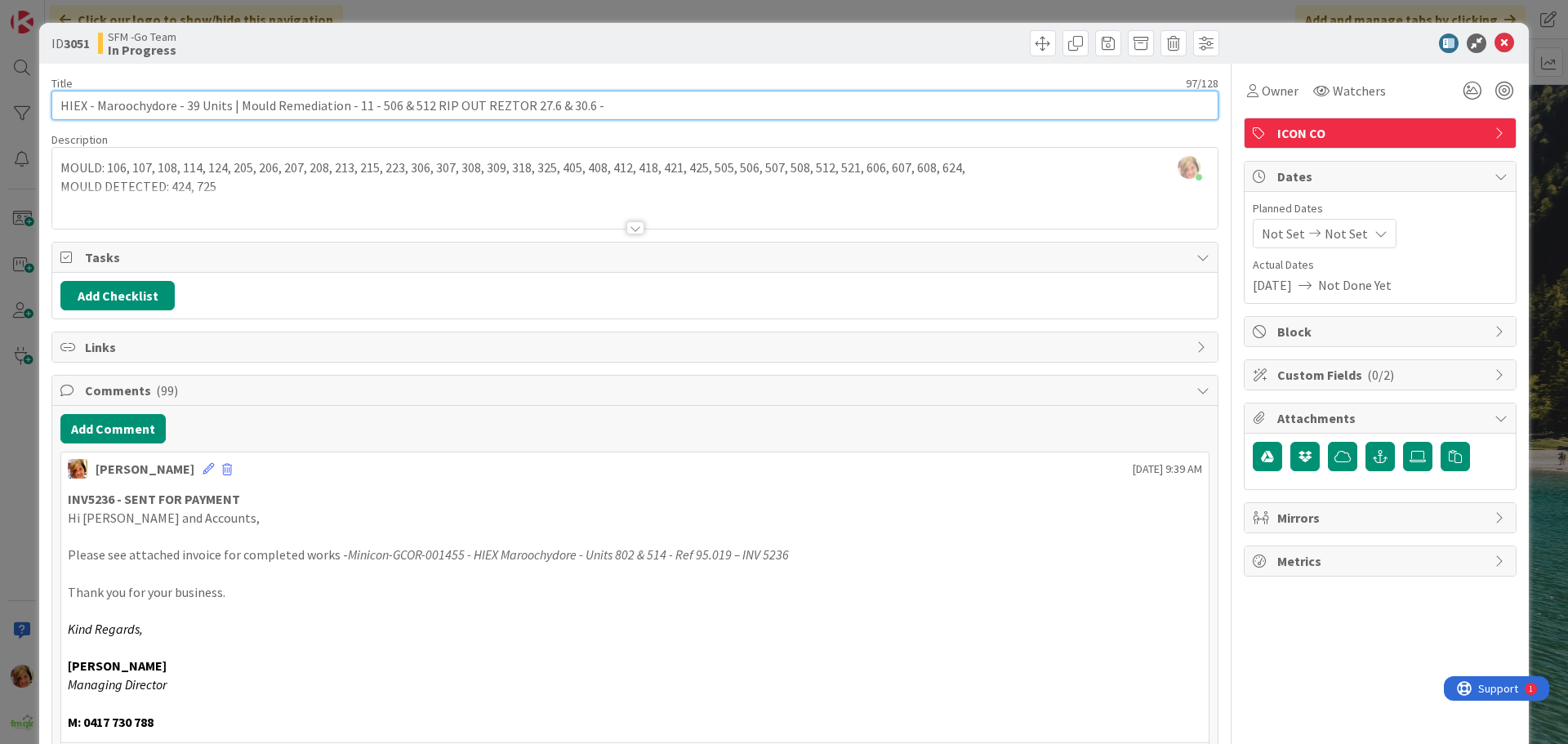
type input "HIEX - Maroochydore - 39 Units | Mould Remediation - 11 - 506 & 512 RIP OUT REZ…"
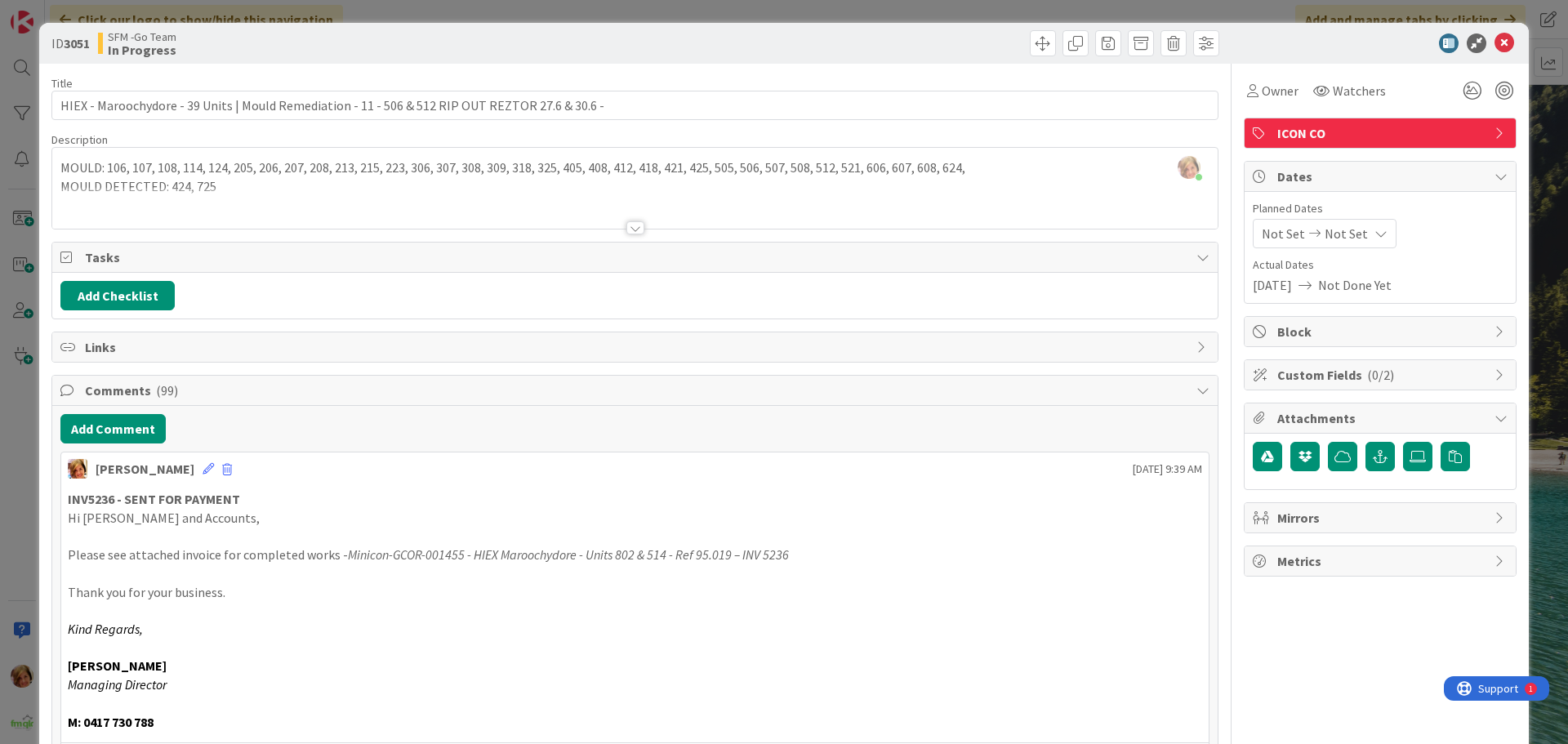
click at [779, 42] on div at bounding box center [929, 43] width 580 height 26
click at [1494, 42] on icon at bounding box center [1504, 43] width 20 height 20
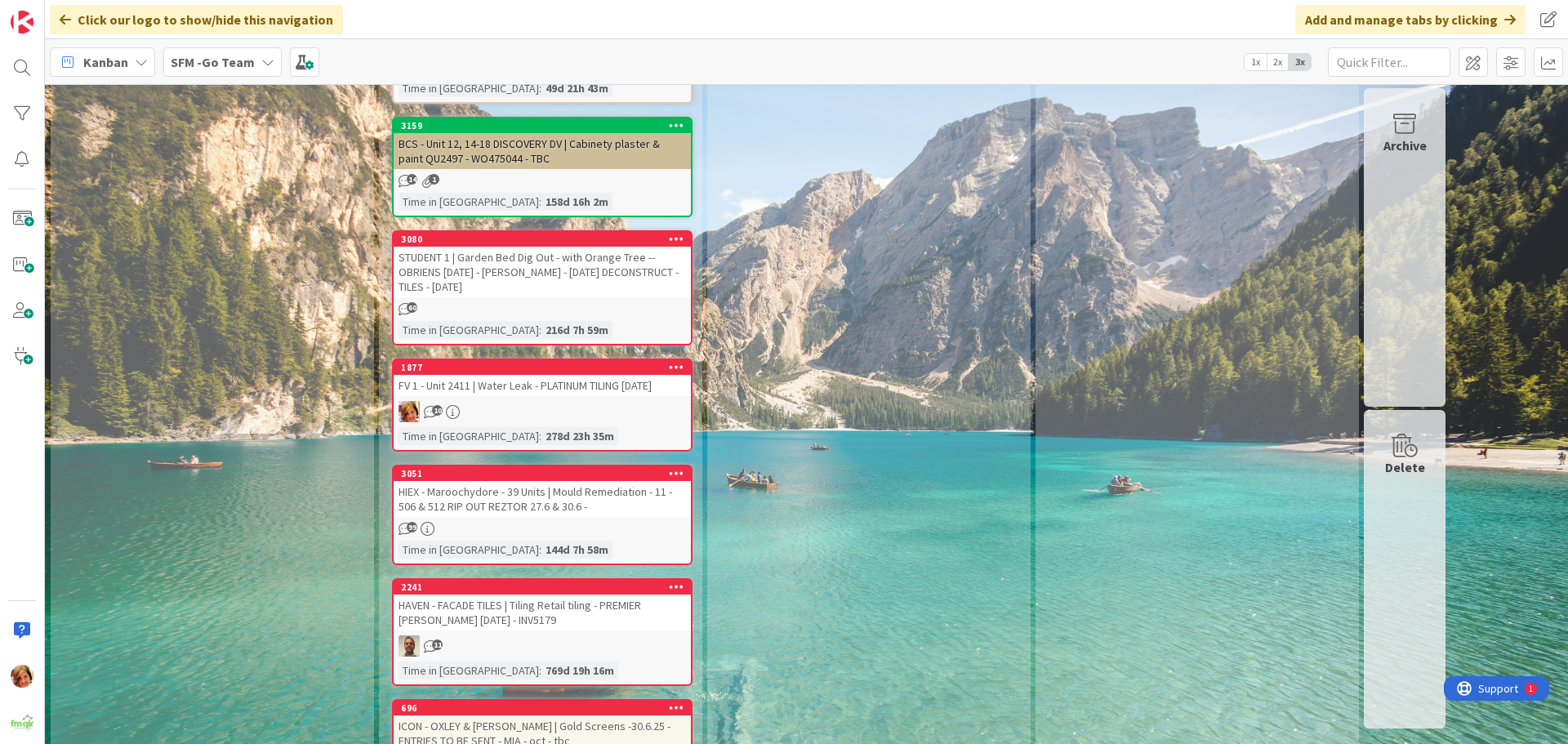
scroll to position [5146, 0]
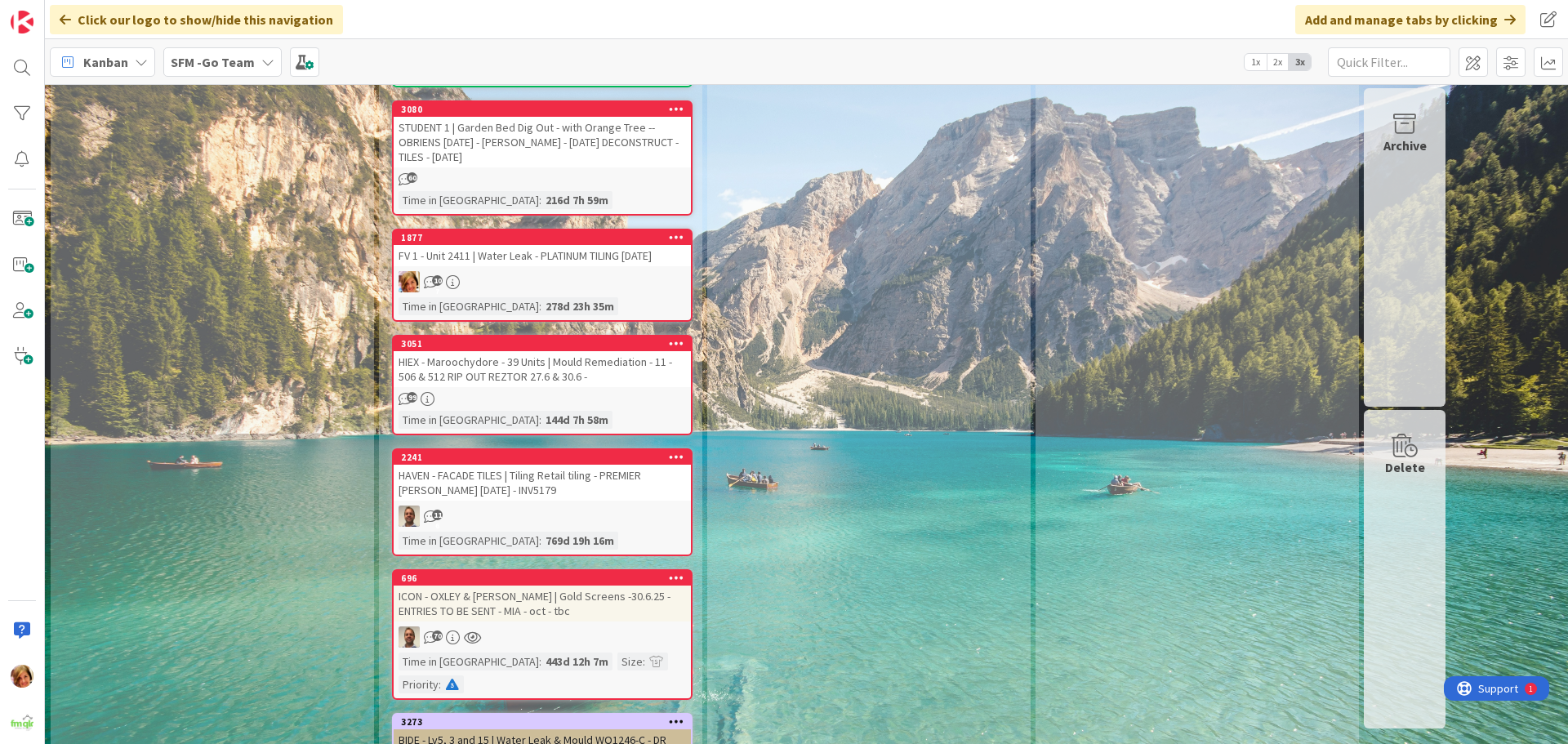
click at [532, 464] on div "HAVEN - FACADE TILES | Tiling Retail tiling - PREMIER [PERSON_NAME] [DATE] - IN…" at bounding box center [543, 482] width 298 height 36
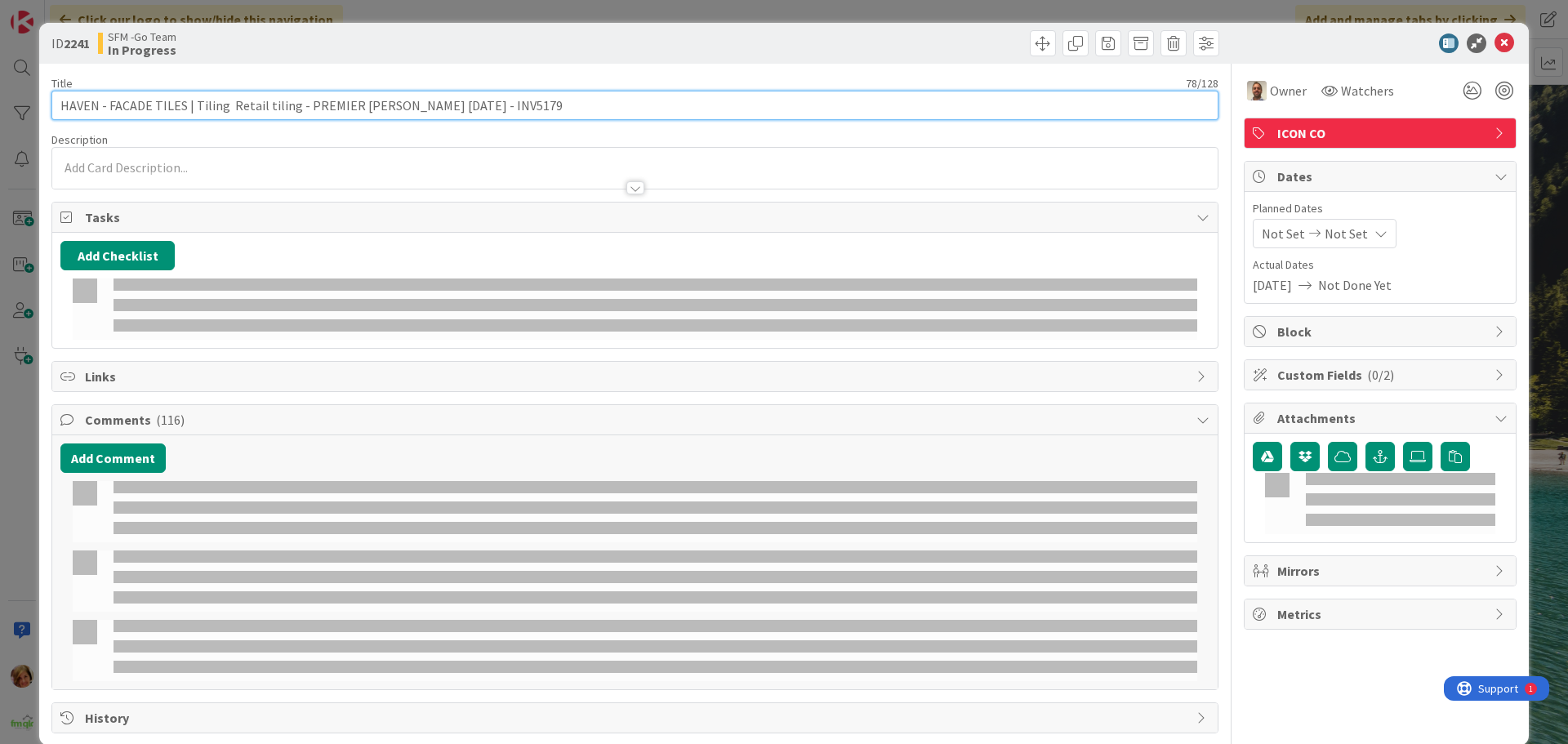
click at [524, 103] on input "HAVEN - FACADE TILES | Tiling Retail tiling - PREMIER [PERSON_NAME] [DATE] - IN…" at bounding box center [635, 105] width 1167 height 29
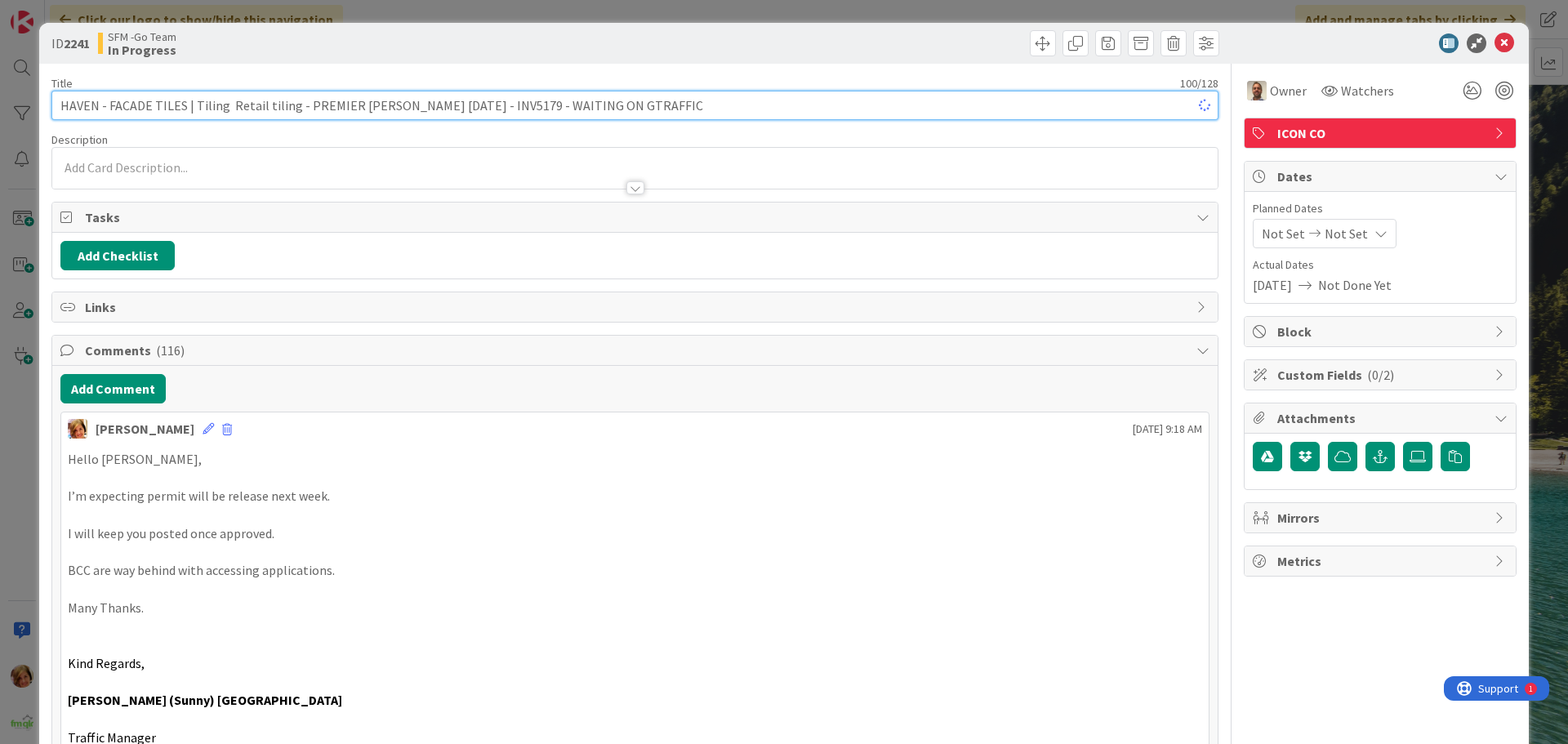
type input "HAVEN - FACADE TILES | Tiling Retail tiling - PREMIER [PERSON_NAME] [DATE] - IN…"
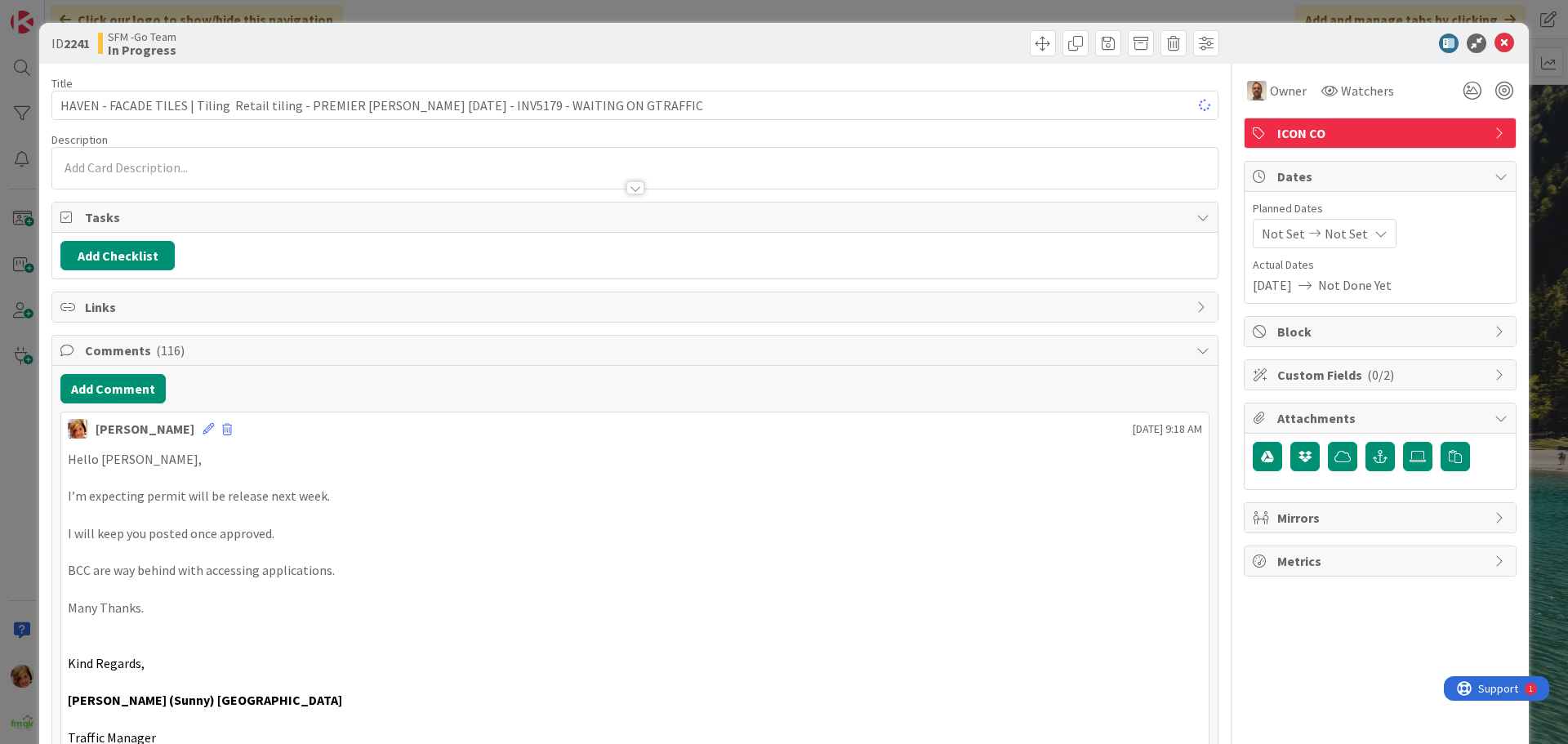
drag, startPoint x: 697, startPoint y: 55, endPoint x: 783, endPoint y: 53, distance: 86.0
click at [701, 52] on div at bounding box center [929, 43] width 580 height 26
click at [1494, 43] on icon at bounding box center [1504, 43] width 20 height 20
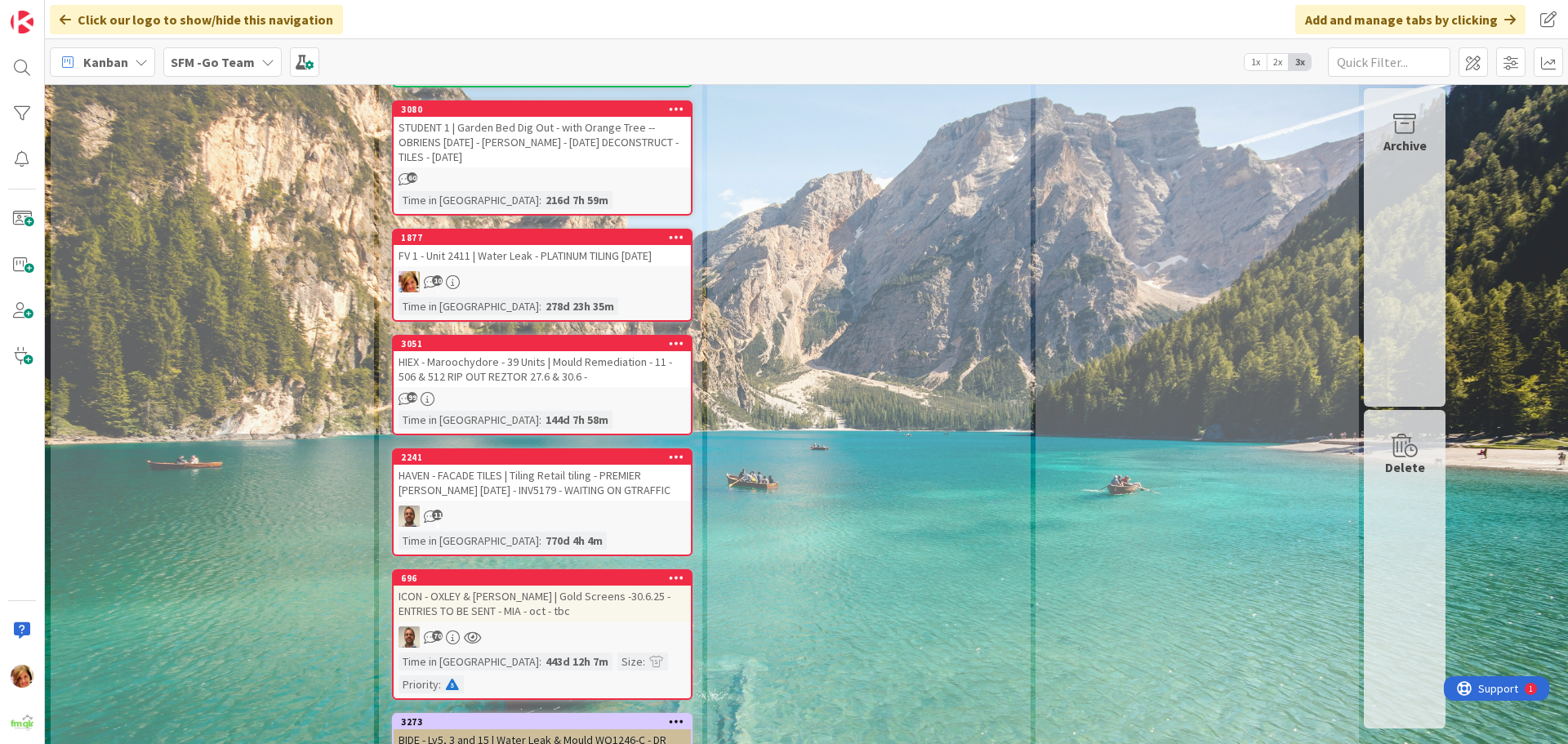
scroll to position [5309, 0]
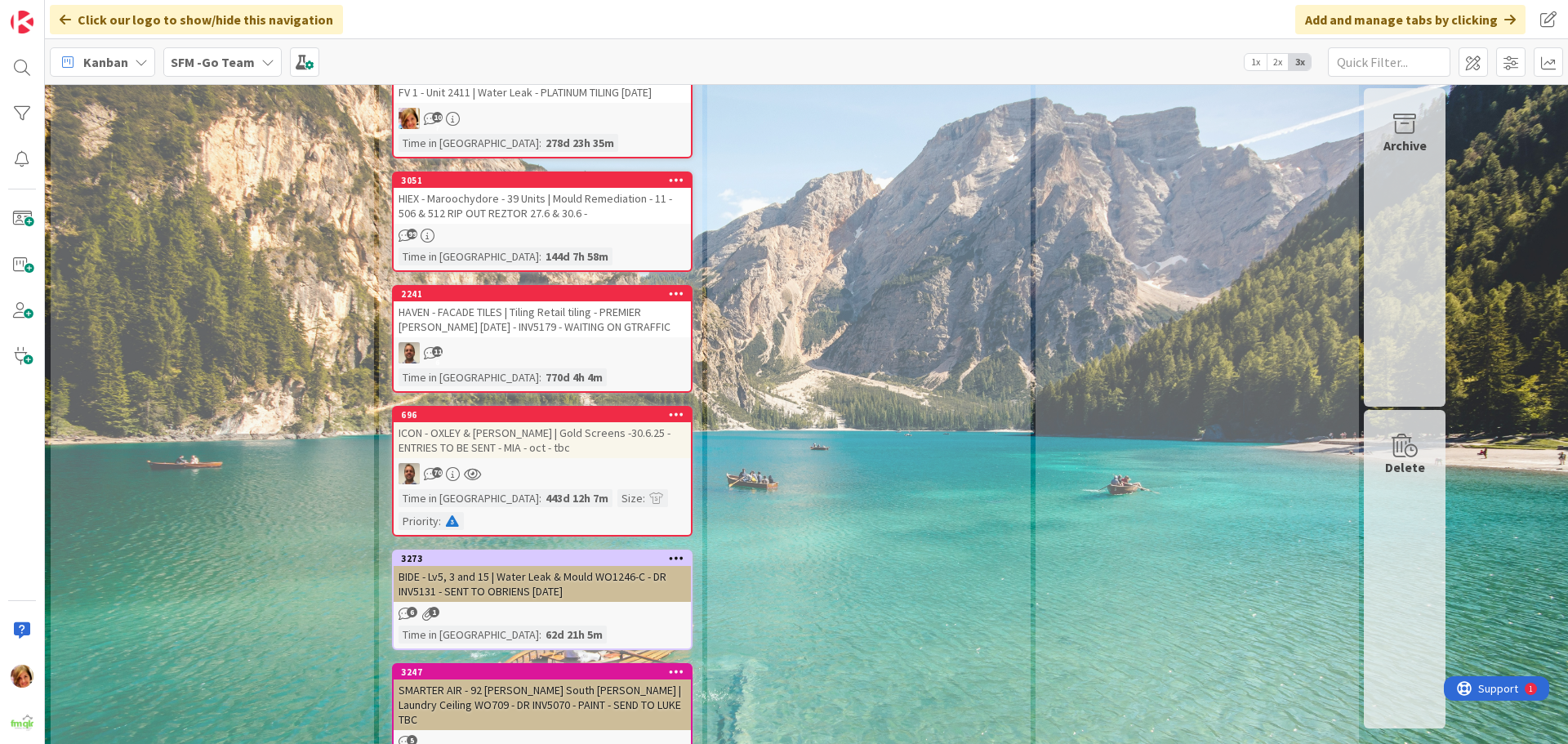
click at [552, 423] on div "ICON - OXLEY & [PERSON_NAME] | Gold Screens -30.6.25 - ENTRIES TO BE SENT - MIA…" at bounding box center [543, 441] width 298 height 36
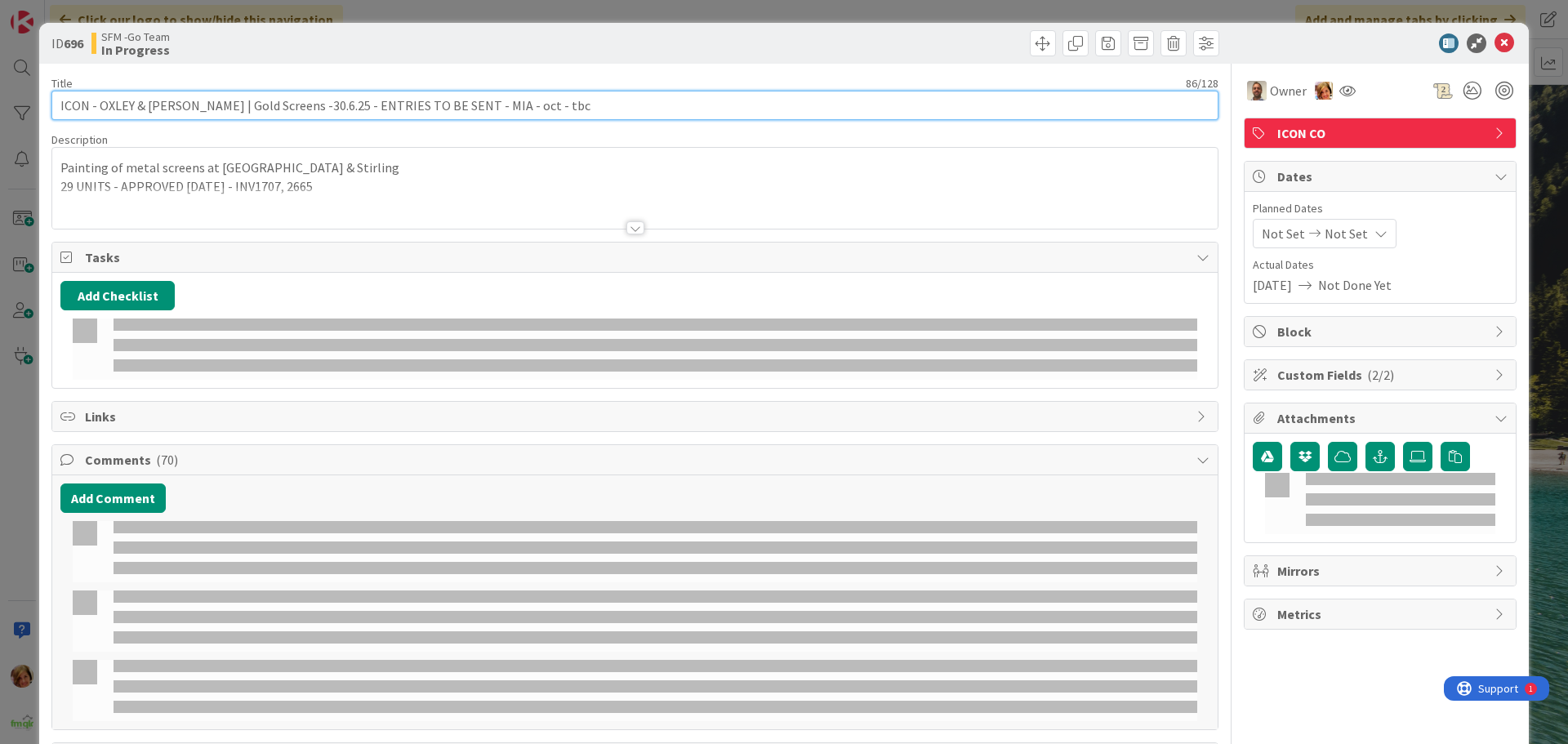
click at [564, 104] on input "ICON - OXLEY & [PERSON_NAME] | Gold Screens -30.6.25 - ENTRIES TO BE SENT - MIA…" at bounding box center [635, 105] width 1167 height 29
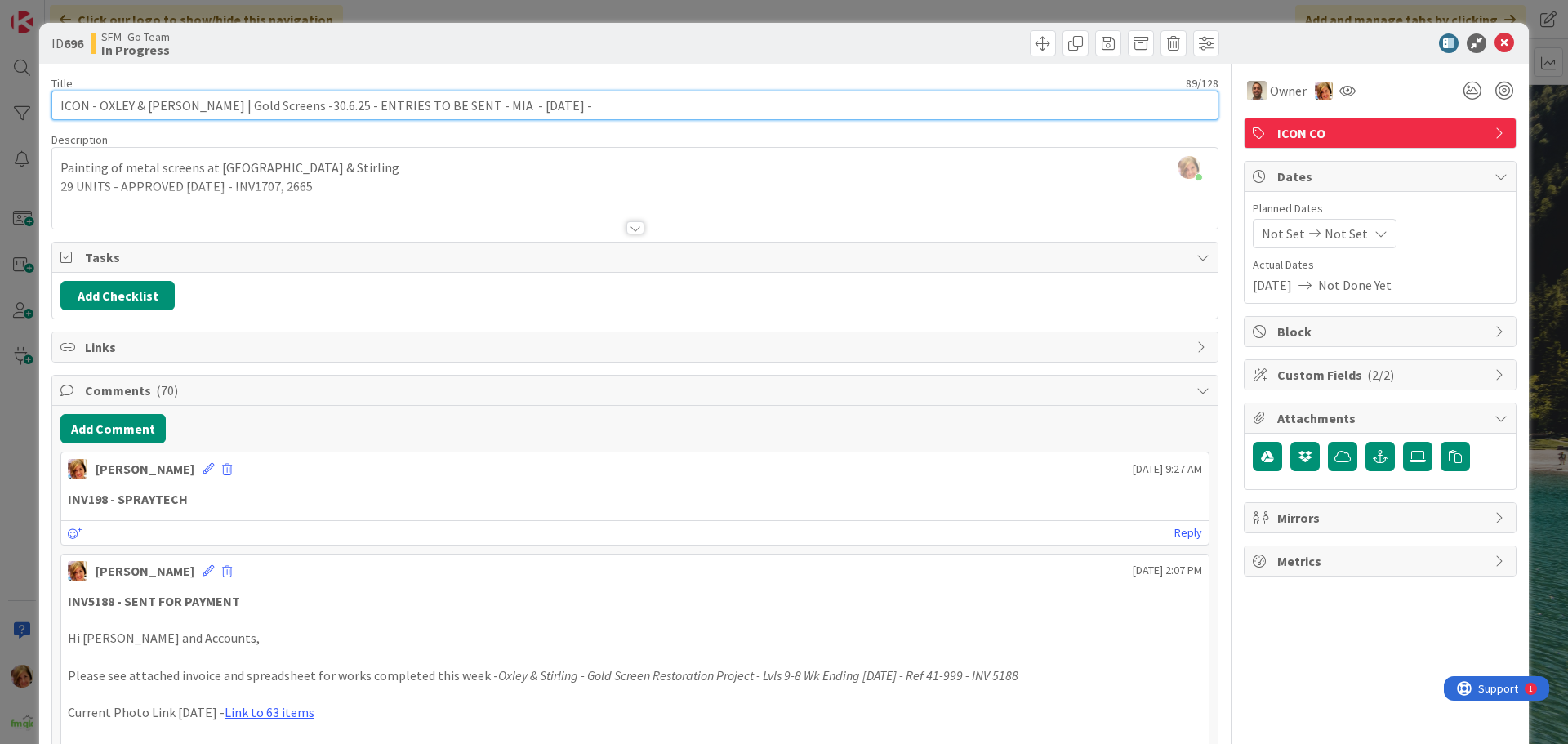
type input "ICON - OXLEY & [PERSON_NAME] | Gold Screens -30.6.25 - ENTRIES TO BE SENT - MIA…"
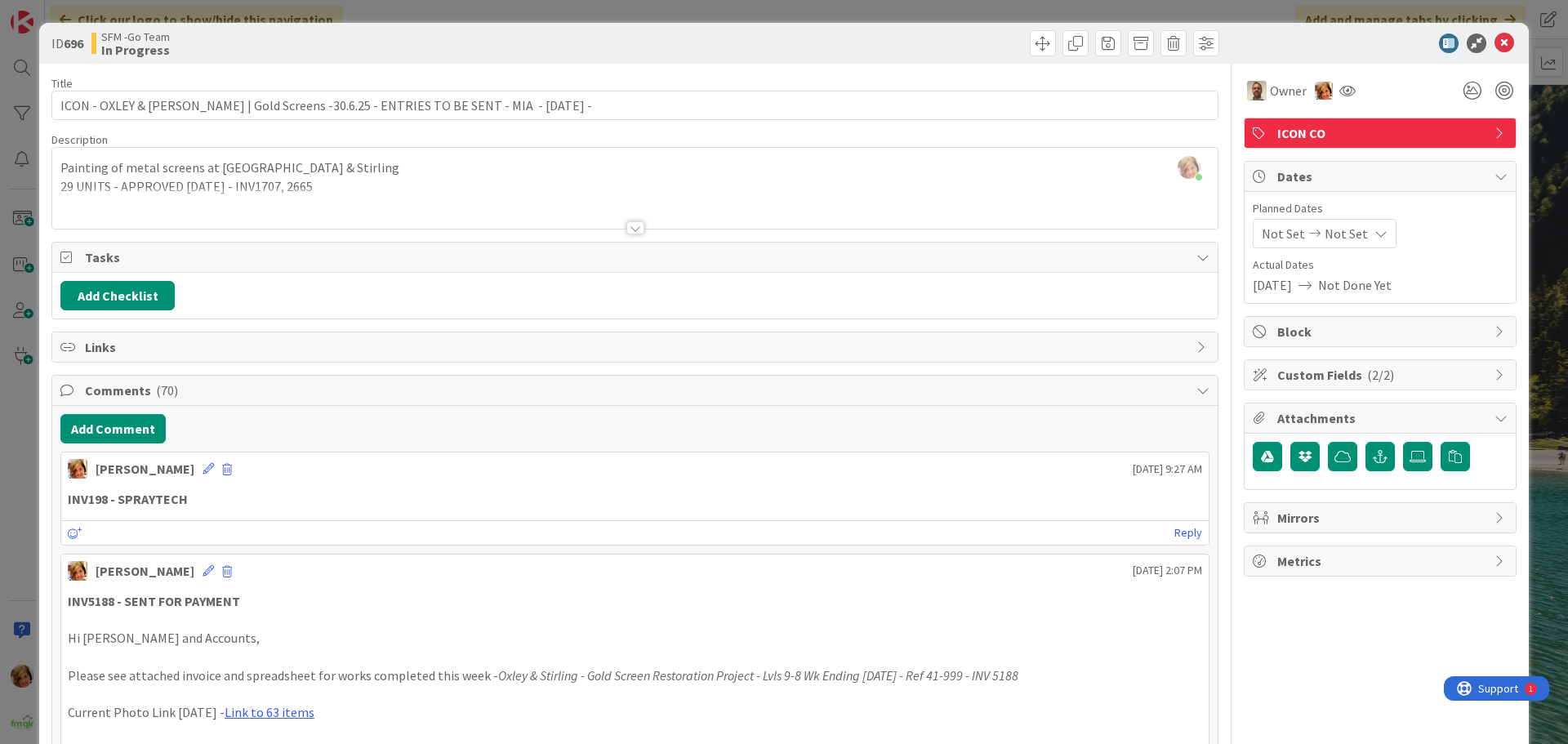
click at [906, 53] on div at bounding box center [929, 43] width 580 height 26
click at [1494, 45] on icon at bounding box center [1504, 43] width 20 height 20
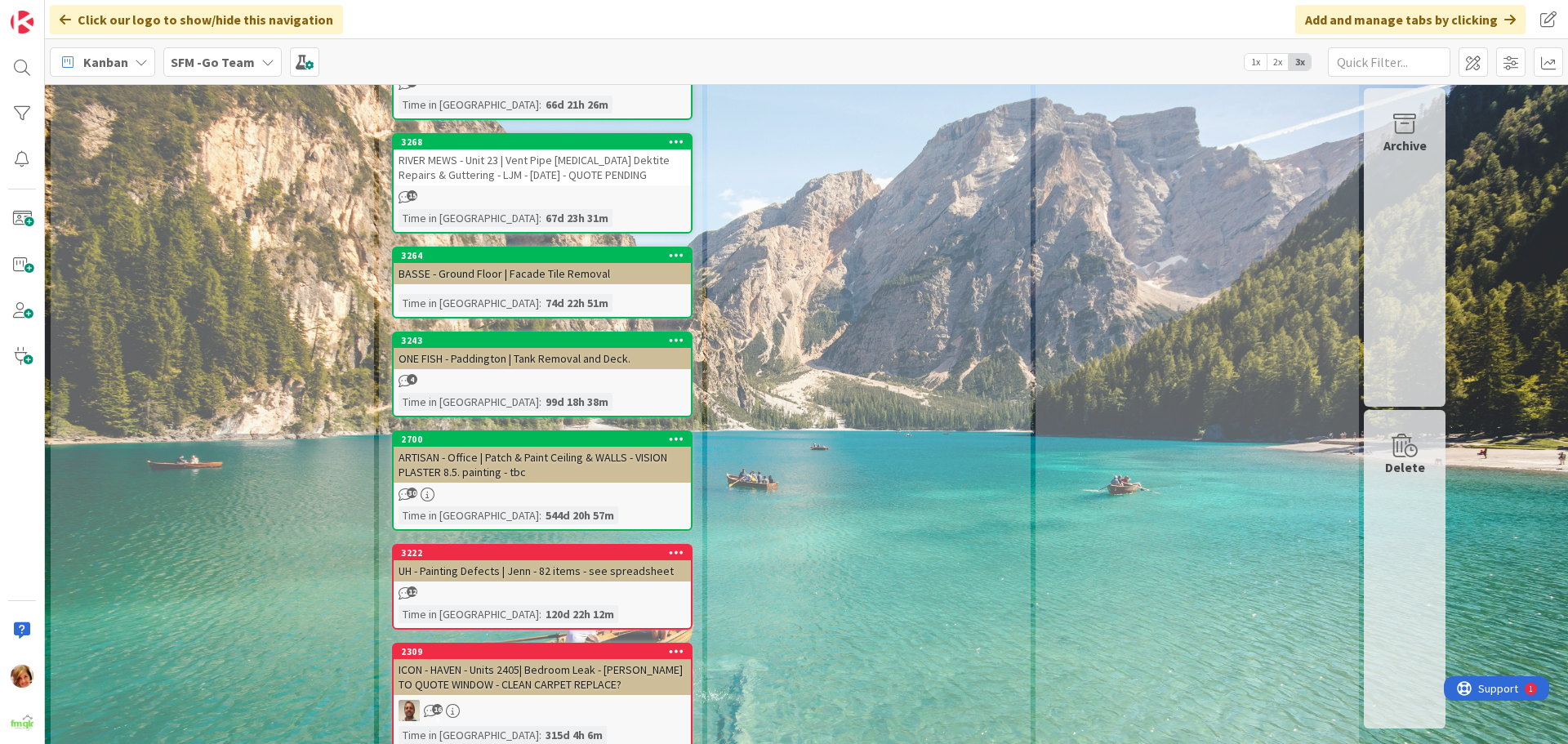
scroll to position [6297, 0]
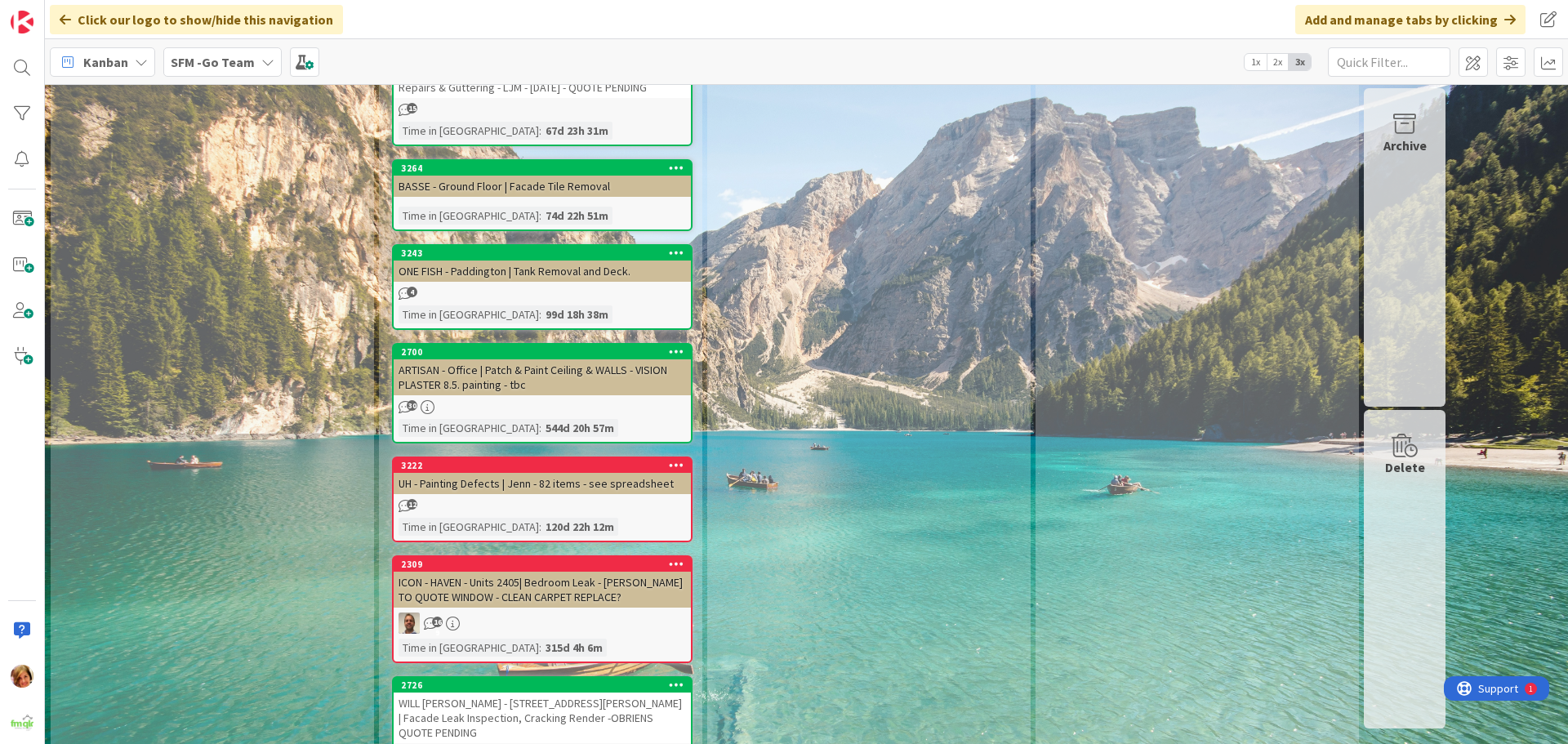
click at [581, 473] on div "UH - Painting Defects | Jenn - 82 items - see spreadsheet" at bounding box center [543, 483] width 298 height 21
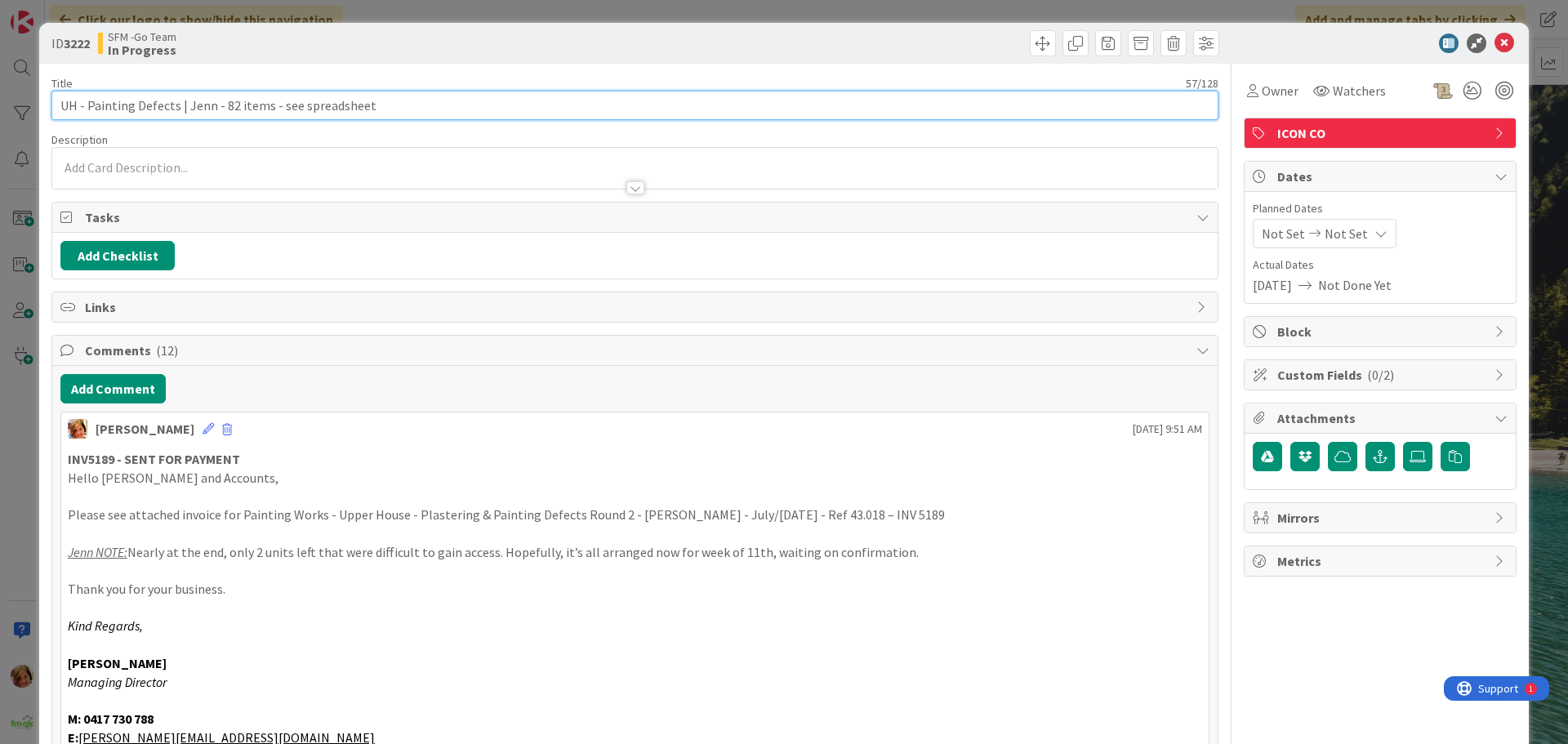
click at [387, 111] on input "UH - Painting Defects | Jenn - 82 items - see spreadsheet" at bounding box center [635, 105] width 1167 height 29
type input "UH - Painting Defects | Jenn - 82 items - see spreadsheet - 604 IS LEFT TO DO"
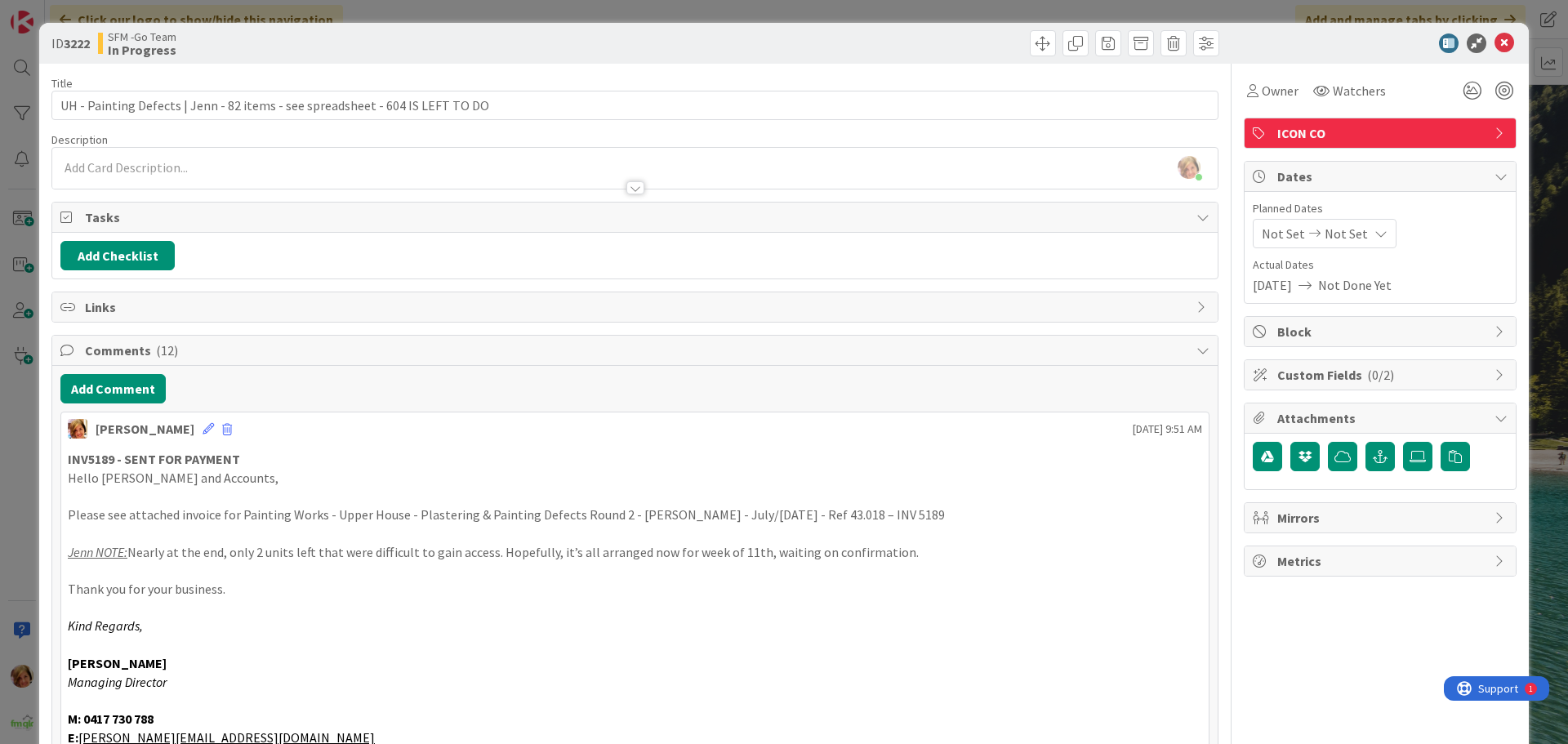
click at [752, 47] on div at bounding box center [929, 43] width 580 height 26
click at [1494, 43] on icon at bounding box center [1504, 43] width 20 height 20
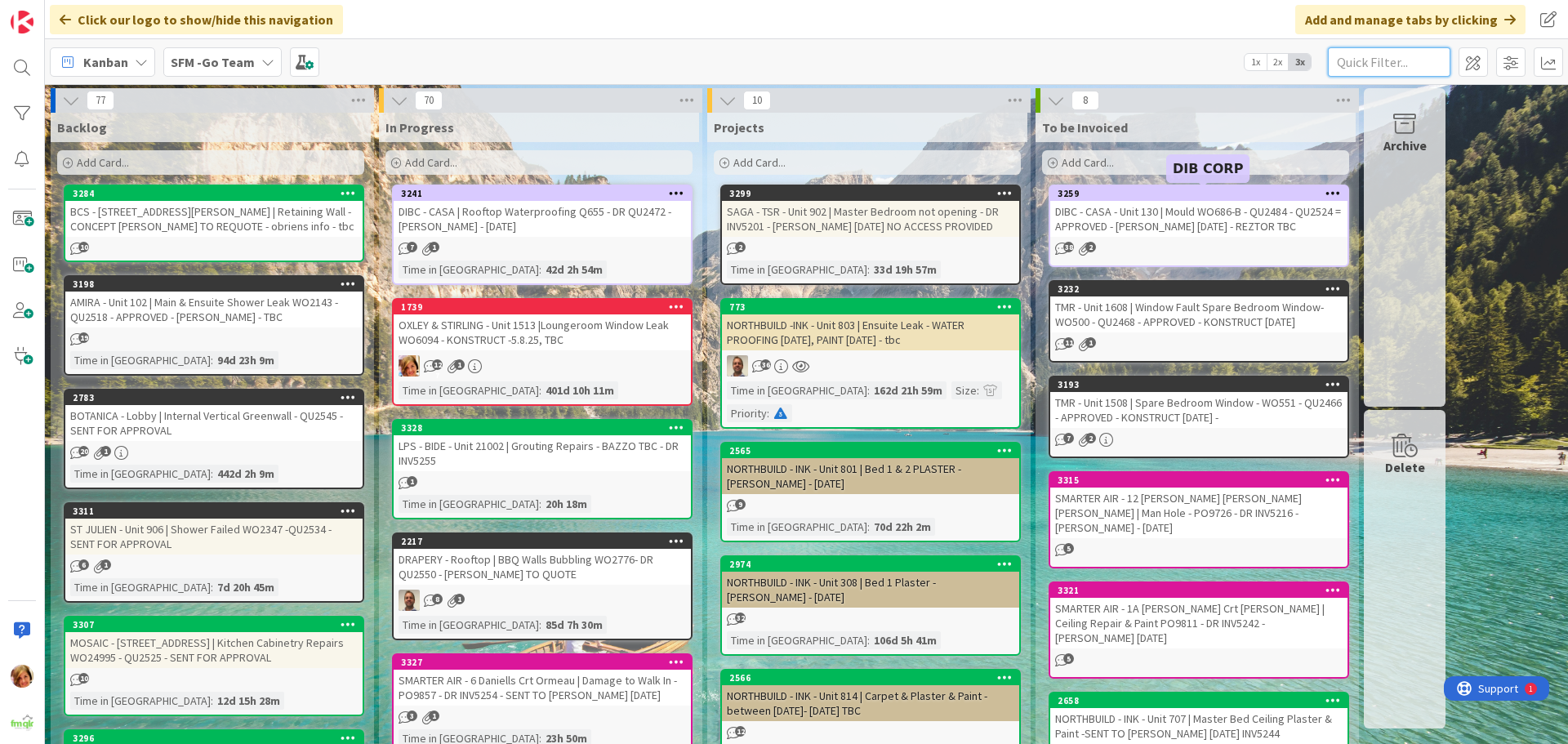
click at [1406, 54] on input "text" at bounding box center [1390, 62] width 123 height 29
type input "ARUNDEL"
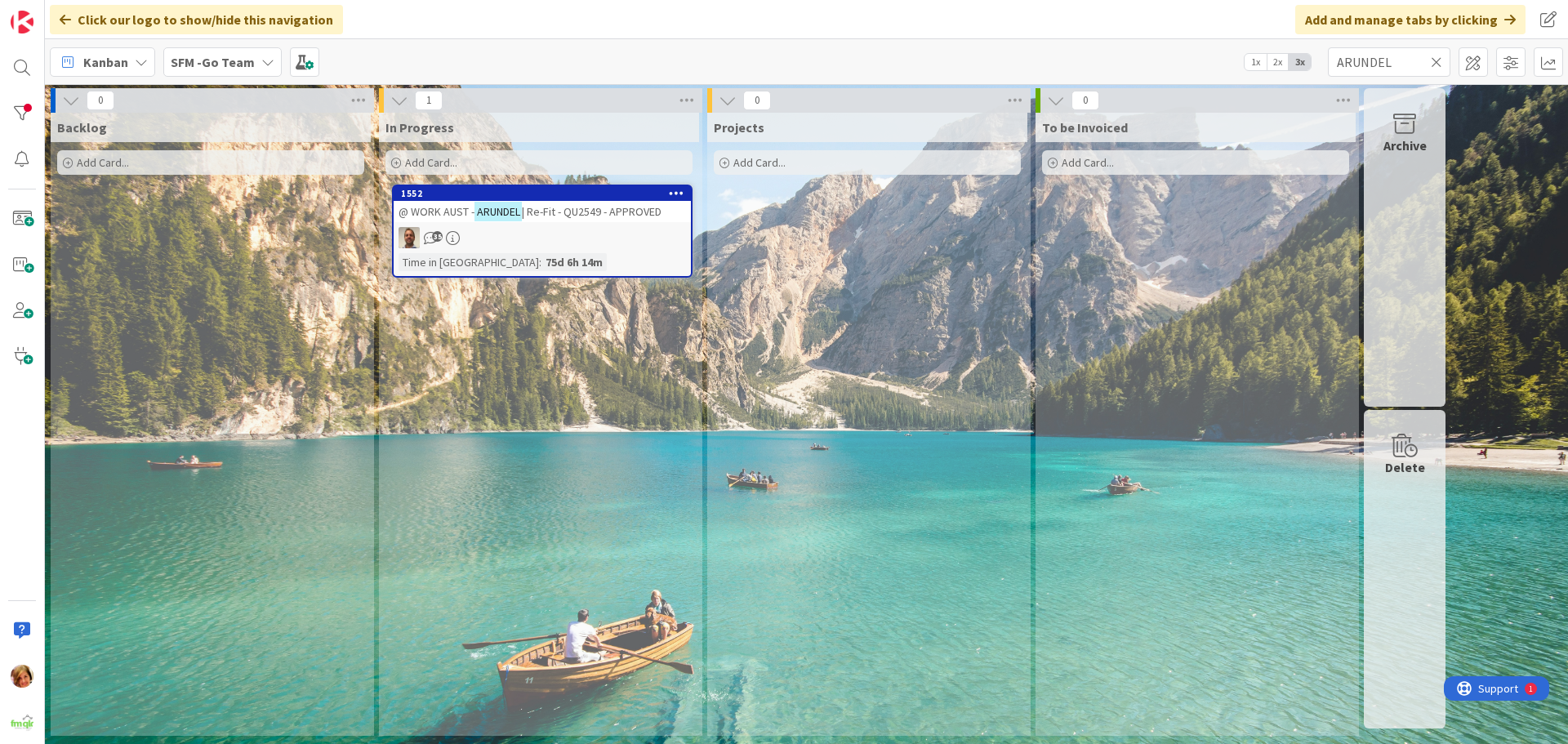
click at [566, 213] on span "| Re-Fit - QU2549 - APPROVED" at bounding box center [591, 212] width 140 height 15
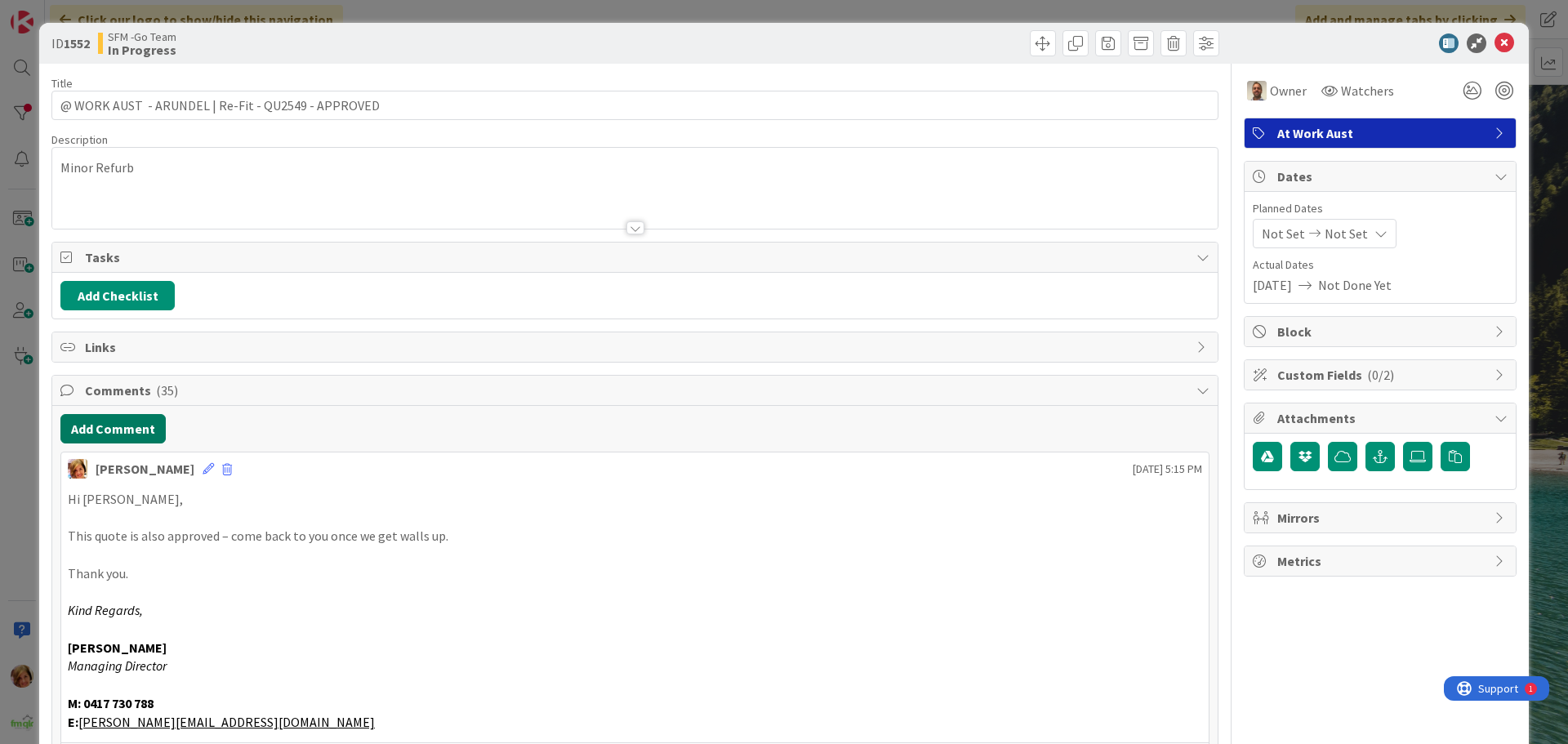
click at [107, 428] on button "Add Comment" at bounding box center [113, 429] width 105 height 29
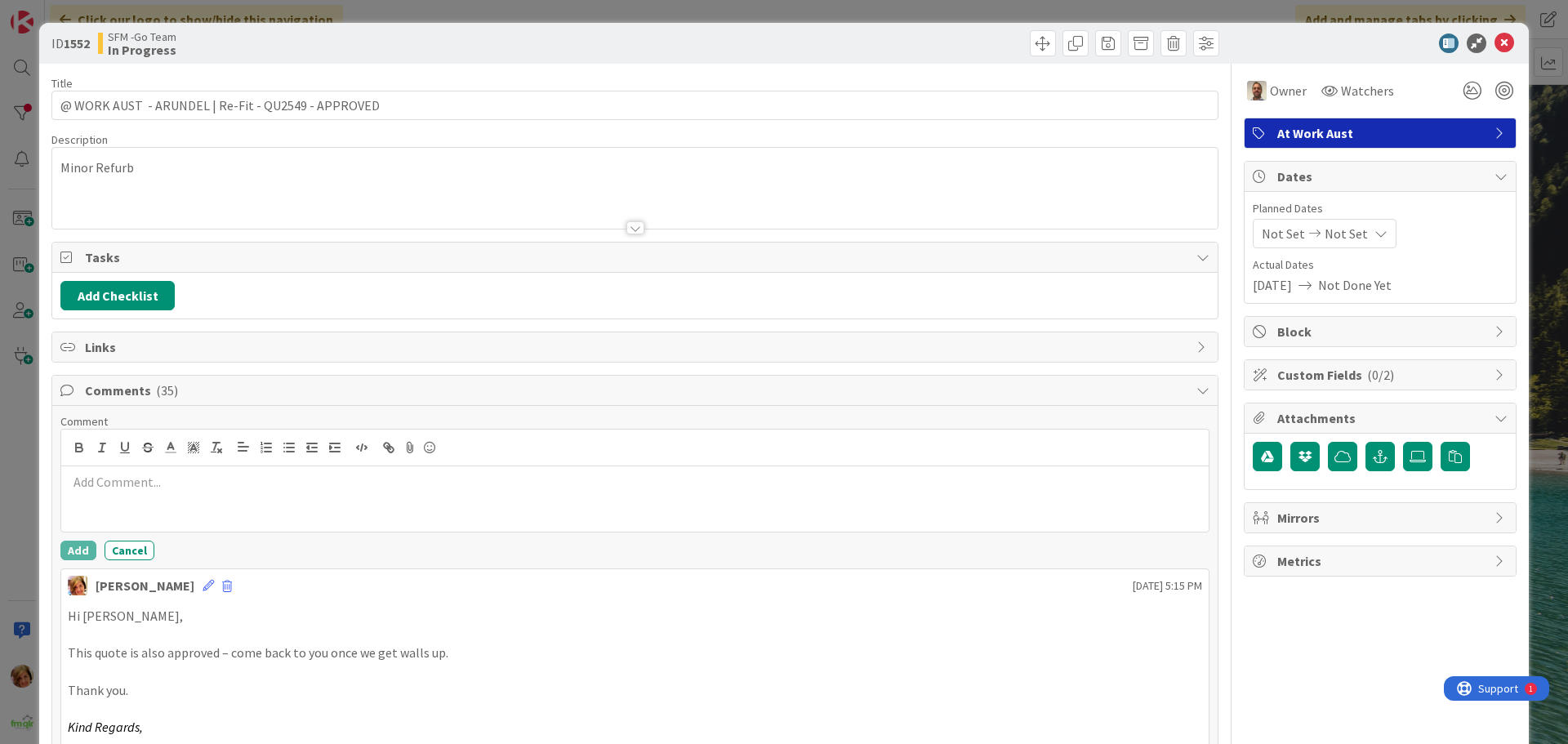
click at [180, 499] on div at bounding box center [635, 499] width 1148 height 65
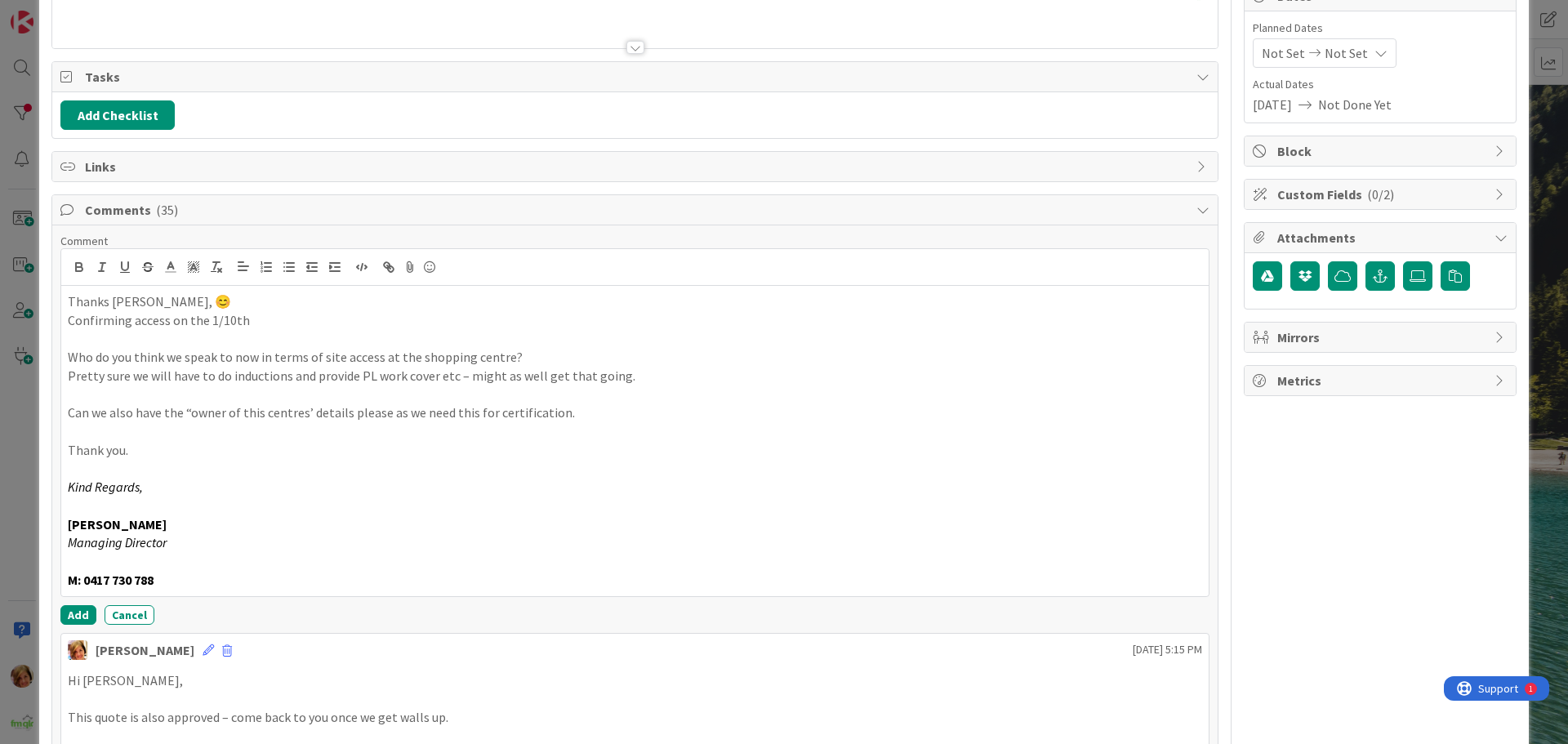
scroll to position [188, 0]
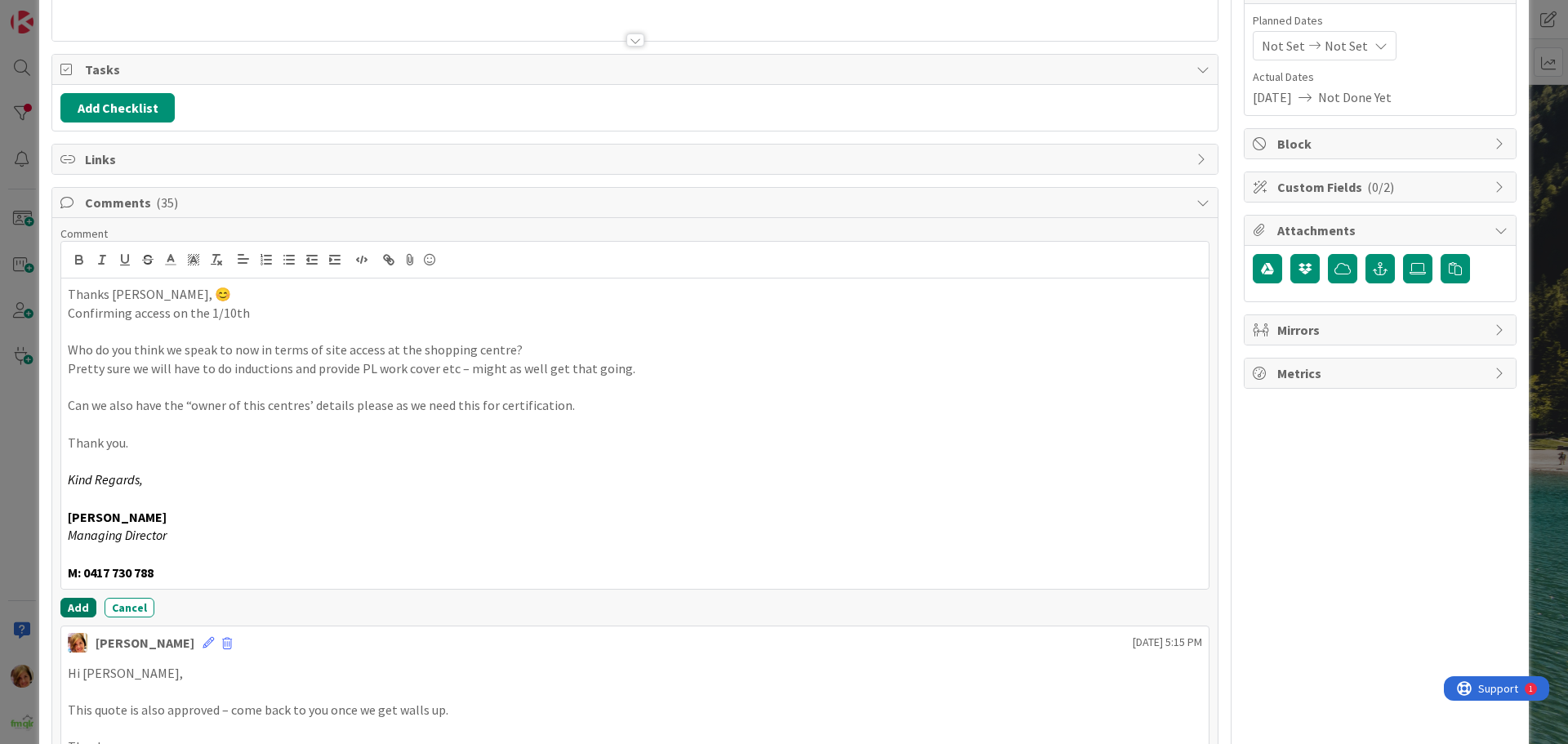
click at [73, 603] on button "Add" at bounding box center [78, 607] width 36 height 20
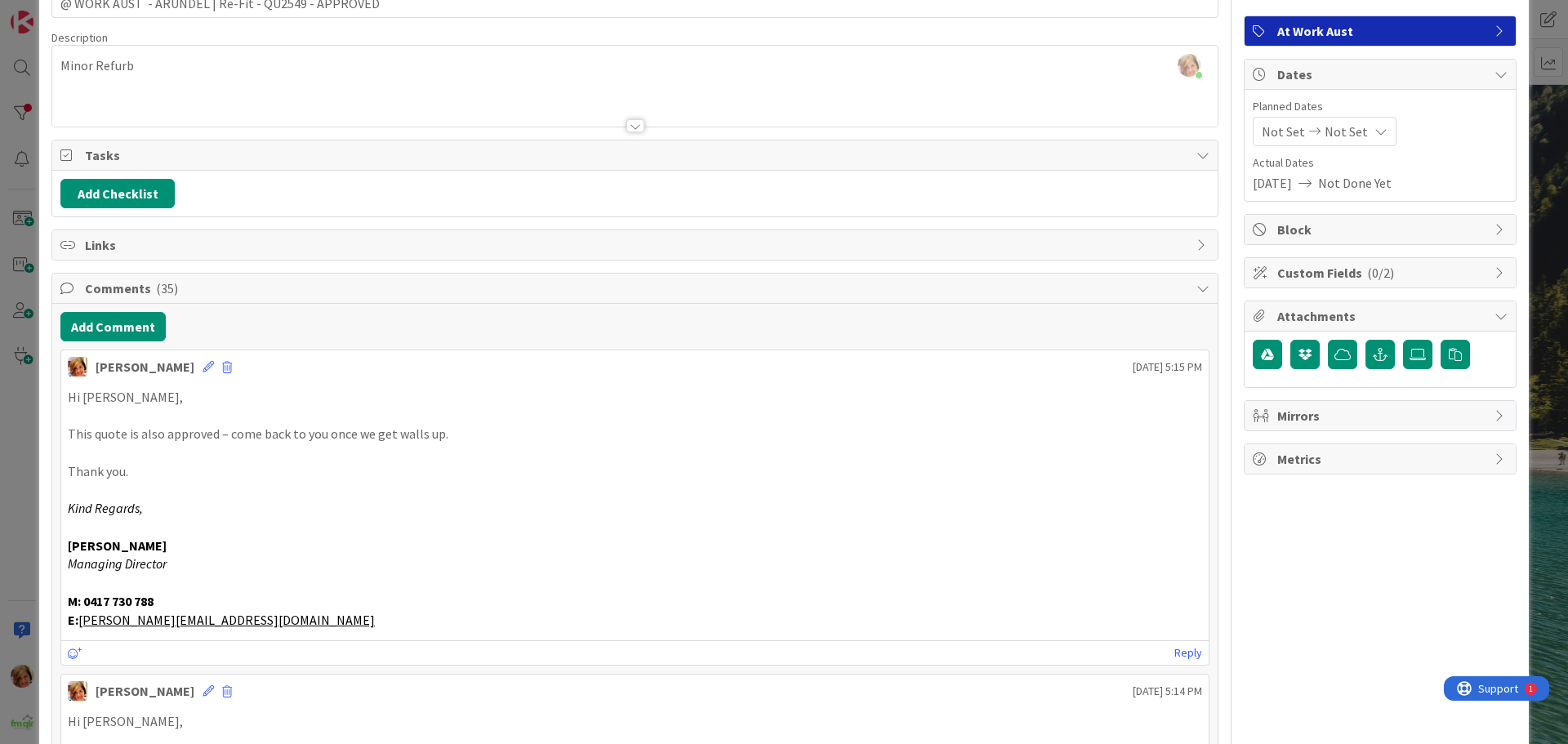
scroll to position [0, 0]
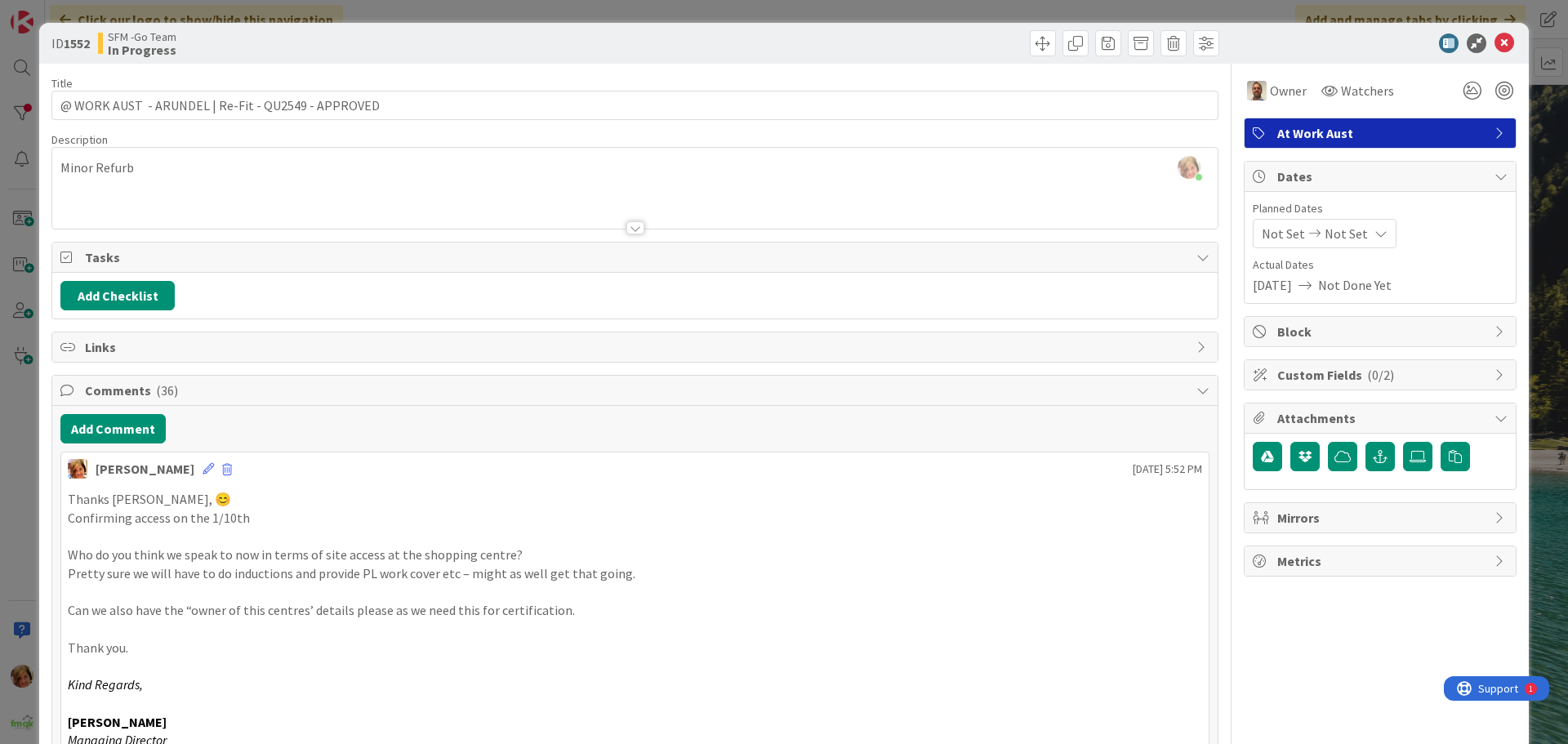
click at [752, 39] on div at bounding box center [929, 43] width 580 height 26
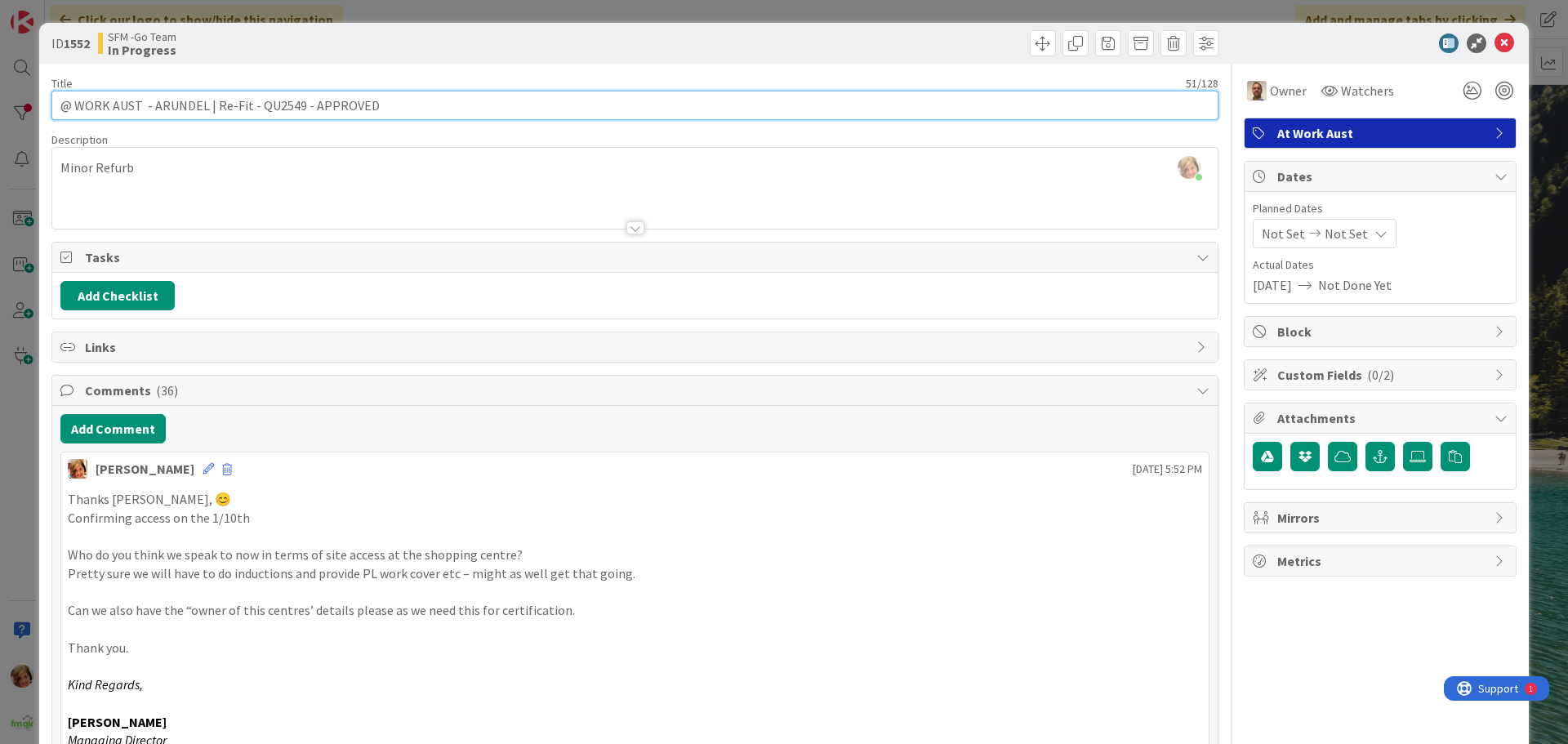
click at [427, 110] on input "@ WORK AUST - ARUNDEL | Re-Fit - QU2549 - APPROVED" at bounding box center [635, 105] width 1167 height 29
type input "@ WORK AUST - ARUNDEL | Re-Fit - QU2549 - APPROVED - KEYS 1/10"
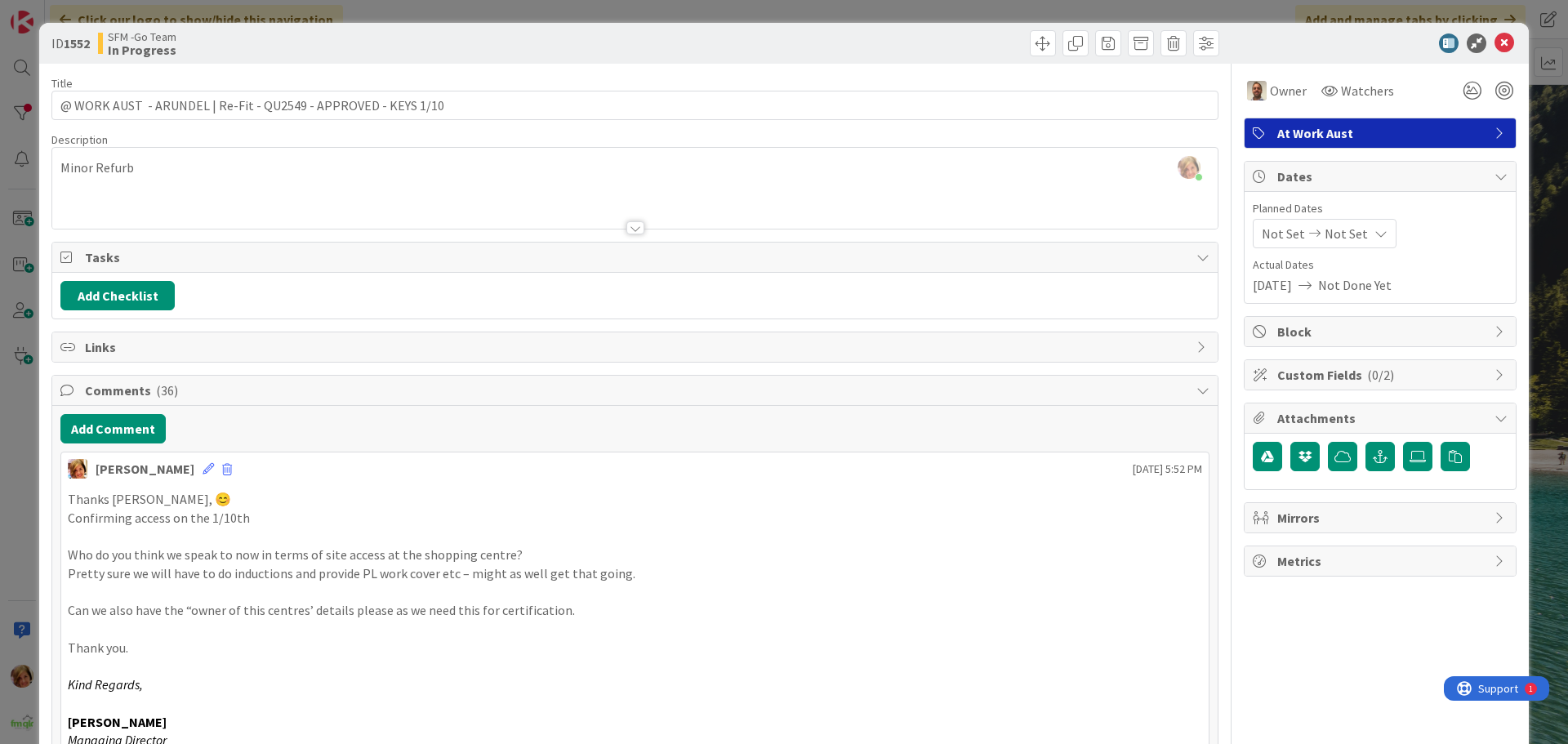
click at [742, 45] on div at bounding box center [929, 43] width 580 height 26
click at [1494, 43] on icon at bounding box center [1504, 43] width 20 height 20
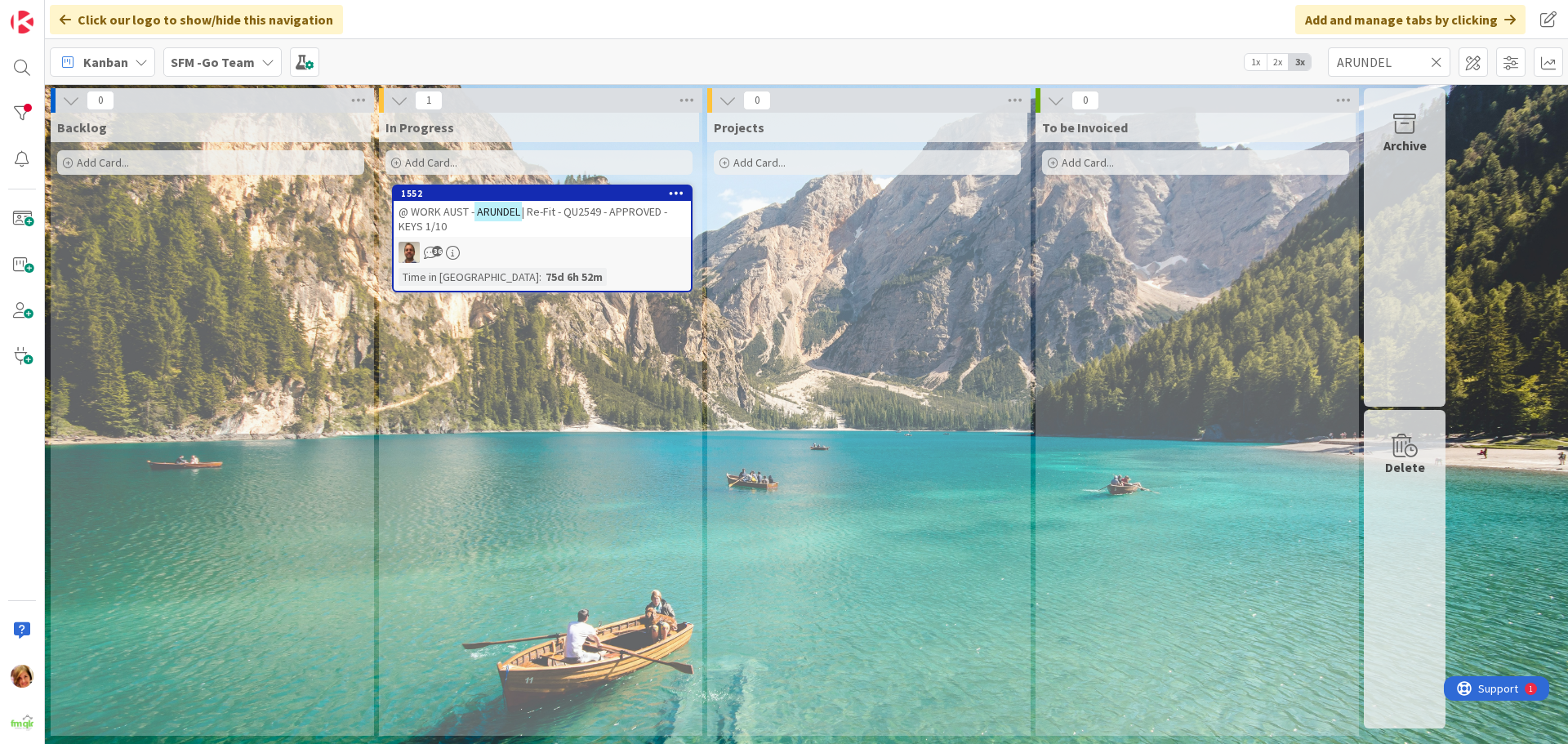
click at [1432, 61] on icon at bounding box center [1436, 62] width 11 height 15
